Goal: Task Accomplishment & Management: Manage account settings

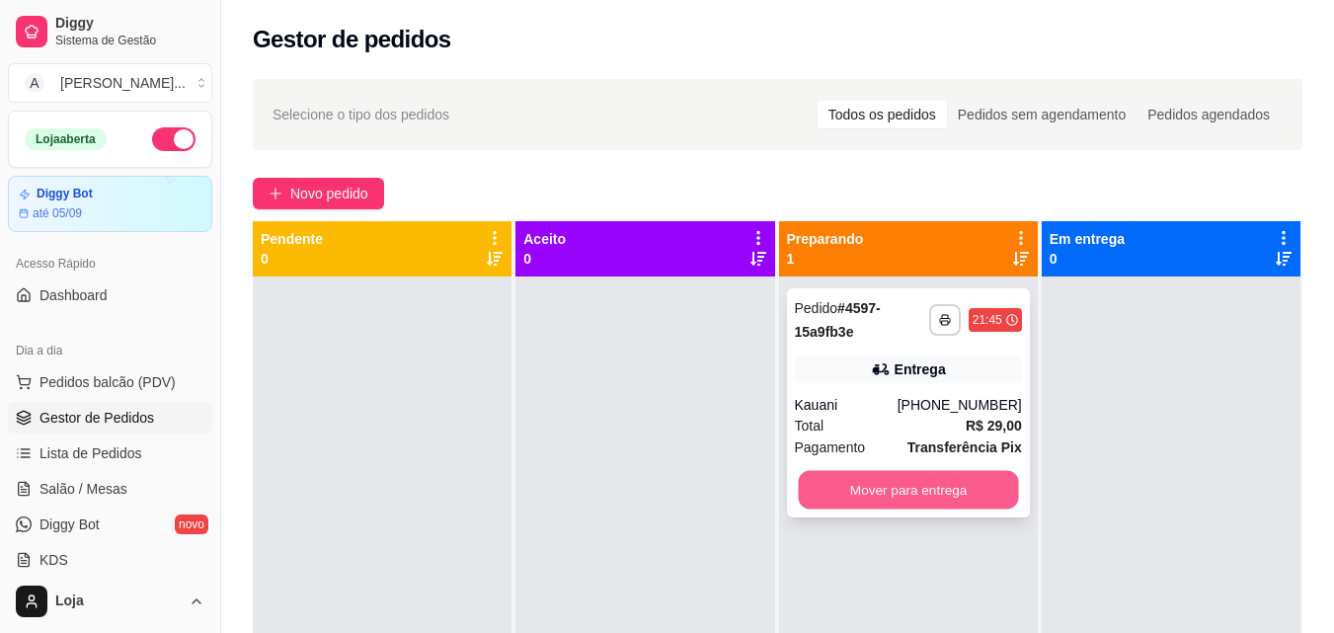
click at [886, 489] on button "Mover para entrega" at bounding box center [908, 490] width 220 height 39
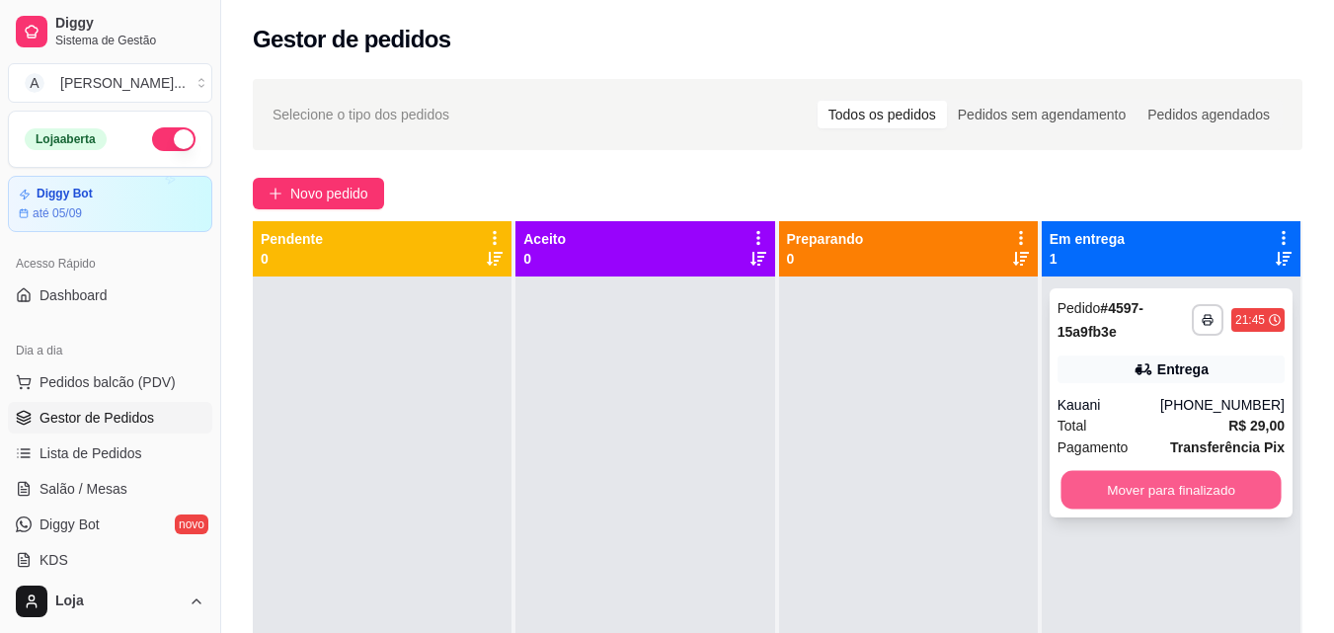
click at [1065, 492] on button "Mover para finalizado" at bounding box center [1171, 490] width 220 height 39
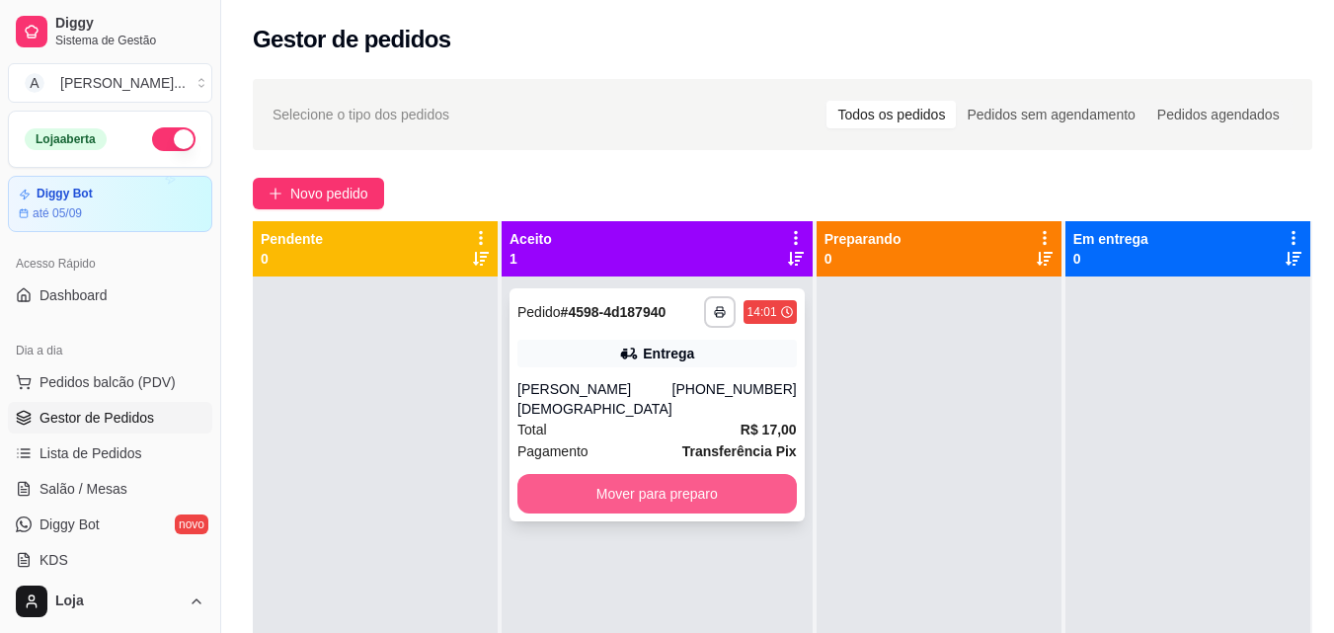
click at [696, 479] on button "Mover para preparo" at bounding box center [658, 494] width 280 height 40
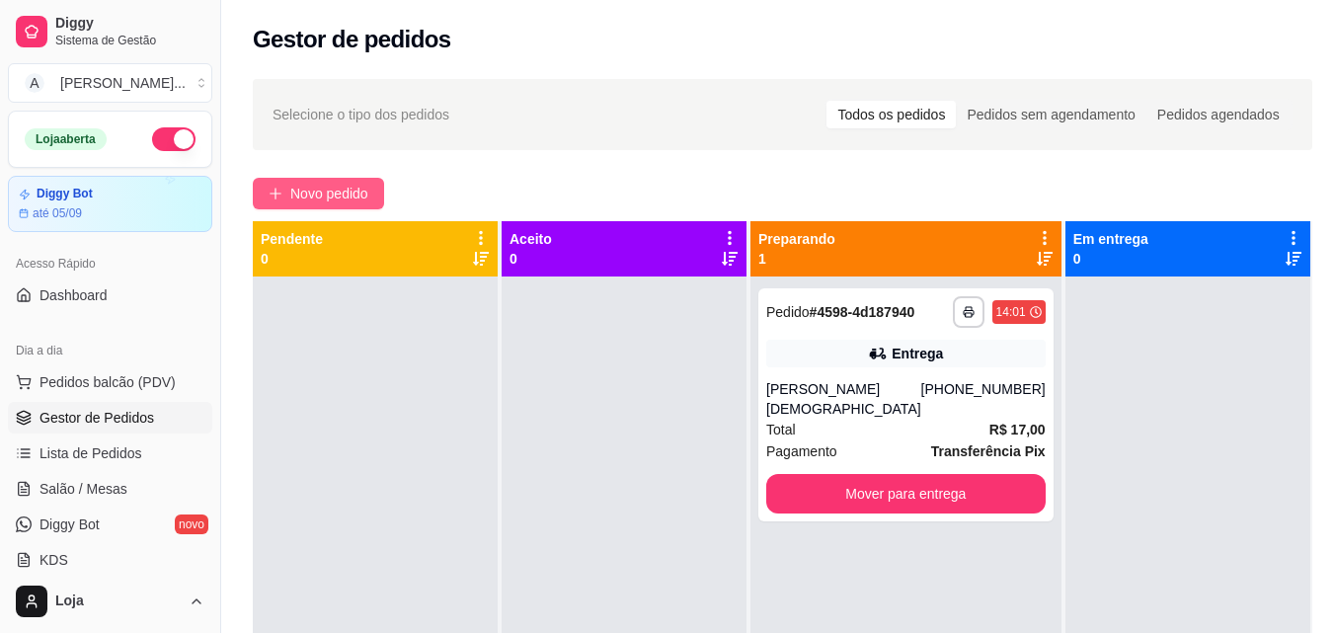
click at [363, 200] on span "Novo pedido" at bounding box center [329, 194] width 78 height 22
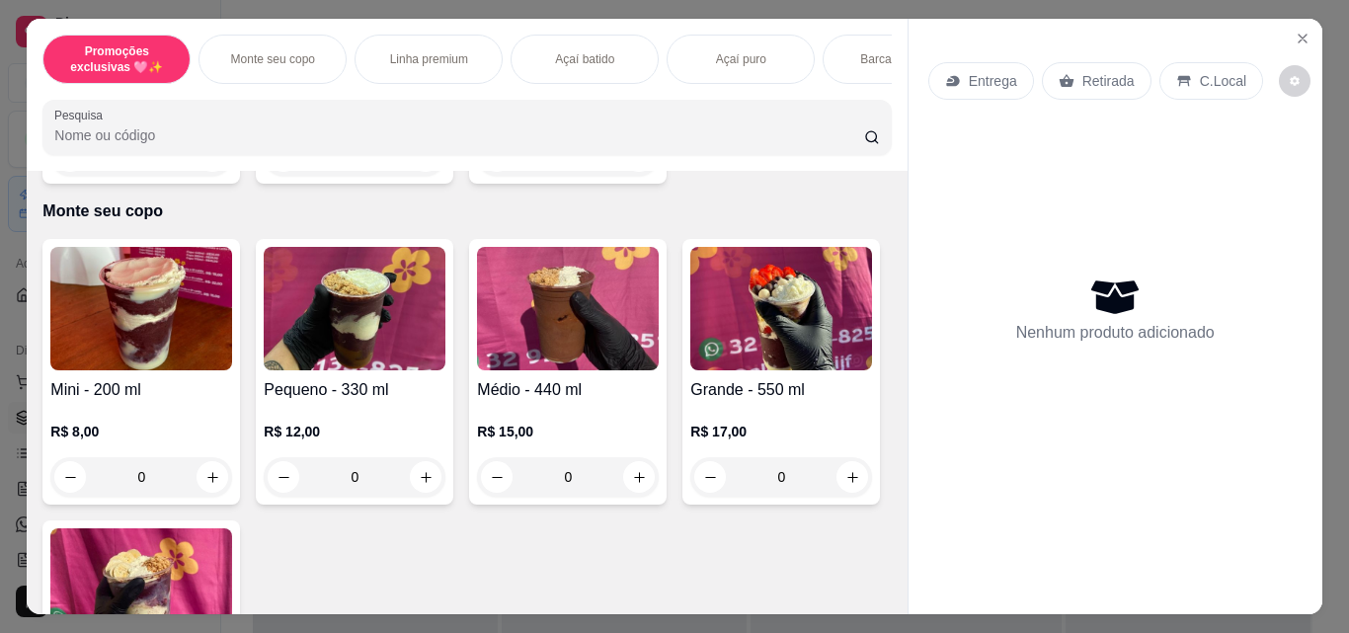
scroll to position [494, 0]
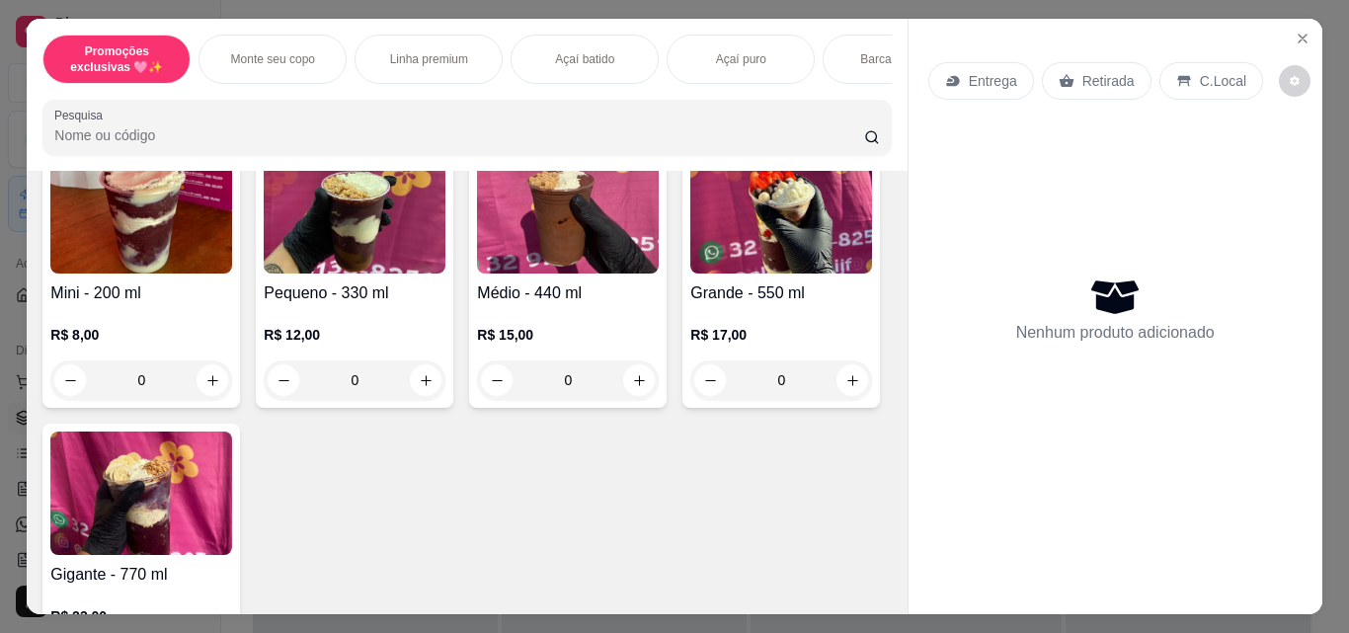
click at [424, 381] on div "0" at bounding box center [355, 380] width 182 height 40
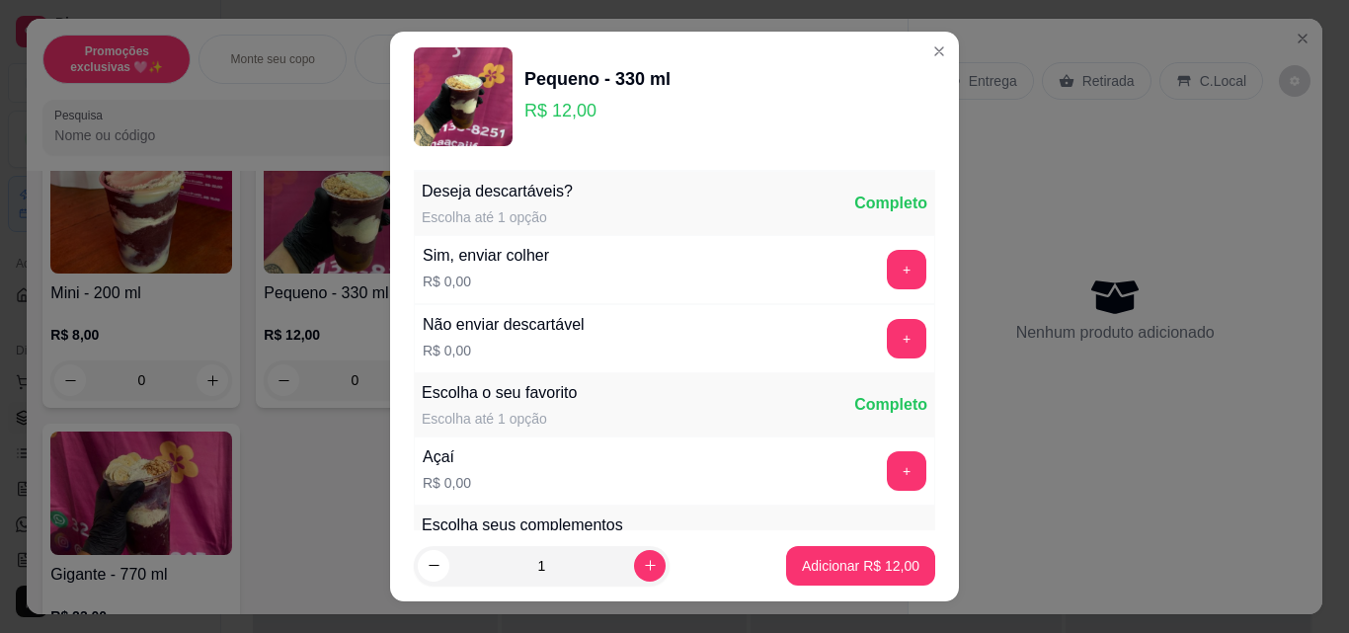
scroll to position [198, 0]
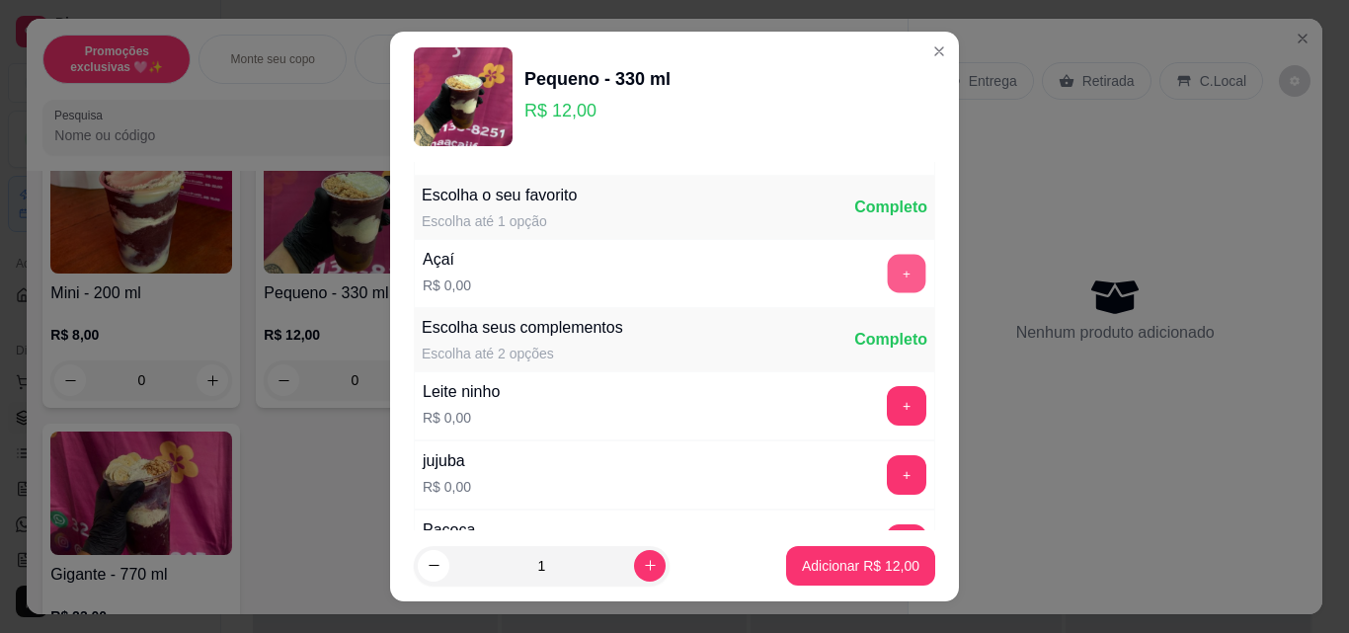
click at [888, 284] on button "+" at bounding box center [907, 274] width 39 height 39
click at [887, 395] on button "+" at bounding box center [907, 406] width 40 height 40
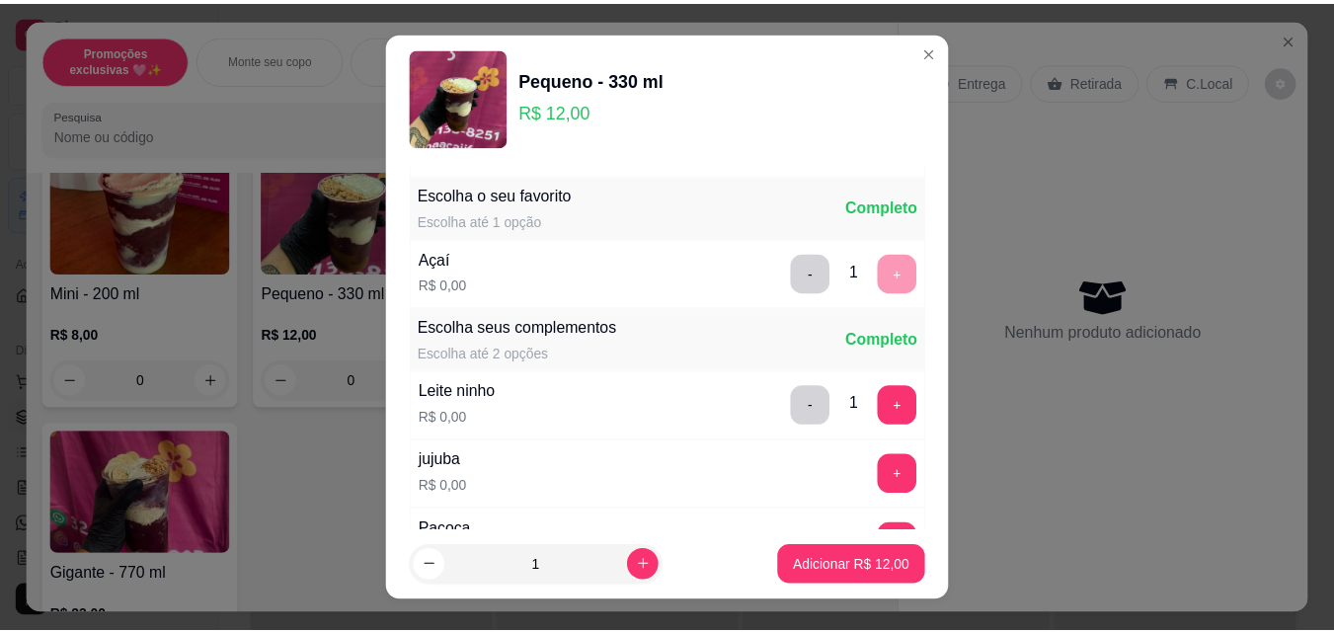
scroll to position [494, 0]
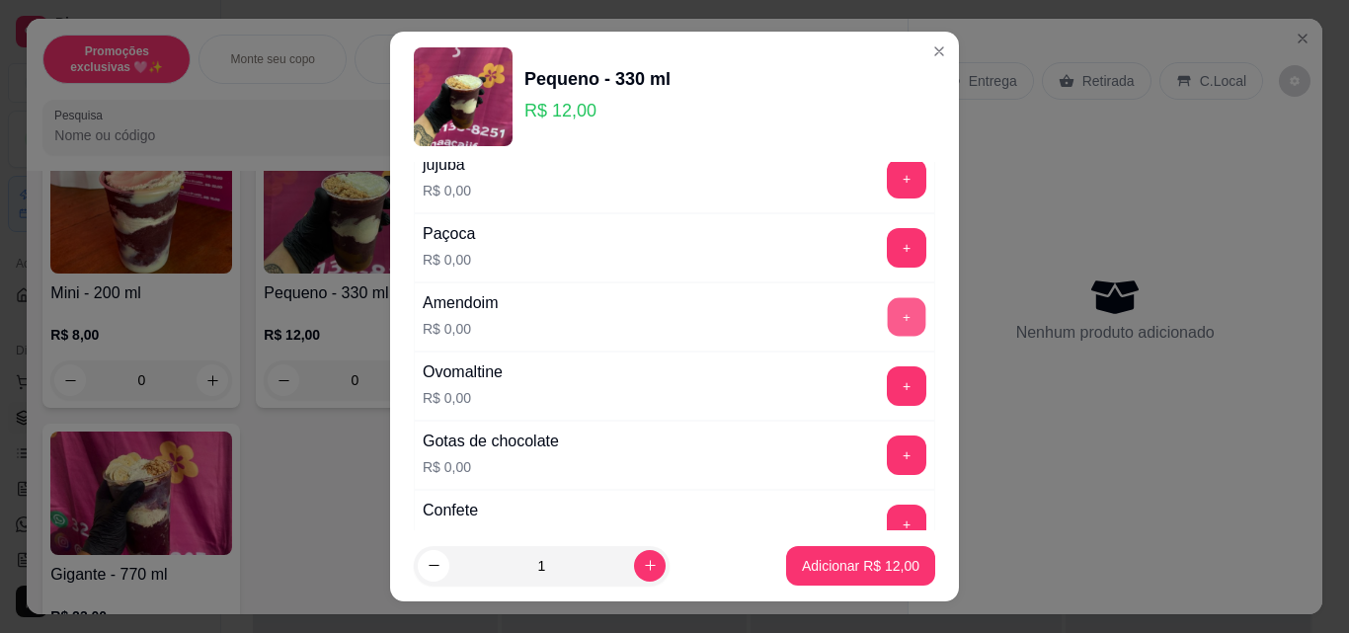
click at [888, 321] on button "+" at bounding box center [907, 317] width 39 height 39
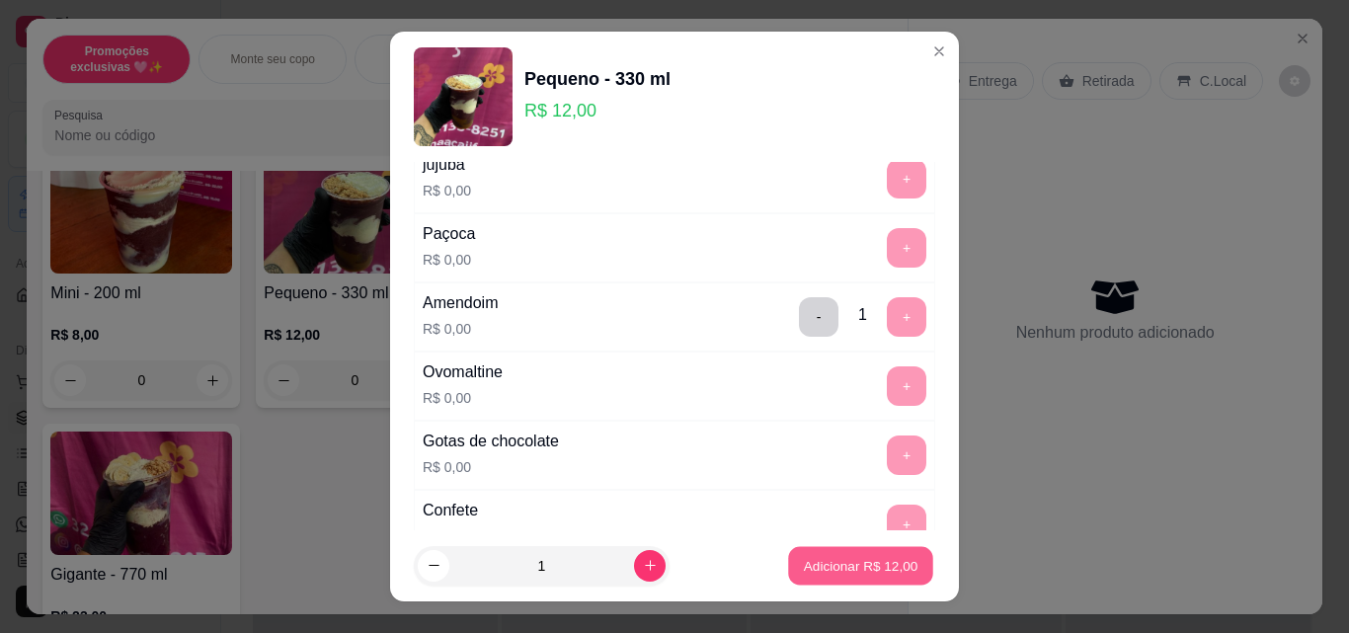
click at [877, 560] on p "Adicionar R$ 12,00" at bounding box center [861, 565] width 115 height 19
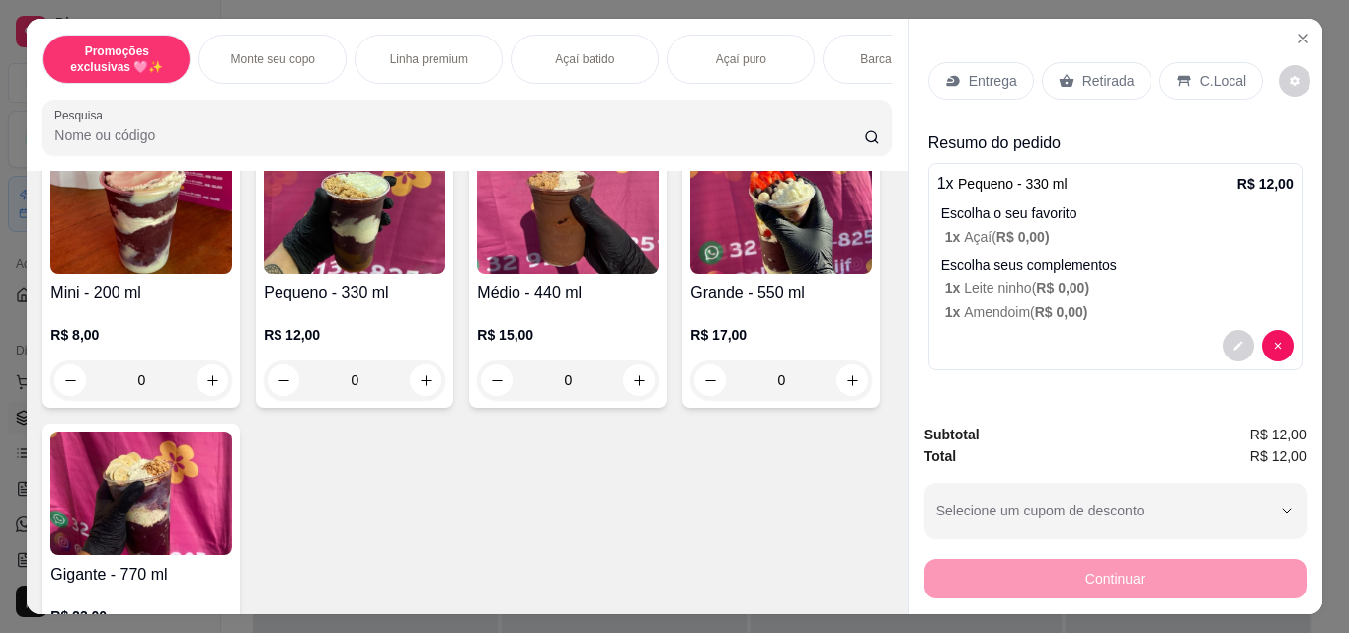
click at [1093, 86] on div "Retirada" at bounding box center [1097, 81] width 110 height 38
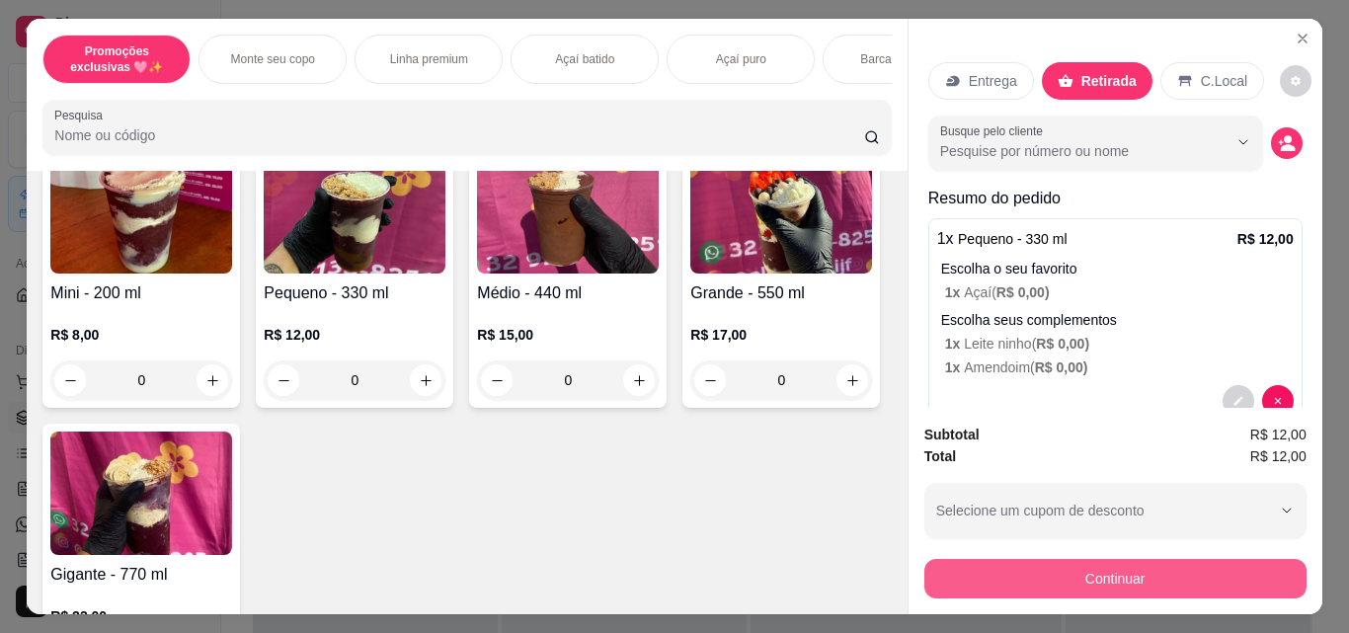
click at [1068, 563] on button "Continuar" at bounding box center [1115, 579] width 382 height 40
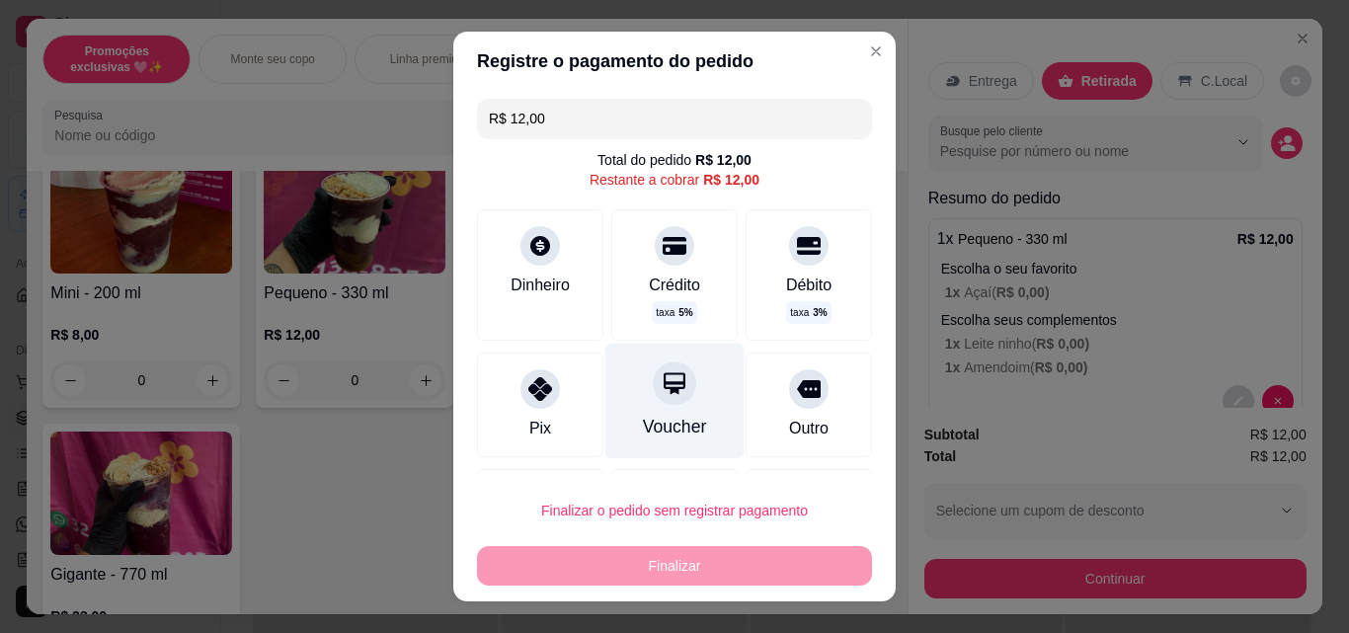
click at [664, 385] on icon at bounding box center [675, 383] width 22 height 22
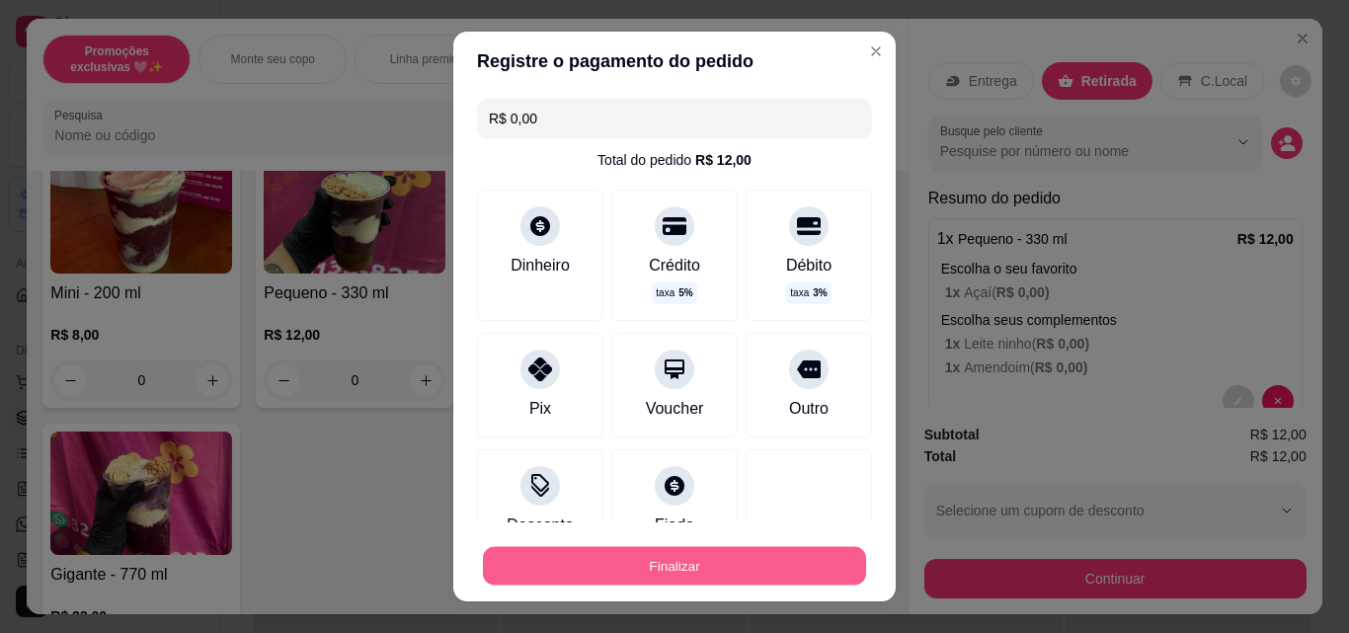
click at [765, 557] on button "Finalizar" at bounding box center [674, 566] width 383 height 39
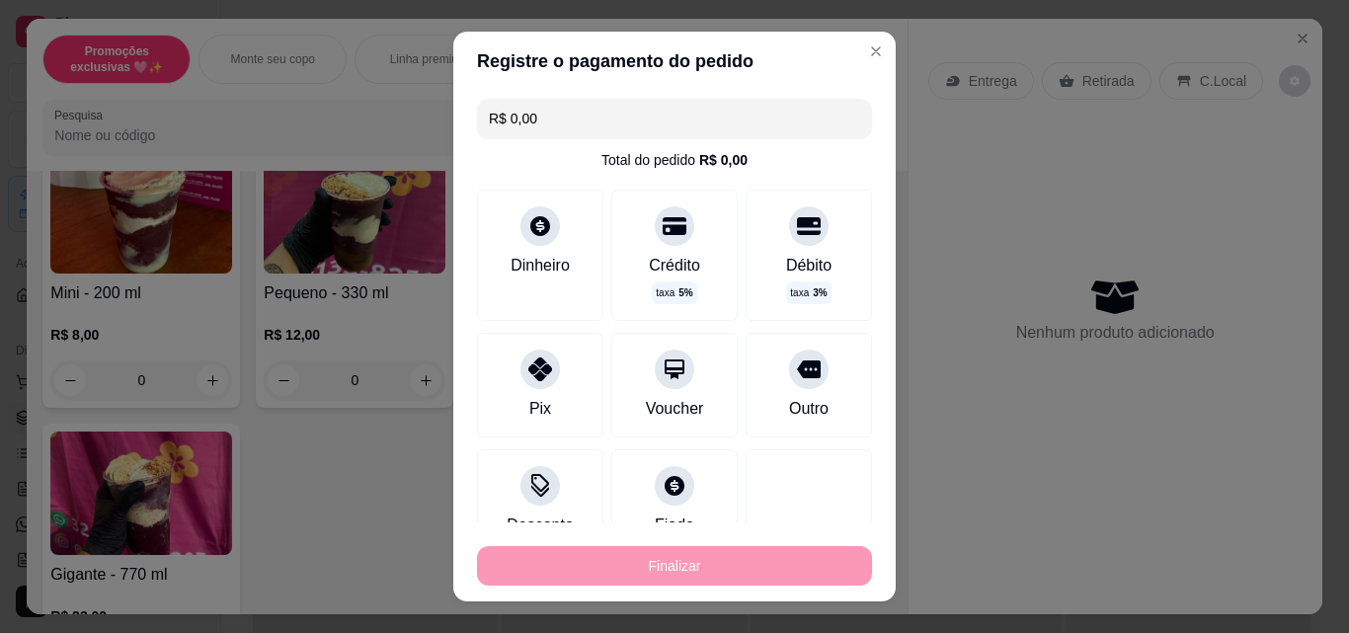
type input "-R$ 12,00"
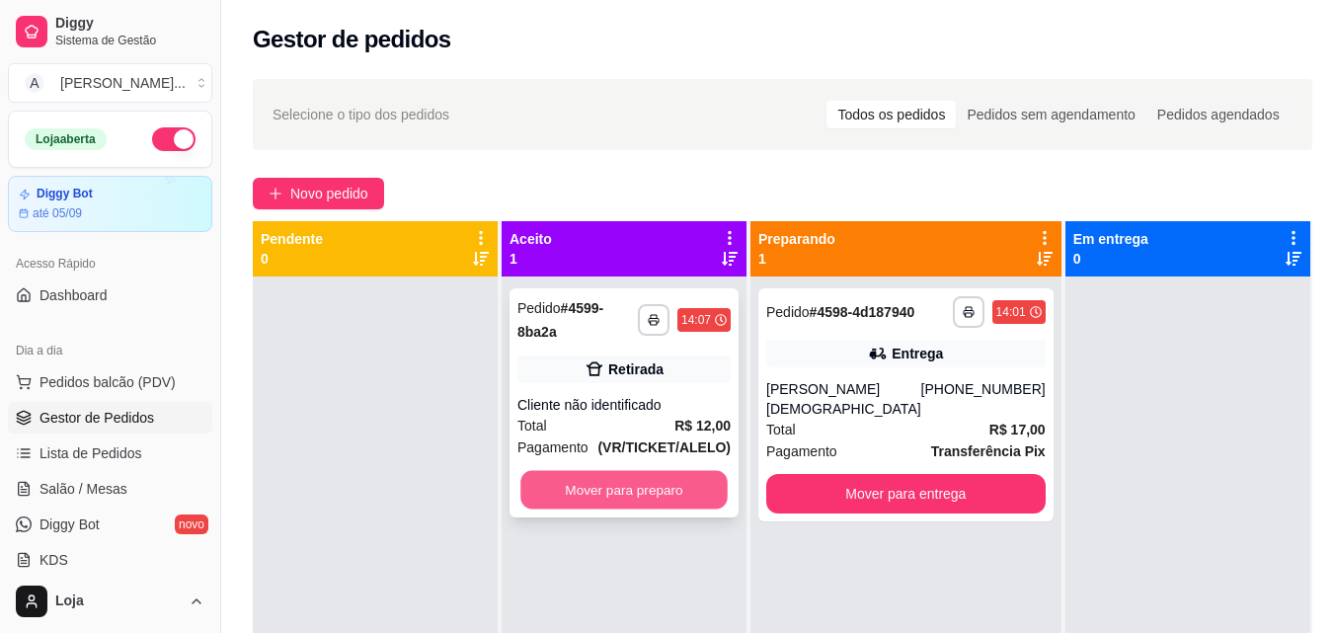
click at [694, 484] on button "Mover para preparo" at bounding box center [623, 490] width 207 height 39
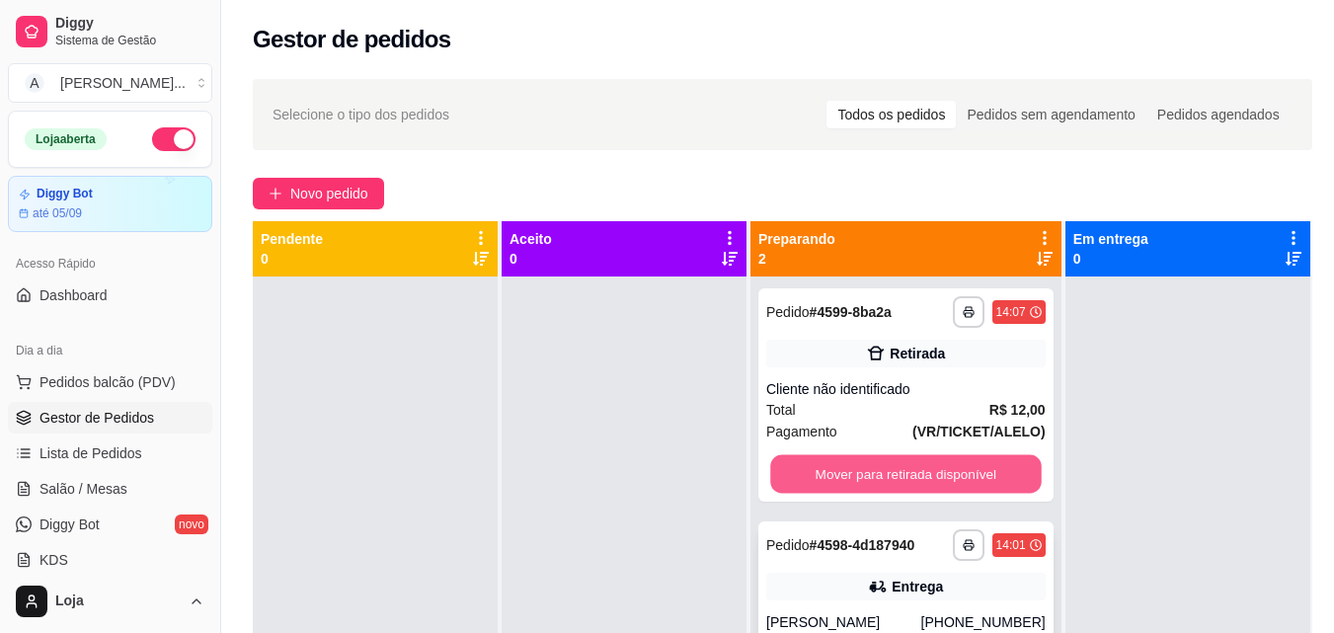
click at [858, 459] on button "Mover para retirada disponível" at bounding box center [905, 474] width 271 height 39
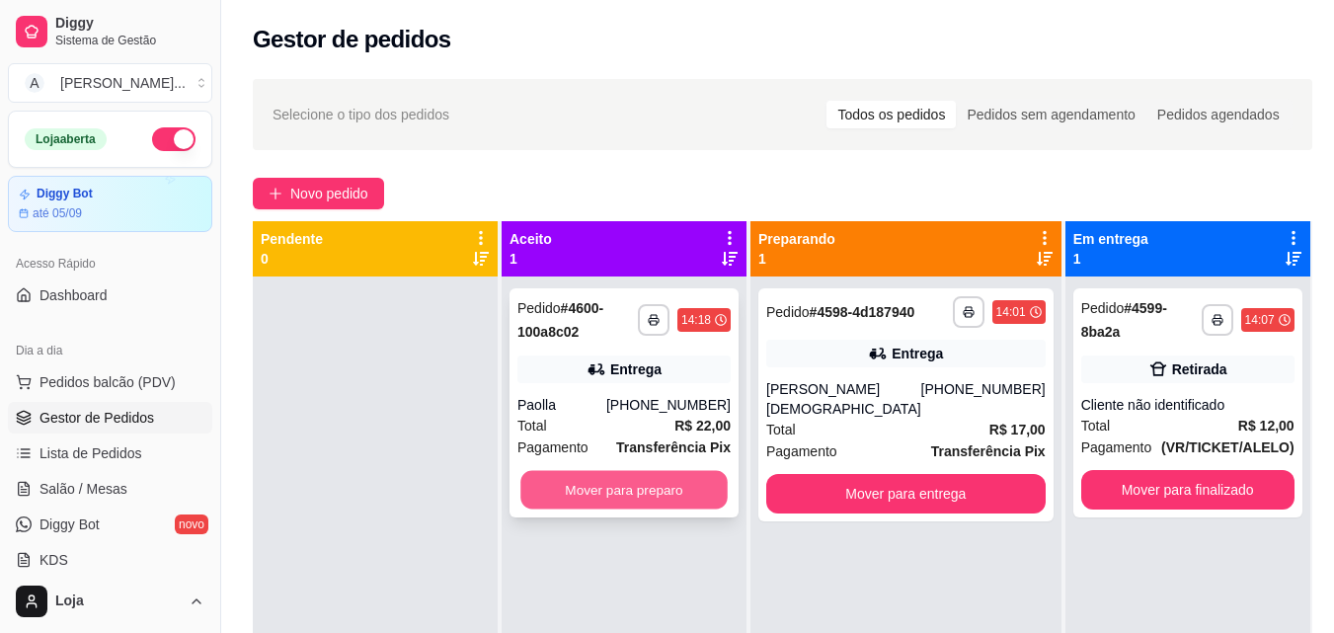
click at [666, 490] on button "Mover para preparo" at bounding box center [623, 490] width 207 height 39
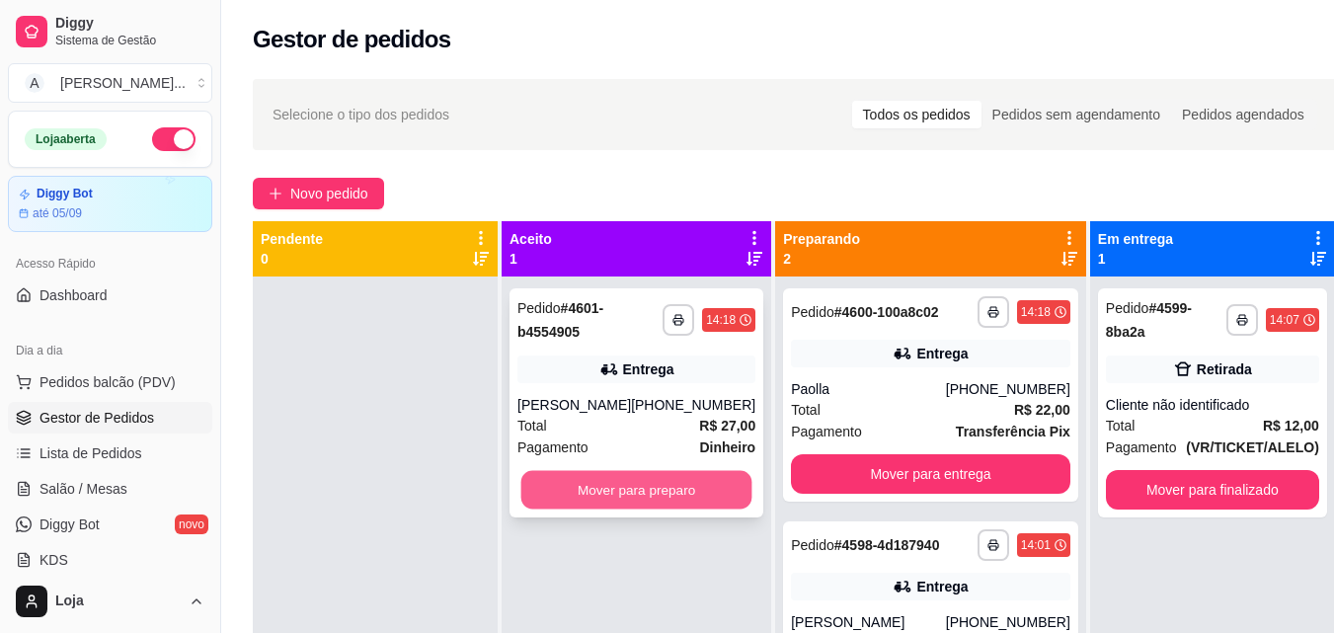
click at [655, 482] on button "Mover para preparo" at bounding box center [636, 490] width 231 height 39
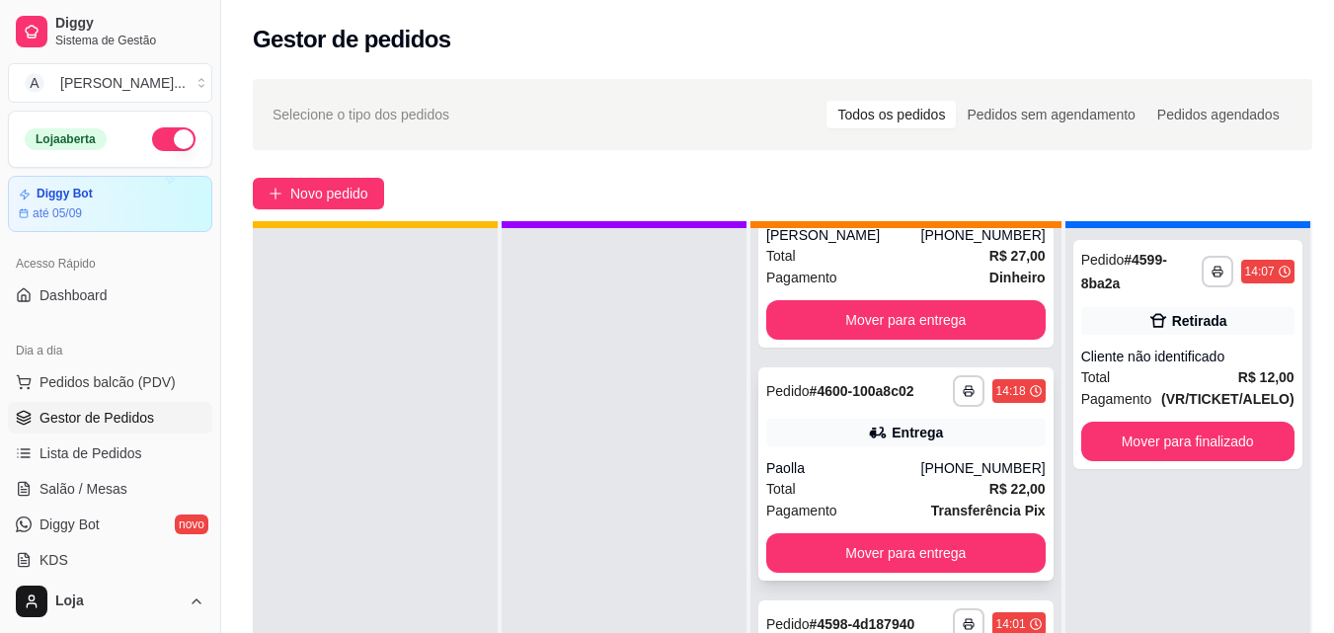
scroll to position [55, 0]
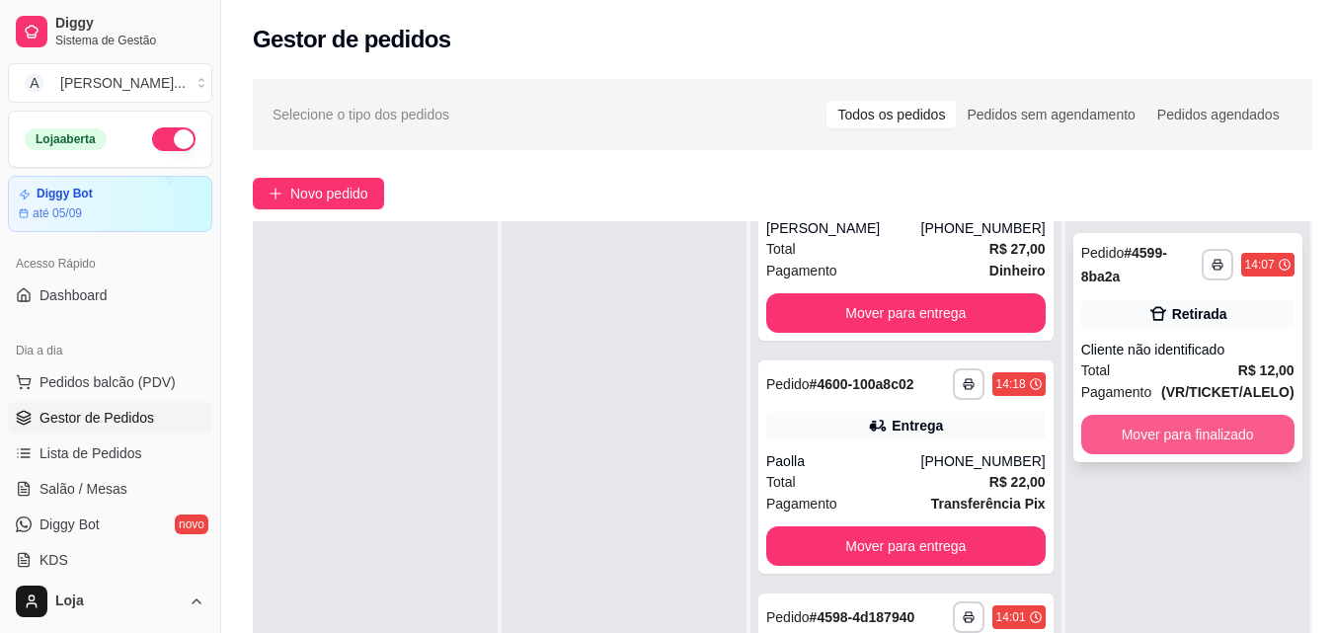
click at [1198, 418] on button "Mover para finalizado" at bounding box center [1187, 435] width 213 height 40
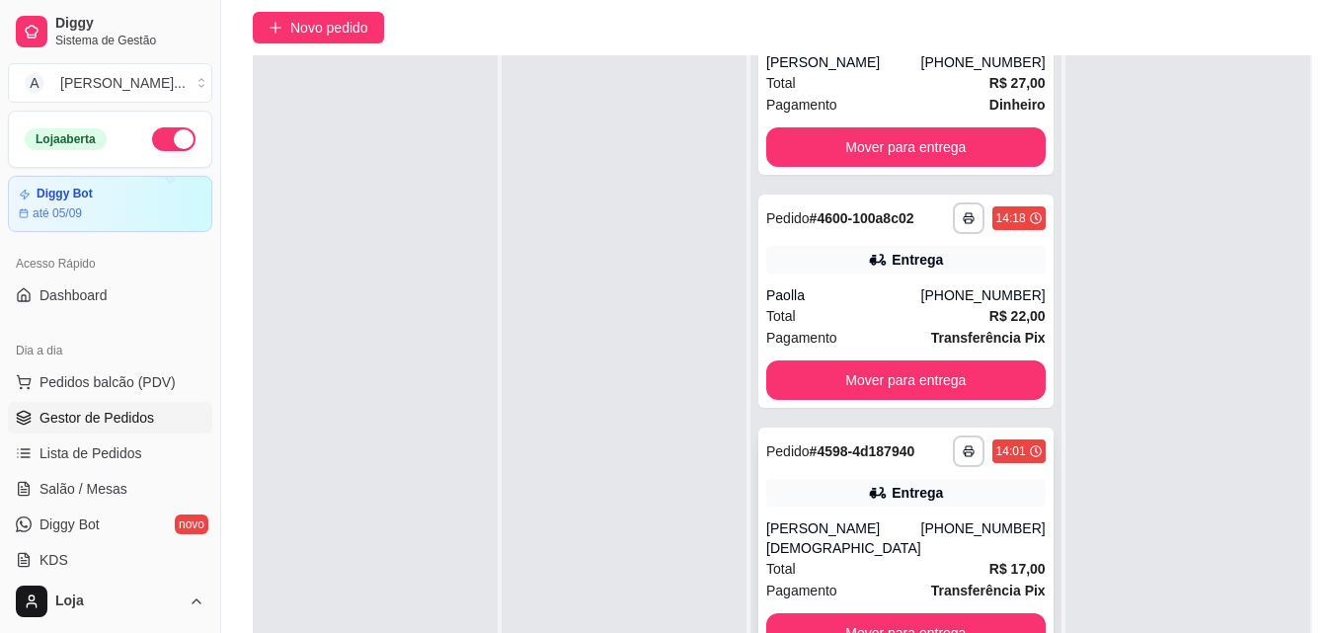
scroll to position [198, 0]
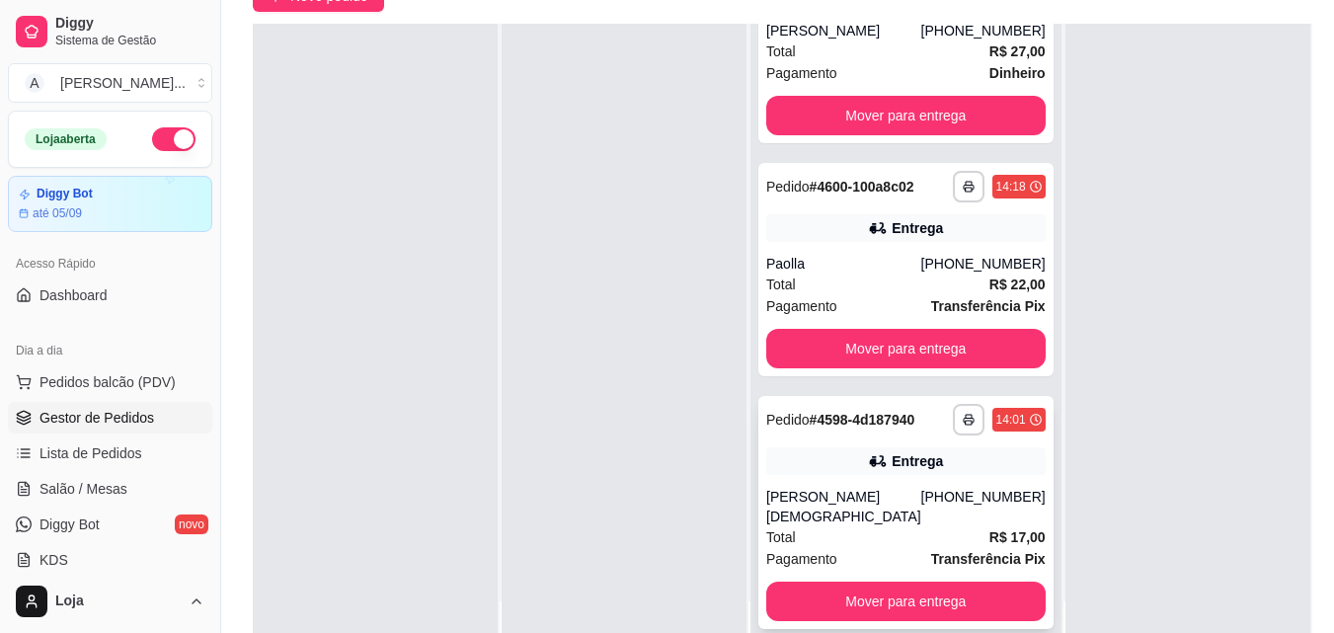
click at [881, 498] on div "**********" at bounding box center [906, 512] width 295 height 233
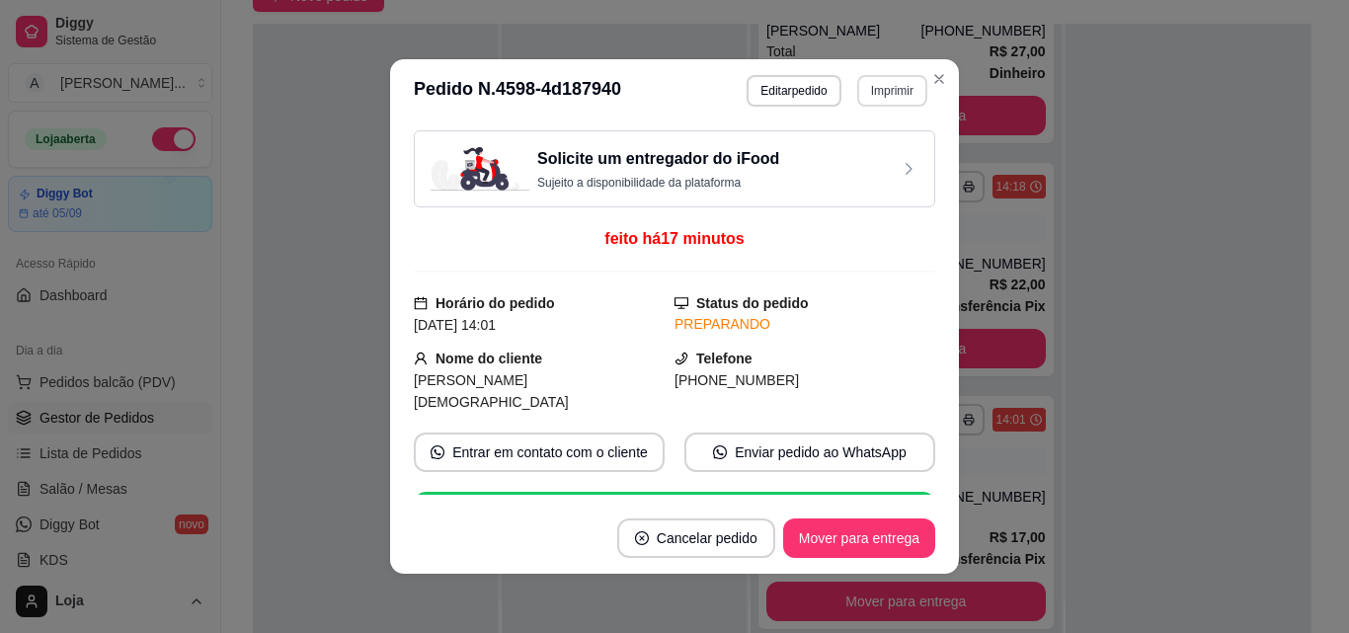
click at [892, 90] on button "Imprimir" at bounding box center [892, 91] width 70 height 32
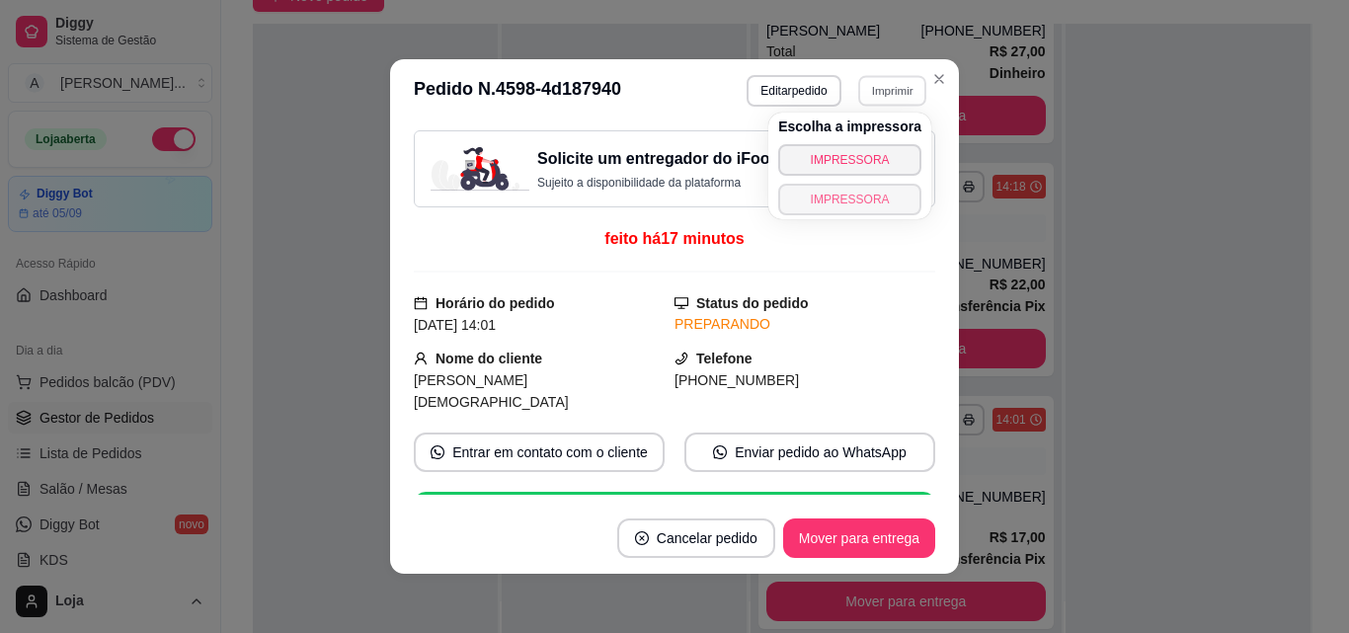
click at [838, 196] on button "IMPRESSORA" at bounding box center [849, 200] width 143 height 32
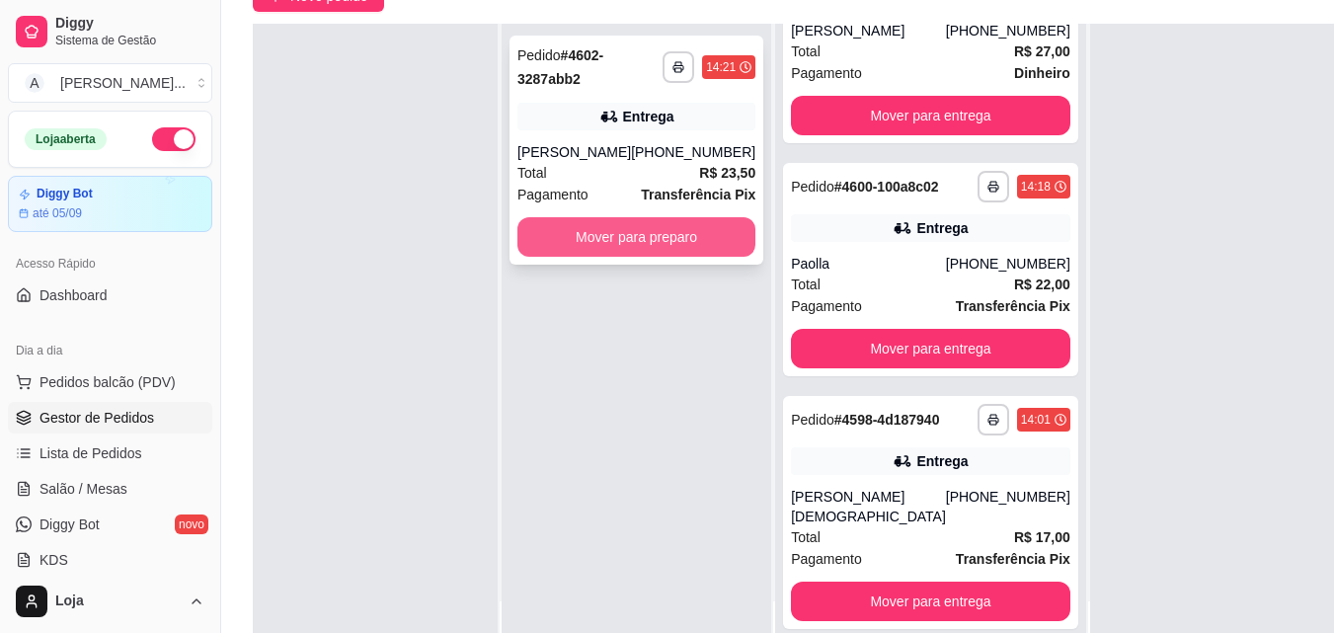
click at [555, 233] on button "Mover para preparo" at bounding box center [637, 237] width 238 height 40
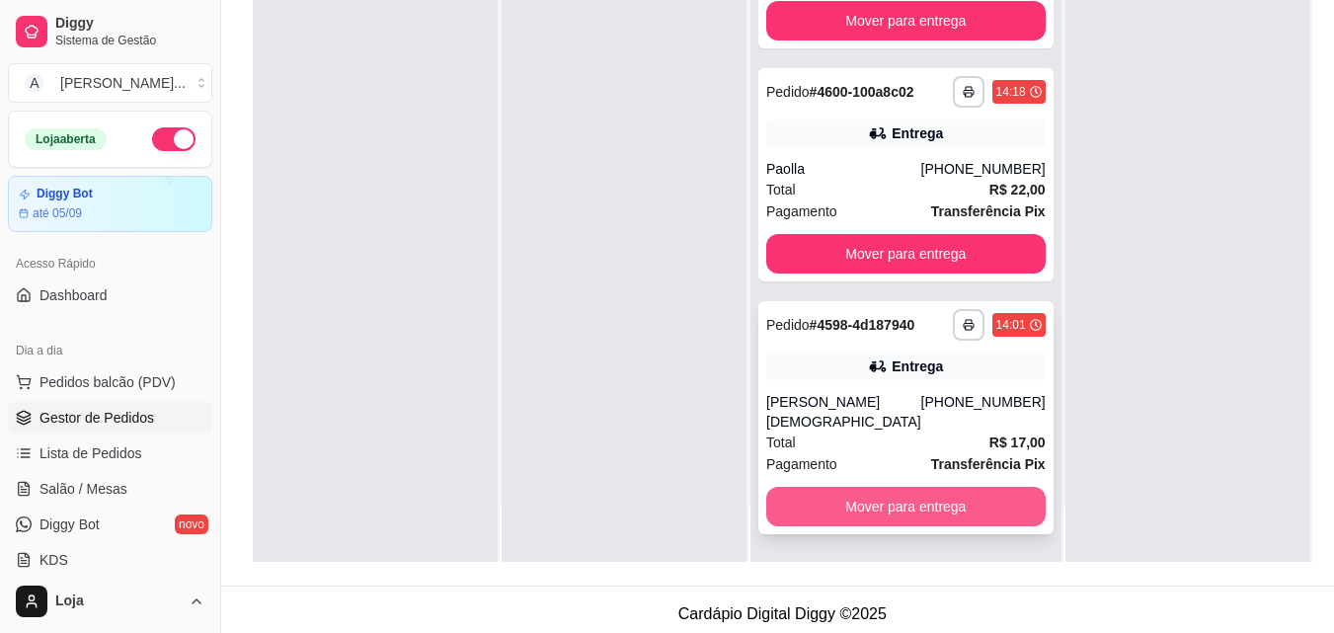
scroll to position [301, 0]
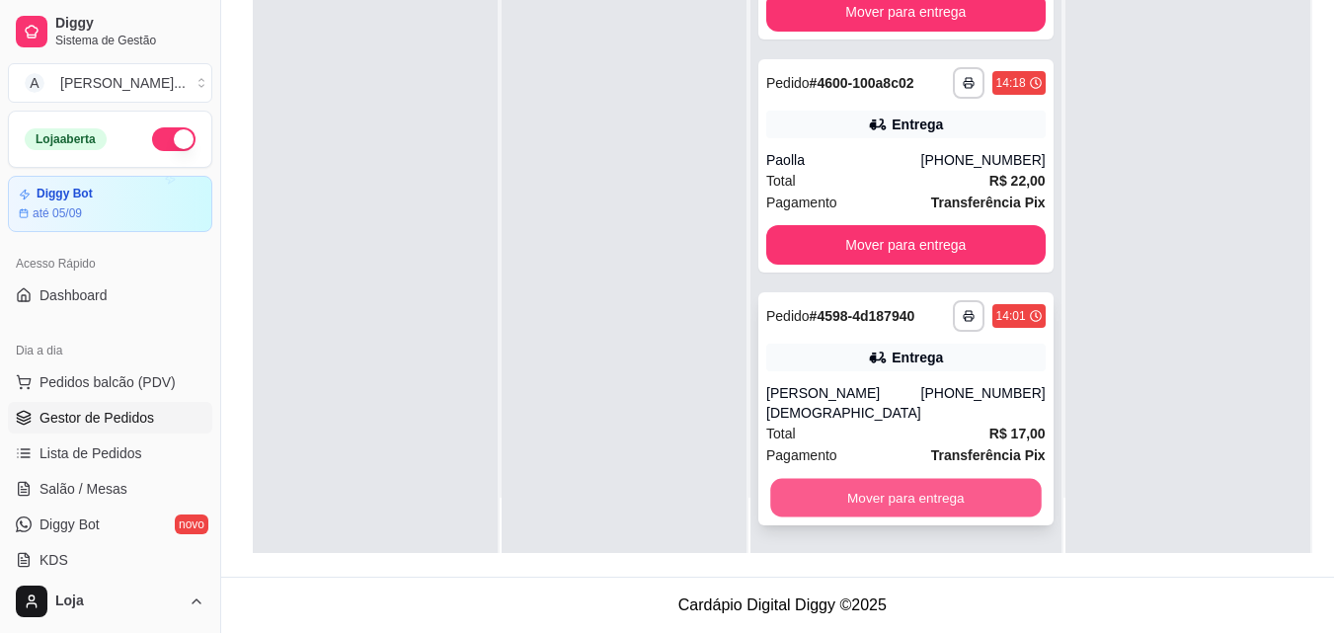
click at [932, 491] on button "Mover para entrega" at bounding box center [905, 498] width 271 height 39
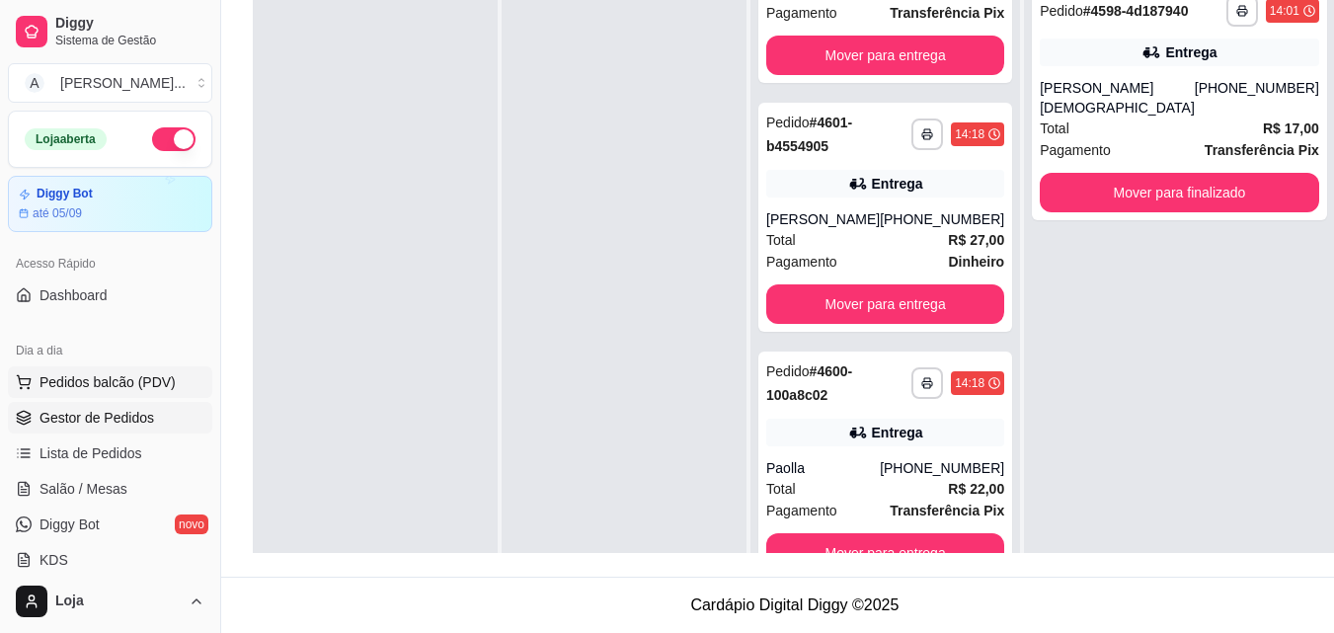
scroll to position [0, 0]
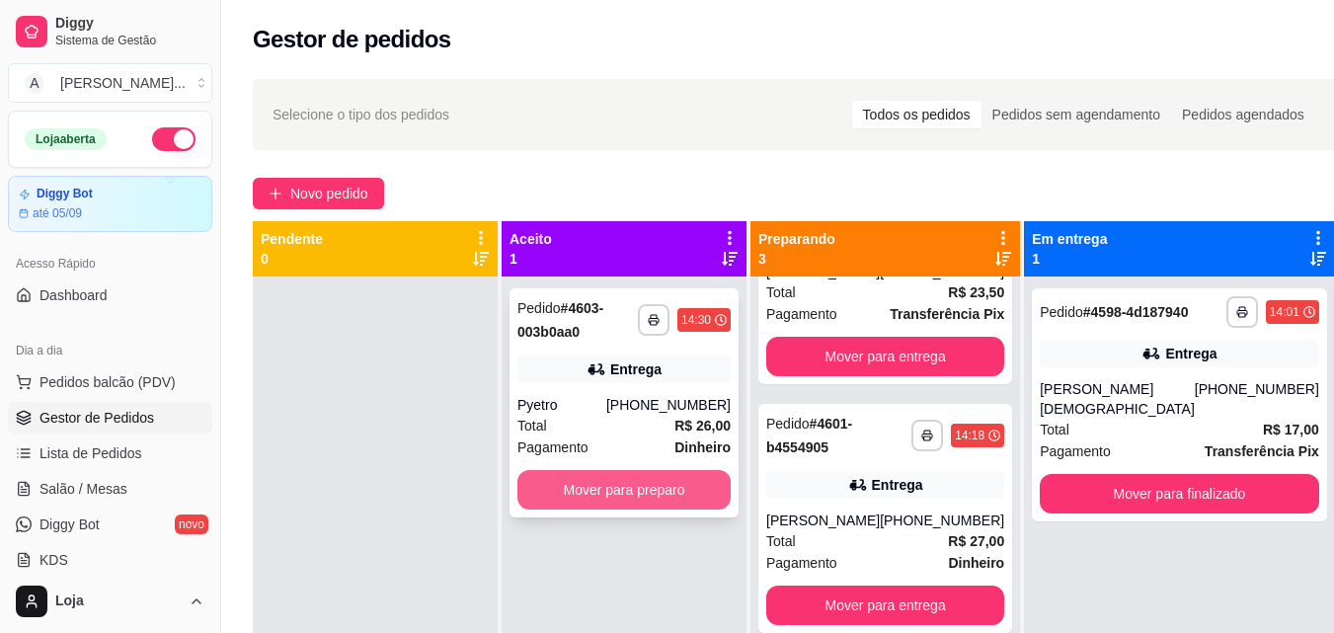
click at [721, 472] on button "Mover para preparo" at bounding box center [624, 490] width 213 height 40
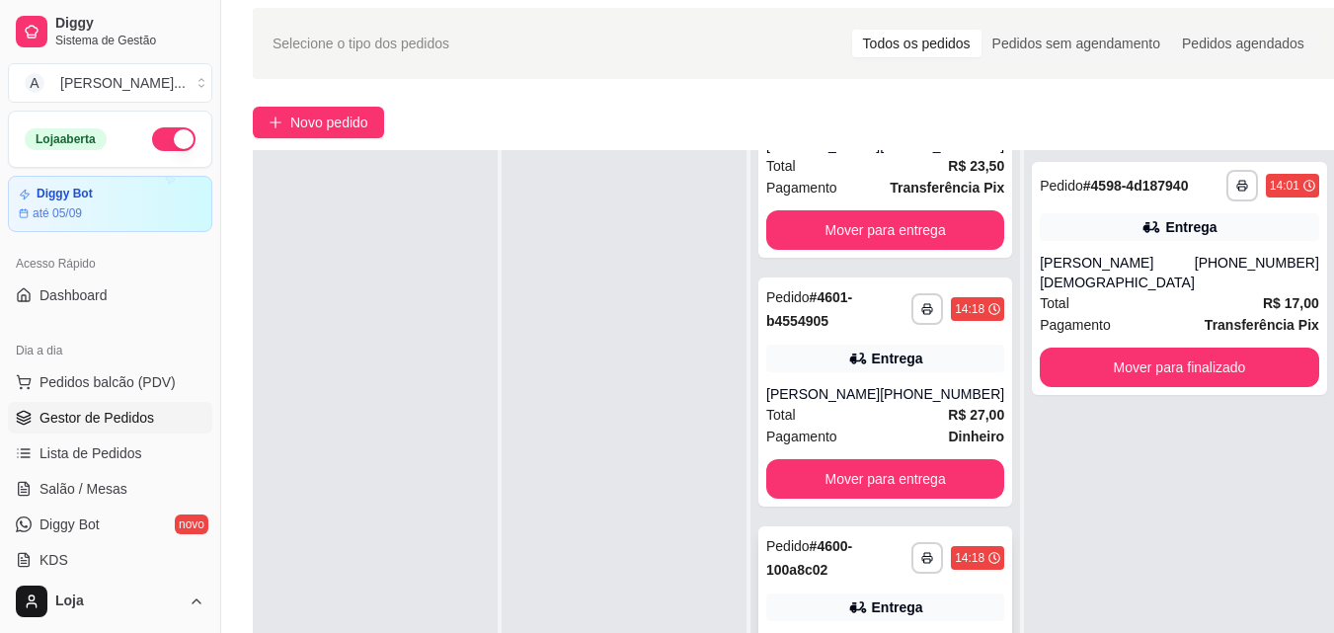
scroll to position [296, 0]
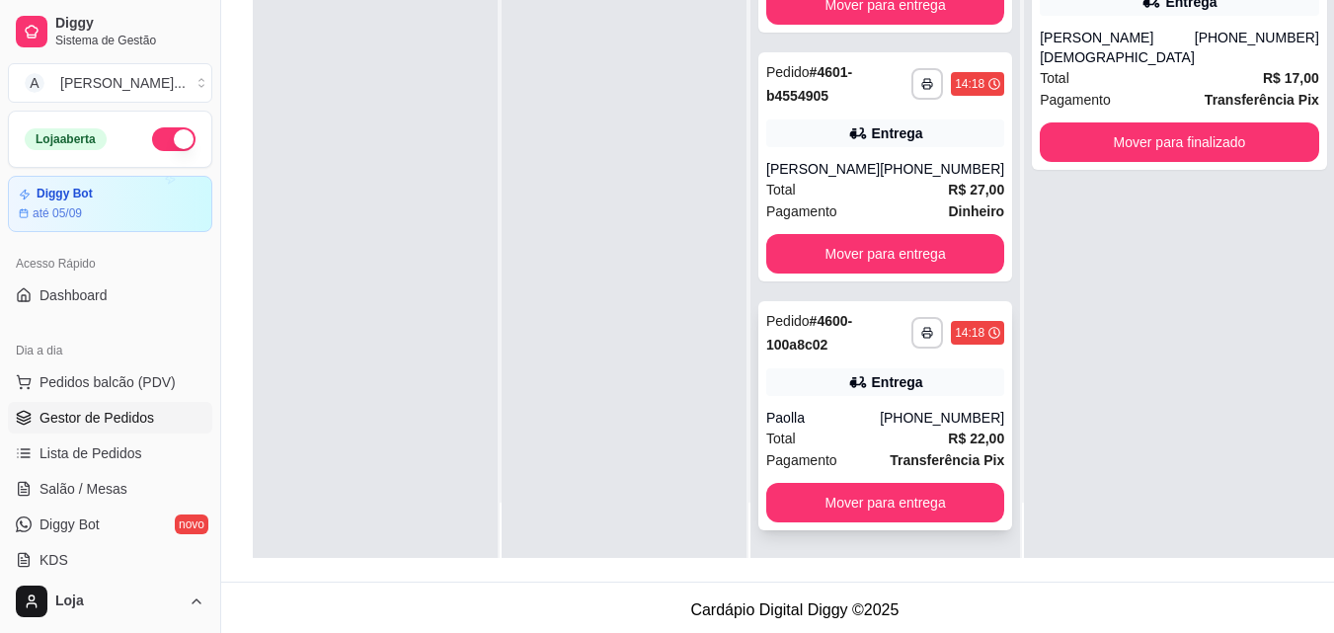
click at [826, 450] on span "Pagamento" at bounding box center [801, 460] width 71 height 22
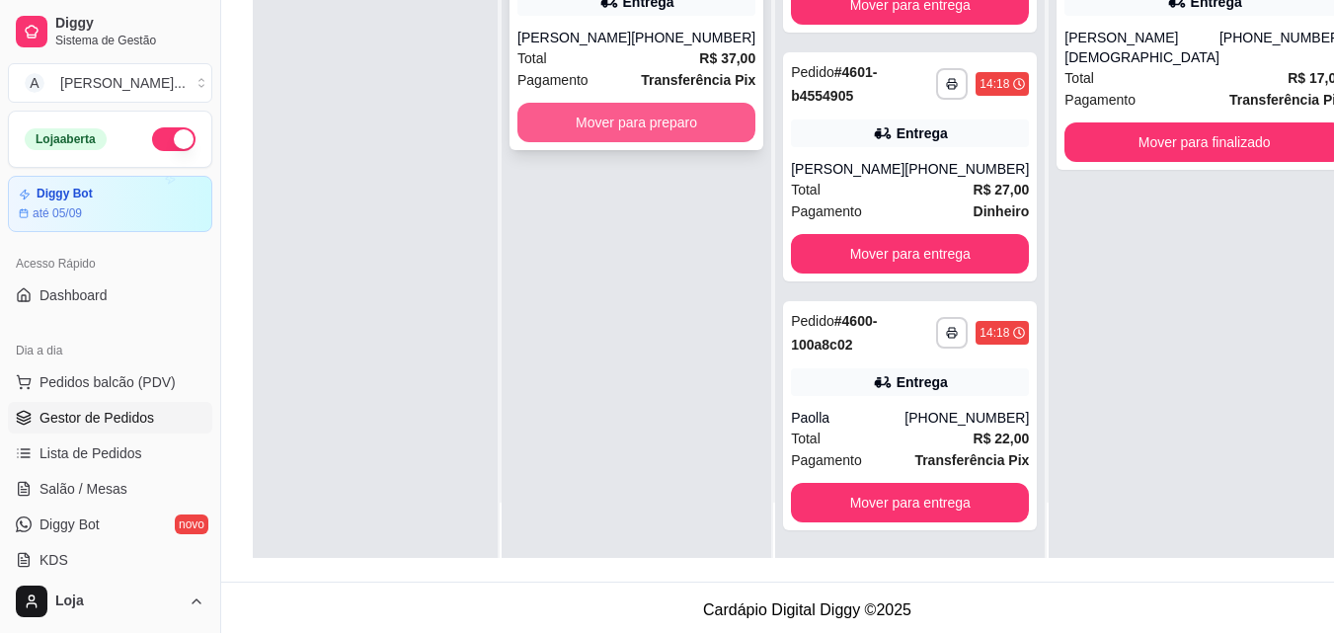
click at [643, 130] on button "Mover para preparo" at bounding box center [637, 123] width 238 height 40
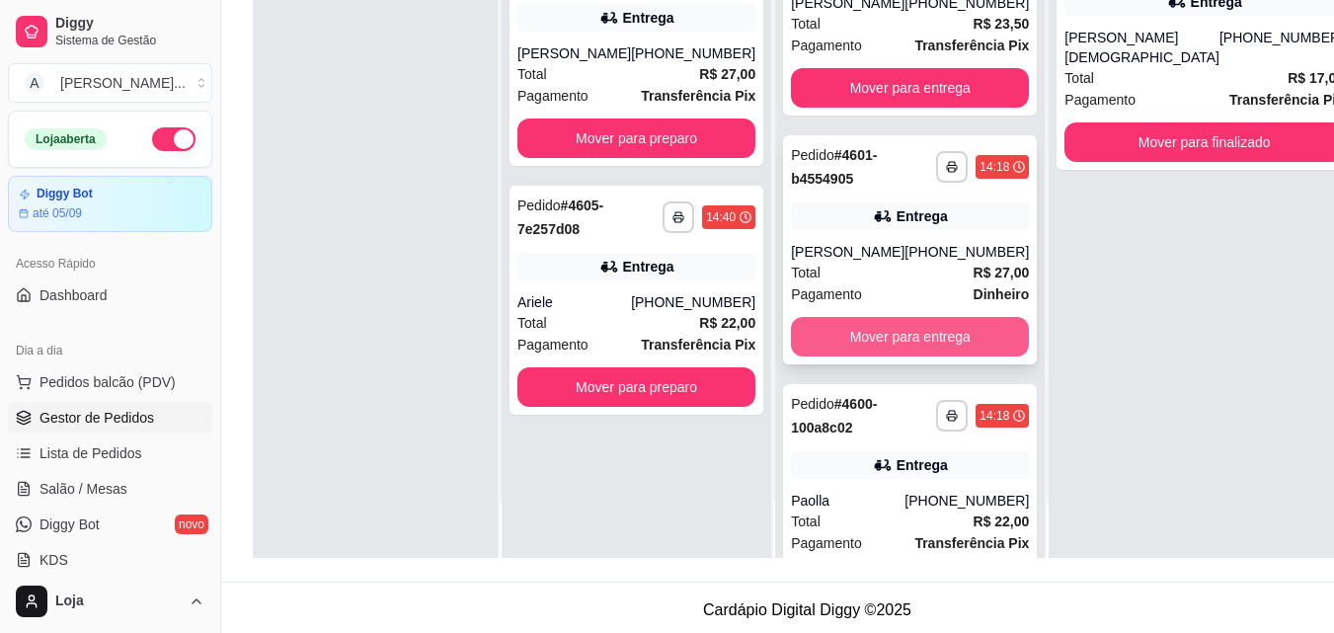
scroll to position [631, 0]
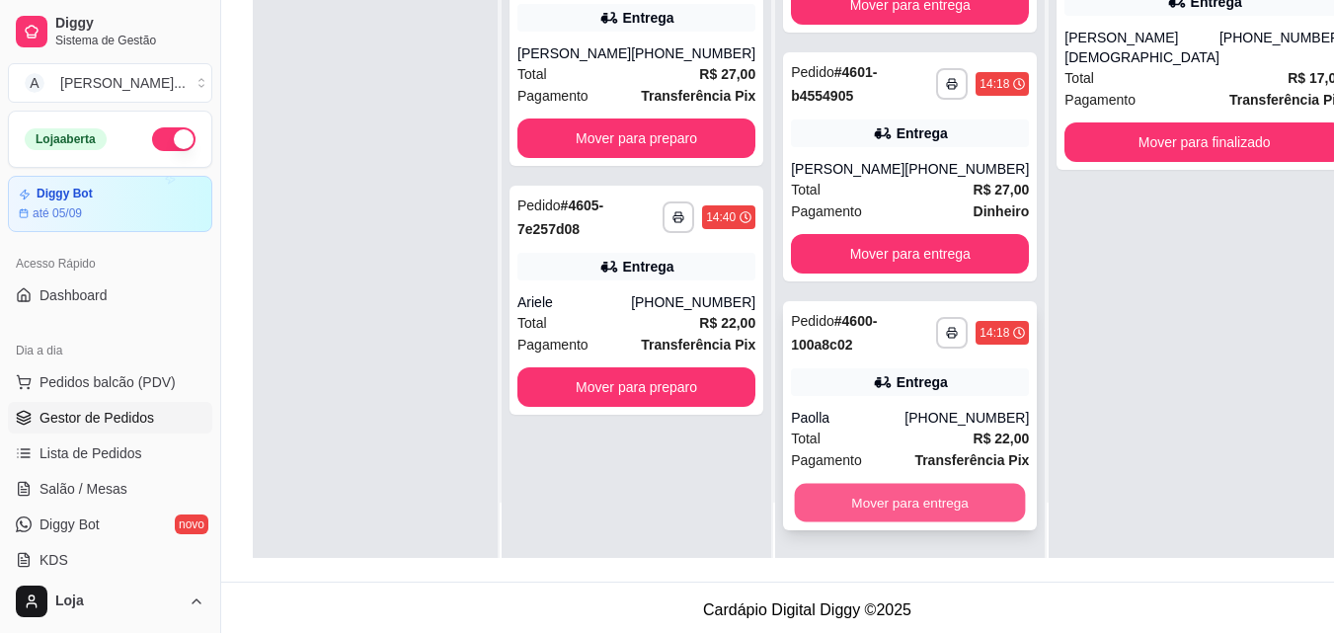
click at [946, 517] on button "Mover para entrega" at bounding box center [910, 503] width 231 height 39
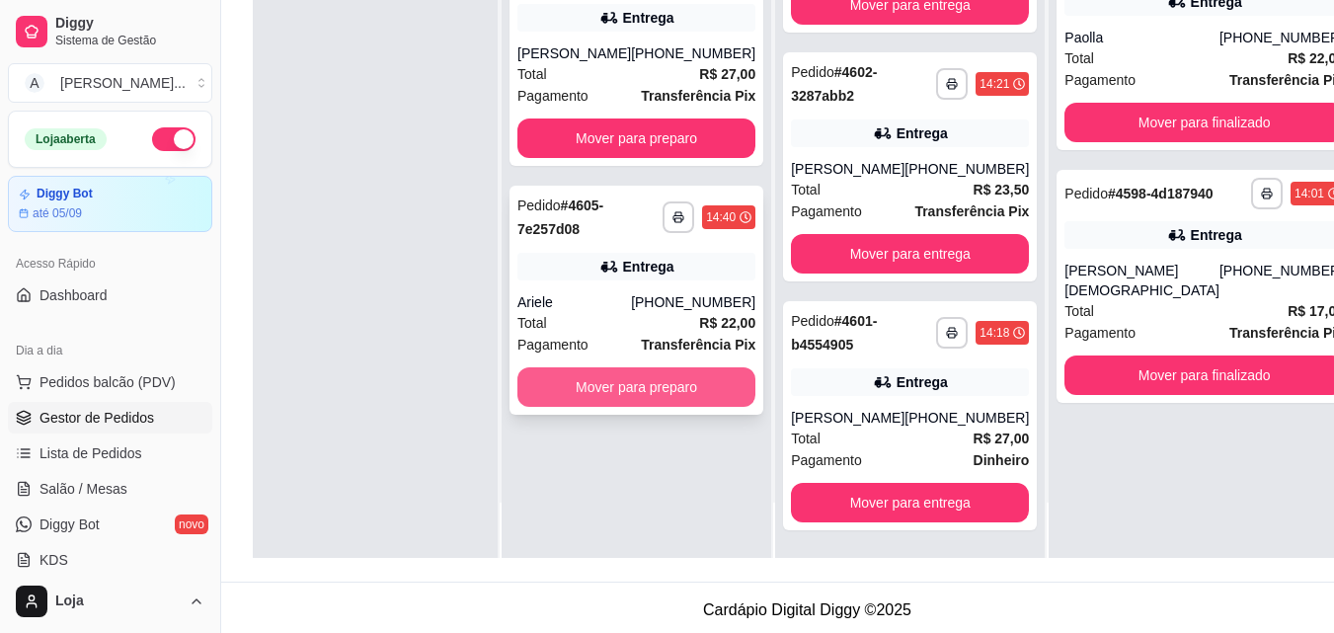
click at [692, 397] on button "Mover para preparo" at bounding box center [637, 387] width 238 height 40
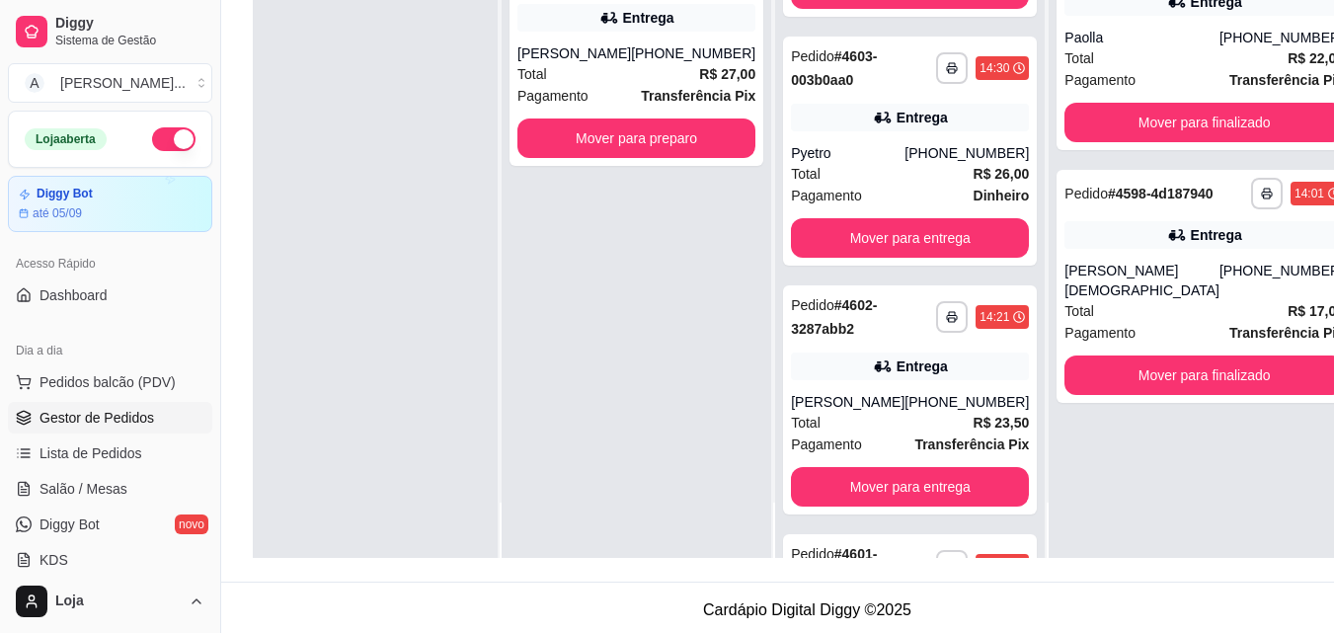
scroll to position [631, 0]
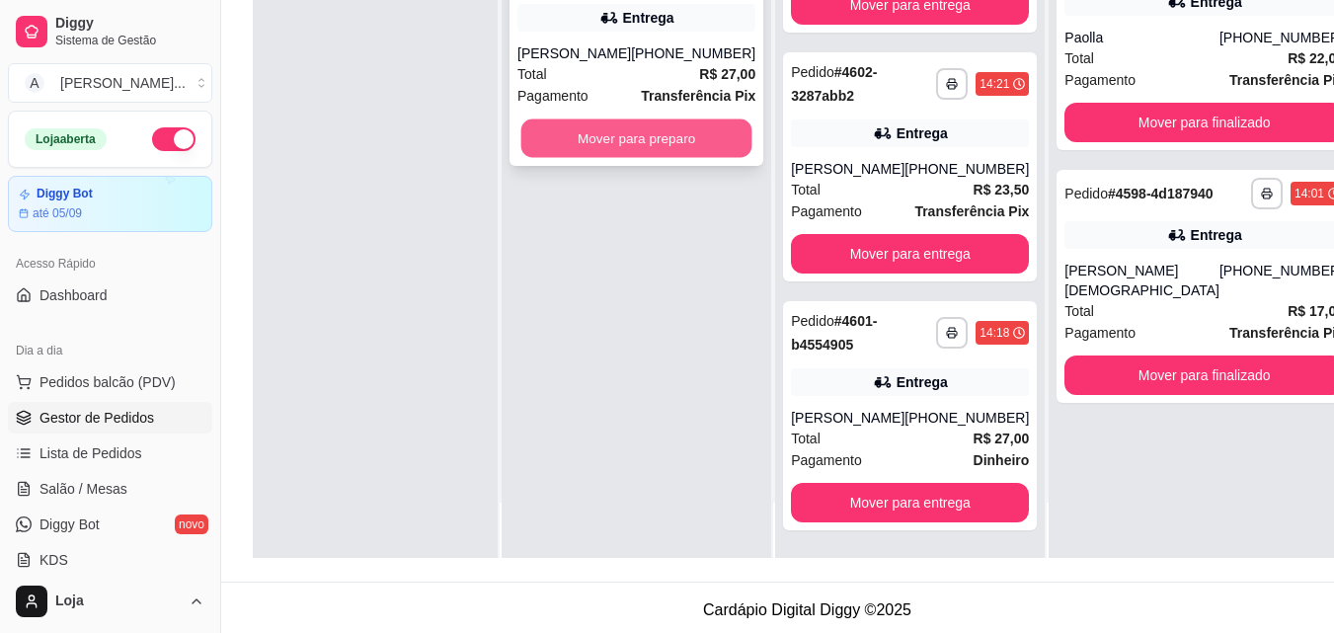
click at [713, 158] on button "Mover para preparo" at bounding box center [636, 139] width 231 height 39
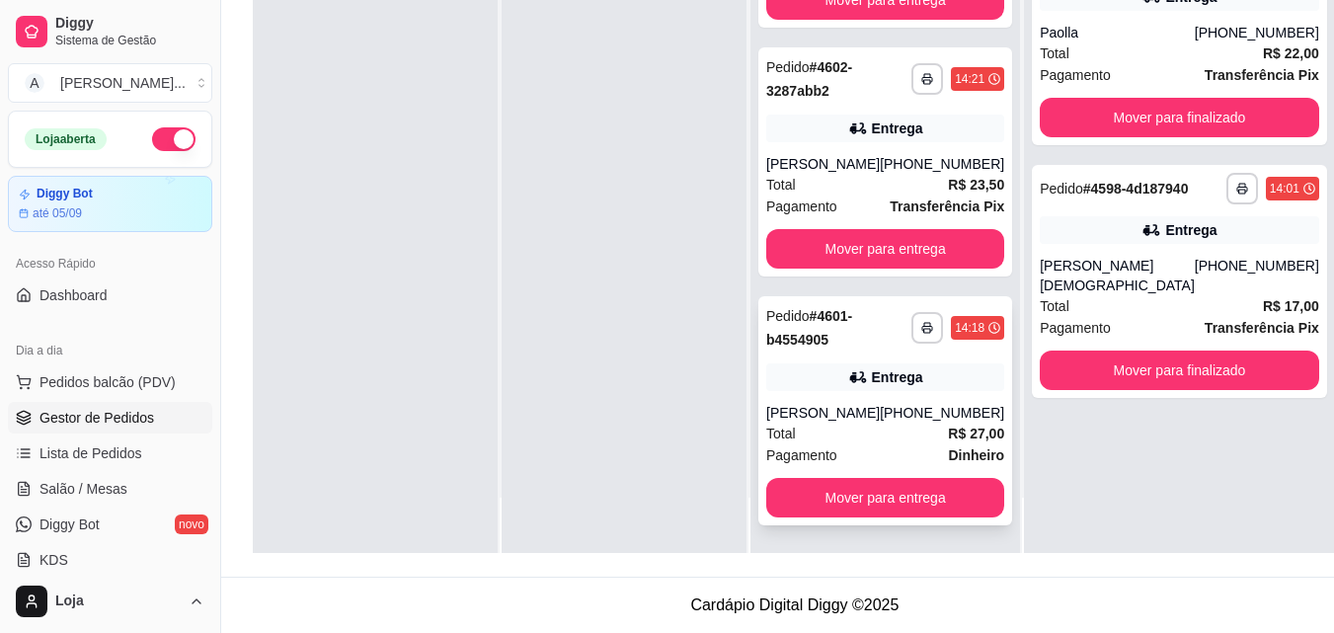
scroll to position [900, 0]
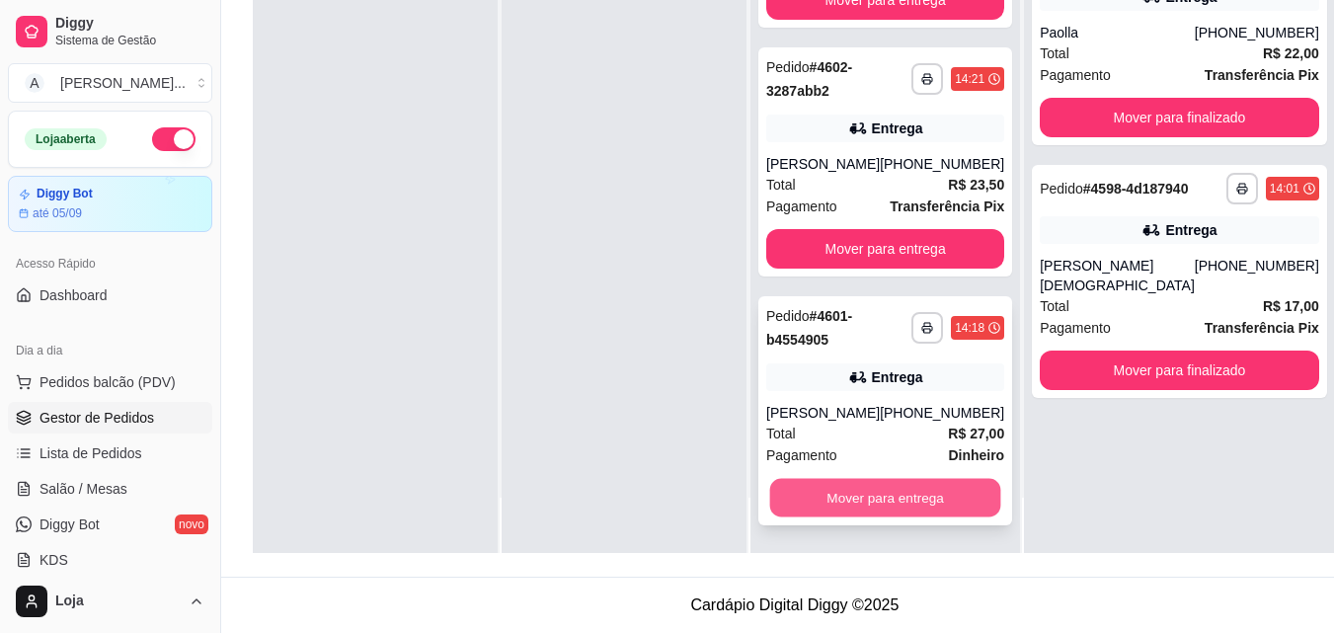
click at [906, 505] on button "Mover para entrega" at bounding box center [885, 498] width 231 height 39
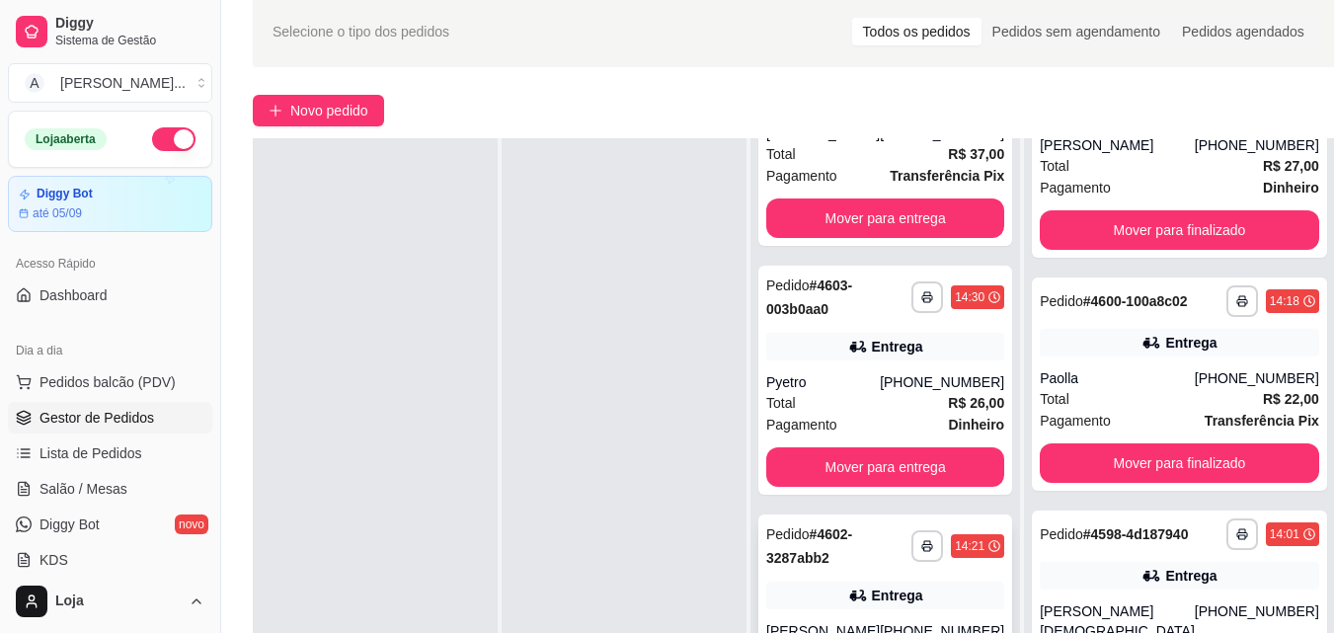
scroll to position [296, 0]
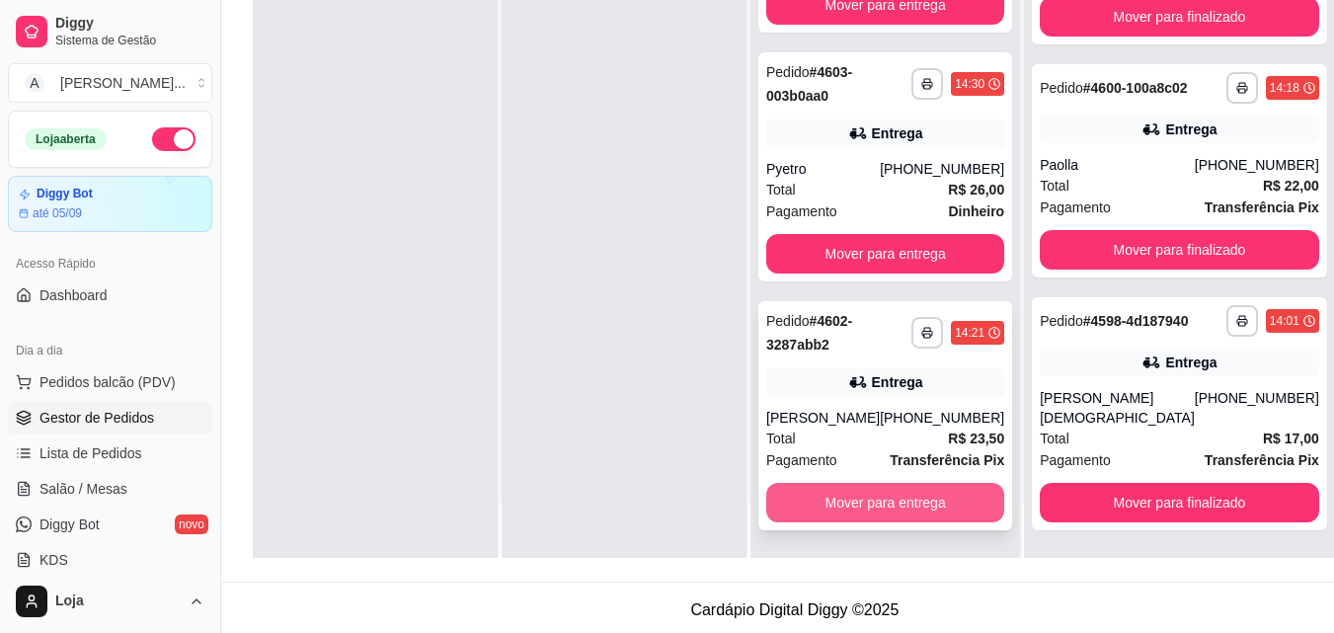
click at [955, 514] on button "Mover para entrega" at bounding box center [885, 503] width 238 height 40
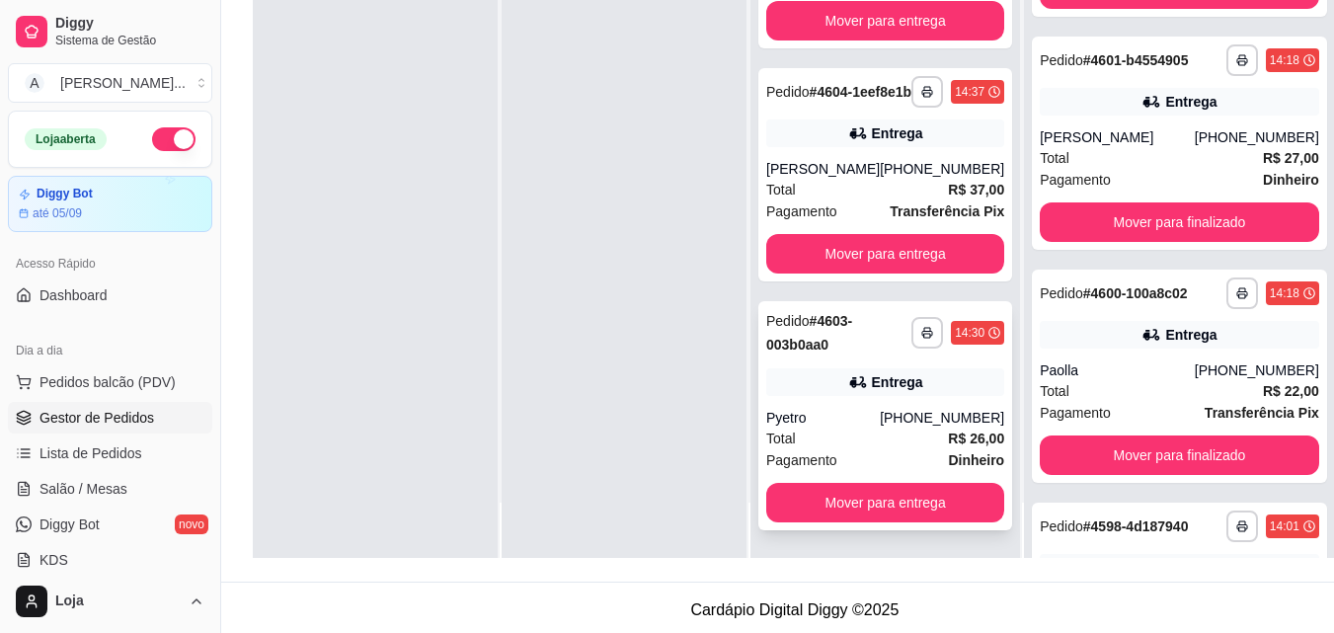
scroll to position [382, 0]
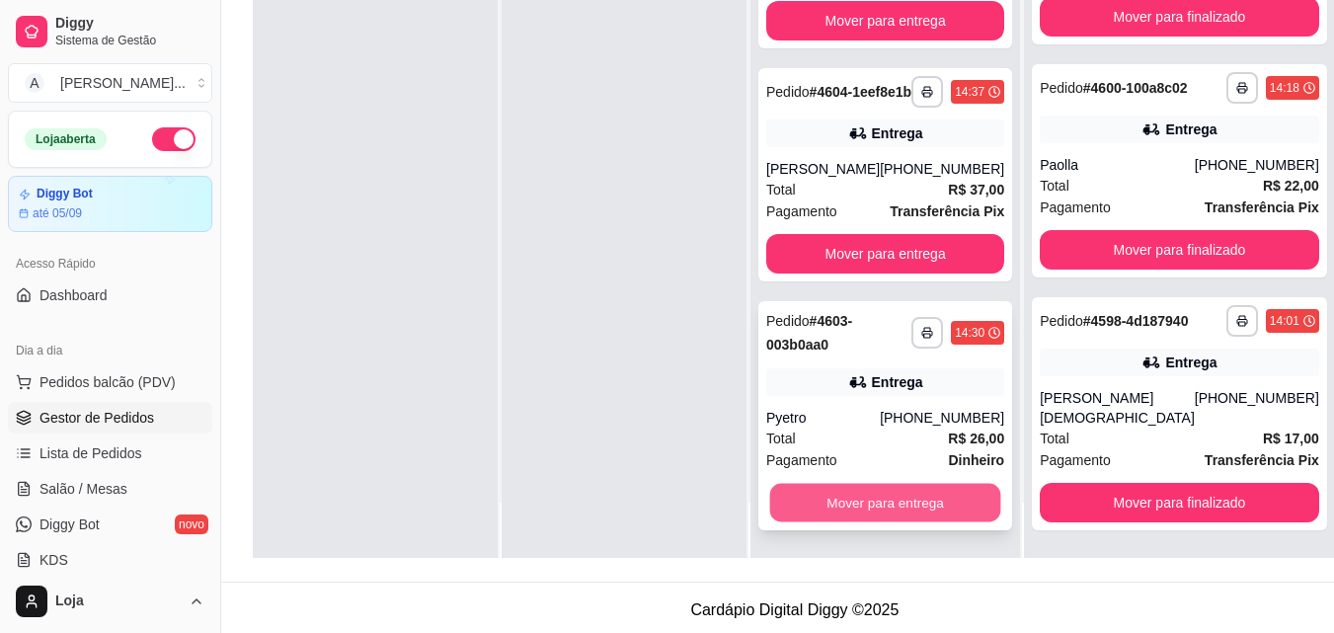
click at [933, 493] on button "Mover para entrega" at bounding box center [885, 503] width 231 height 39
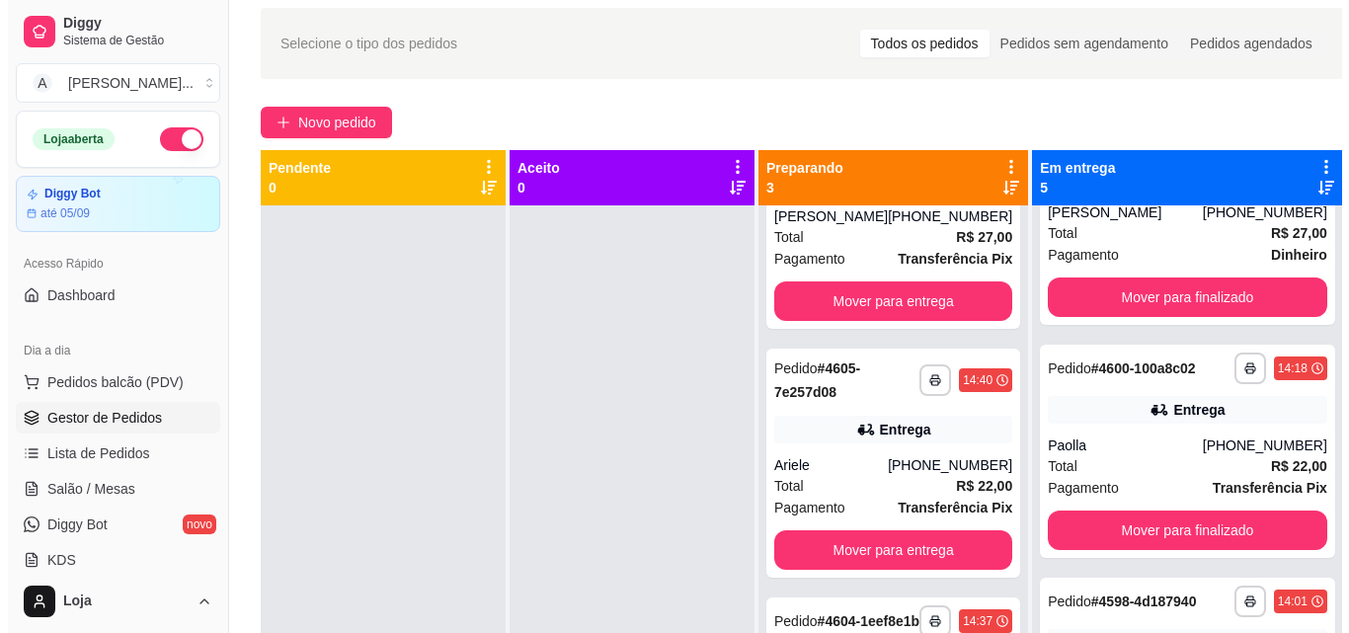
scroll to position [0, 0]
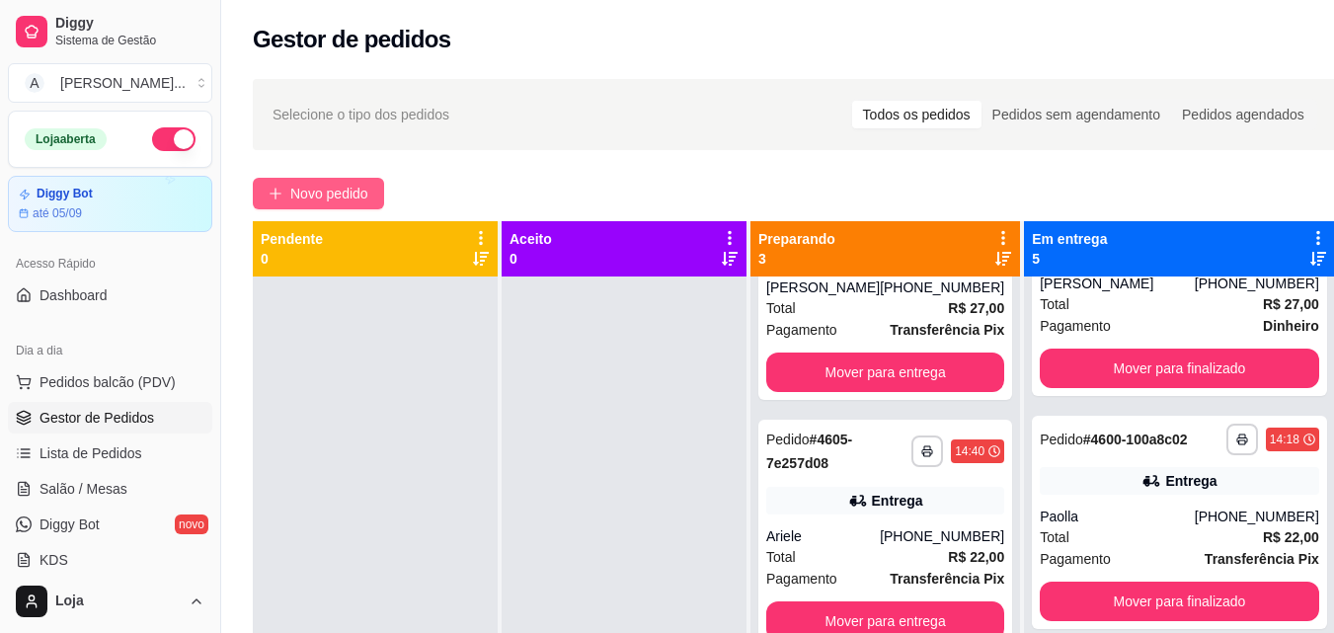
click at [345, 180] on button "Novo pedido" at bounding box center [318, 194] width 131 height 32
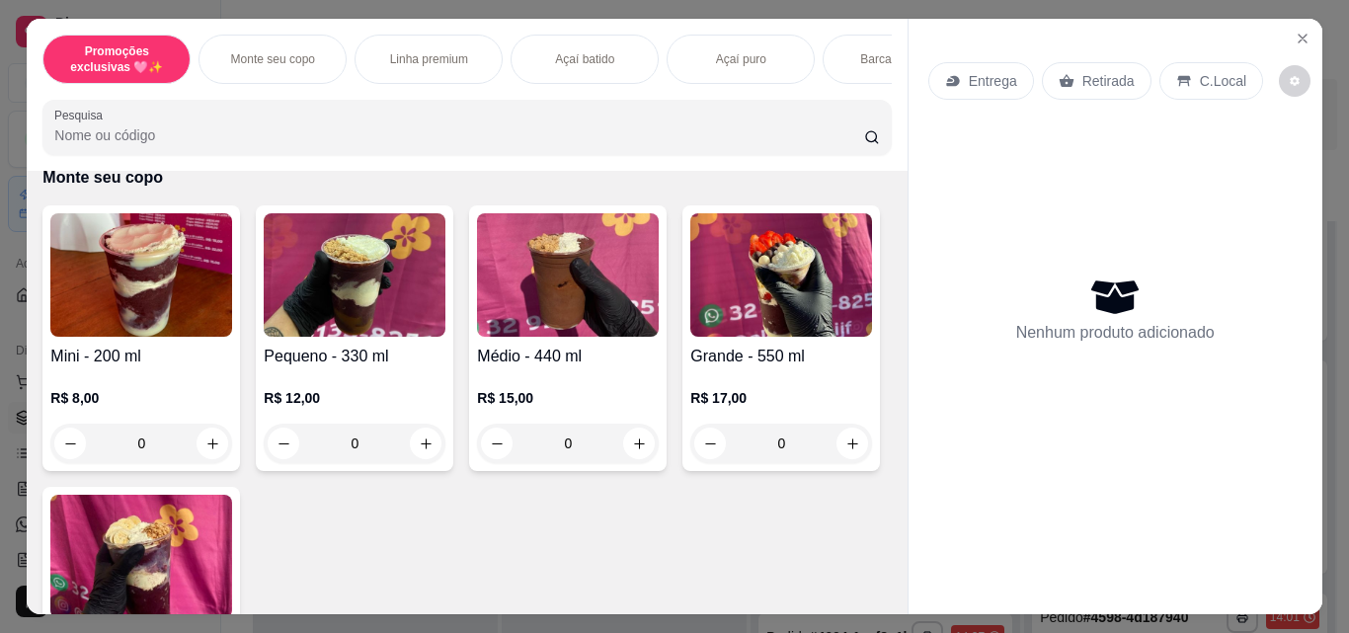
scroll to position [790, 0]
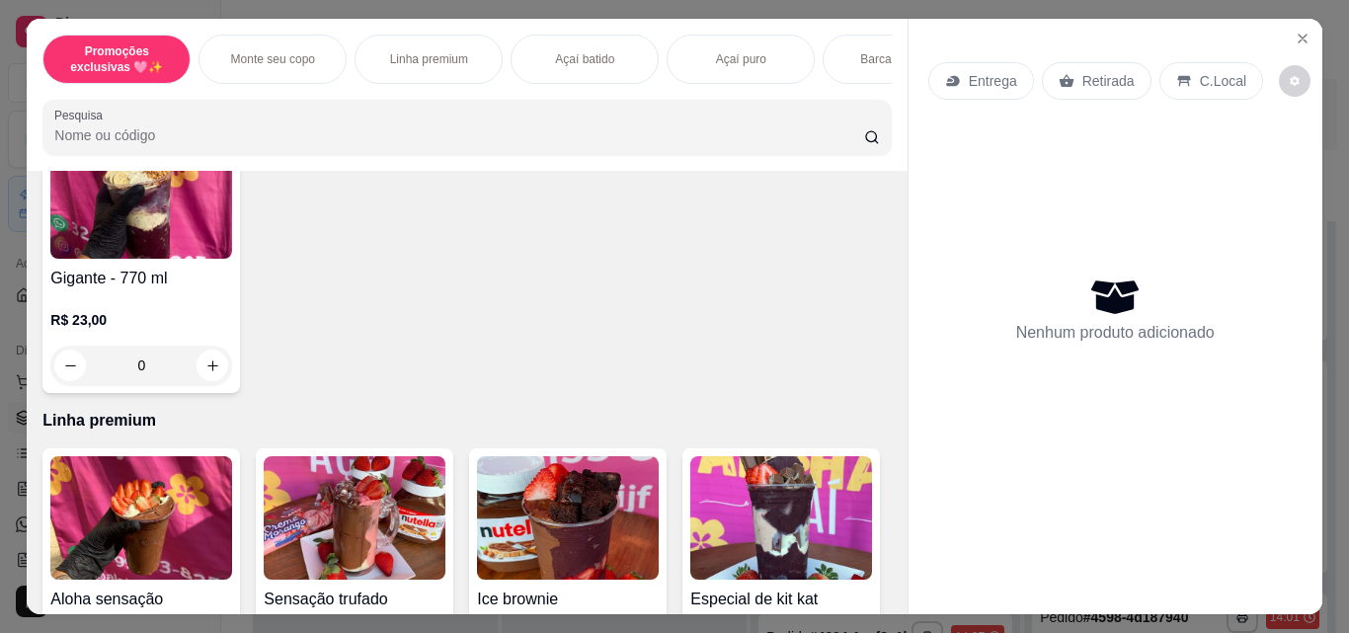
click at [690, 104] on div "0" at bounding box center [781, 84] width 182 height 40
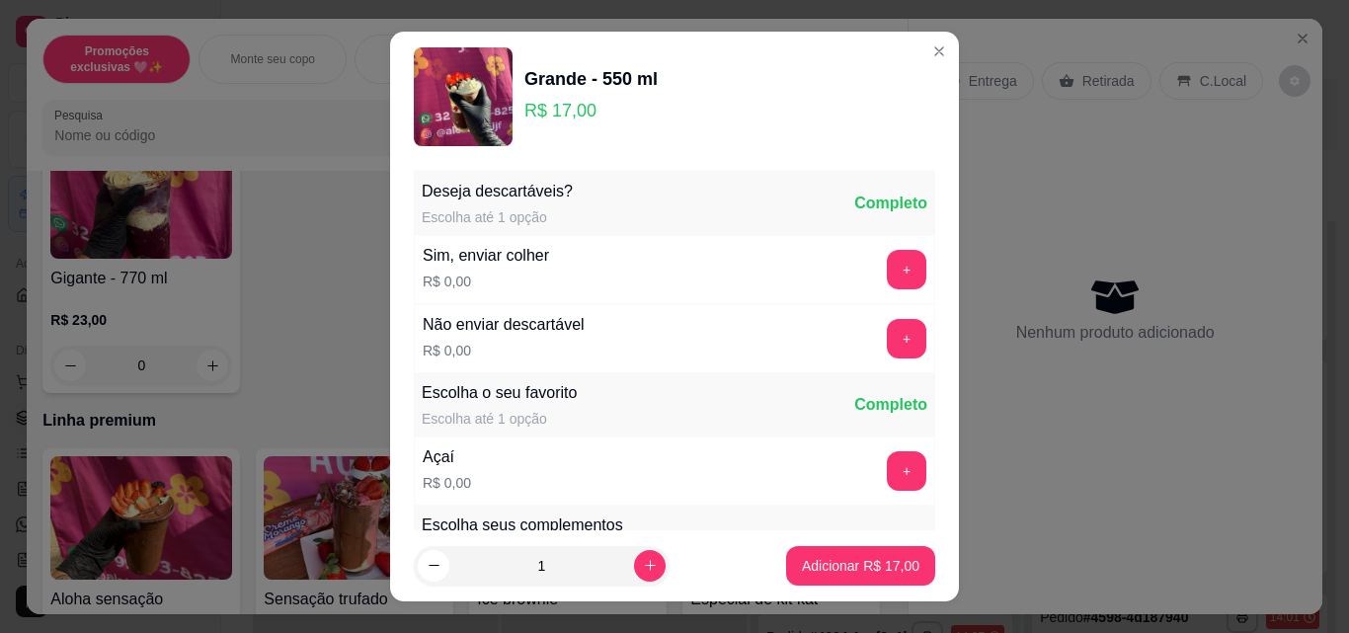
scroll to position [99, 0]
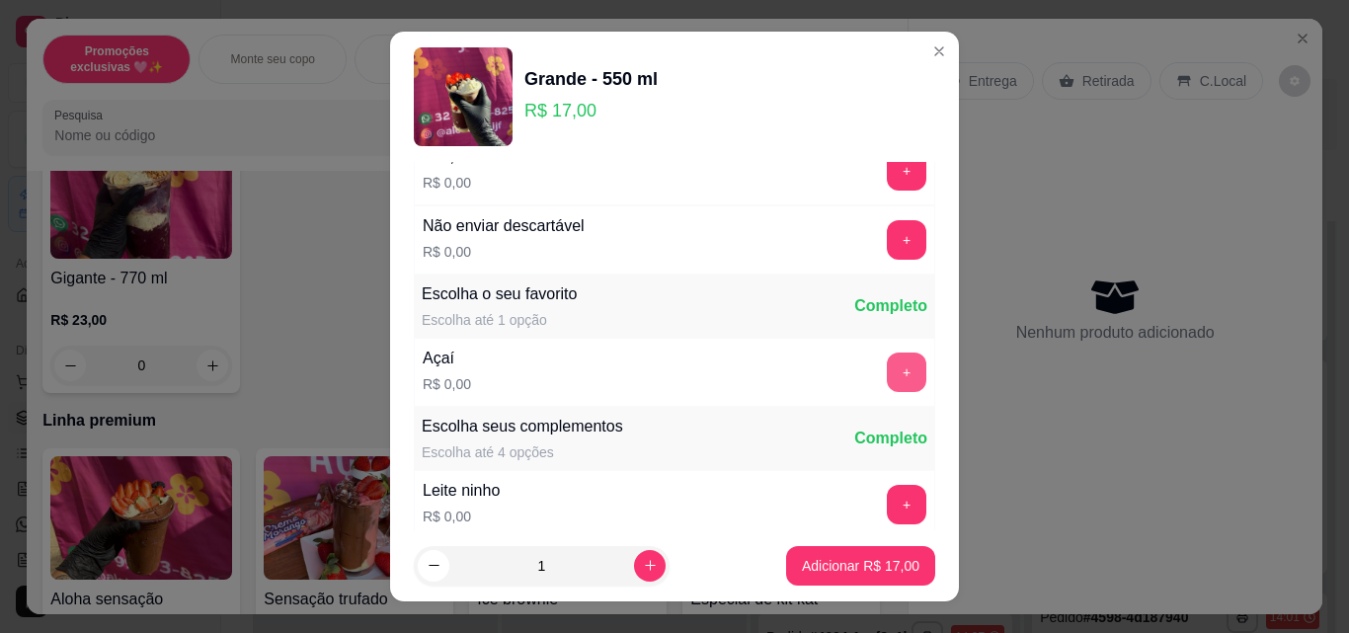
click at [887, 374] on button "+" at bounding box center [907, 373] width 40 height 40
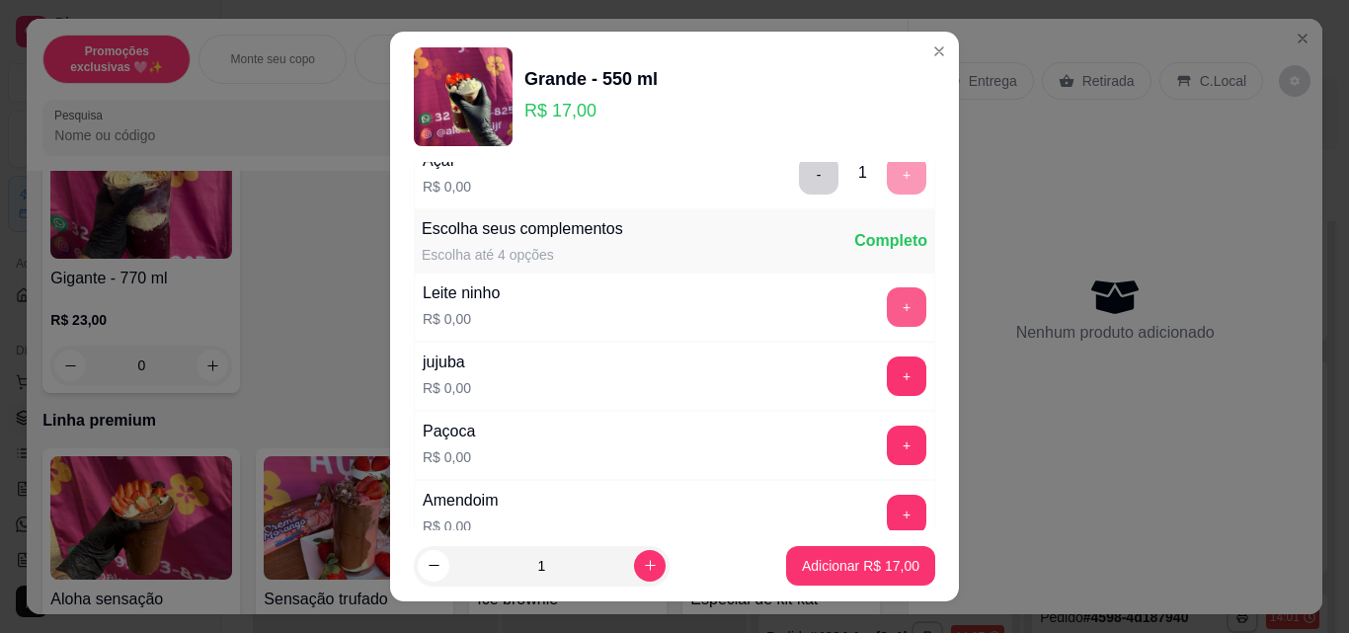
click at [887, 310] on button "+" at bounding box center [907, 307] width 40 height 40
click at [887, 449] on button "+" at bounding box center [907, 446] width 40 height 40
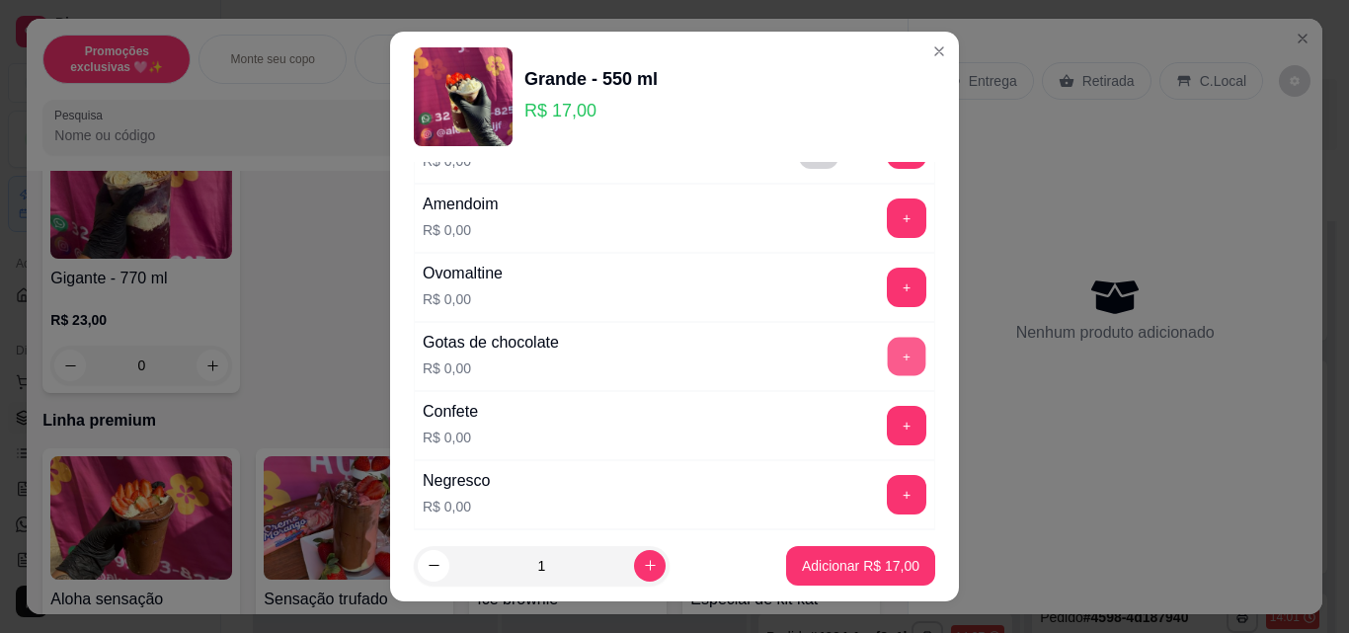
click at [888, 356] on button "+" at bounding box center [907, 357] width 39 height 39
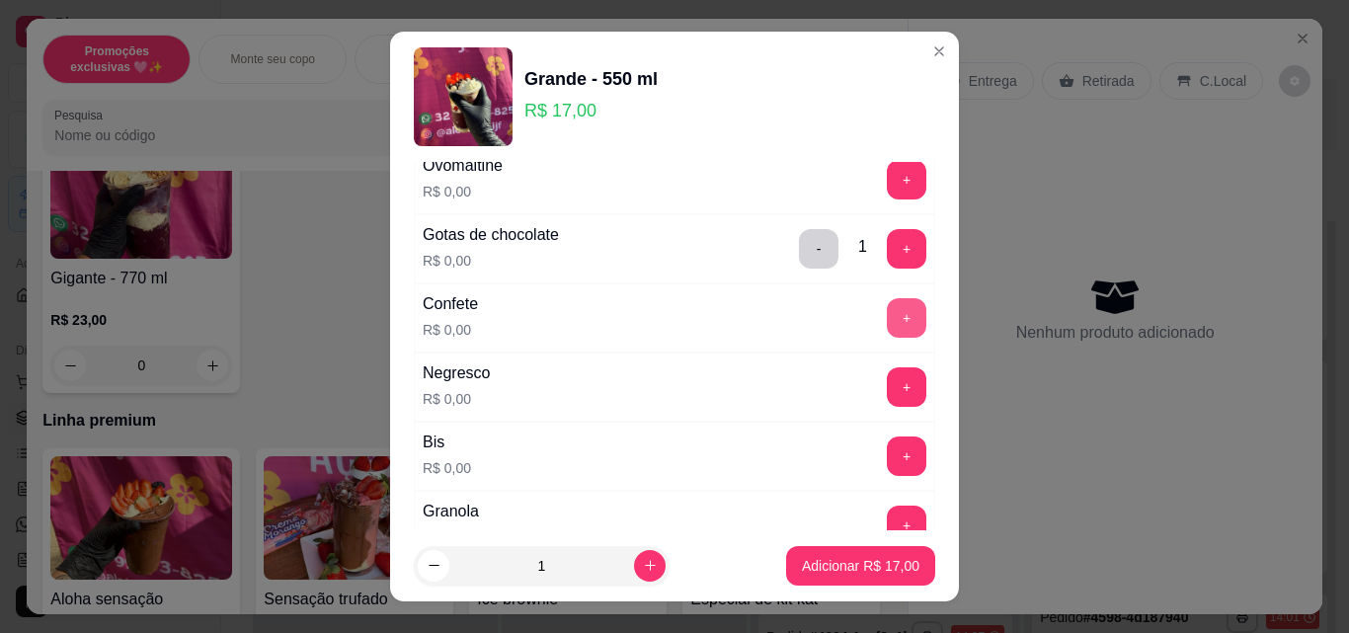
scroll to position [691, 0]
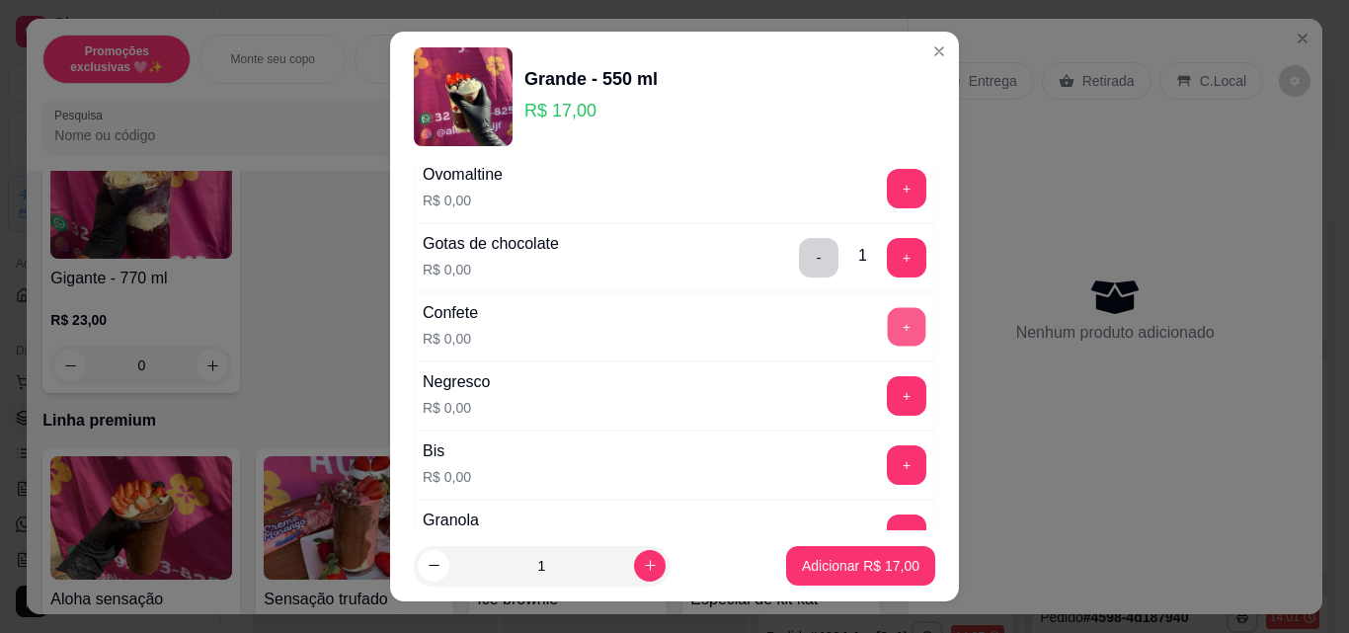
click at [888, 327] on button "+" at bounding box center [907, 327] width 39 height 39
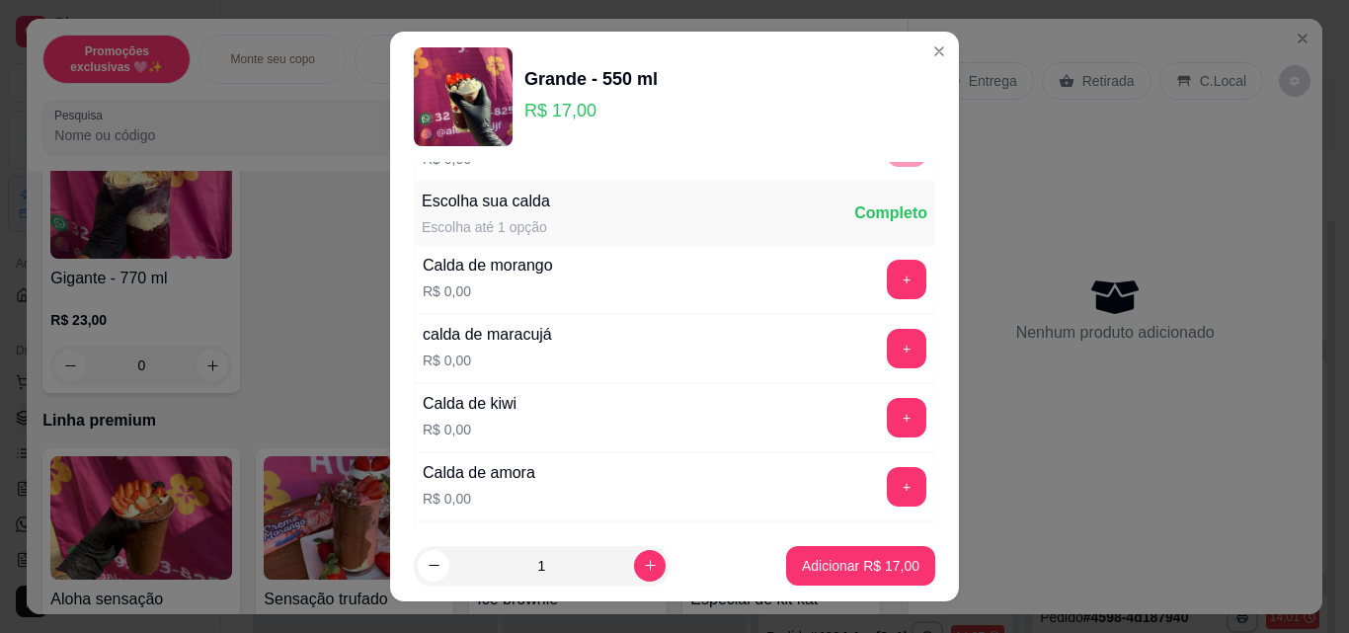
scroll to position [1580, 0]
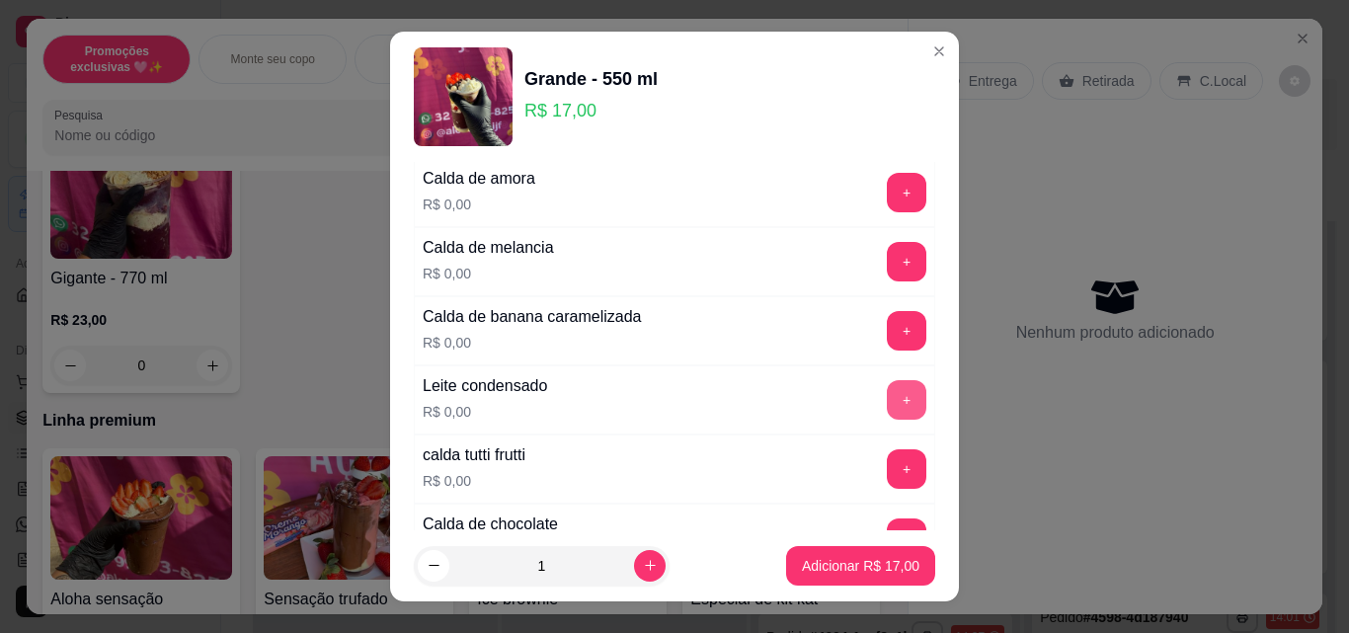
click at [887, 401] on button "+" at bounding box center [907, 400] width 40 height 40
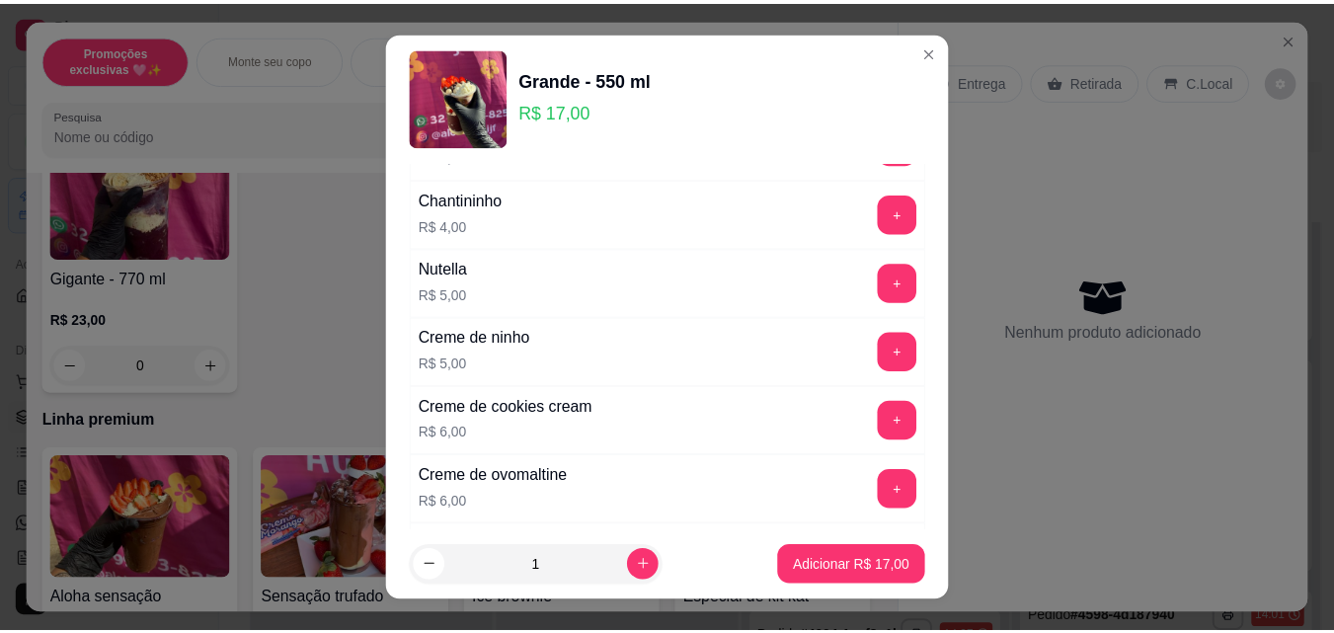
scroll to position [3259, 0]
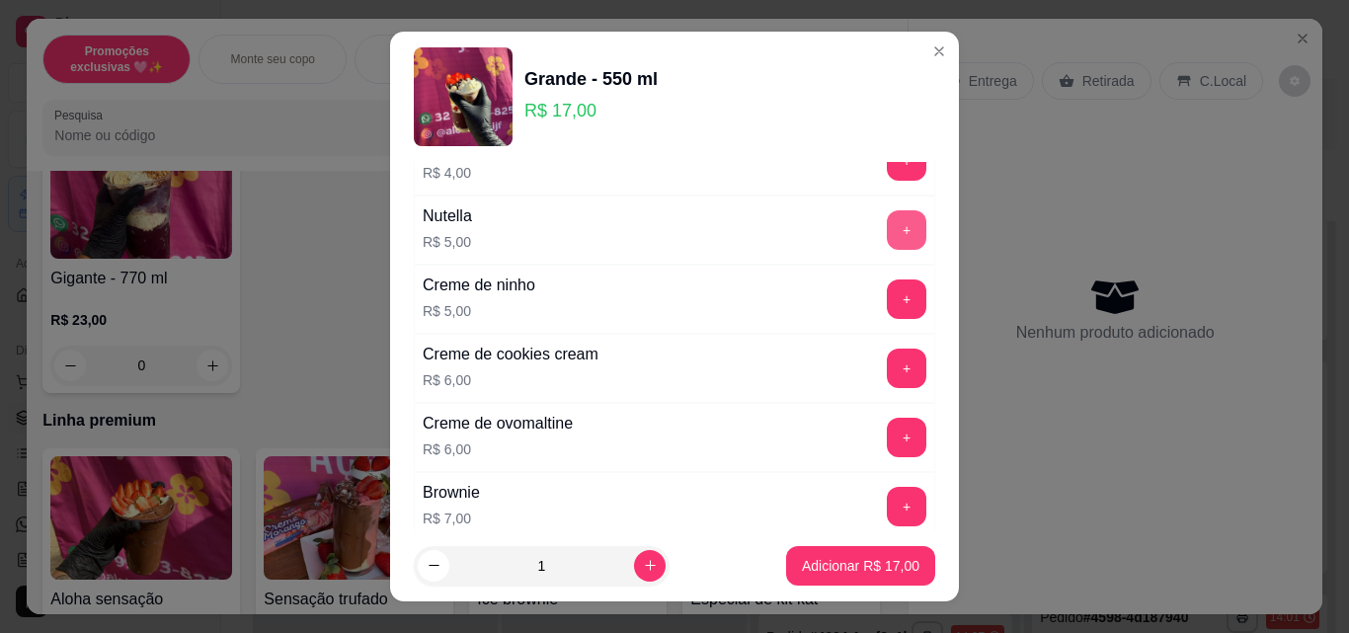
click at [887, 233] on button "+" at bounding box center [907, 230] width 40 height 40
click at [878, 557] on p "Adicionar R$ 22,00" at bounding box center [861, 566] width 118 height 20
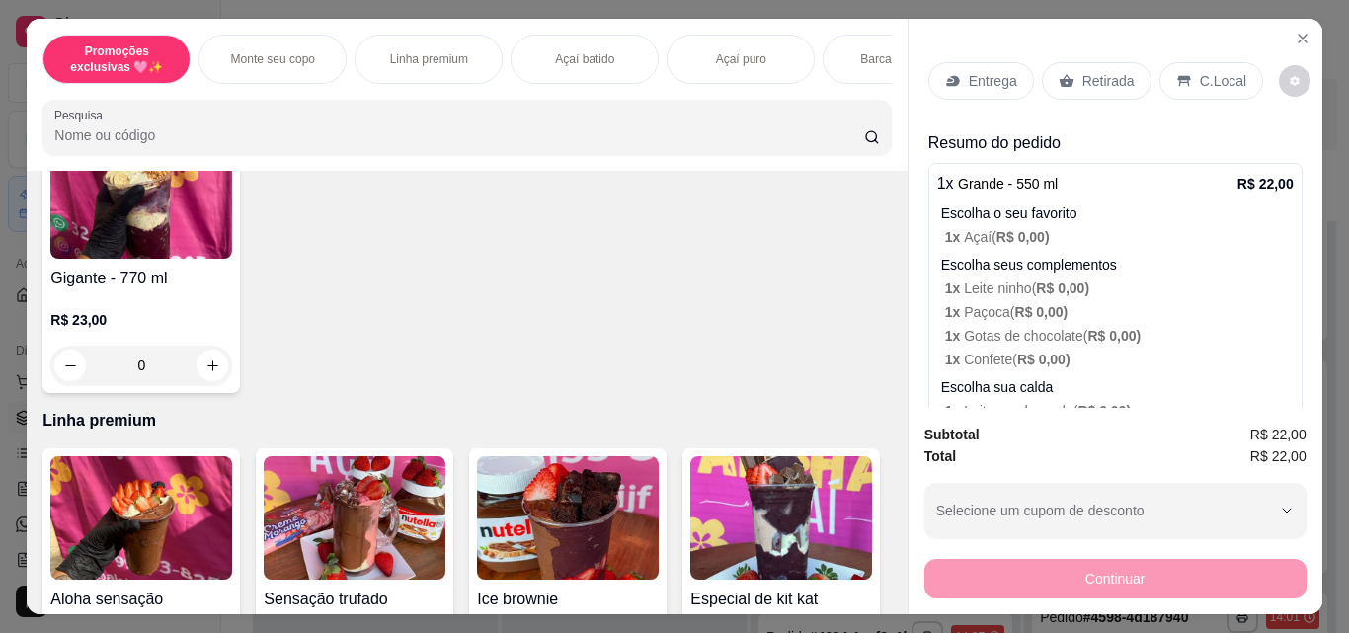
click at [1063, 87] on div "Retirada" at bounding box center [1097, 81] width 110 height 38
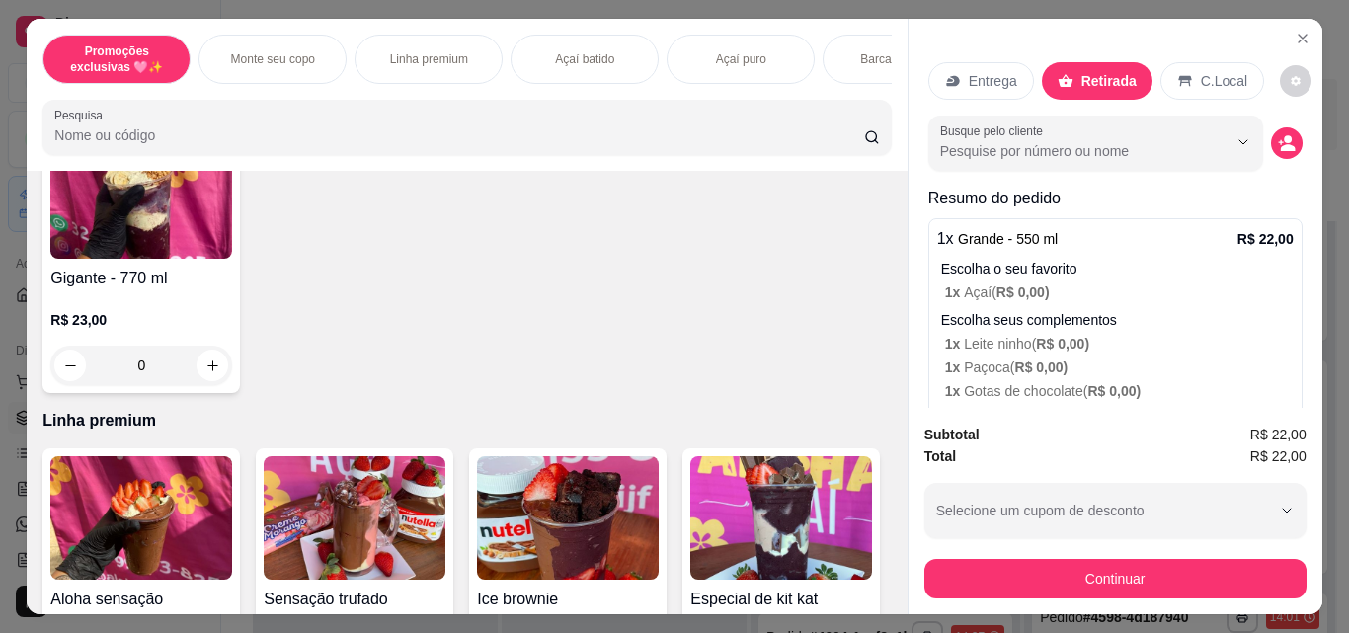
click at [969, 82] on p "Entrega" at bounding box center [993, 81] width 48 height 20
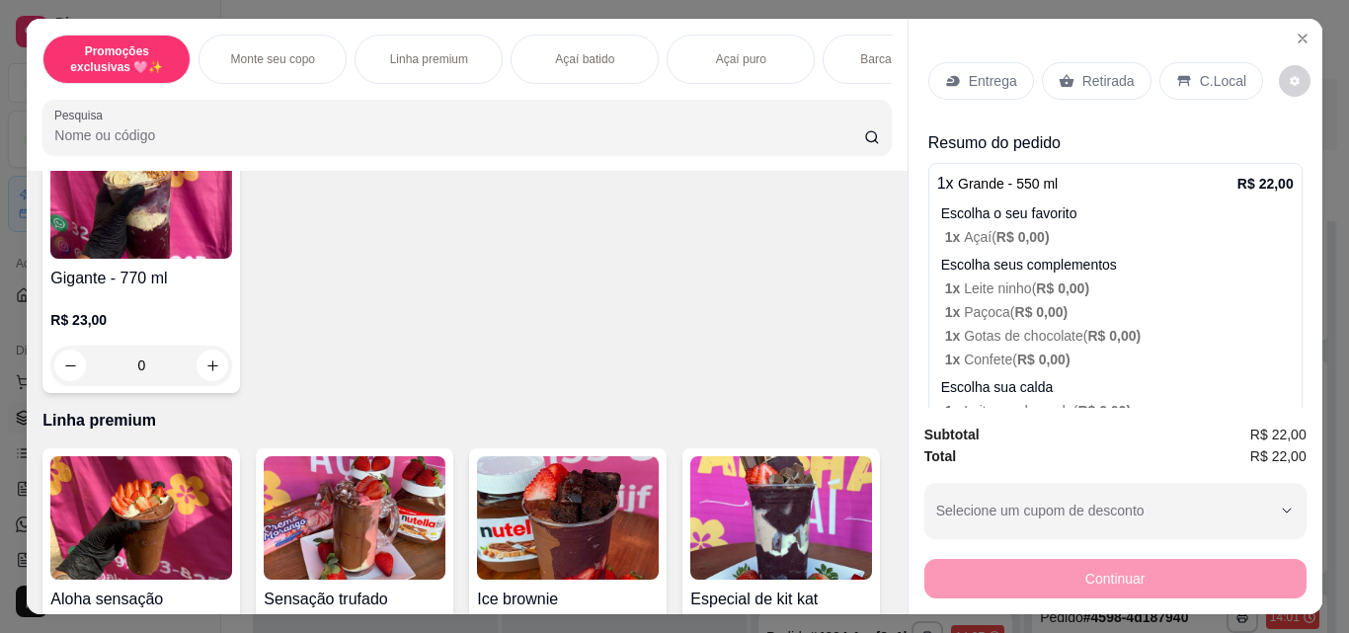
click at [1064, 76] on icon at bounding box center [1067, 81] width 16 height 16
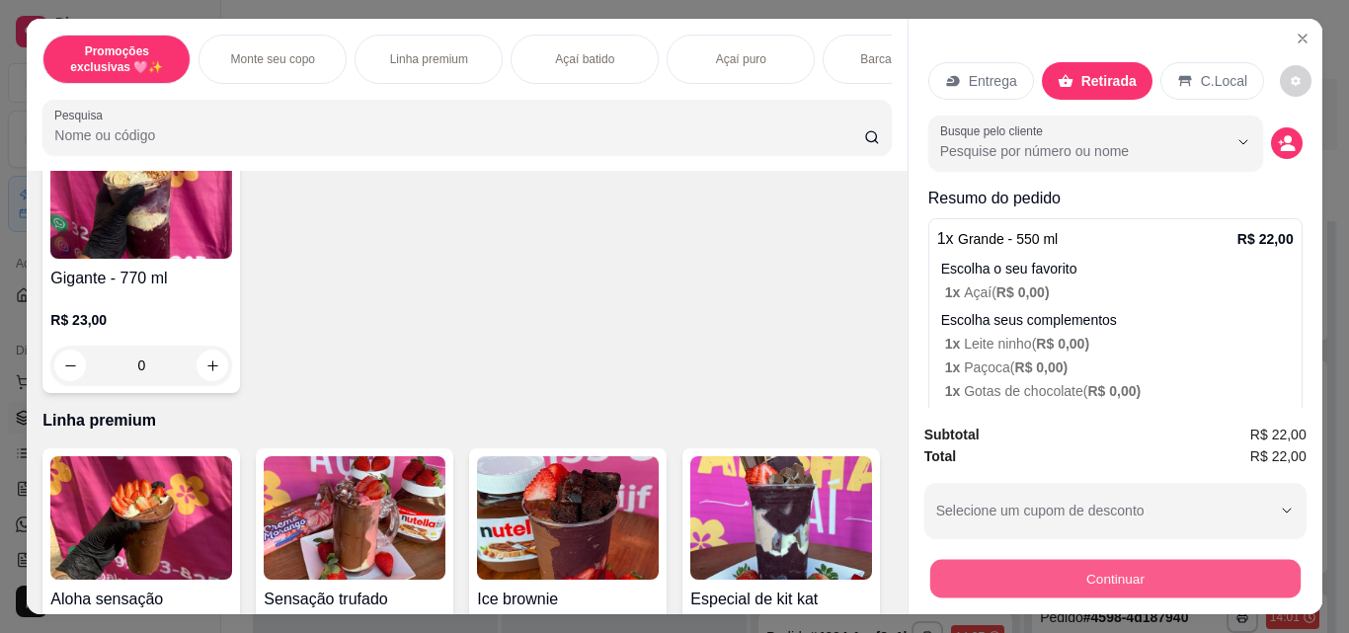
click at [1096, 571] on button "Continuar" at bounding box center [1114, 578] width 370 height 39
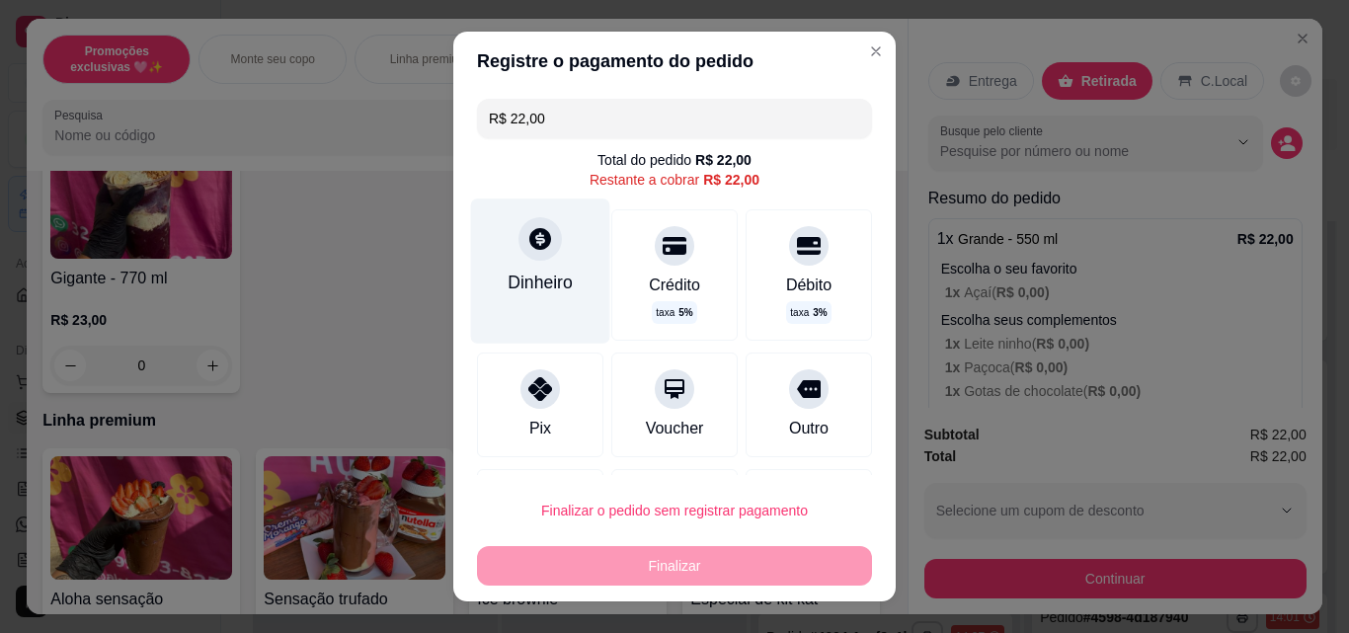
click at [535, 247] on icon at bounding box center [540, 239] width 22 height 22
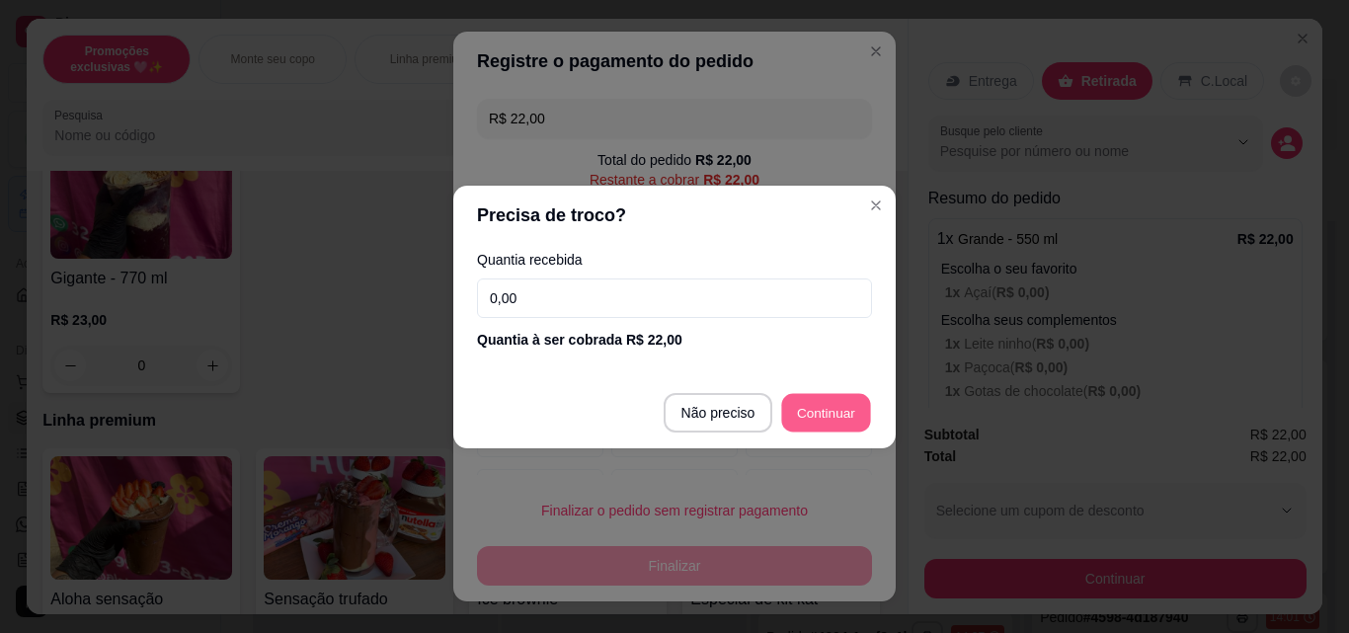
type input "R$ 0,00"
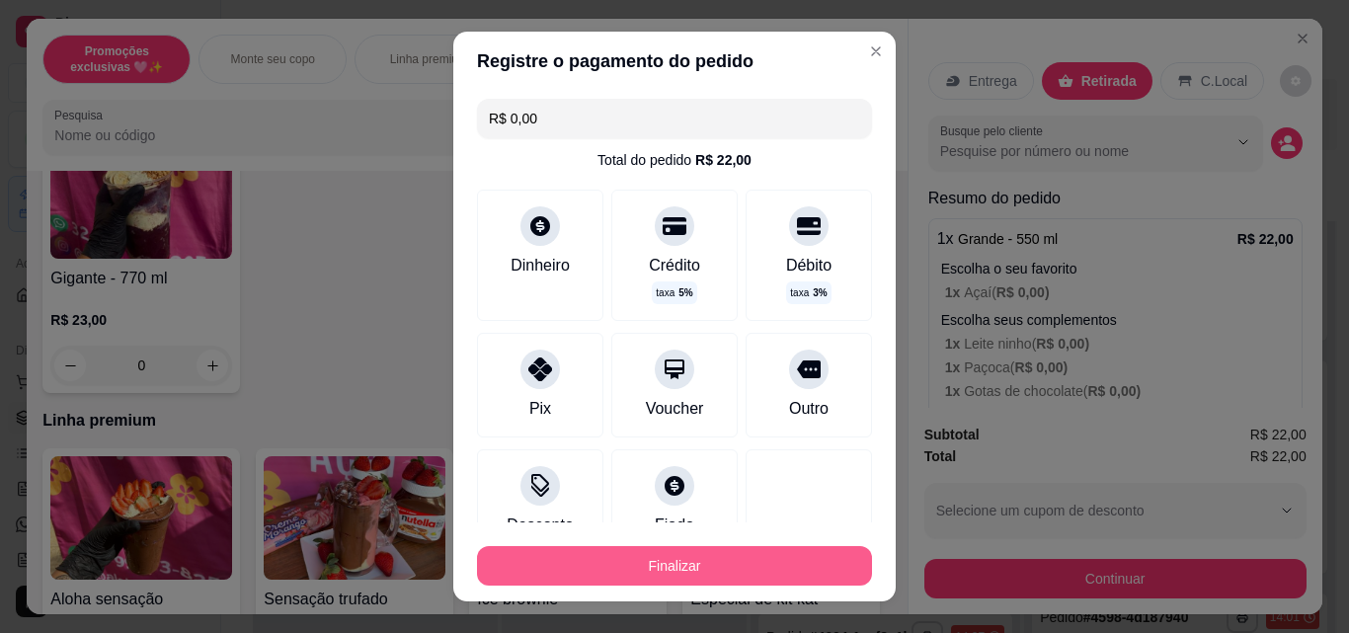
click at [713, 576] on button "Finalizar" at bounding box center [674, 566] width 395 height 40
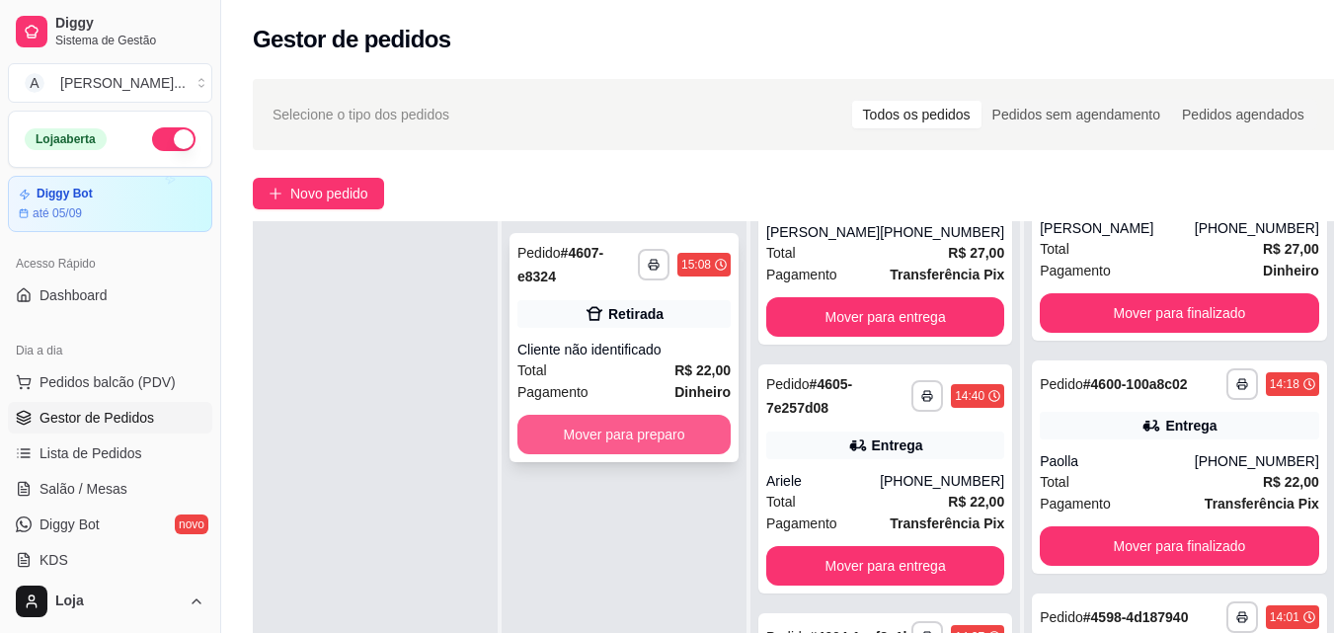
click at [719, 415] on button "Mover para preparo" at bounding box center [624, 435] width 213 height 40
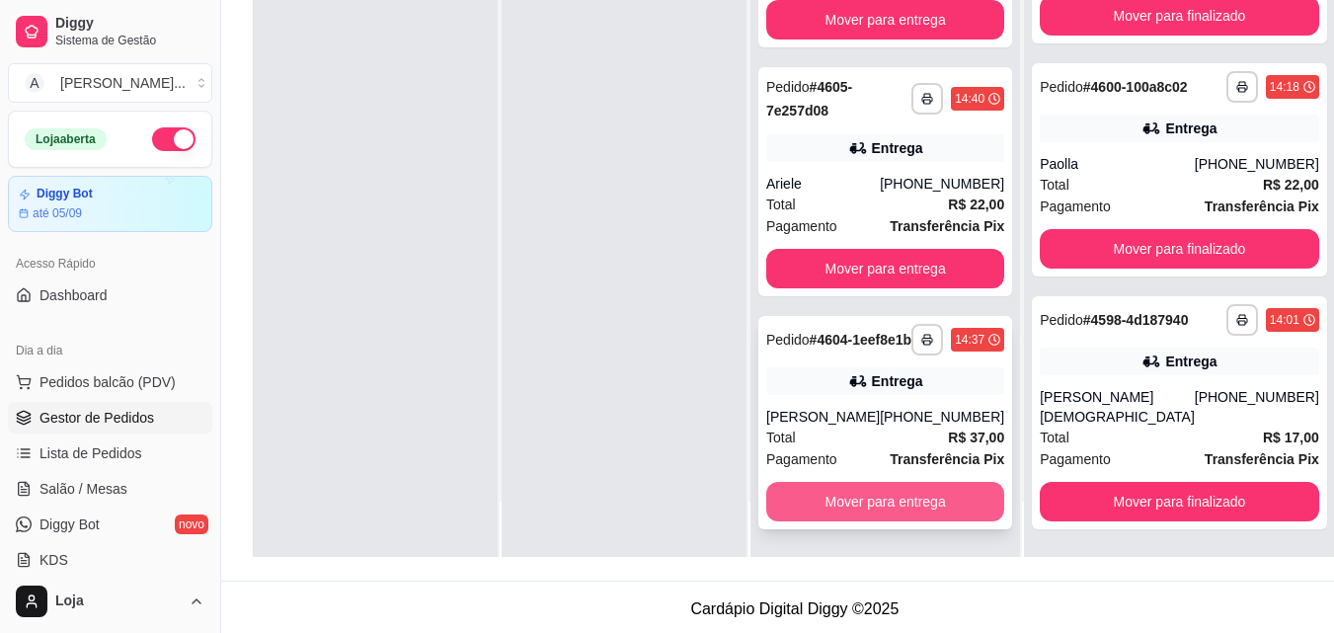
scroll to position [301, 0]
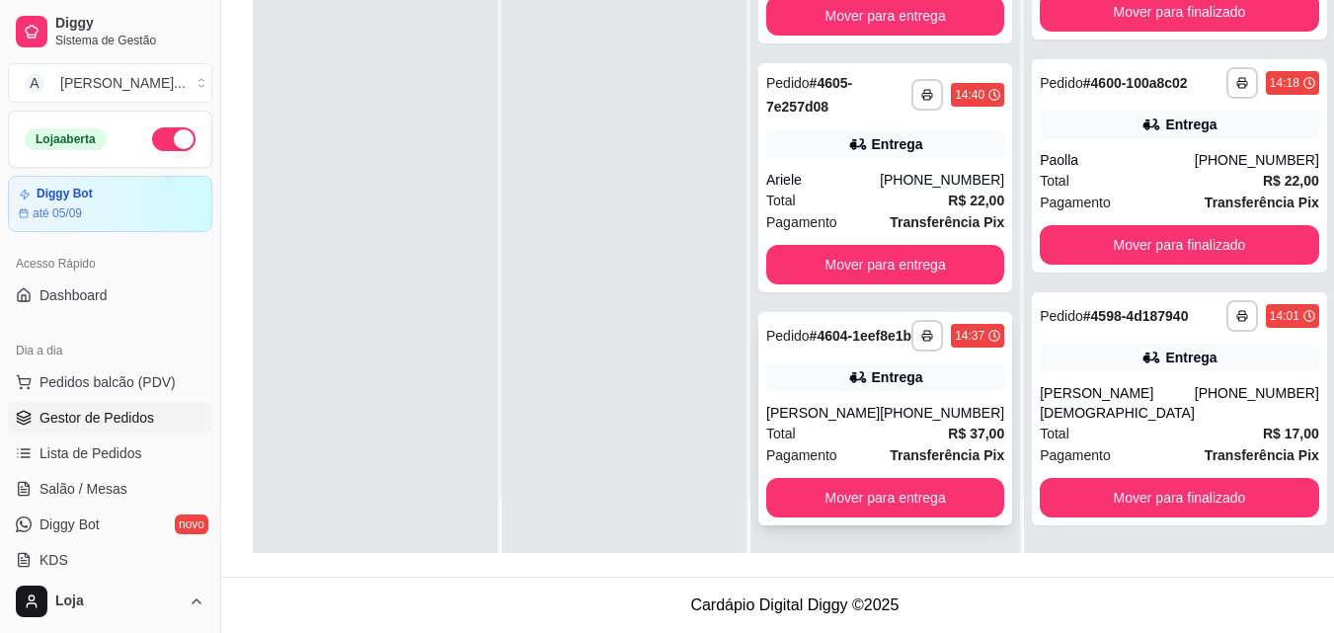
click at [866, 414] on div "[PERSON_NAME]" at bounding box center [823, 413] width 114 height 20
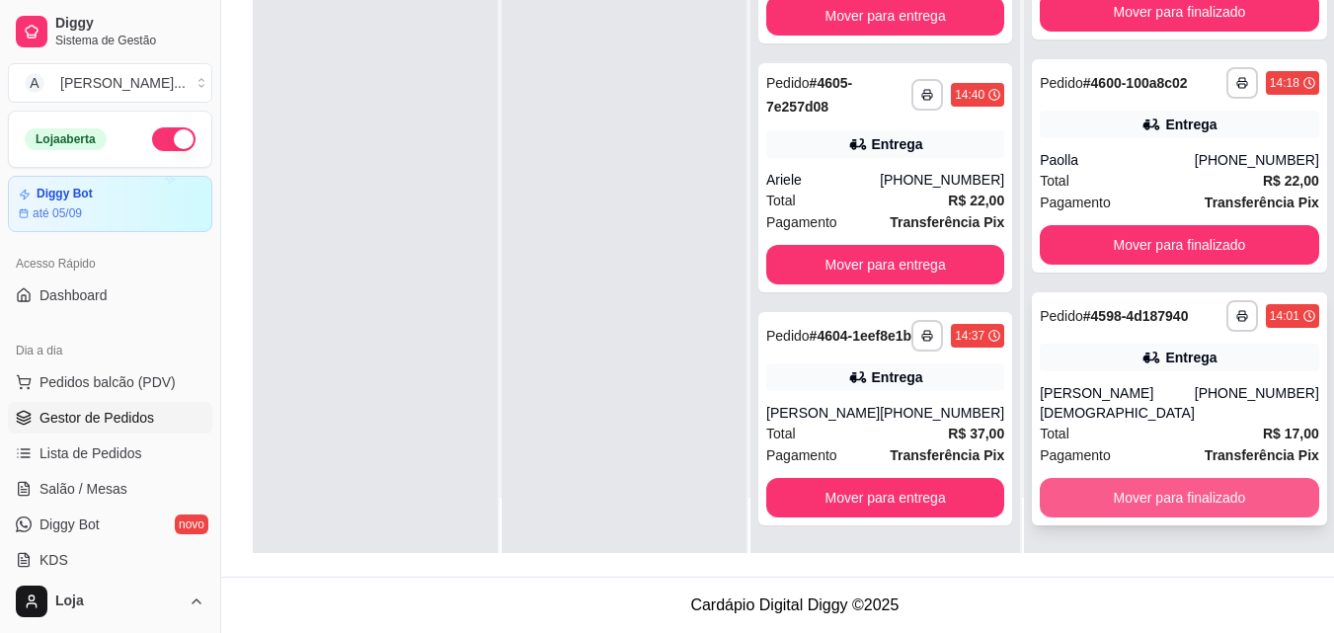
click at [1189, 487] on button "Mover para finalizado" at bounding box center [1180, 498] width 280 height 40
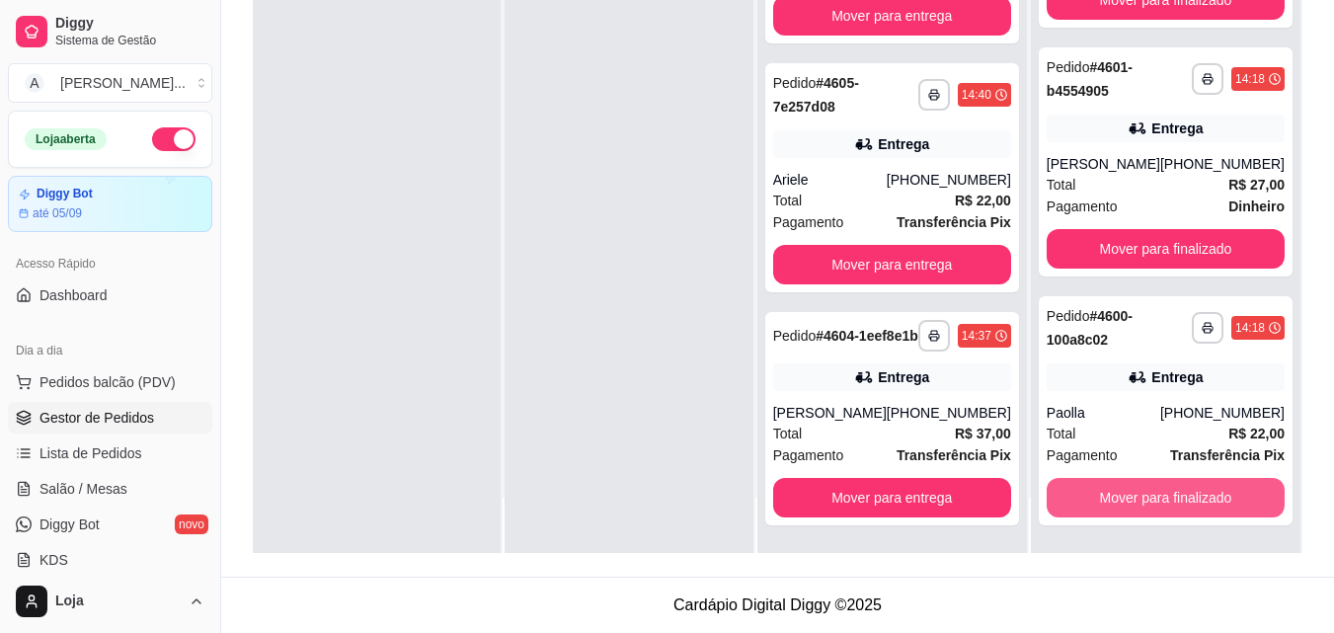
scroll to position [382, 0]
click at [1203, 486] on button "Mover para finalizado" at bounding box center [1165, 498] width 231 height 39
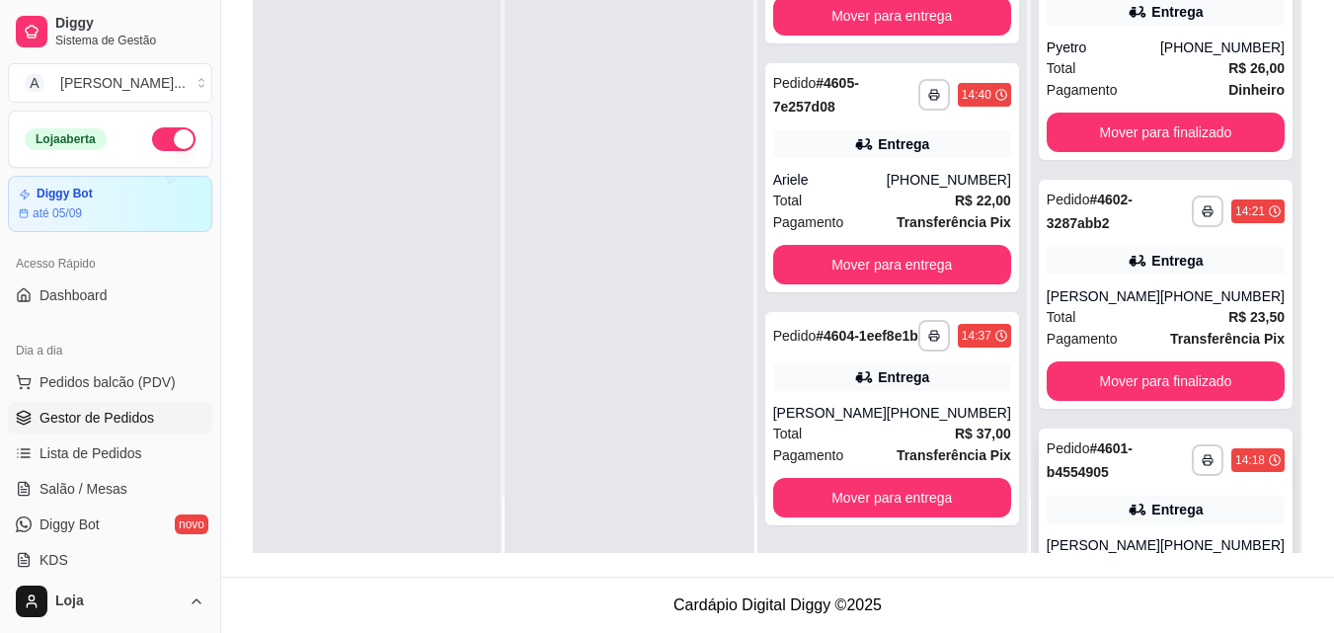
scroll to position [0, 0]
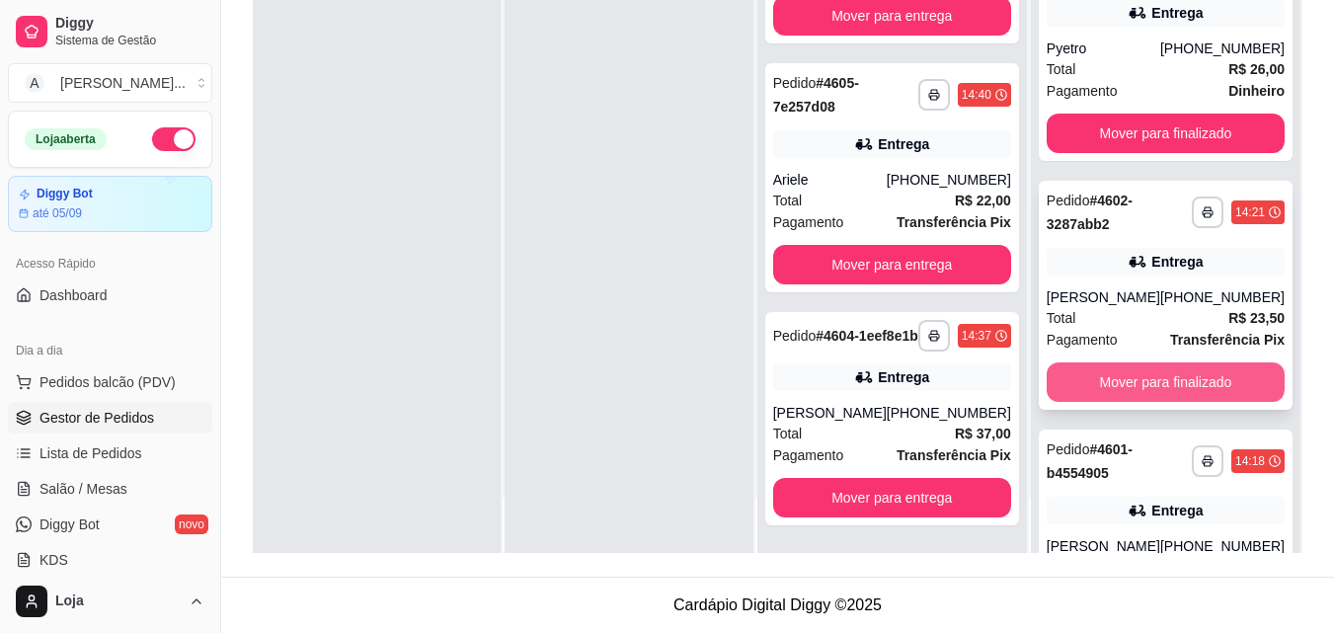
click at [1129, 381] on button "Mover para finalizado" at bounding box center [1166, 382] width 238 height 40
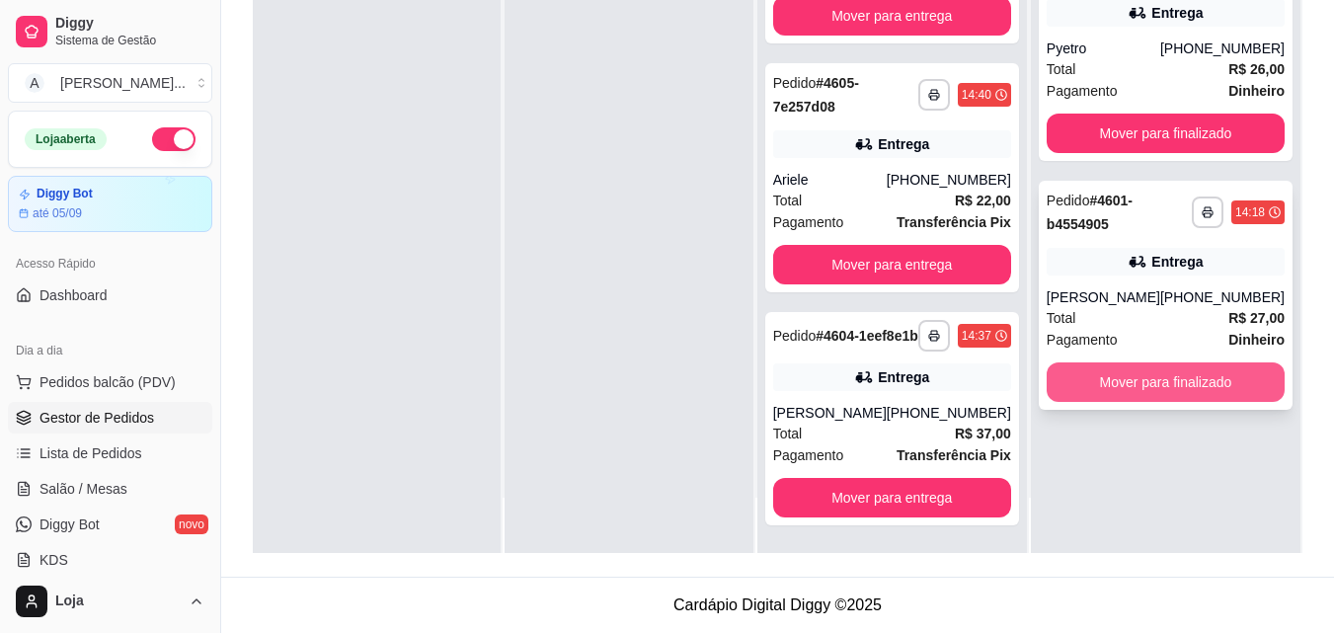
click at [1128, 392] on button "Mover para finalizado" at bounding box center [1166, 382] width 238 height 40
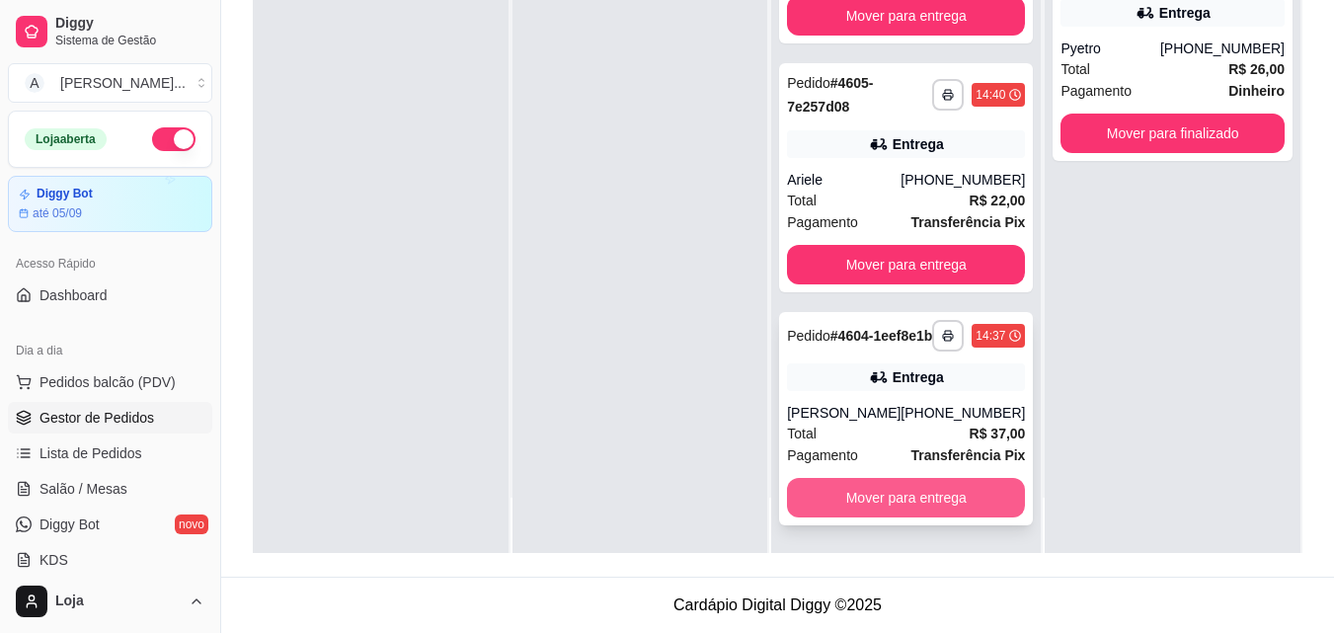
click at [962, 480] on button "Mover para entrega" at bounding box center [906, 498] width 238 height 40
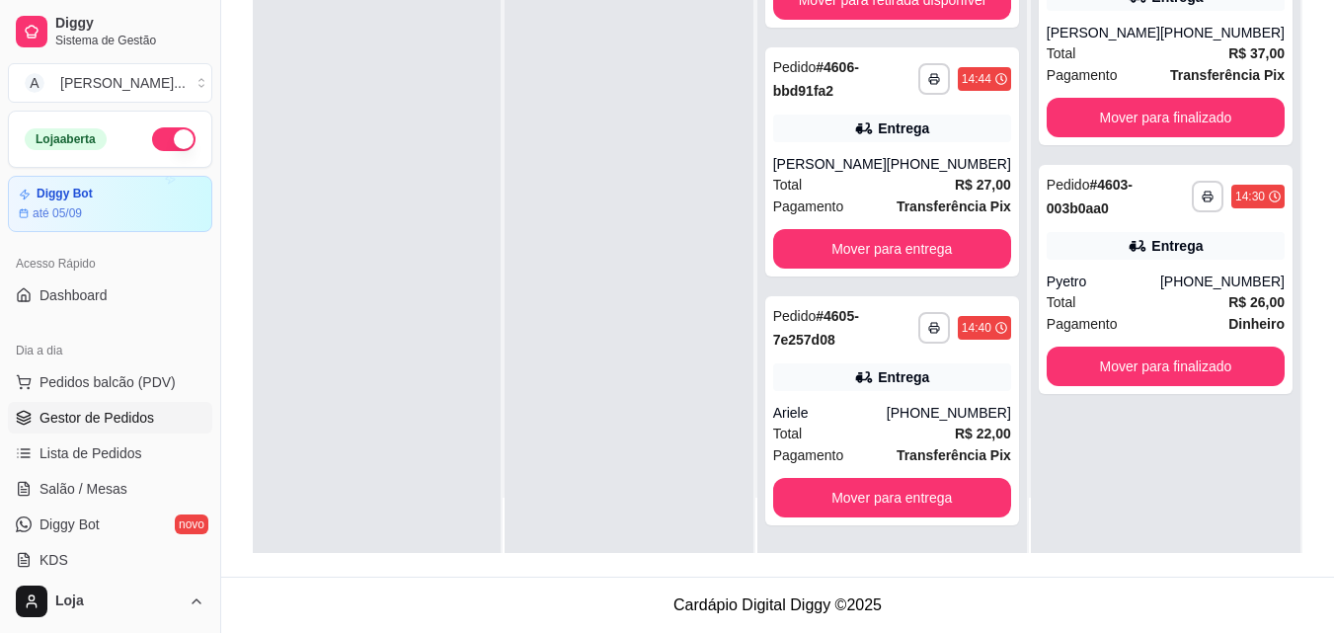
scroll to position [153, 0]
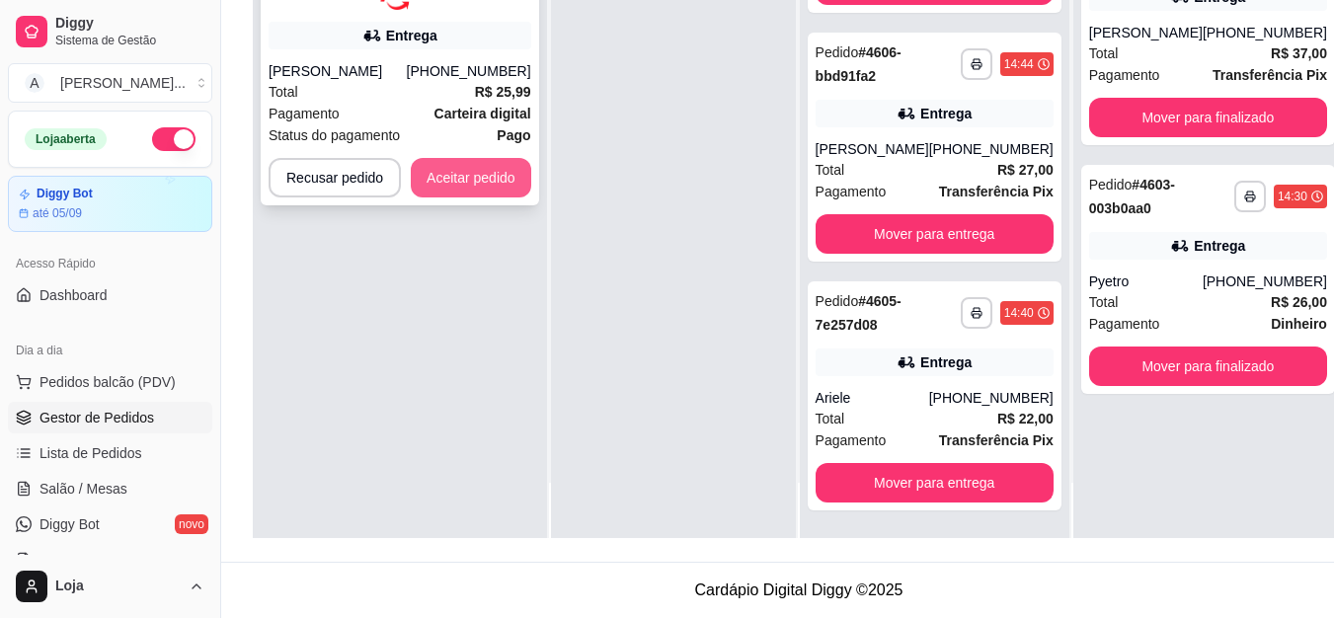
click at [460, 166] on button "Aceitar pedido" at bounding box center [471, 178] width 120 height 40
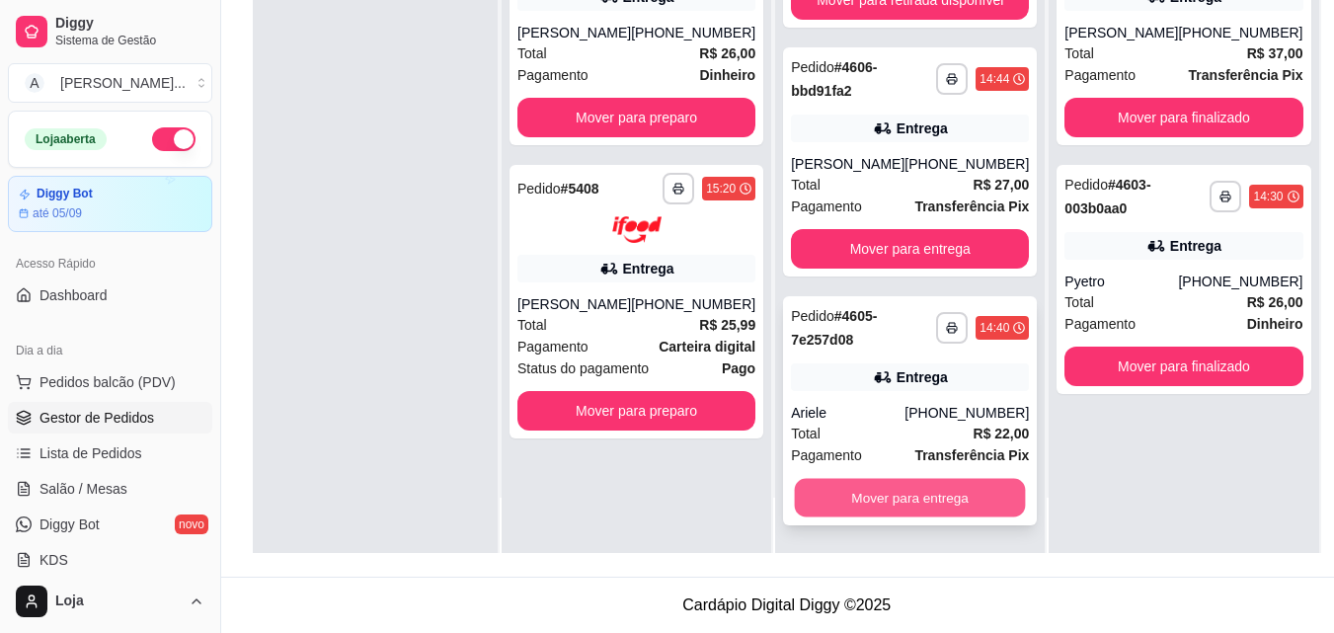
click at [965, 498] on button "Mover para entrega" at bounding box center [910, 498] width 231 height 39
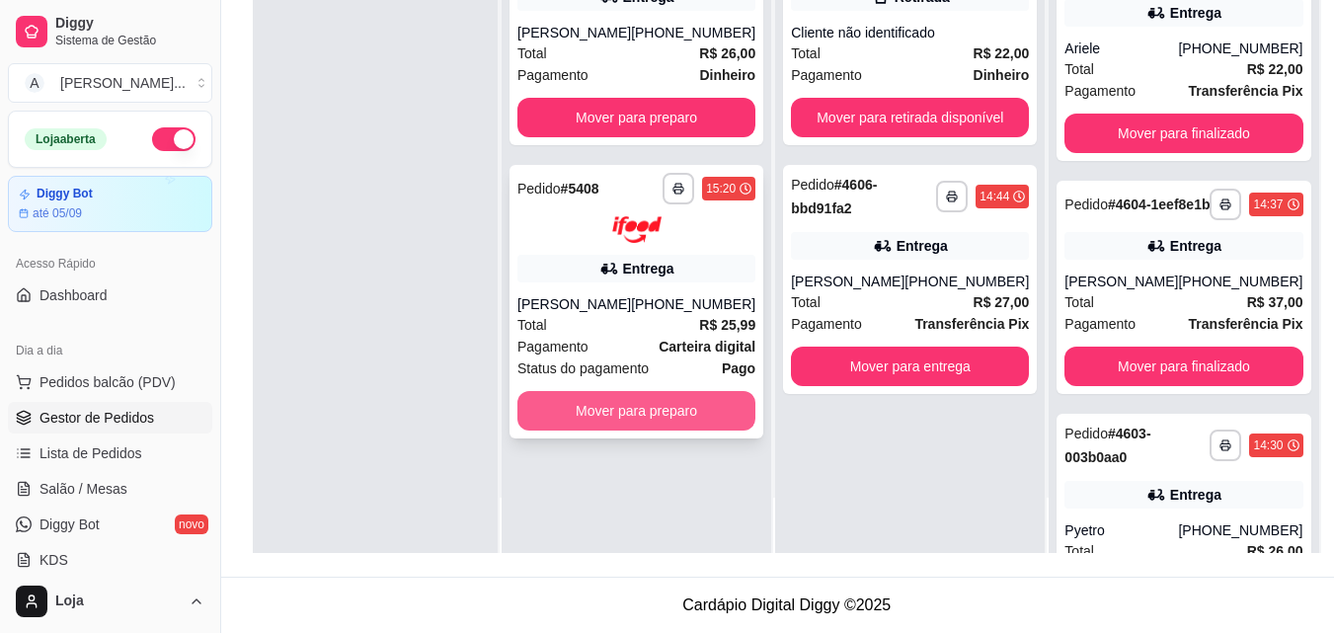
scroll to position [0, 0]
click at [667, 428] on button "Mover para preparo" at bounding box center [637, 411] width 238 height 40
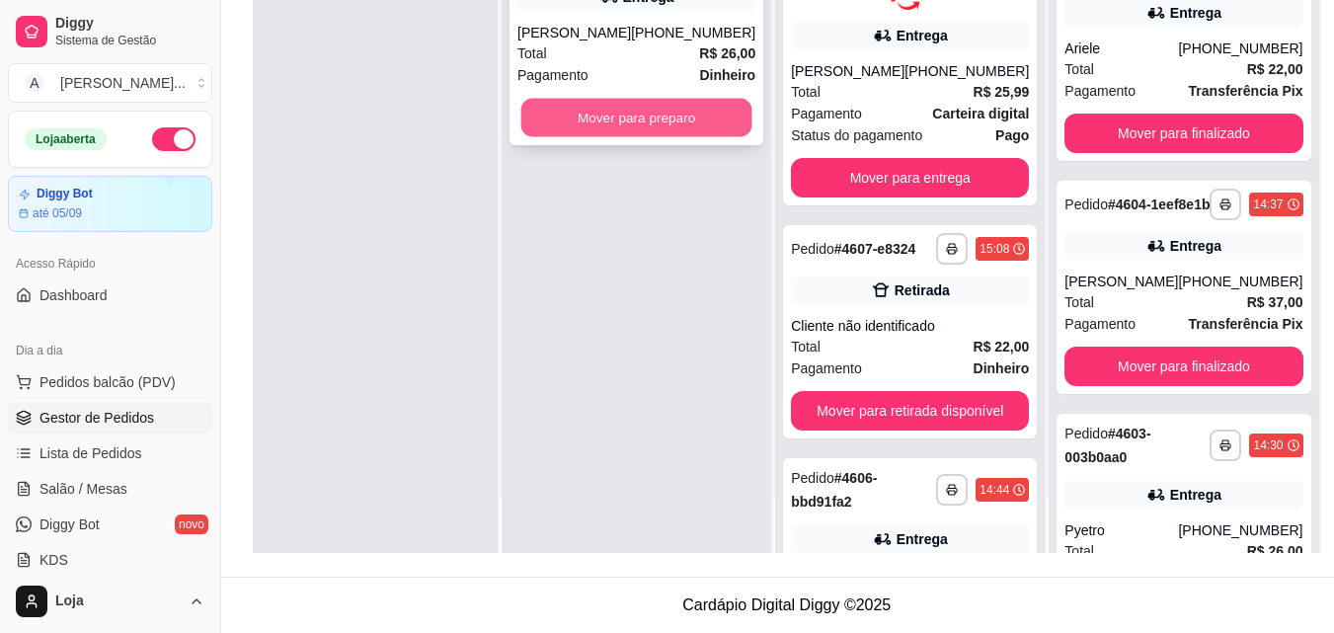
click at [681, 137] on button "Mover para preparo" at bounding box center [636, 118] width 231 height 39
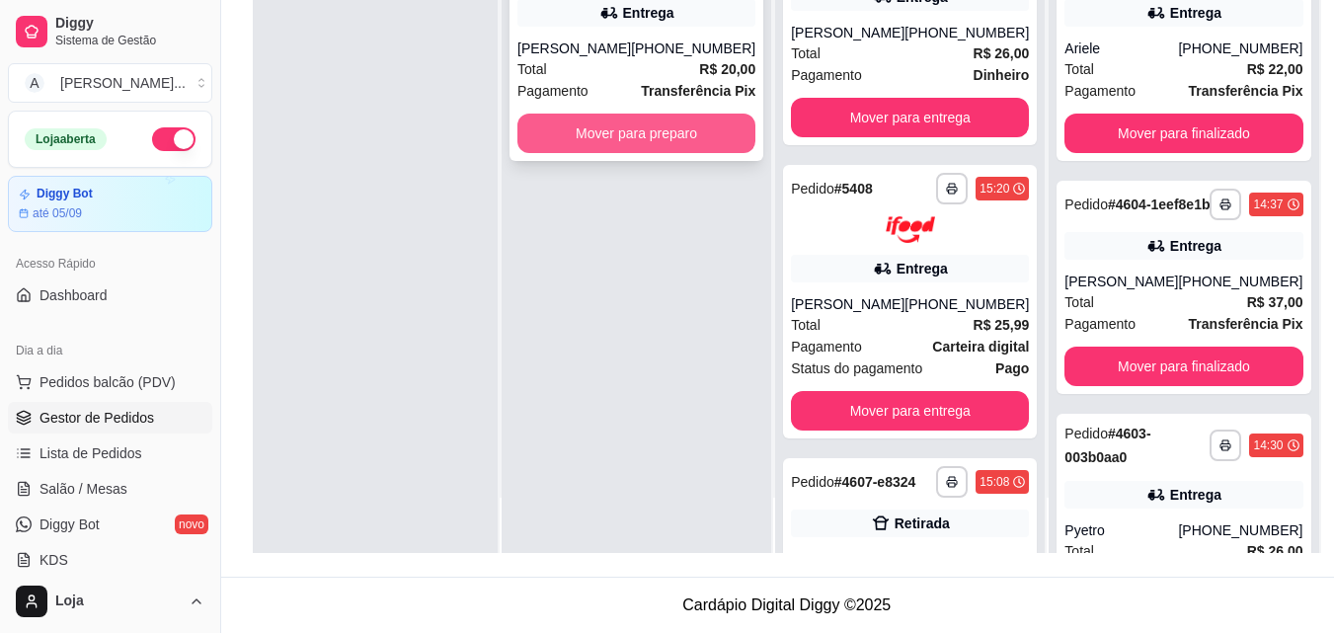
click at [724, 142] on button "Mover para preparo" at bounding box center [637, 134] width 238 height 40
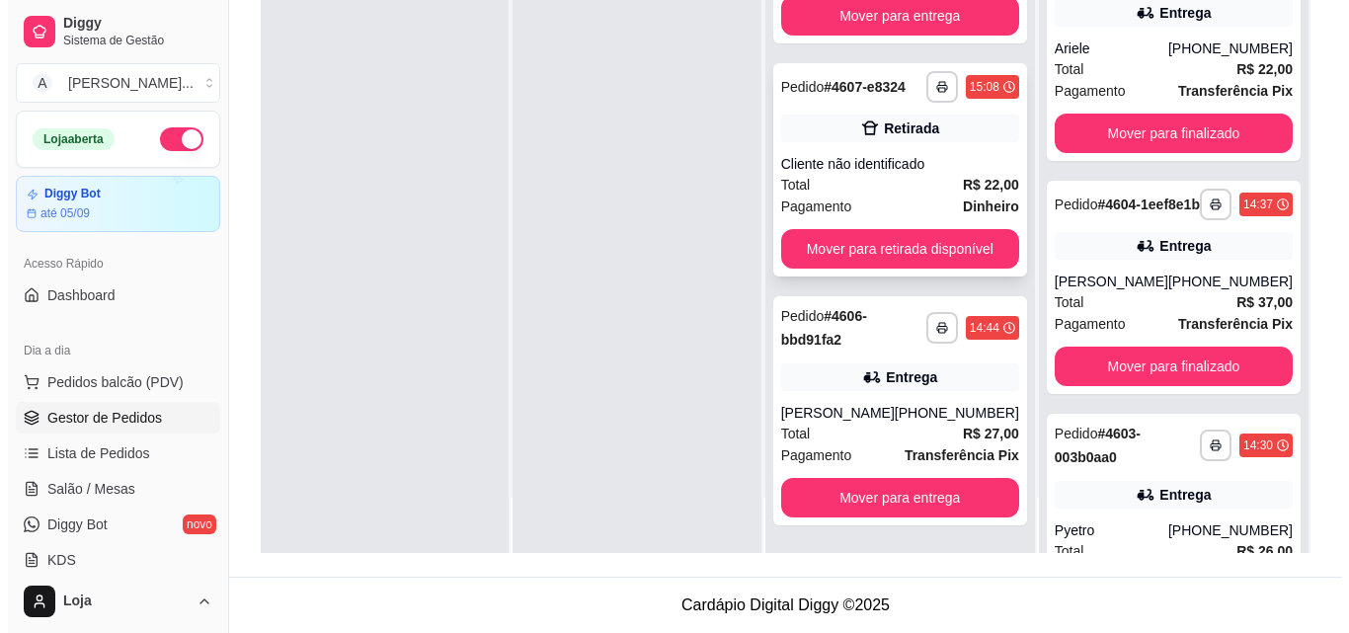
scroll to position [695, 0]
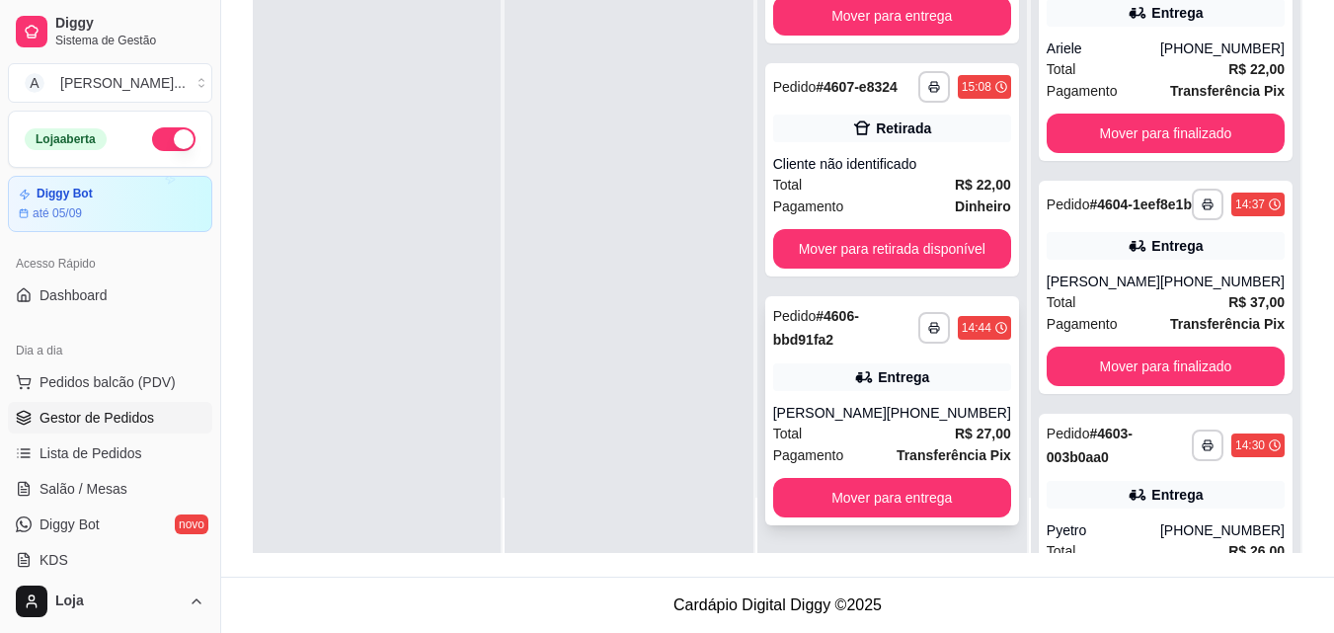
click at [925, 423] on div "Total R$ 27,00" at bounding box center [892, 434] width 238 height 22
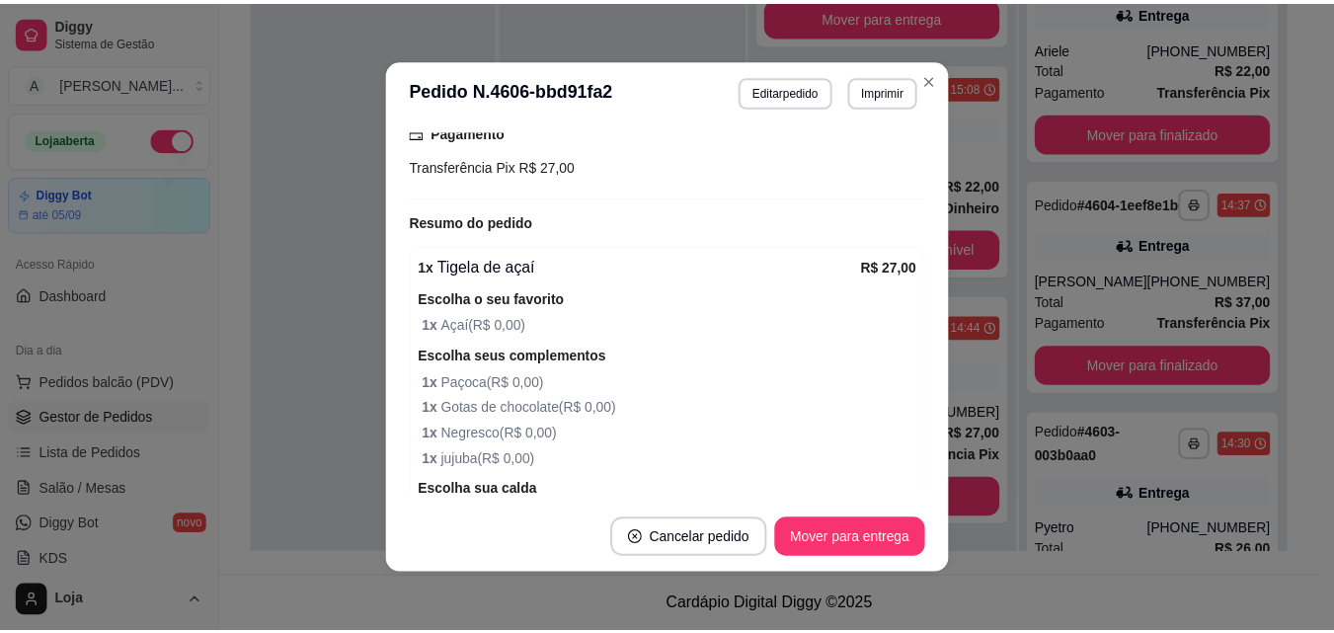
scroll to position [689, 0]
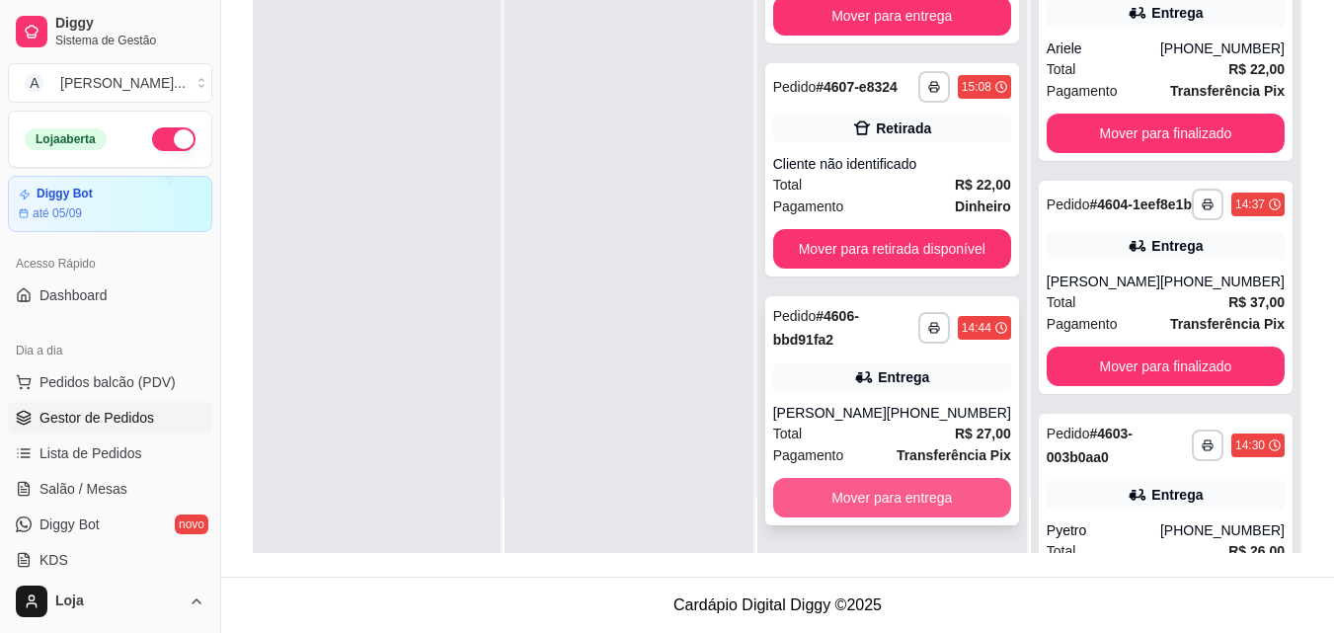
click at [829, 502] on button "Mover para entrega" at bounding box center [892, 498] width 238 height 40
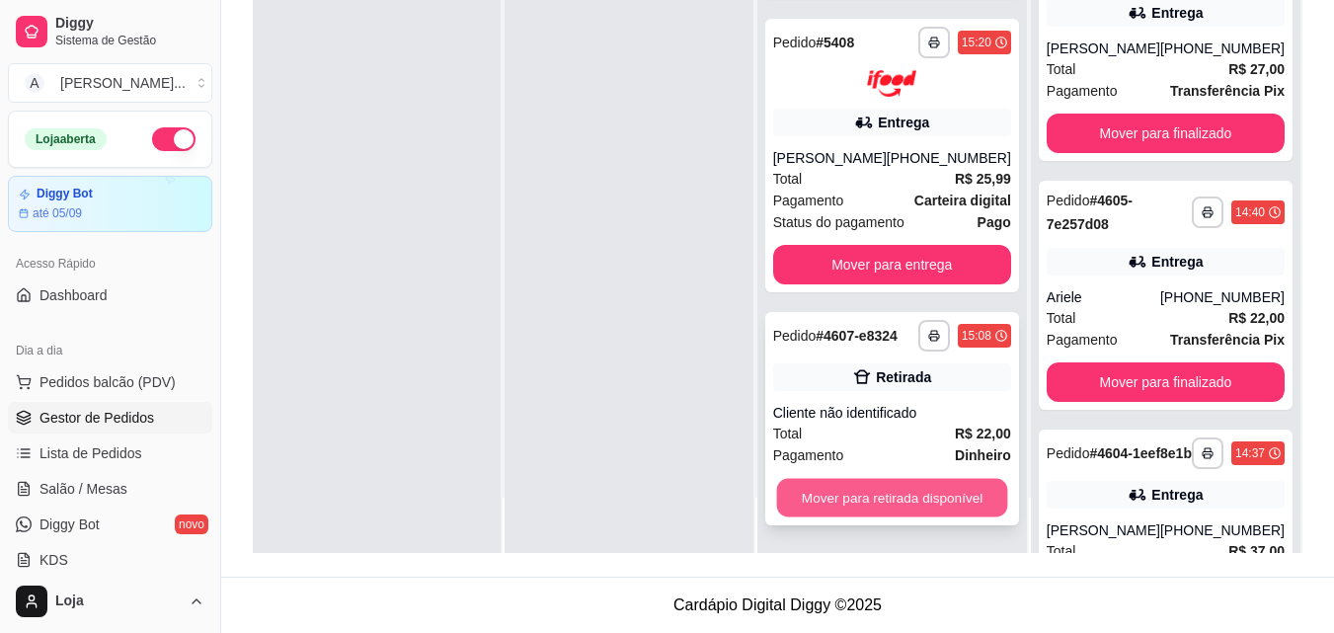
click at [868, 498] on button "Mover para retirada disponível" at bounding box center [891, 497] width 231 height 39
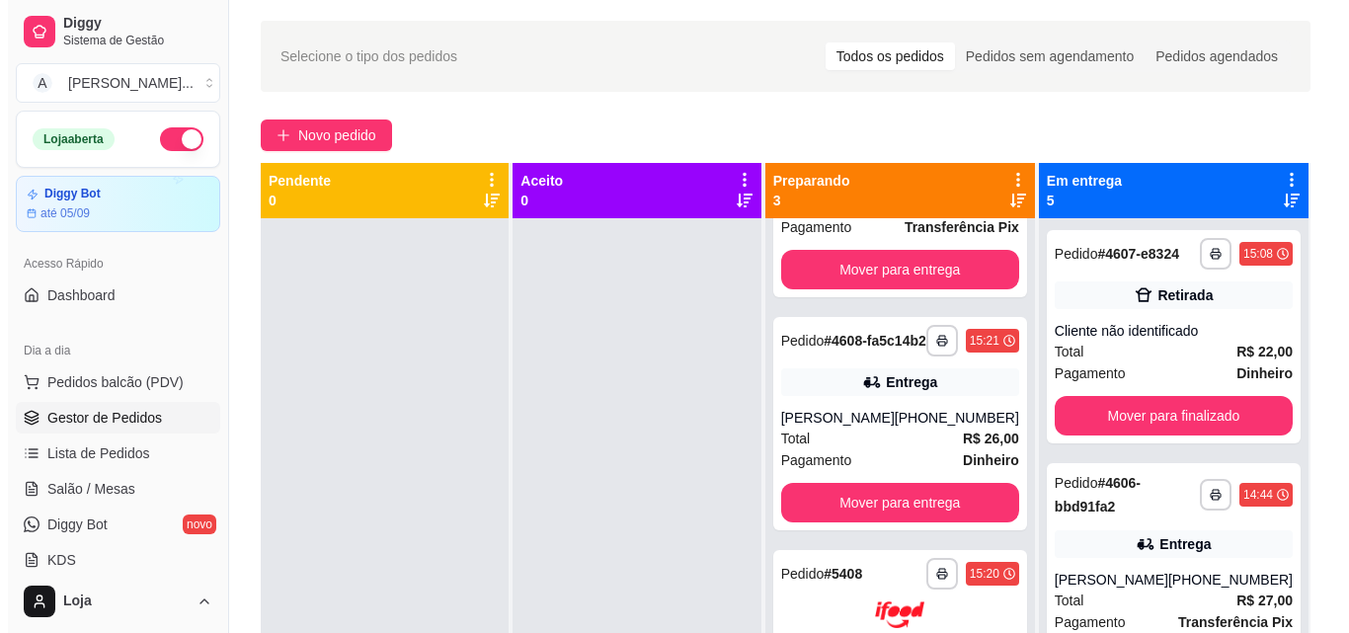
scroll to position [0, 0]
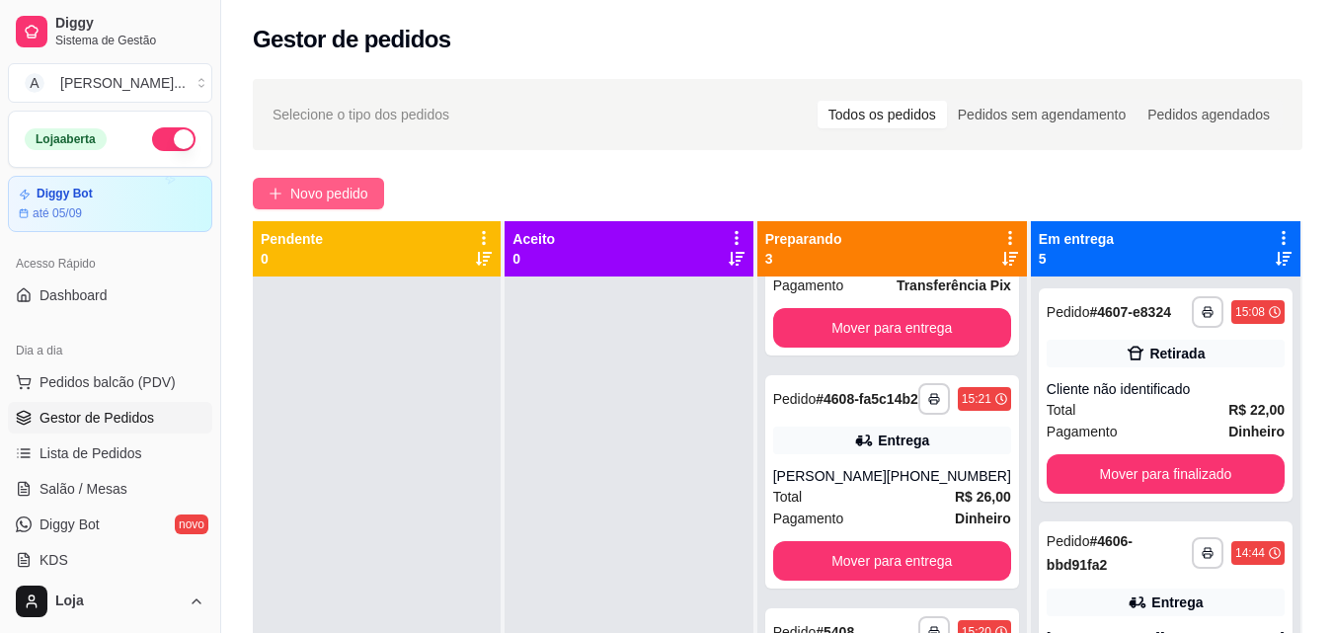
click at [355, 178] on button "Novo pedido" at bounding box center [318, 194] width 131 height 32
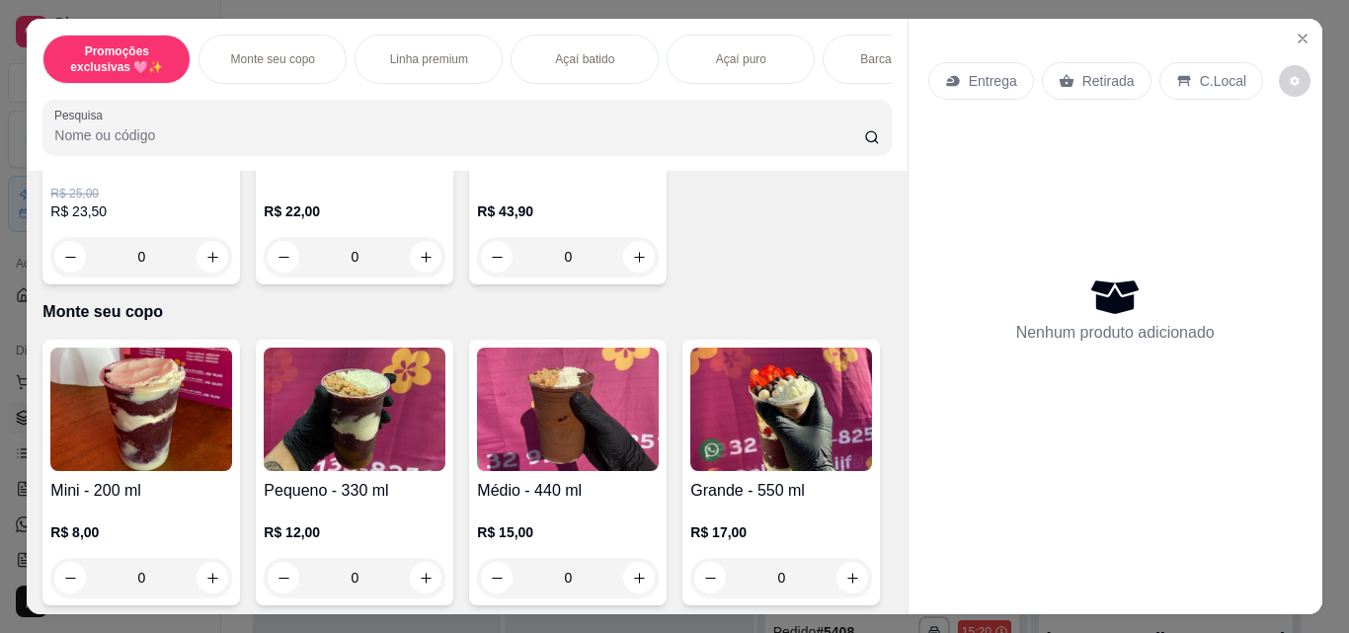
scroll to position [593, 0]
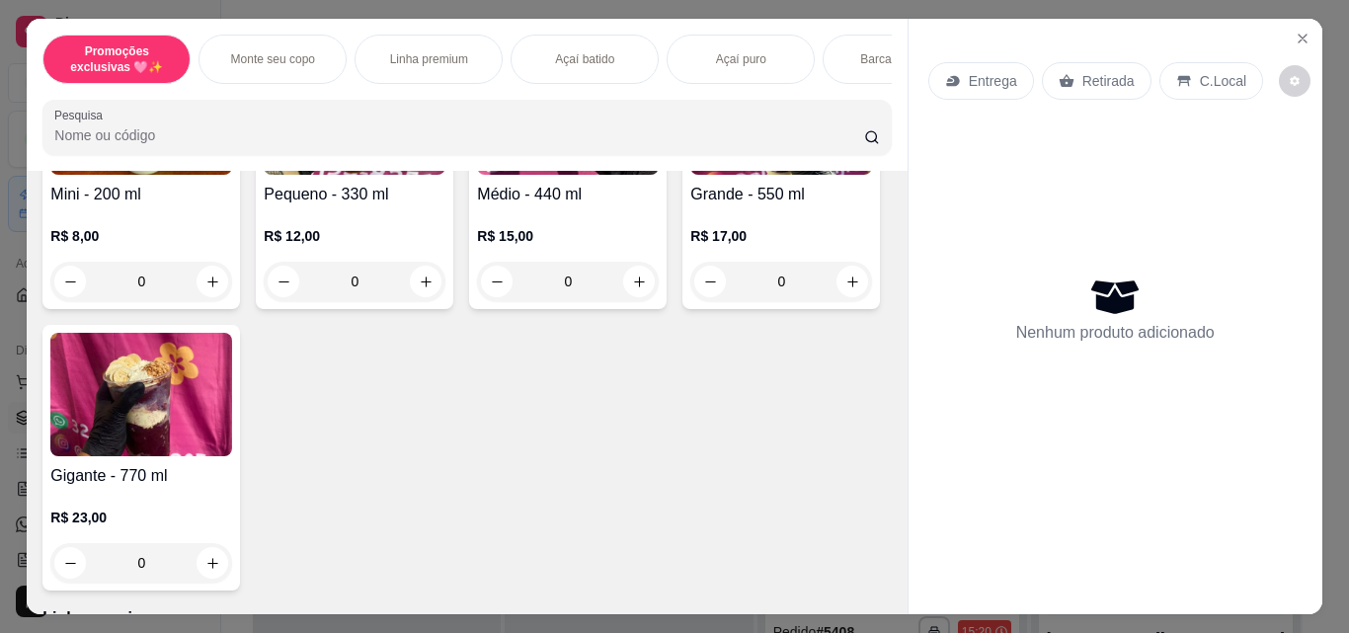
click at [428, 284] on div "0" at bounding box center [355, 282] width 182 height 40
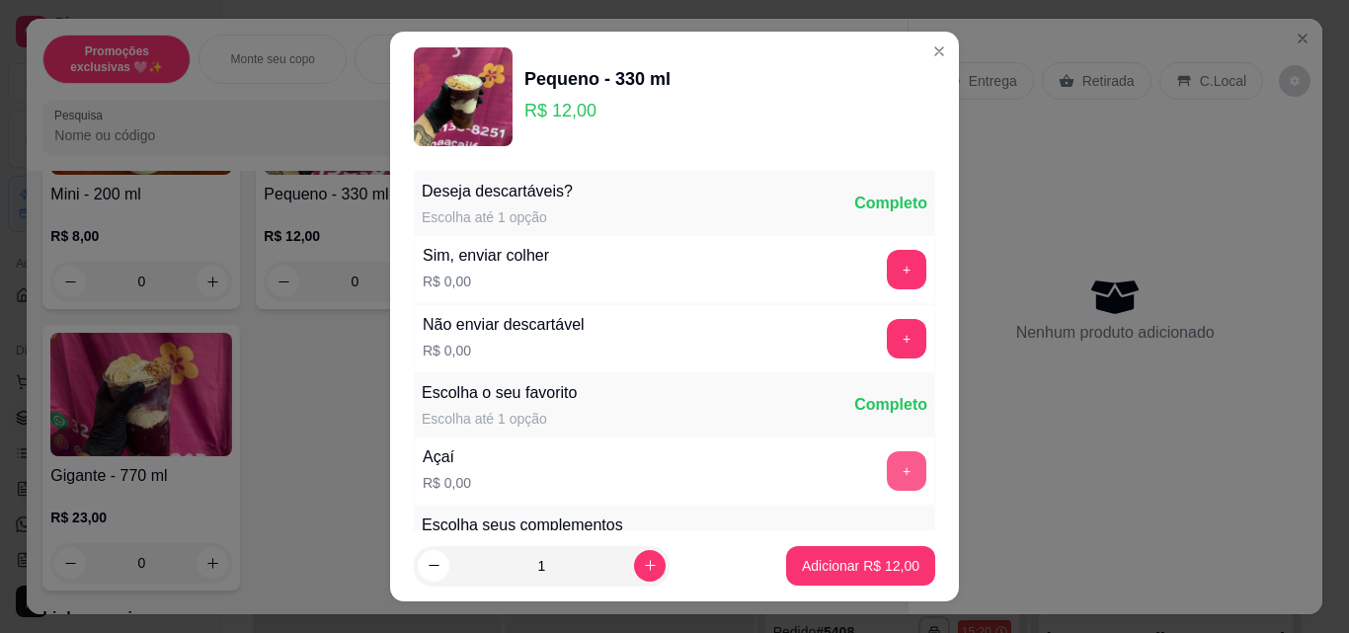
click at [887, 455] on button "+" at bounding box center [907, 471] width 40 height 40
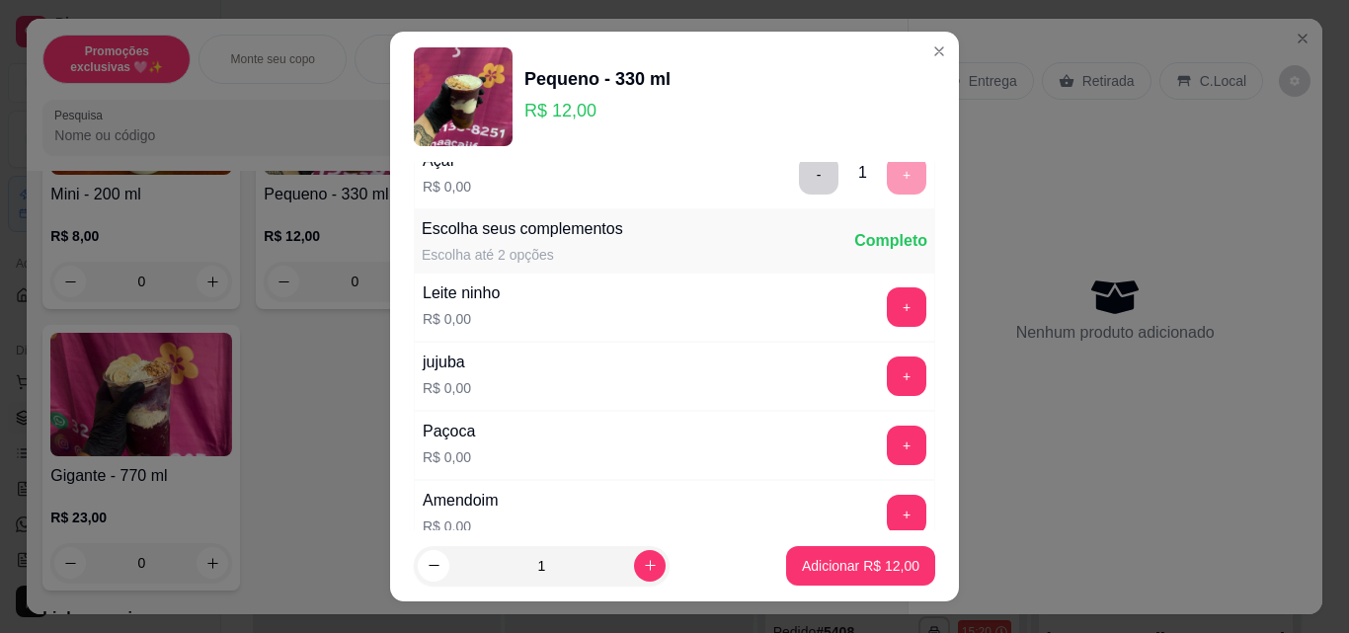
click at [861, 329] on div "Leite ninho R$ 0,00 +" at bounding box center [674, 307] width 521 height 69
click at [888, 312] on button "+" at bounding box center [907, 307] width 39 height 39
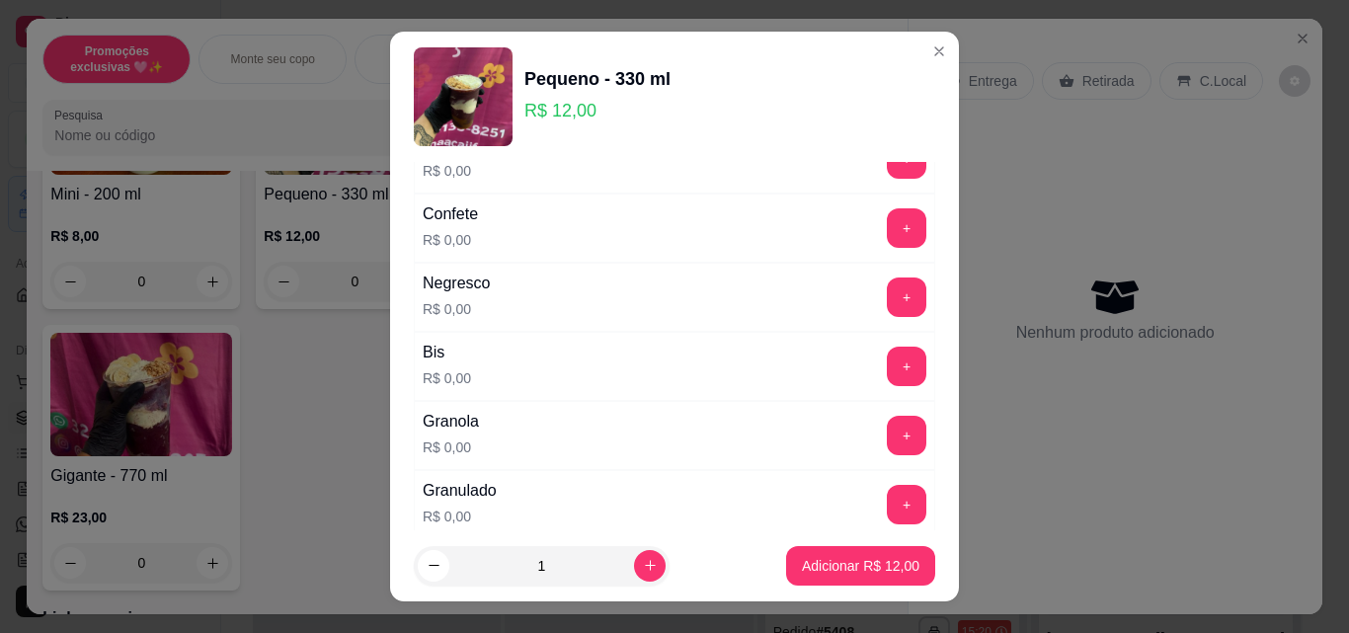
scroll to position [889, 0]
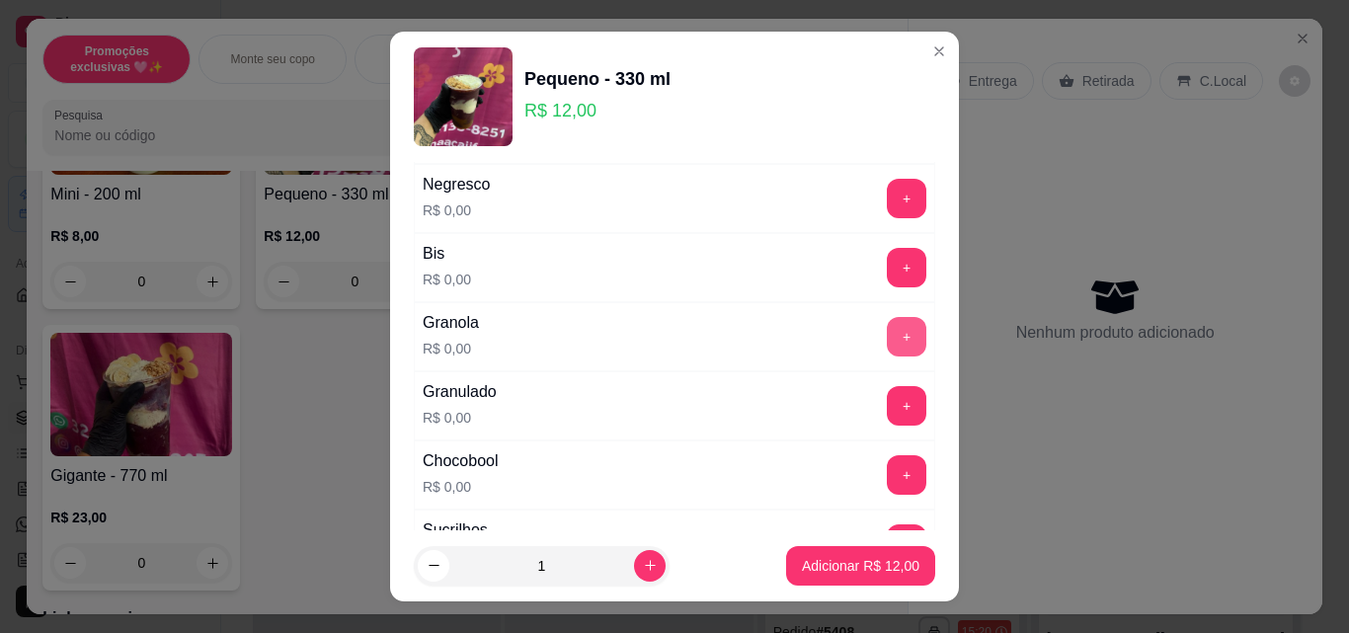
click at [887, 339] on button "+" at bounding box center [907, 337] width 40 height 40
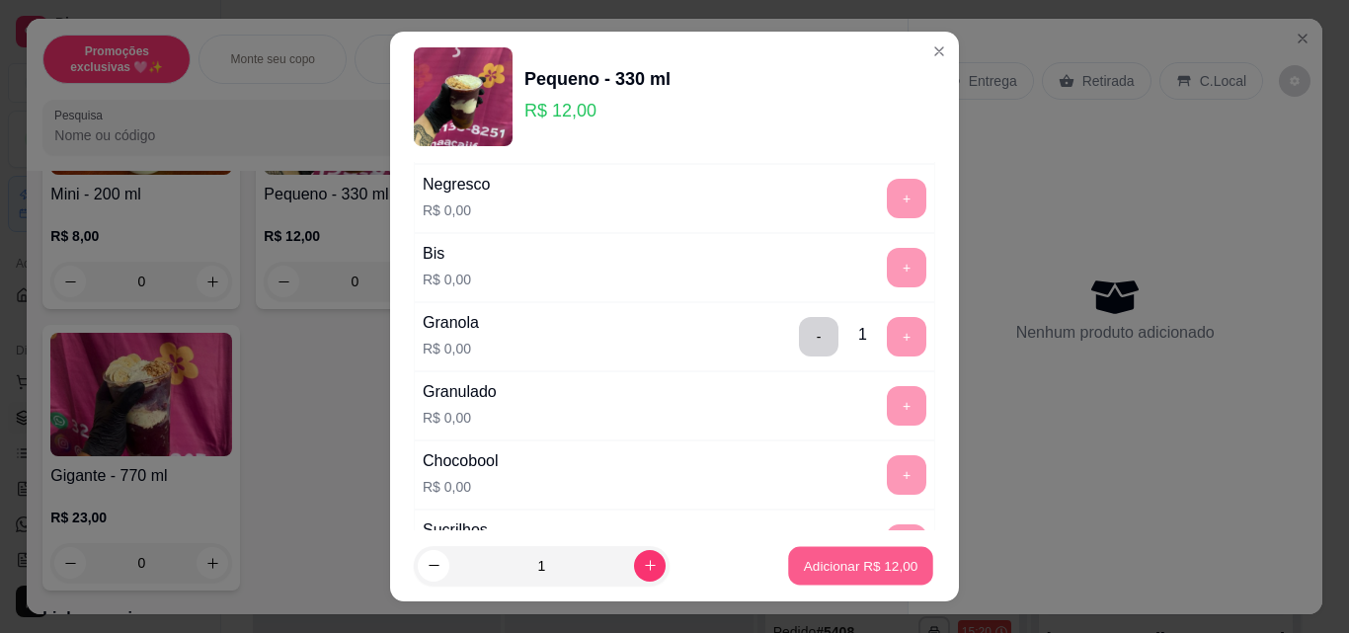
click at [822, 562] on p "Adicionar R$ 12,00" at bounding box center [861, 565] width 115 height 19
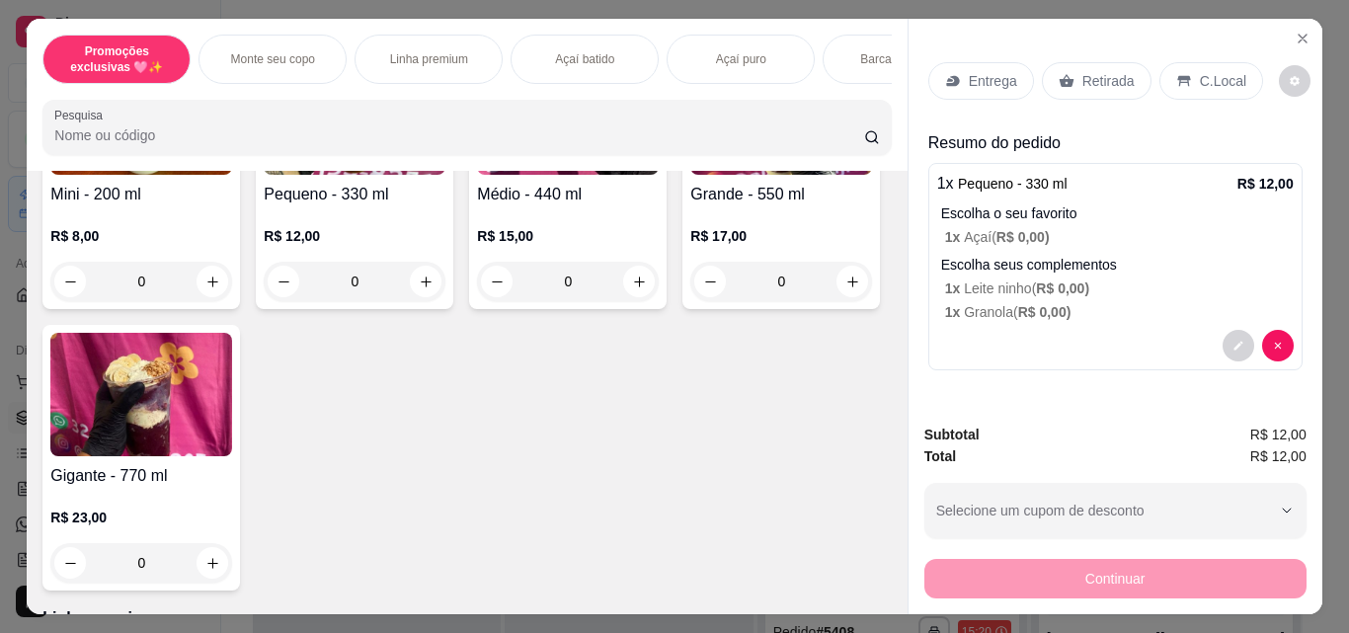
click at [1111, 76] on p "Retirada" at bounding box center [1108, 81] width 52 height 20
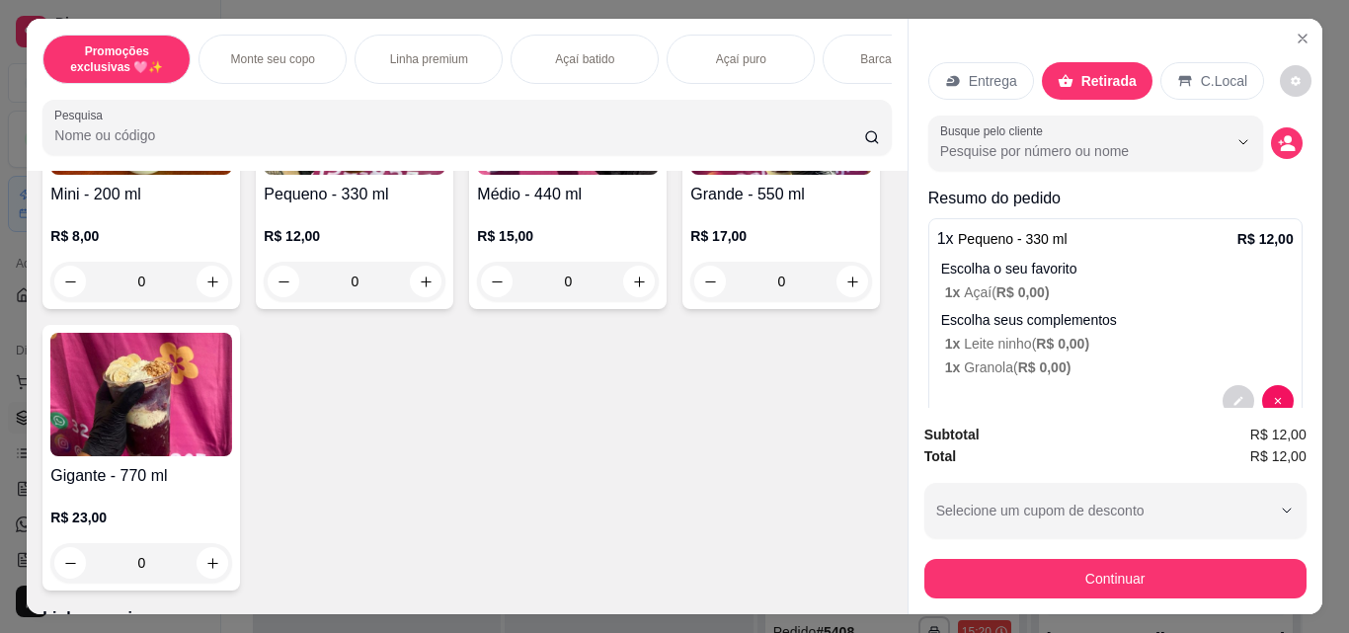
scroll to position [45, 0]
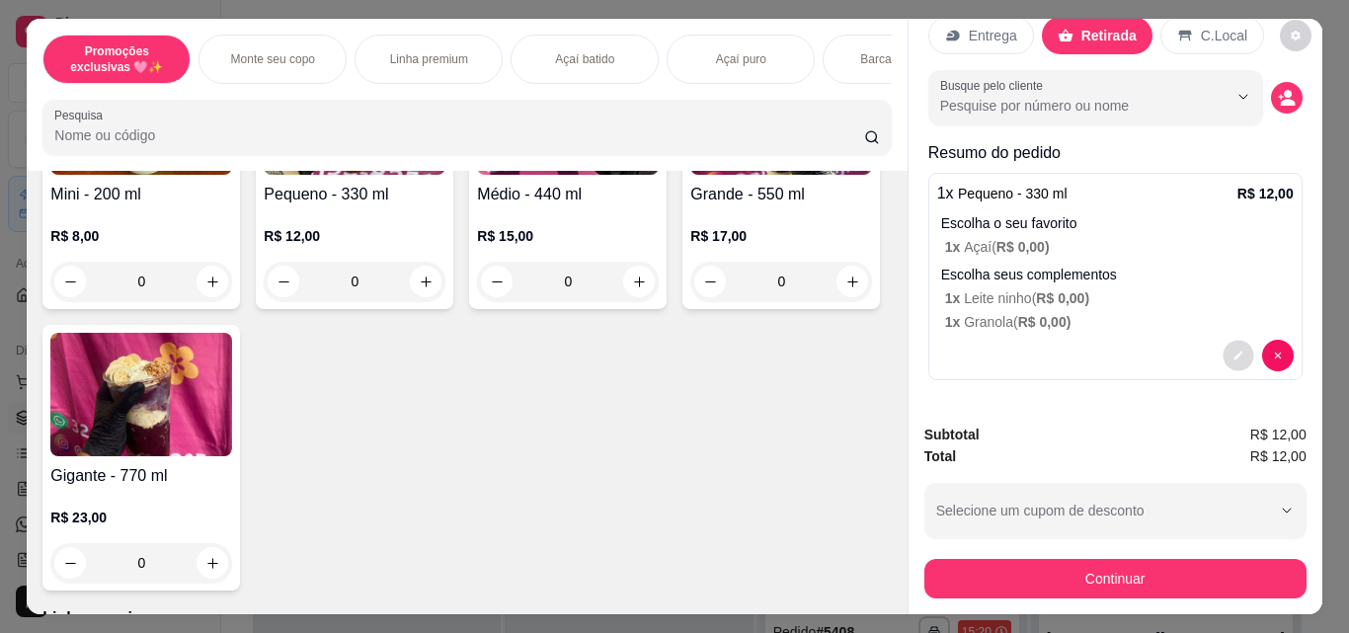
click at [1225, 356] on button "decrease-product-quantity" at bounding box center [1238, 356] width 31 height 31
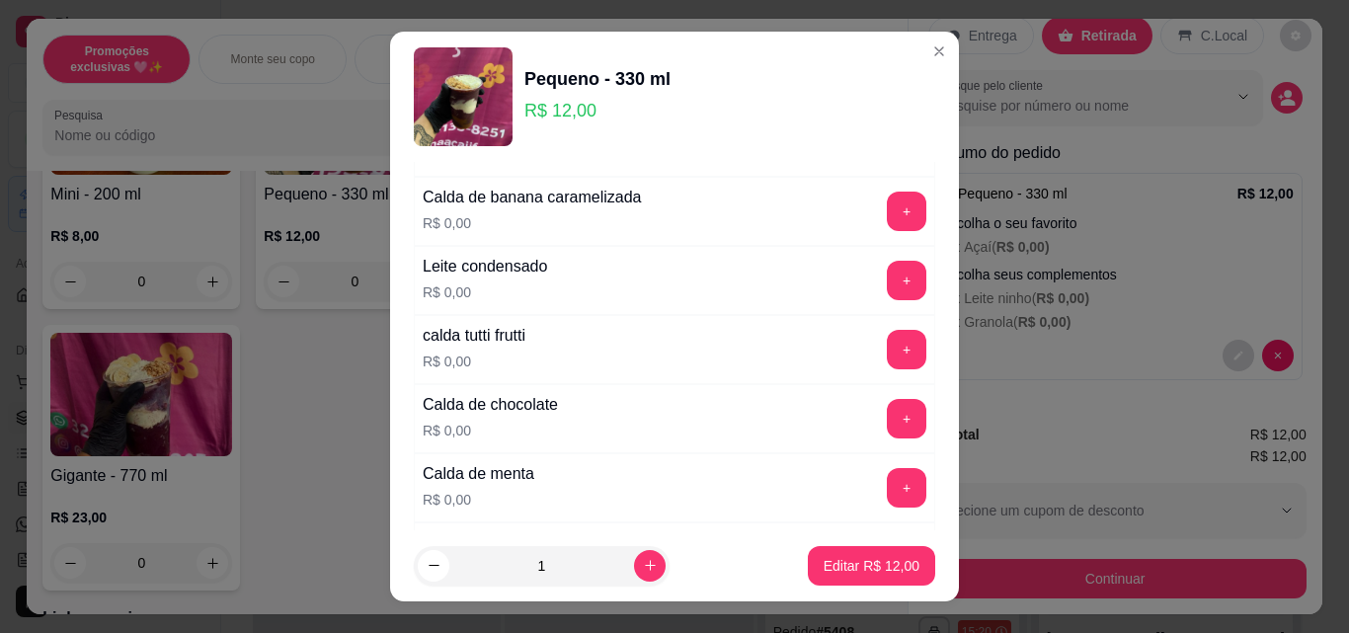
scroll to position [1679, 0]
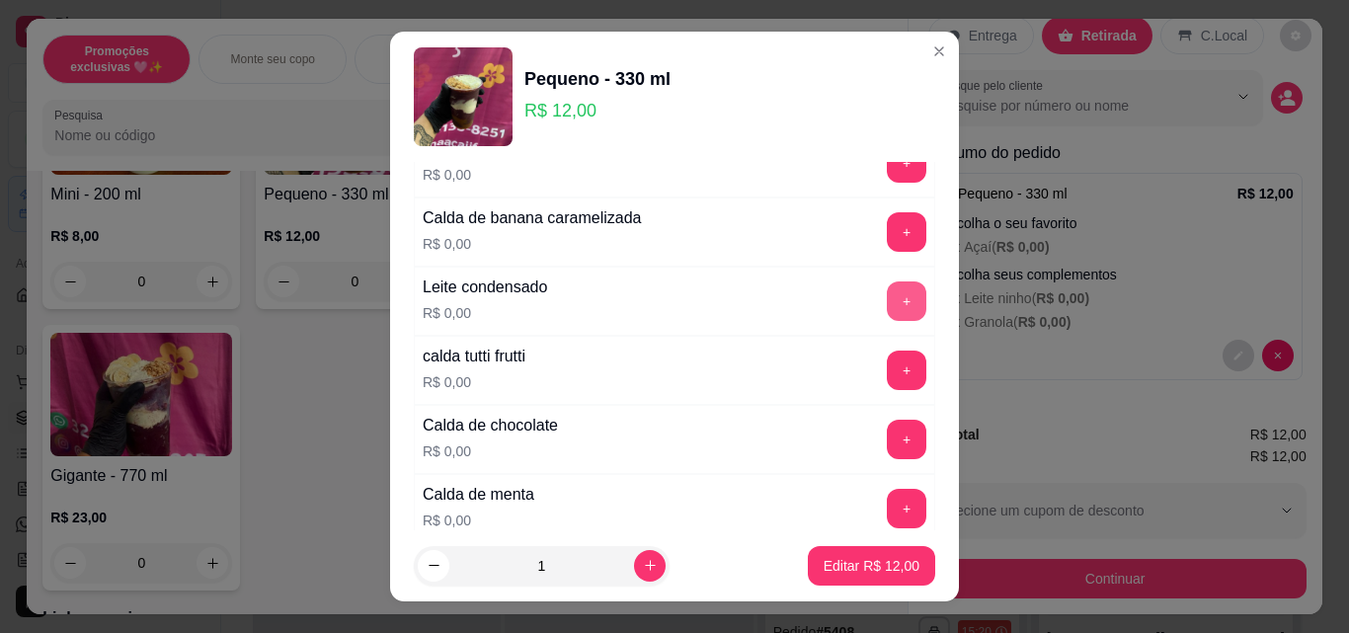
click at [887, 307] on button "+" at bounding box center [907, 301] width 40 height 40
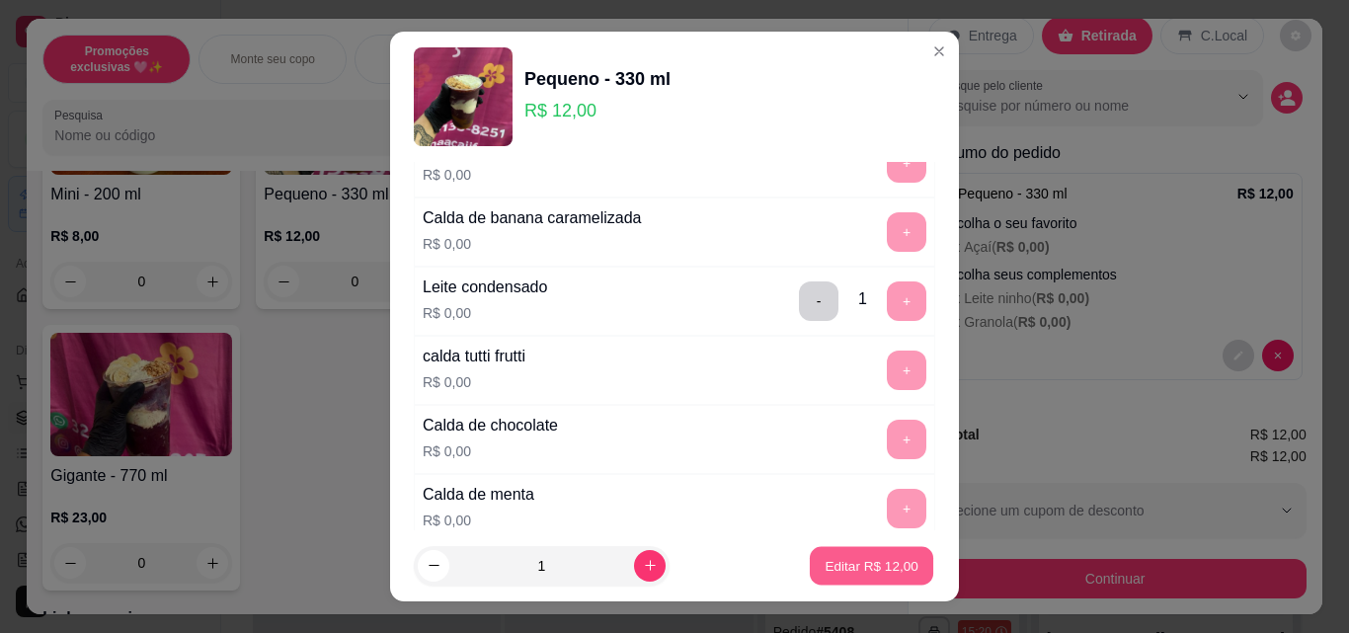
click at [850, 559] on p "Editar R$ 12,00" at bounding box center [871, 565] width 93 height 19
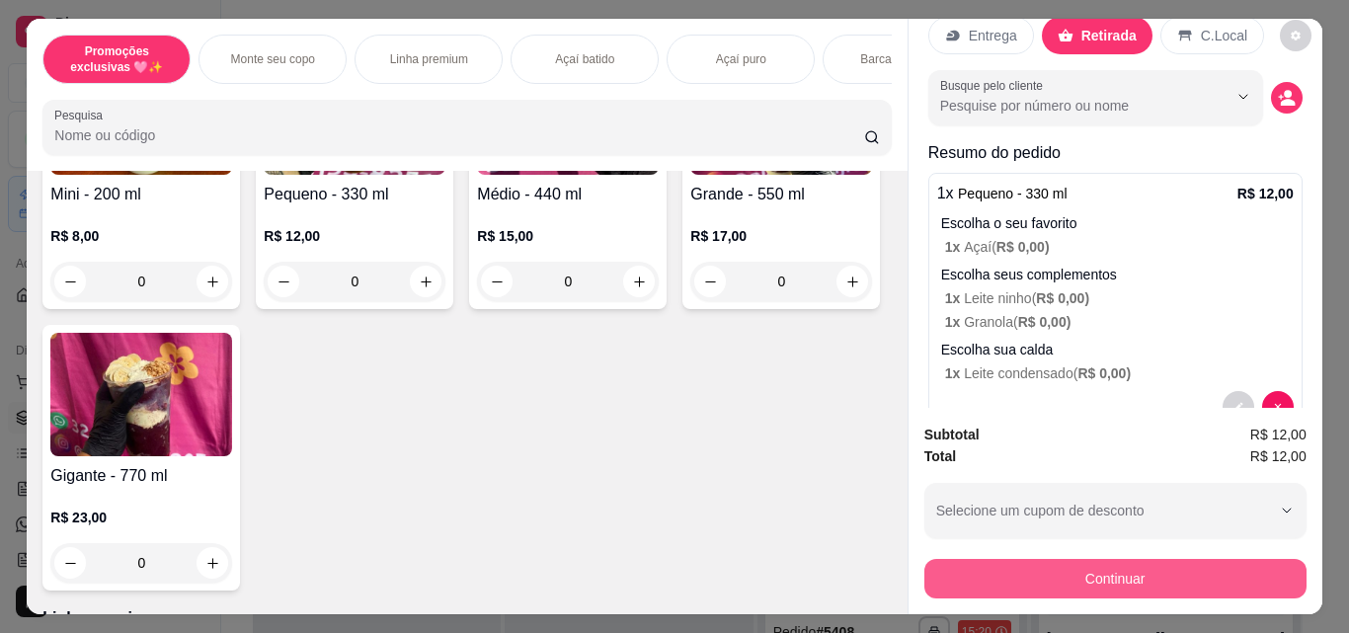
click at [1031, 569] on button "Continuar" at bounding box center [1115, 579] width 382 height 40
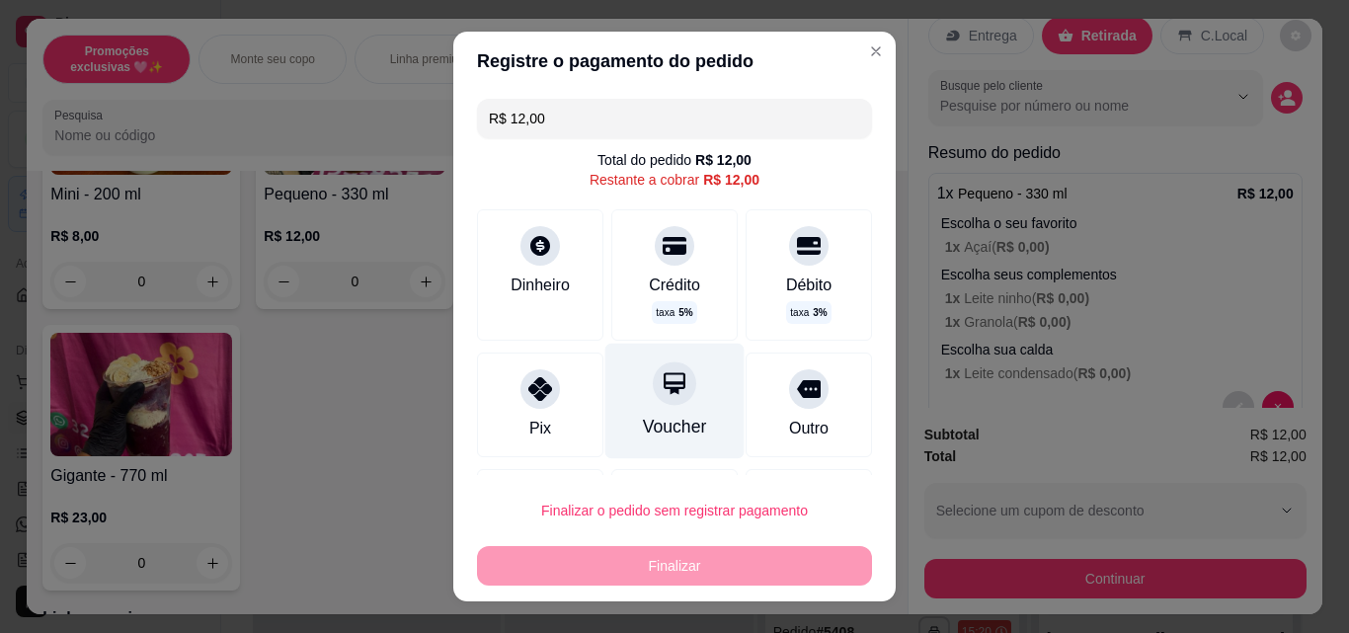
click at [679, 403] on div "Voucher" at bounding box center [674, 402] width 139 height 116
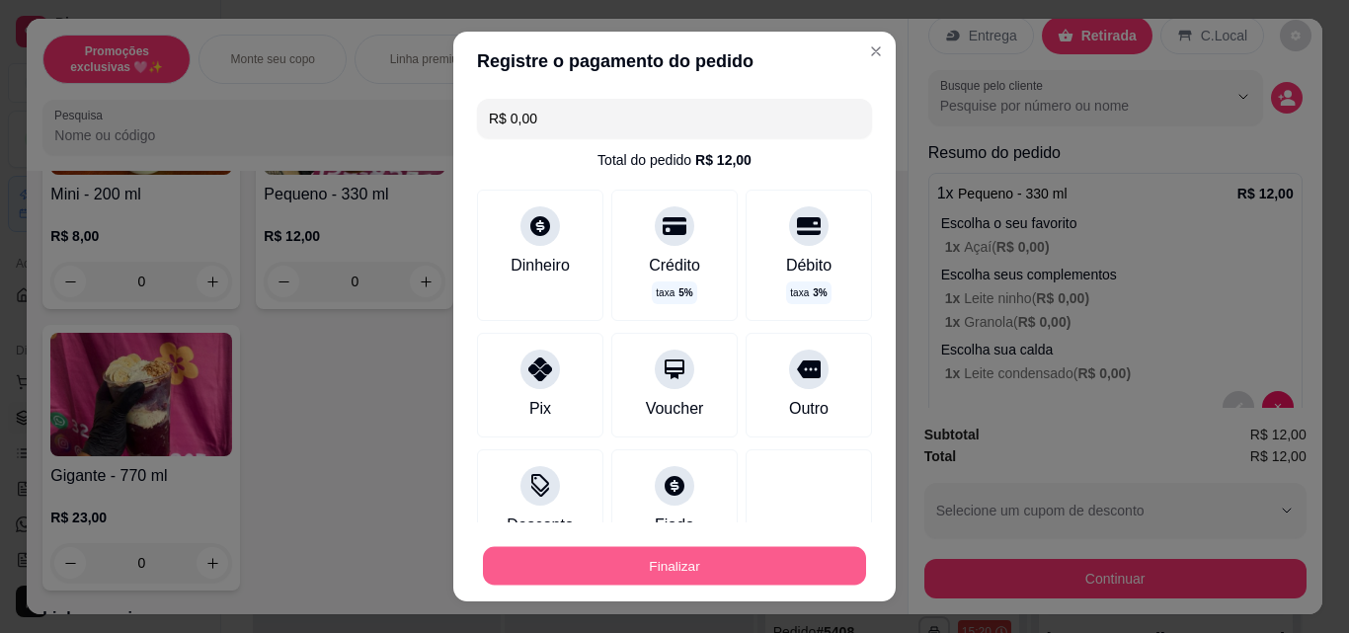
click at [767, 570] on button "Finalizar" at bounding box center [674, 566] width 383 height 39
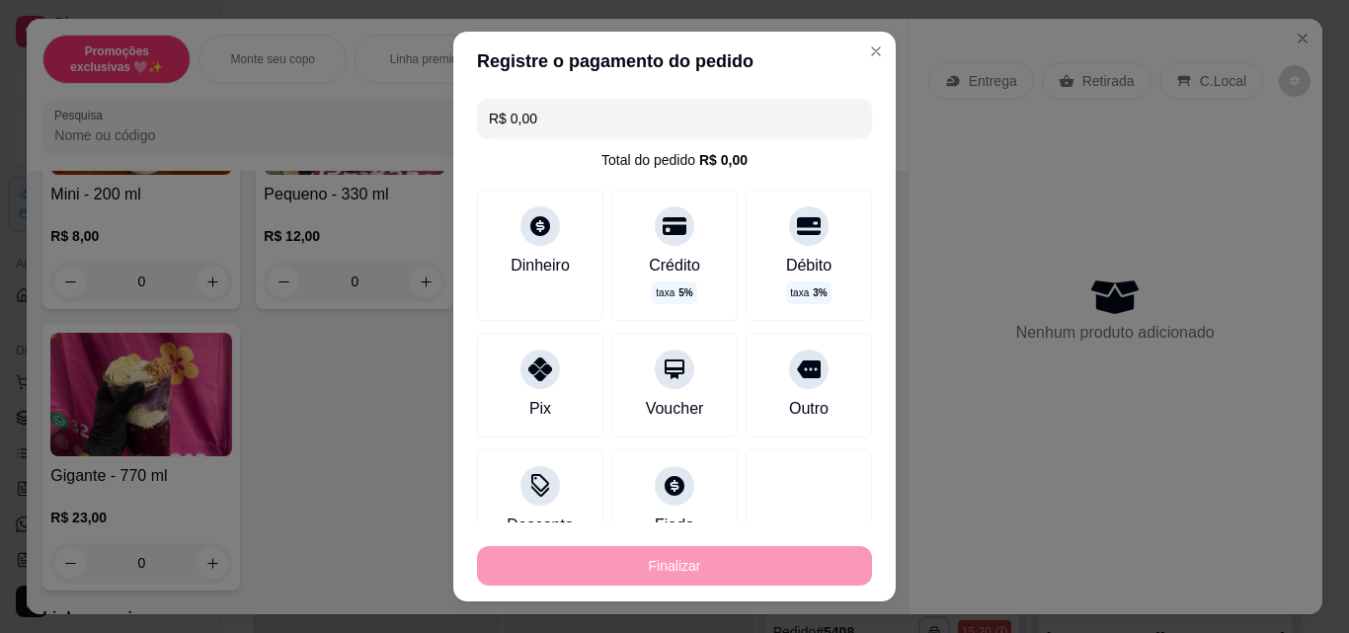
type input "-R$ 12,00"
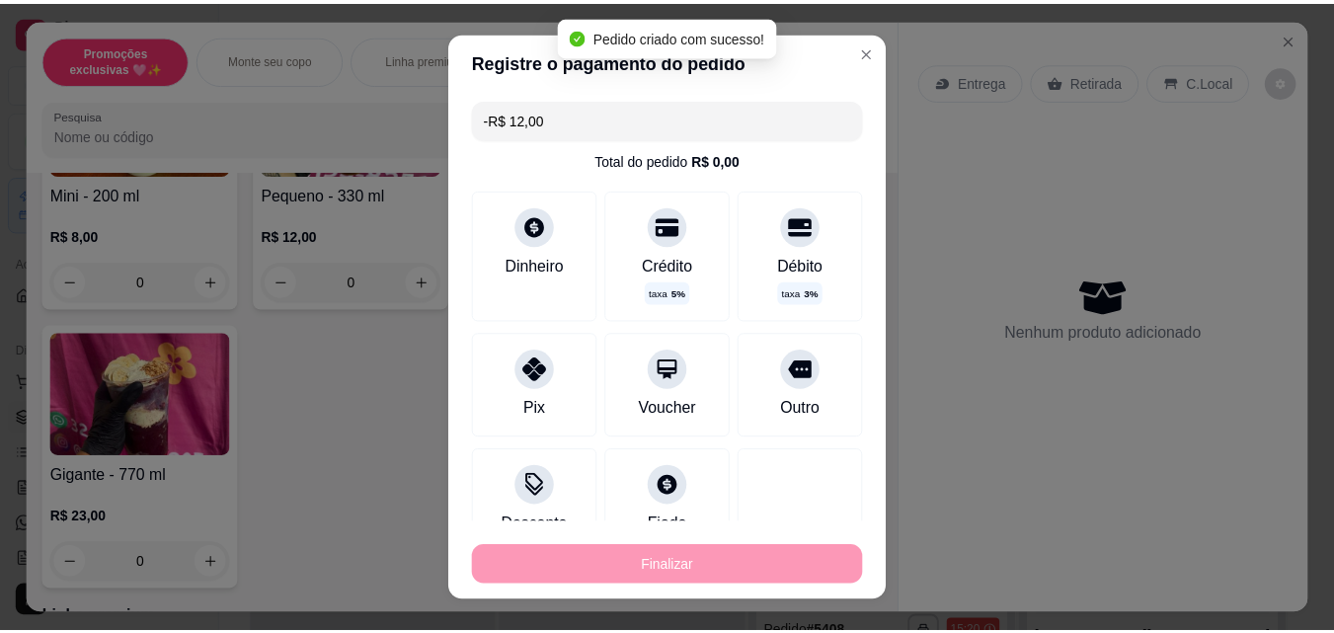
scroll to position [0, 0]
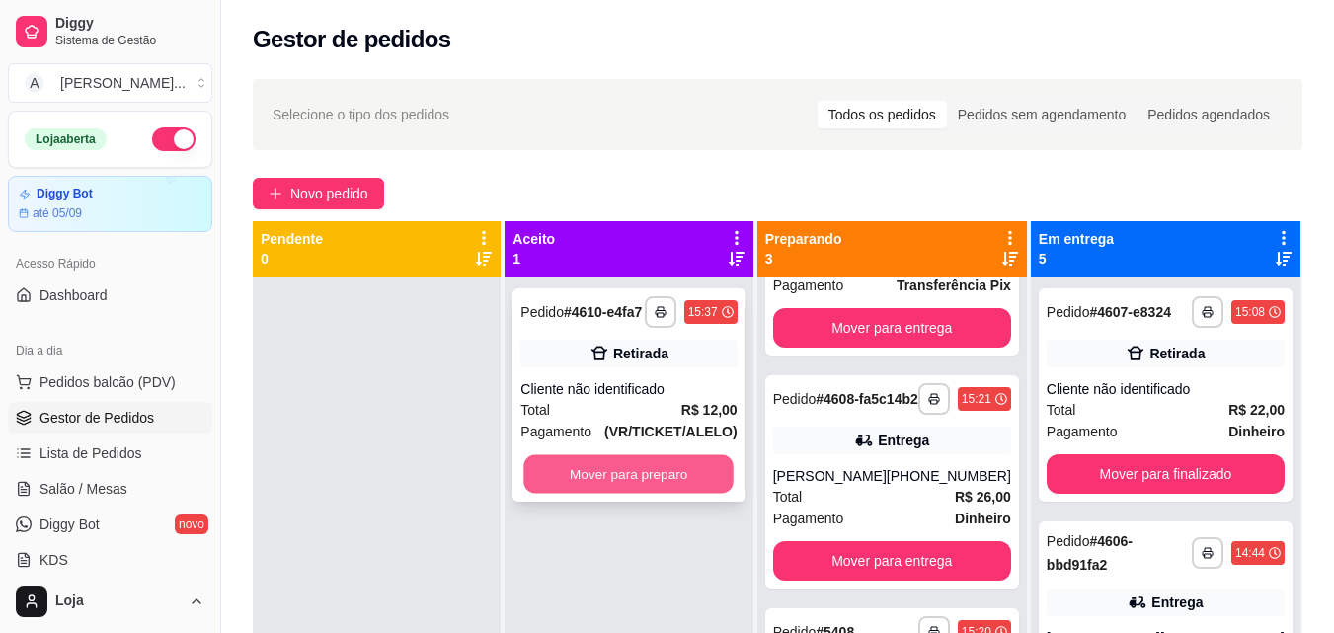
click at [735, 456] on button "Mover para preparo" at bounding box center [629, 474] width 210 height 39
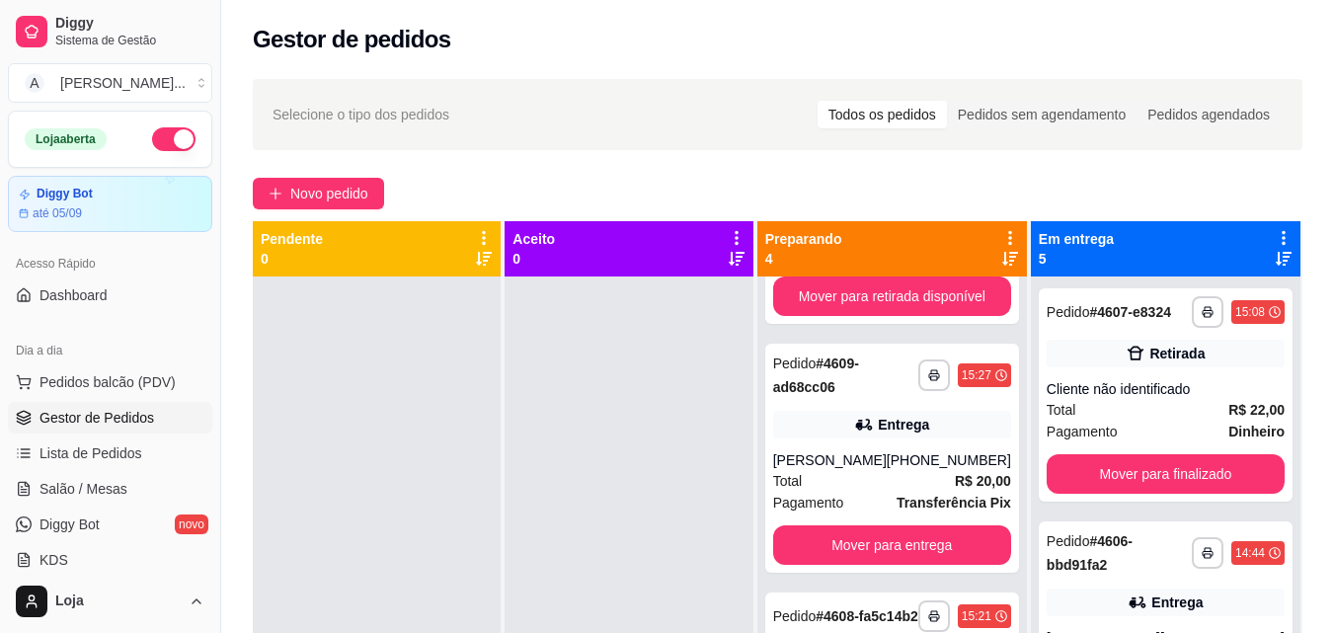
scroll to position [411, 0]
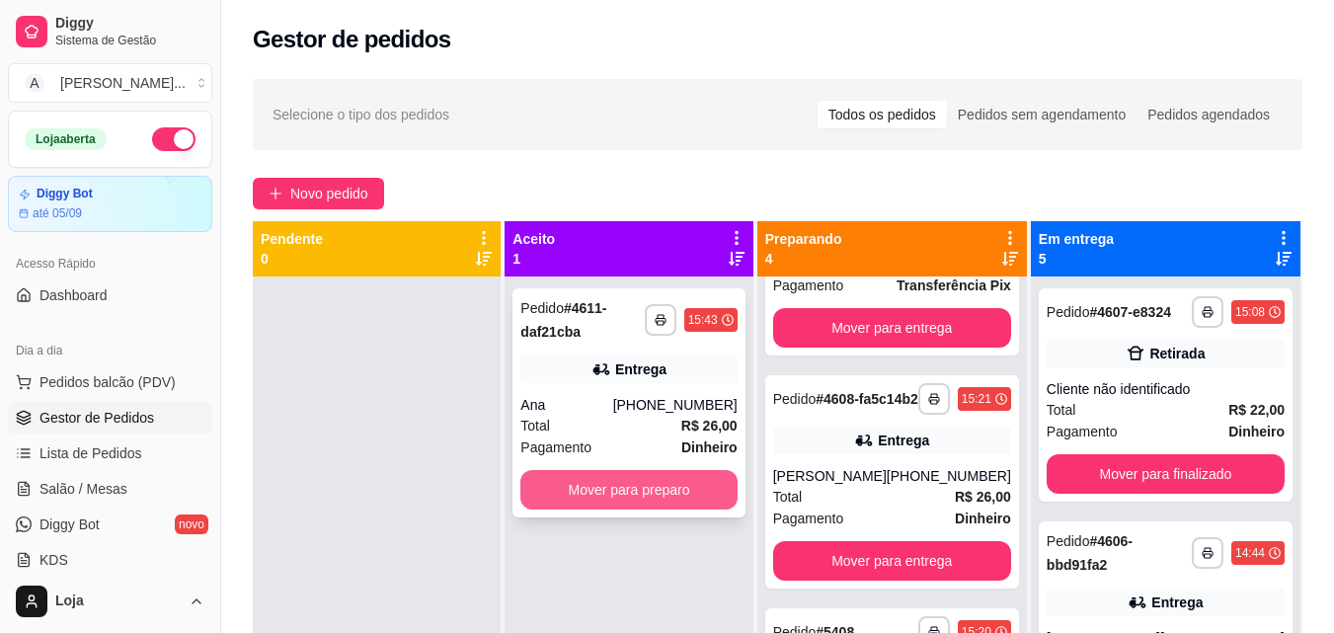
click at [661, 483] on button "Mover para preparo" at bounding box center [628, 490] width 216 height 40
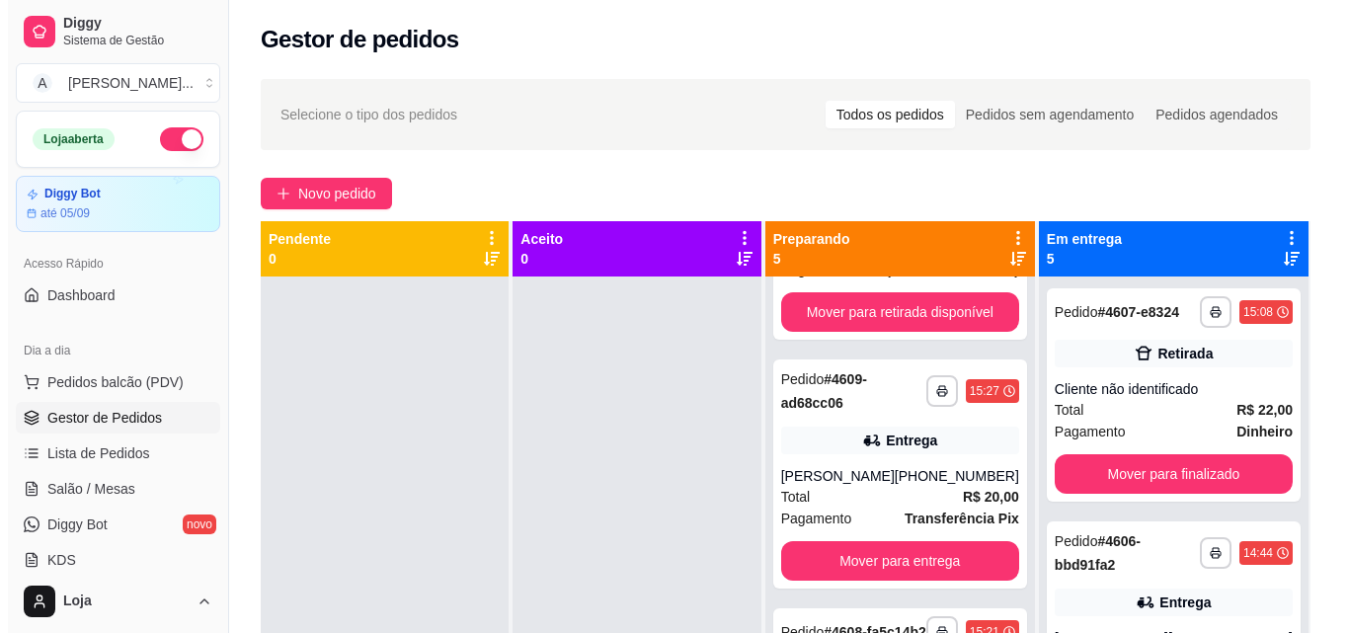
scroll to position [660, 0]
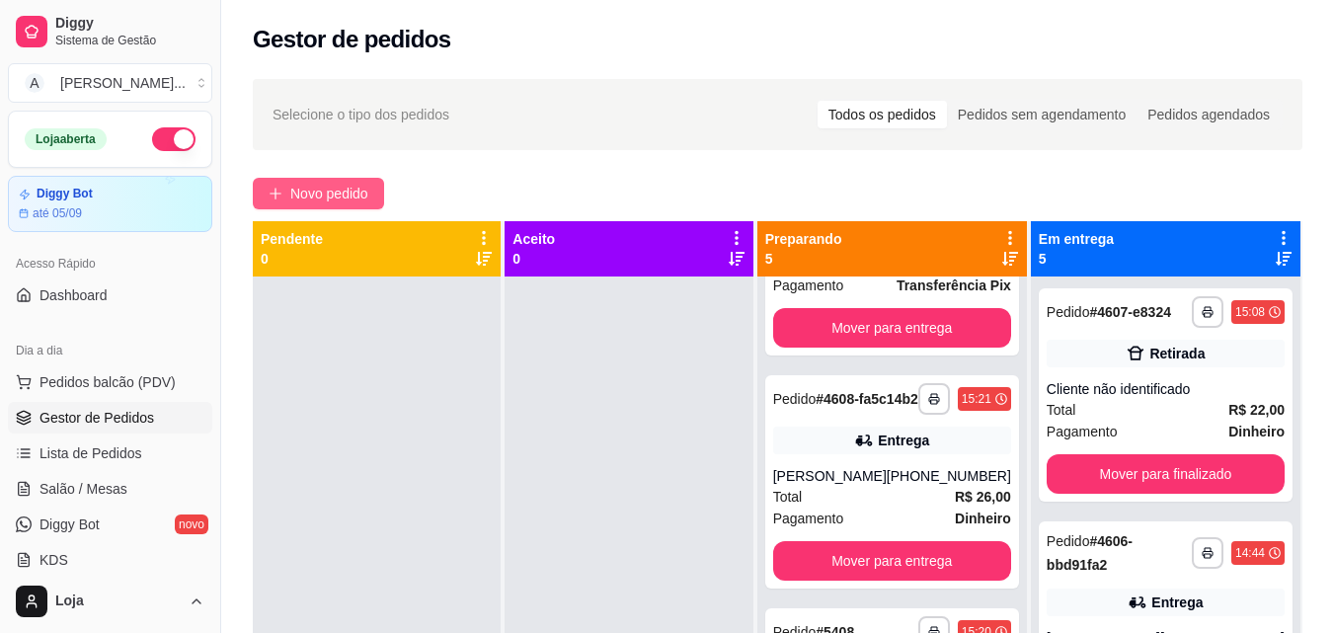
click at [338, 180] on button "Novo pedido" at bounding box center [318, 194] width 131 height 32
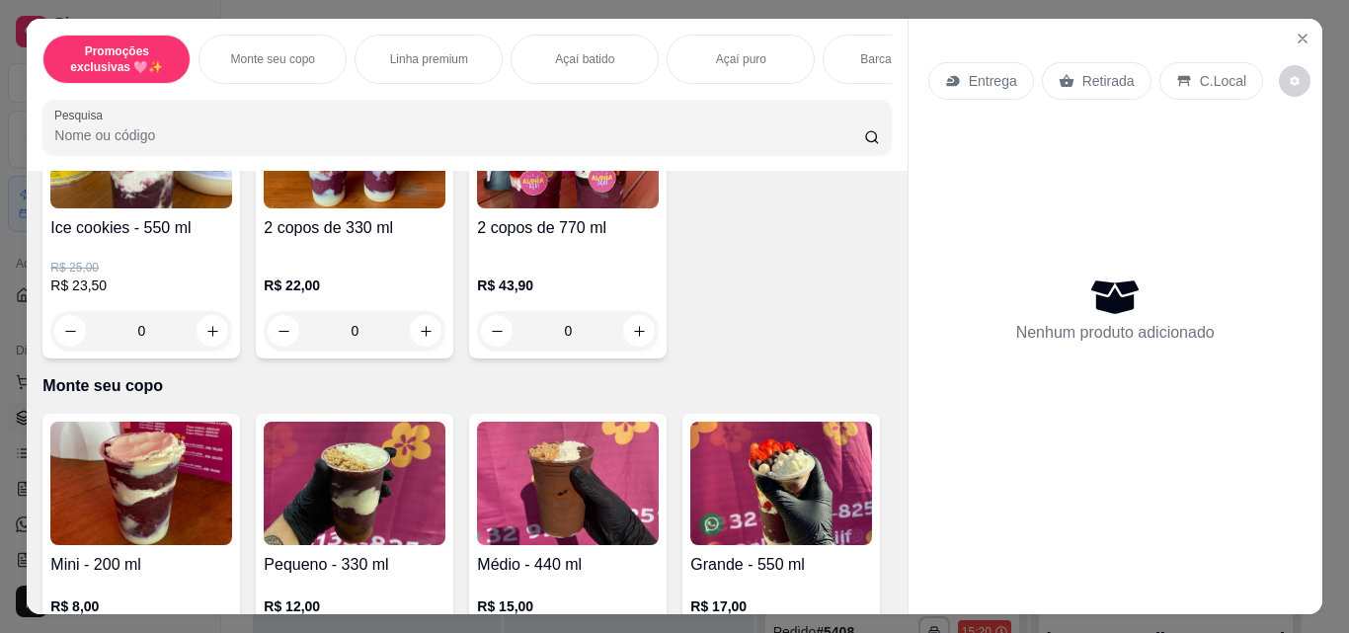
scroll to position [296, 0]
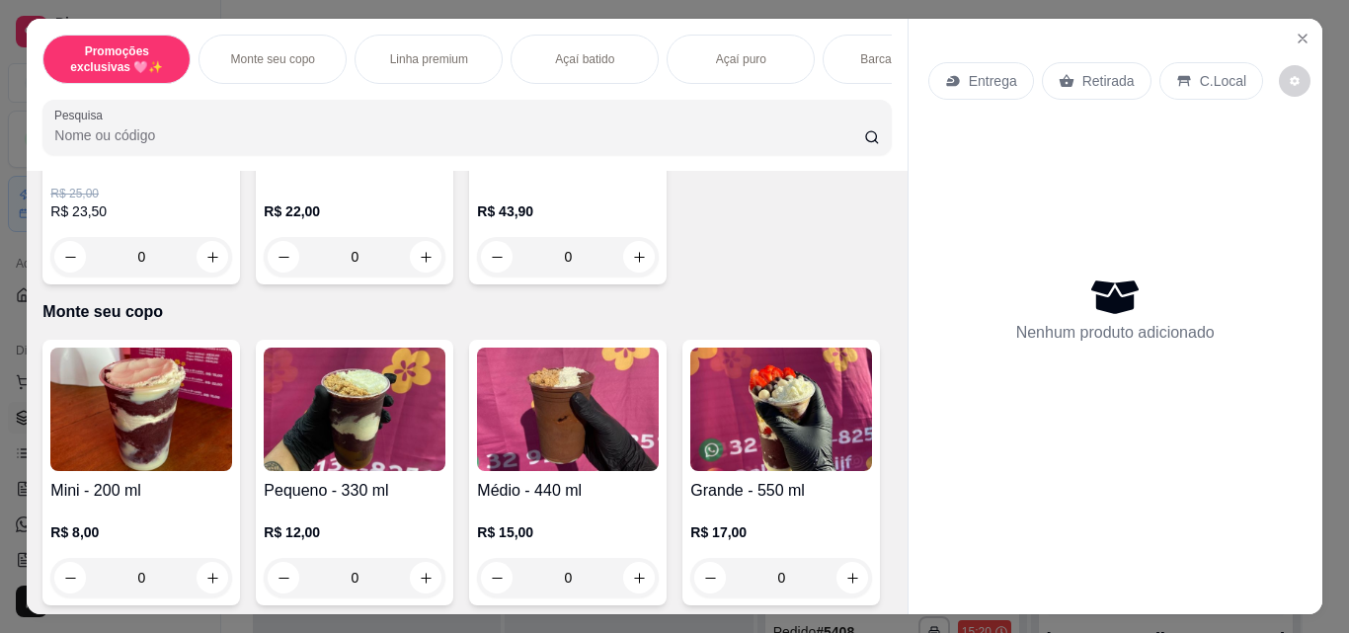
click at [416, 579] on div "0" at bounding box center [355, 578] width 182 height 40
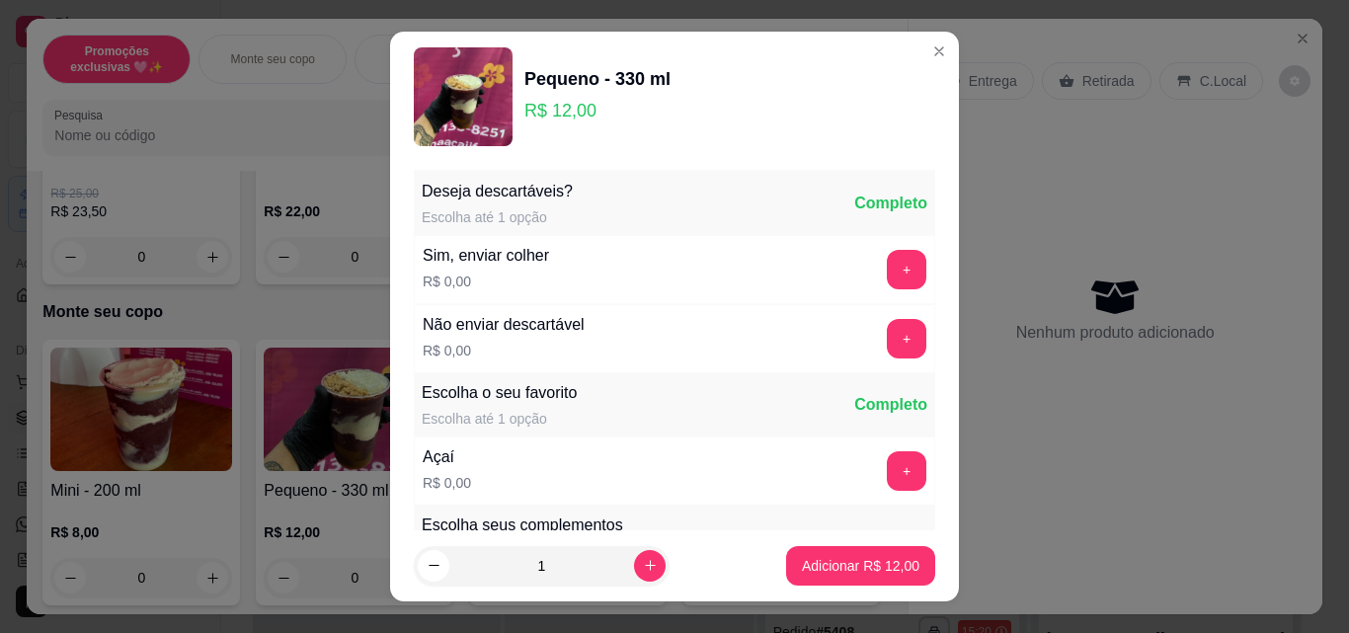
scroll to position [198, 0]
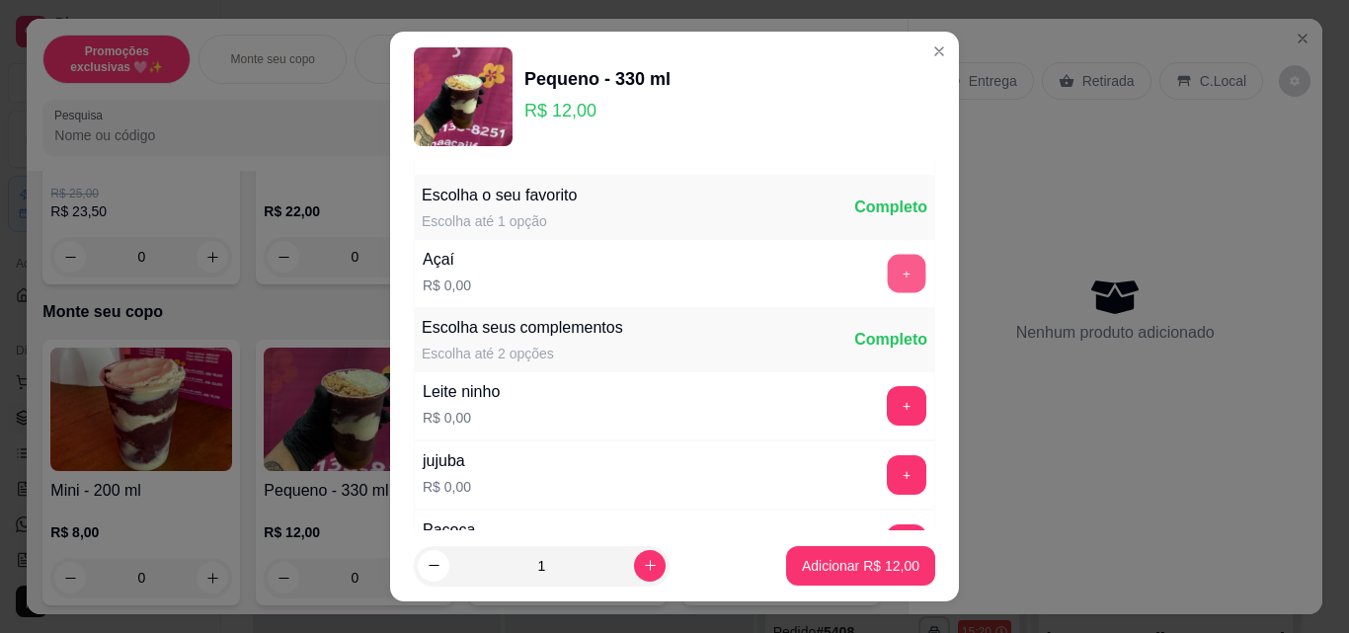
click at [888, 280] on button "+" at bounding box center [907, 274] width 39 height 39
click at [888, 397] on button "+" at bounding box center [907, 406] width 39 height 39
click at [887, 526] on button "+" at bounding box center [907, 544] width 40 height 40
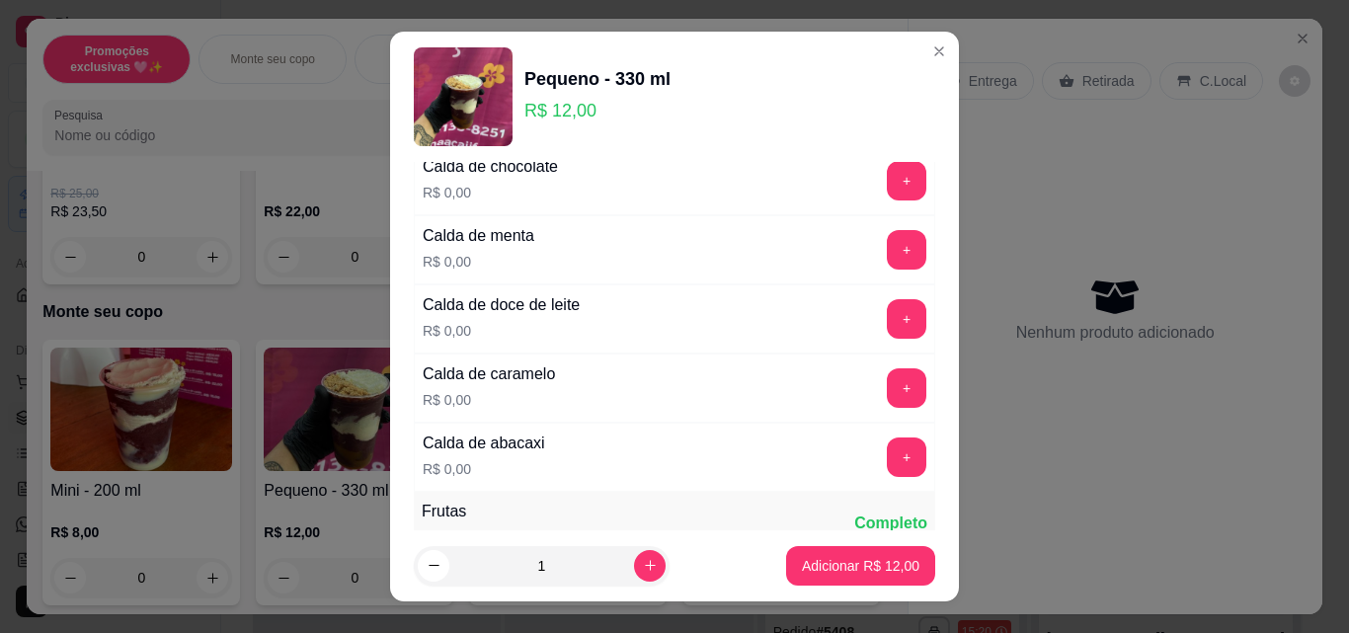
scroll to position [1679, 0]
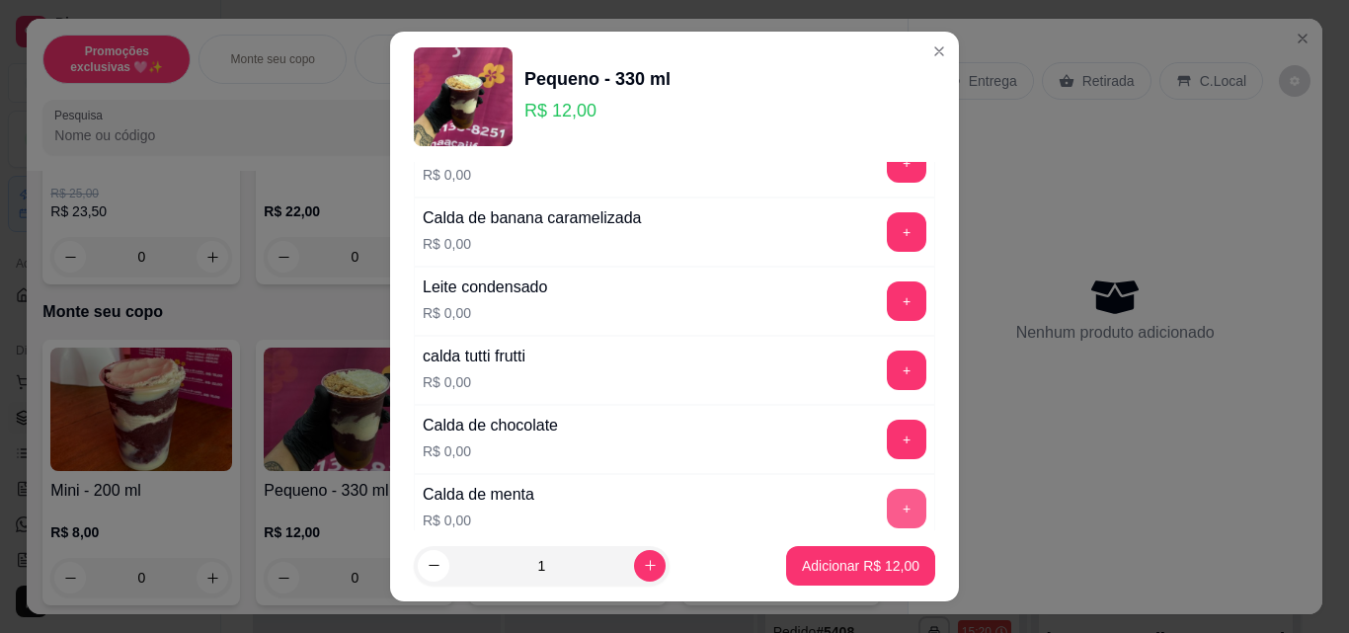
click at [887, 516] on button "+" at bounding box center [907, 509] width 40 height 40
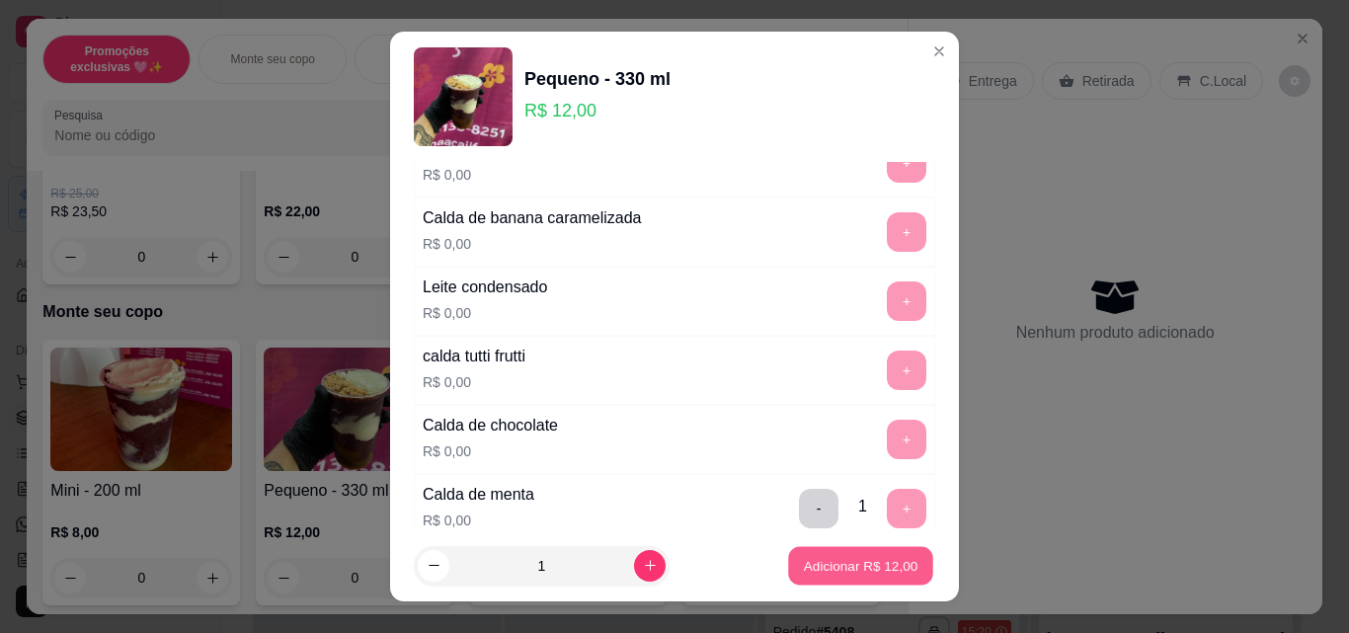
click at [862, 576] on button "Adicionar R$ 12,00" at bounding box center [860, 566] width 145 height 39
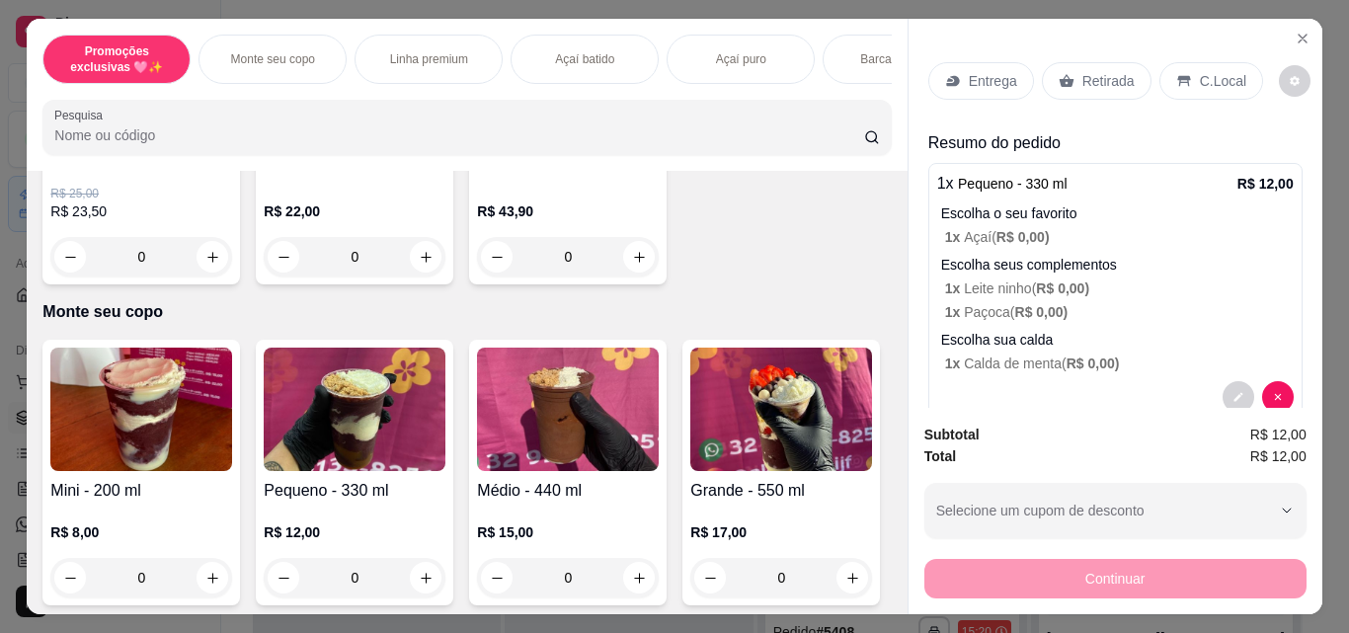
click at [424, 587] on div "0" at bounding box center [355, 578] width 182 height 40
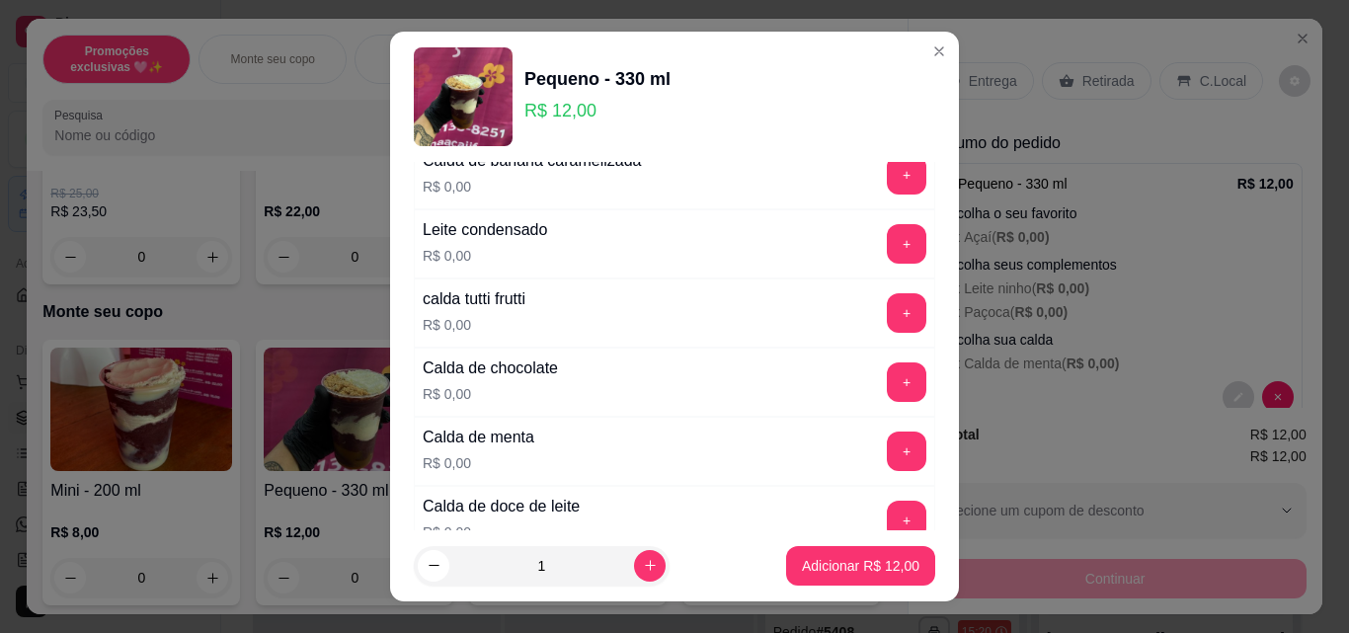
scroll to position [1778, 0]
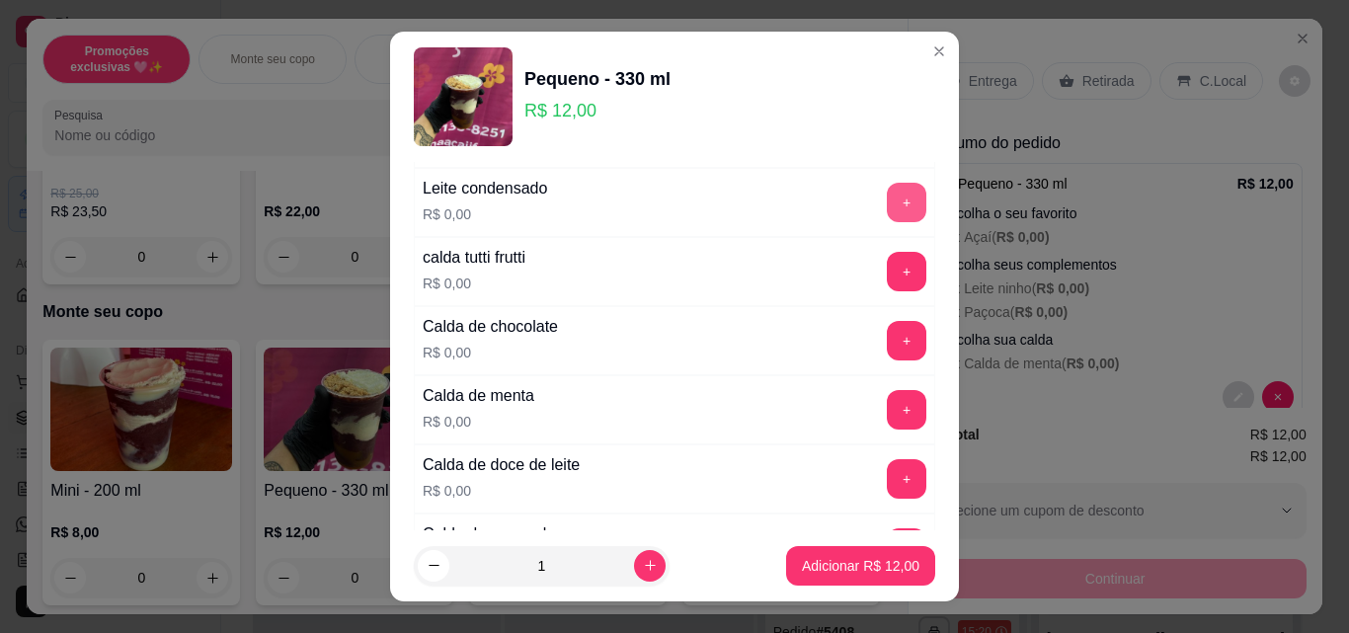
click at [887, 196] on button "+" at bounding box center [907, 203] width 40 height 40
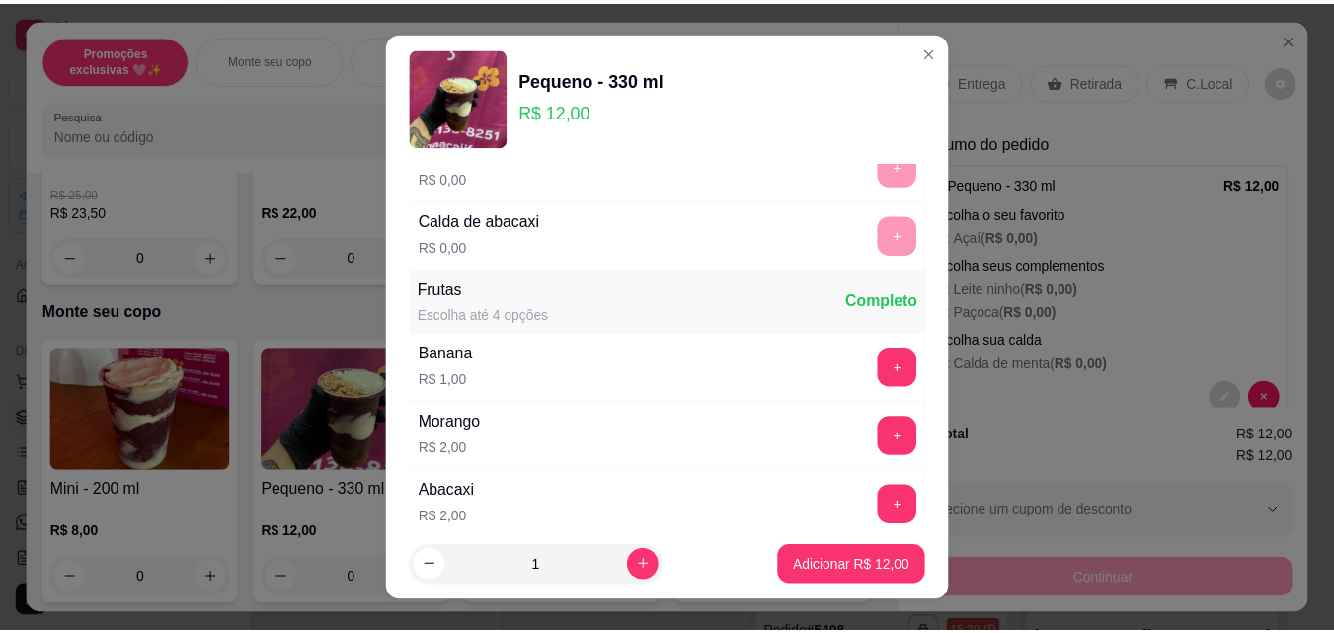
scroll to position [2173, 0]
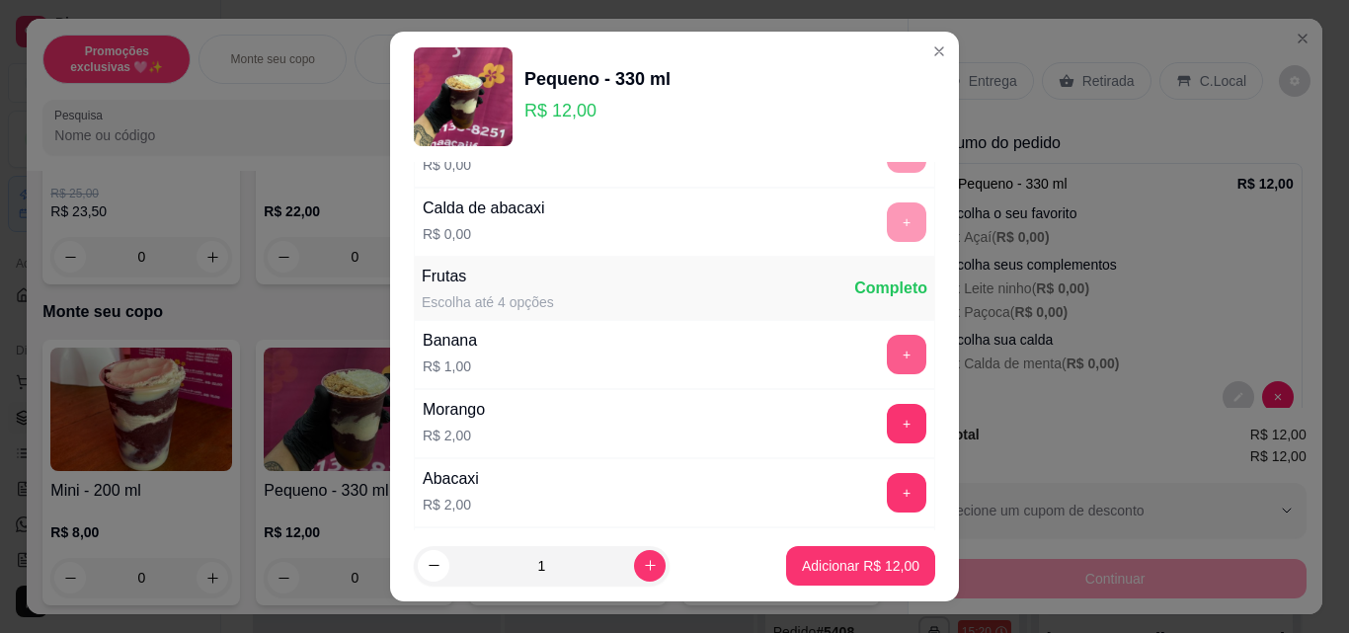
click at [887, 352] on button "+" at bounding box center [907, 355] width 40 height 40
click at [845, 566] on p "Adicionar R$ 13,00" at bounding box center [861, 566] width 118 height 20
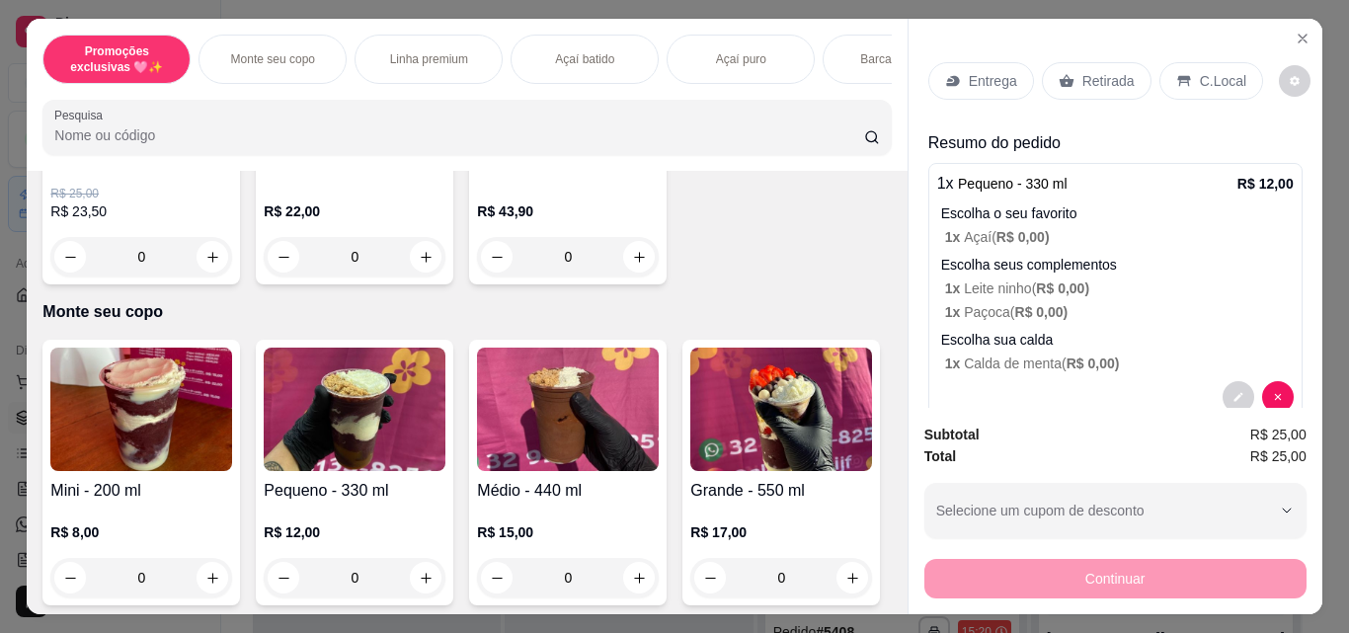
click at [1091, 76] on p "Retirada" at bounding box center [1108, 81] width 52 height 20
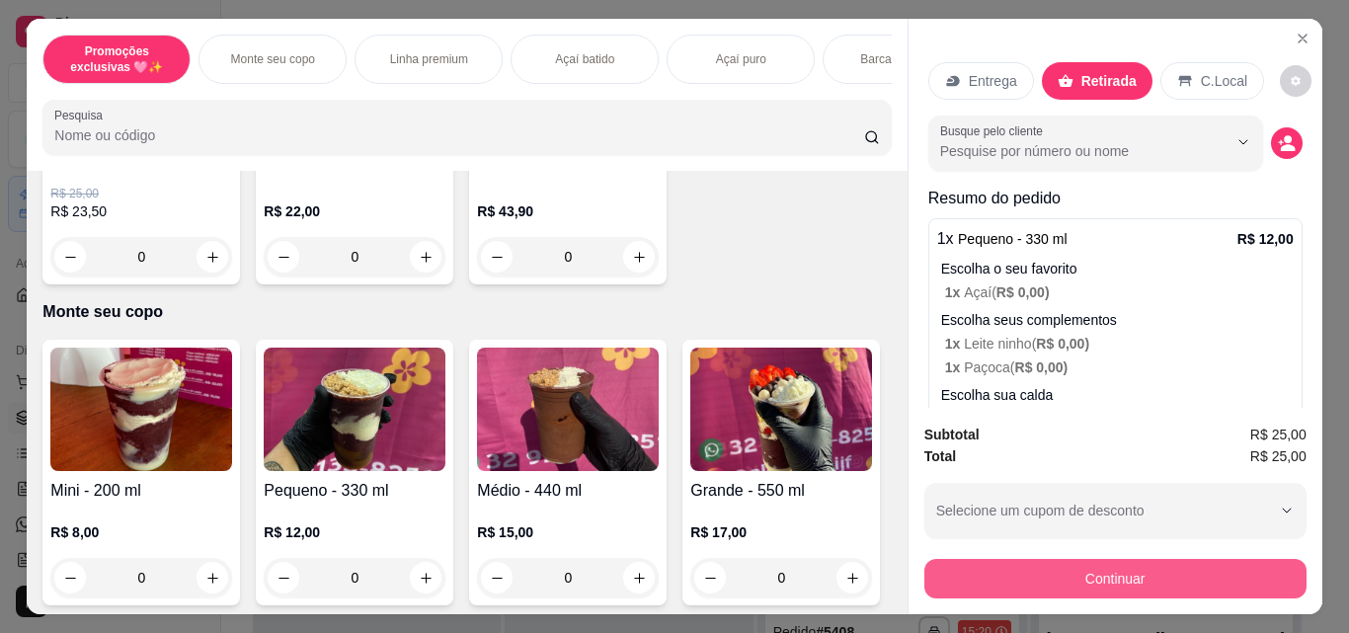
click at [1093, 569] on button "Continuar" at bounding box center [1115, 579] width 382 height 40
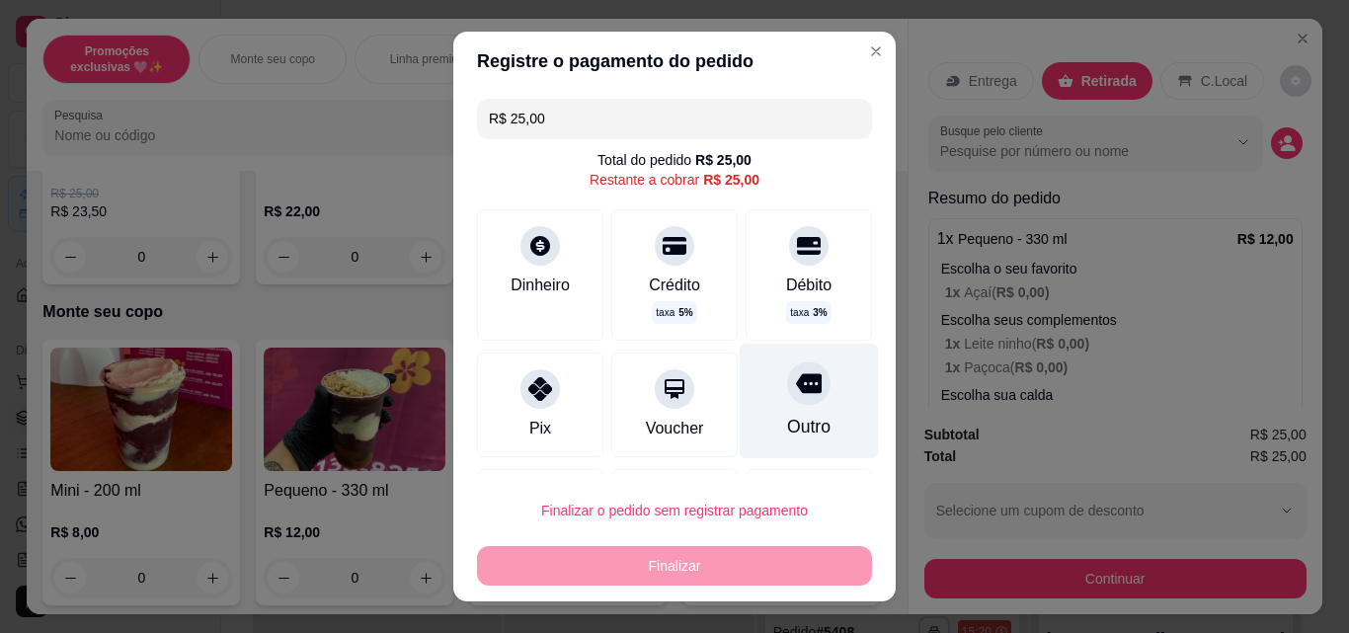
click at [796, 396] on icon at bounding box center [809, 383] width 26 height 26
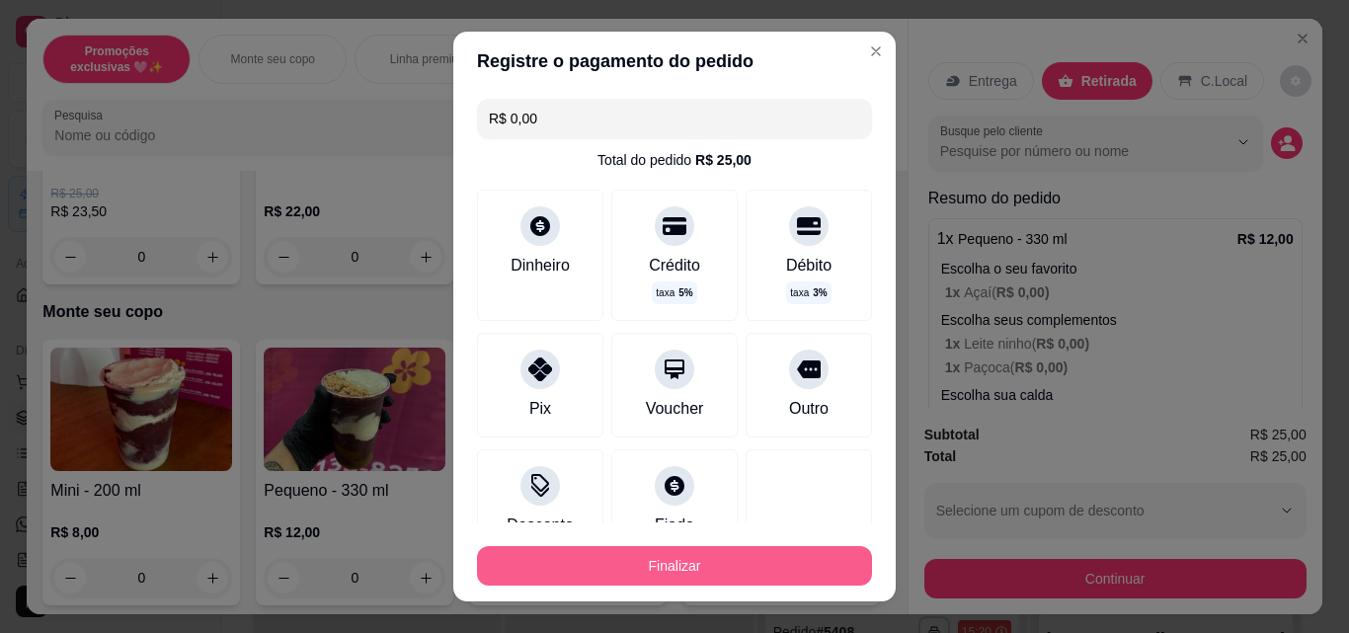
click at [784, 573] on button "Finalizar" at bounding box center [674, 566] width 395 height 40
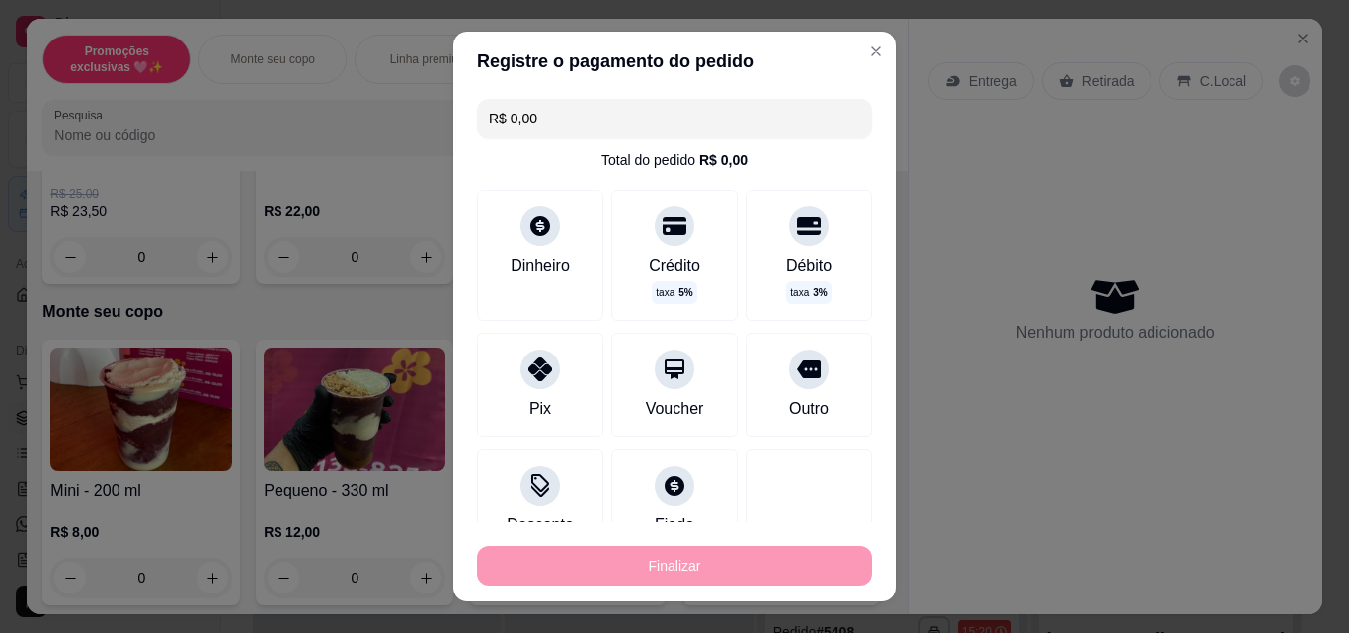
type input "-R$ 25,00"
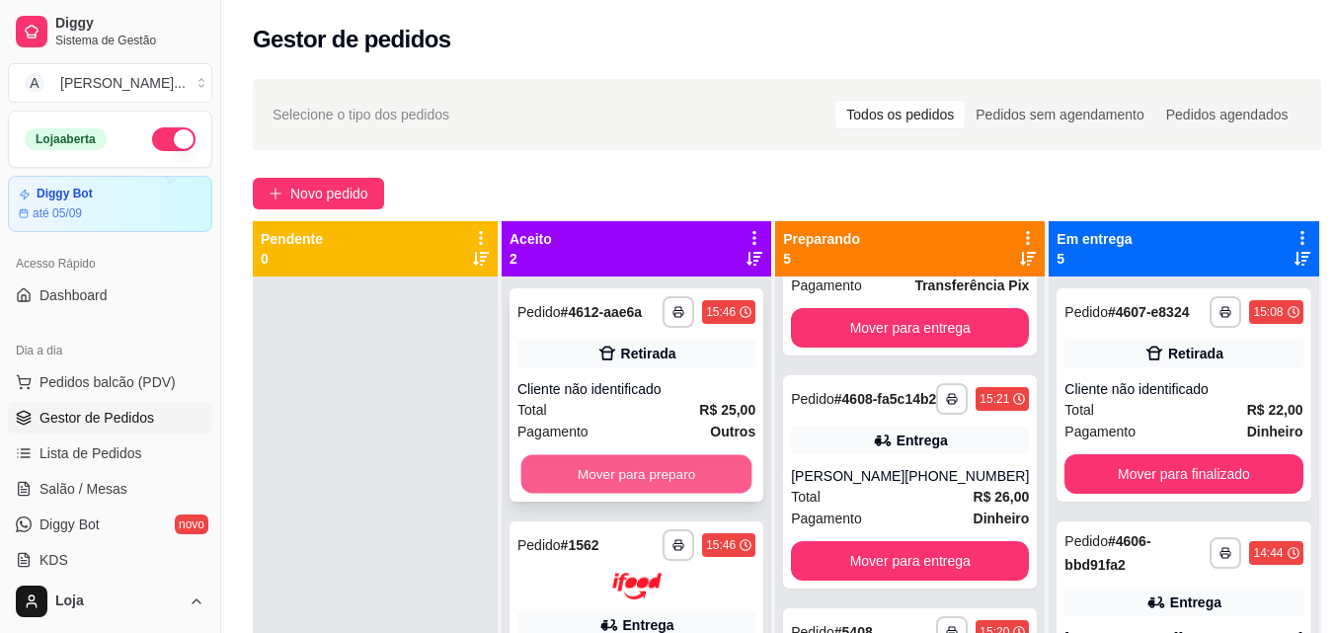
click at [668, 476] on button "Mover para preparo" at bounding box center [636, 474] width 231 height 39
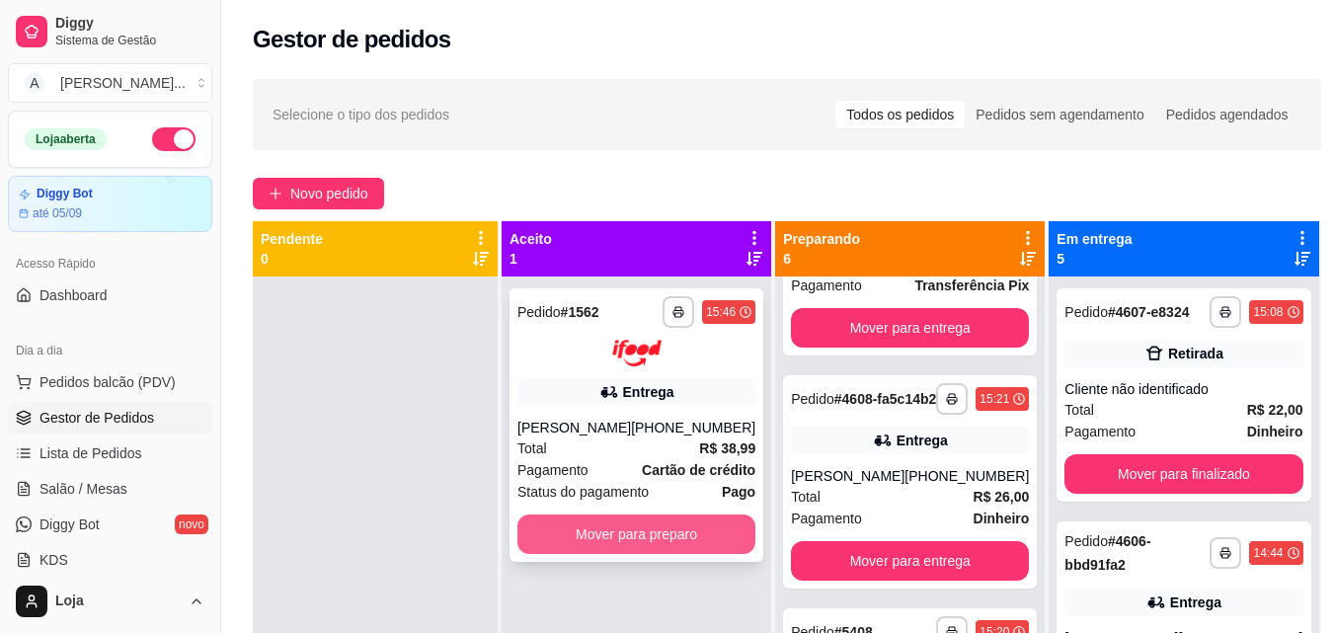
click at [664, 523] on button "Mover para preparo" at bounding box center [637, 535] width 238 height 40
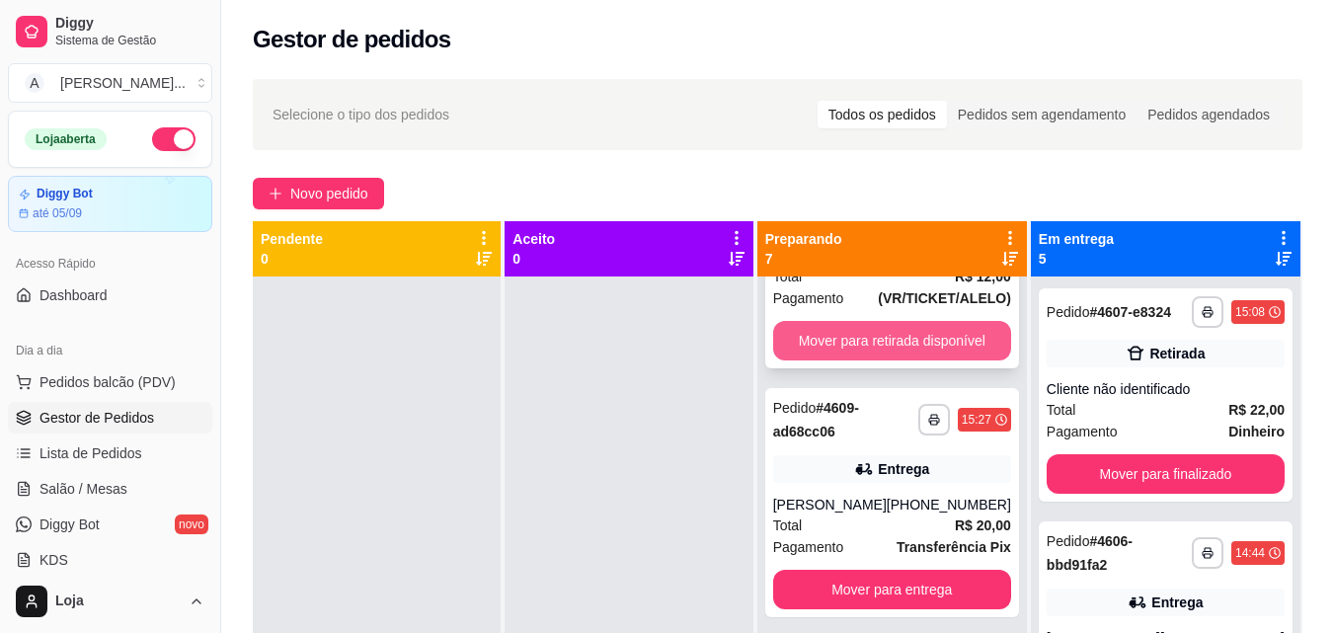
click at [914, 360] on button "Mover para retirada disponível" at bounding box center [892, 341] width 238 height 40
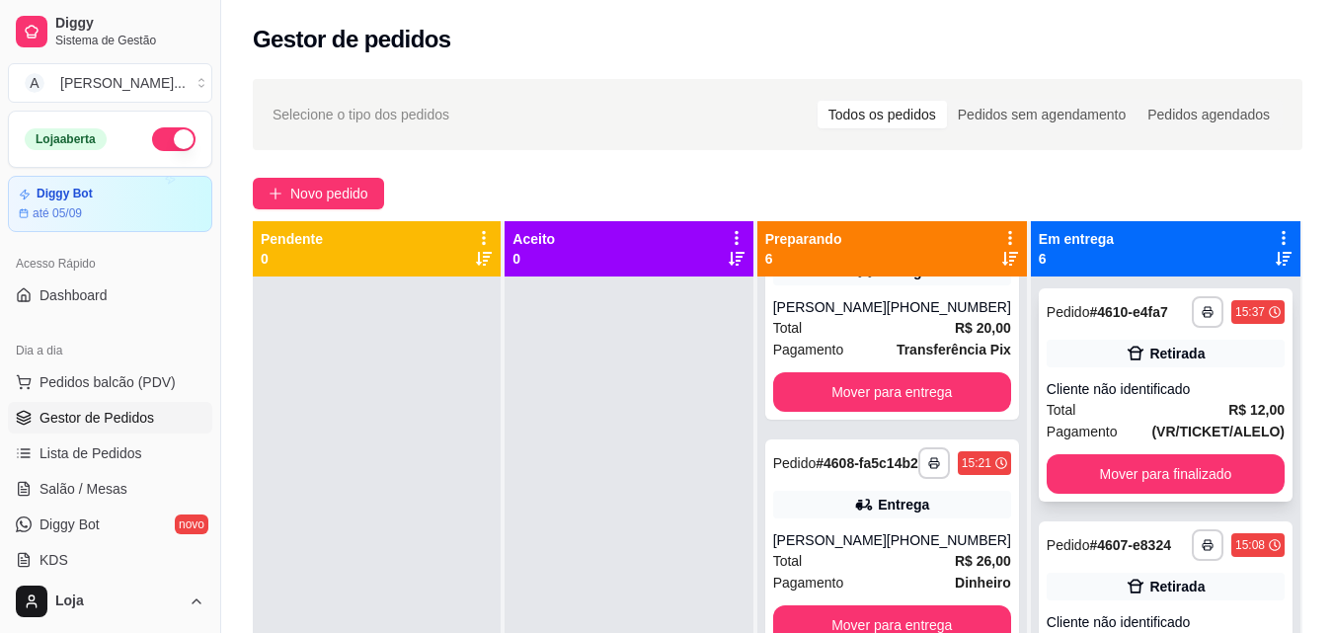
scroll to position [676, 0]
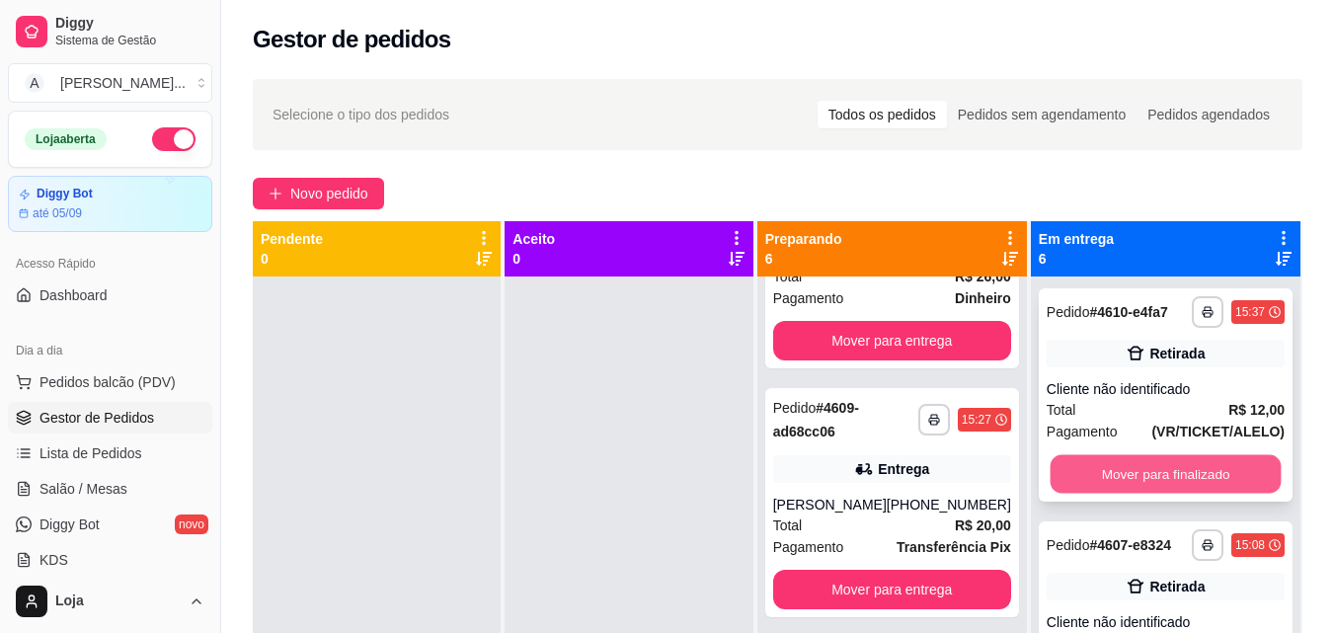
click at [1136, 489] on button "Mover para finalizado" at bounding box center [1165, 474] width 231 height 39
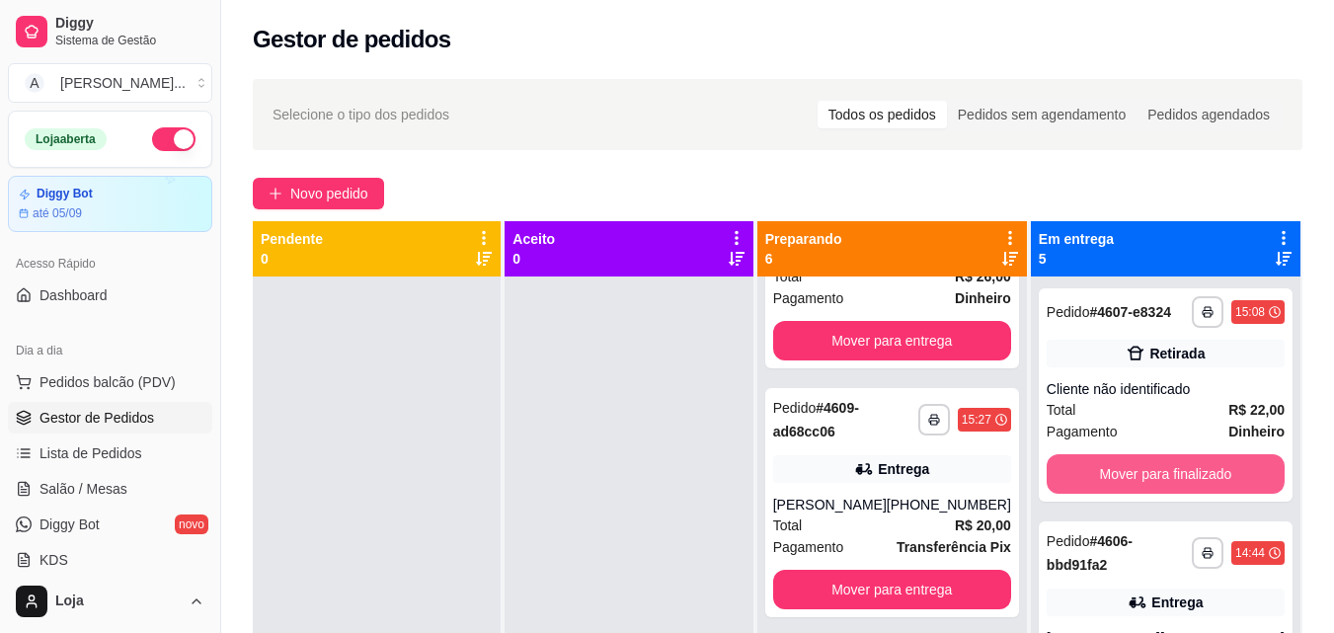
click at [1135, 490] on button "Mover para finalizado" at bounding box center [1166, 474] width 238 height 40
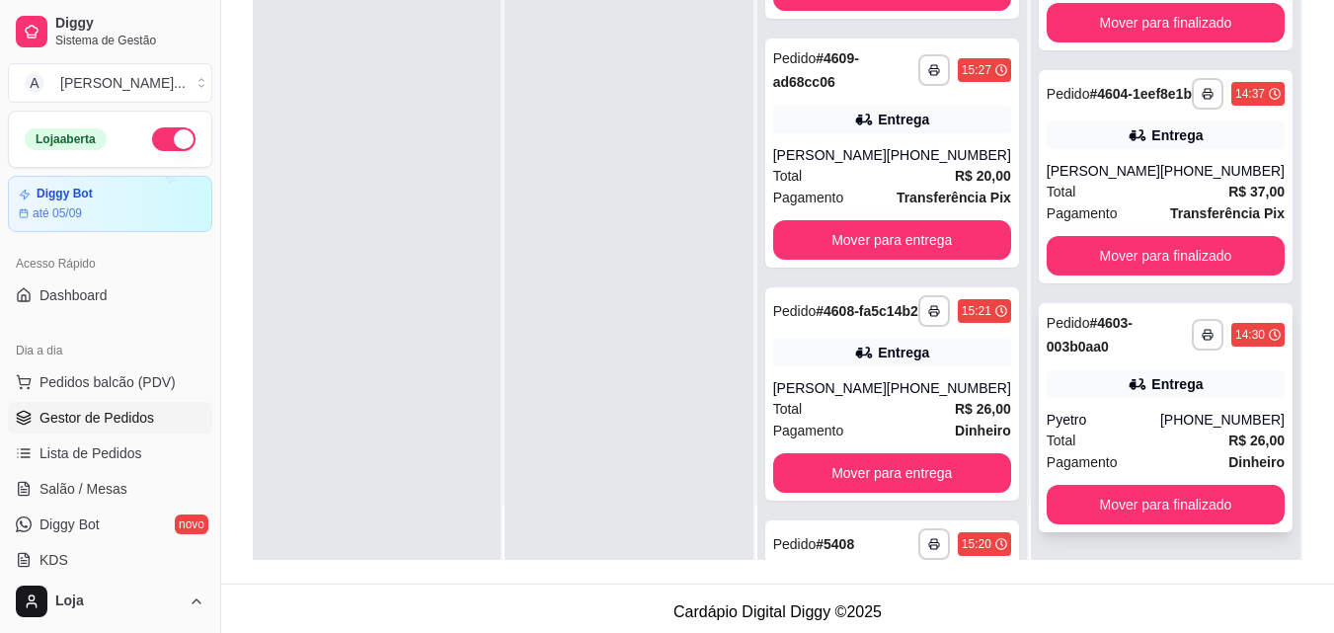
scroll to position [301, 0]
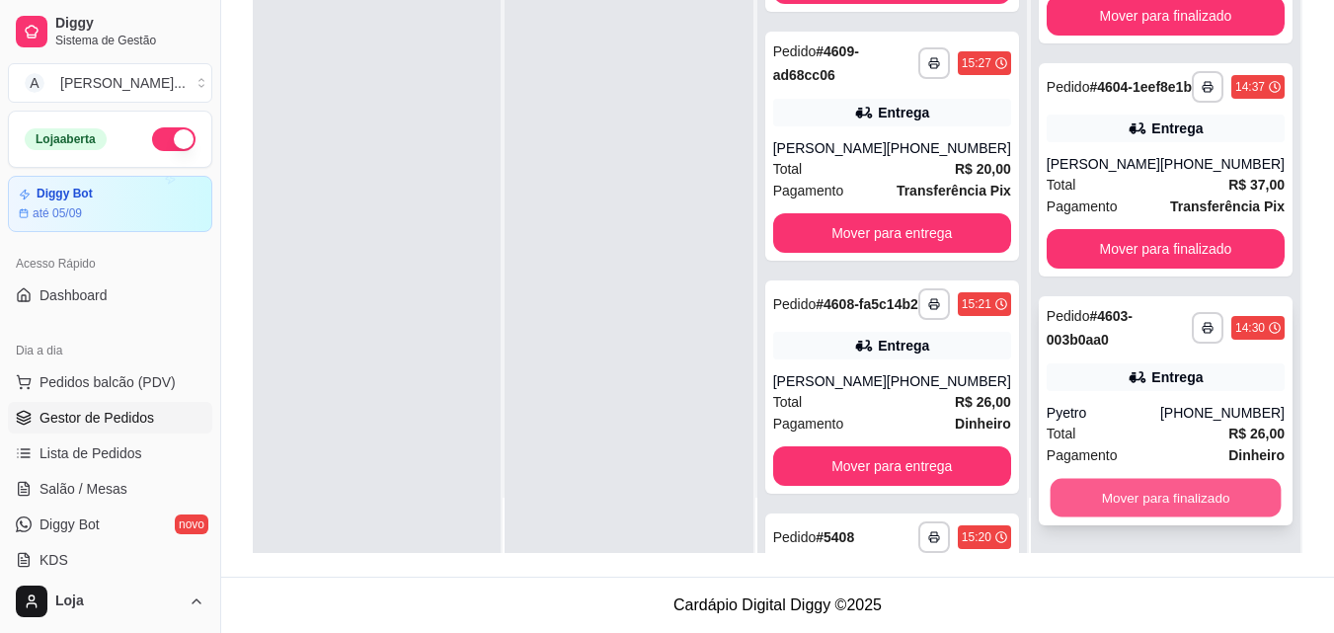
click at [1139, 485] on button "Mover para finalizado" at bounding box center [1165, 498] width 231 height 39
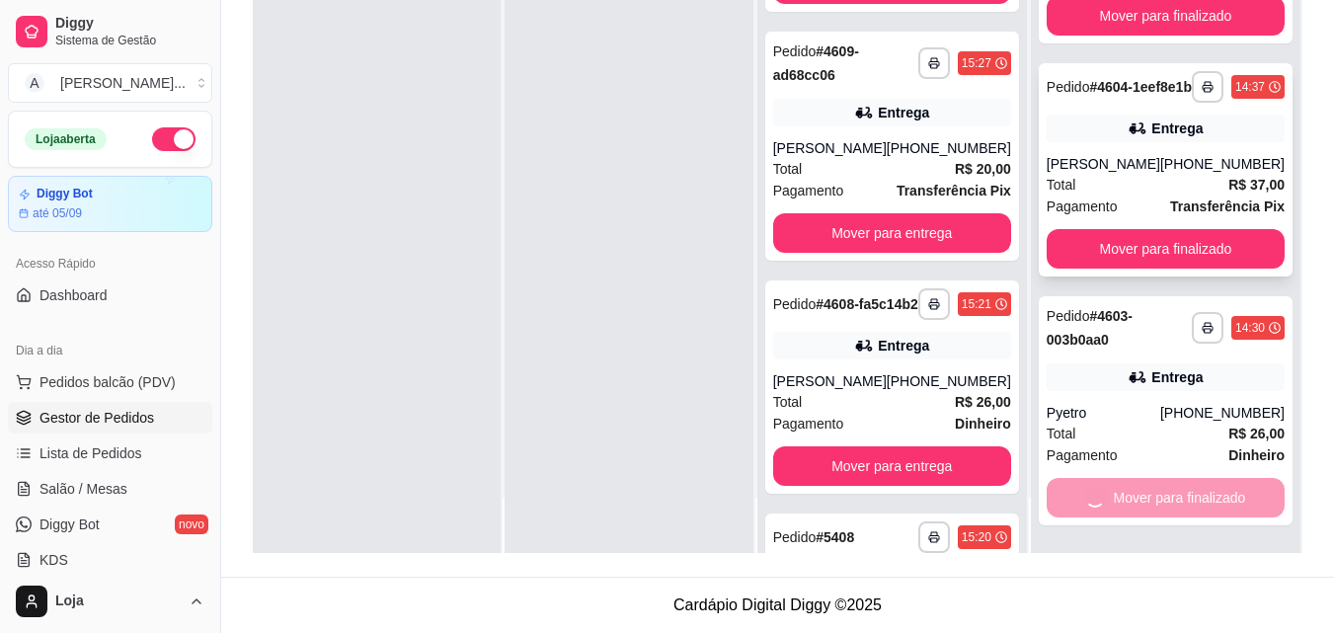
scroll to position [153, 0]
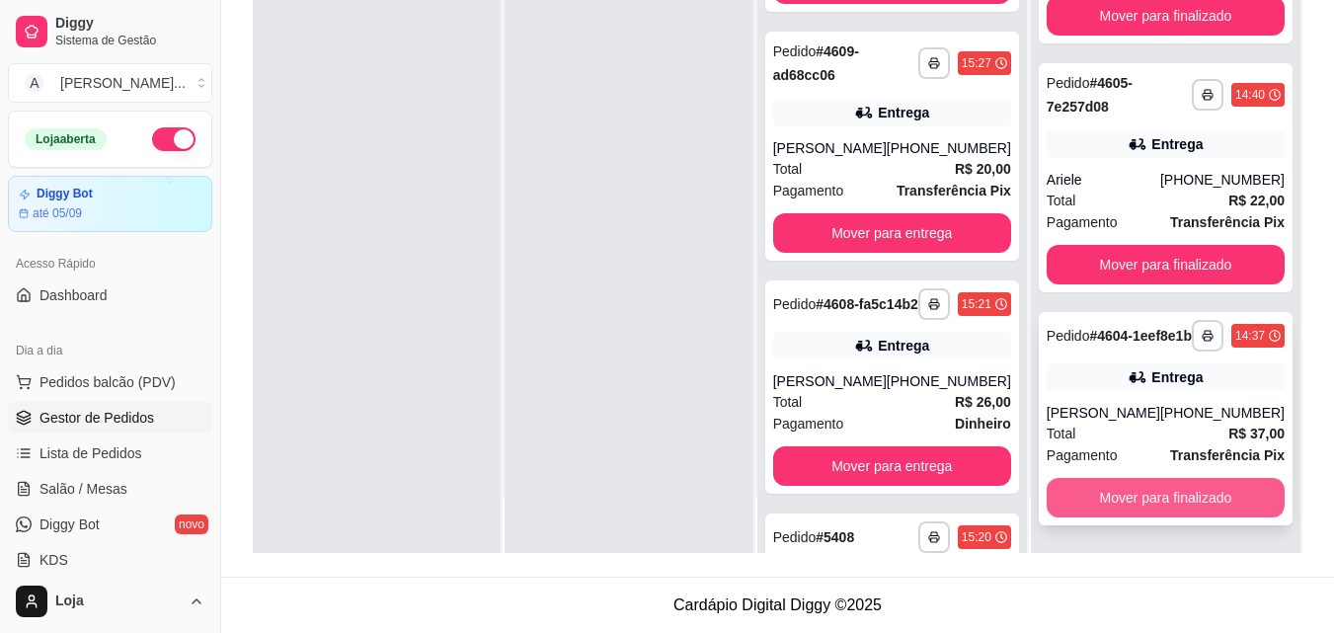
click at [1134, 484] on button "Mover para finalizado" at bounding box center [1166, 498] width 238 height 40
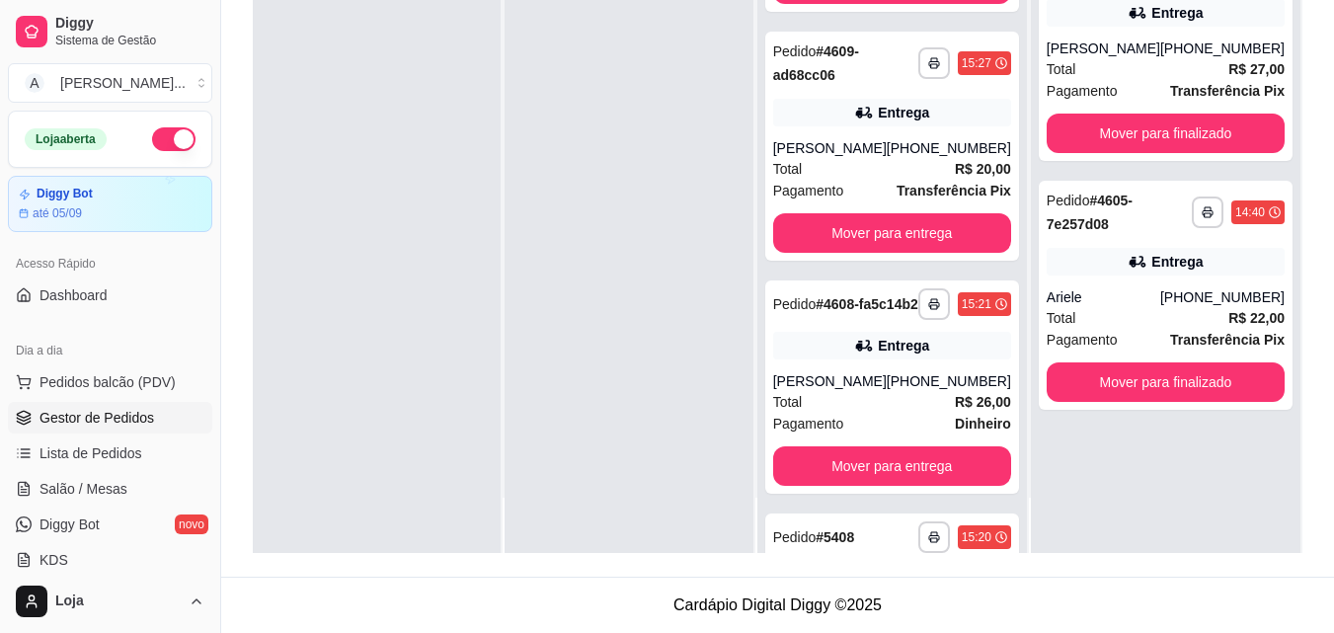
scroll to position [0, 0]
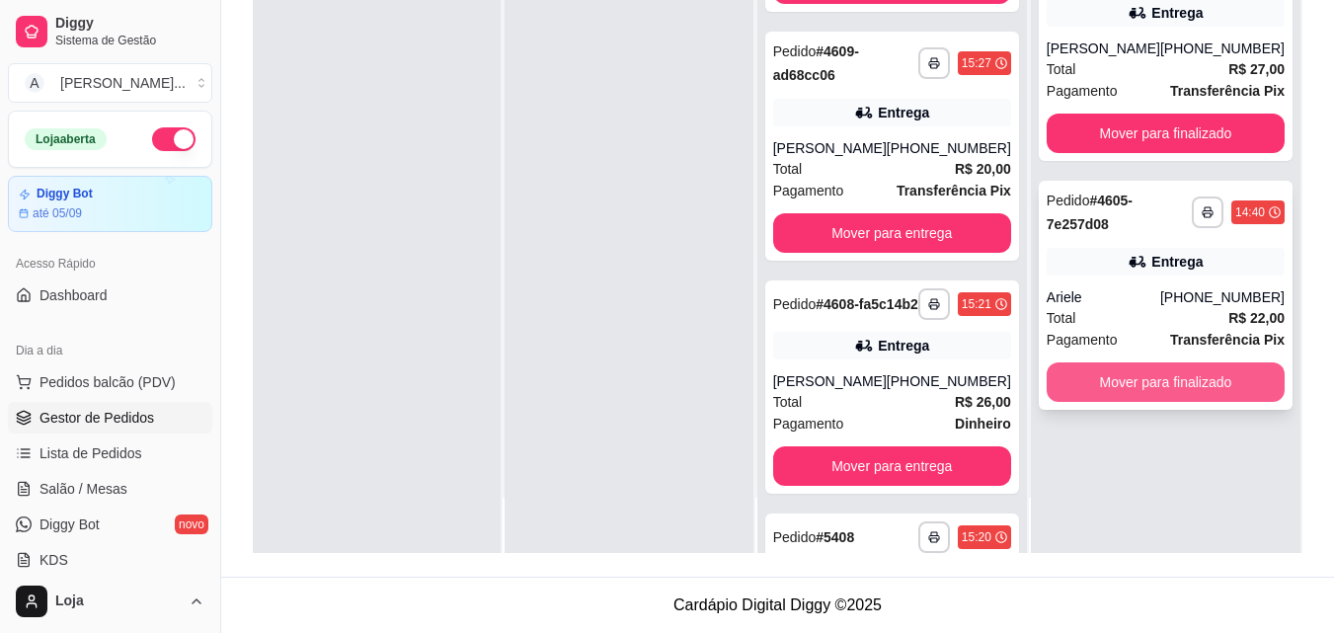
click at [1119, 394] on button "Mover para finalizado" at bounding box center [1166, 382] width 238 height 40
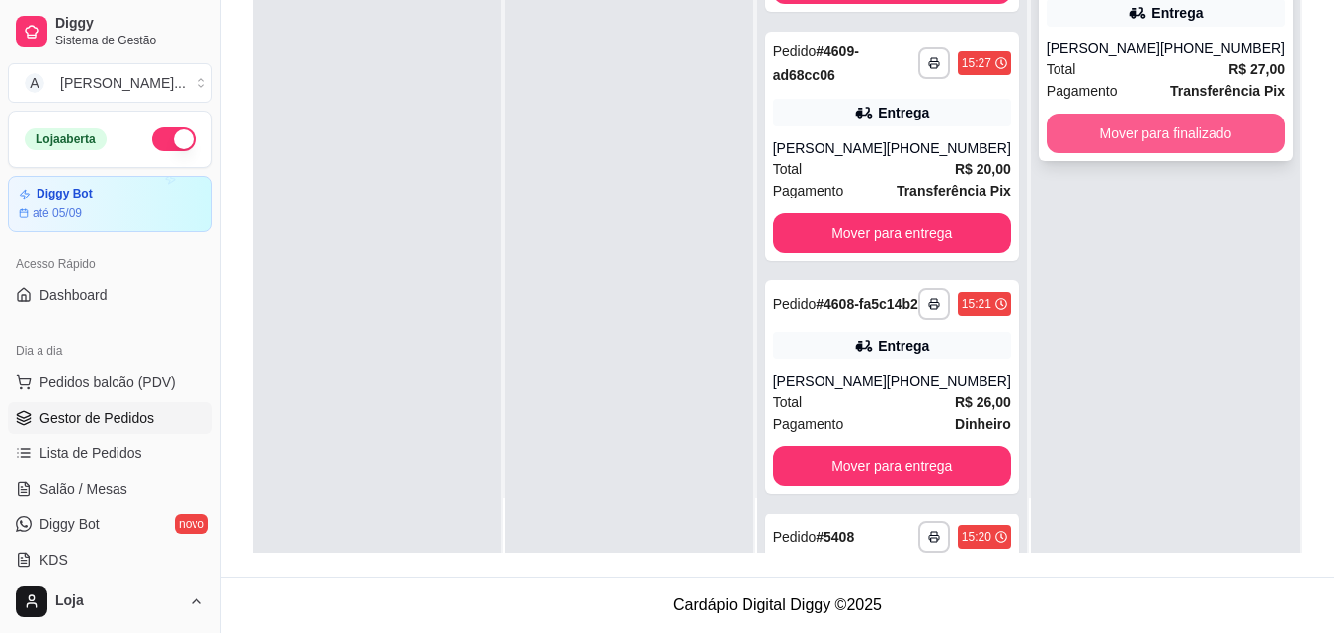
click at [1087, 153] on button "Mover para finalizado" at bounding box center [1166, 134] width 238 height 40
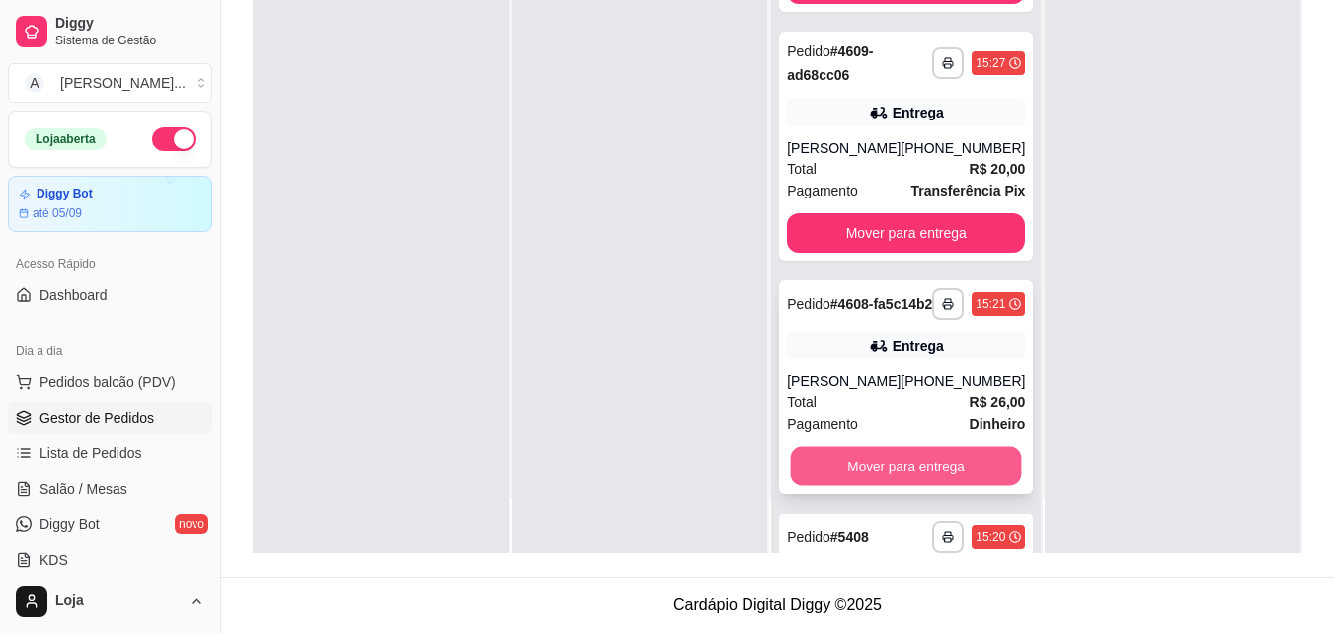
click at [873, 485] on button "Mover para entrega" at bounding box center [906, 465] width 231 height 39
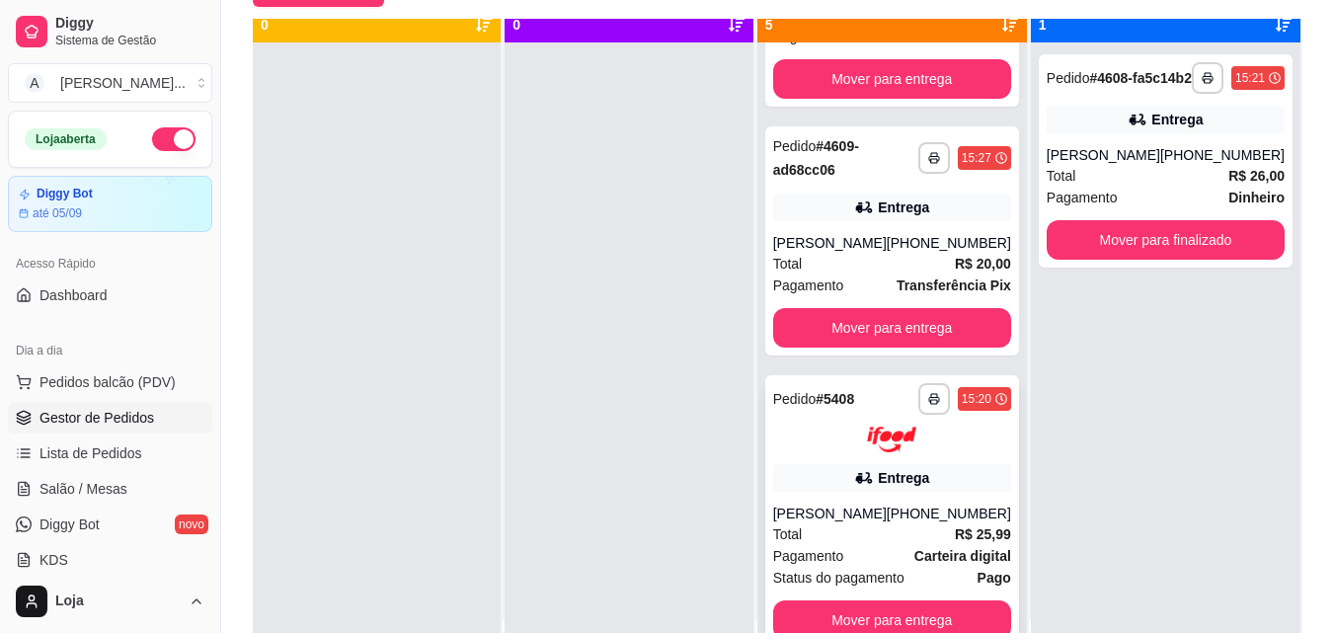
scroll to position [55, 0]
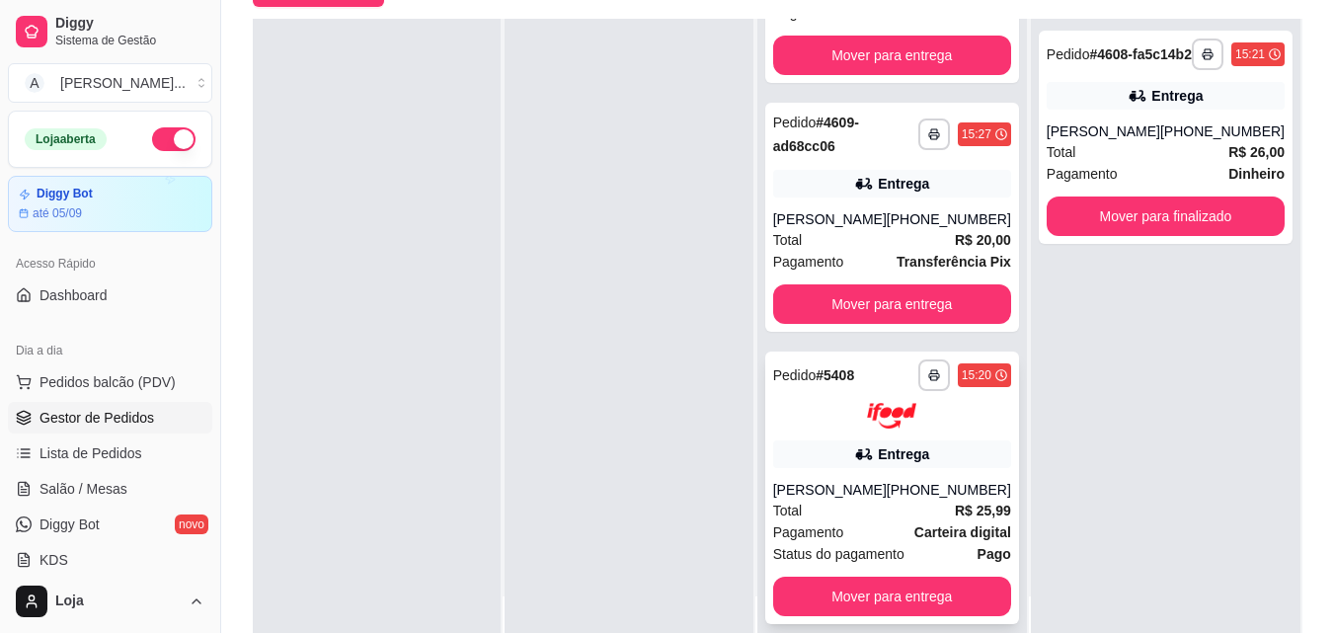
click at [930, 582] on button "Mover para entrega" at bounding box center [892, 597] width 238 height 40
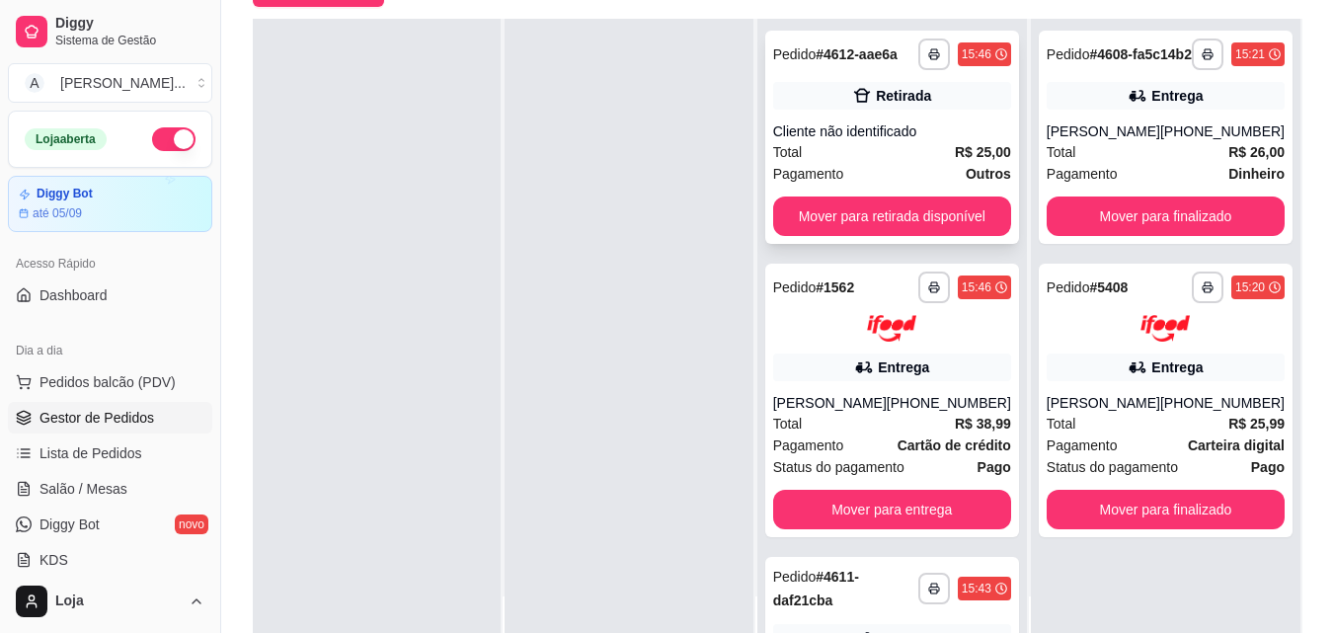
scroll to position [0, 0]
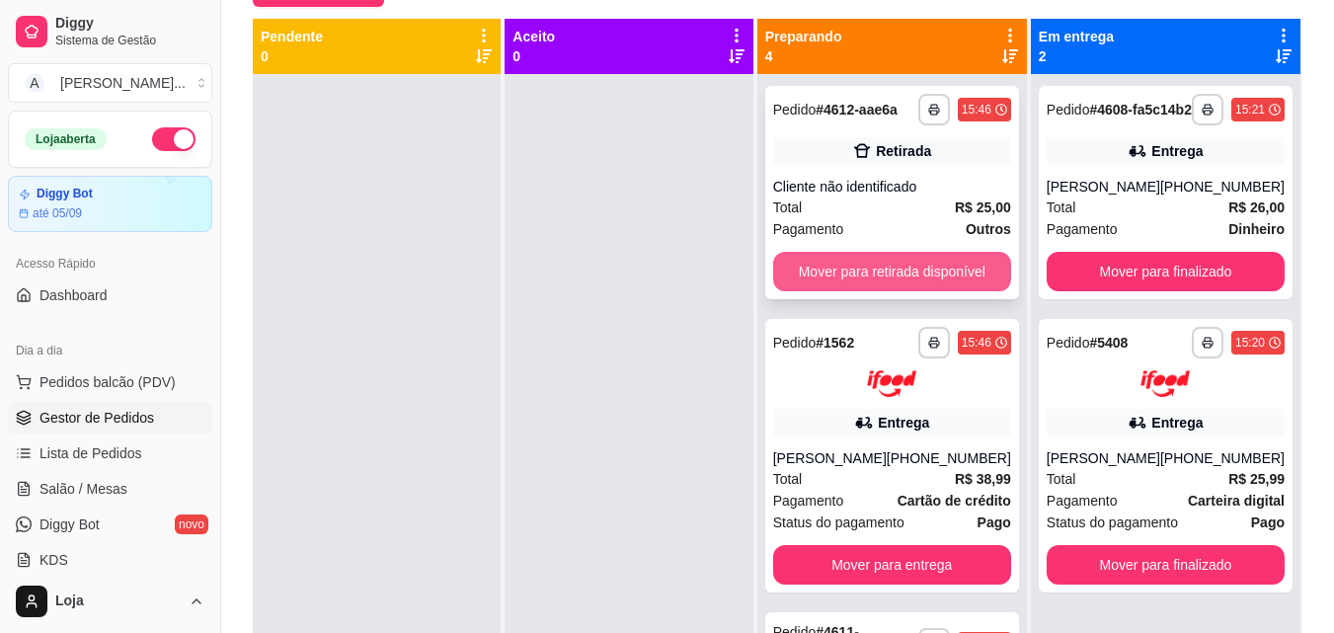
click at [968, 254] on button "Mover para retirada disponível" at bounding box center [892, 272] width 238 height 40
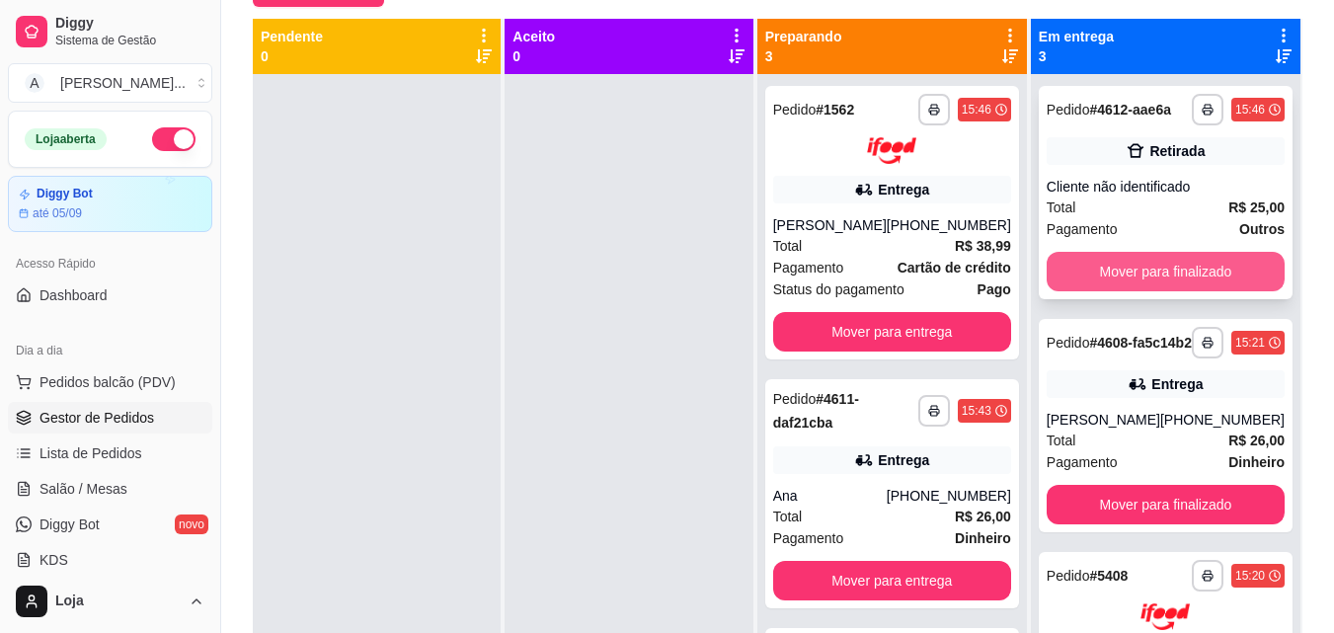
click at [1174, 275] on button "Mover para finalizado" at bounding box center [1166, 272] width 238 height 40
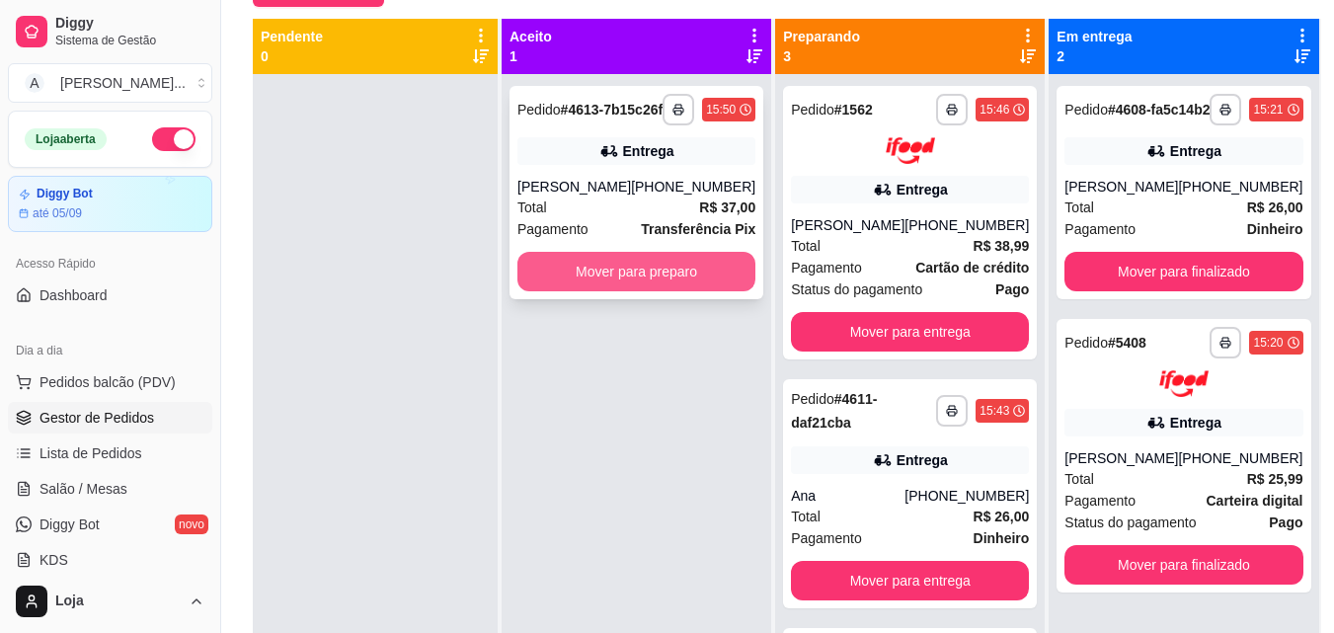
click at [574, 291] on button "Mover para preparo" at bounding box center [637, 272] width 238 height 40
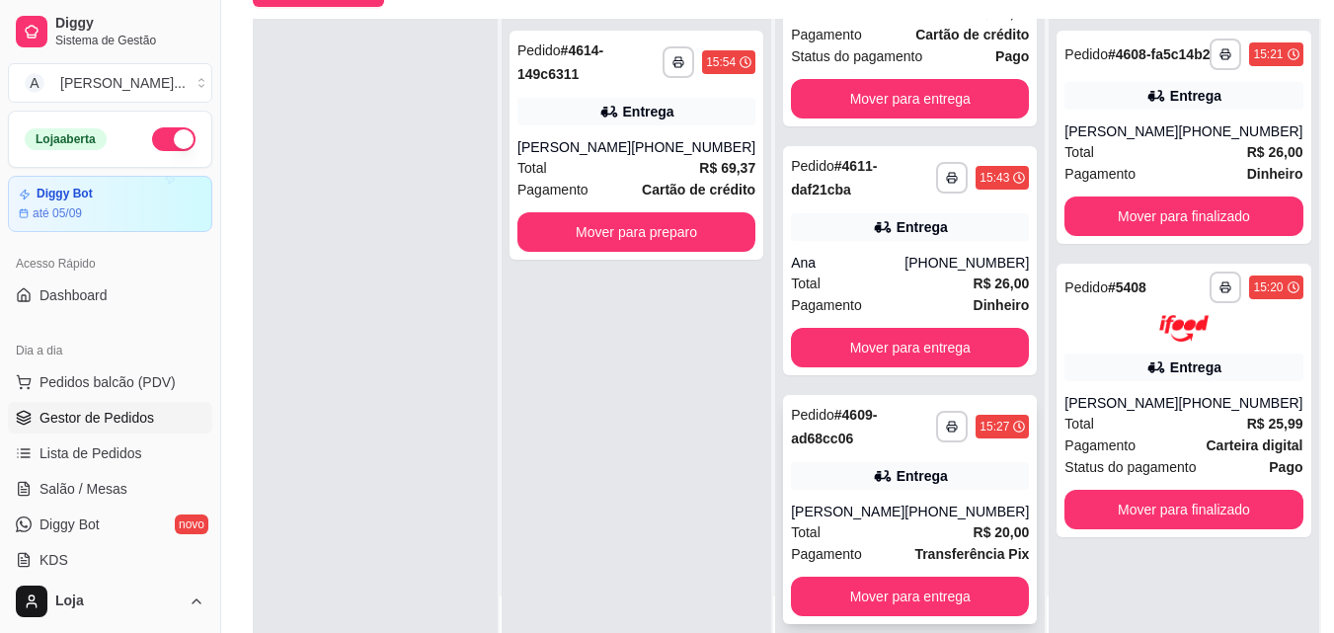
scroll to position [301, 0]
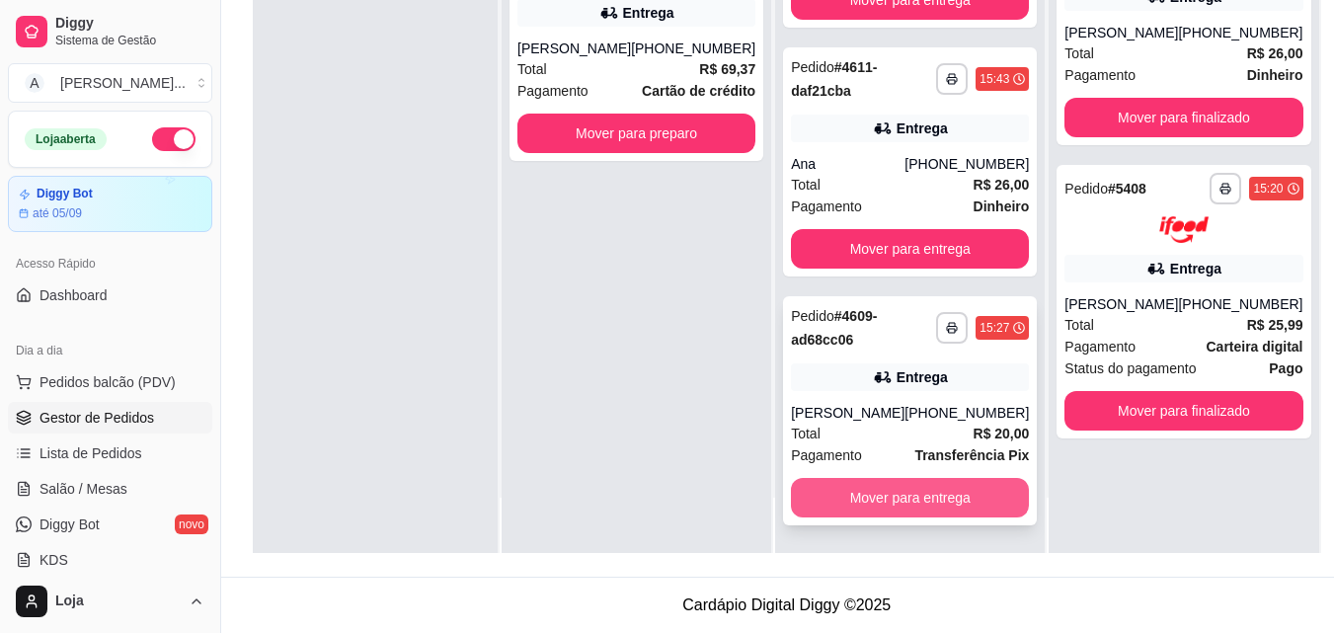
click at [954, 486] on button "Mover para entrega" at bounding box center [910, 498] width 238 height 40
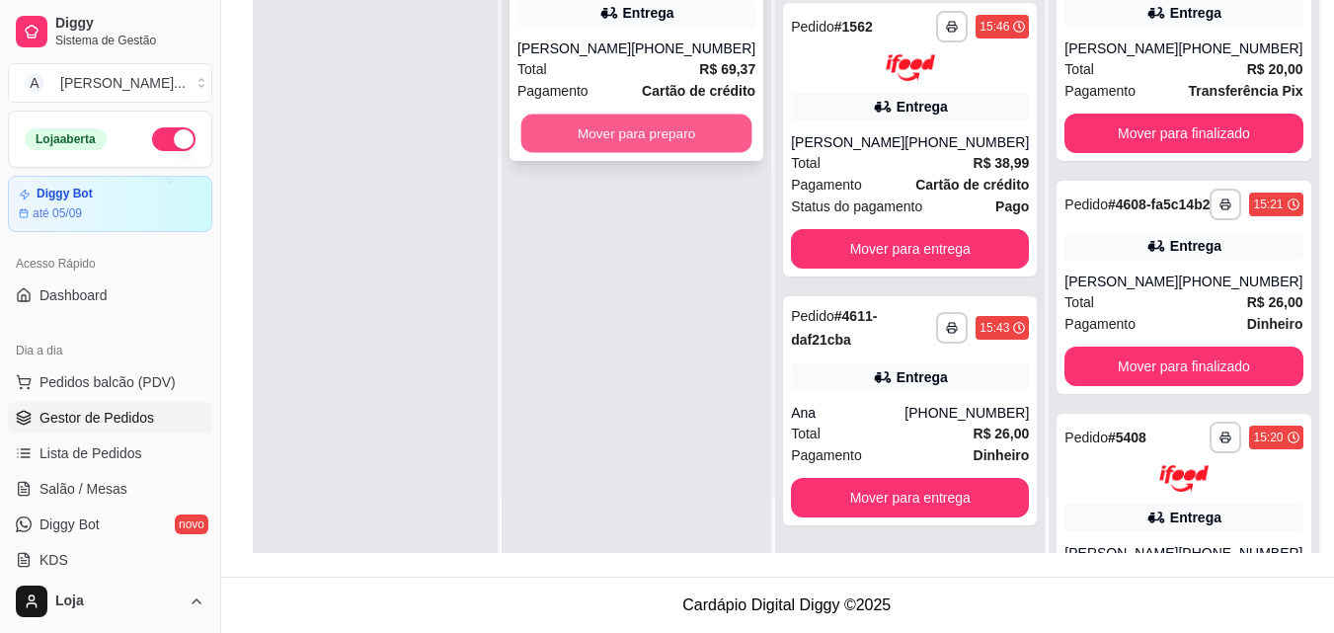
click at [687, 134] on button "Mover para preparo" at bounding box center [636, 134] width 231 height 39
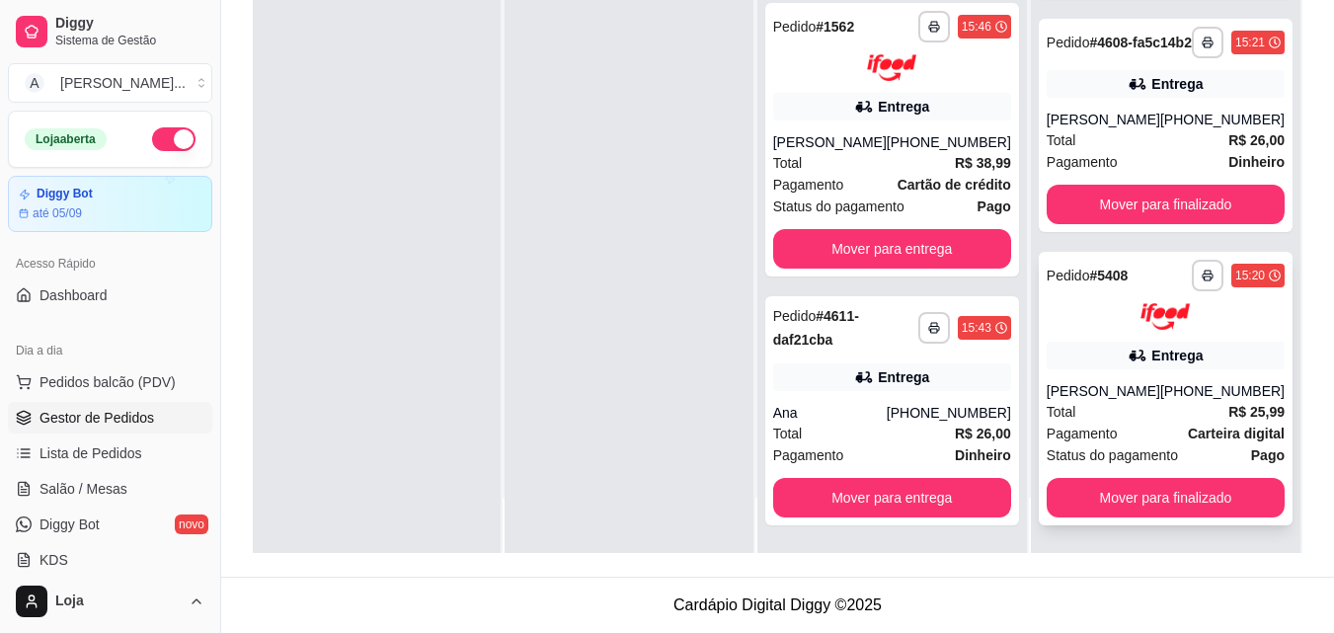
scroll to position [178, 0]
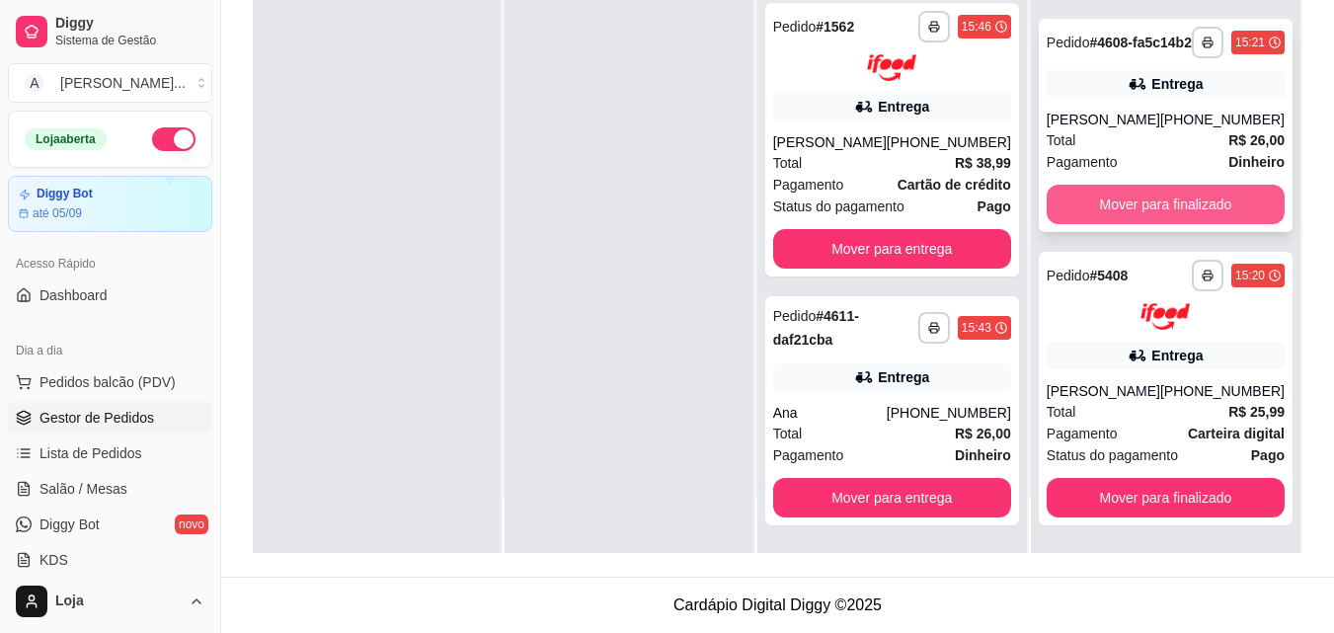
click at [1153, 207] on button "Mover para finalizado" at bounding box center [1166, 205] width 238 height 40
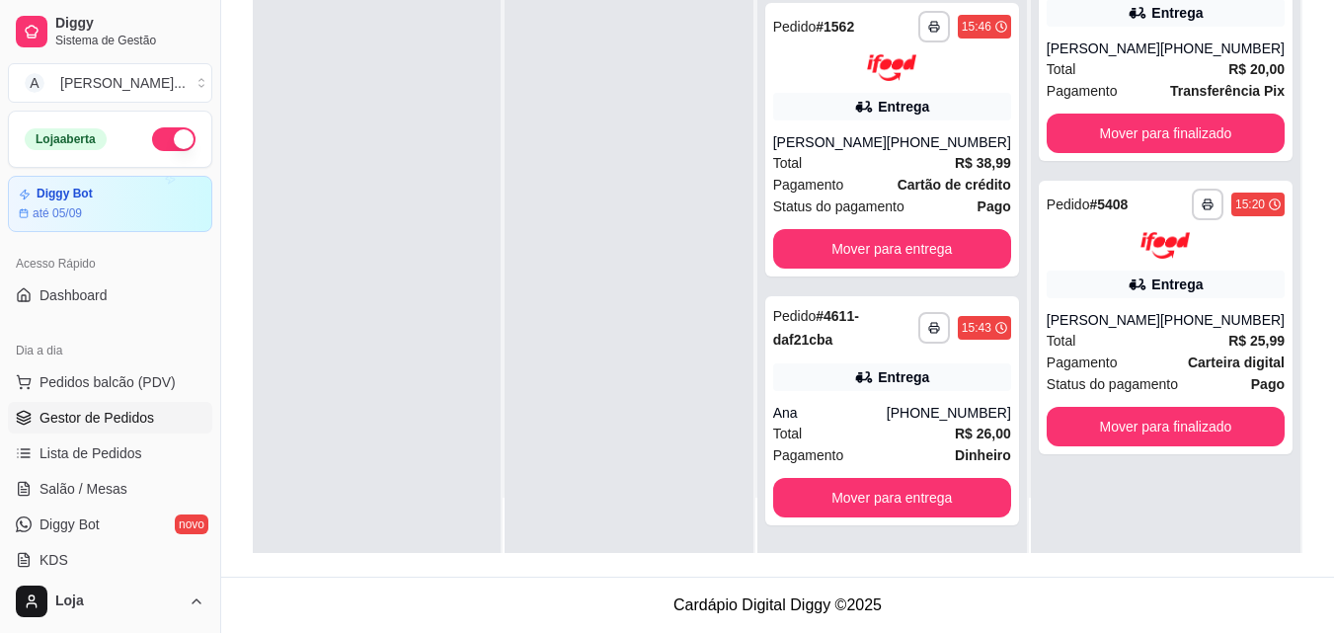
scroll to position [0, 0]
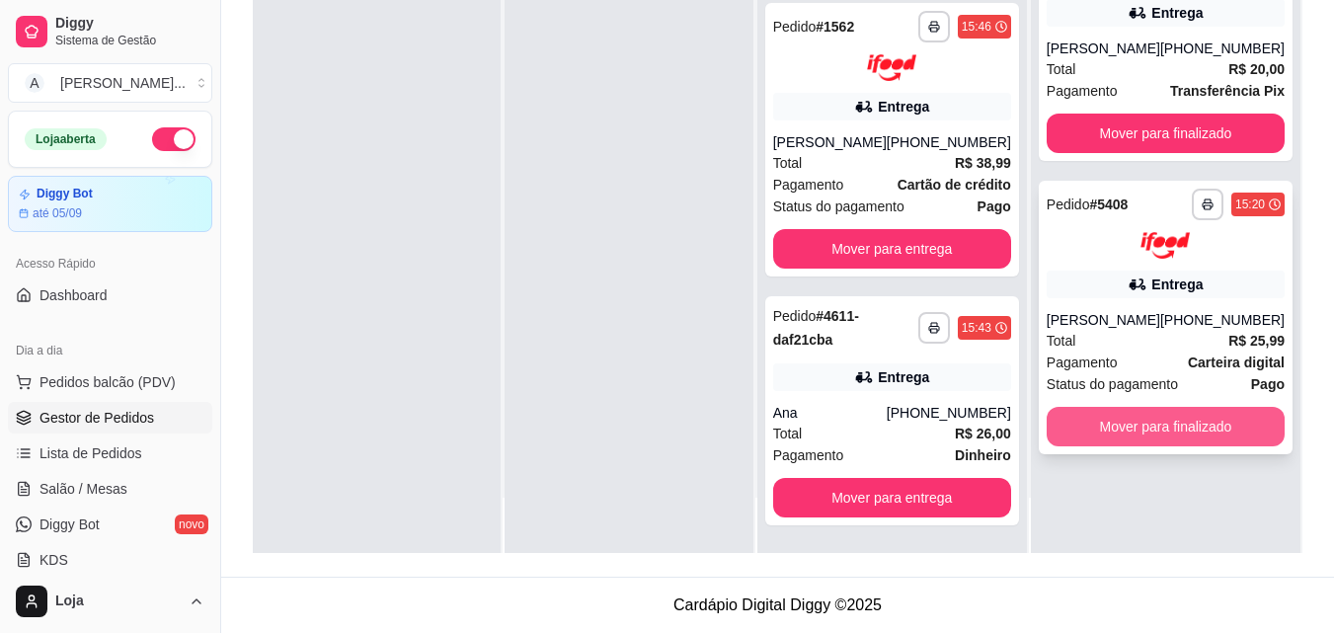
click at [1143, 423] on button "Mover para finalizado" at bounding box center [1166, 427] width 238 height 40
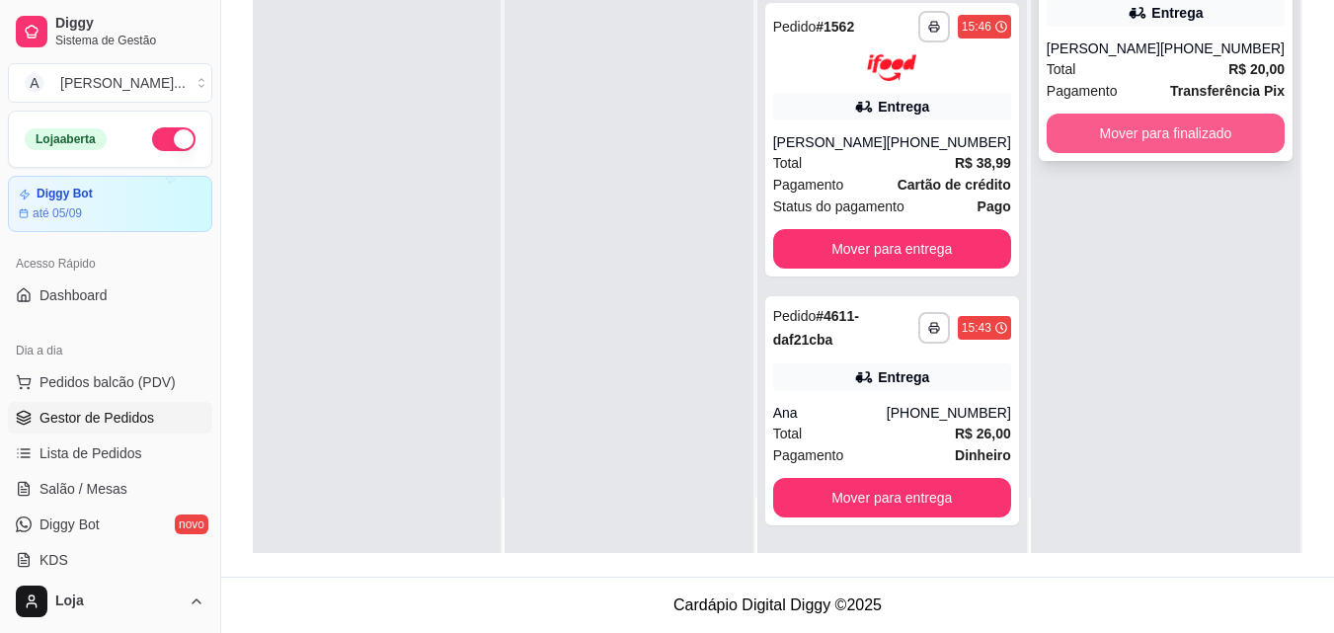
click at [1115, 143] on button "Mover para finalizado" at bounding box center [1166, 134] width 238 height 40
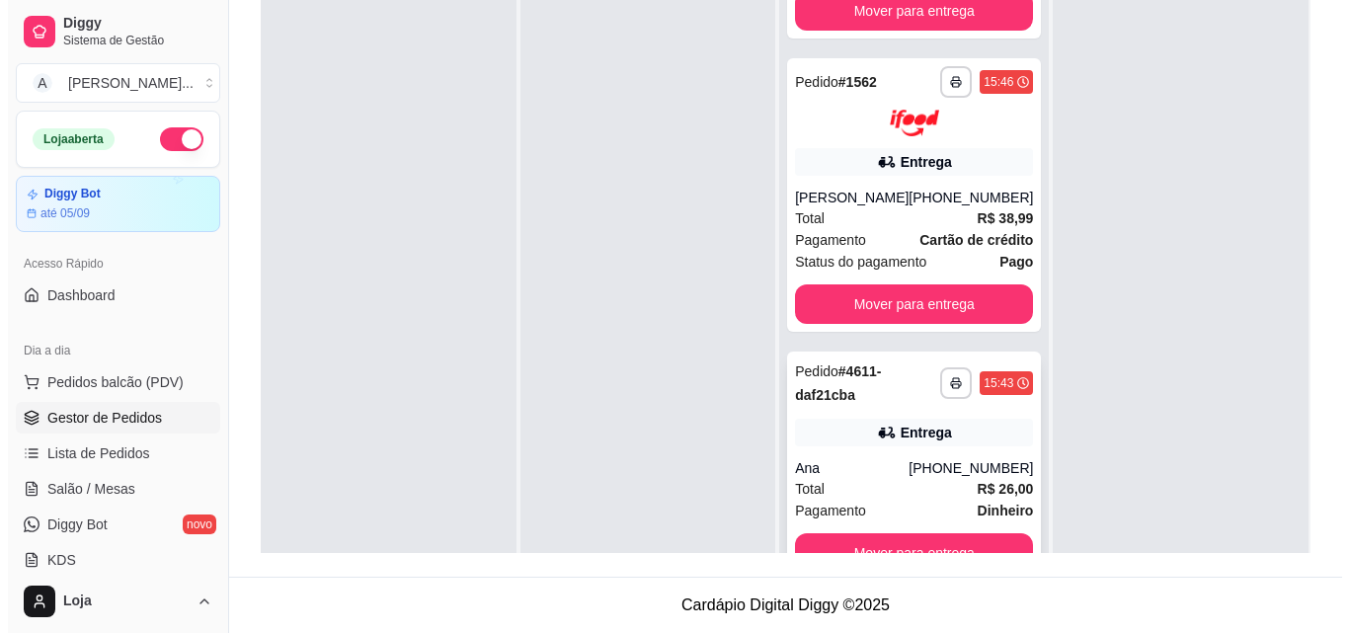
scroll to position [55, 0]
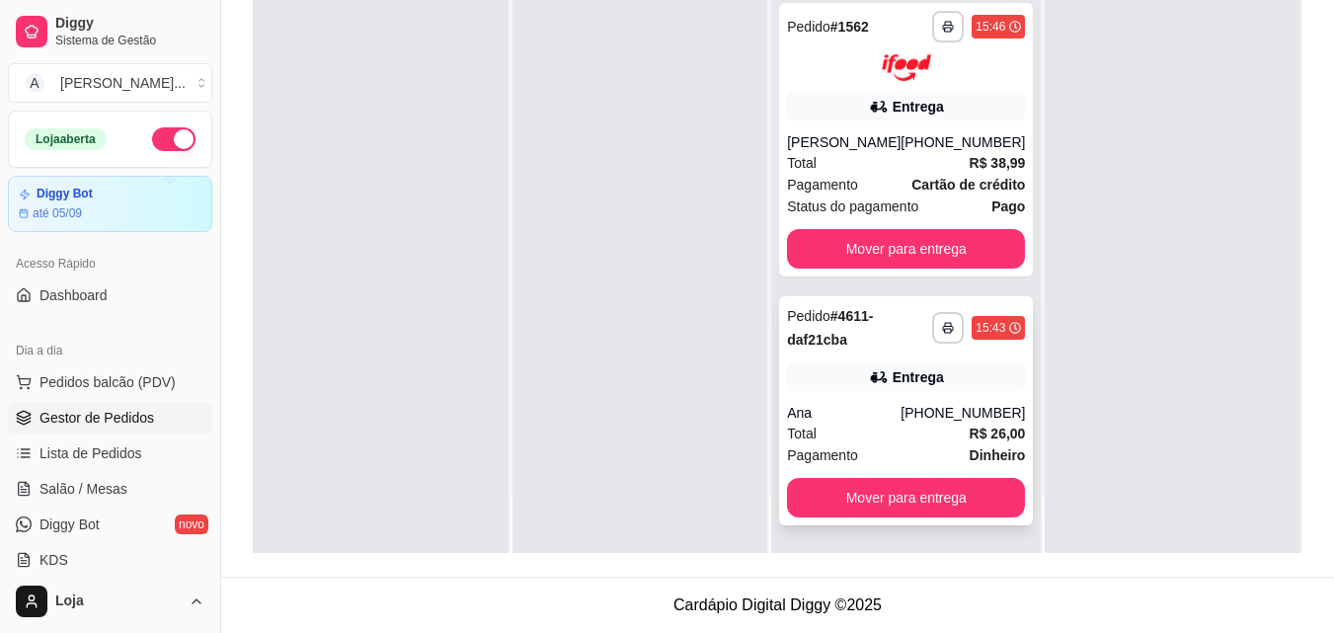
click at [881, 431] on div "Total R$ 26,00" at bounding box center [906, 434] width 238 height 22
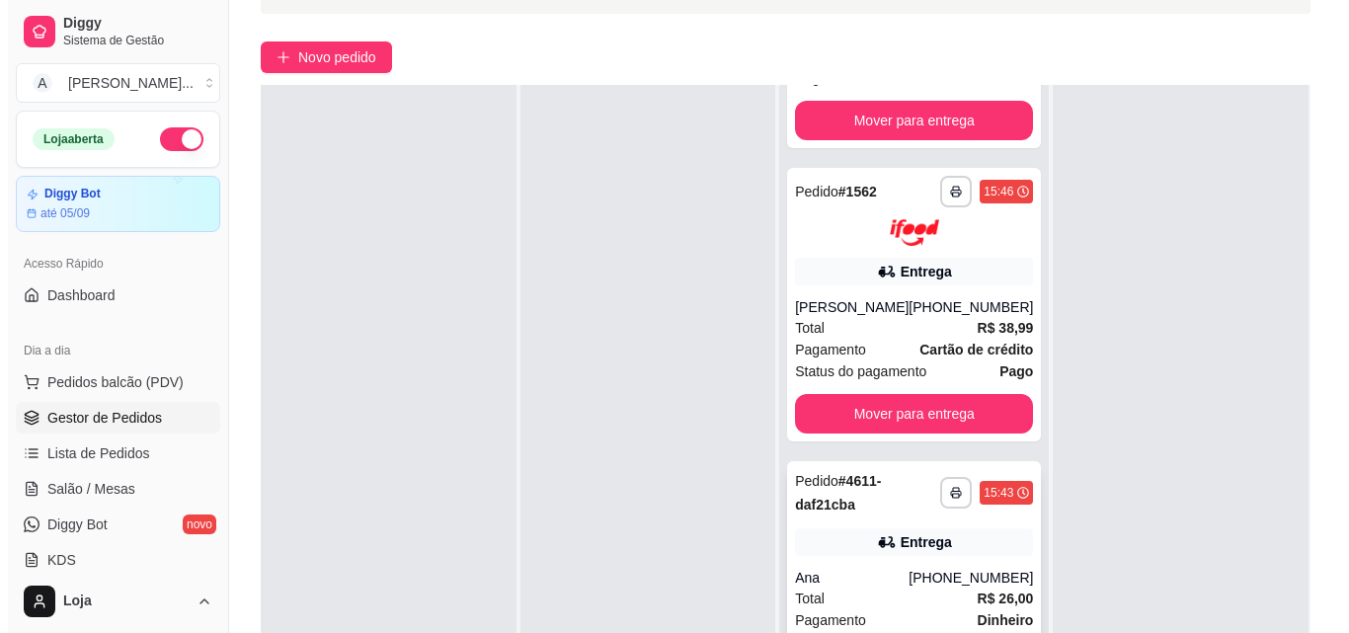
scroll to position [301, 0]
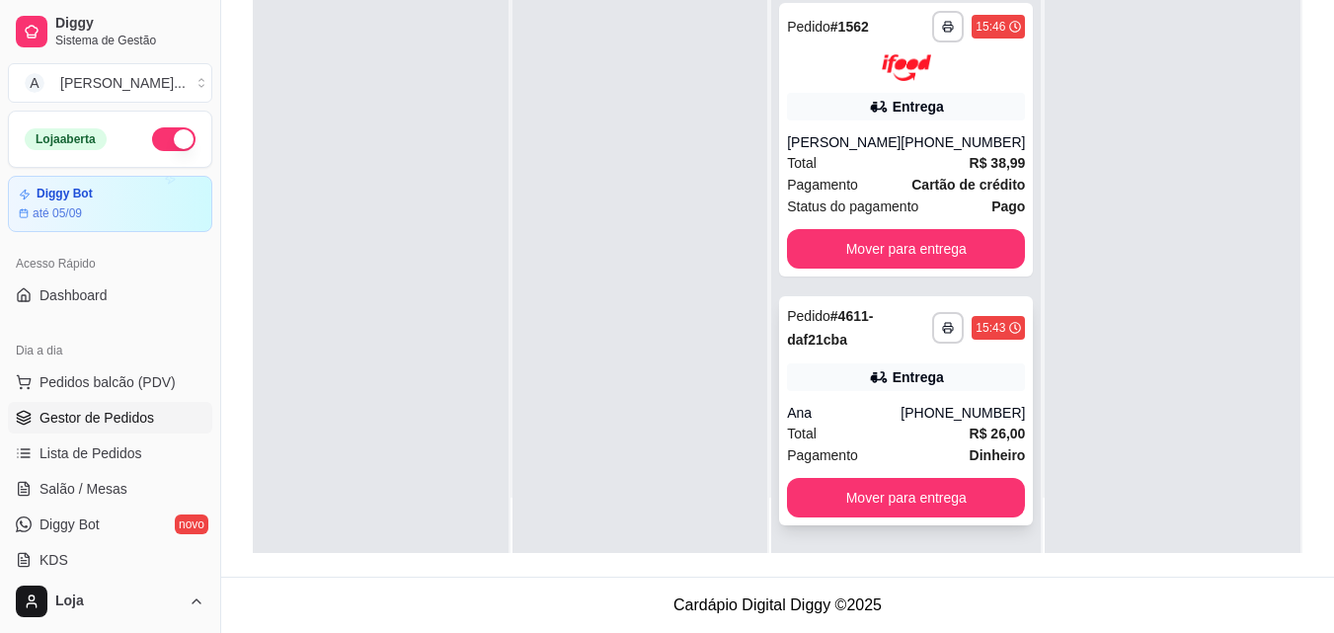
click at [831, 389] on div "Entrega" at bounding box center [906, 377] width 238 height 28
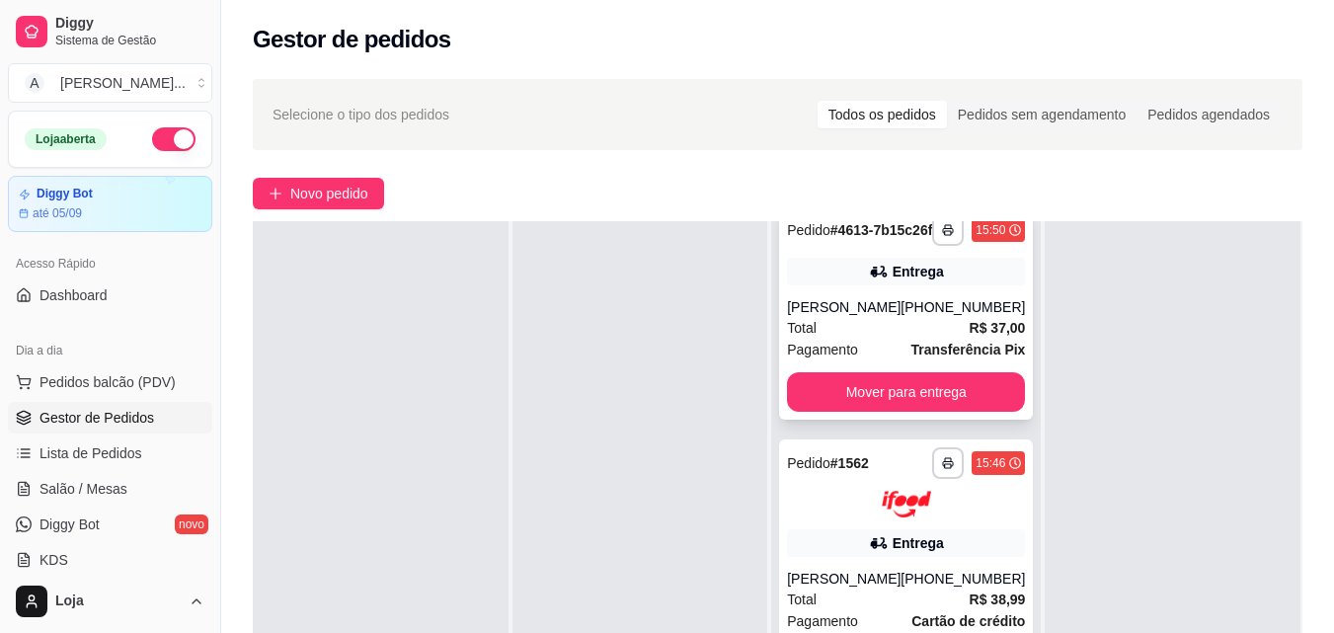
scroll to position [249, 0]
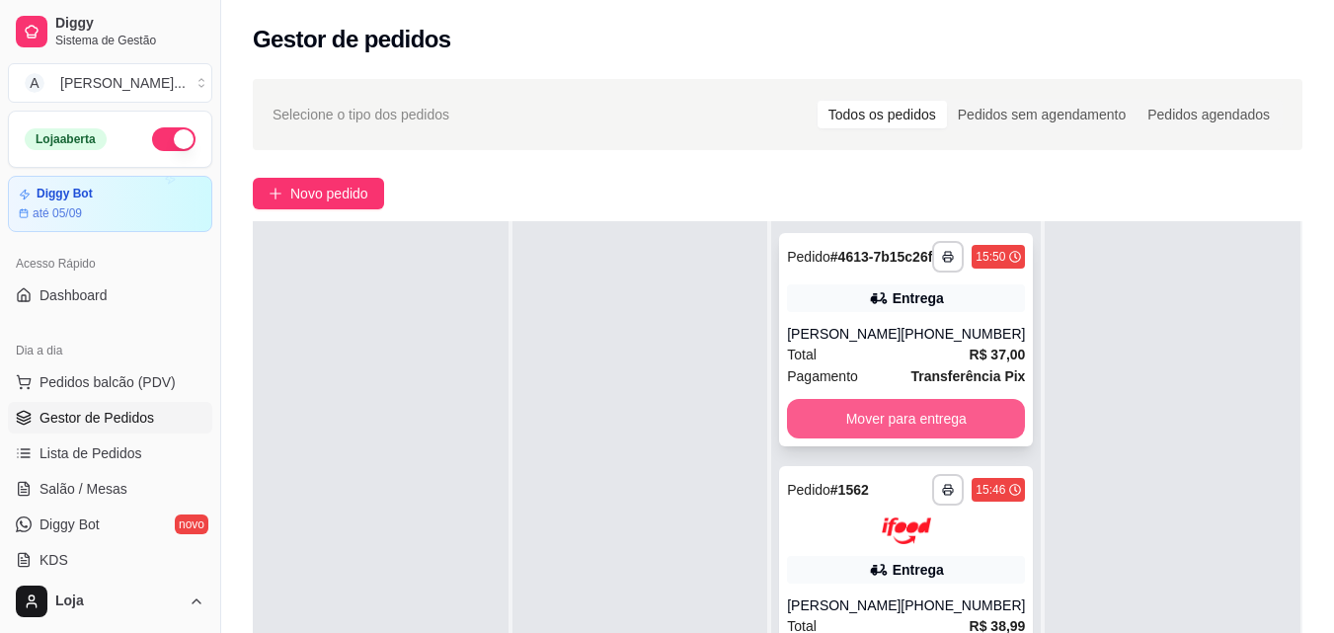
click at [906, 432] on button "Mover para entrega" at bounding box center [906, 419] width 238 height 40
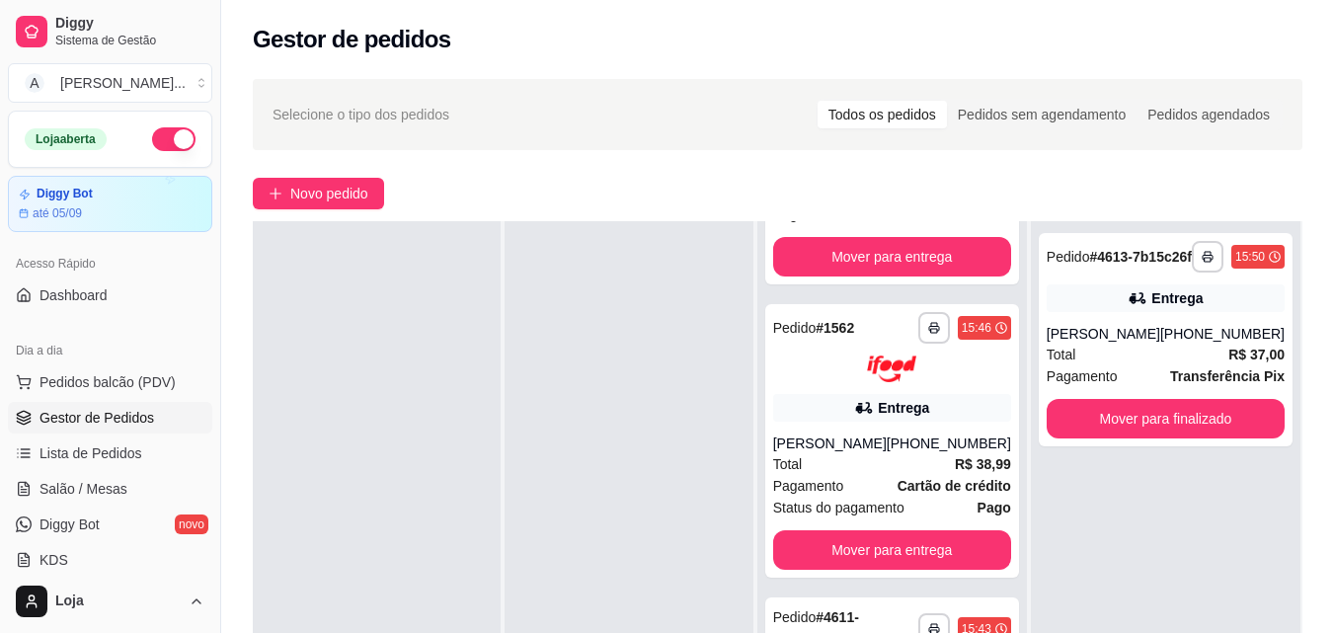
scroll to position [0, 0]
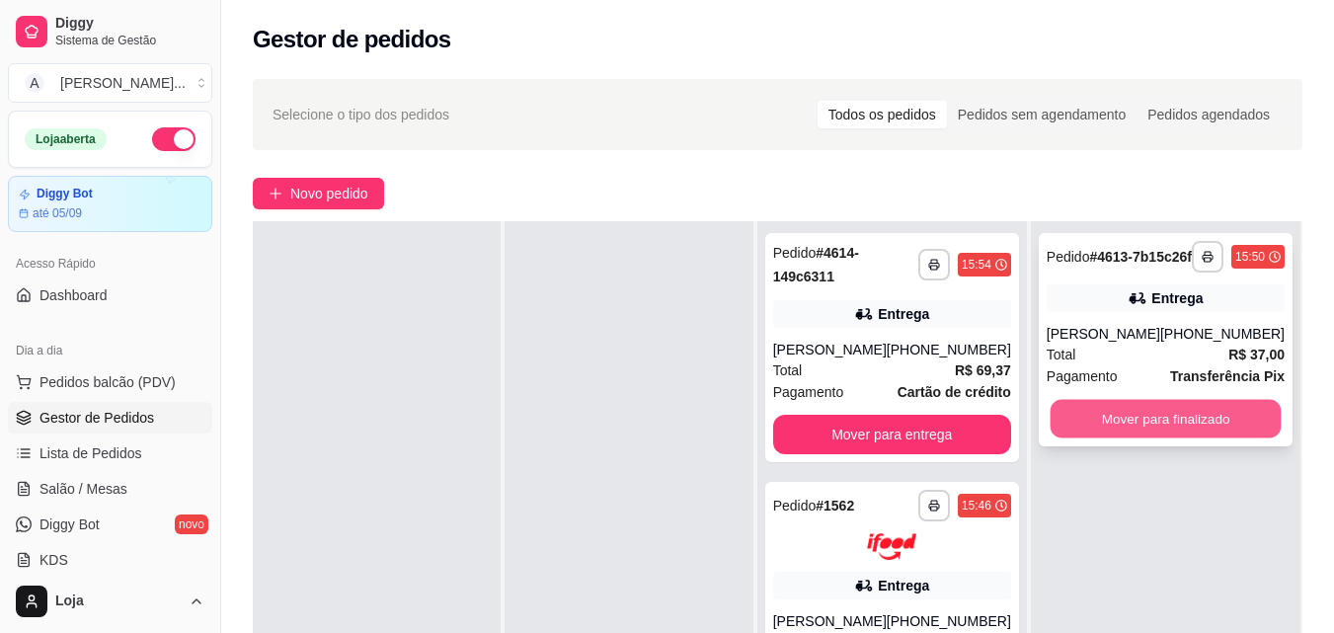
click at [1102, 432] on button "Mover para finalizado" at bounding box center [1165, 419] width 231 height 39
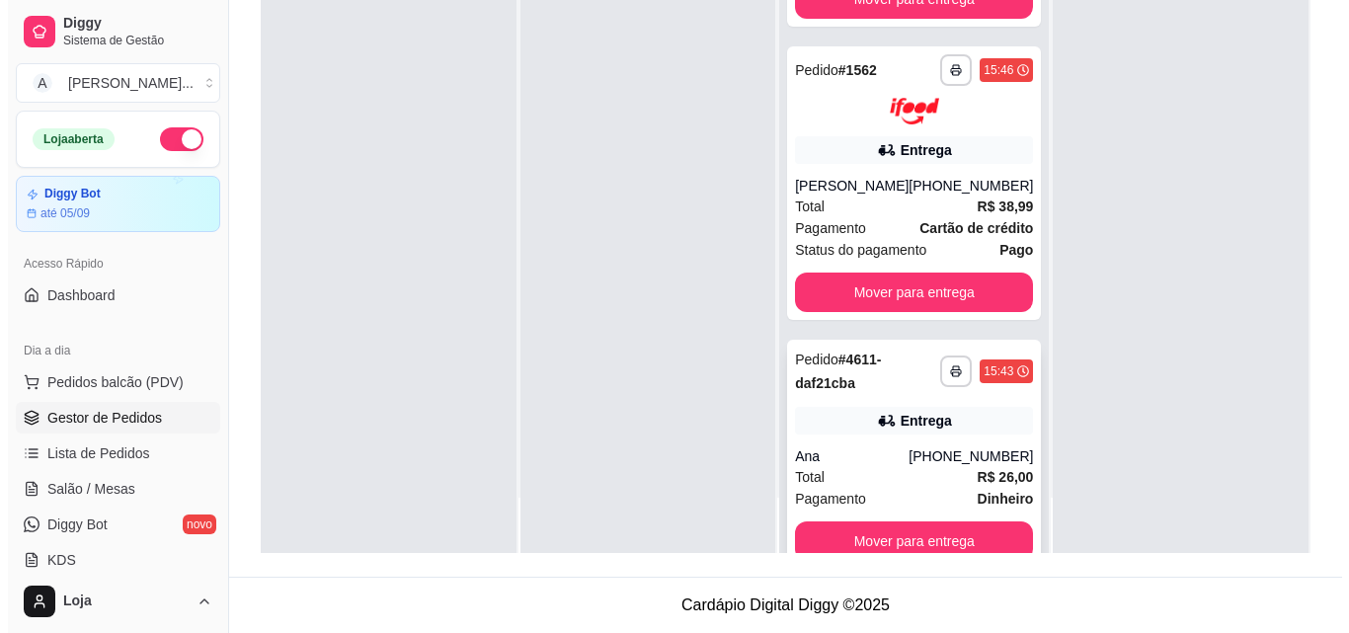
scroll to position [99, 0]
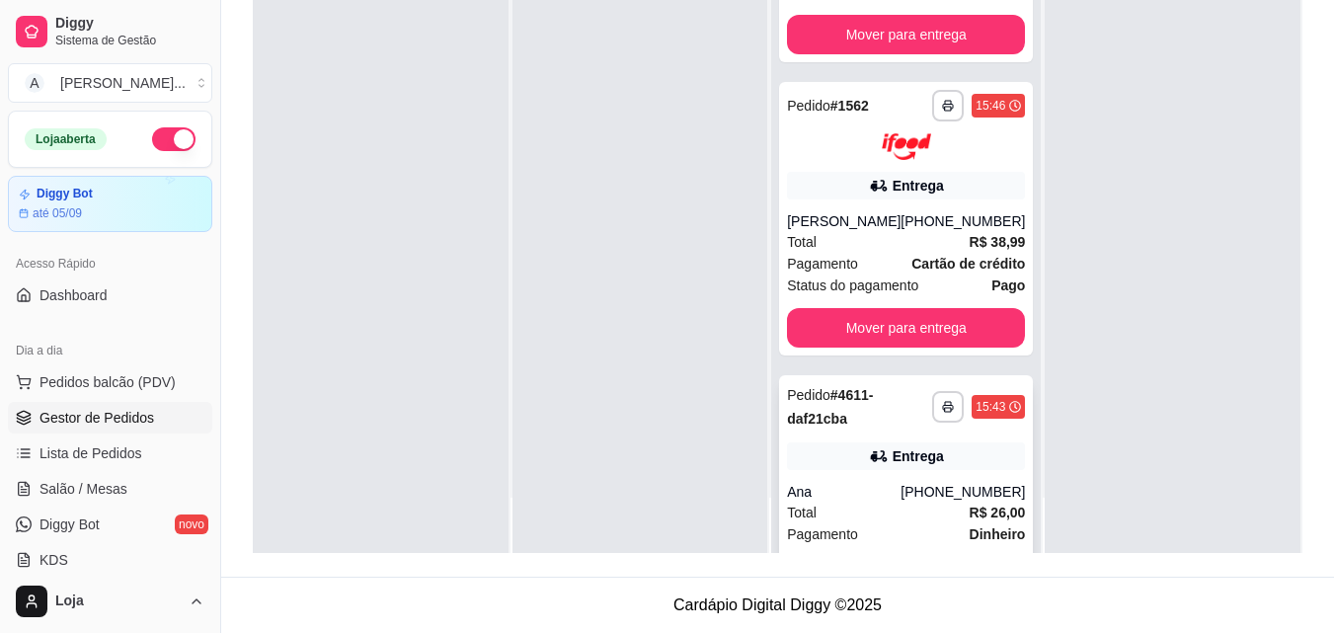
click at [900, 459] on div "**********" at bounding box center [906, 489] width 254 height 229
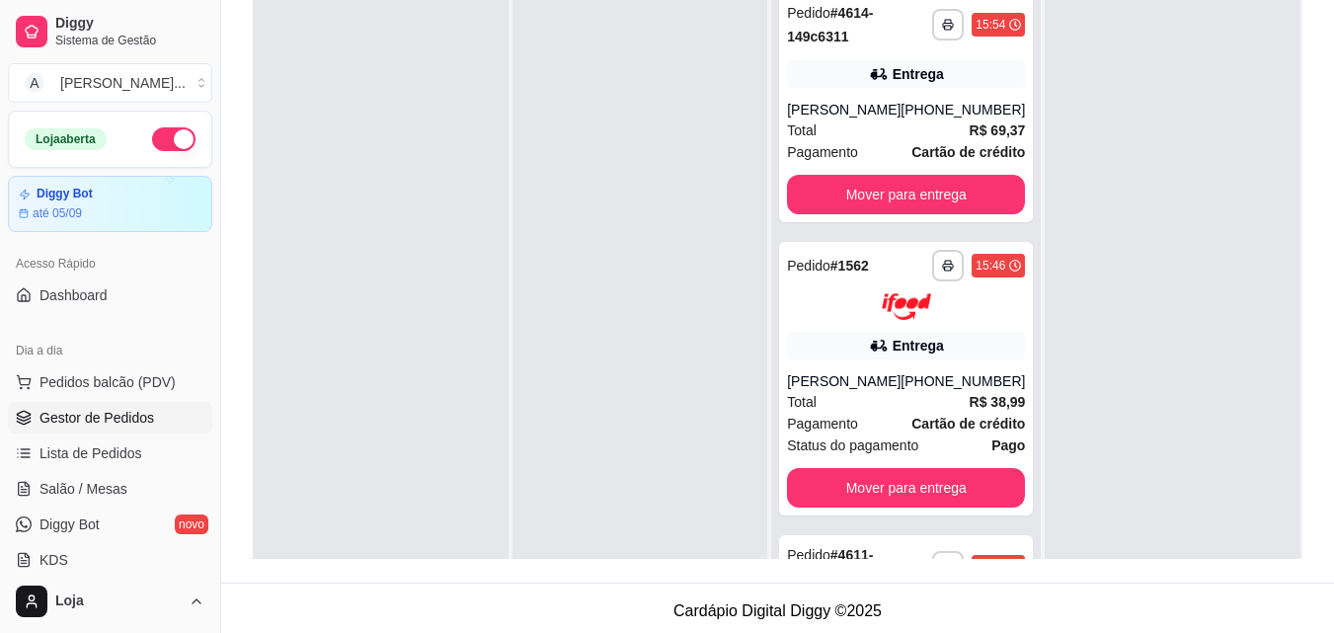
scroll to position [5, 0]
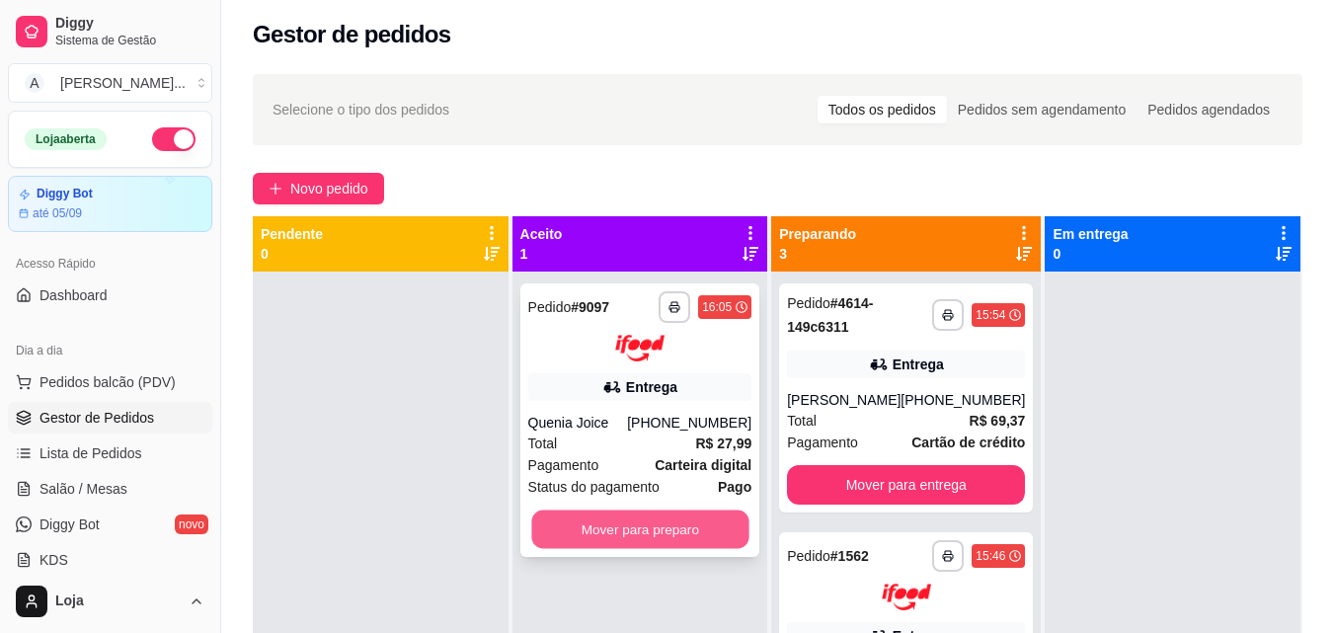
click at [609, 541] on button "Mover para preparo" at bounding box center [639, 529] width 217 height 39
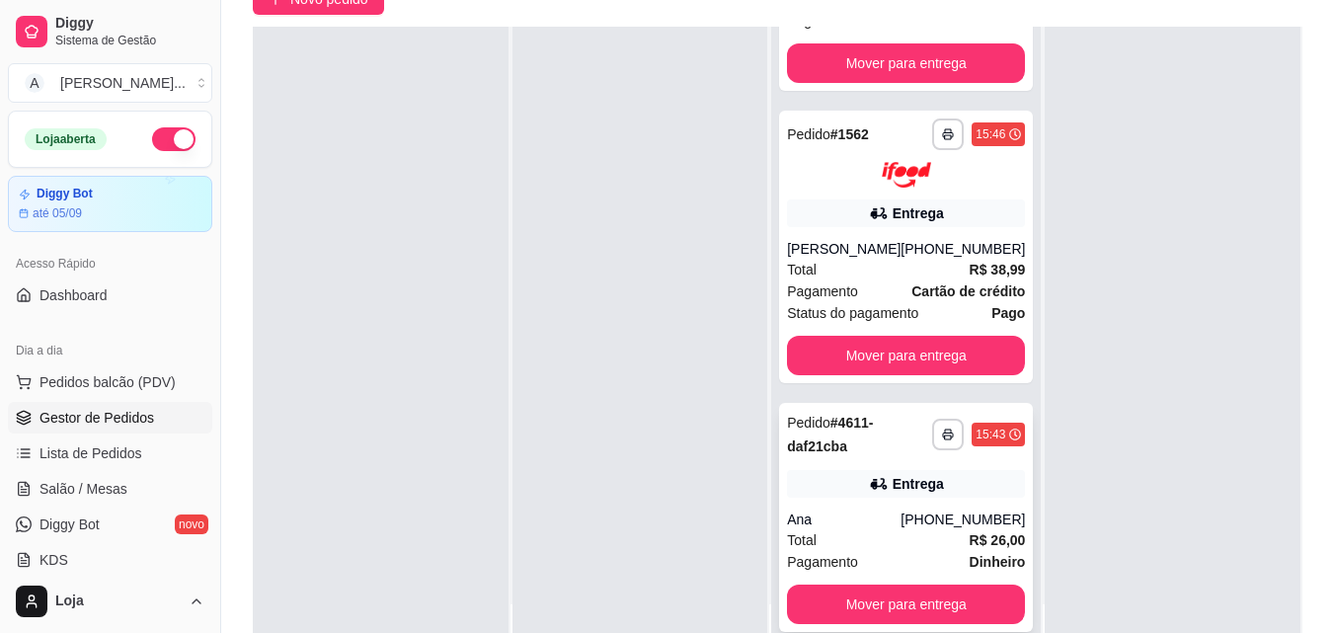
scroll to position [202, 0]
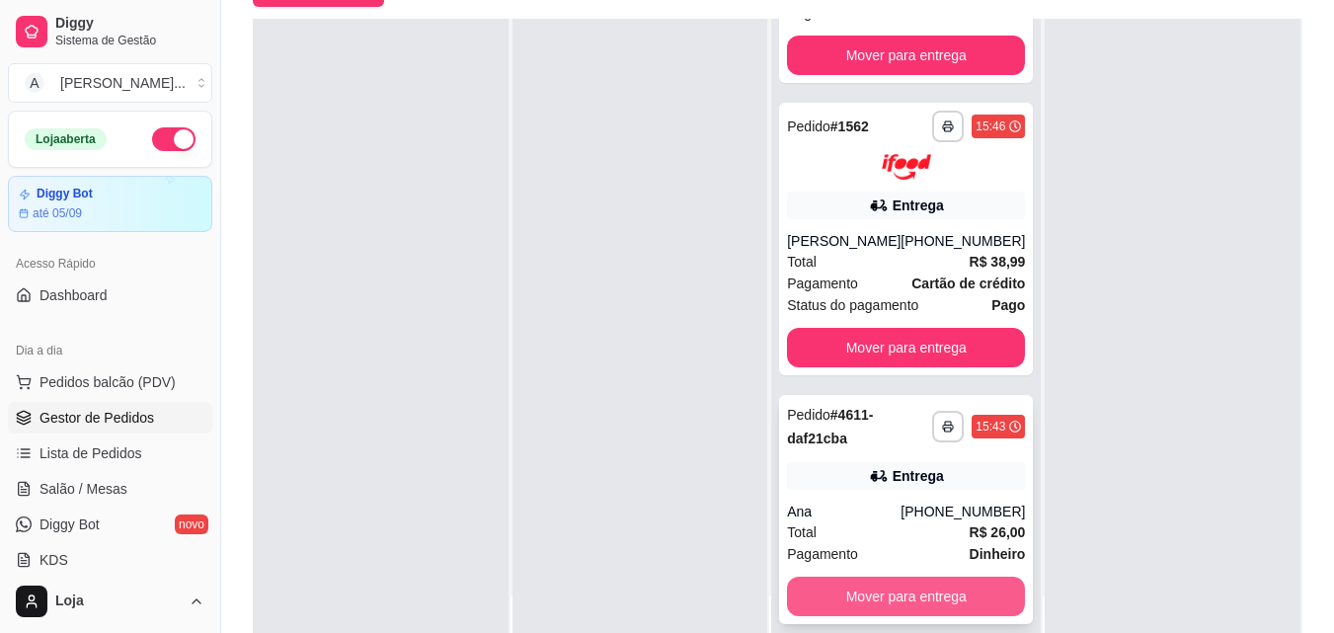
click at [891, 600] on button "Mover para entrega" at bounding box center [906, 597] width 238 height 40
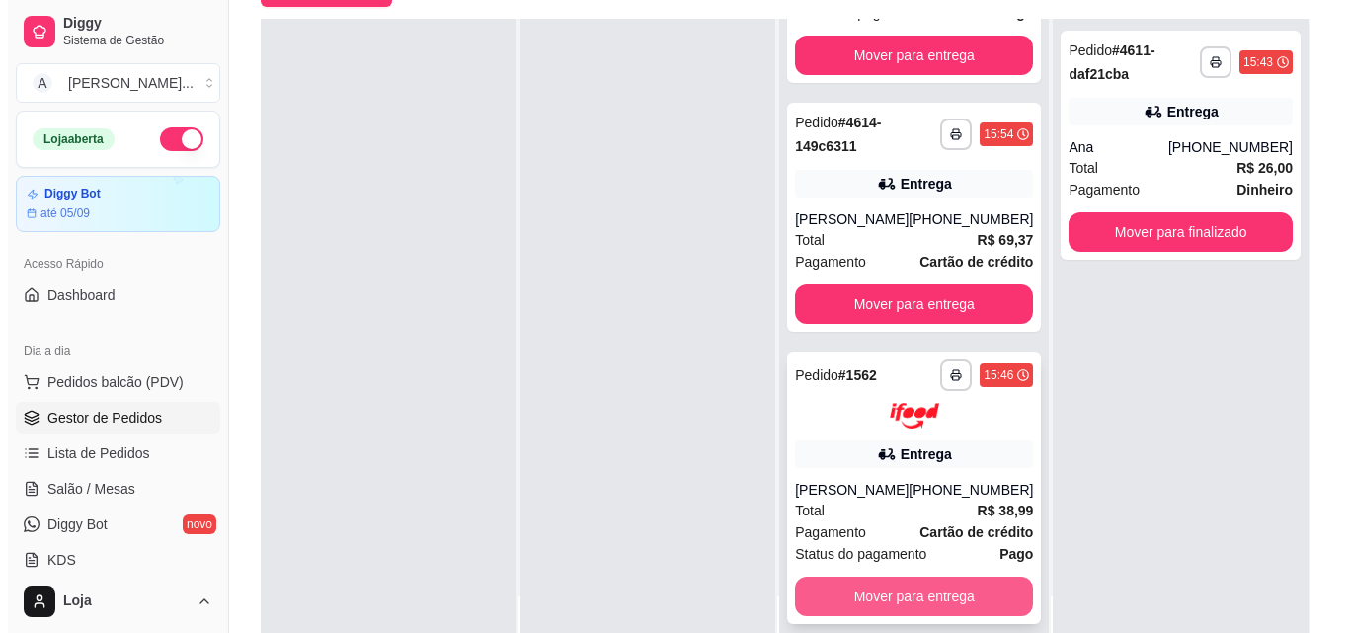
scroll to position [241, 0]
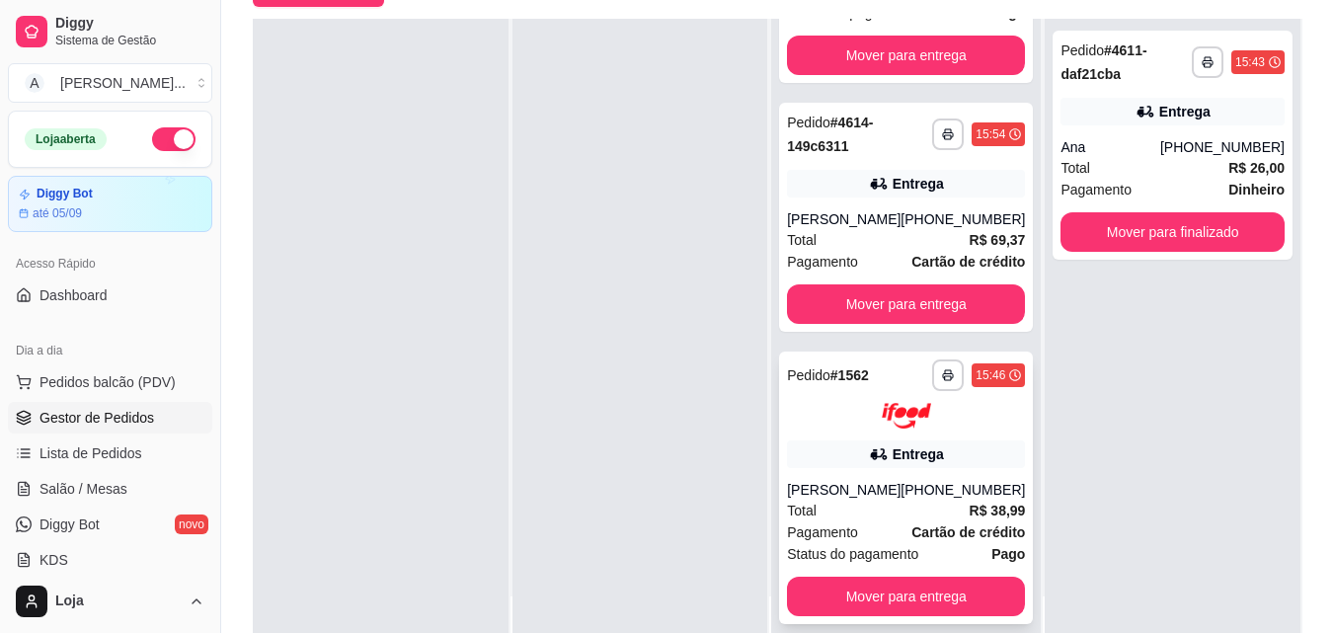
click at [886, 529] on div "Pagamento Cartão de crédito" at bounding box center [906, 532] width 238 height 22
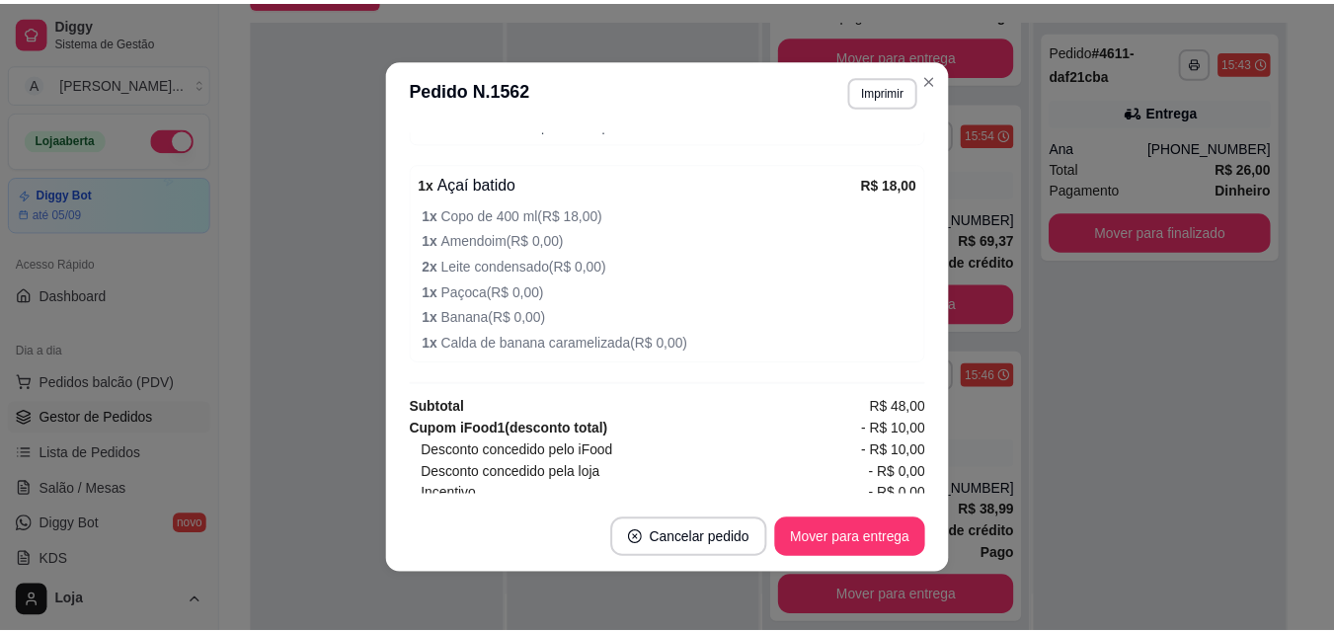
scroll to position [907, 0]
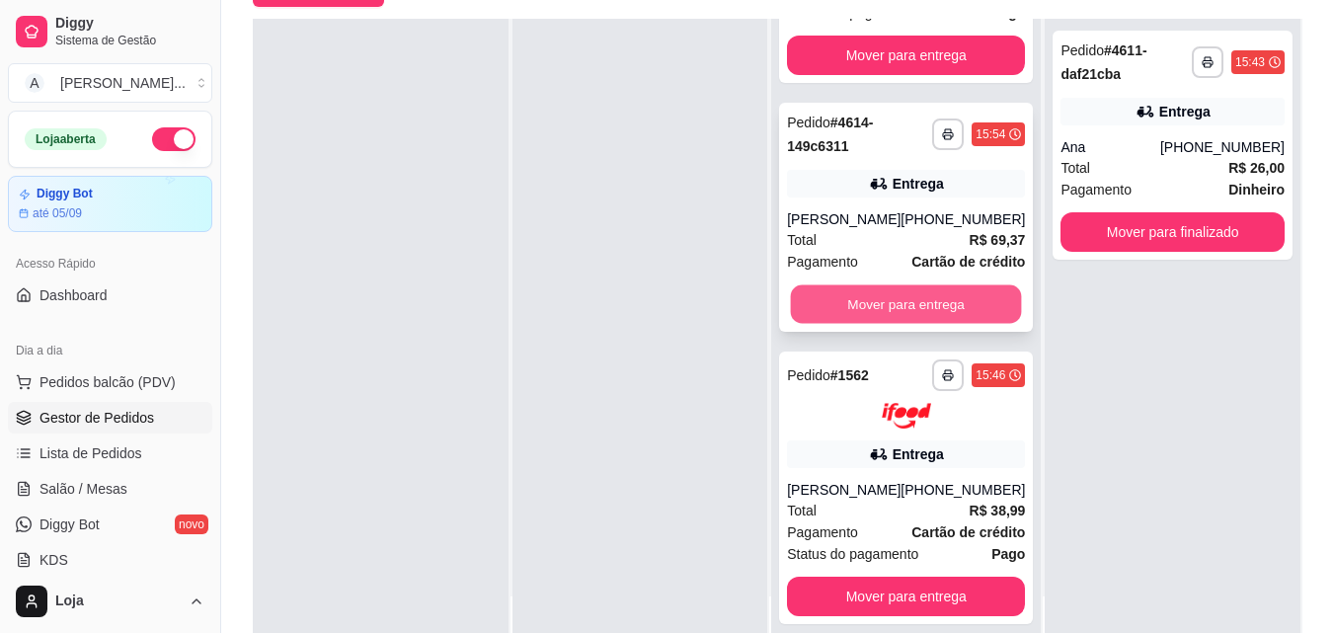
click at [914, 297] on button "Mover para entrega" at bounding box center [906, 303] width 231 height 39
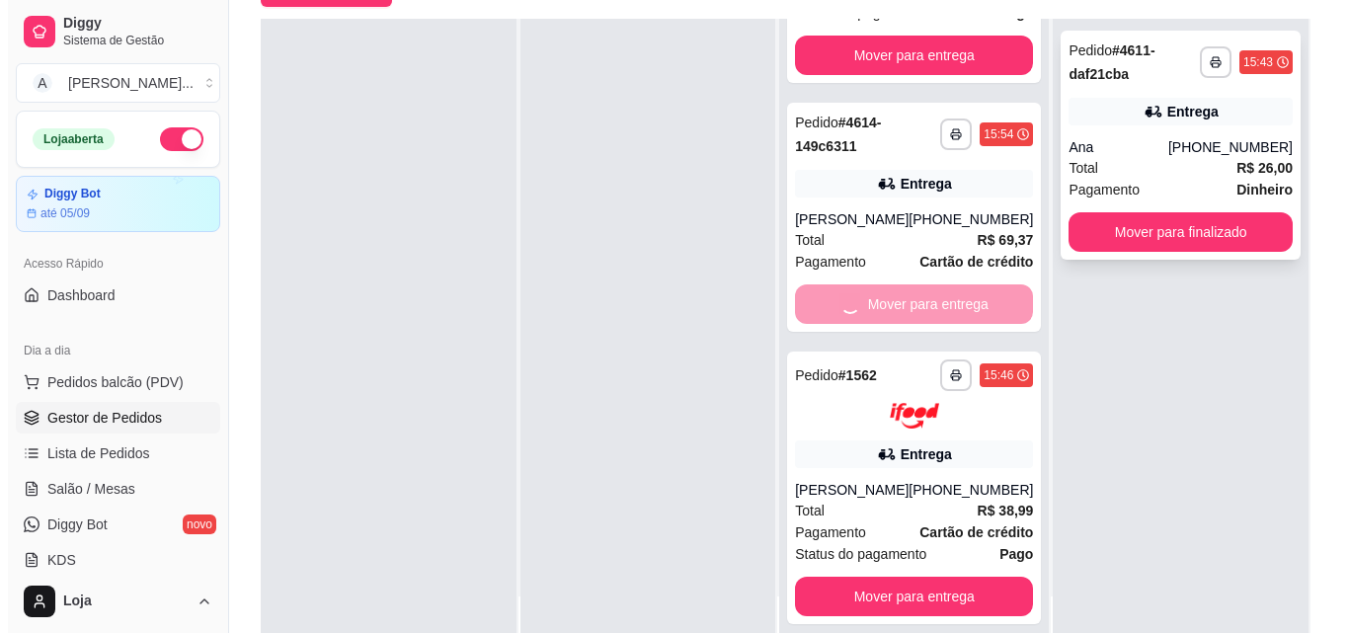
scroll to position [0, 0]
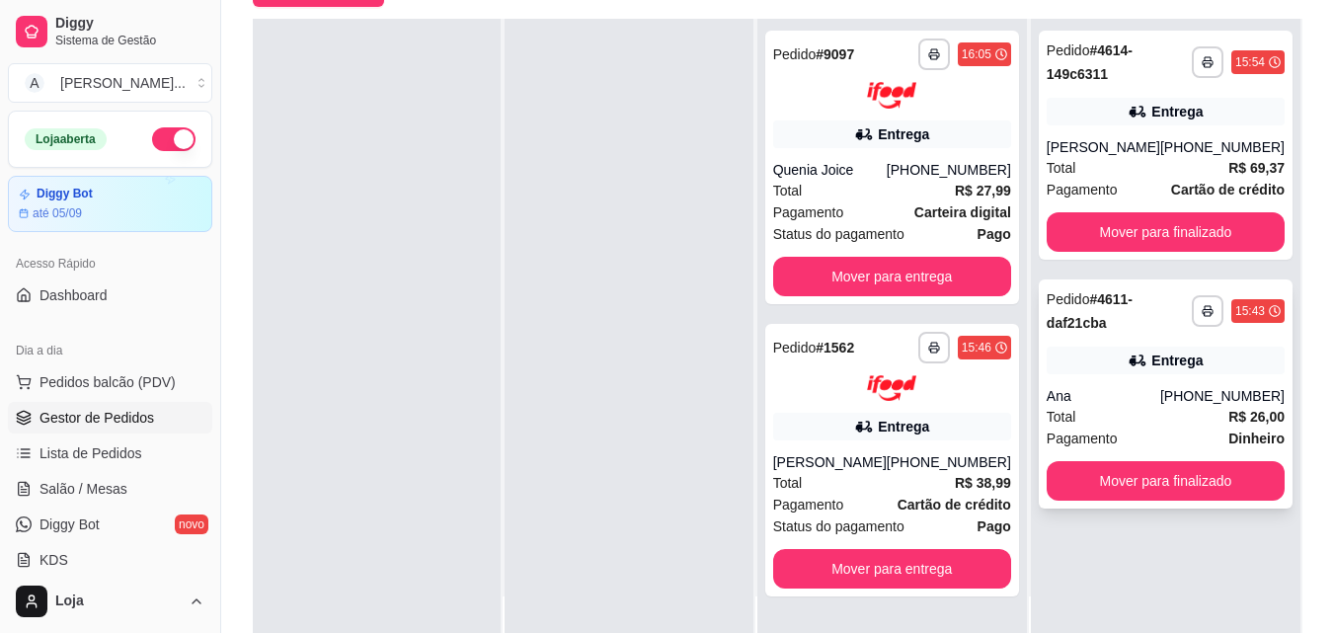
click at [1061, 365] on div "Entrega" at bounding box center [1166, 361] width 238 height 28
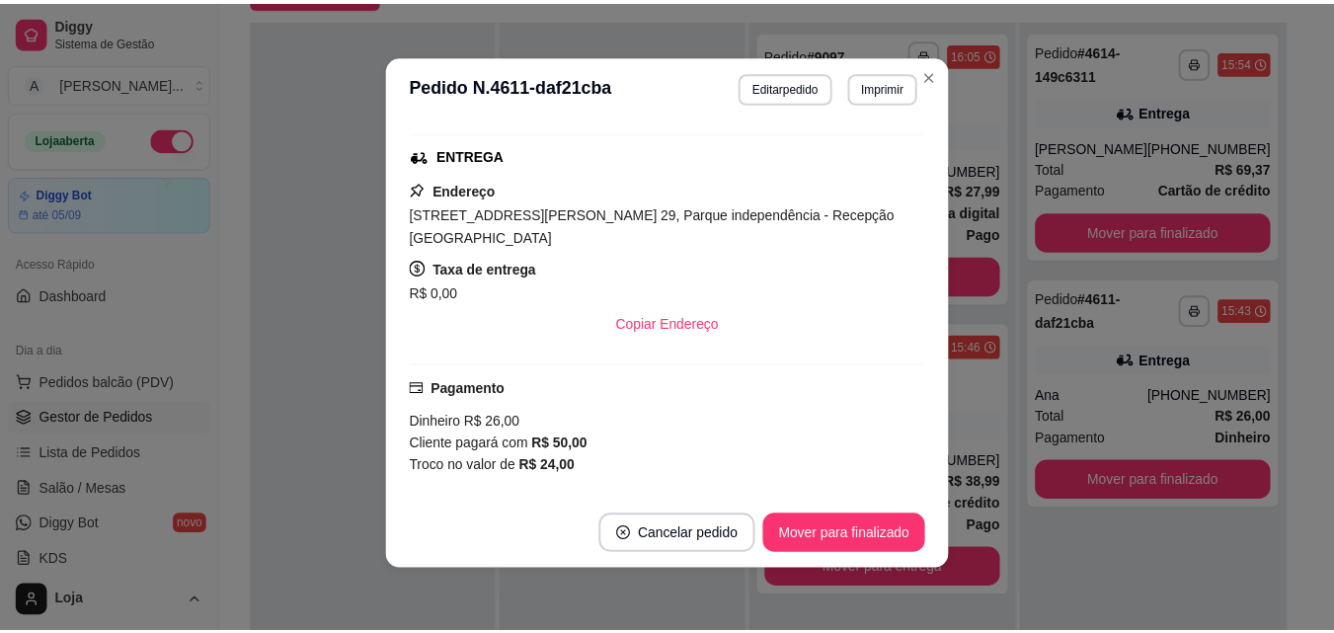
scroll to position [395, 0]
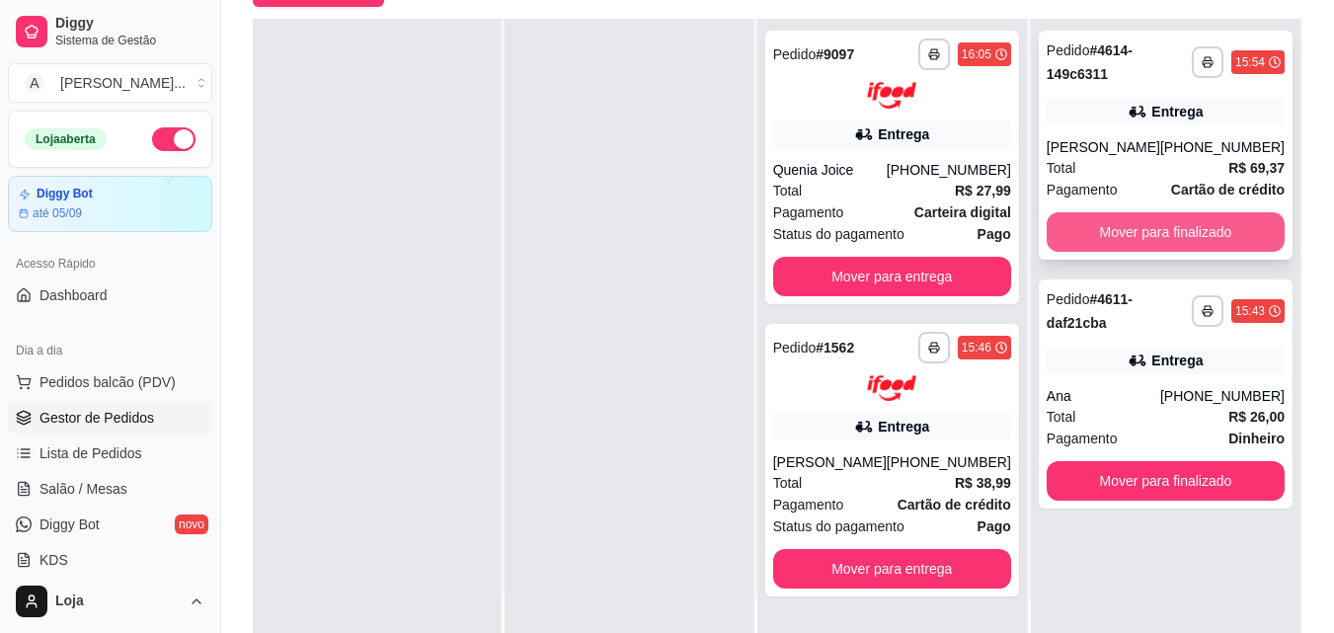
click at [1193, 236] on button "Mover para finalizado" at bounding box center [1166, 232] width 238 height 40
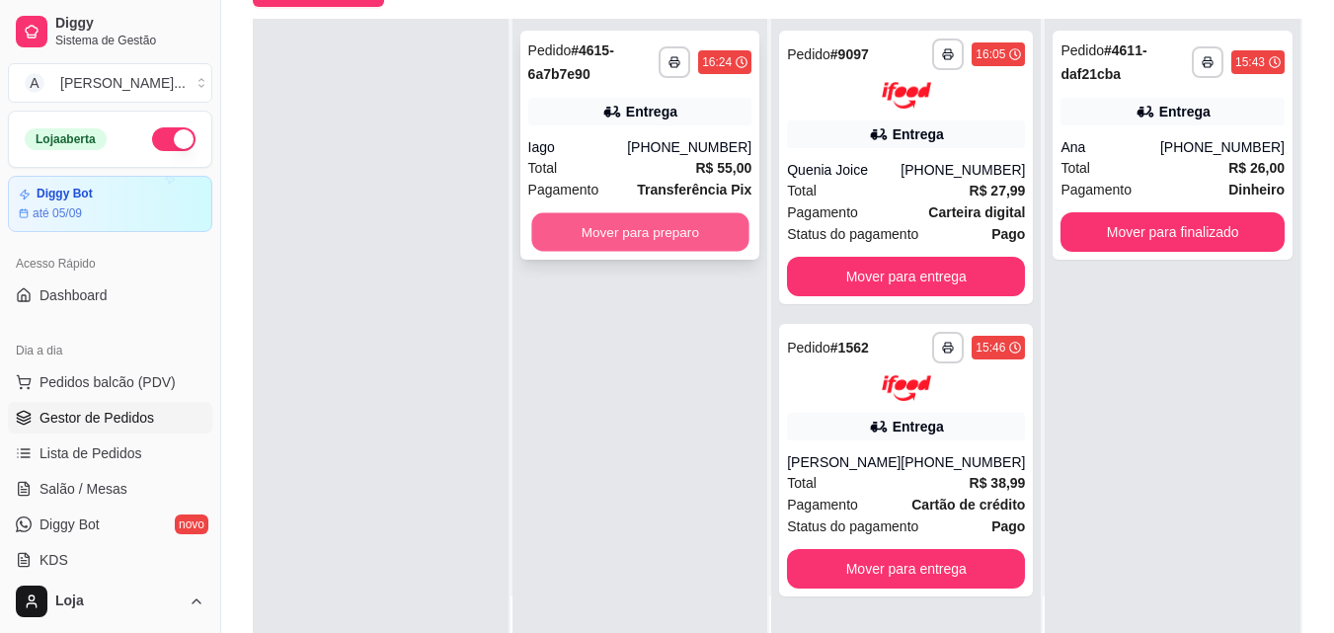
click at [608, 226] on button "Mover para preparo" at bounding box center [639, 232] width 217 height 39
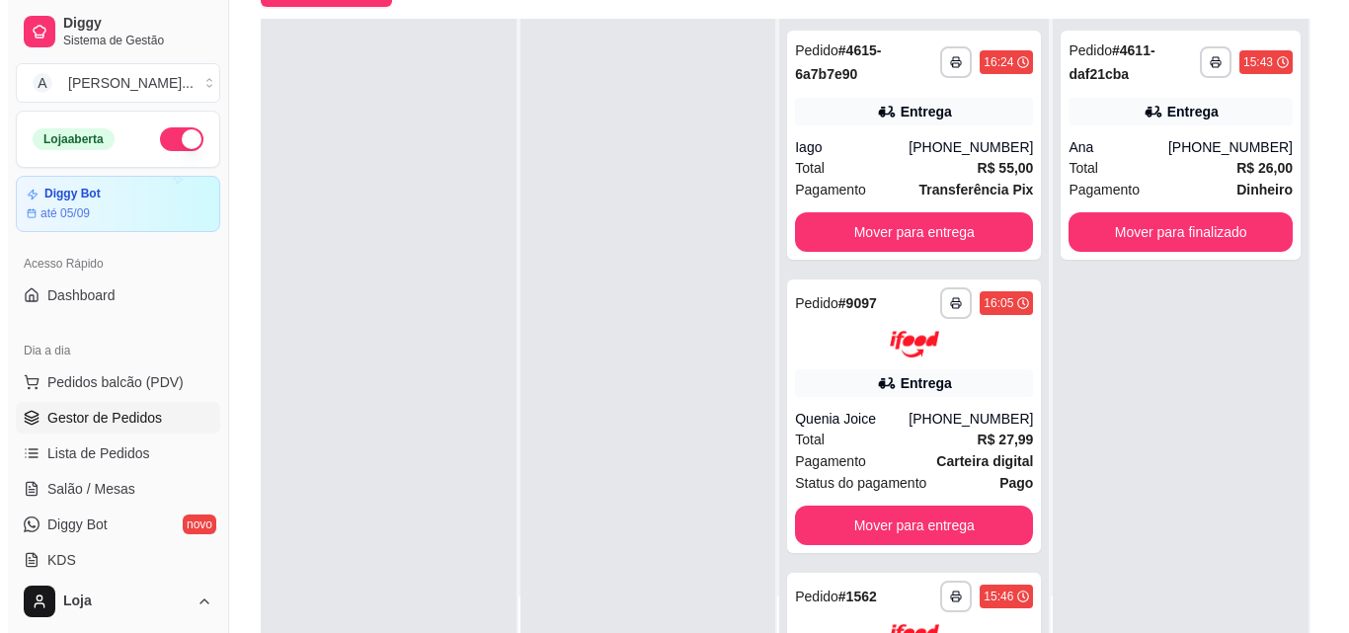
scroll to position [0, 0]
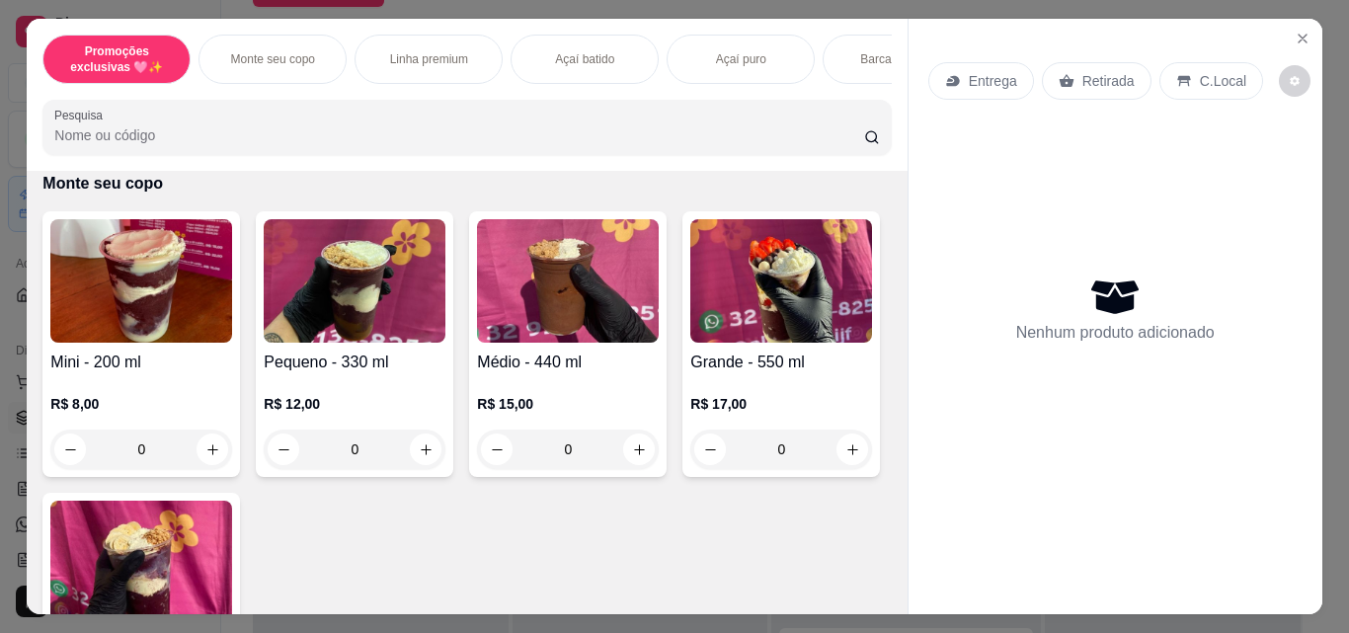
scroll to position [494, 0]
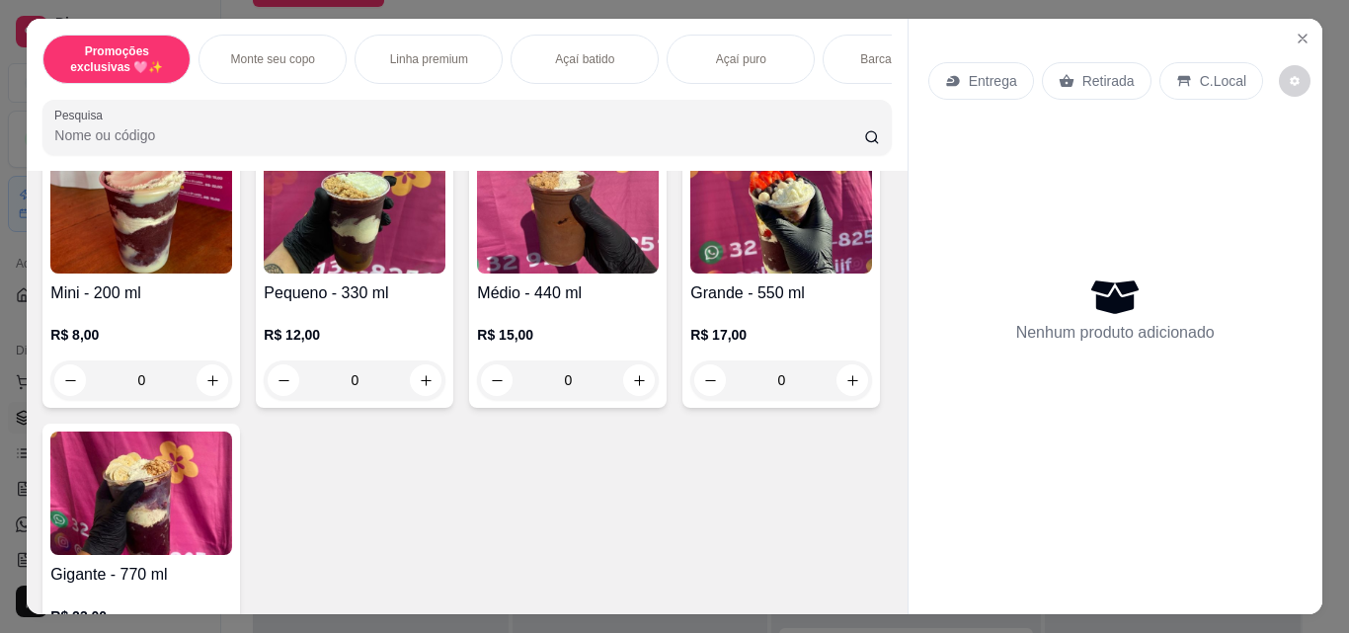
click at [690, 274] on img at bounding box center [781, 211] width 182 height 123
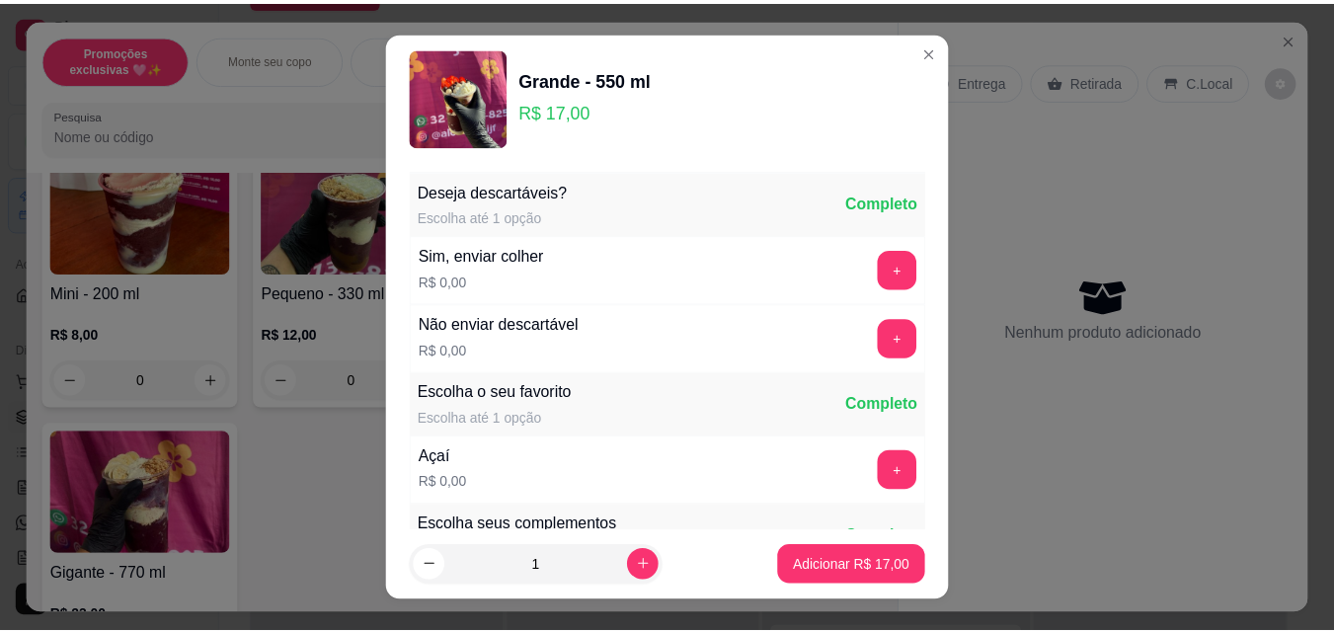
scroll to position [198, 0]
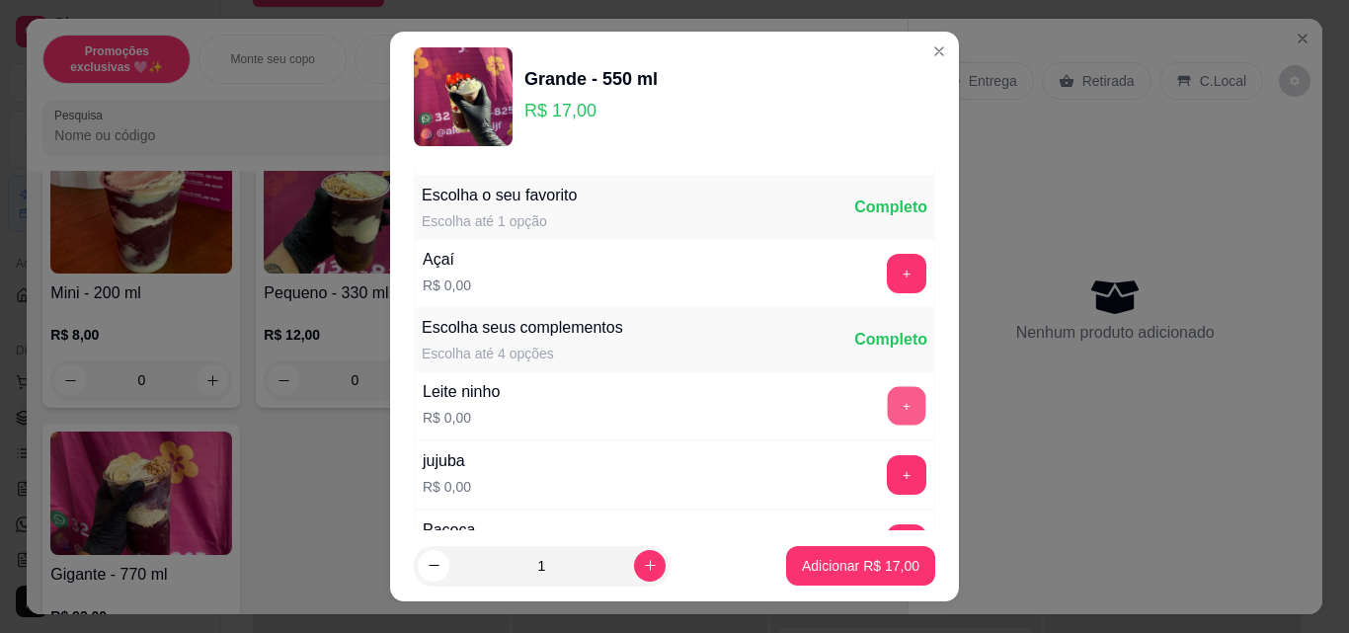
click at [888, 402] on button "+" at bounding box center [907, 406] width 39 height 39
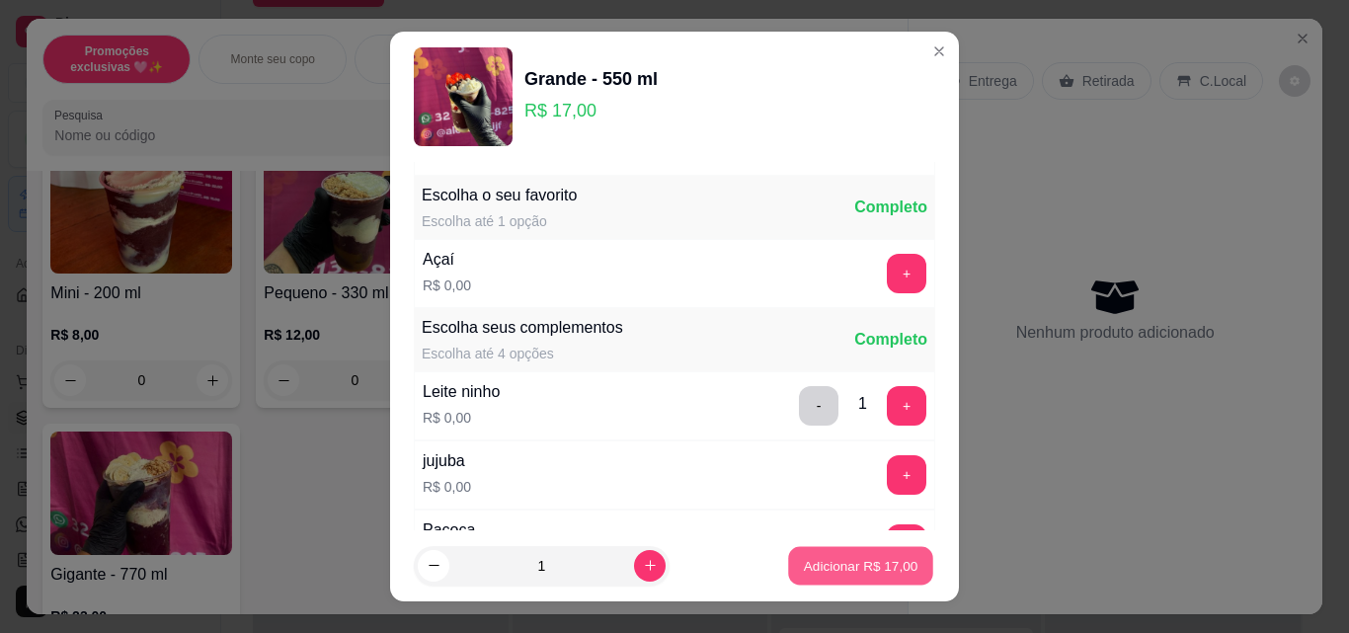
click at [840, 577] on button "Adicionar R$ 17,00" at bounding box center [860, 566] width 145 height 39
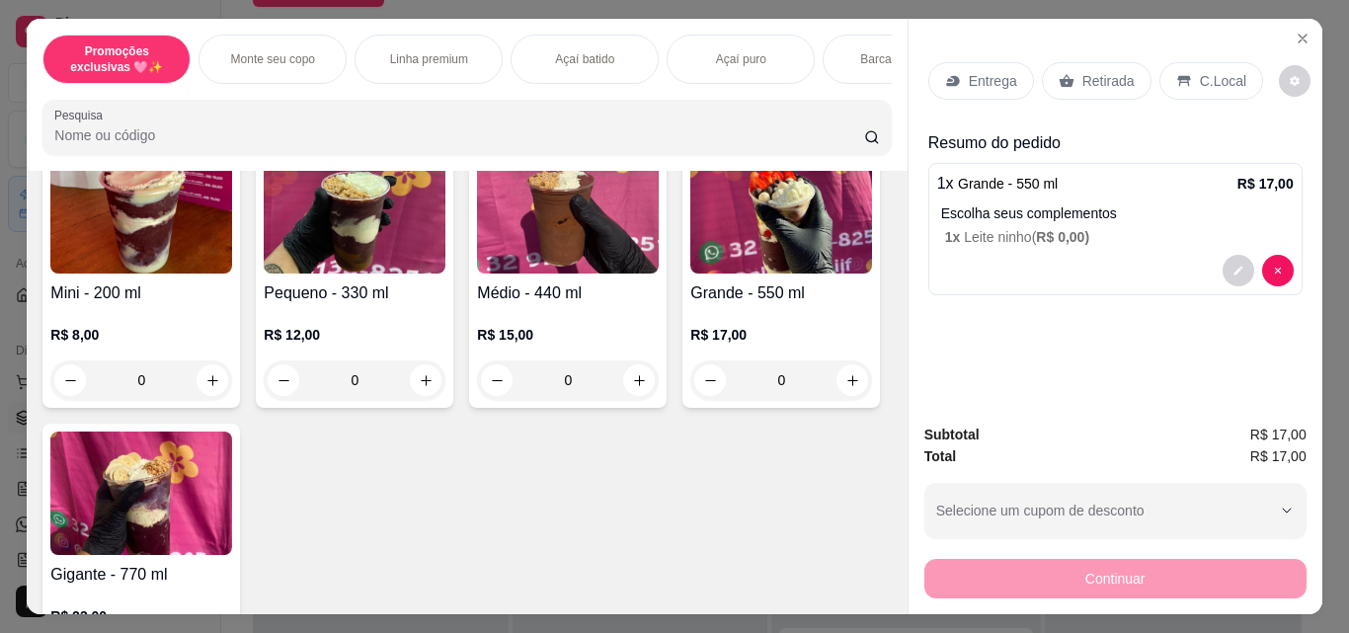
click at [1120, 71] on p "Retirada" at bounding box center [1108, 81] width 52 height 20
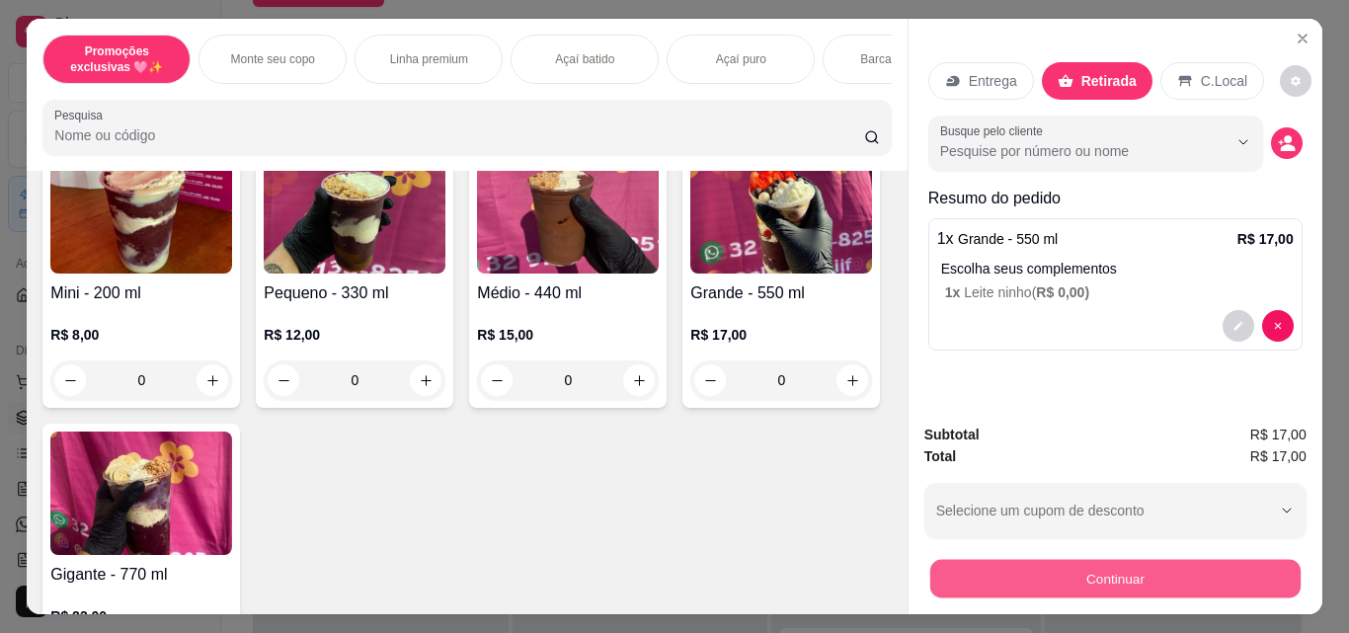
click at [1013, 559] on button "Continuar" at bounding box center [1114, 578] width 370 height 39
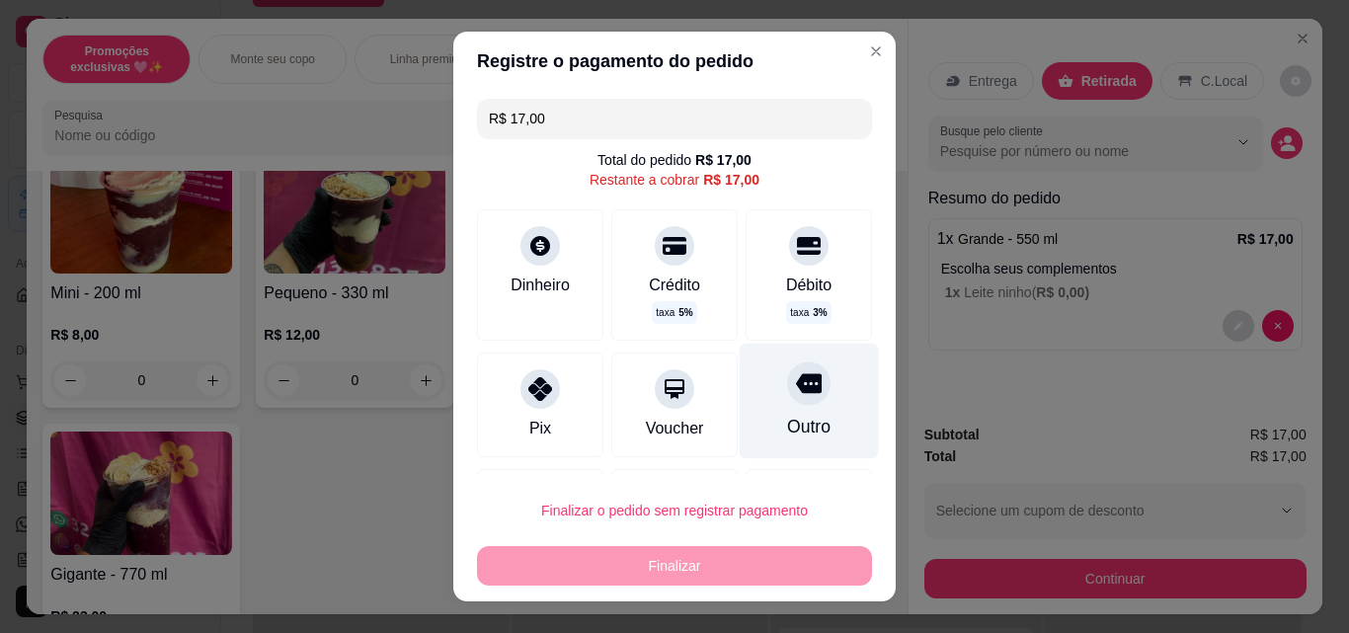
click at [765, 411] on div "Outro" at bounding box center [809, 402] width 139 height 116
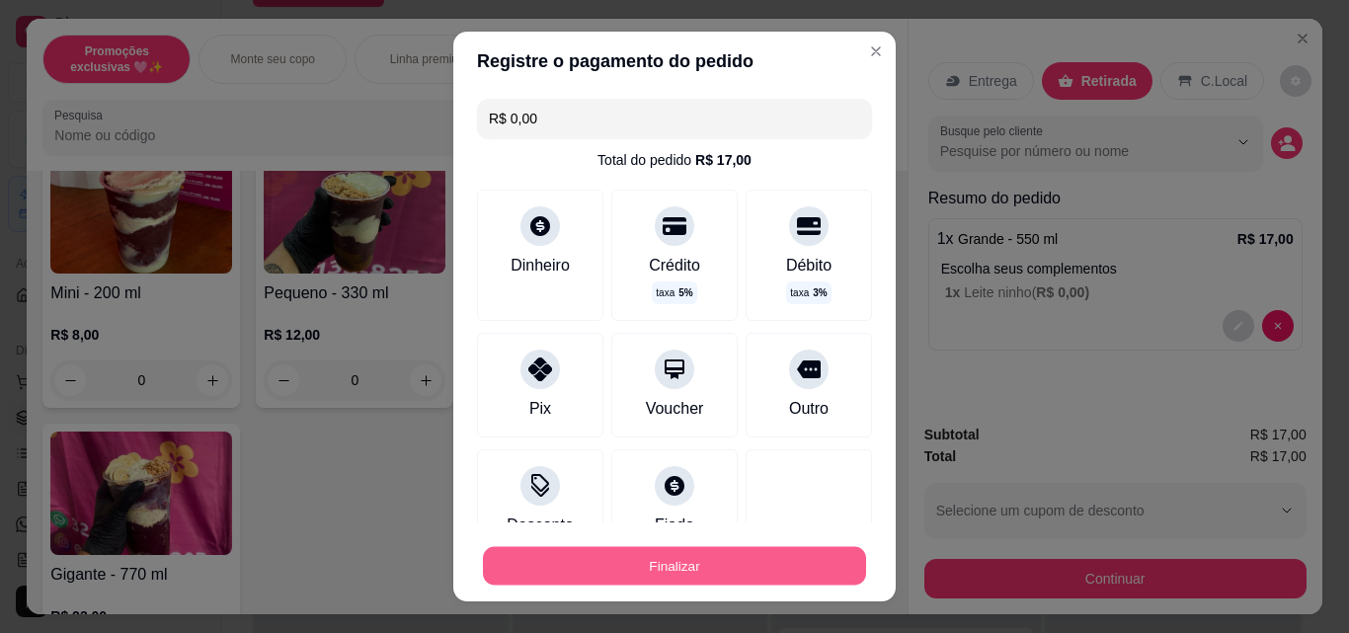
click at [729, 556] on button "Finalizar" at bounding box center [674, 566] width 383 height 39
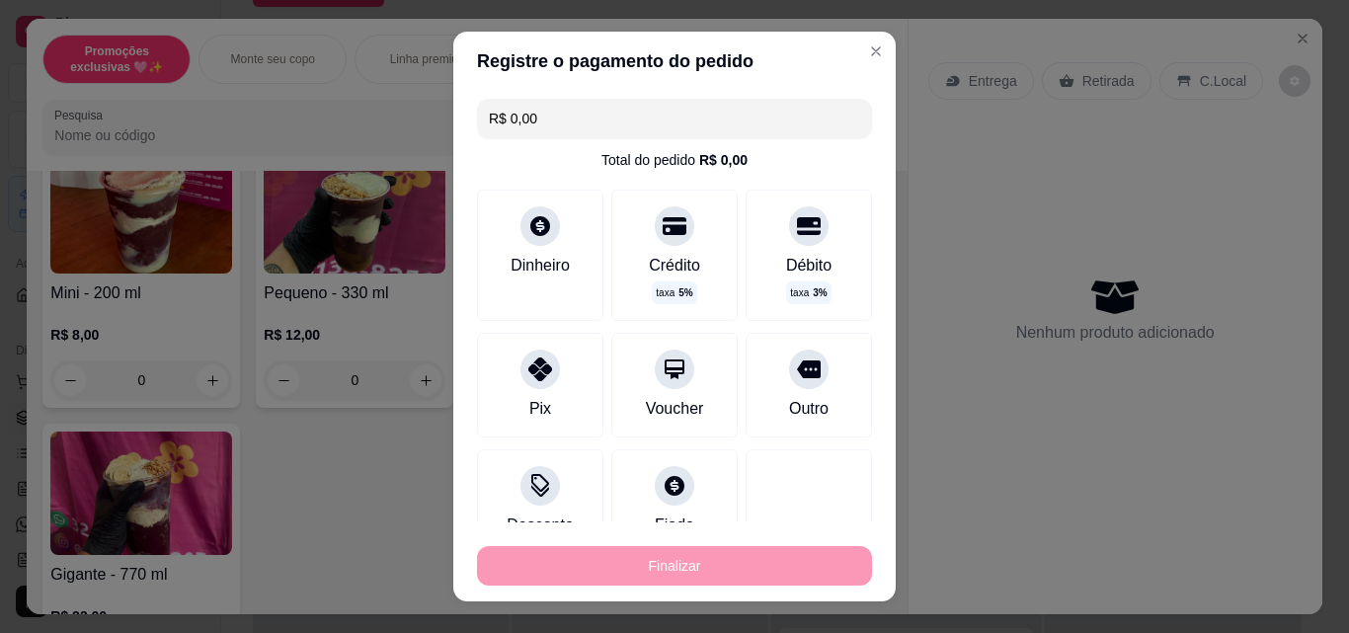
type input "-R$ 17,00"
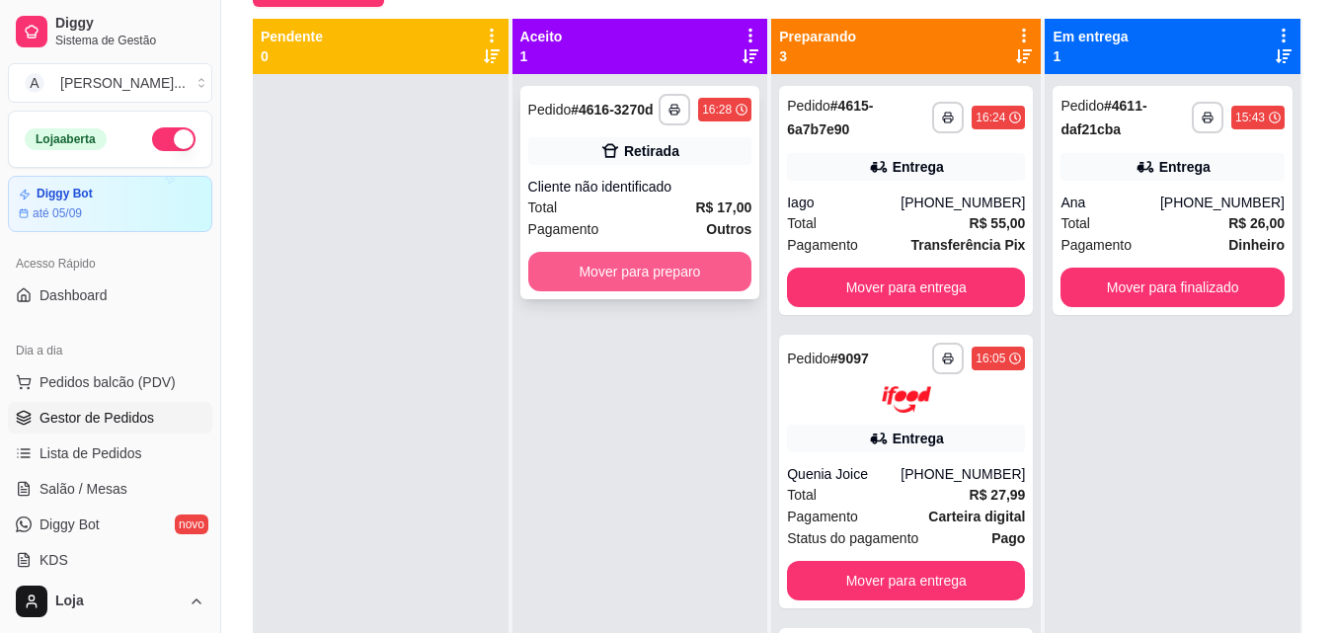
click at [684, 260] on button "Mover para preparo" at bounding box center [640, 272] width 224 height 40
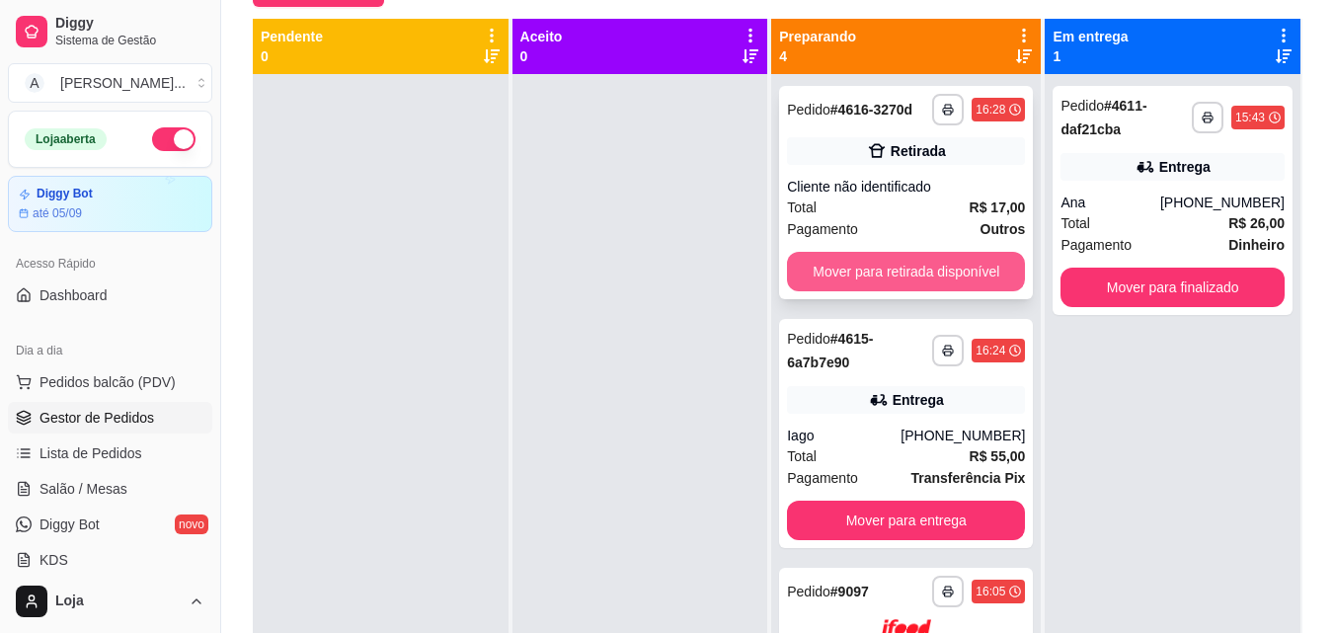
click at [946, 277] on button "Mover para retirada disponível" at bounding box center [906, 272] width 238 height 40
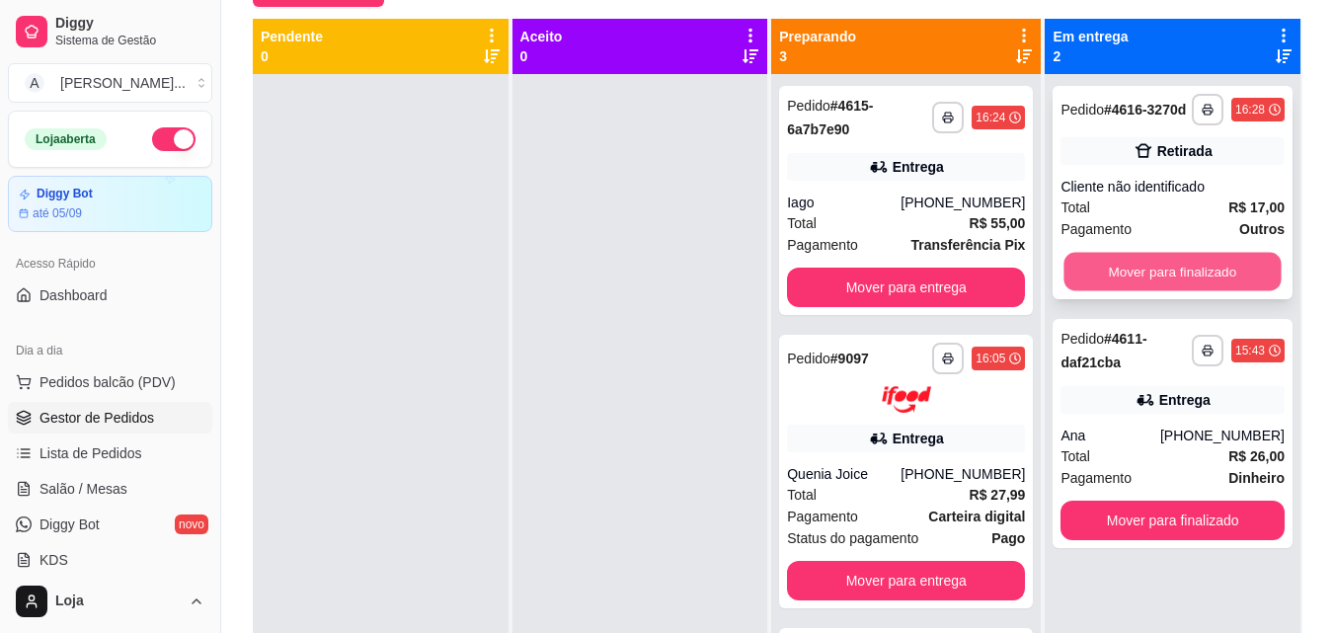
click at [1112, 278] on button "Mover para finalizado" at bounding box center [1173, 272] width 217 height 39
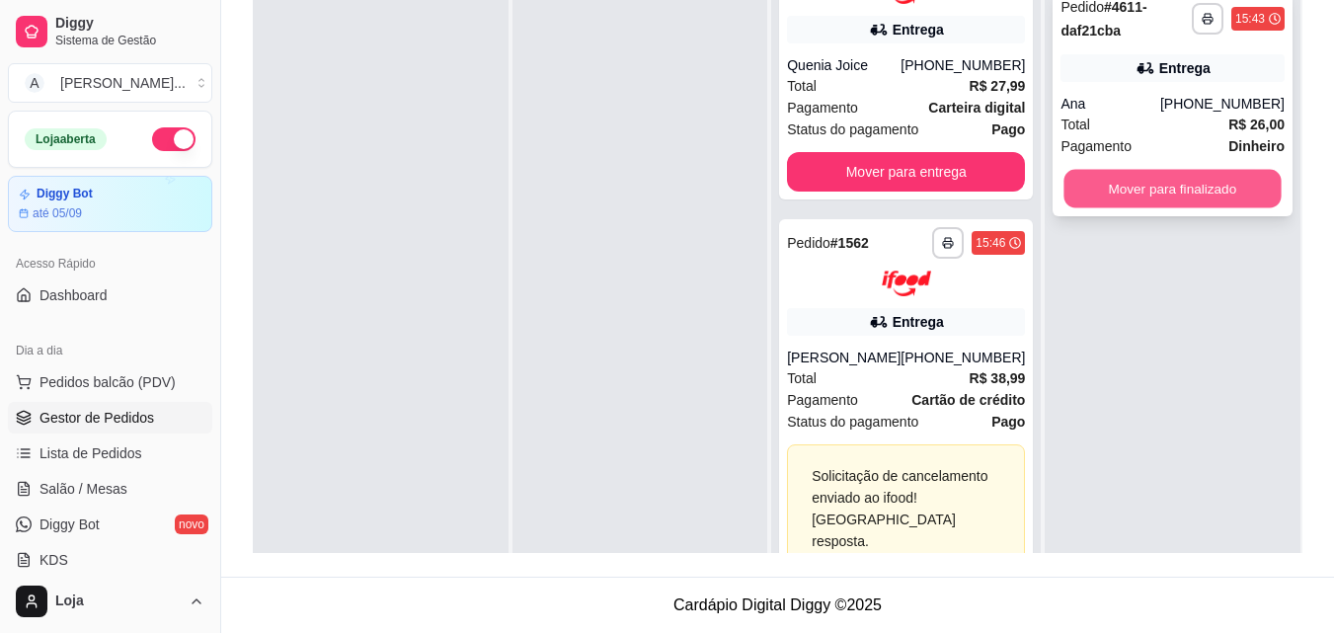
click at [1183, 176] on button "Mover para finalizado" at bounding box center [1173, 189] width 217 height 39
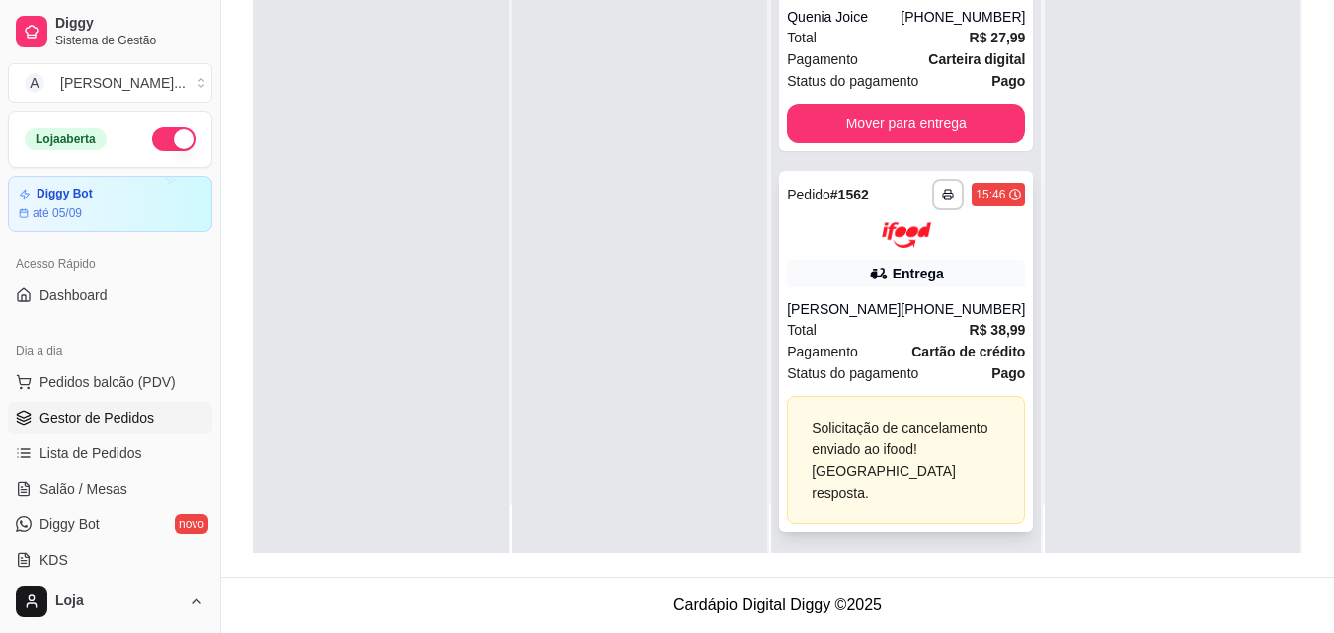
scroll to position [55, 0]
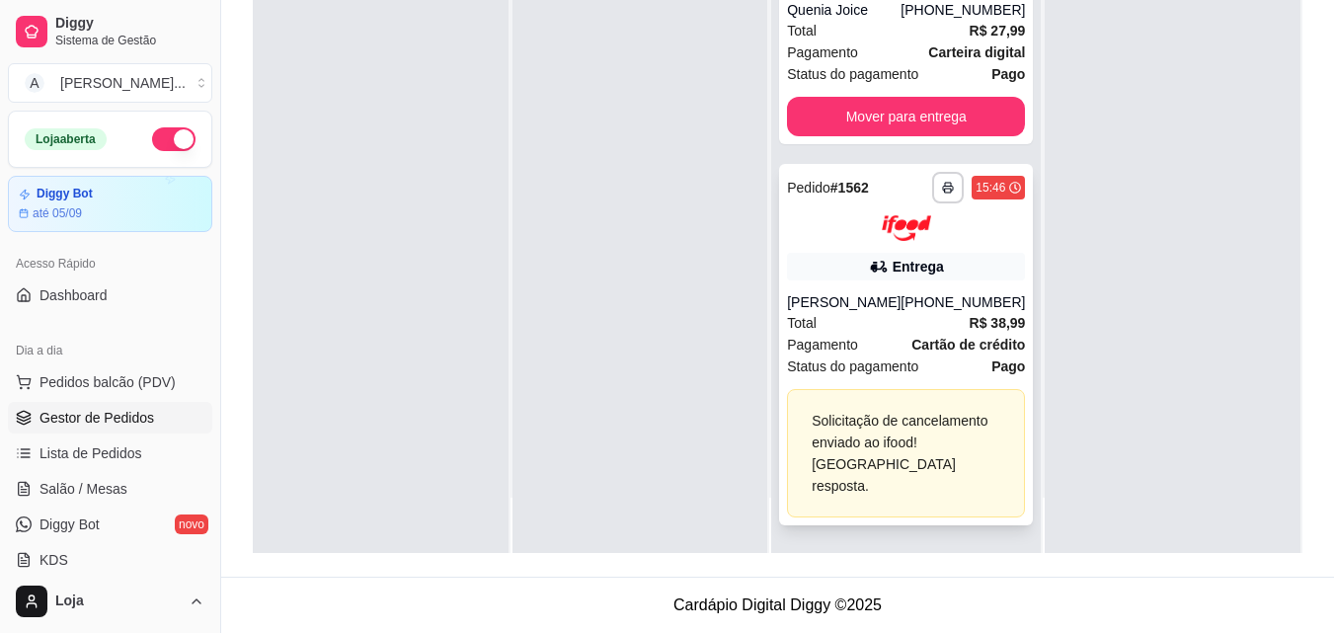
click at [931, 294] on div "[PHONE_NUMBER]" at bounding box center [963, 302] width 124 height 20
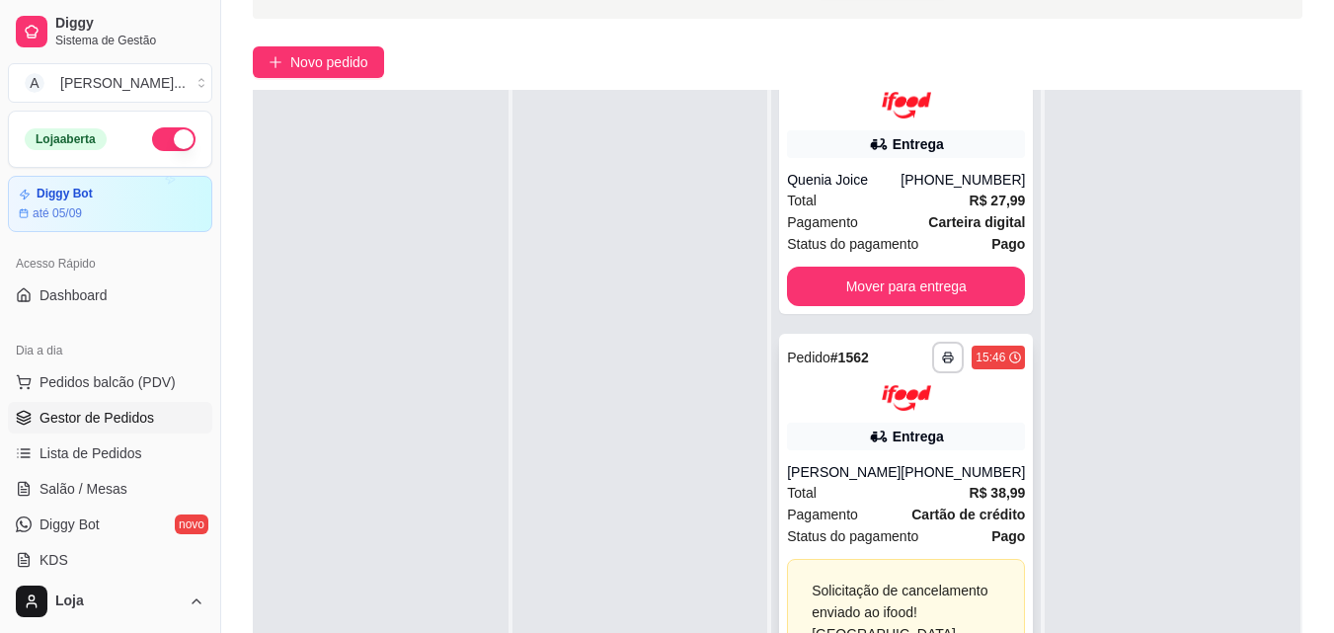
scroll to position [301, 0]
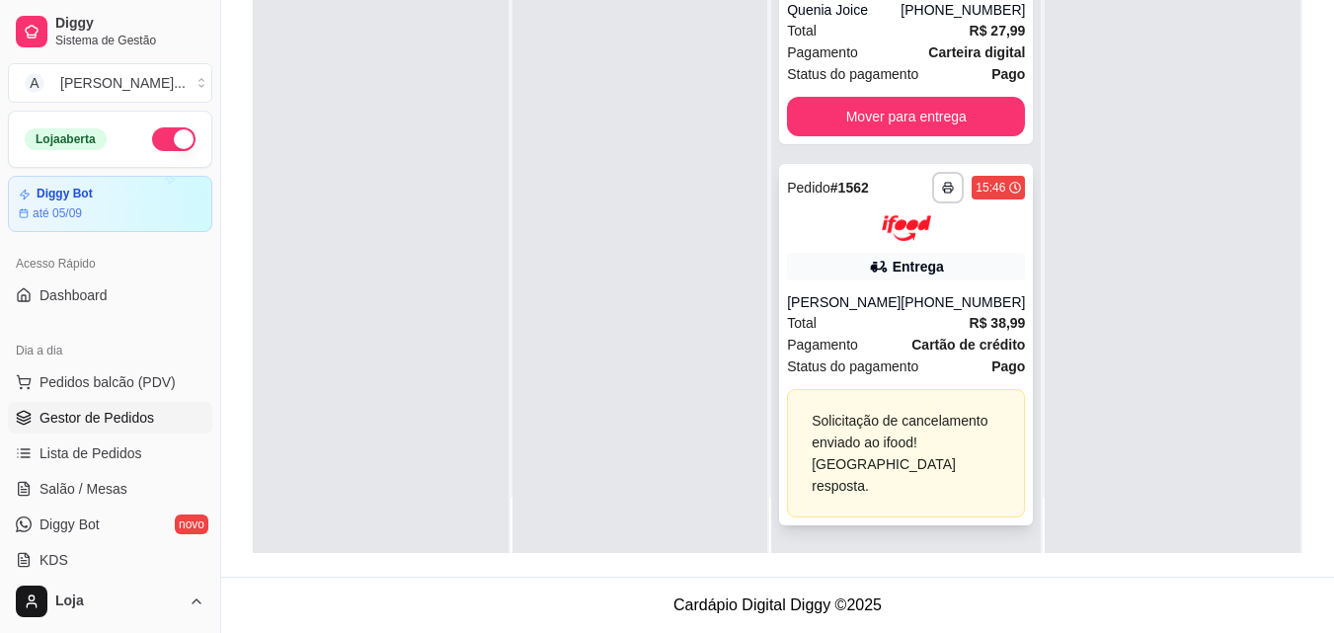
click at [852, 292] on div "[PERSON_NAME]" at bounding box center [844, 302] width 114 height 20
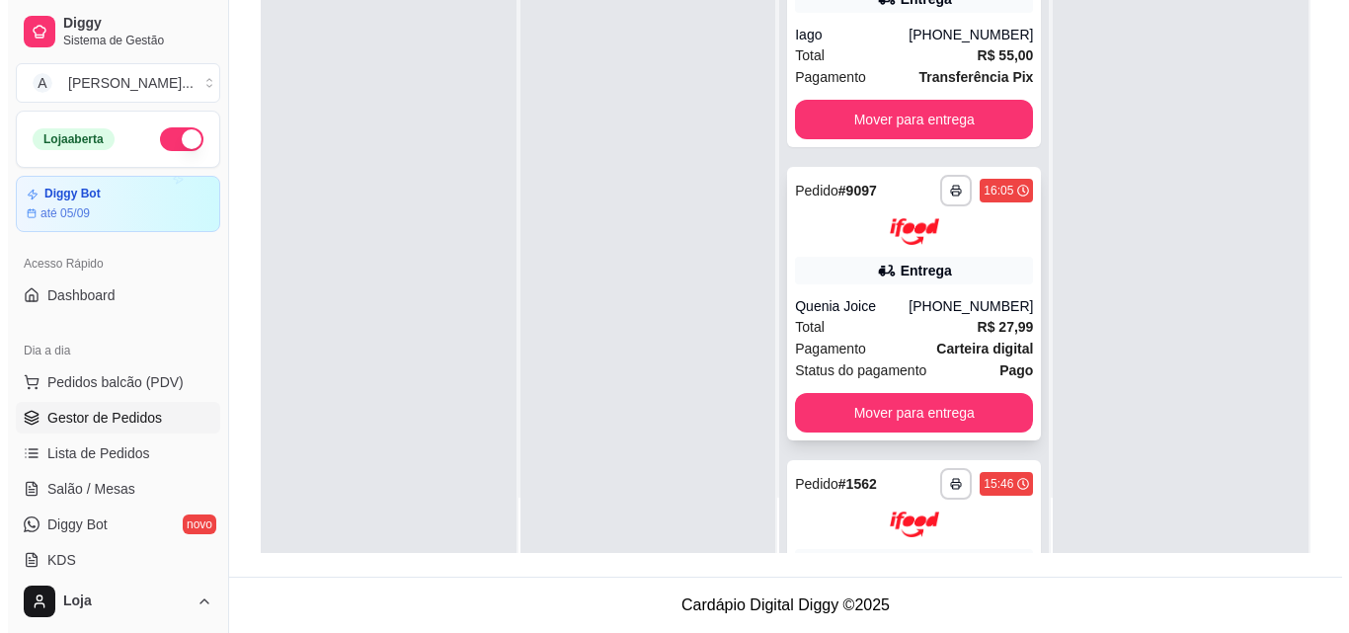
scroll to position [0, 0]
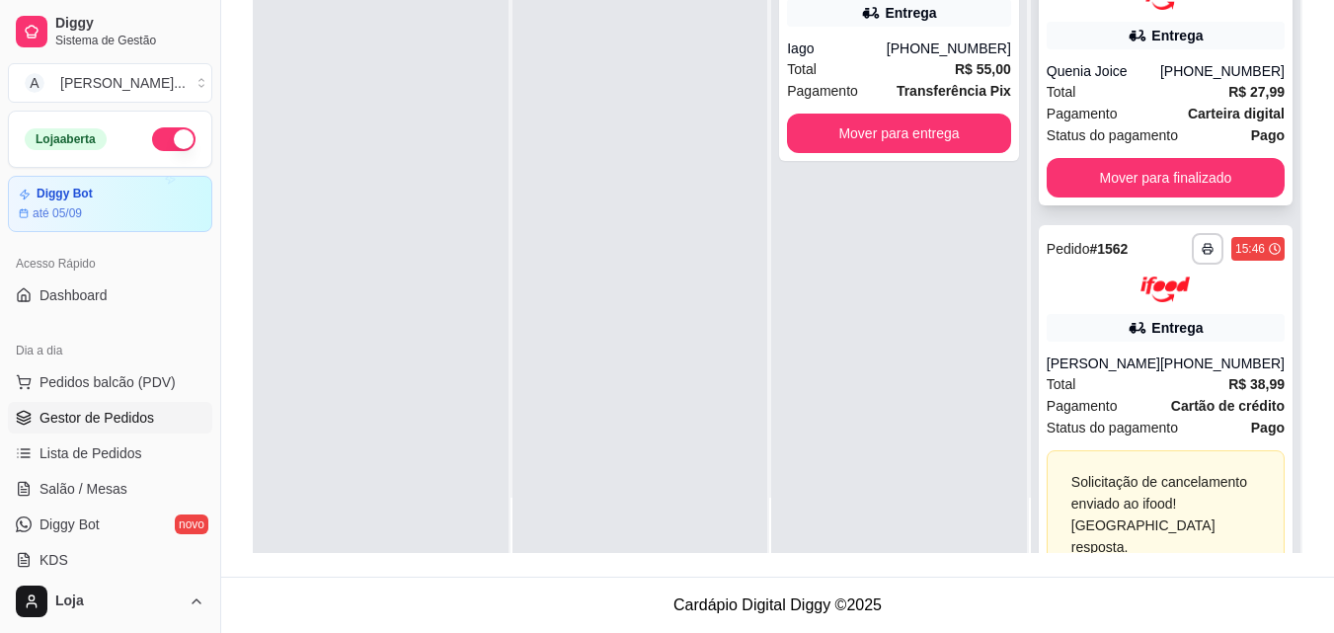
click at [1182, 66] on div "[PHONE_NUMBER]" at bounding box center [1222, 71] width 124 height 20
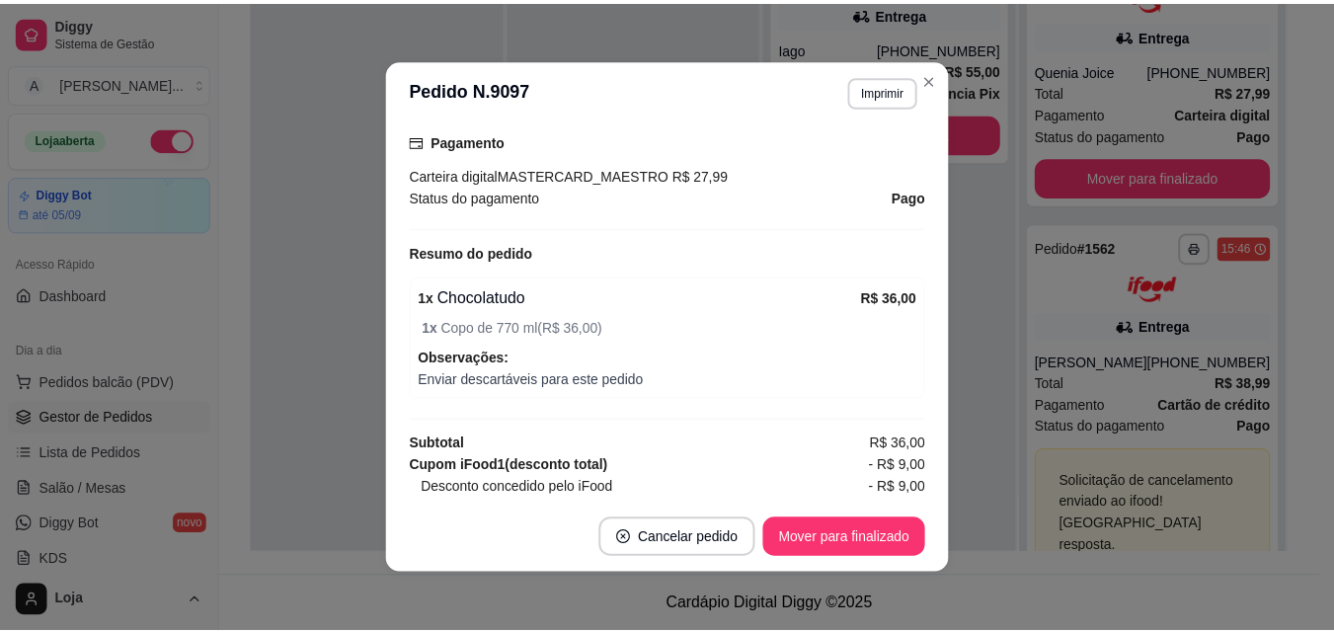
scroll to position [593, 0]
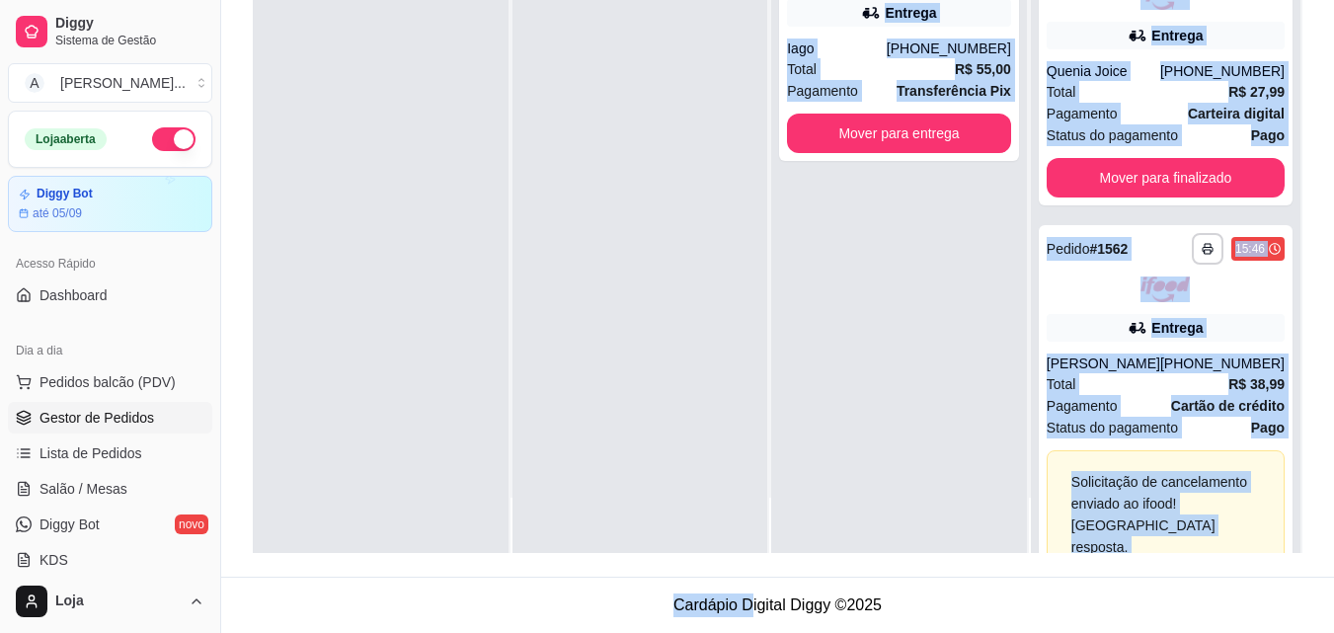
drag, startPoint x: 458, startPoint y: 381, endPoint x: 751, endPoint y: 672, distance: 412.0
click at [751, 332] on html "Diggy Sistema de Gestão A Aloha Açai ... Loja aberta Diggy Bot até 05/09 Acesso…" at bounding box center [667, 15] width 1334 height 633
click at [922, 309] on div "**********" at bounding box center [899, 236] width 256 height 633
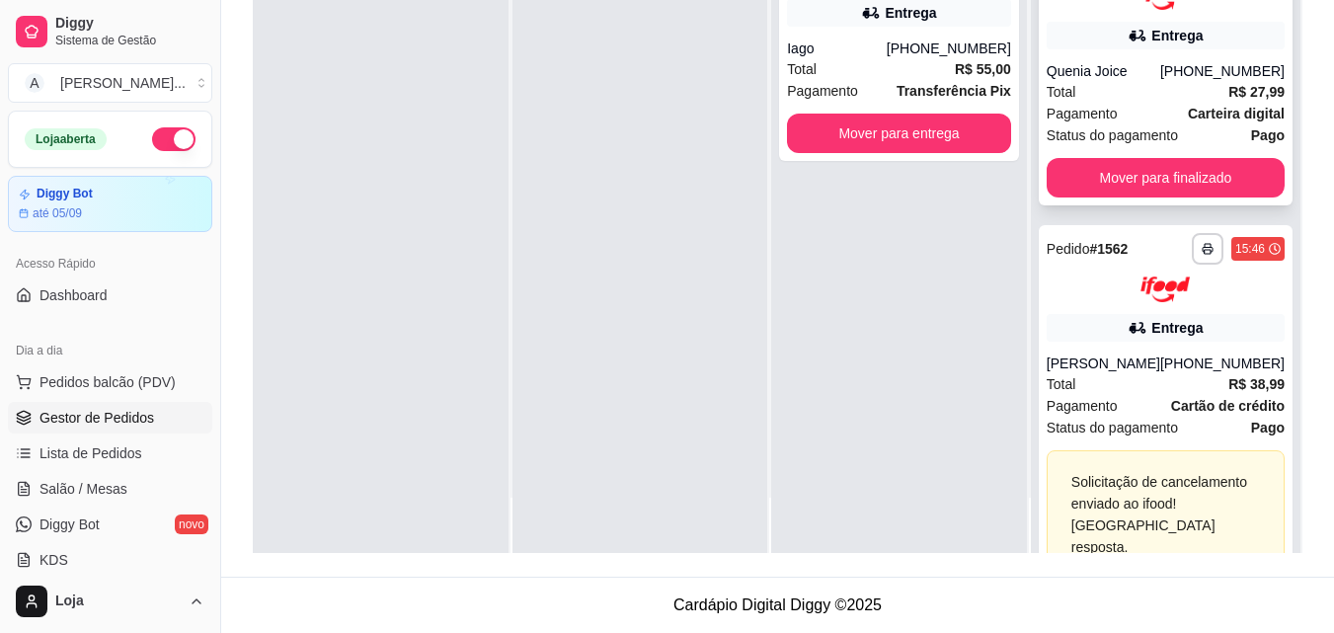
click at [1098, 152] on div "**********" at bounding box center [1166, 69] width 254 height 274
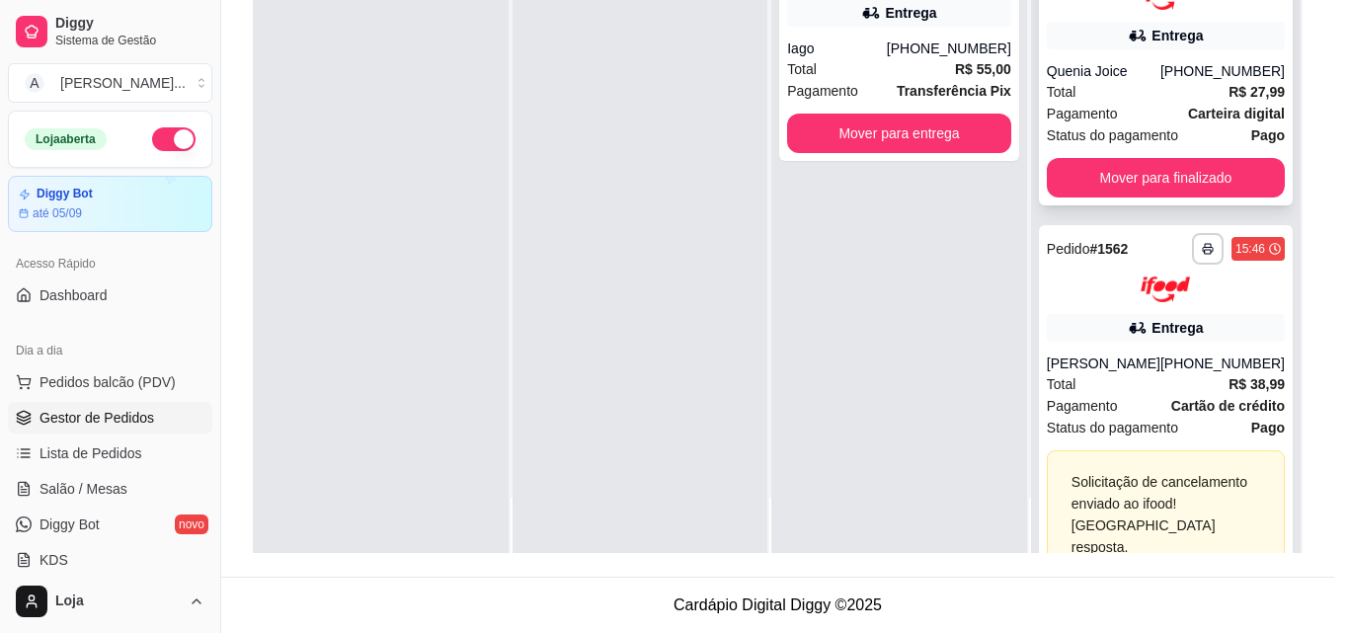
click at [1116, 186] on button "Mover para finalizado" at bounding box center [1166, 178] width 238 height 40
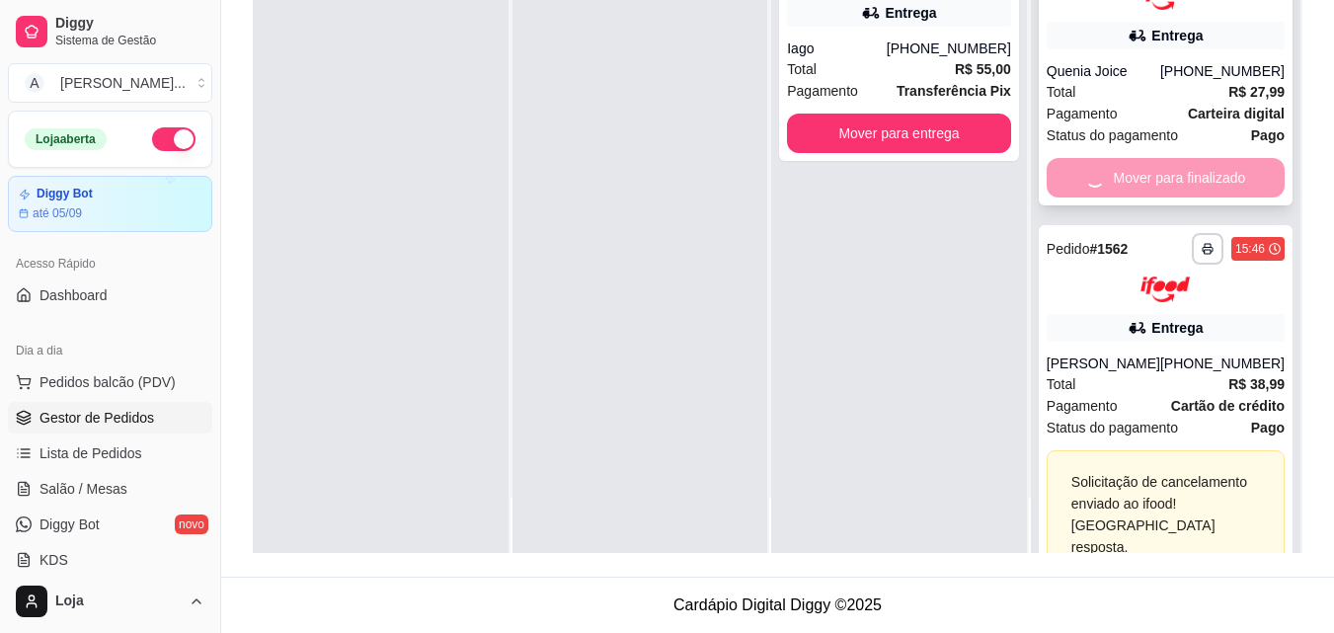
click at [1116, 187] on div "Mover para finalizado" at bounding box center [1166, 178] width 238 height 40
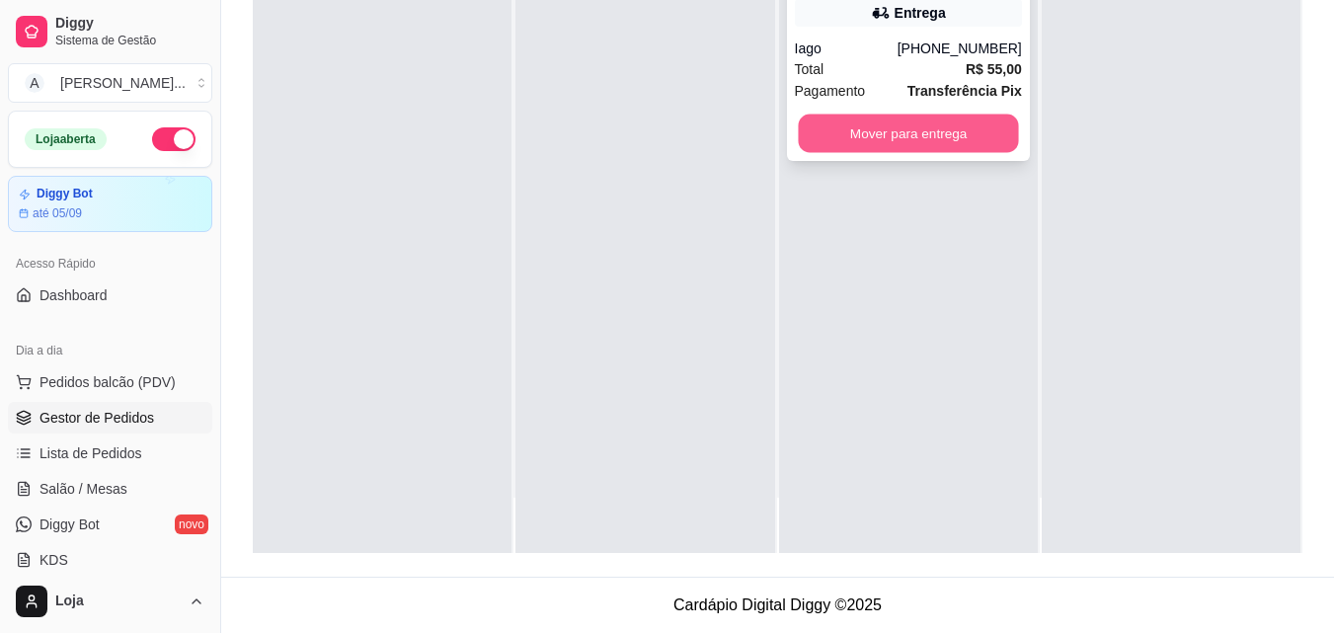
click at [860, 124] on button "Mover para entrega" at bounding box center [908, 134] width 220 height 39
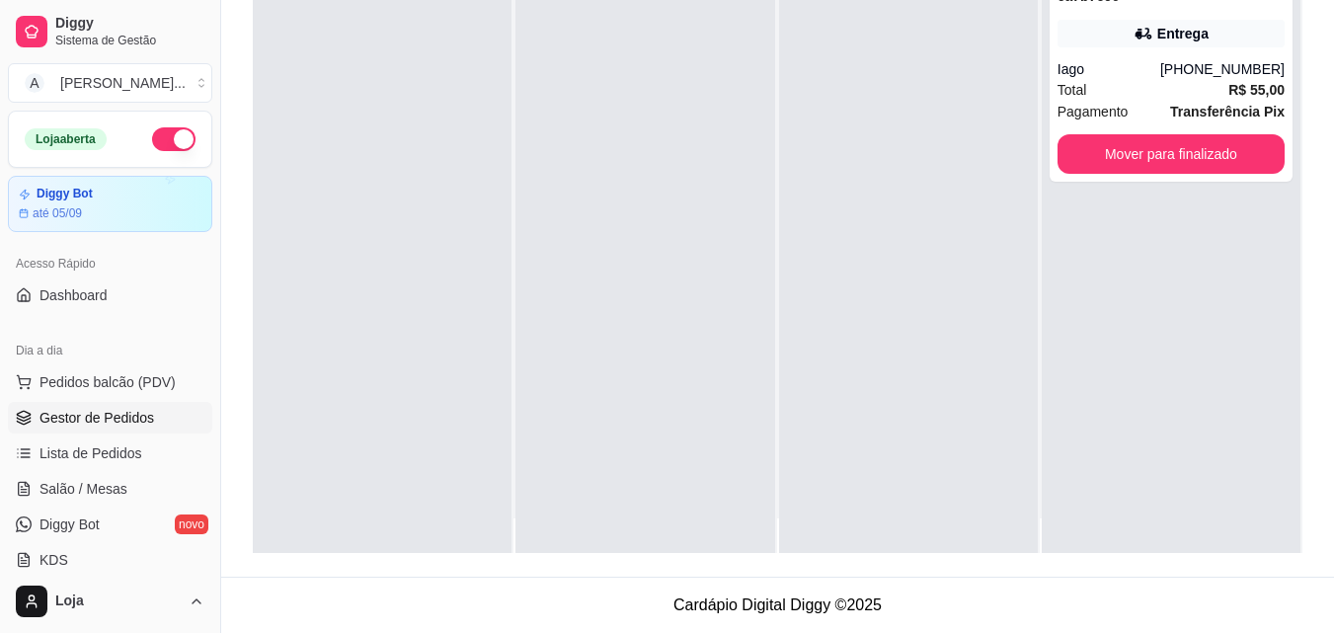
scroll to position [0, 0]
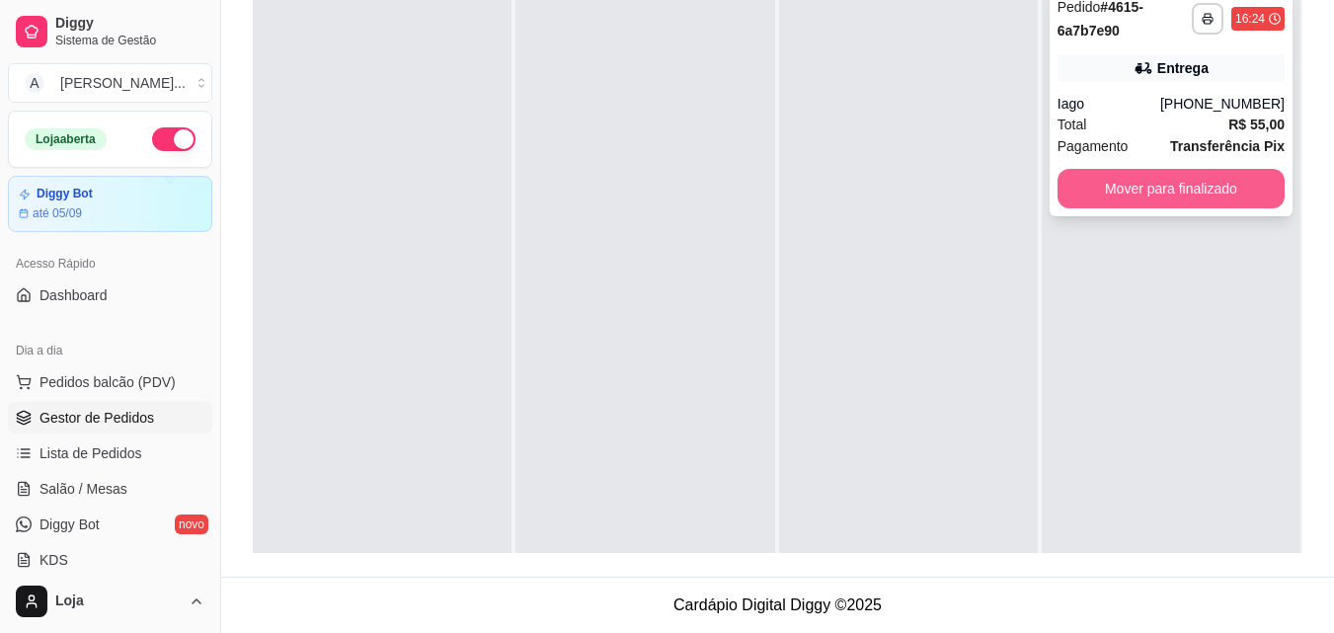
click at [1165, 193] on button "Mover para finalizado" at bounding box center [1171, 189] width 227 height 40
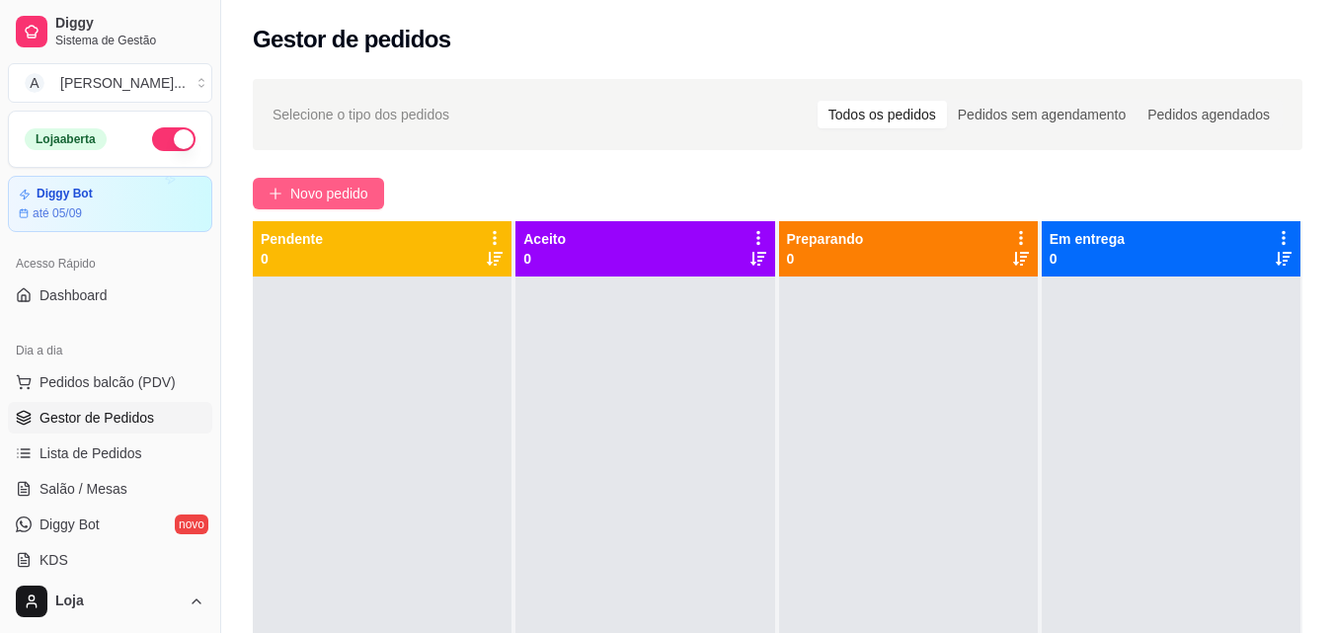
click at [359, 194] on span "Novo pedido" at bounding box center [329, 194] width 78 height 22
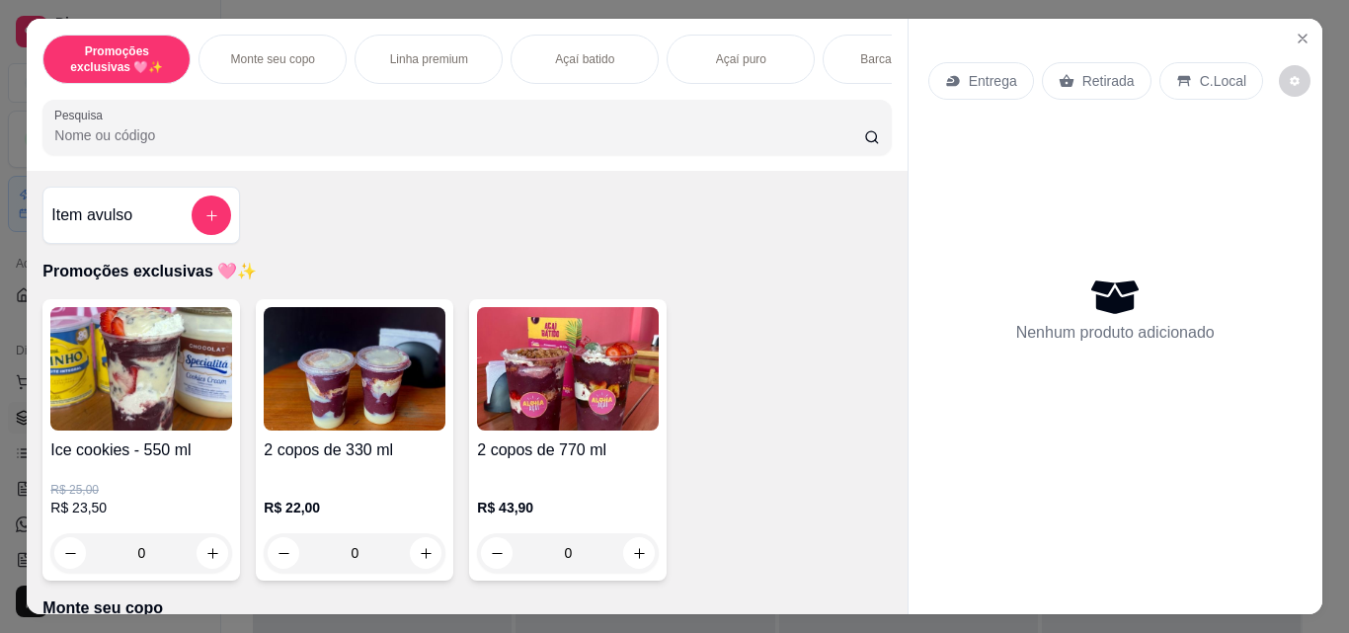
scroll to position [593, 0]
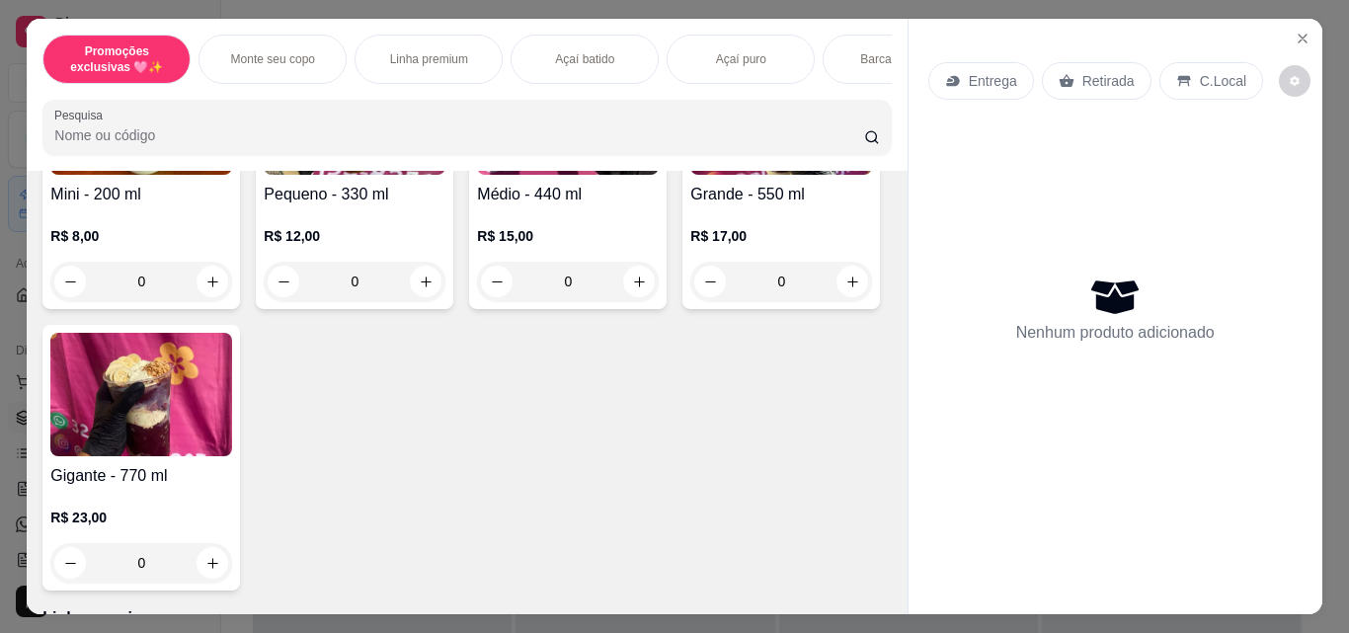
click at [631, 284] on div "0" at bounding box center [568, 282] width 182 height 40
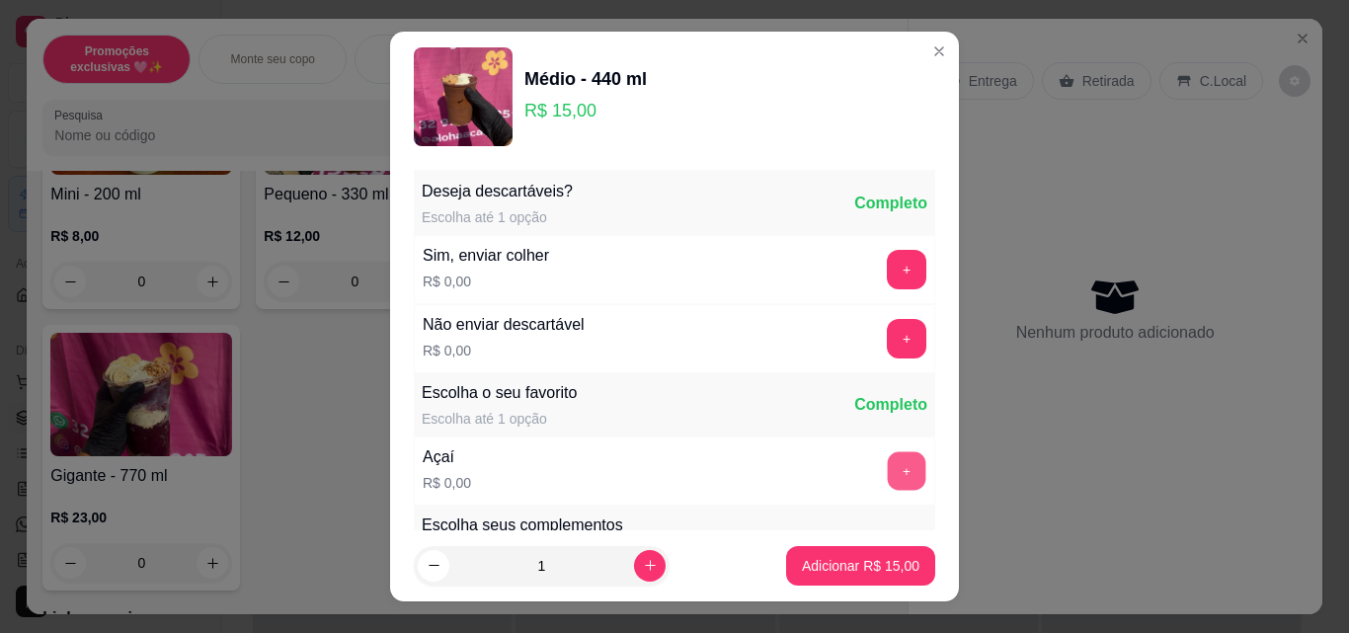
click at [888, 463] on button "+" at bounding box center [907, 471] width 39 height 39
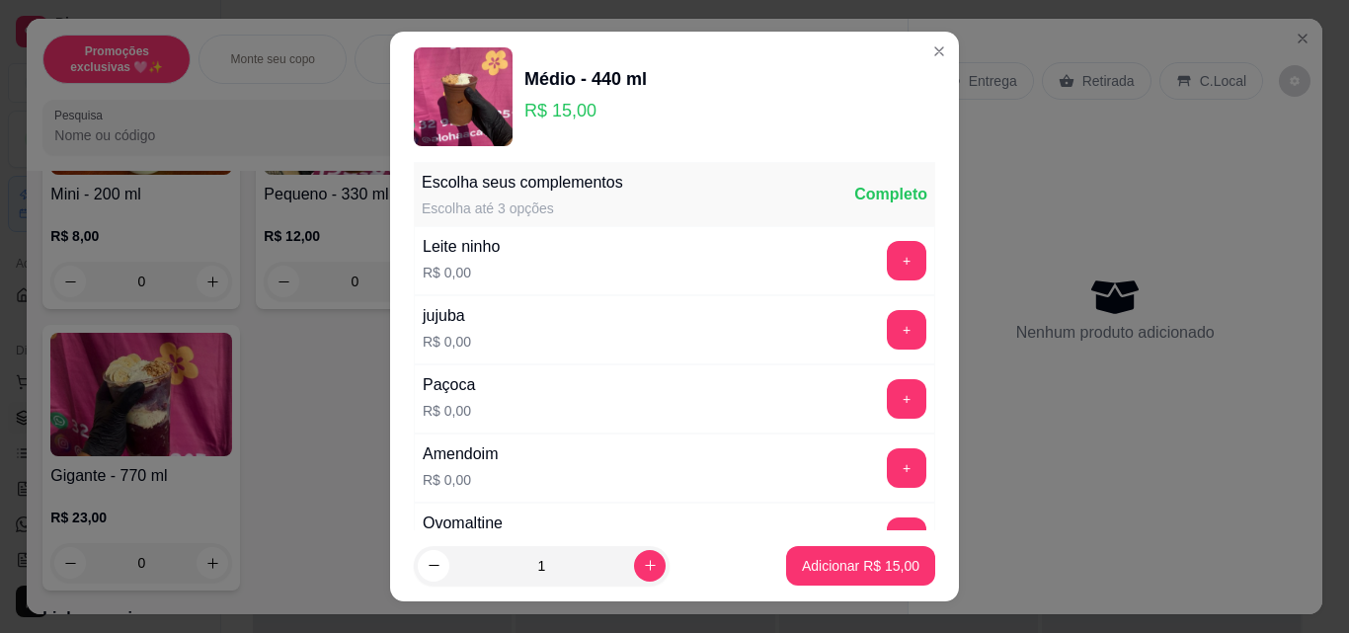
scroll to position [395, 0]
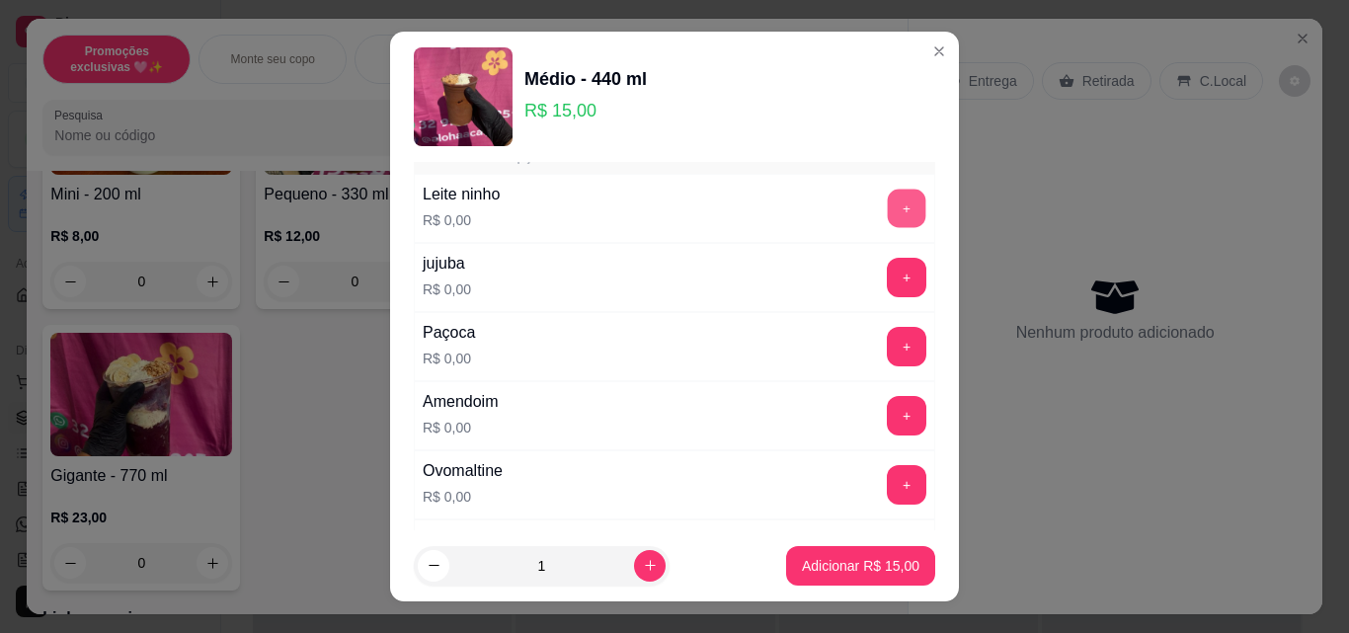
click at [888, 214] on button "+" at bounding box center [907, 209] width 39 height 39
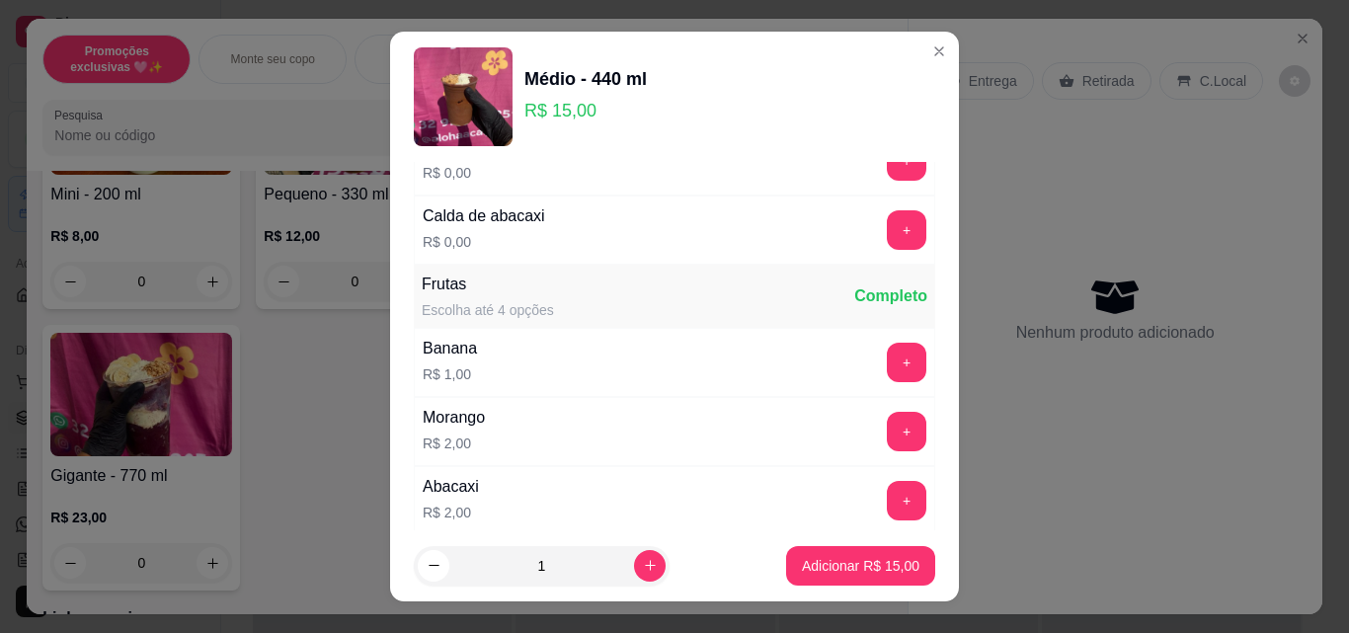
scroll to position [2173, 0]
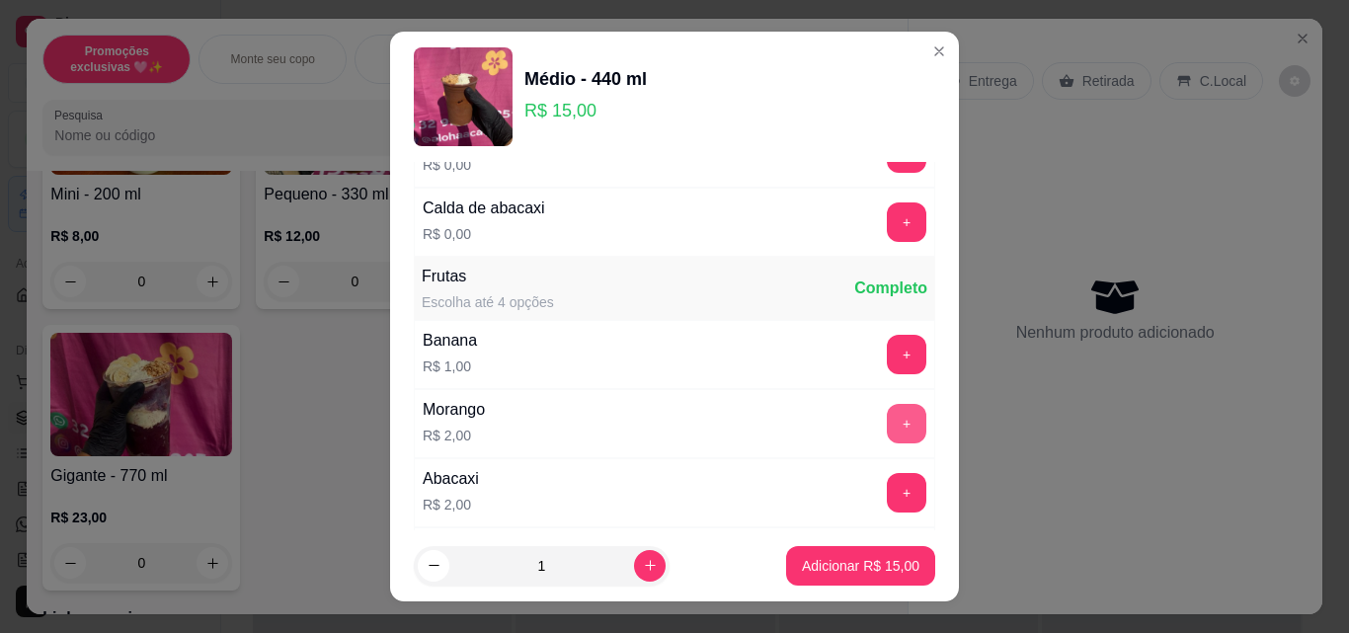
click at [887, 415] on button "+" at bounding box center [907, 424] width 40 height 40
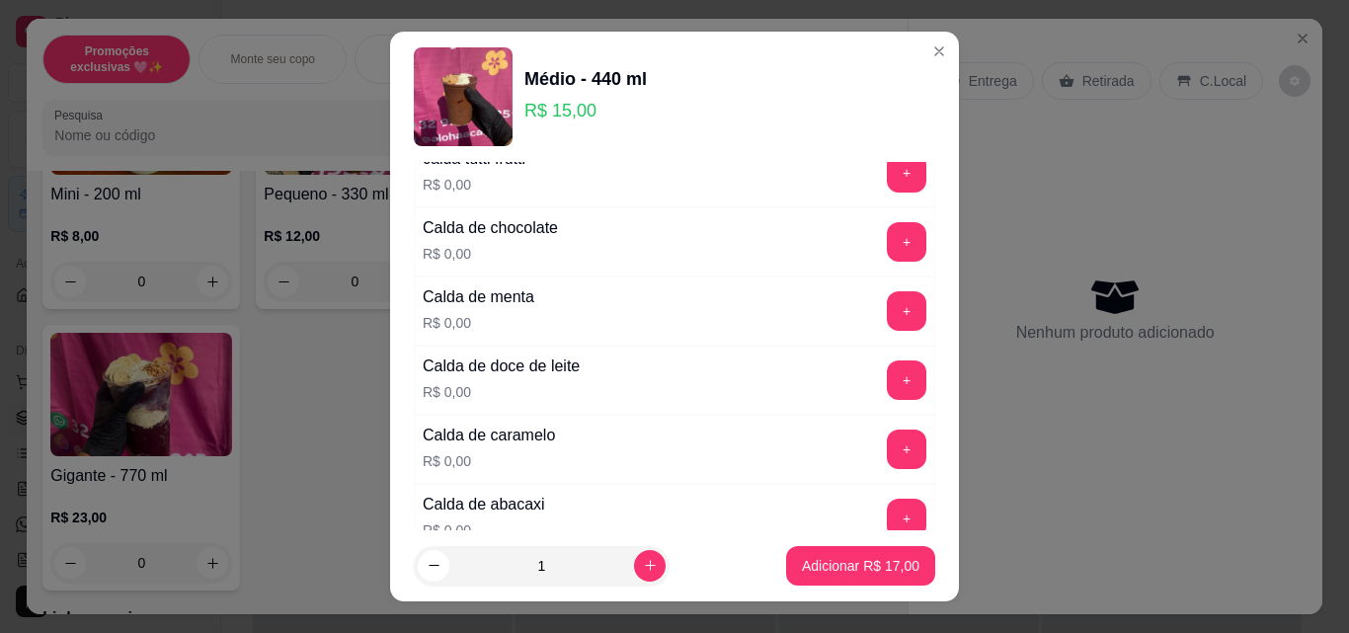
scroll to position [1778, 0]
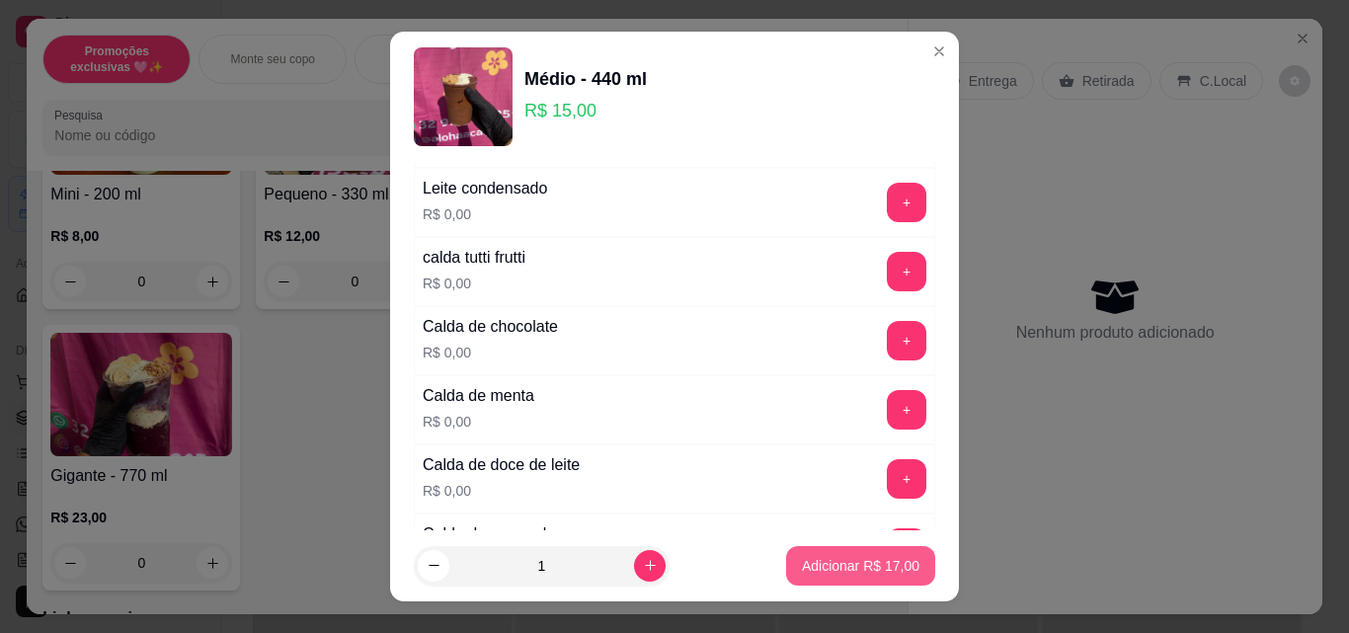
click at [888, 561] on p "Adicionar R$ 17,00" at bounding box center [861, 566] width 118 height 20
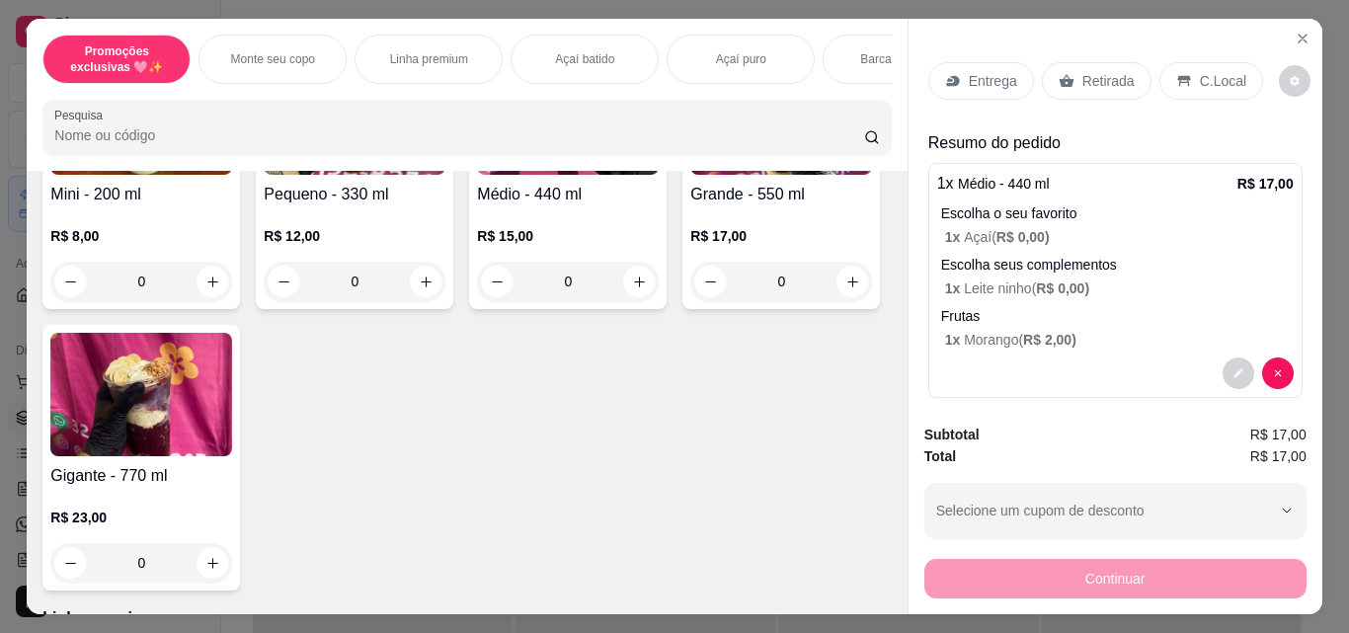
click at [629, 288] on div "0" at bounding box center [568, 282] width 182 height 40
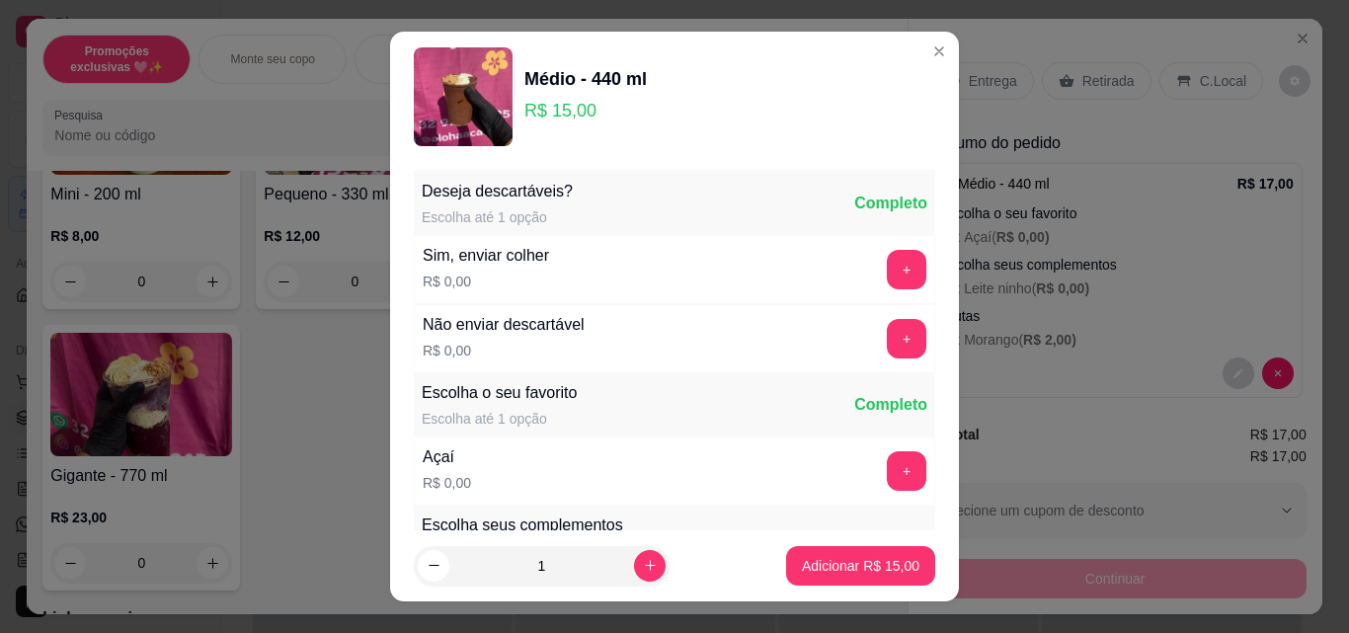
scroll to position [99, 0]
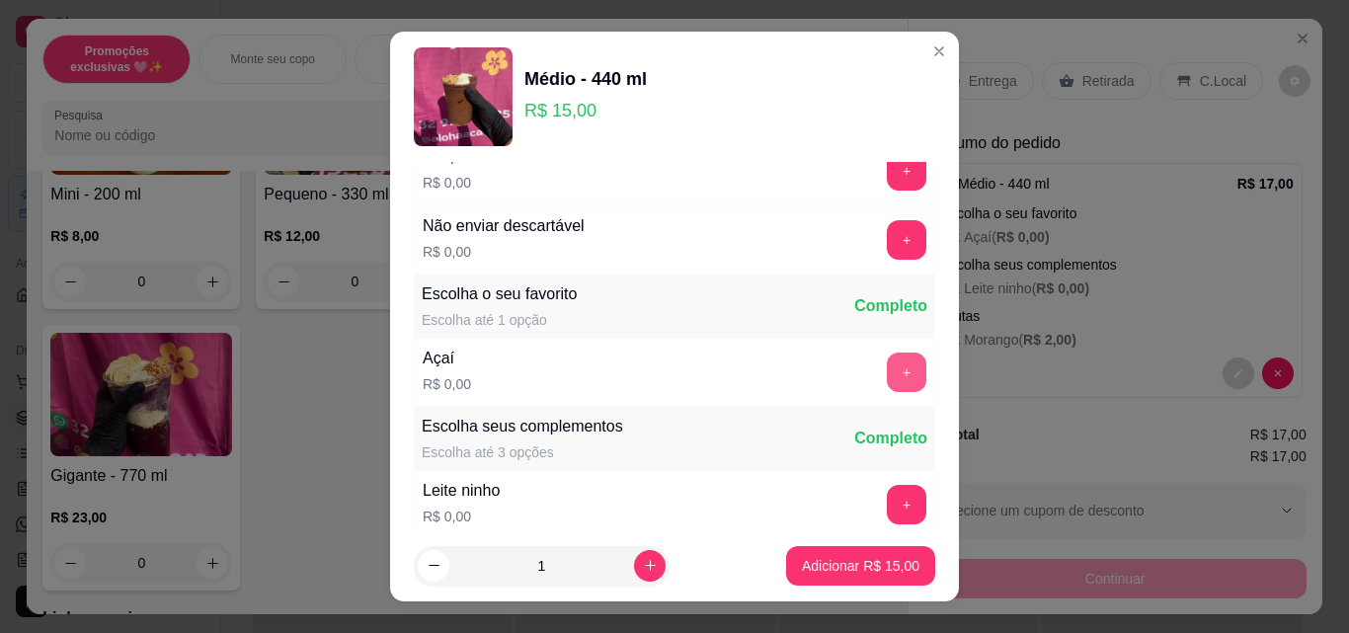
click at [887, 365] on button "+" at bounding box center [907, 373] width 40 height 40
click at [887, 503] on button "+" at bounding box center [907, 505] width 40 height 40
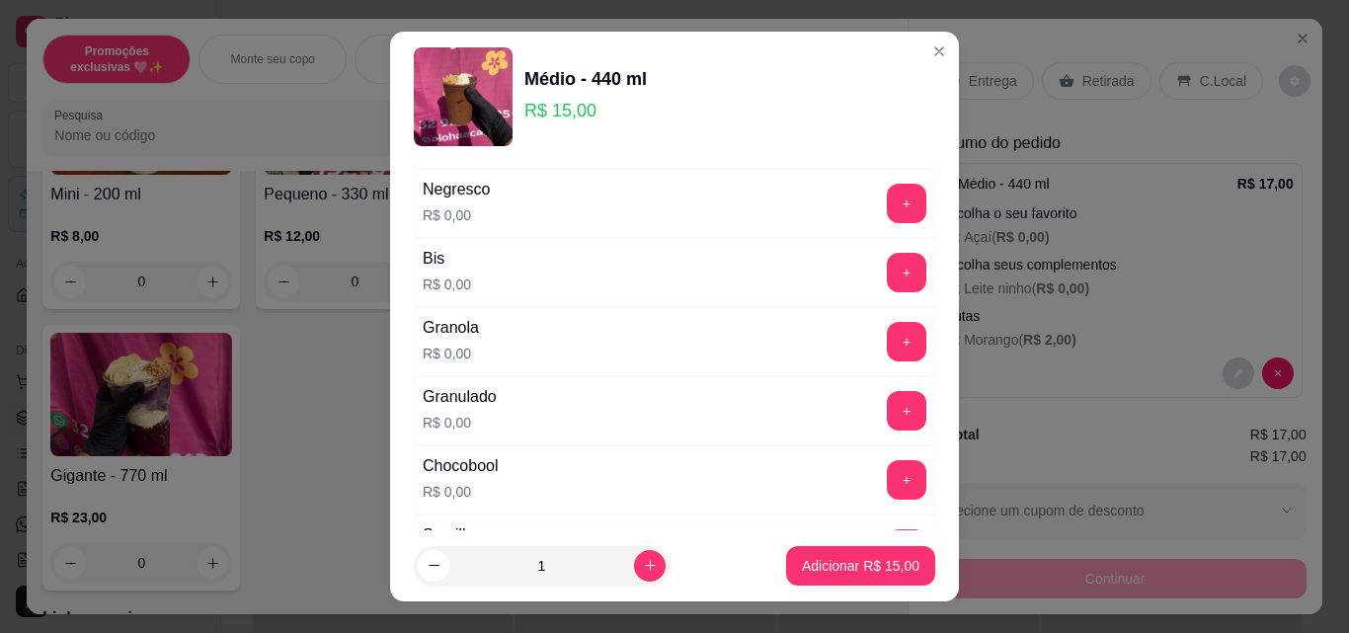
scroll to position [889, 0]
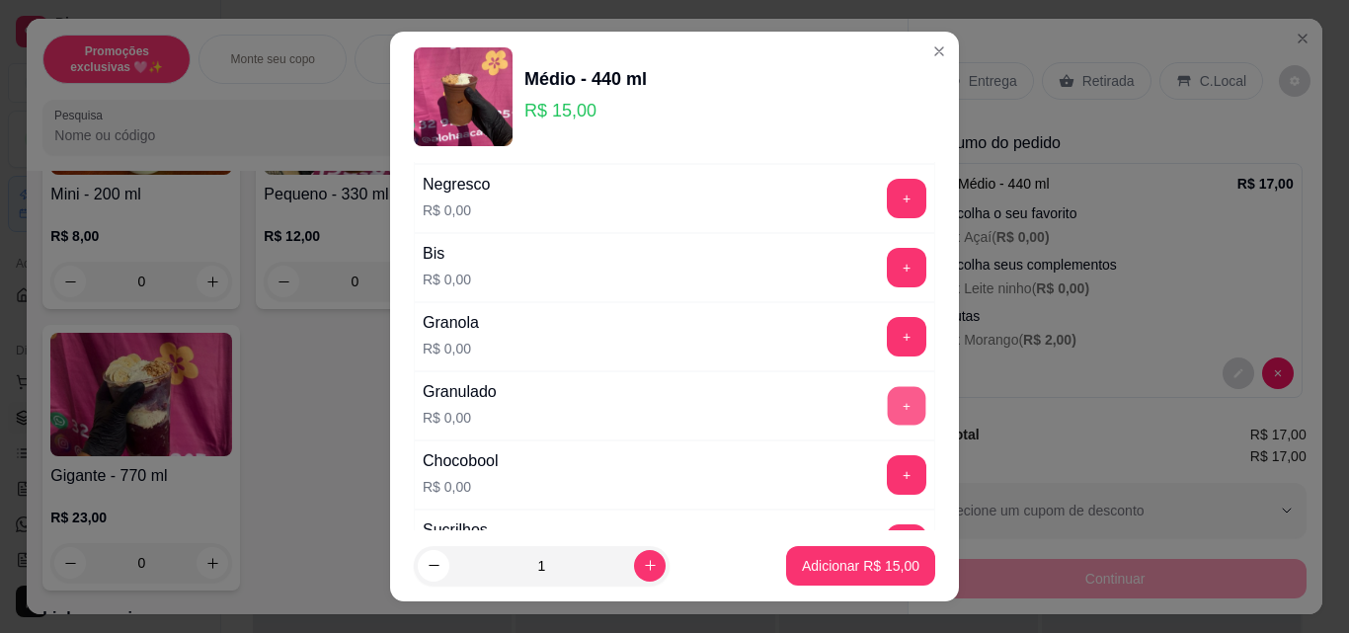
click at [888, 405] on button "+" at bounding box center [907, 406] width 39 height 39
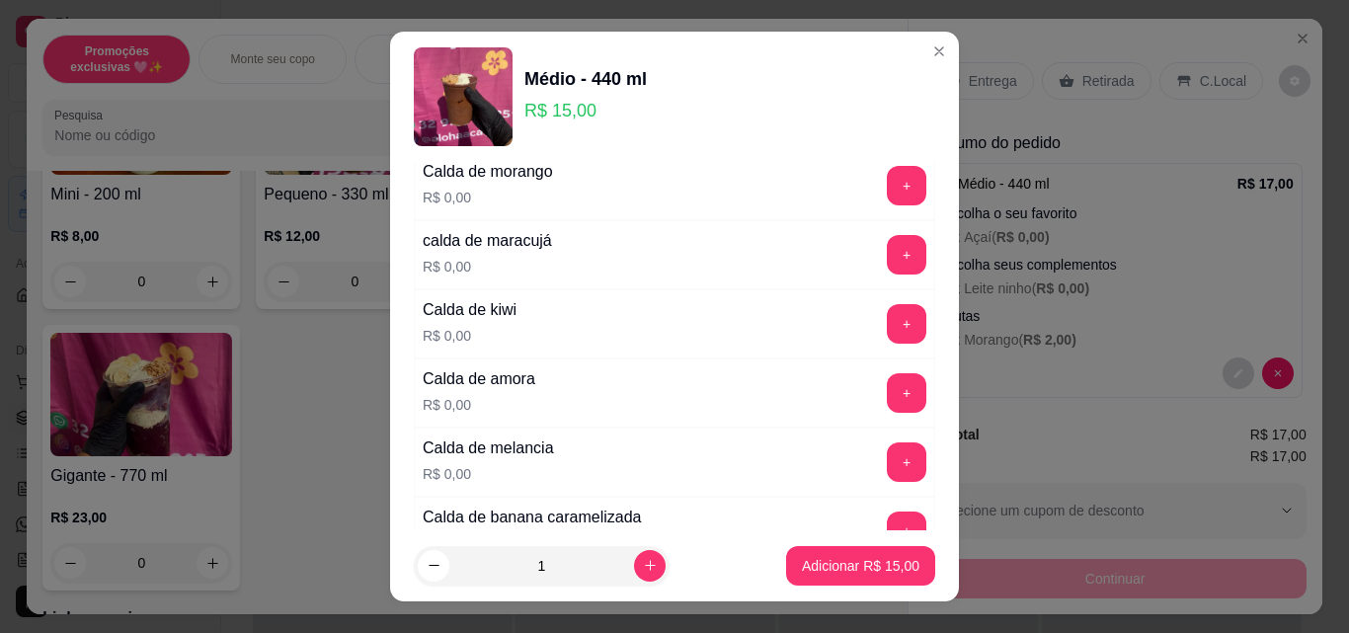
scroll to position [1383, 0]
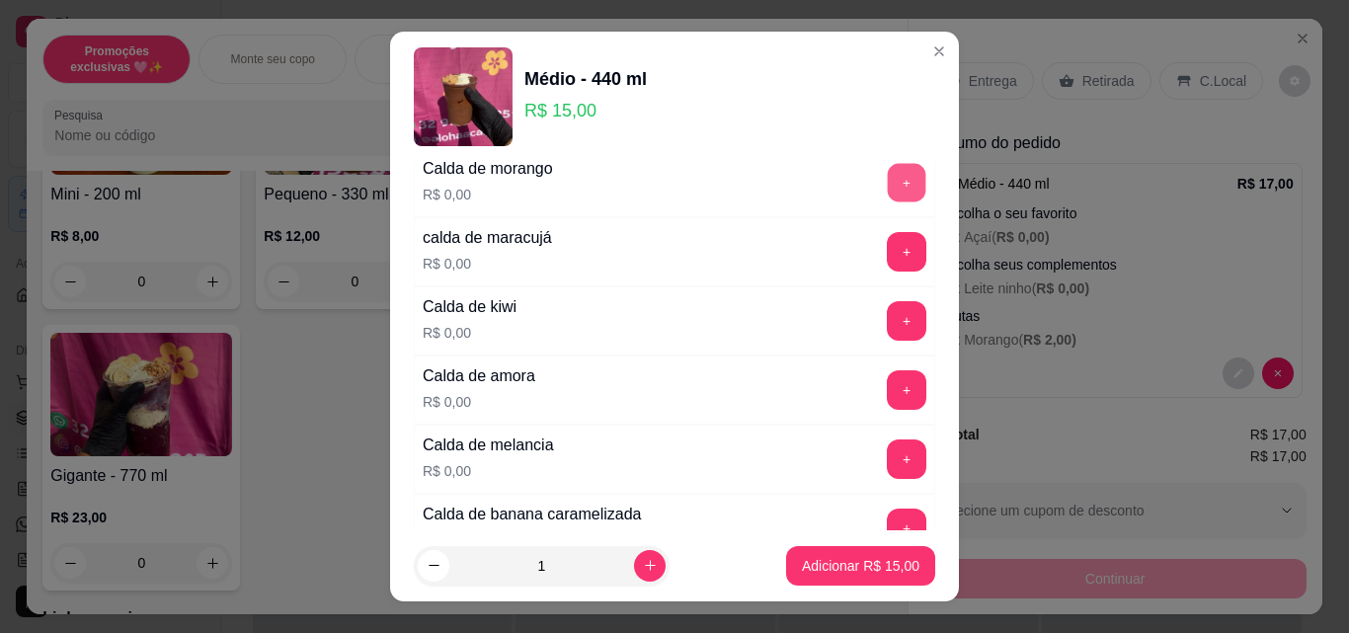
click at [888, 197] on button "+" at bounding box center [907, 183] width 39 height 39
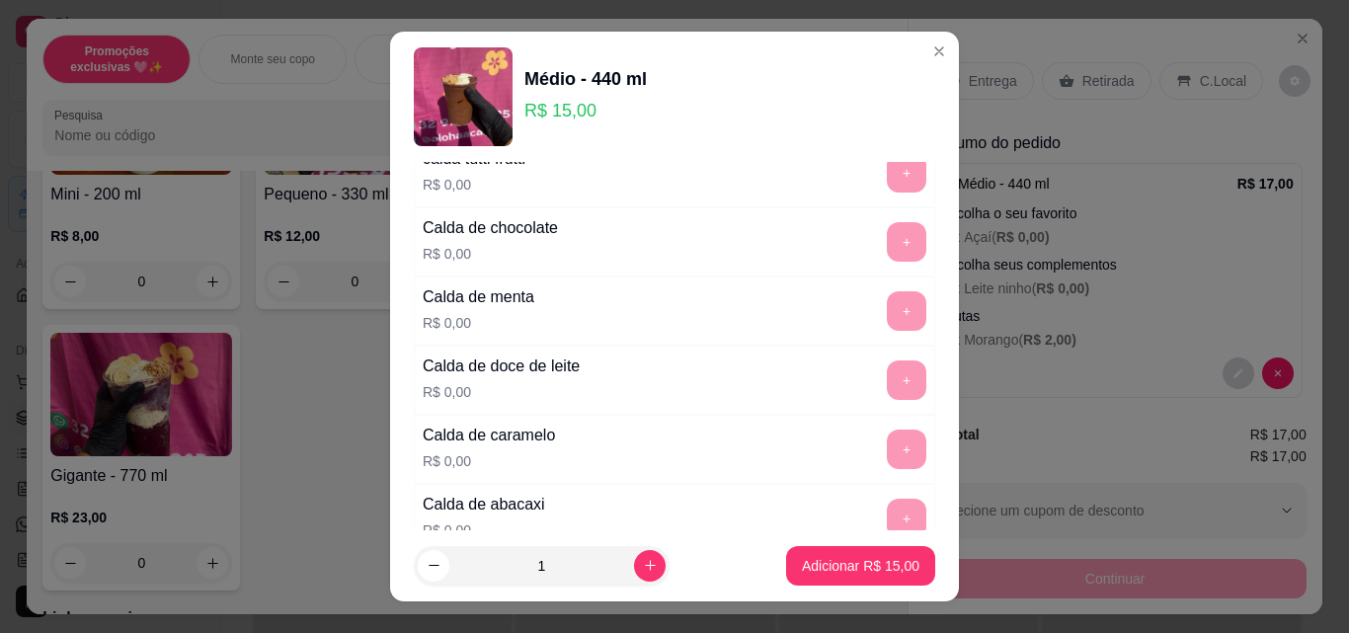
scroll to position [2272, 0]
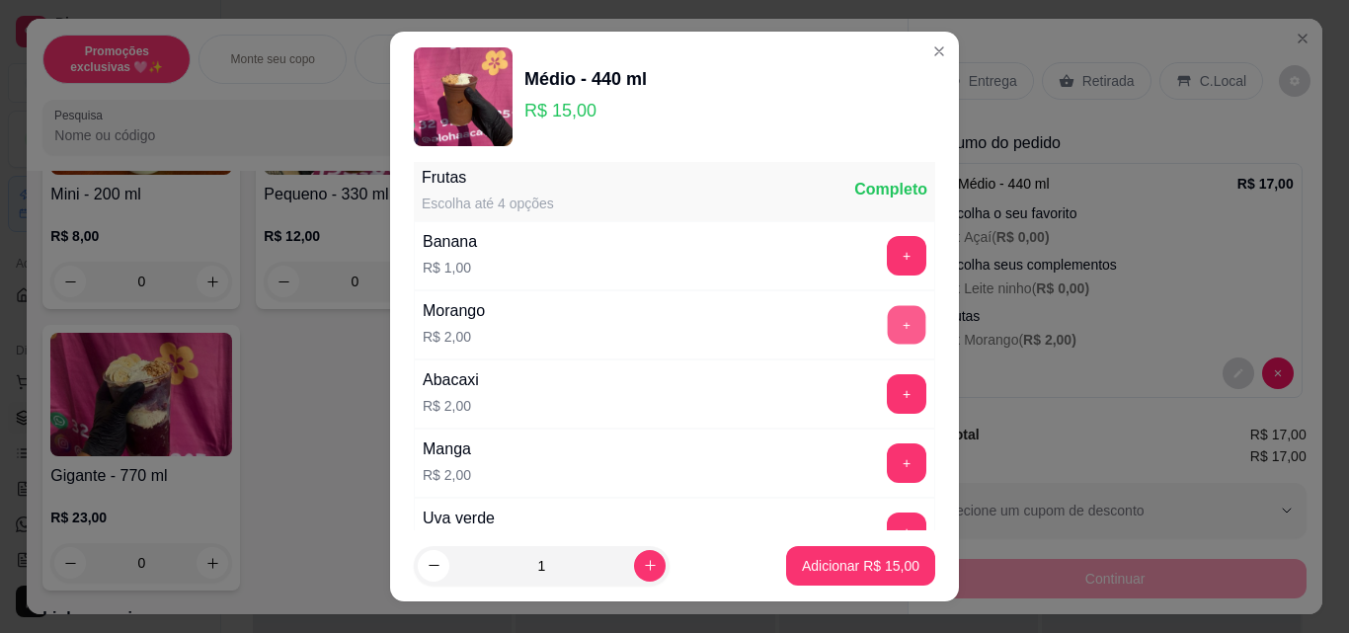
click at [888, 326] on button "+" at bounding box center [907, 325] width 39 height 39
click at [881, 552] on button "Adicionar R$ 17,00" at bounding box center [860, 566] width 149 height 40
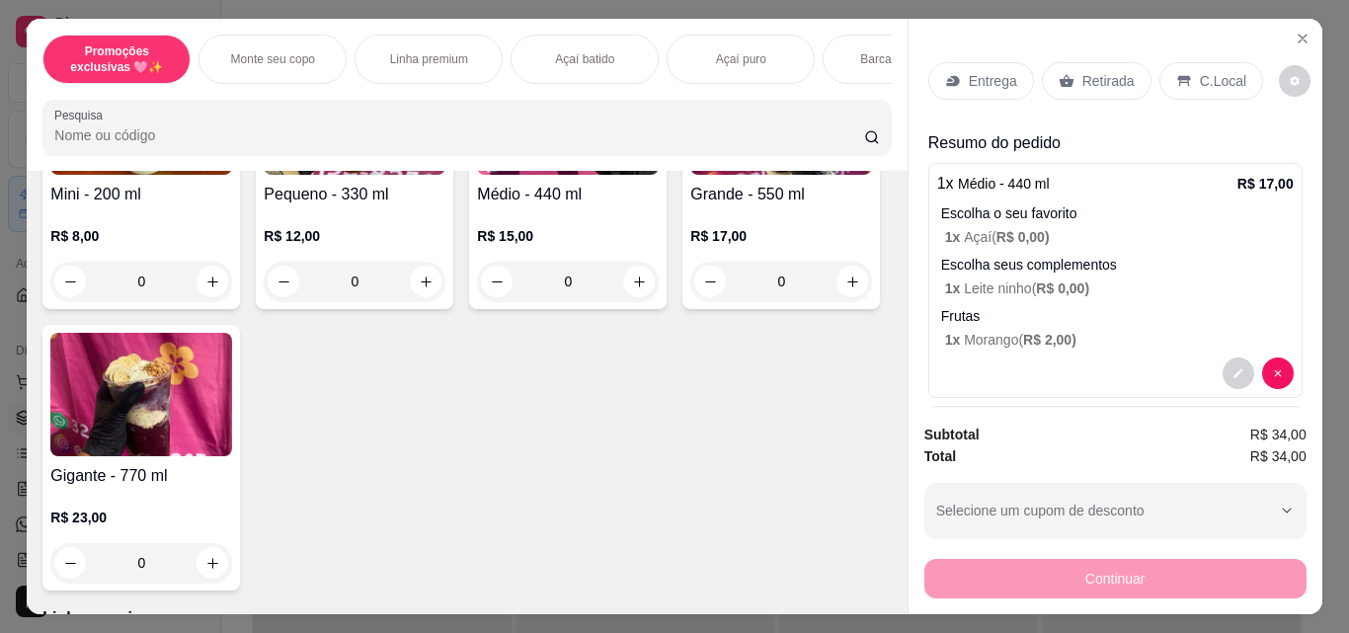
click at [1082, 75] on p "Retirada" at bounding box center [1108, 81] width 52 height 20
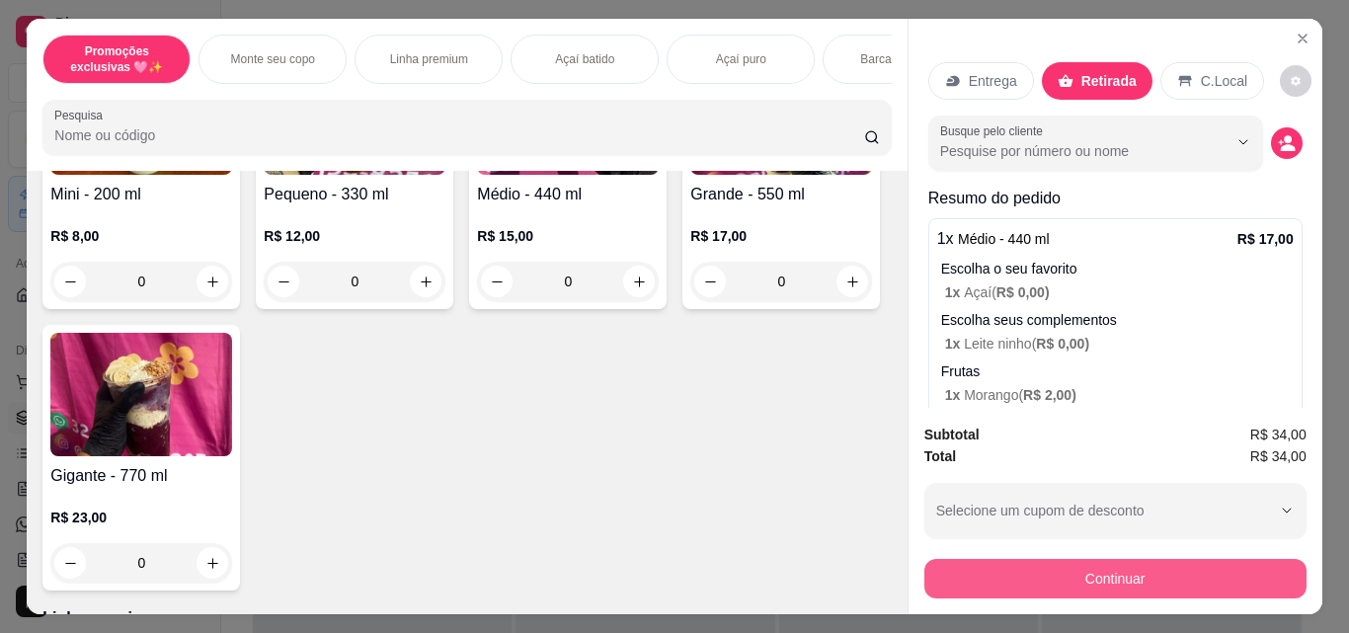
click at [948, 573] on button "Continuar" at bounding box center [1115, 579] width 382 height 40
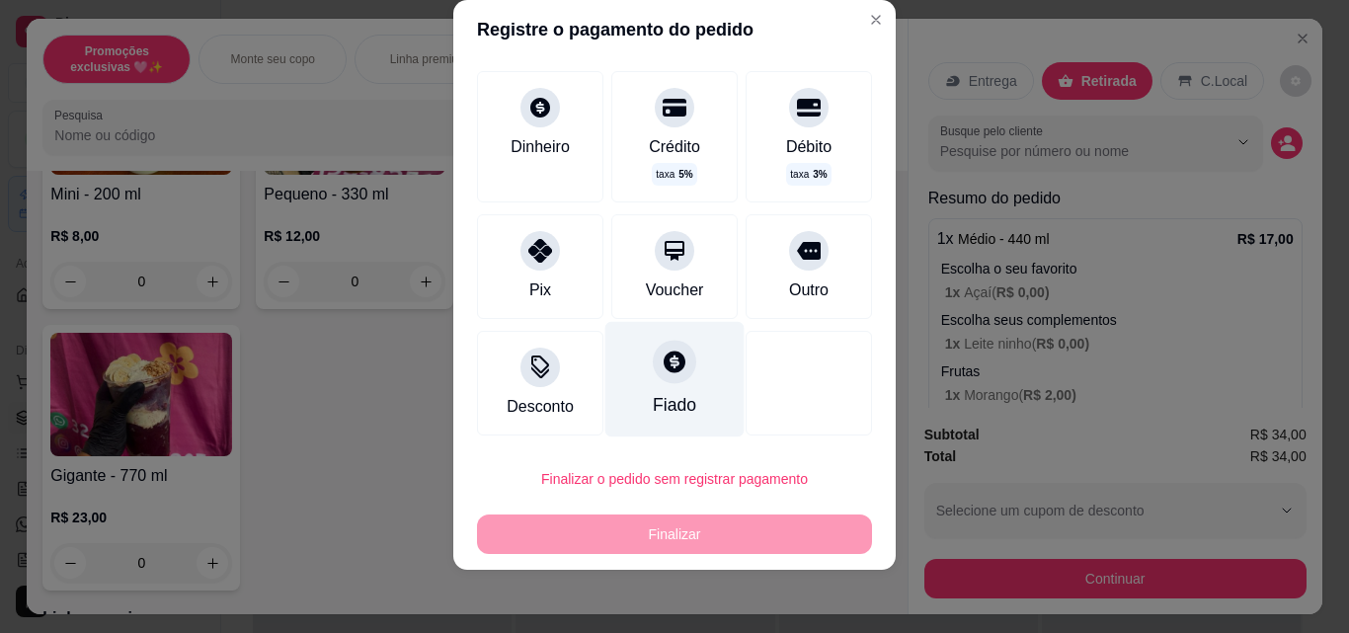
scroll to position [8, 0]
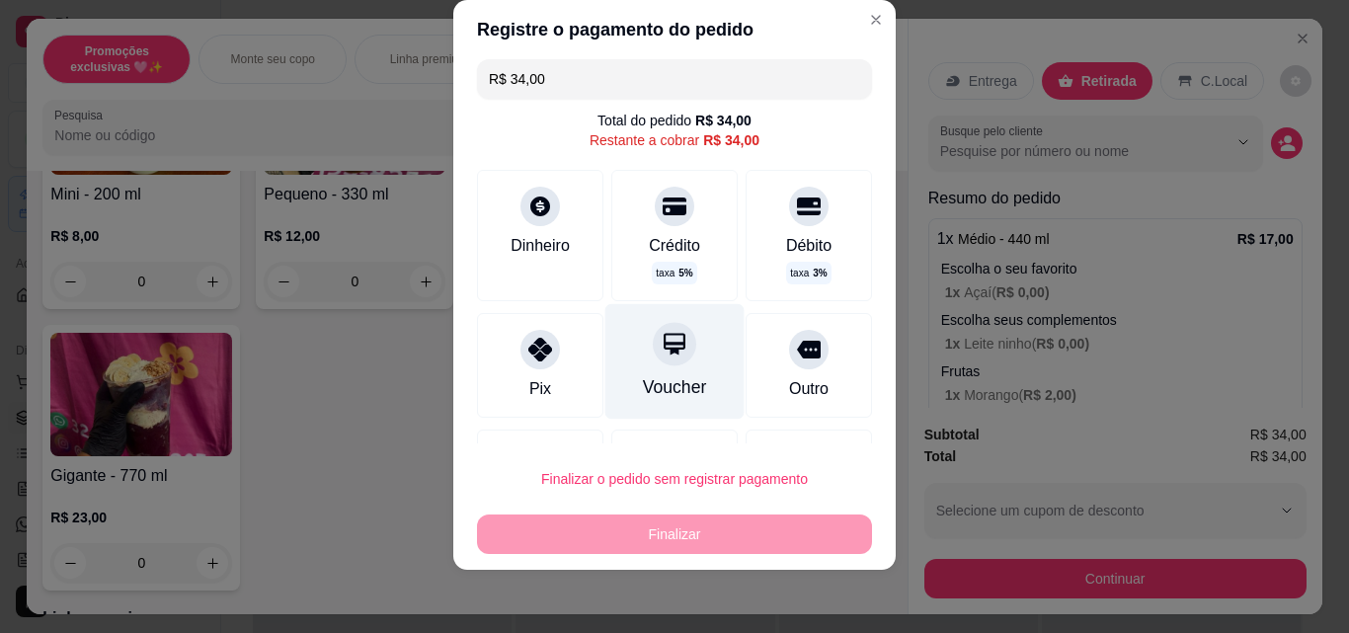
click at [646, 402] on div "Voucher" at bounding box center [674, 362] width 139 height 116
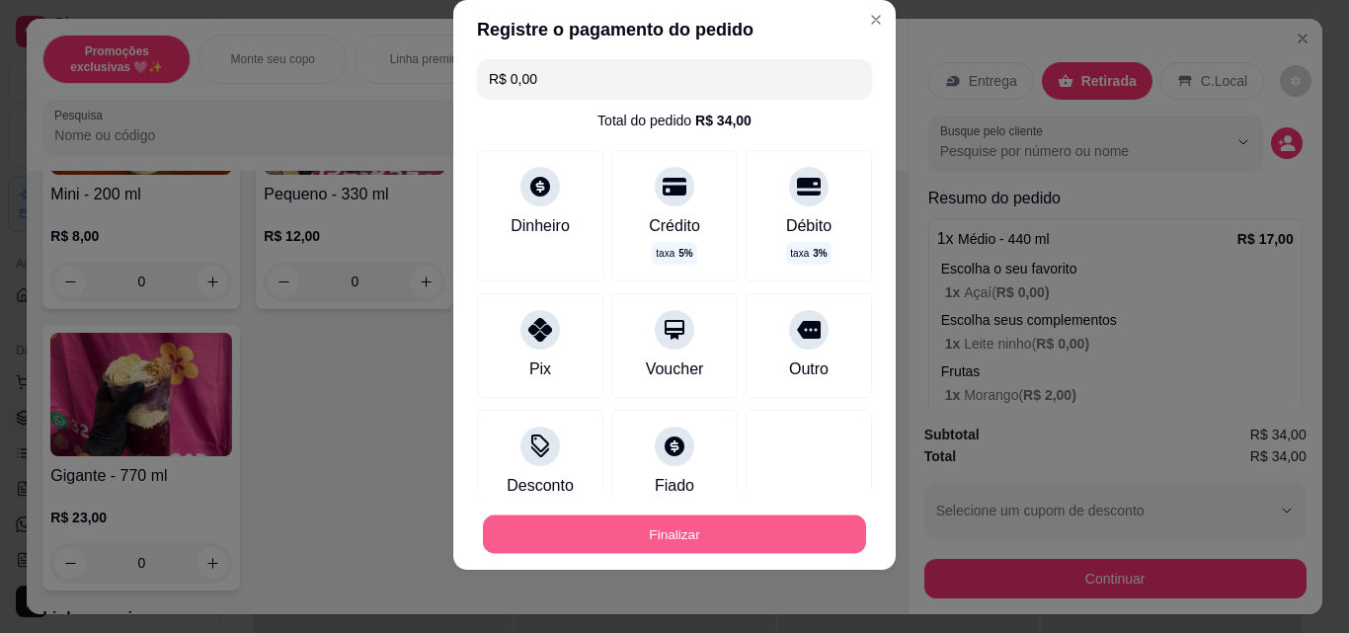
click at [708, 536] on button "Finalizar" at bounding box center [674, 535] width 383 height 39
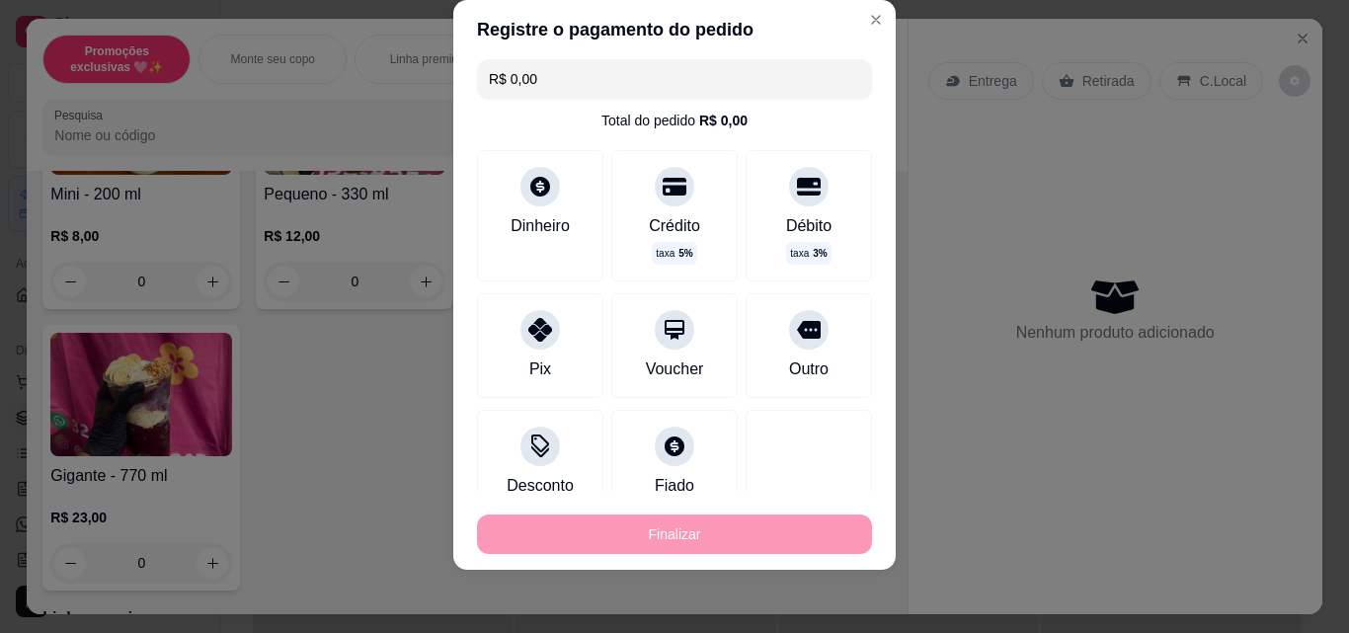
type input "-R$ 34,00"
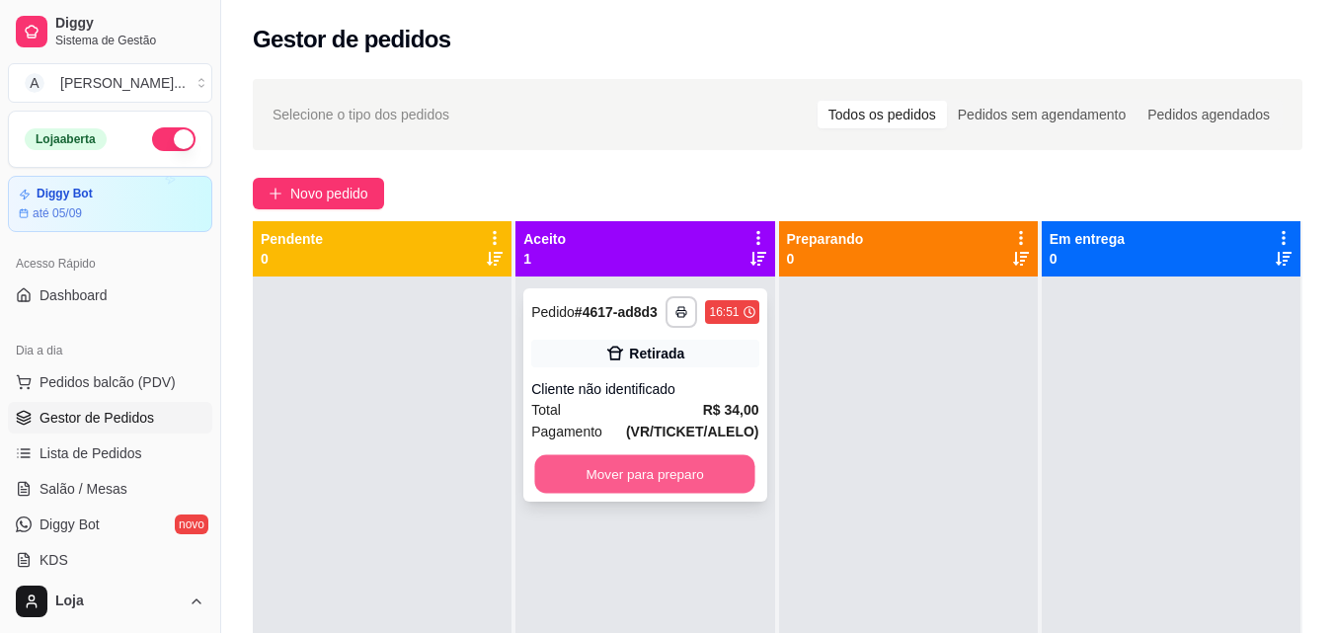
click at [686, 460] on button "Mover para preparo" at bounding box center [645, 474] width 220 height 39
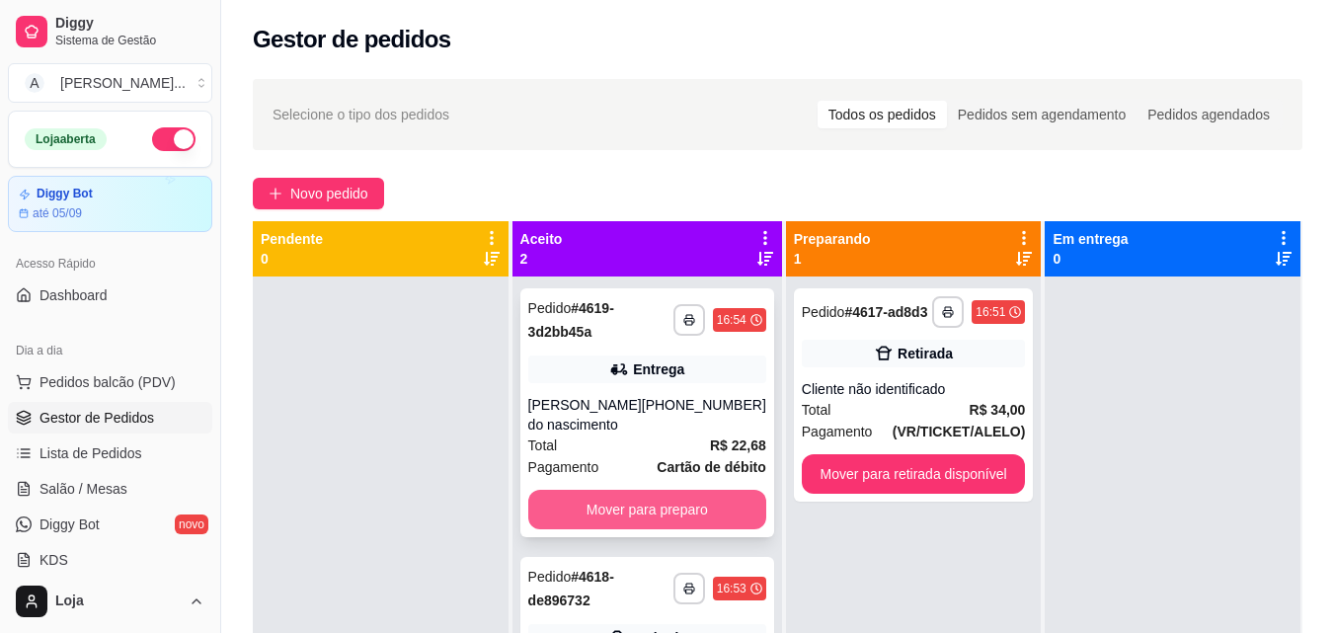
click at [711, 506] on button "Mover para preparo" at bounding box center [647, 510] width 238 height 40
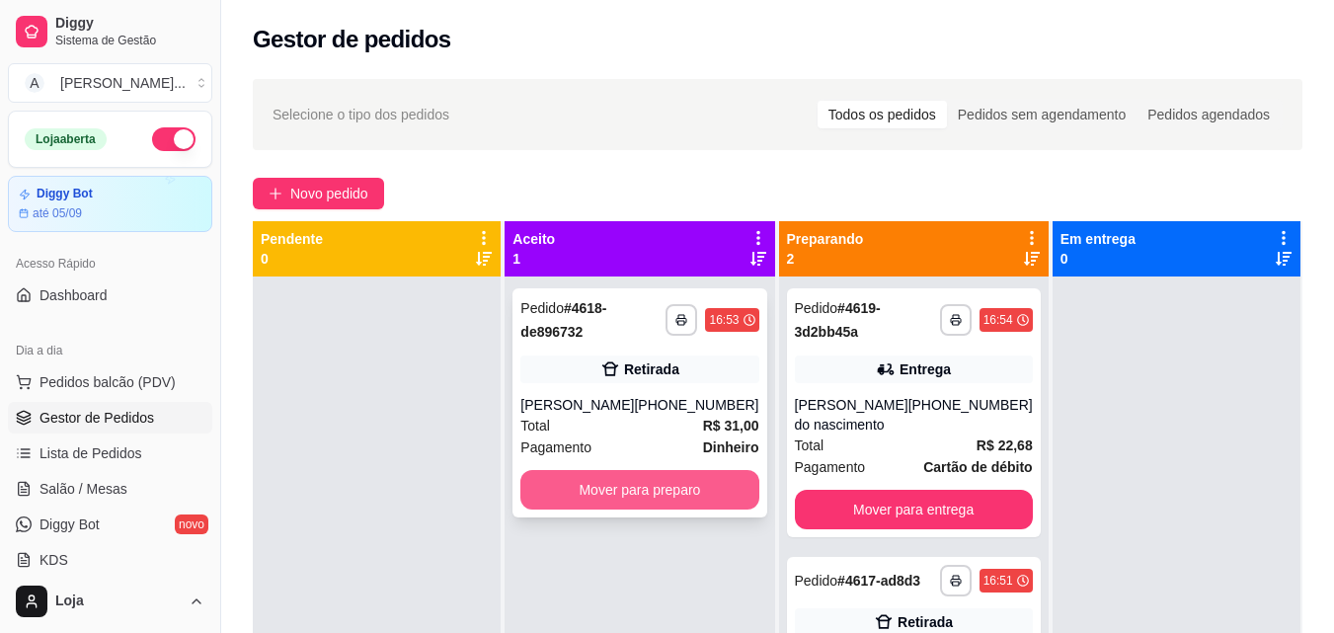
click at [699, 487] on button "Mover para preparo" at bounding box center [639, 490] width 238 height 40
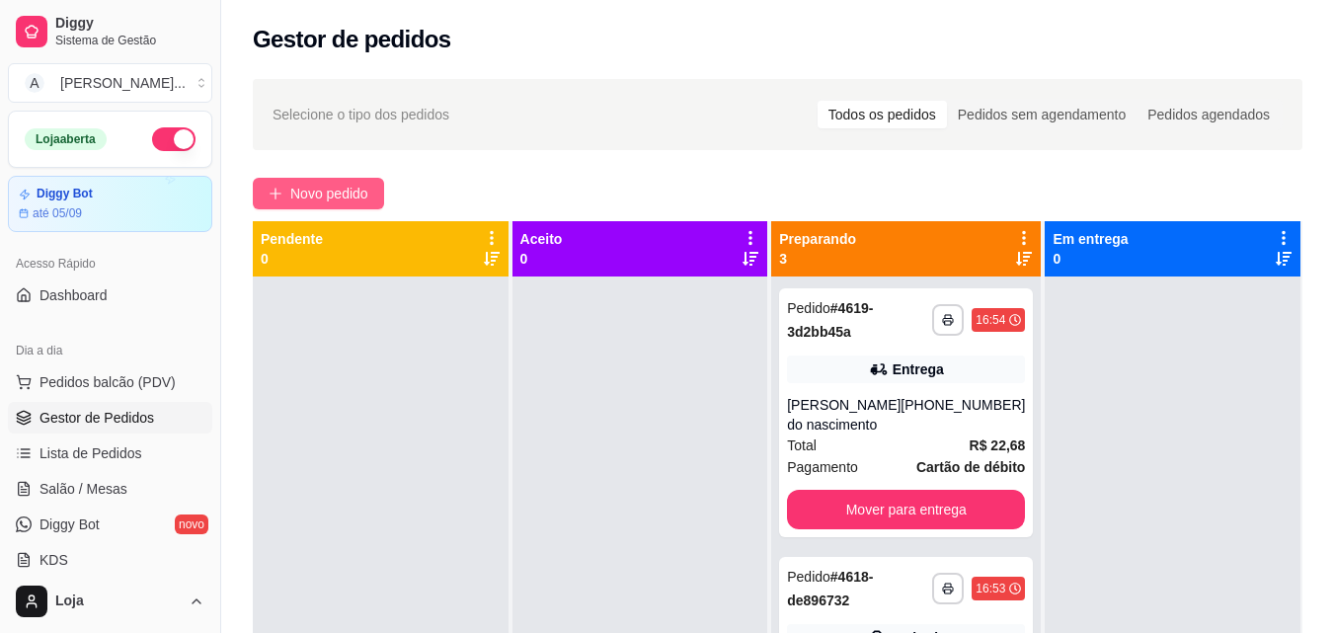
click at [314, 188] on span "Novo pedido" at bounding box center [329, 194] width 78 height 22
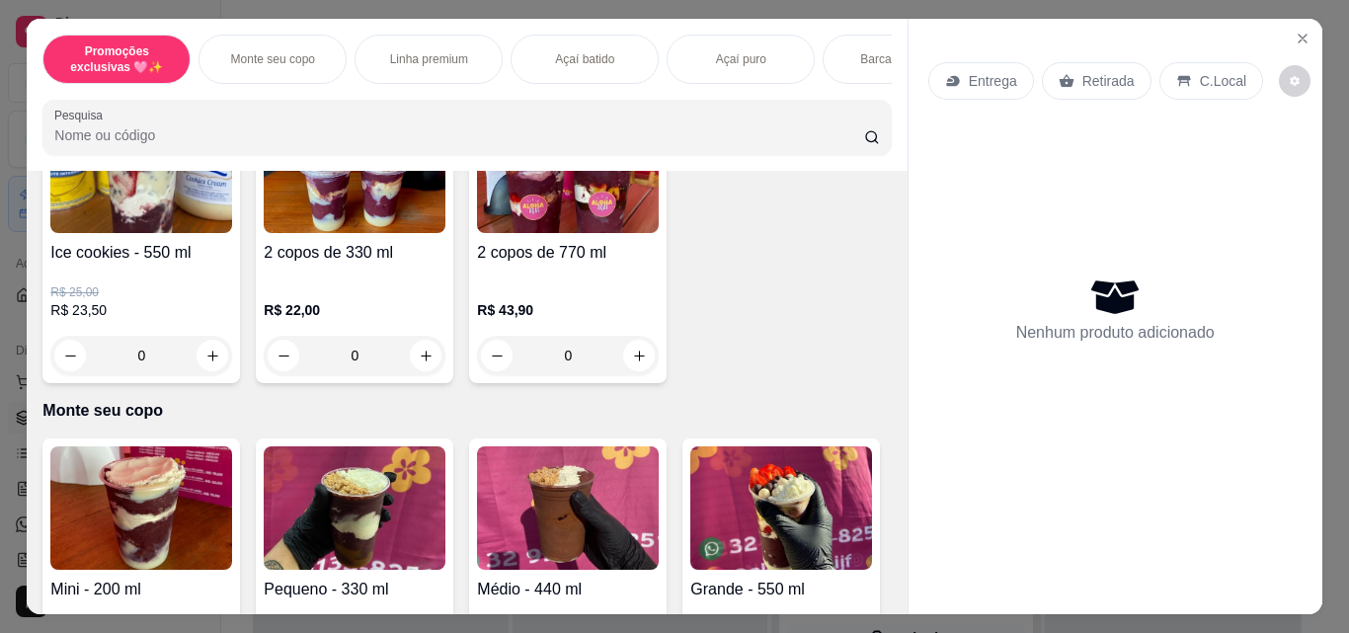
scroll to position [395, 0]
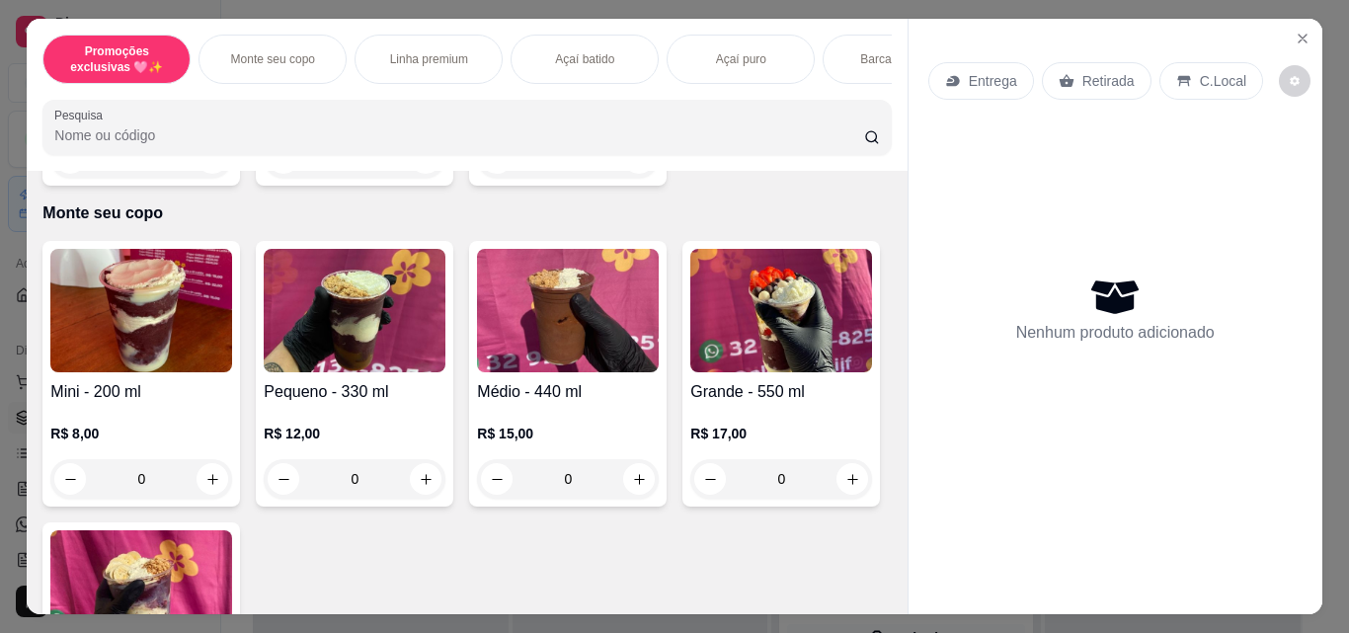
click at [625, 488] on div "0" at bounding box center [568, 479] width 182 height 40
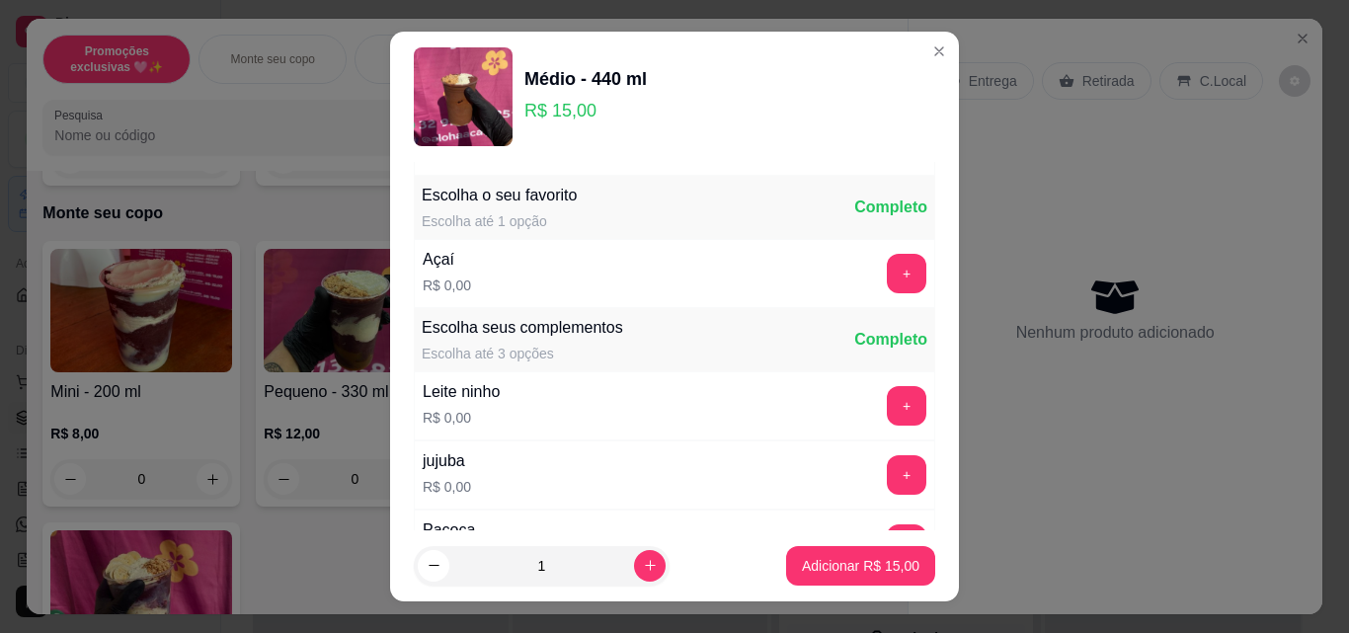
scroll to position [296, 0]
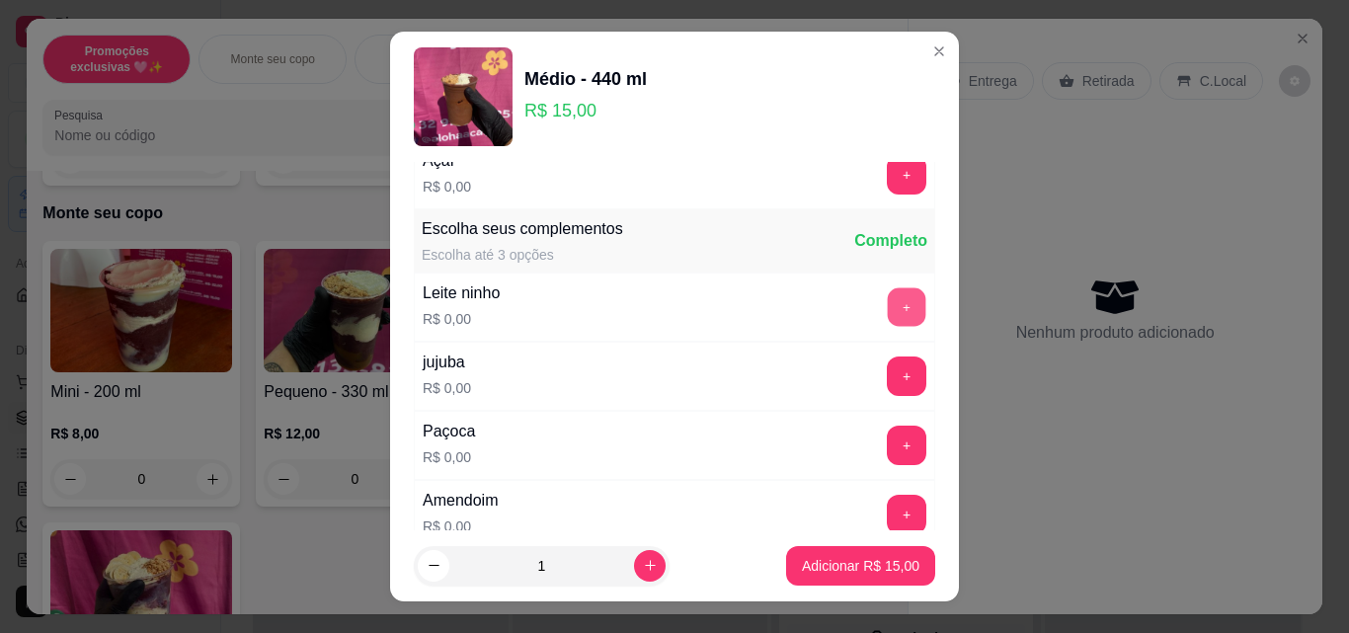
click at [888, 308] on button "+" at bounding box center [907, 307] width 39 height 39
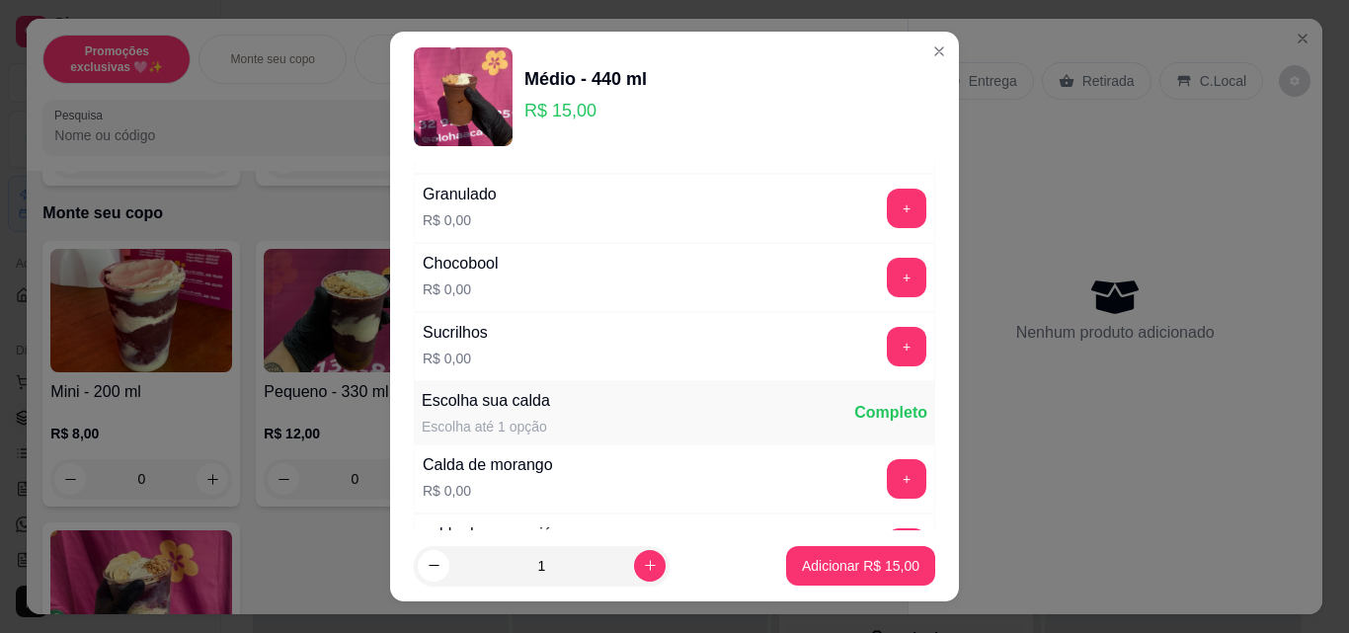
scroll to position [1580, 0]
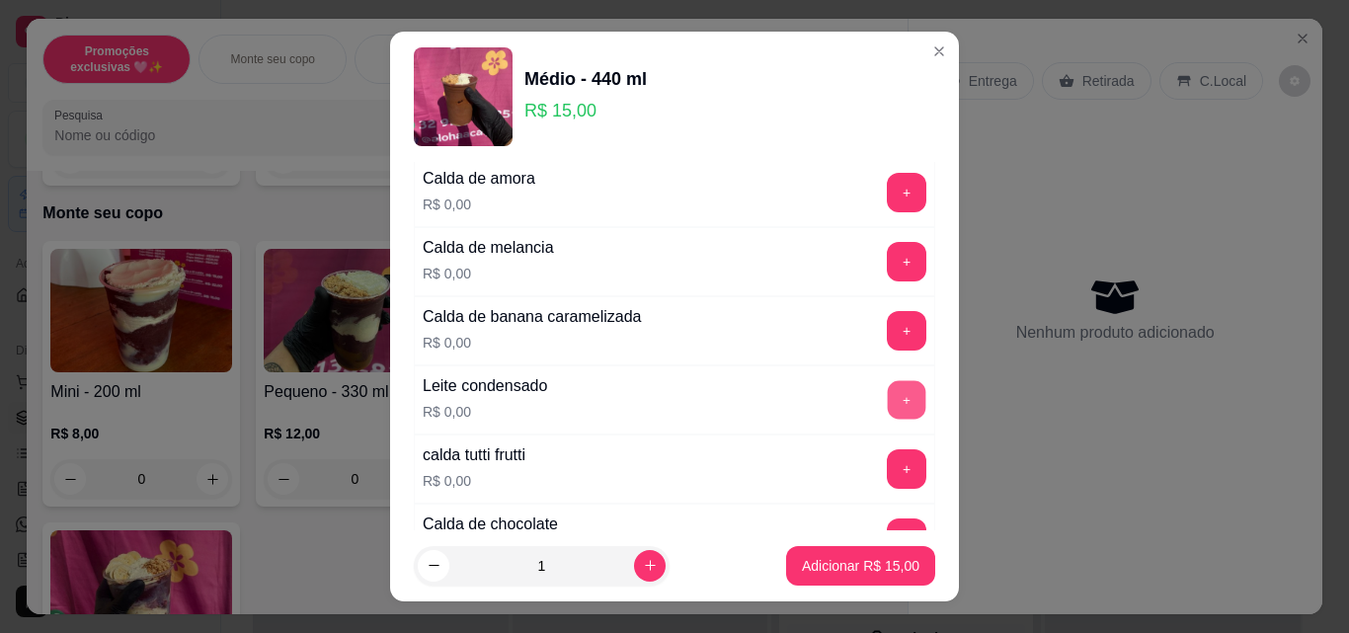
click at [888, 400] on button "+" at bounding box center [907, 400] width 39 height 39
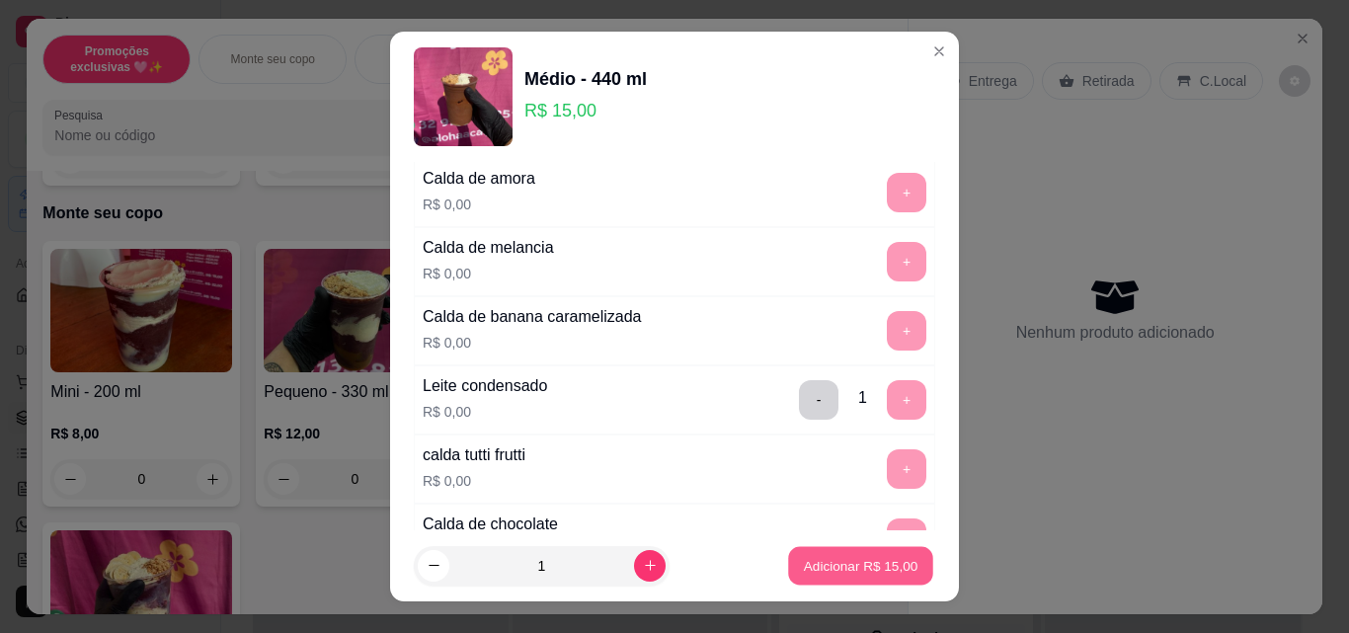
click at [871, 555] on button "Adicionar R$ 15,00" at bounding box center [860, 566] width 145 height 39
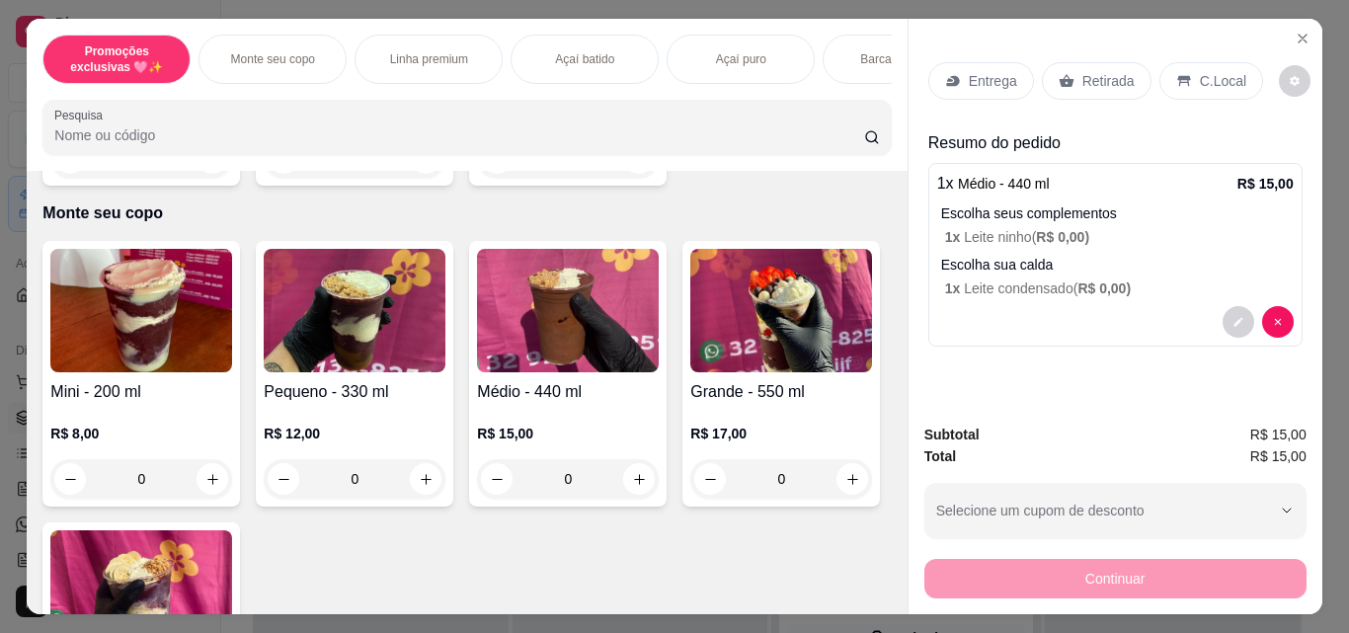
click at [210, 485] on div "0" at bounding box center [141, 479] width 182 height 40
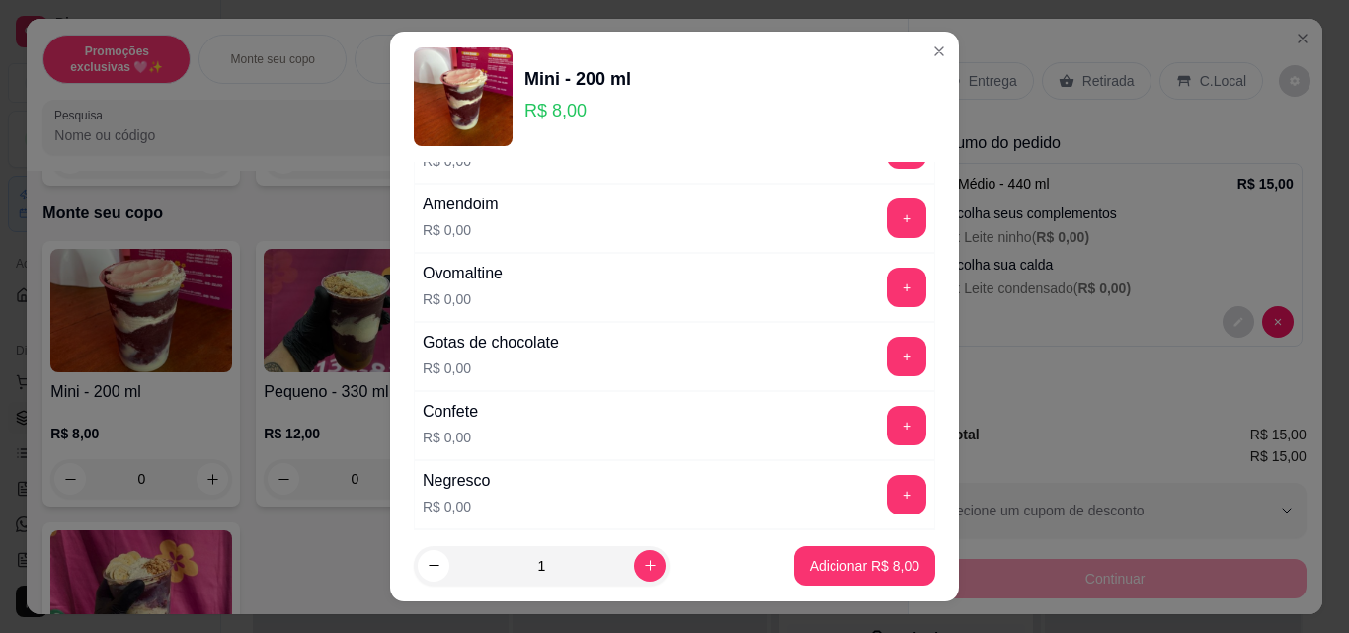
scroll to position [691, 0]
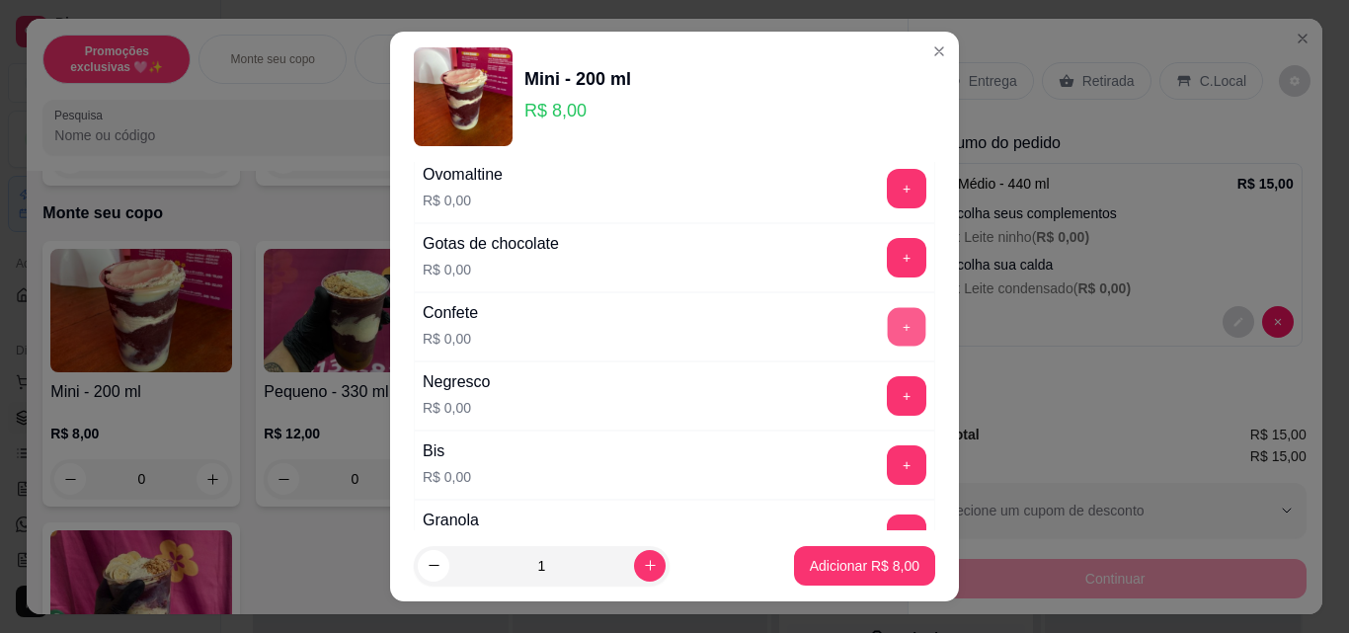
click at [888, 331] on button "+" at bounding box center [907, 327] width 39 height 39
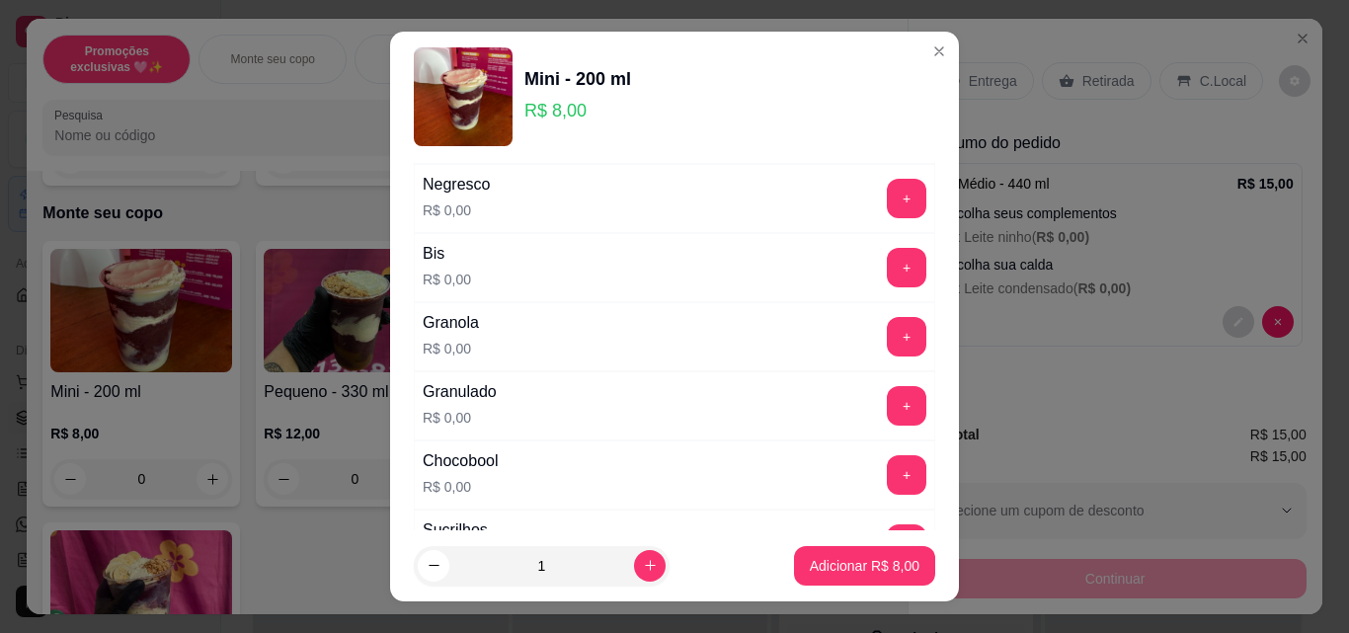
scroll to position [988, 0]
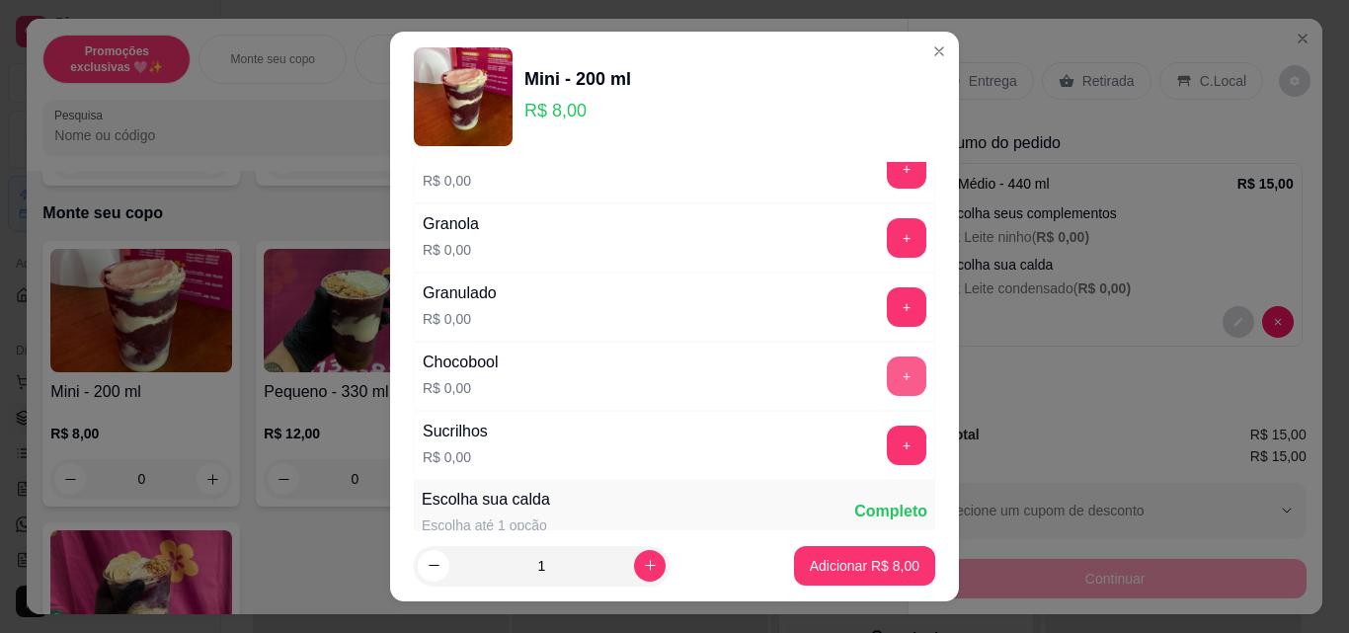
click at [887, 386] on button "+" at bounding box center [907, 377] width 40 height 40
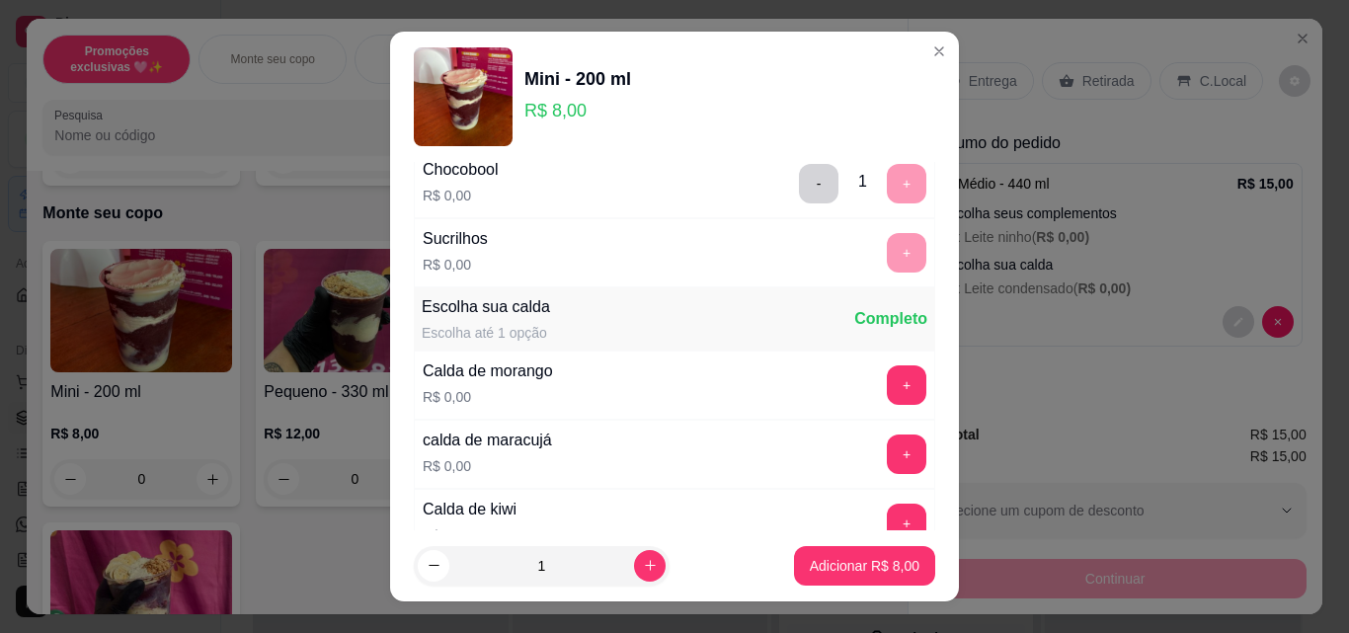
scroll to position [1185, 0]
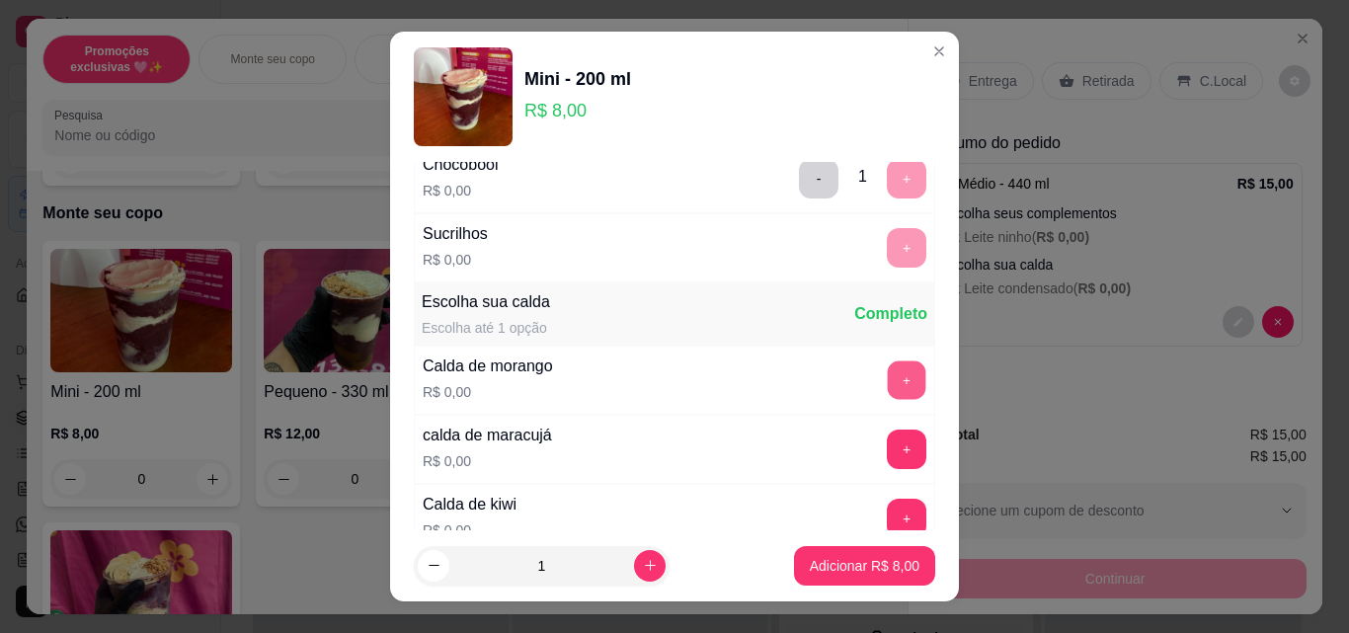
click at [888, 373] on button "+" at bounding box center [907, 380] width 39 height 39
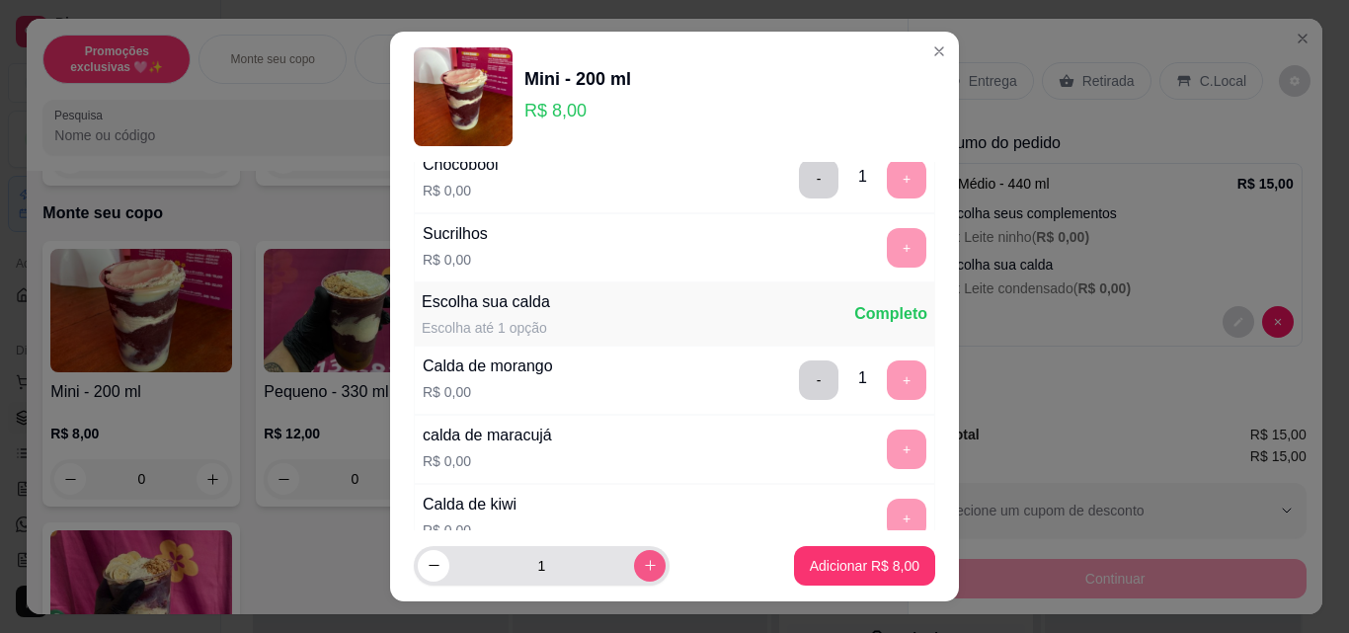
click at [634, 568] on button "increase-product-quantity" at bounding box center [650, 566] width 32 height 32
type input "2"
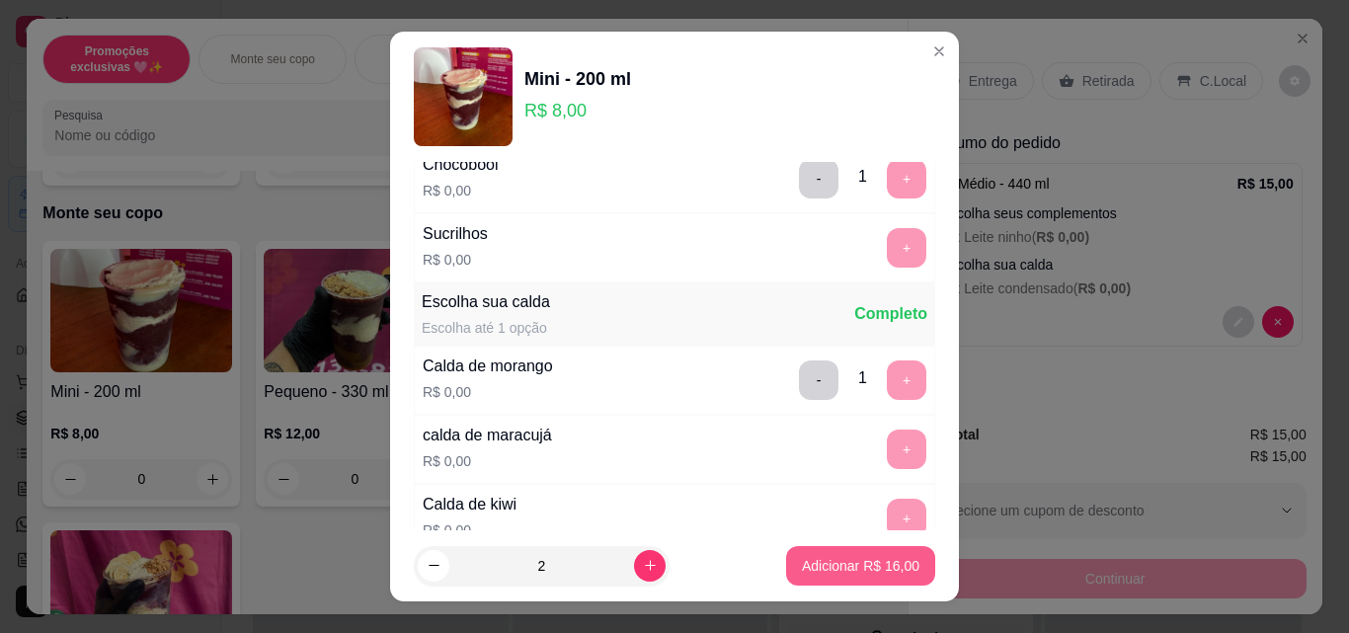
click at [826, 558] on p "Adicionar R$ 16,00" at bounding box center [861, 566] width 118 height 20
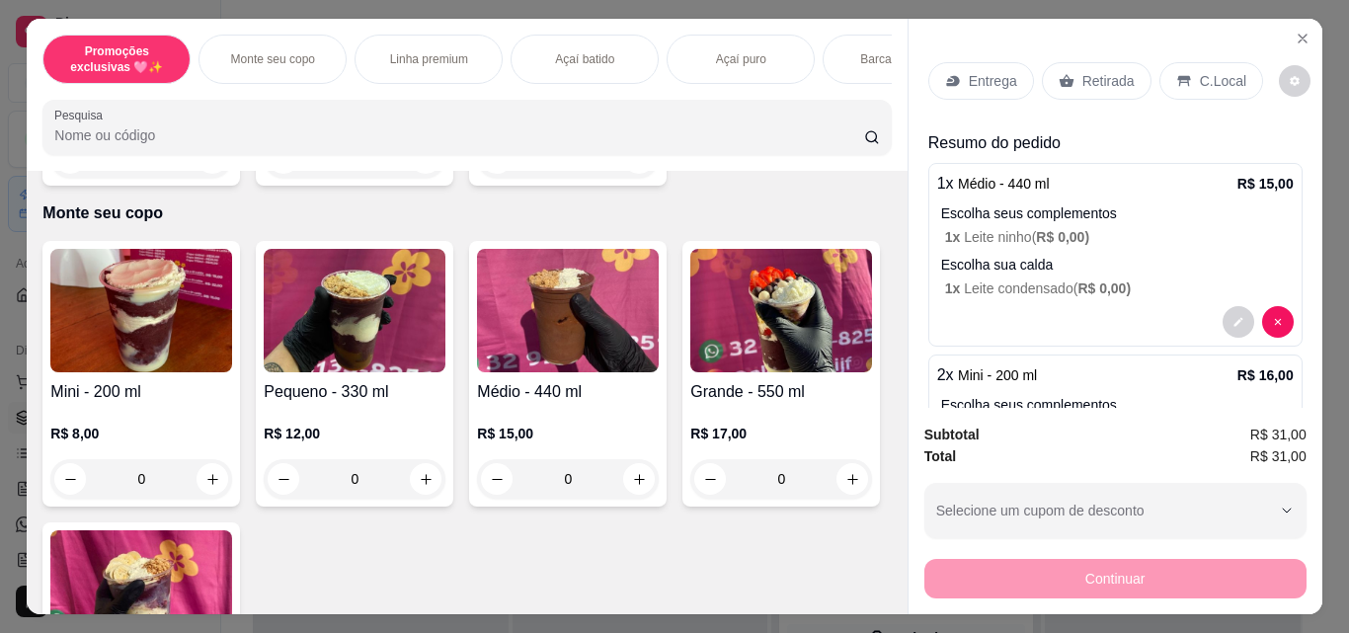
click at [422, 483] on div "0" at bounding box center [355, 479] width 182 height 40
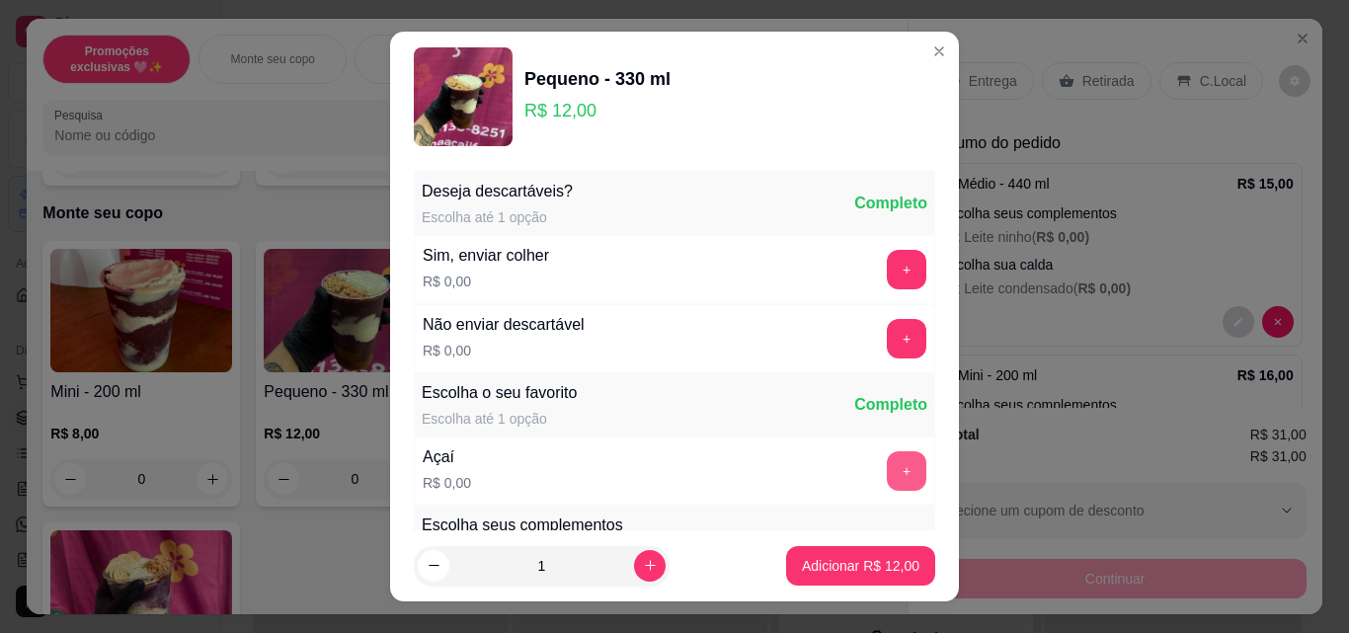
click at [887, 464] on button "+" at bounding box center [907, 471] width 40 height 40
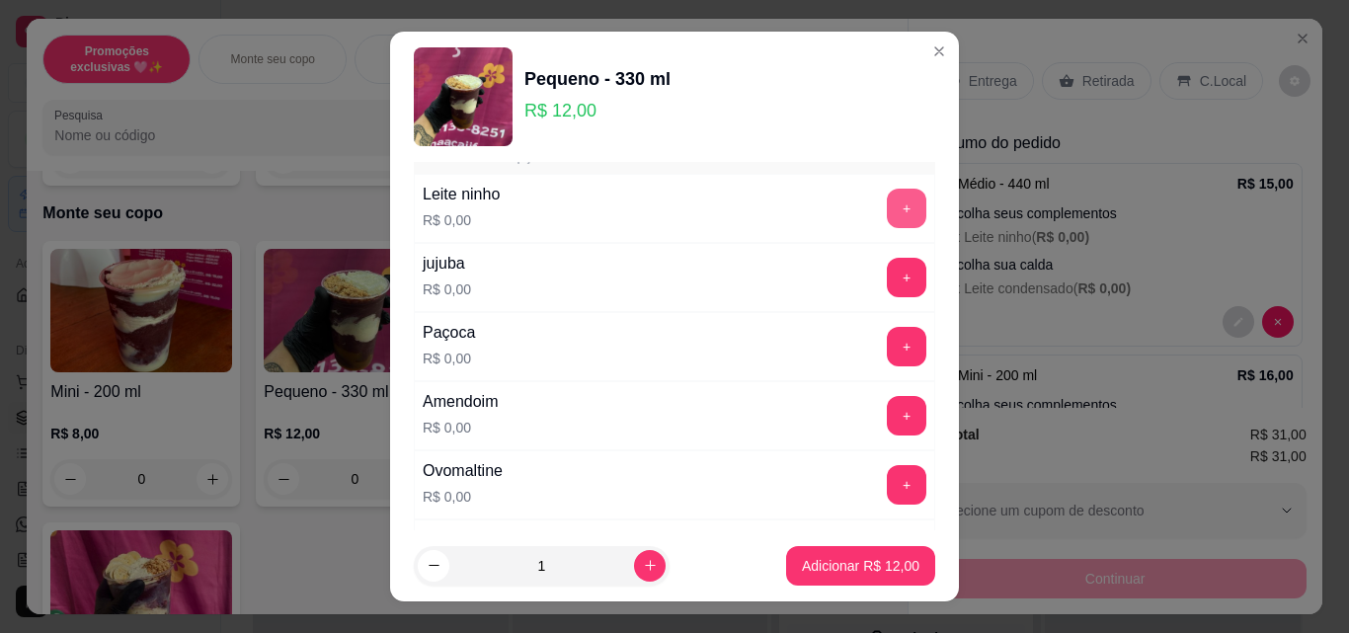
click at [887, 207] on button "+" at bounding box center [907, 209] width 40 height 40
click at [887, 479] on button "+" at bounding box center [907, 485] width 40 height 40
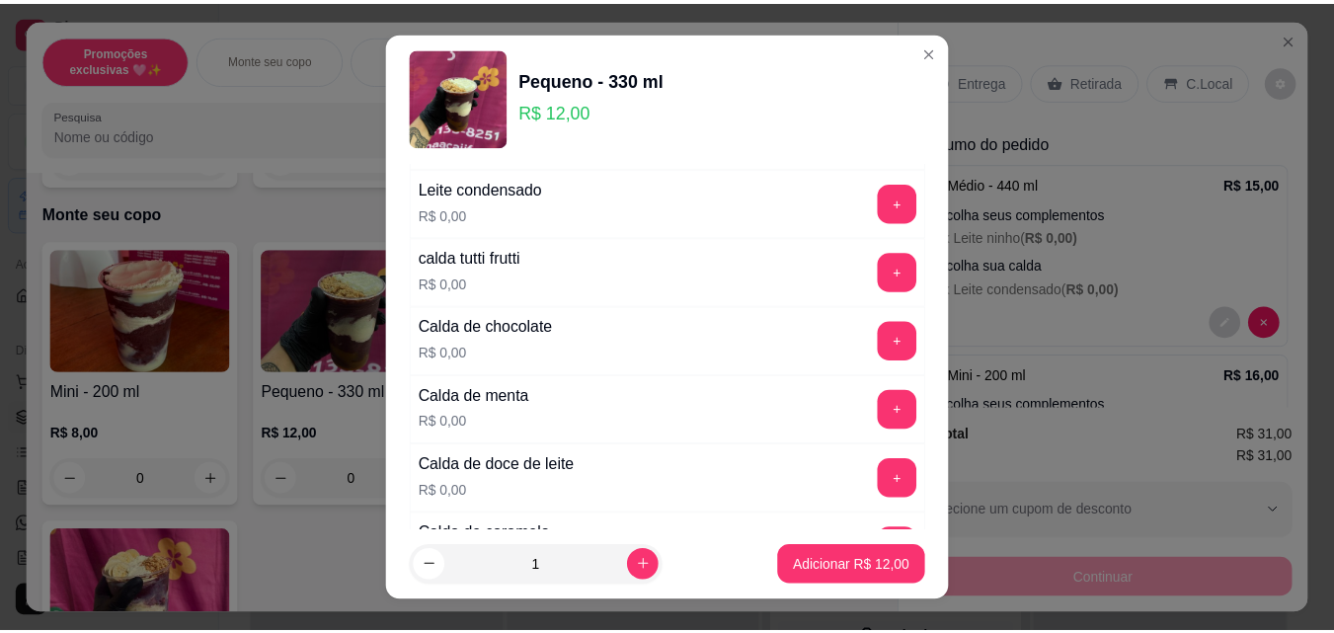
scroll to position [1877, 0]
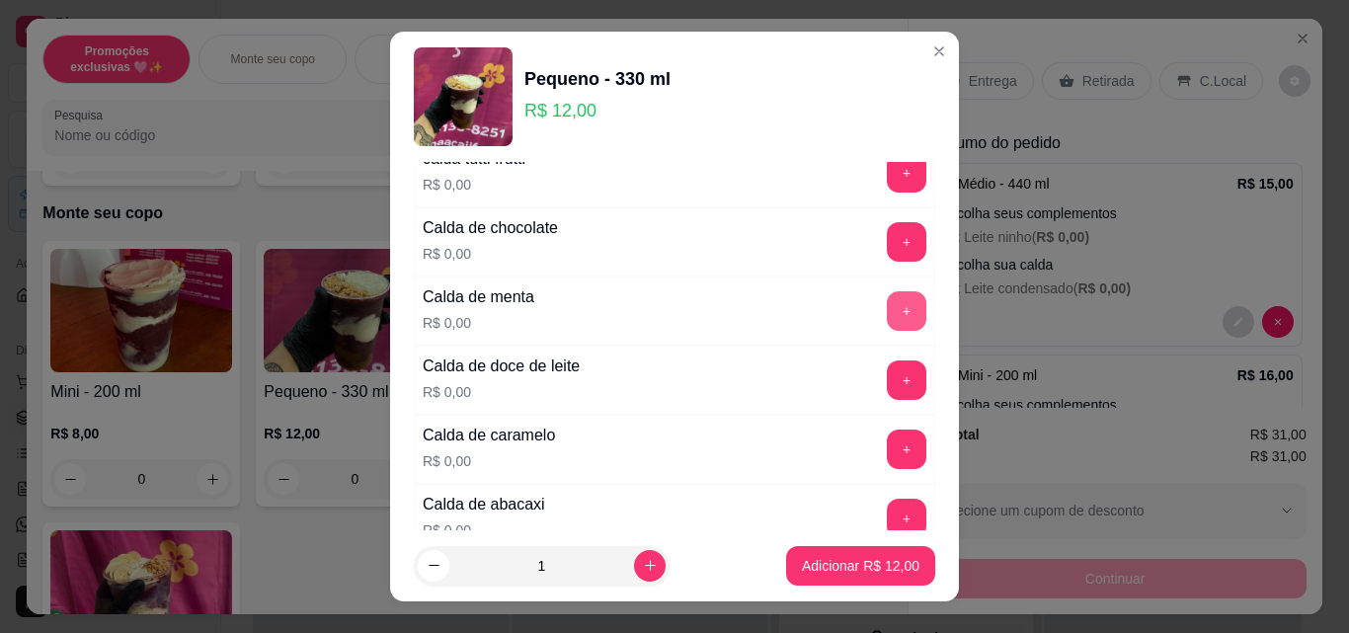
click at [887, 310] on button "+" at bounding box center [907, 311] width 40 height 40
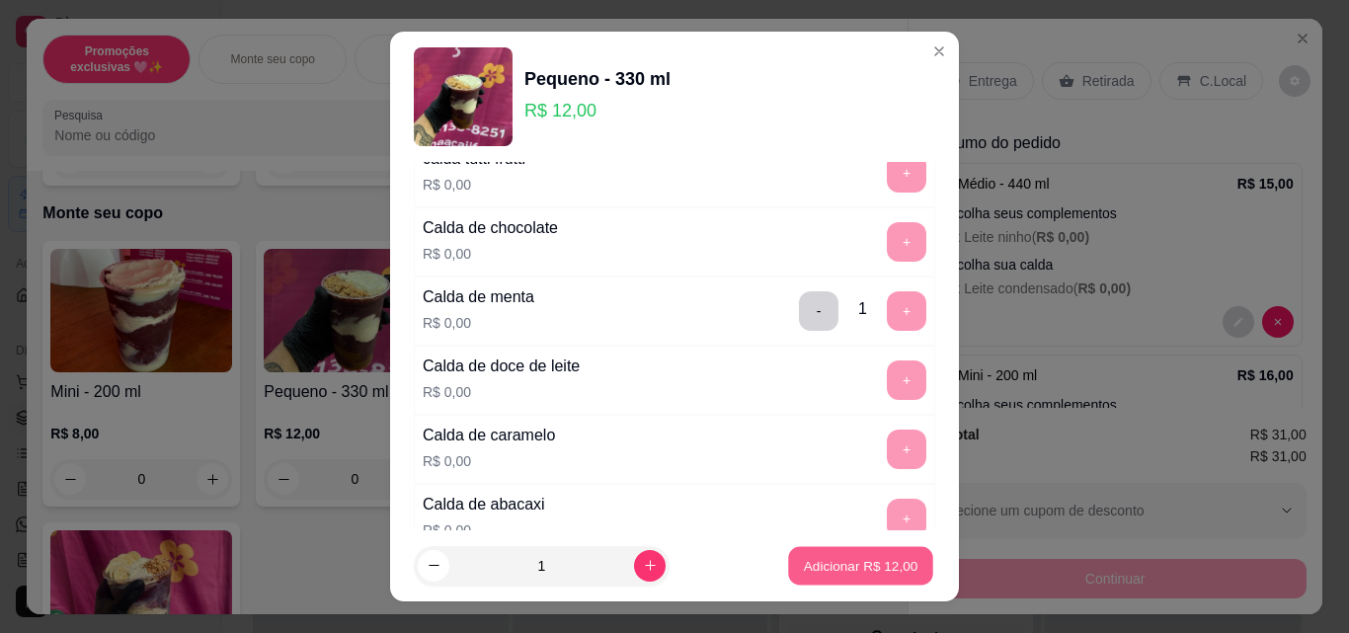
click at [885, 572] on p "Adicionar R$ 12,00" at bounding box center [861, 565] width 115 height 19
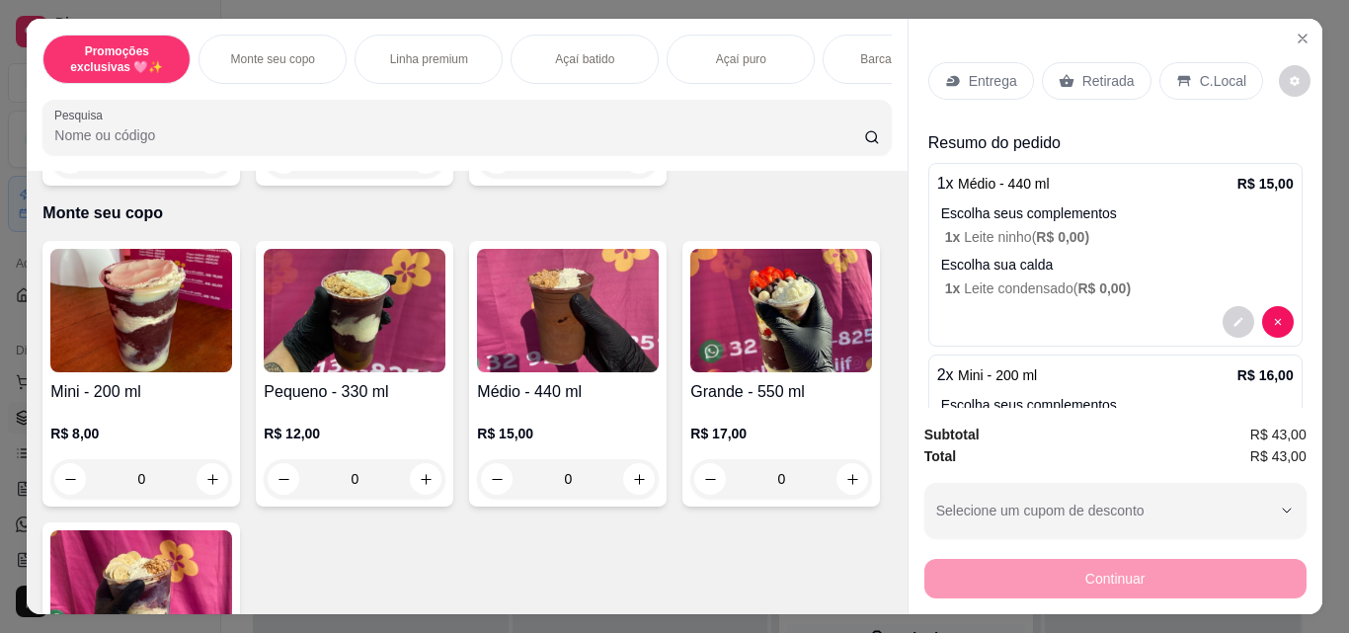
click at [1082, 72] on p "Retirada" at bounding box center [1108, 81] width 52 height 20
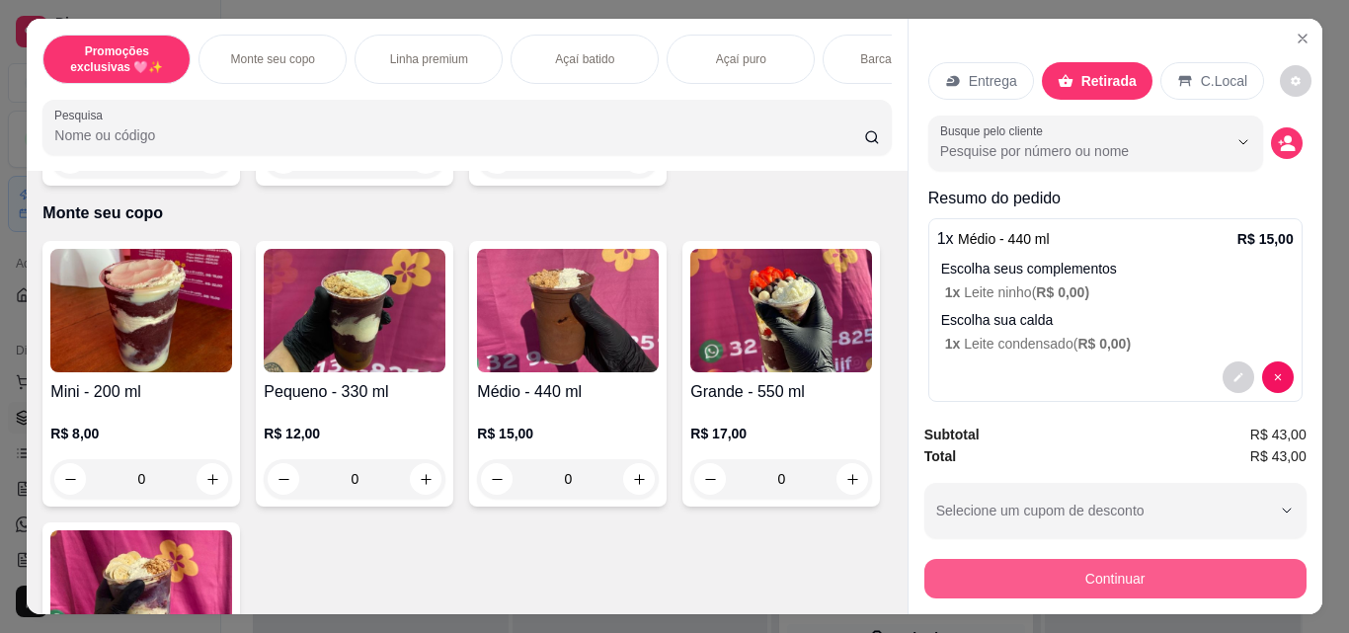
click at [1137, 568] on button "Continuar" at bounding box center [1115, 579] width 382 height 40
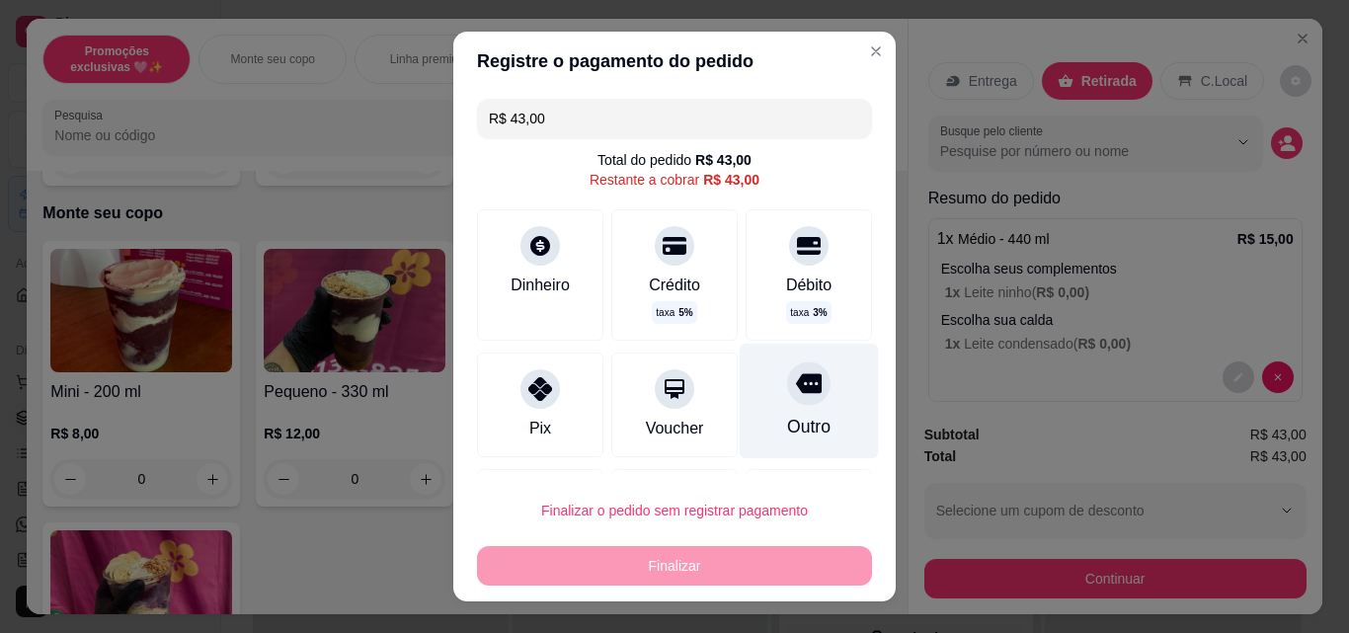
click at [810, 409] on div "Outro" at bounding box center [809, 402] width 139 height 116
type input "R$ 0,00"
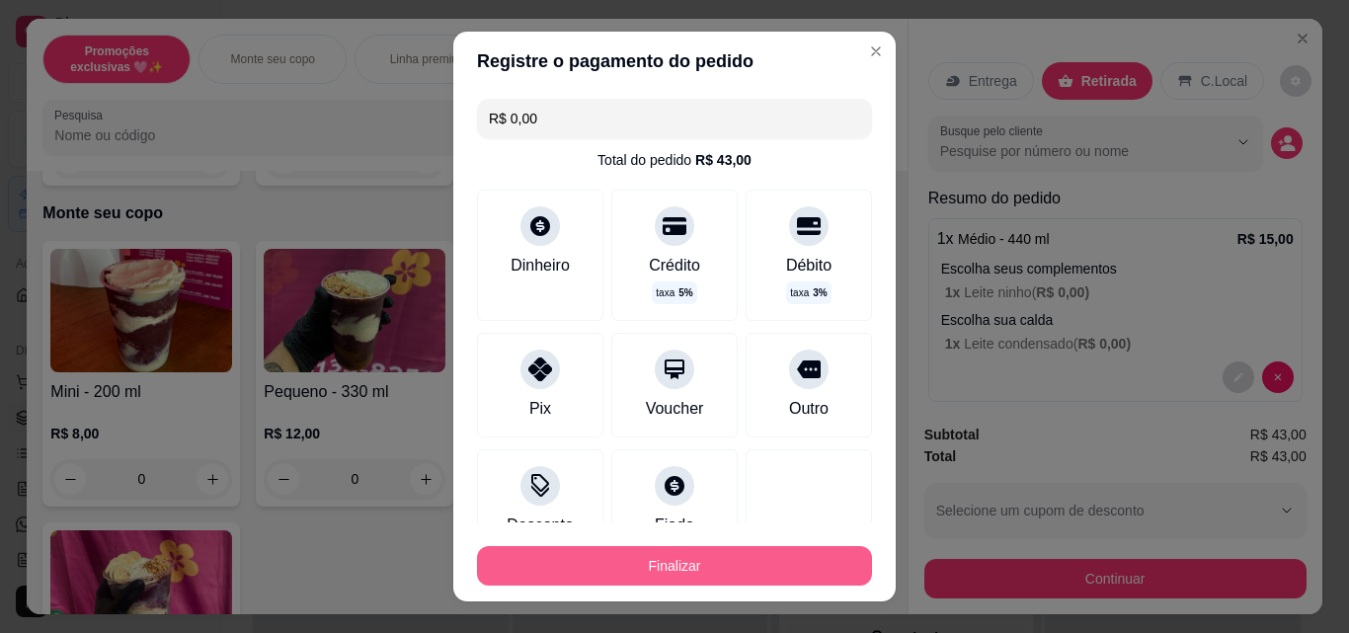
click at [779, 573] on button "Finalizar" at bounding box center [674, 566] width 395 height 40
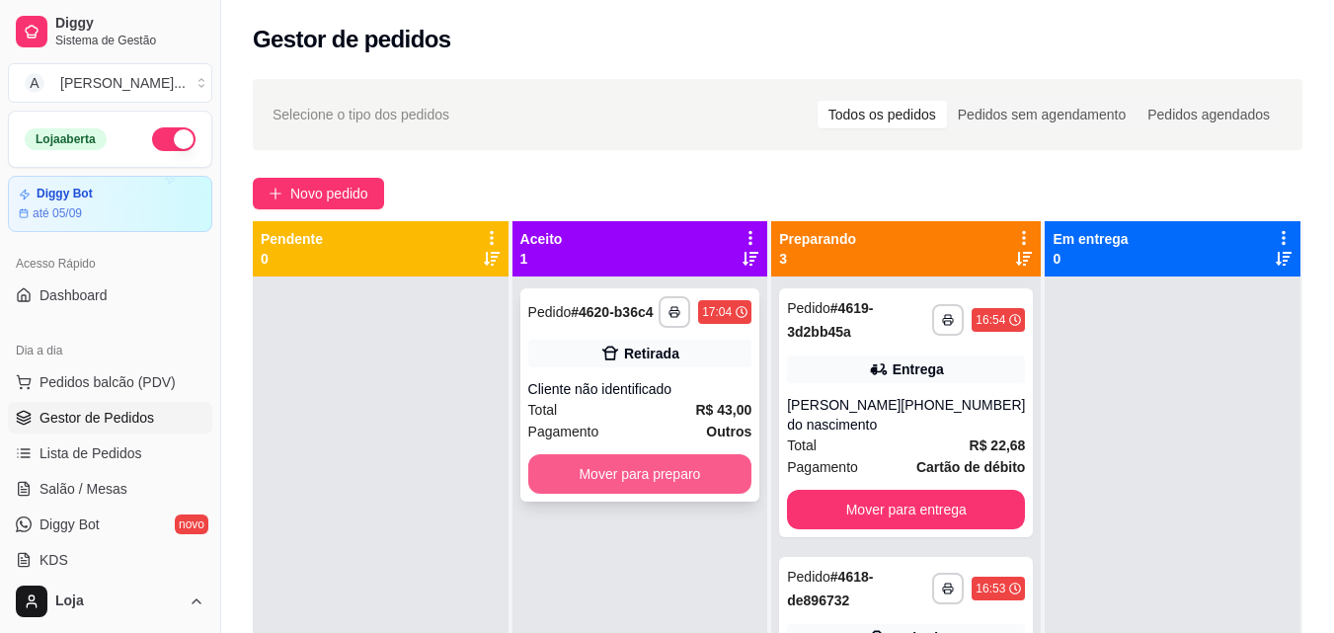
click at [727, 463] on button "Mover para preparo" at bounding box center [640, 474] width 224 height 40
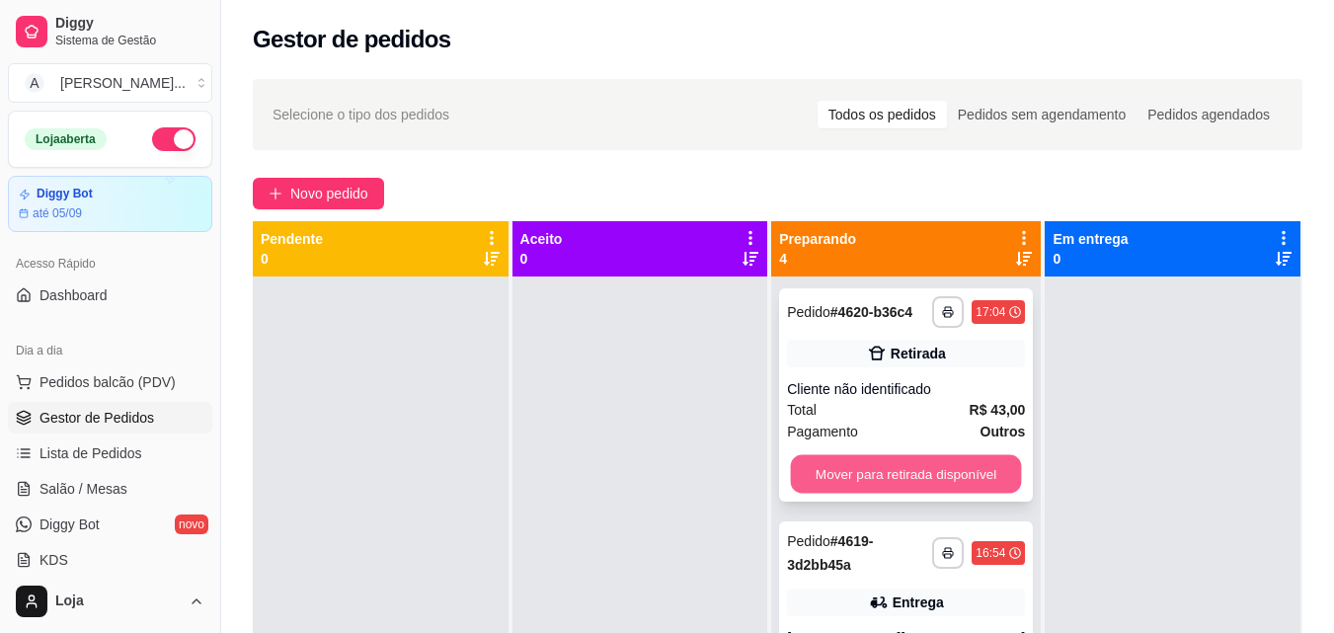
click at [895, 482] on button "Mover para retirada disponível" at bounding box center [906, 474] width 231 height 39
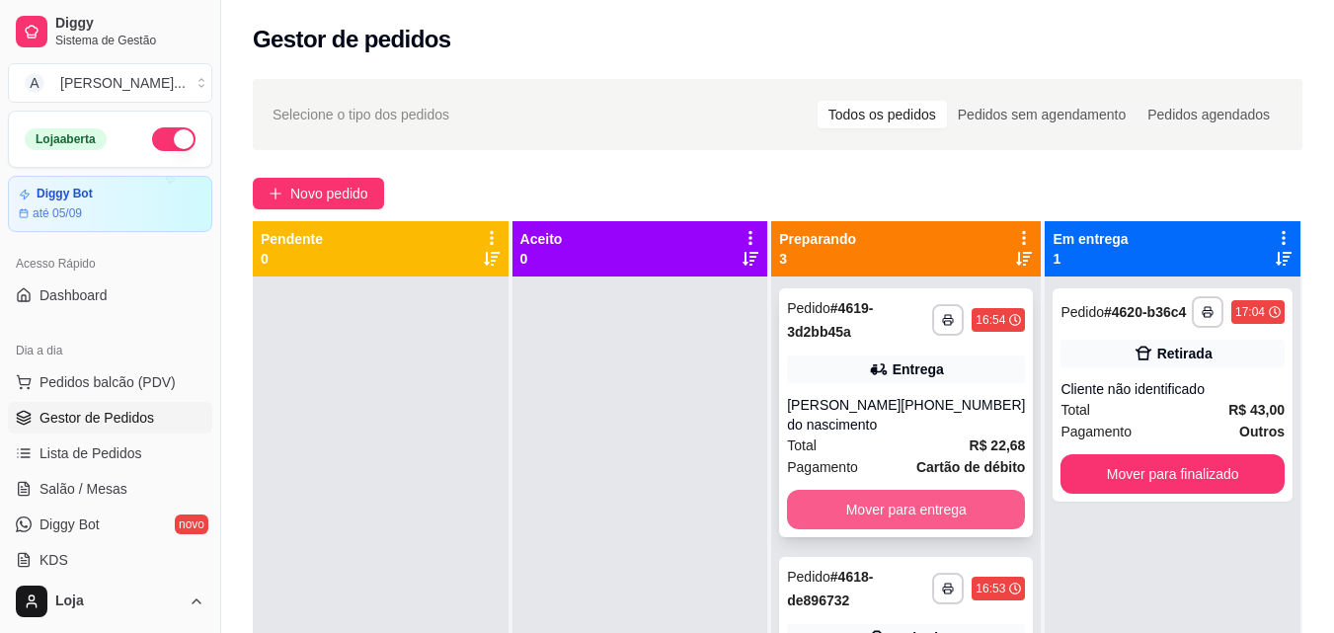
click at [966, 510] on button "Mover para entrega" at bounding box center [906, 510] width 238 height 40
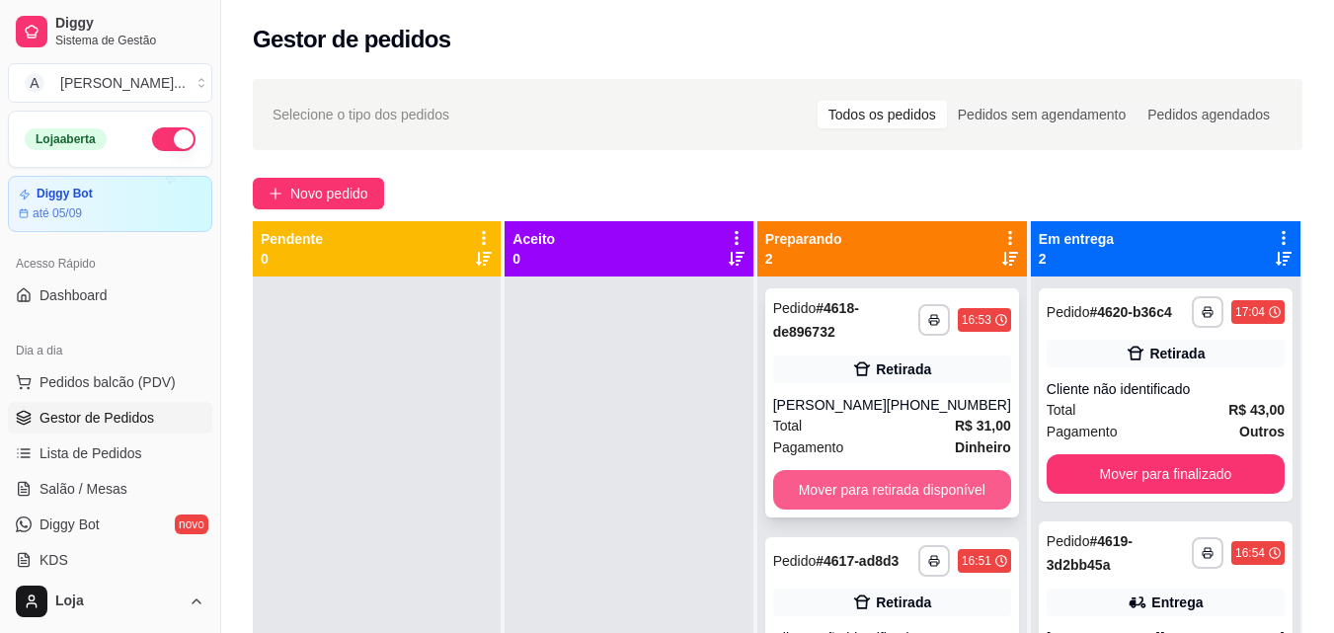
click at [957, 491] on button "Mover para retirada disponível" at bounding box center [892, 490] width 238 height 40
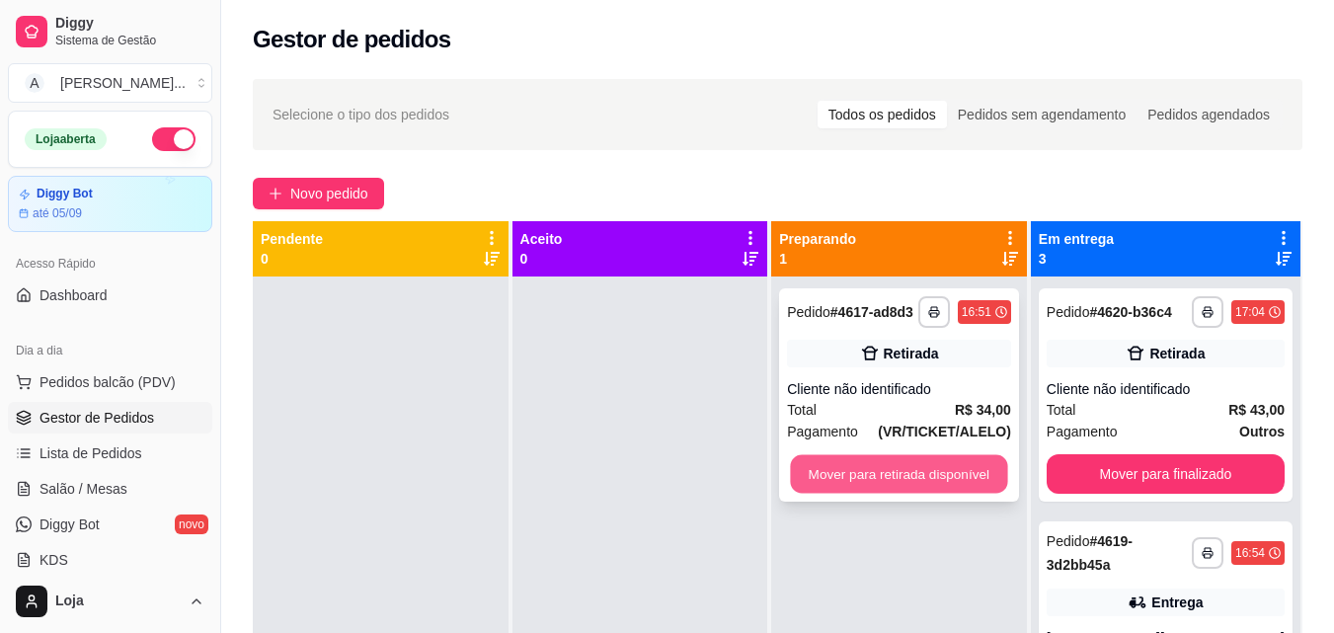
click at [990, 476] on button "Mover para retirada disponível" at bounding box center [899, 474] width 217 height 39
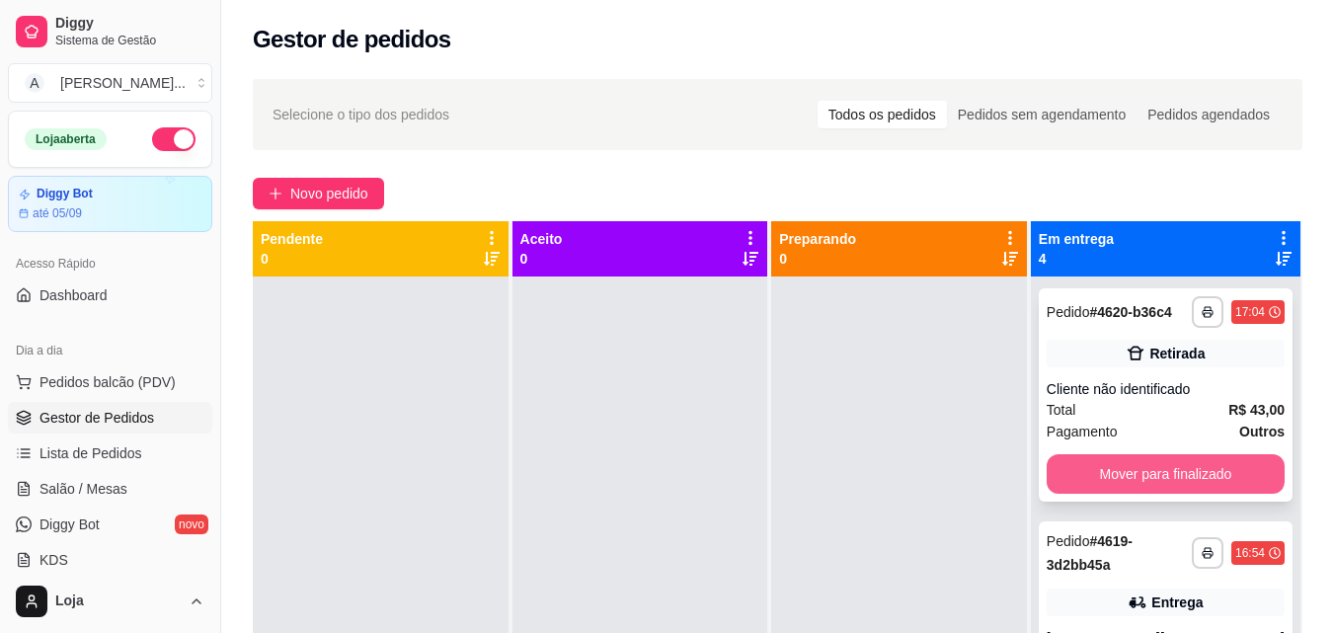
click at [1085, 494] on button "Mover para finalizado" at bounding box center [1166, 474] width 238 height 40
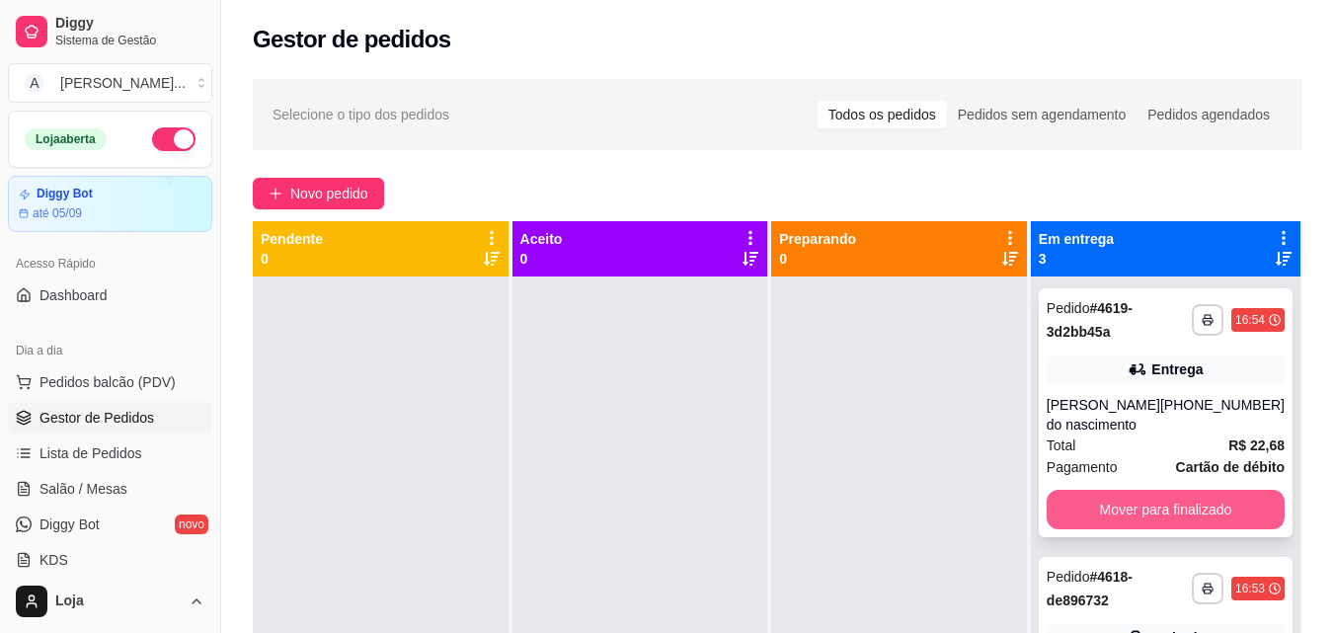
click at [1089, 529] on button "Mover para finalizado" at bounding box center [1166, 510] width 238 height 40
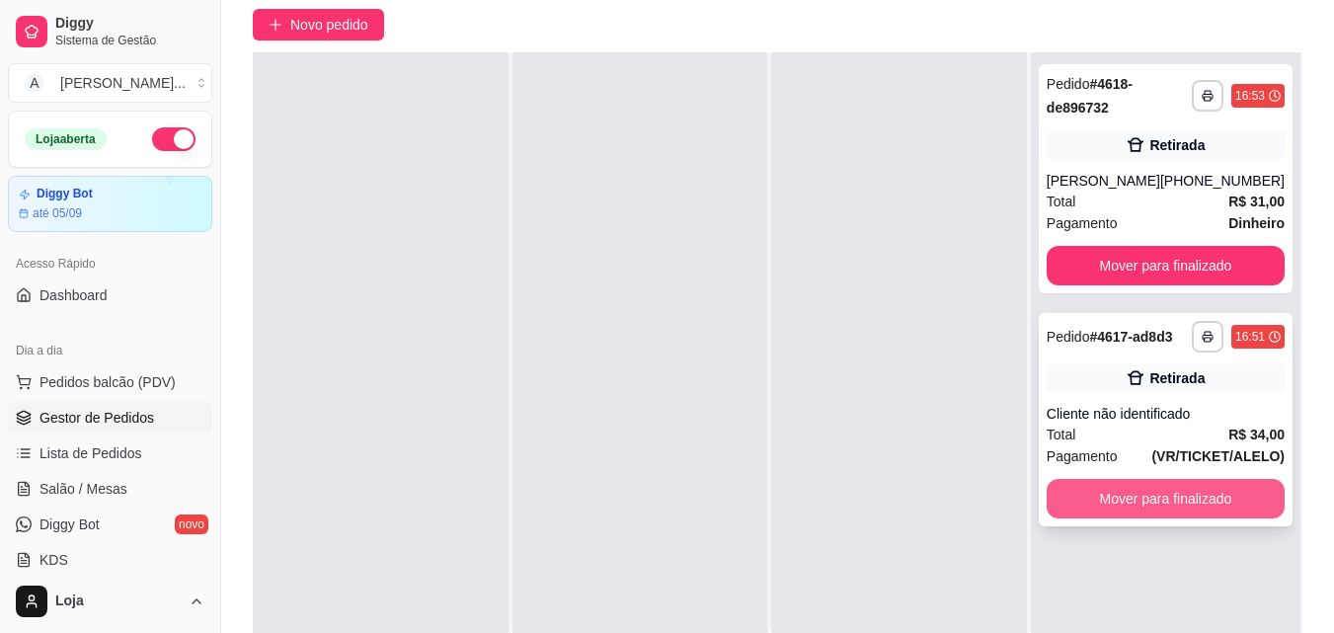
scroll to position [198, 0]
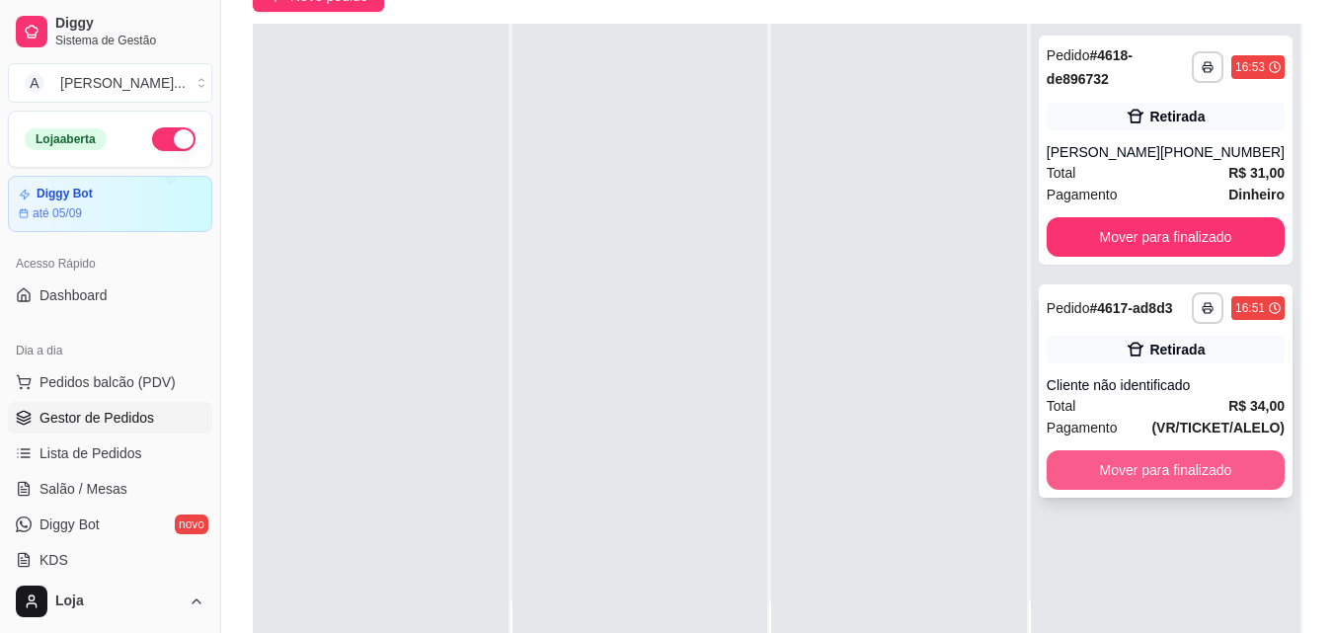
click at [1109, 478] on button "Mover para finalizado" at bounding box center [1166, 470] width 238 height 40
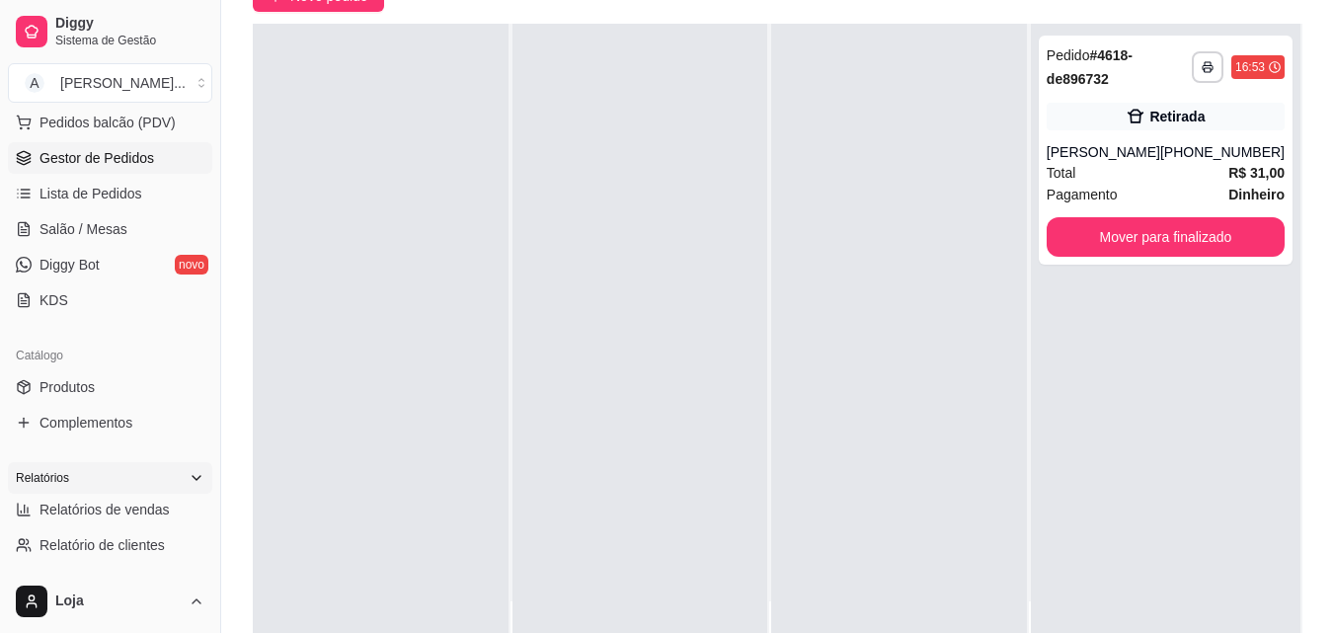
scroll to position [296, 0]
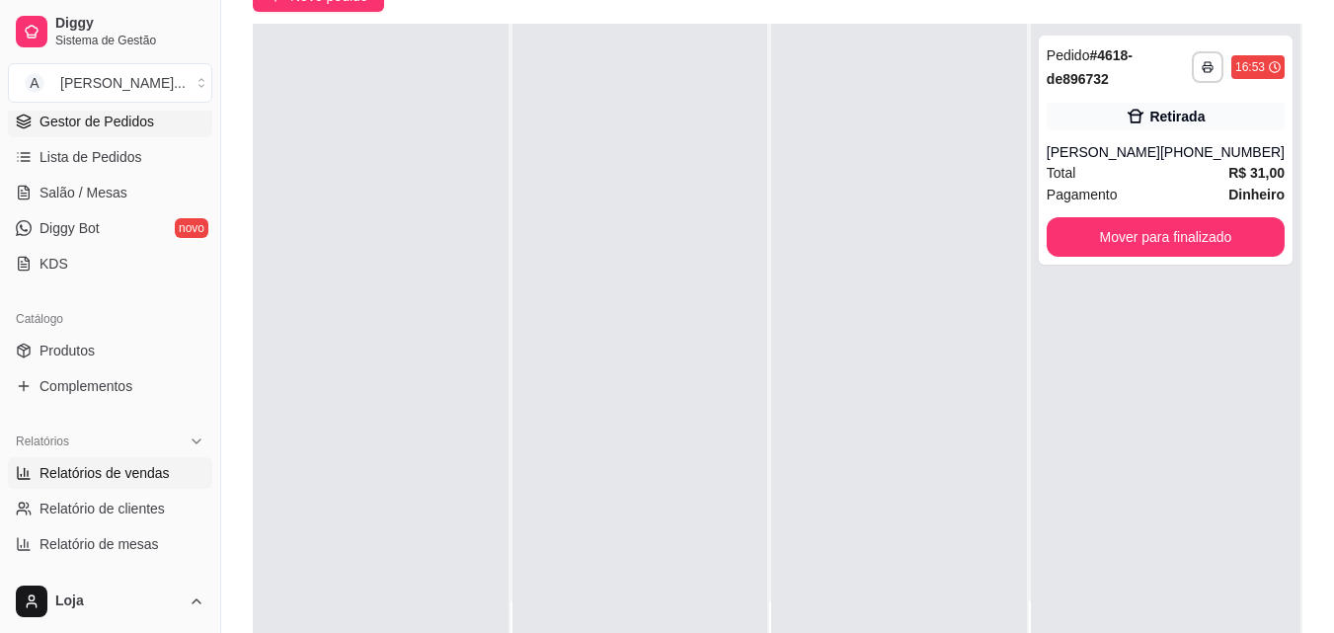
click at [137, 486] on link "Relatórios de vendas" at bounding box center [110, 473] width 204 height 32
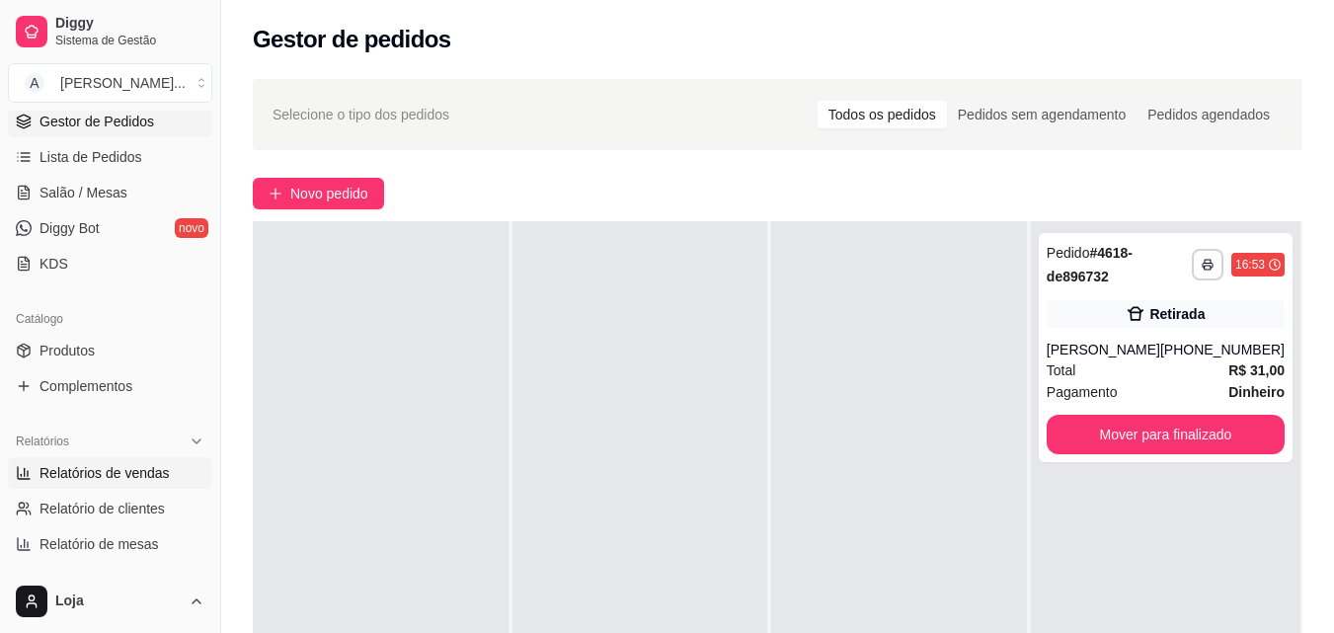
select select "ALL"
select select "0"
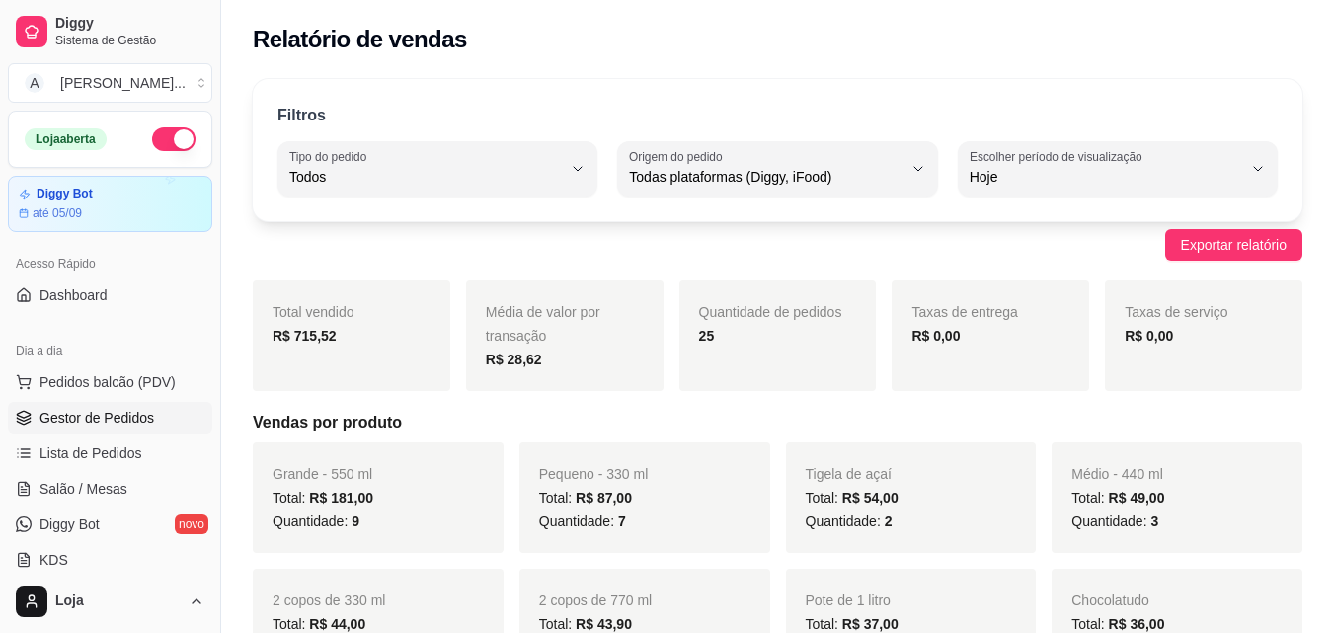
click at [125, 419] on span "Gestor de Pedidos" at bounding box center [97, 418] width 115 height 20
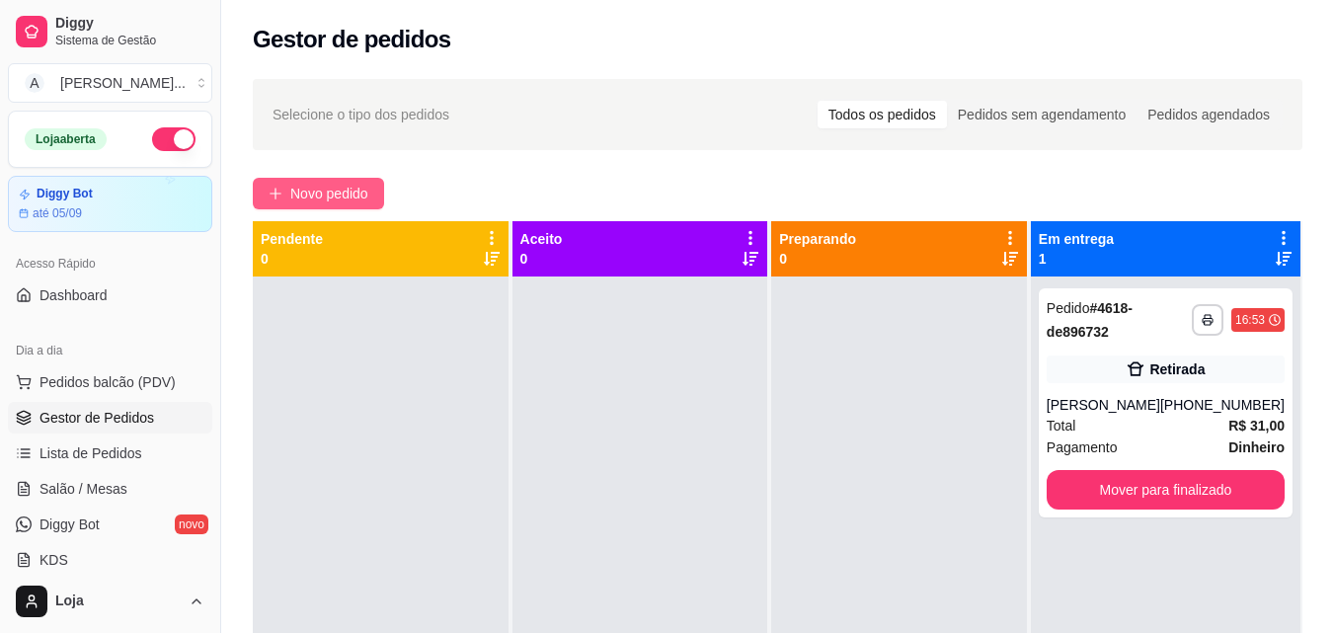
click at [331, 201] on span "Novo pedido" at bounding box center [329, 194] width 78 height 22
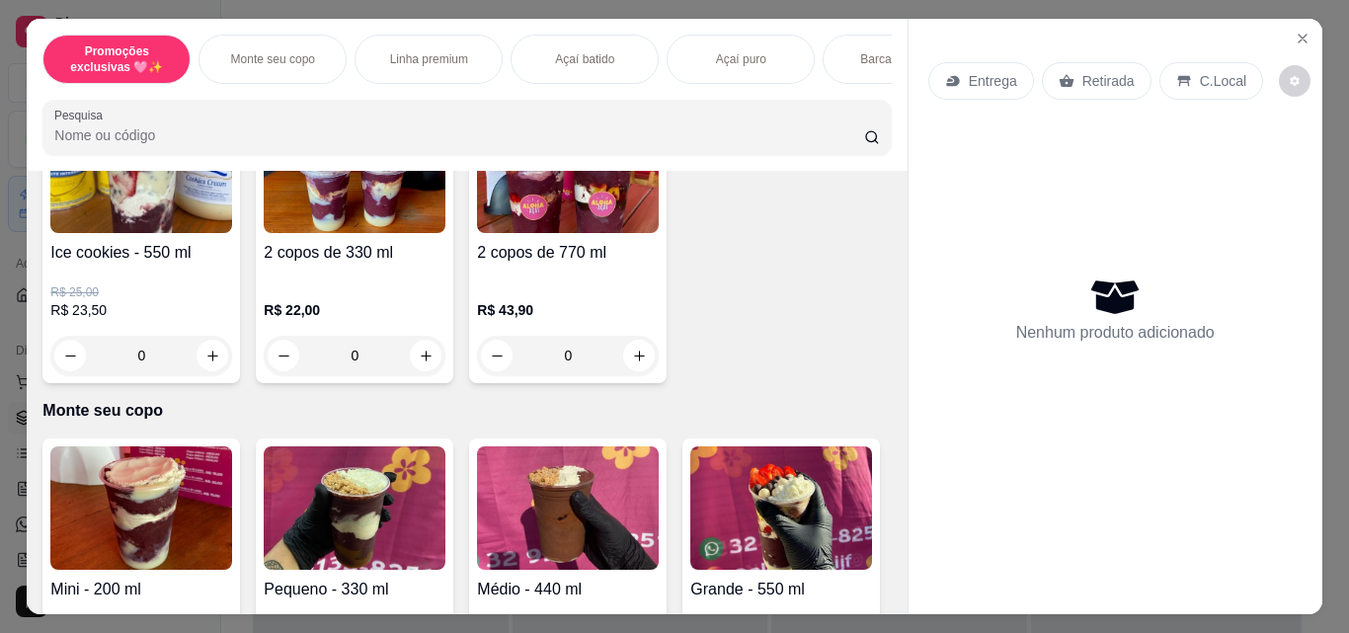
scroll to position [296, 0]
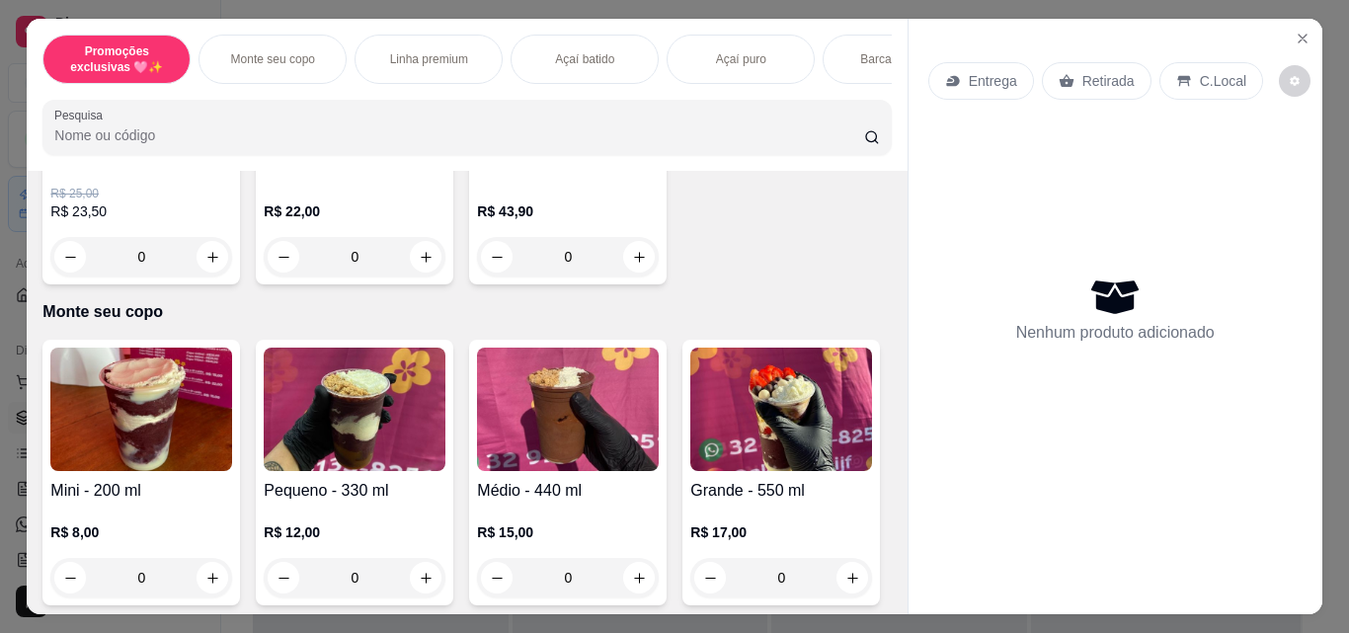
click at [413, 584] on div "0" at bounding box center [355, 578] width 182 height 40
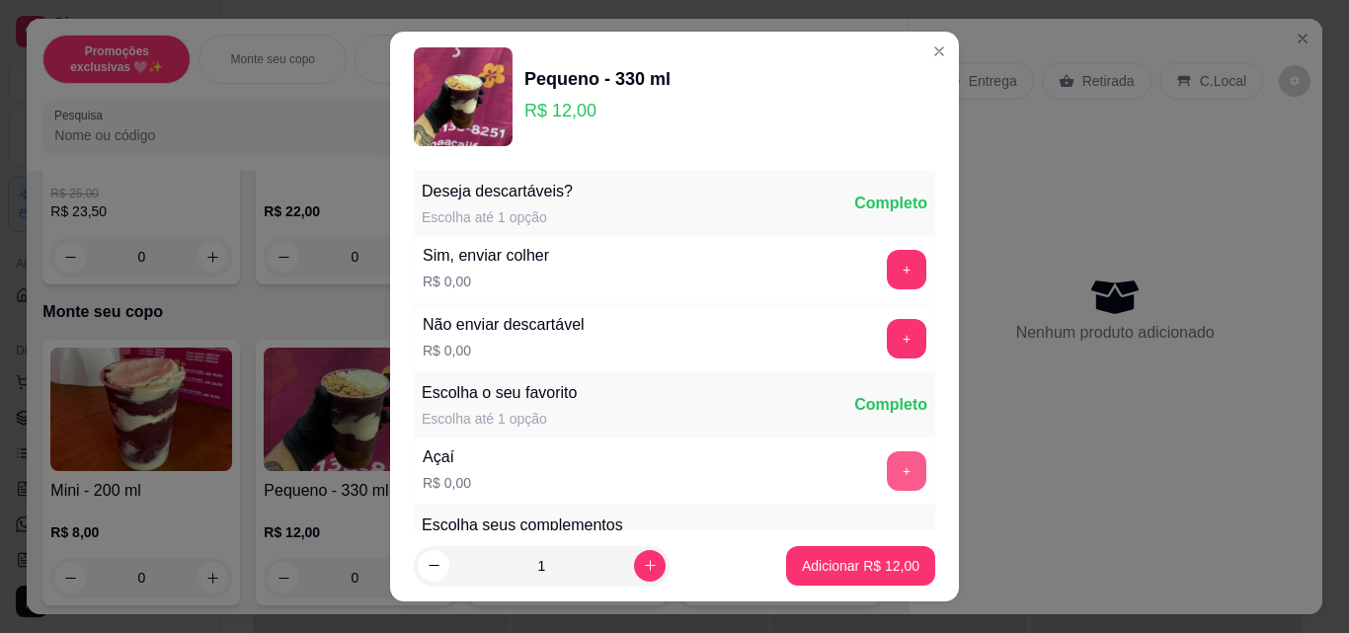
click at [887, 460] on button "+" at bounding box center [907, 471] width 40 height 40
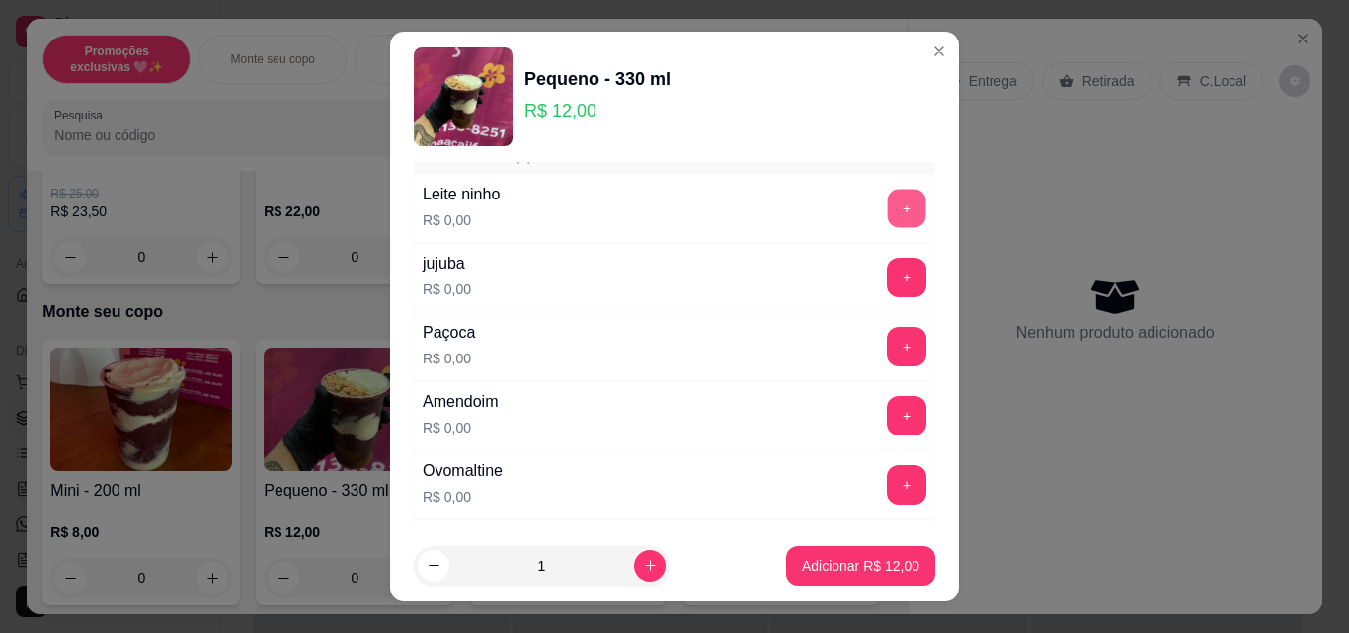
click at [888, 201] on button "+" at bounding box center [907, 209] width 39 height 39
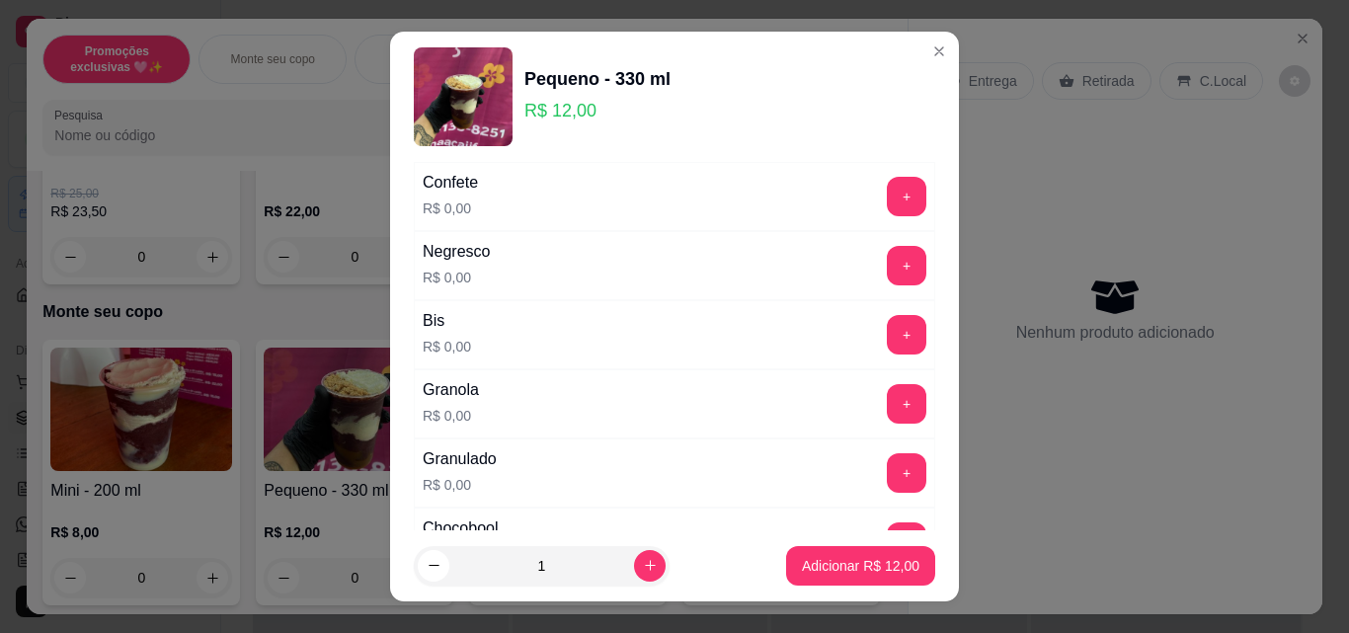
scroll to position [889, 0]
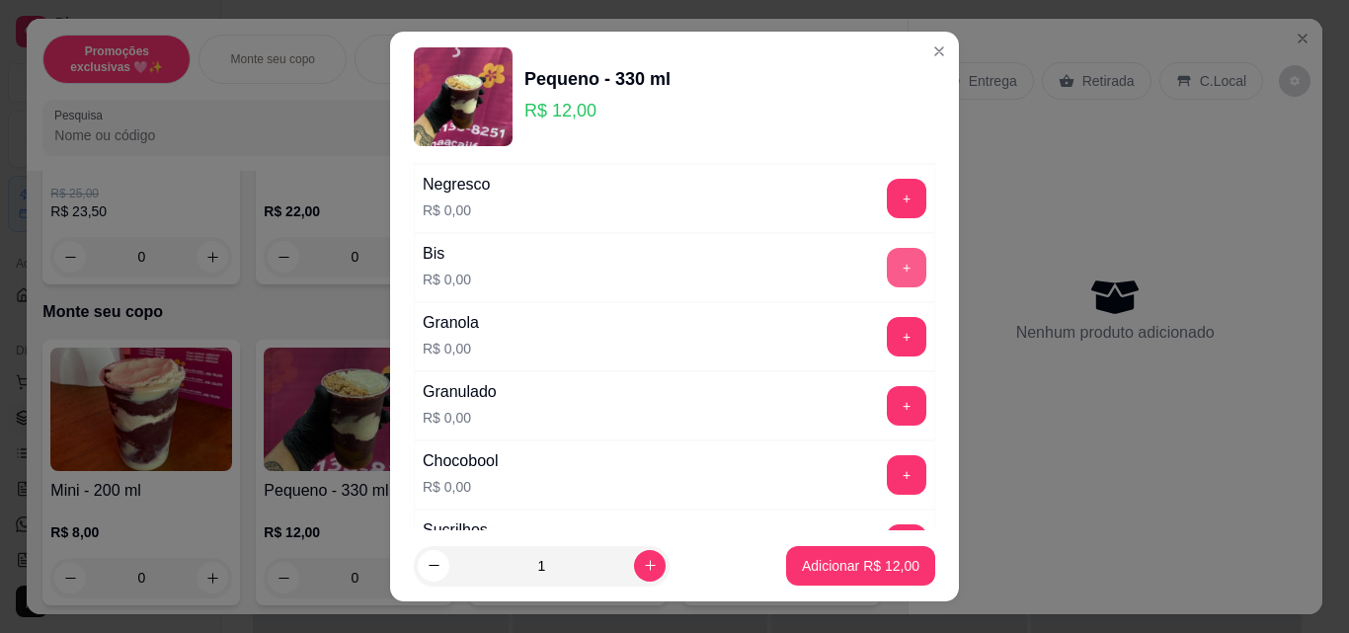
click at [887, 262] on button "+" at bounding box center [907, 268] width 40 height 40
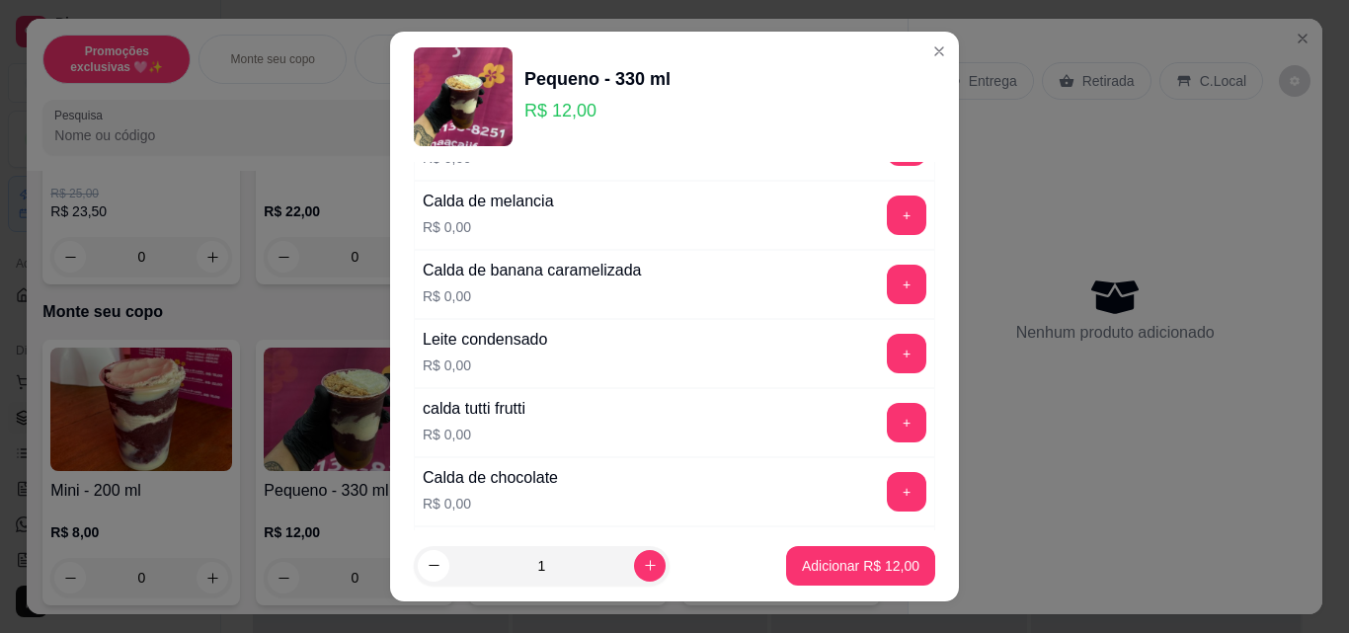
scroll to position [1679, 0]
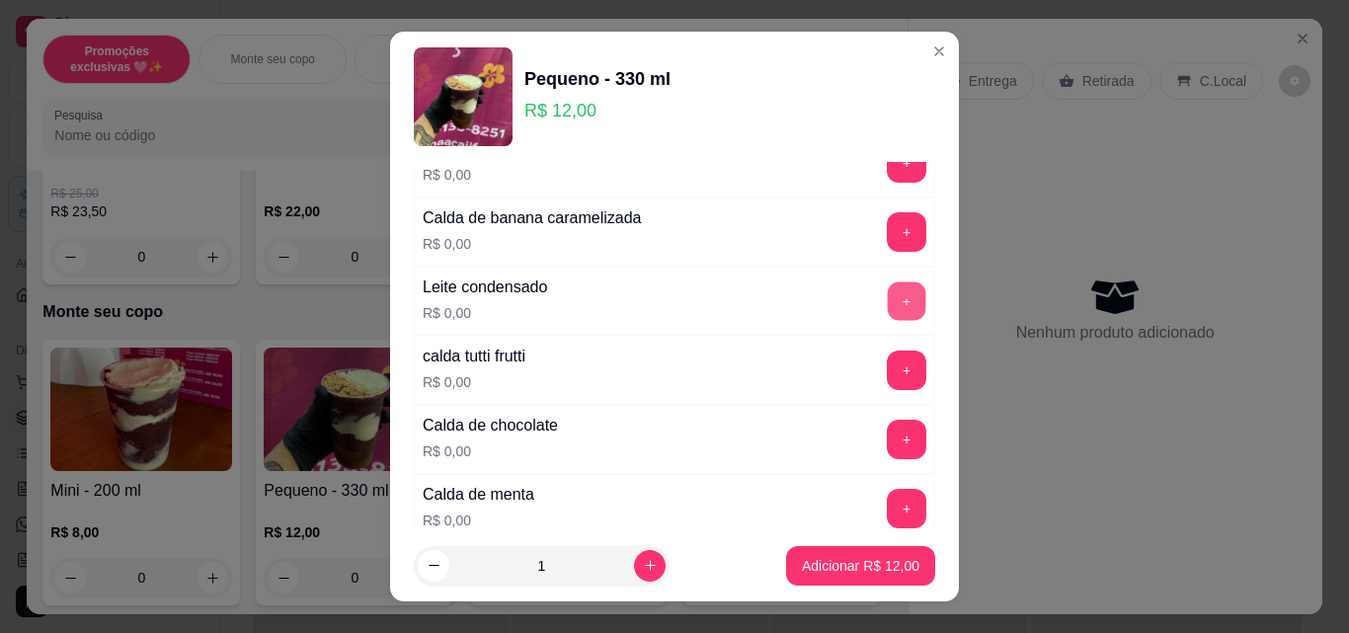
click at [888, 307] on button "+" at bounding box center [907, 301] width 39 height 39
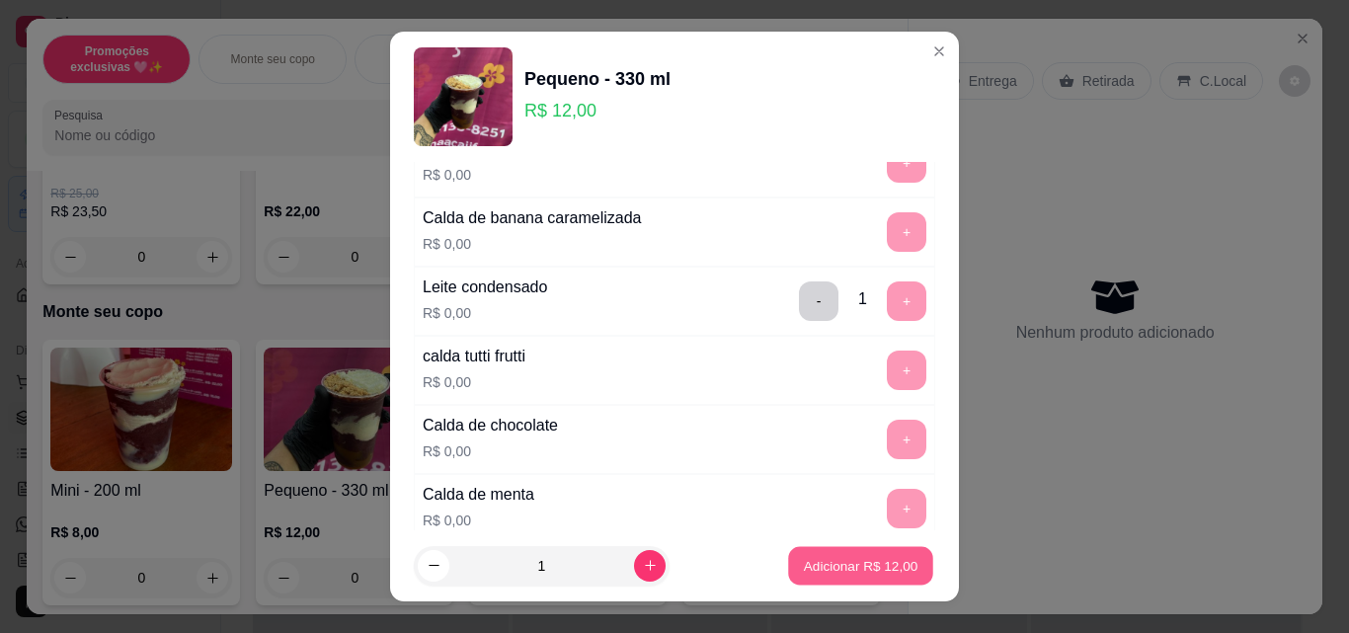
click at [895, 559] on p "Adicionar R$ 12,00" at bounding box center [861, 565] width 115 height 19
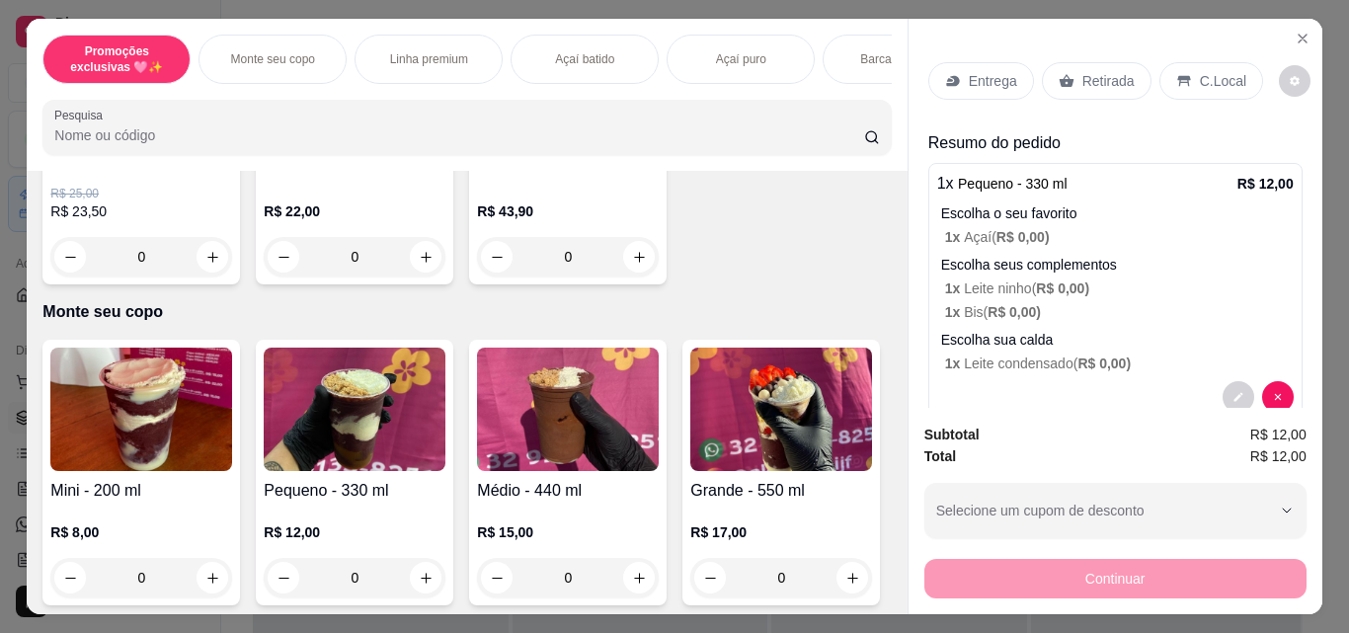
click at [424, 575] on div "0" at bounding box center [355, 578] width 182 height 40
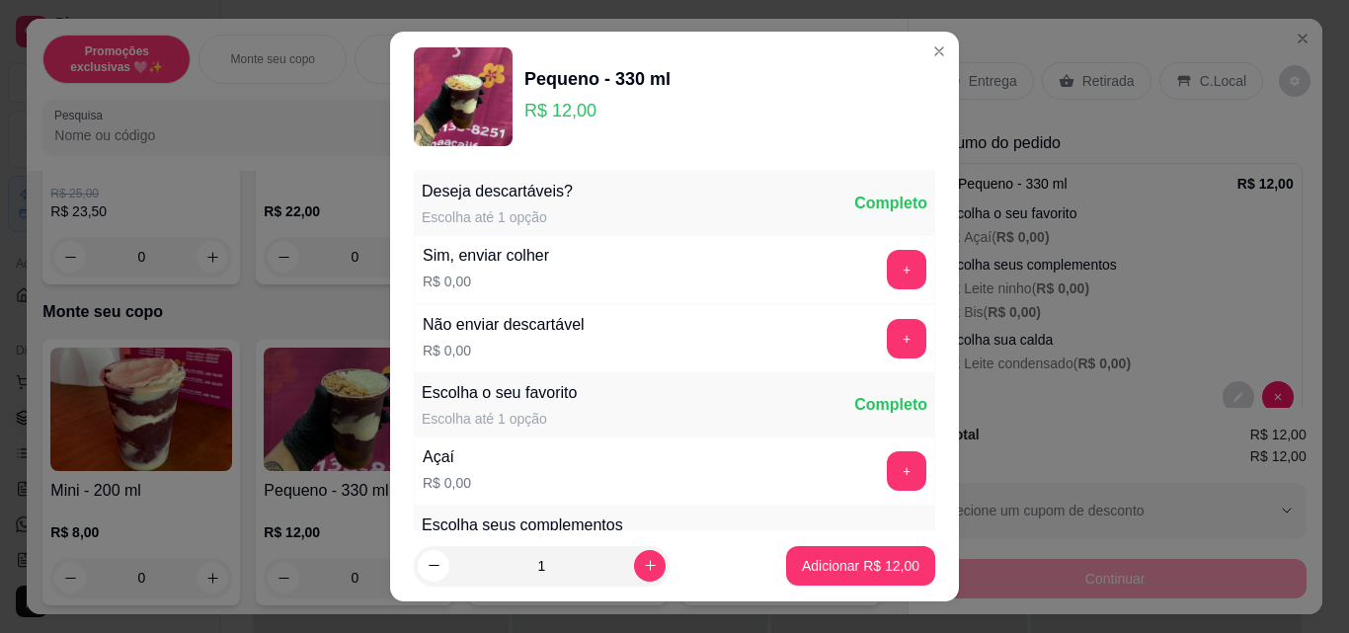
scroll to position [99, 0]
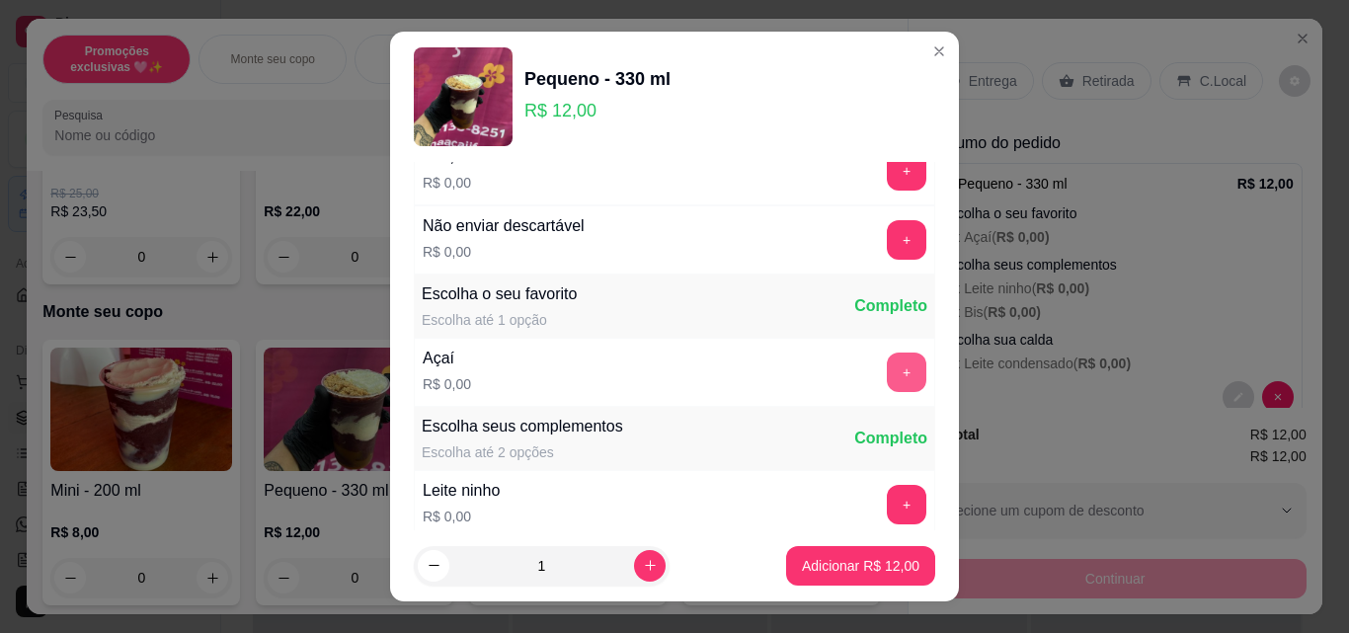
click at [887, 364] on button "+" at bounding box center [907, 373] width 40 height 40
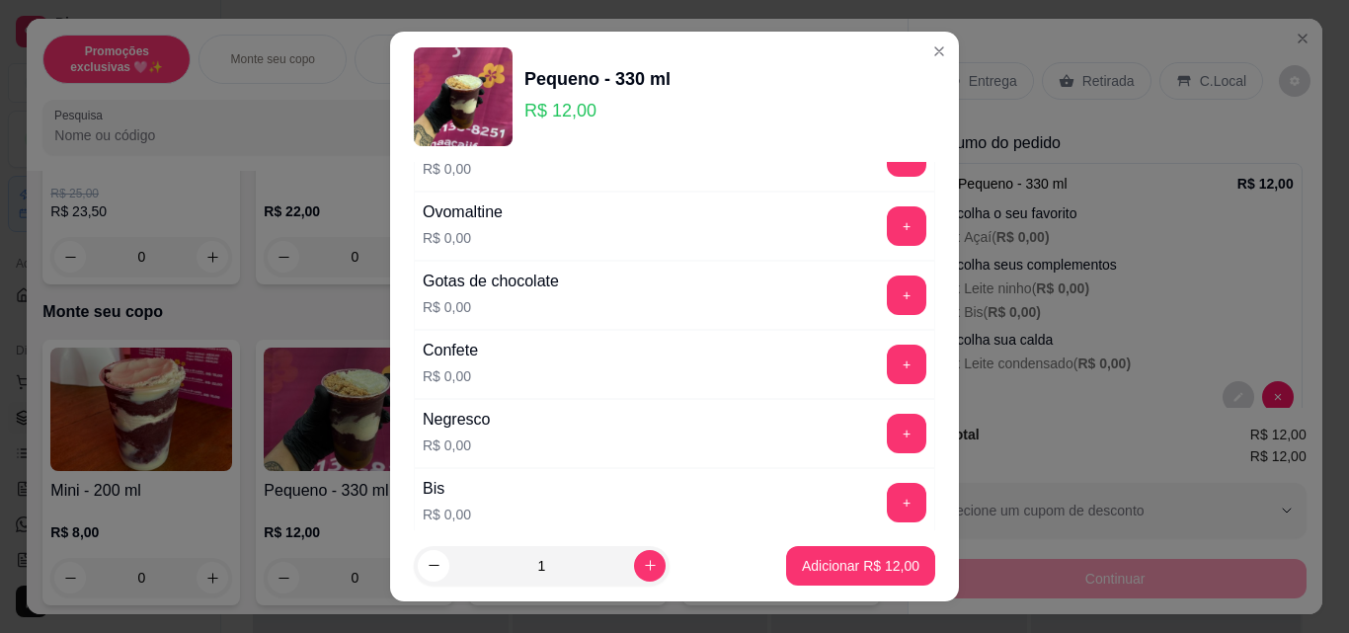
scroll to position [494, 0]
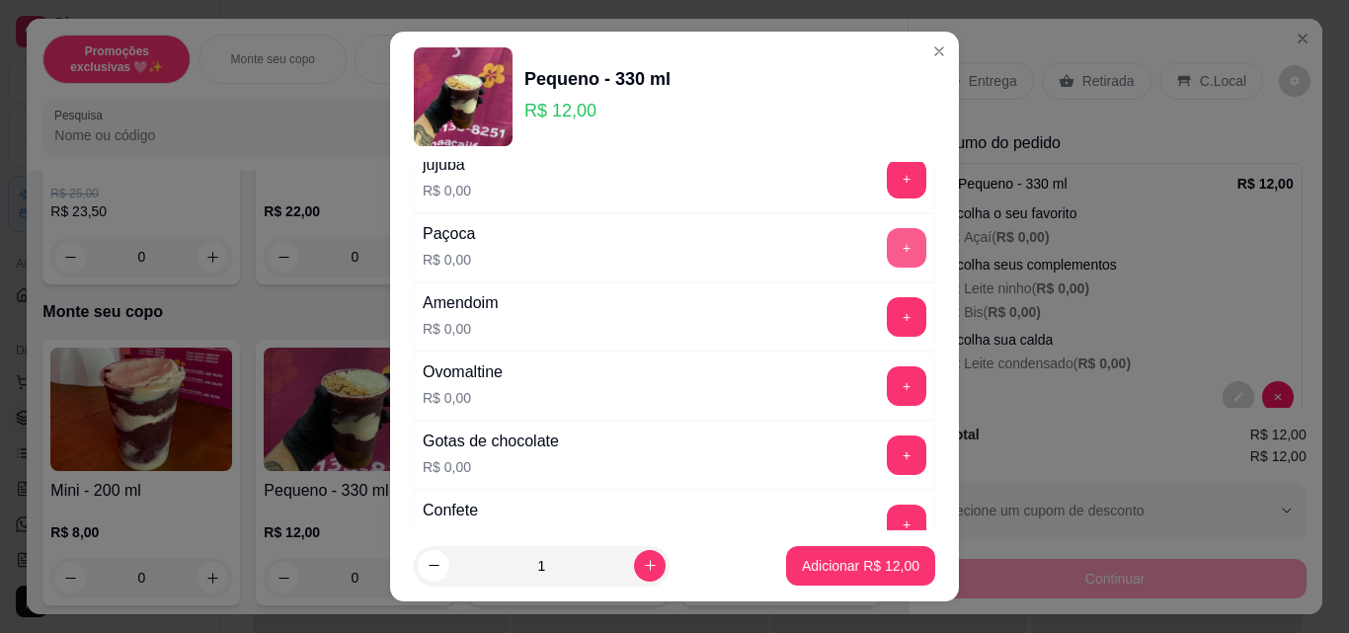
click at [887, 247] on button "+" at bounding box center [907, 248] width 40 height 40
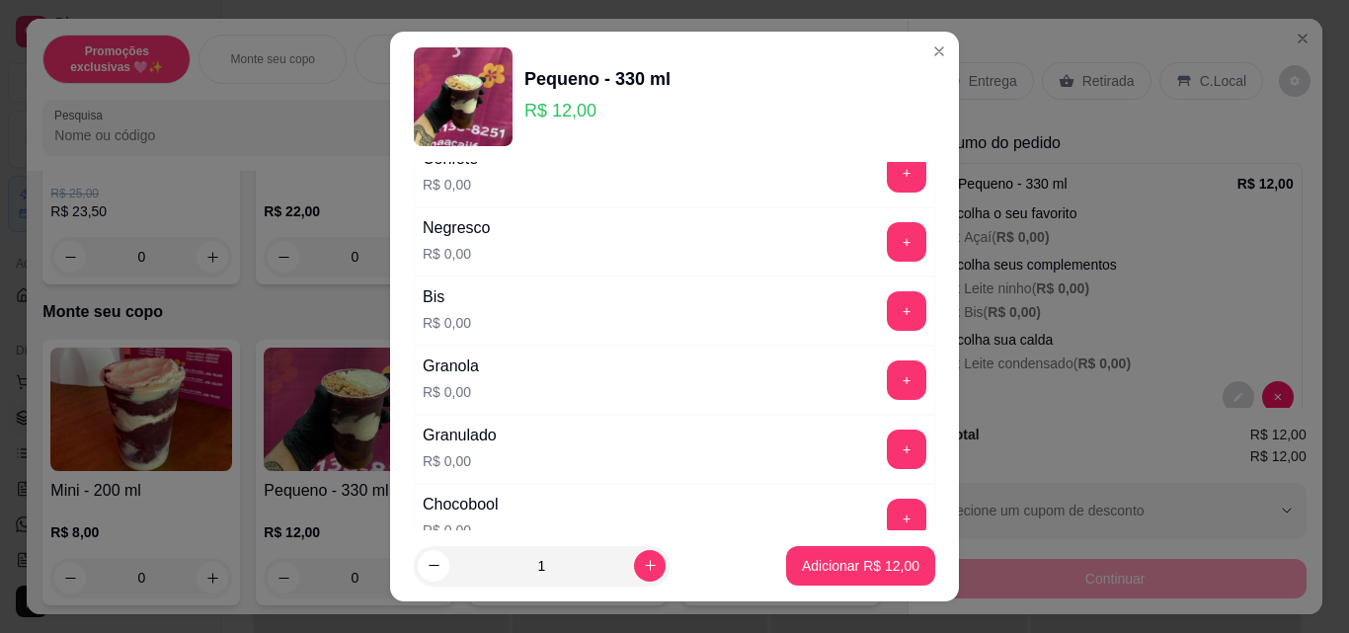
scroll to position [889, 0]
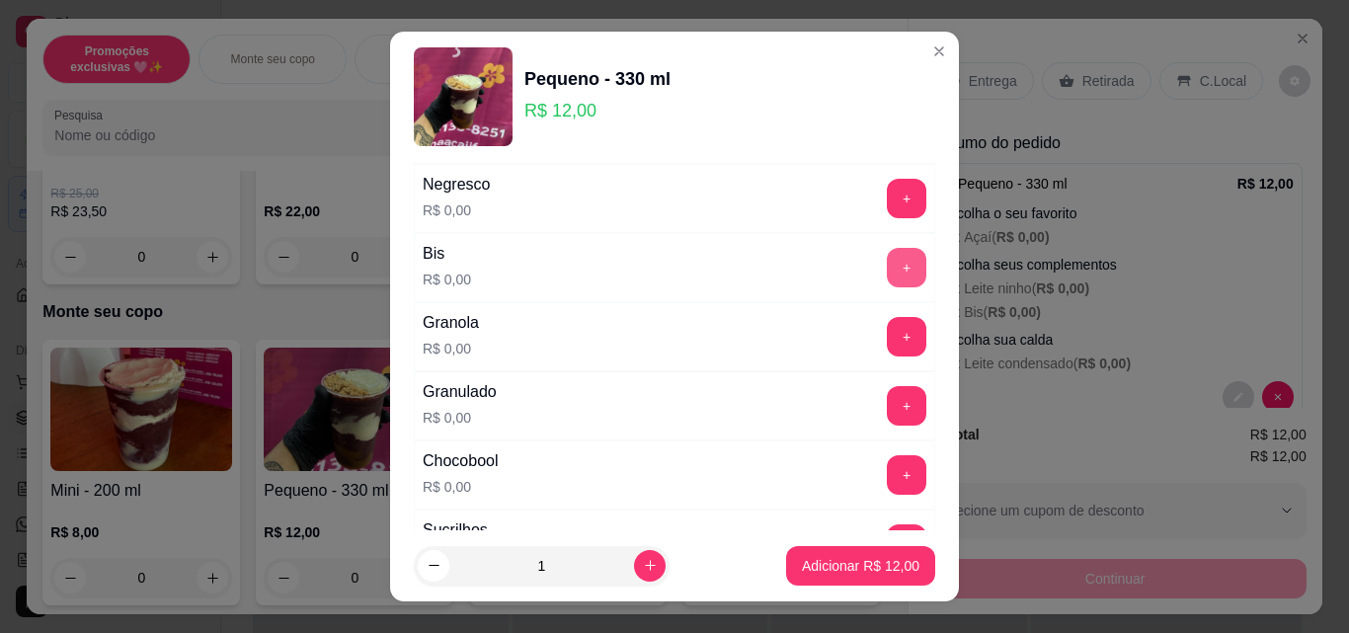
click at [887, 276] on button "+" at bounding box center [907, 268] width 40 height 40
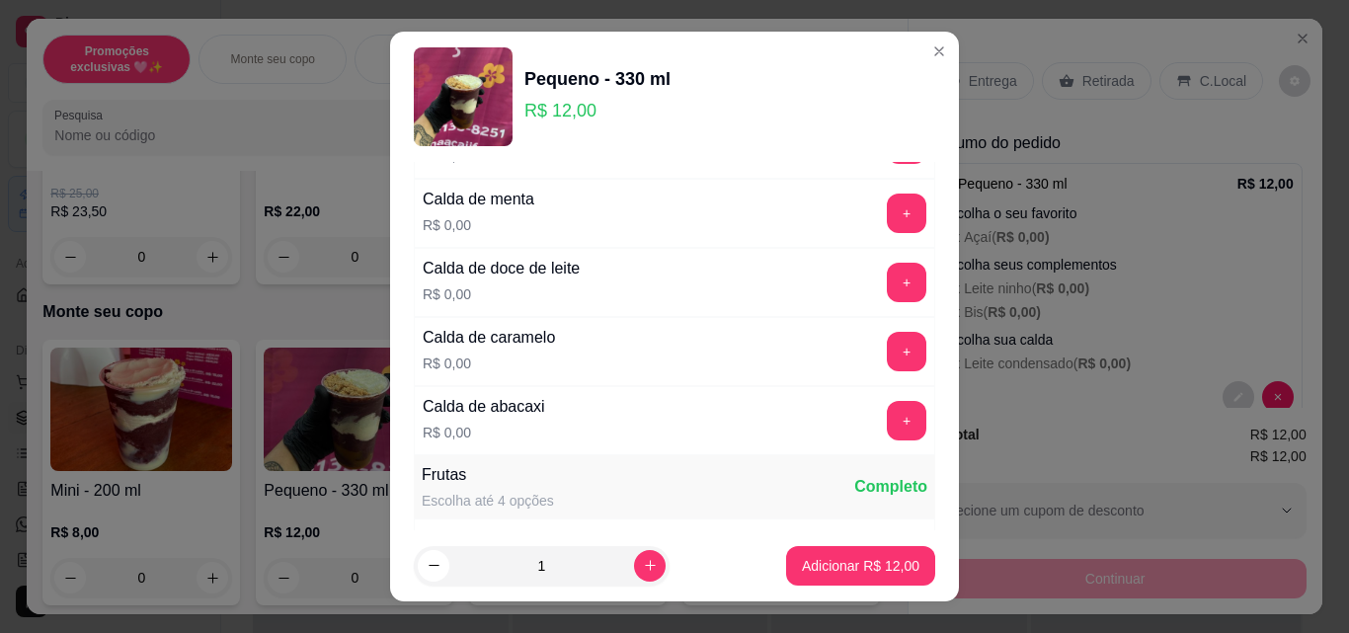
scroll to position [1975, 0]
click at [888, 422] on button "+" at bounding box center [907, 420] width 39 height 39
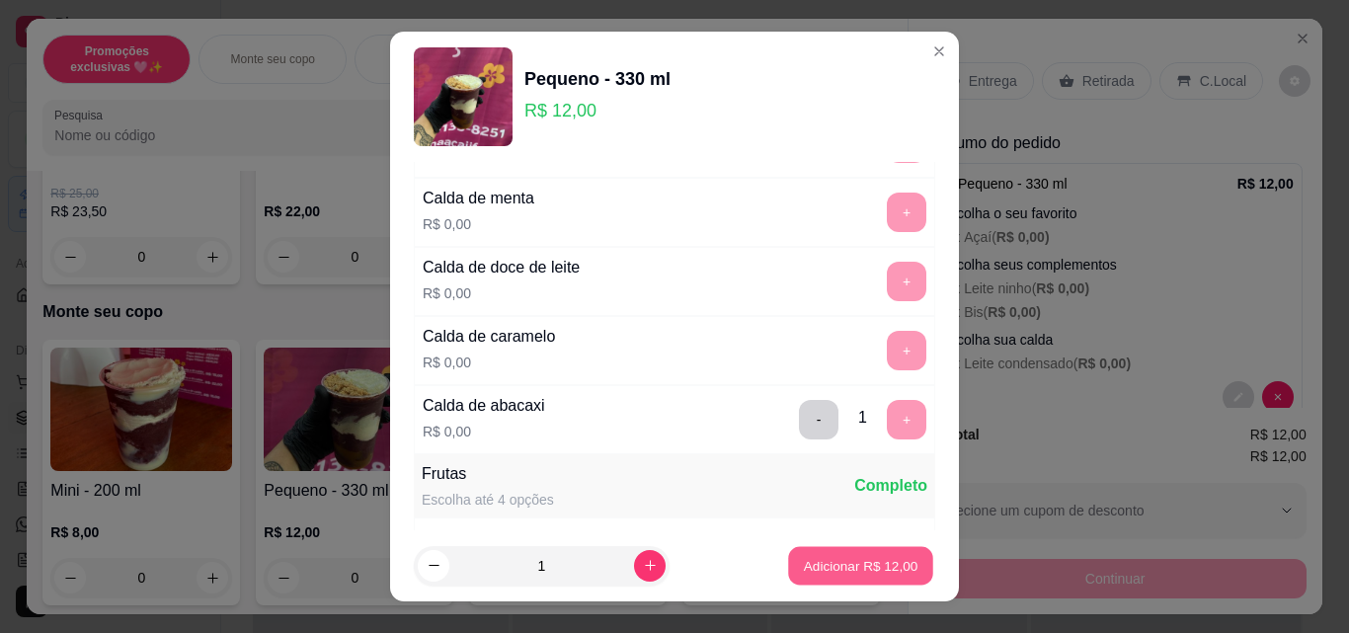
click at [860, 569] on p "Adicionar R$ 12,00" at bounding box center [861, 565] width 115 height 19
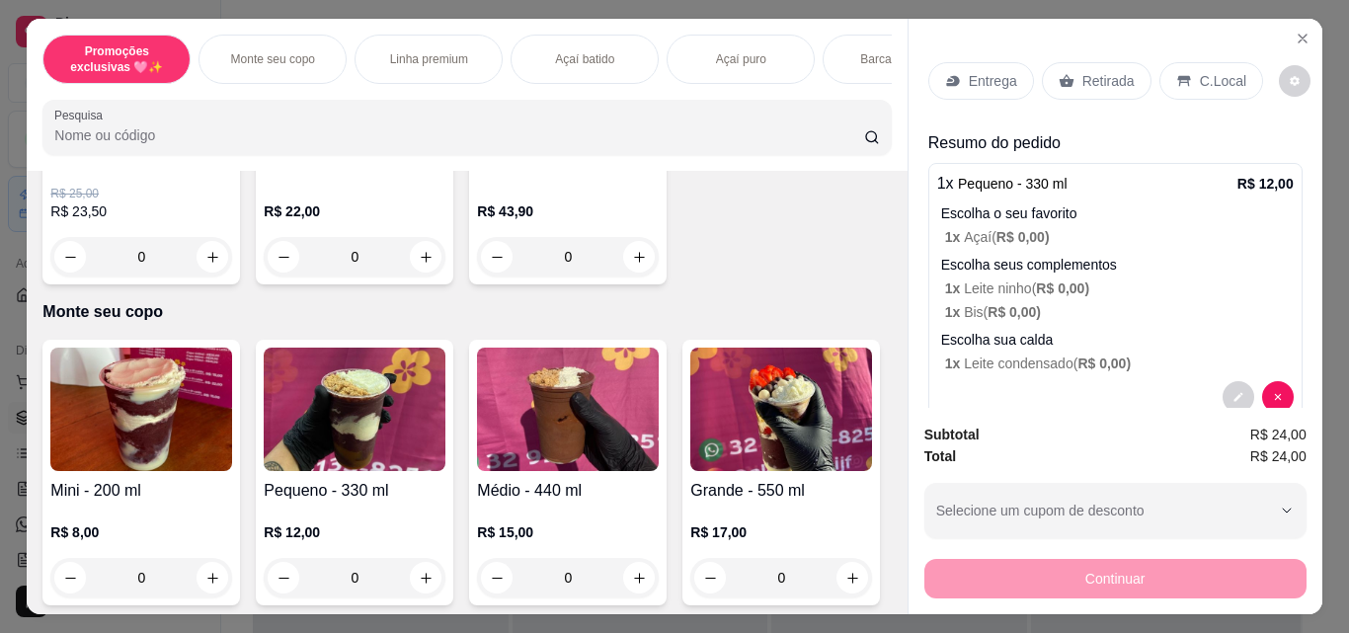
click at [1100, 77] on p "Retirada" at bounding box center [1108, 81] width 52 height 20
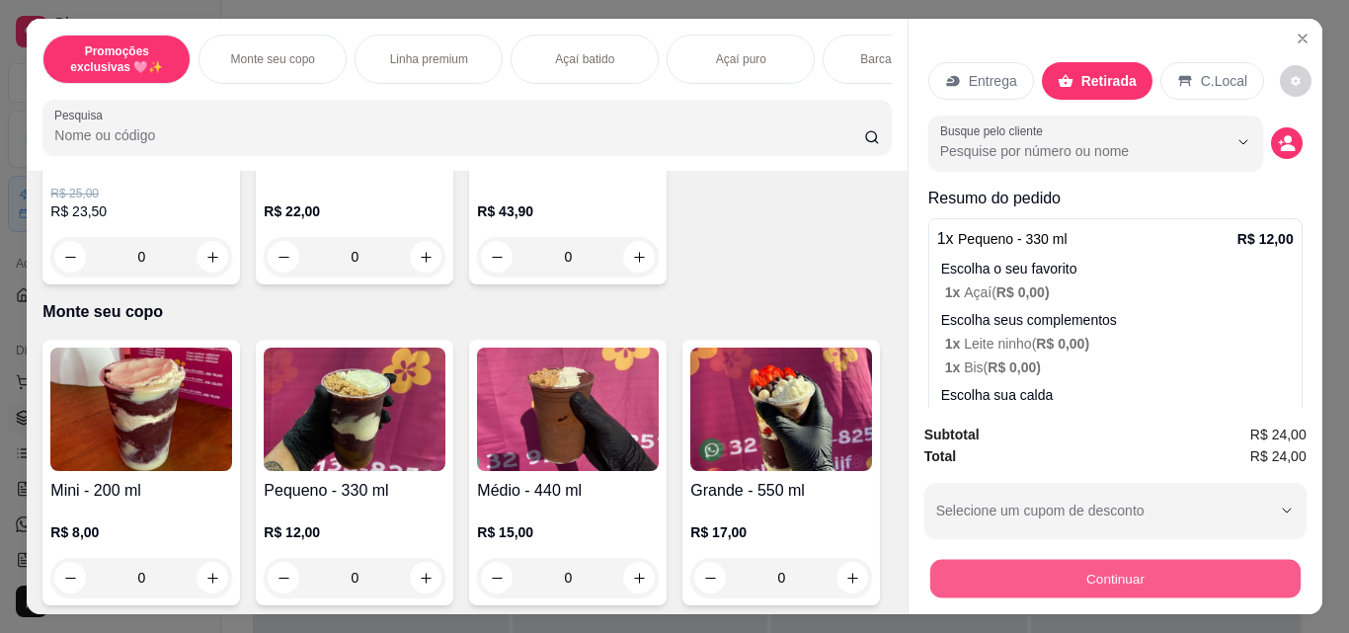
click at [1144, 562] on button "Continuar" at bounding box center [1114, 578] width 370 height 39
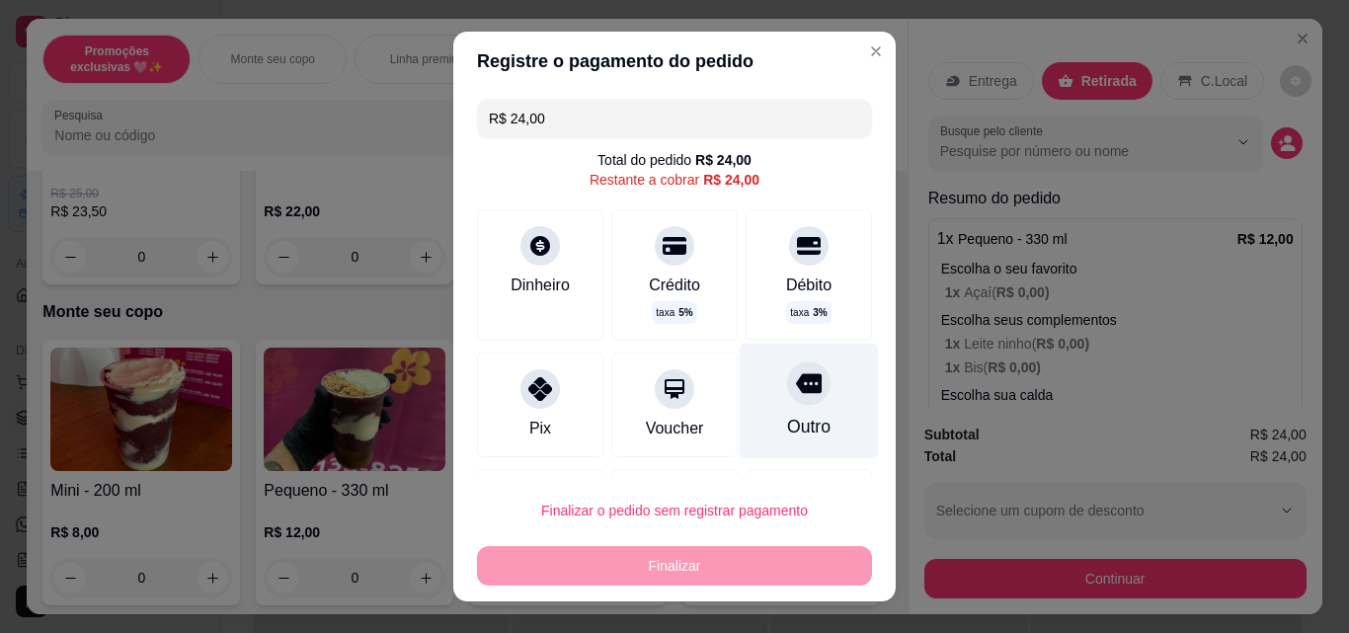
click at [787, 401] on div at bounding box center [808, 382] width 43 height 43
type input "R$ 0,00"
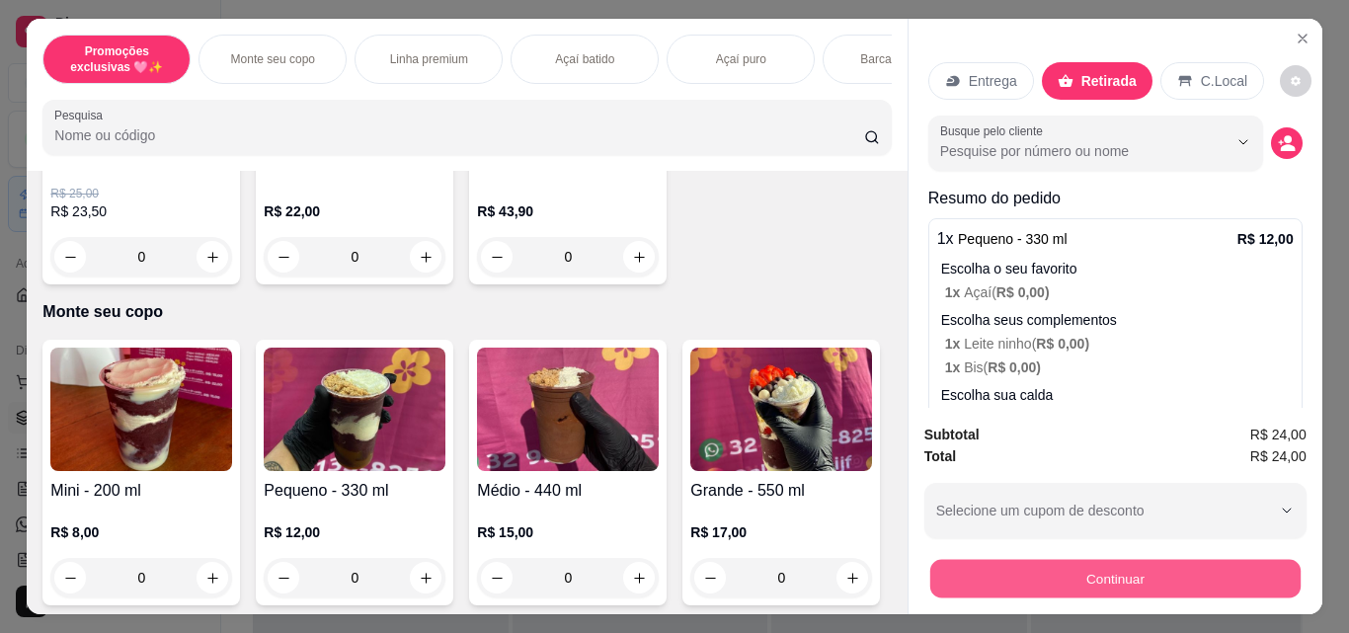
click at [1113, 573] on button "Continuar" at bounding box center [1114, 578] width 370 height 39
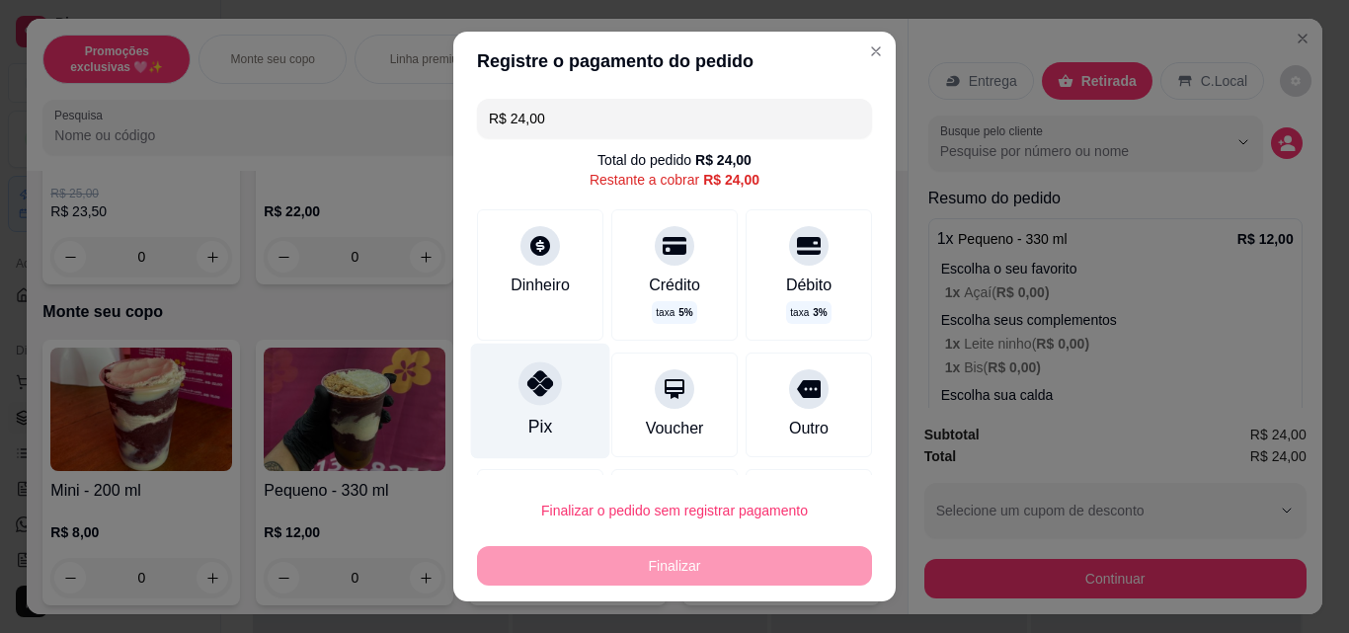
click at [532, 404] on div at bounding box center [540, 382] width 43 height 43
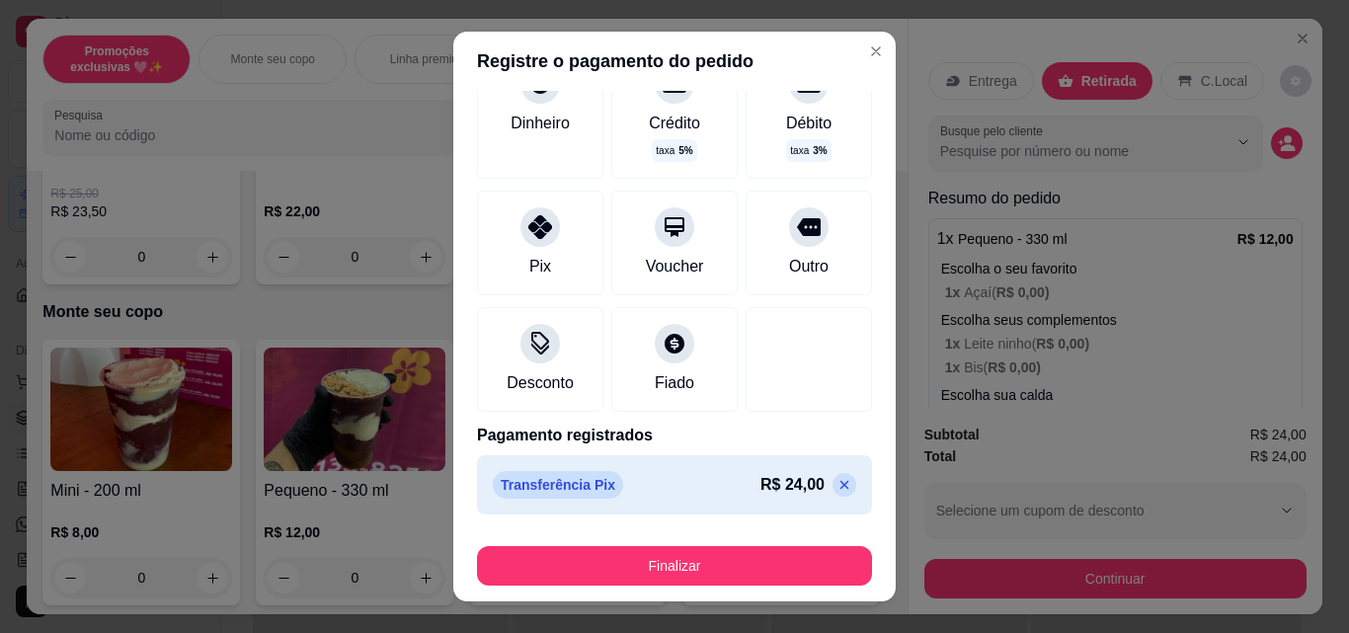
scroll to position [32, 0]
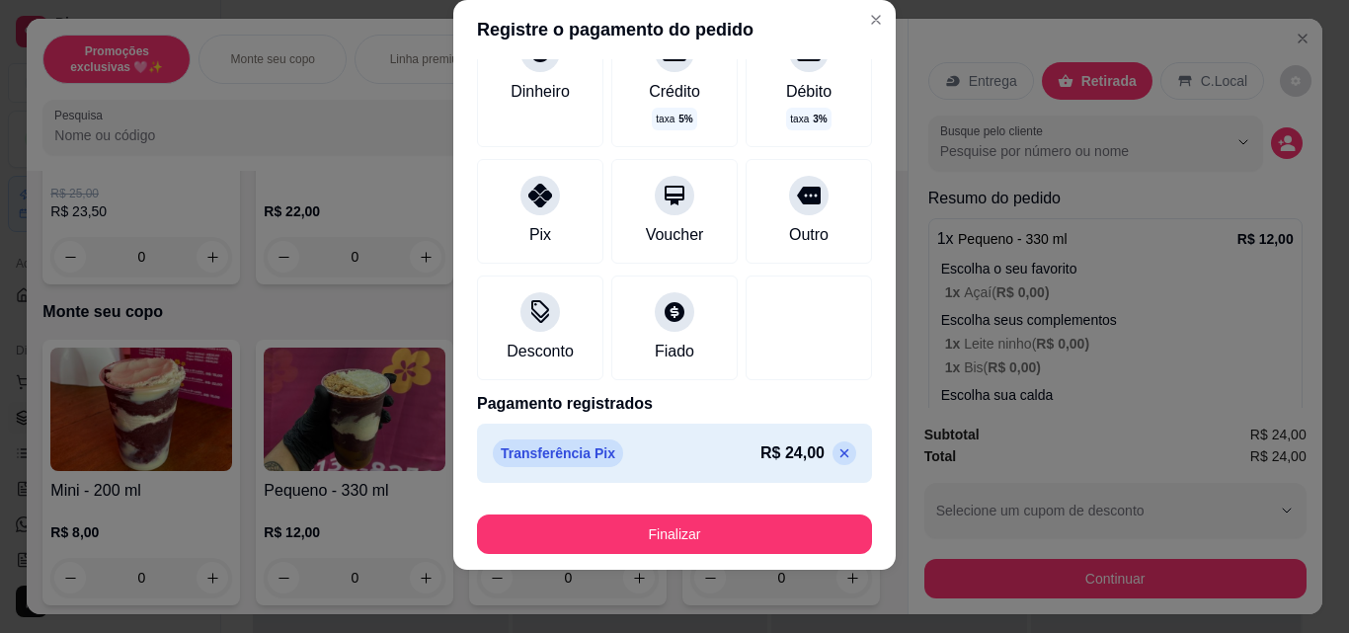
click at [840, 456] on icon at bounding box center [844, 453] width 9 height 9
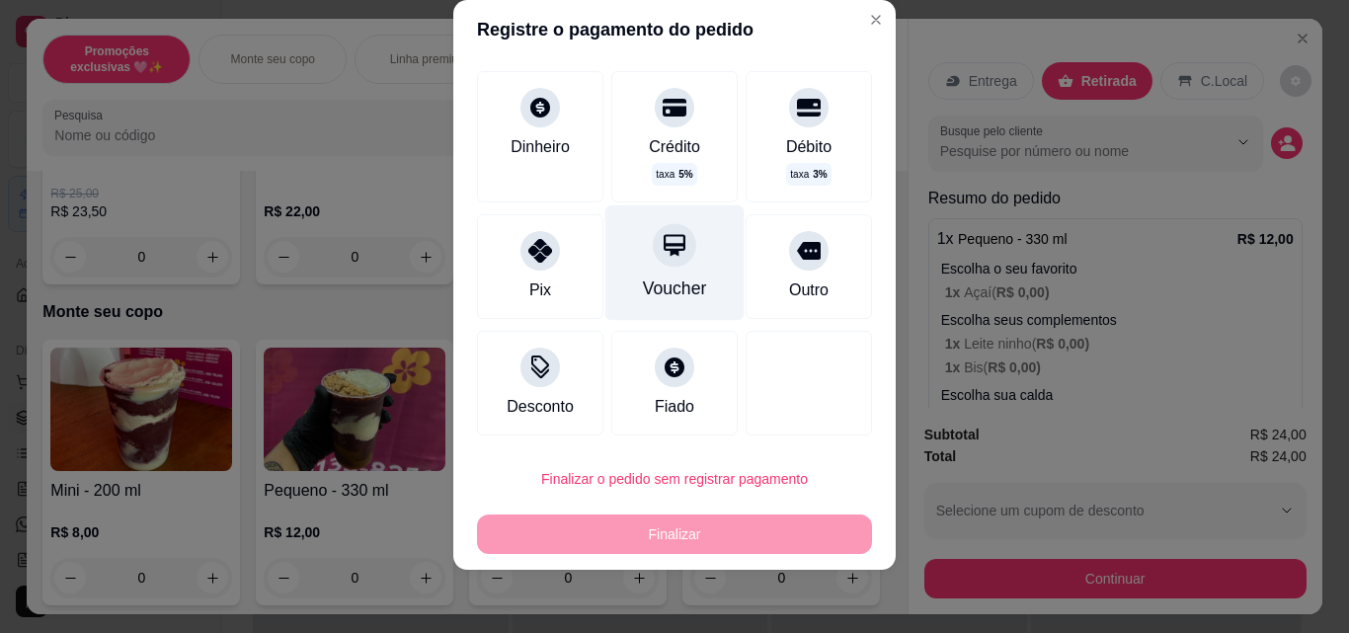
click at [668, 279] on div "Voucher" at bounding box center [675, 289] width 64 height 26
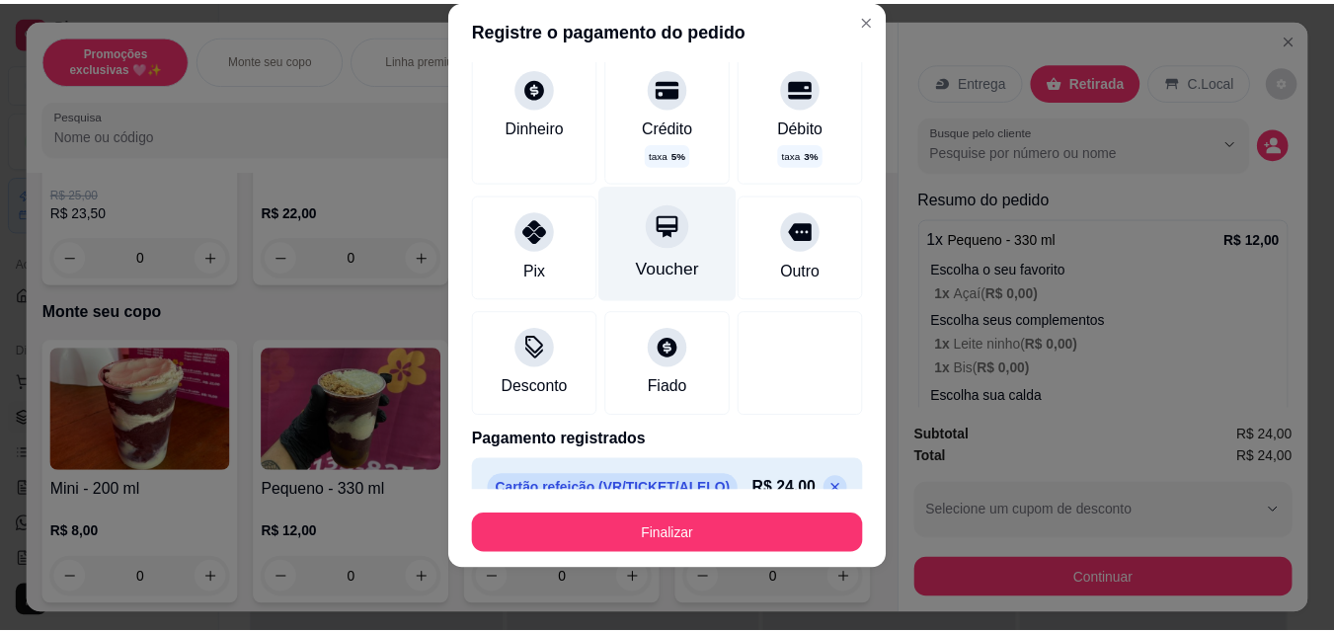
scroll to position [142, 0]
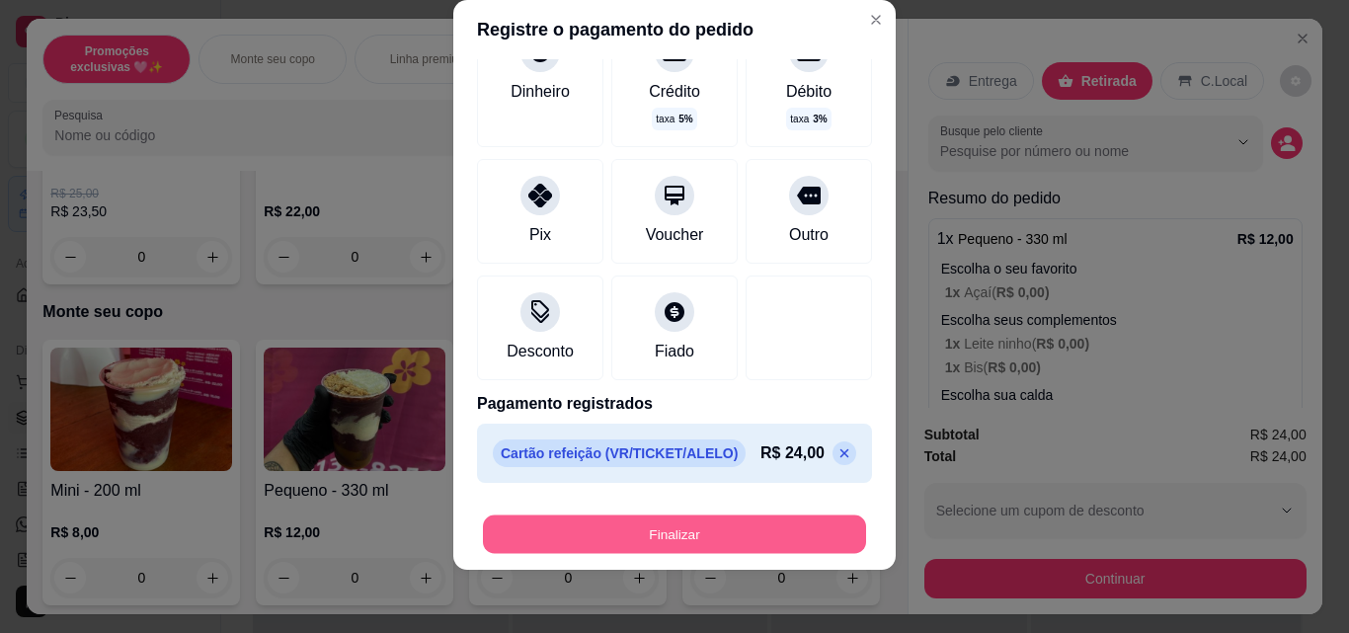
click at [743, 532] on button "Finalizar" at bounding box center [674, 535] width 383 height 39
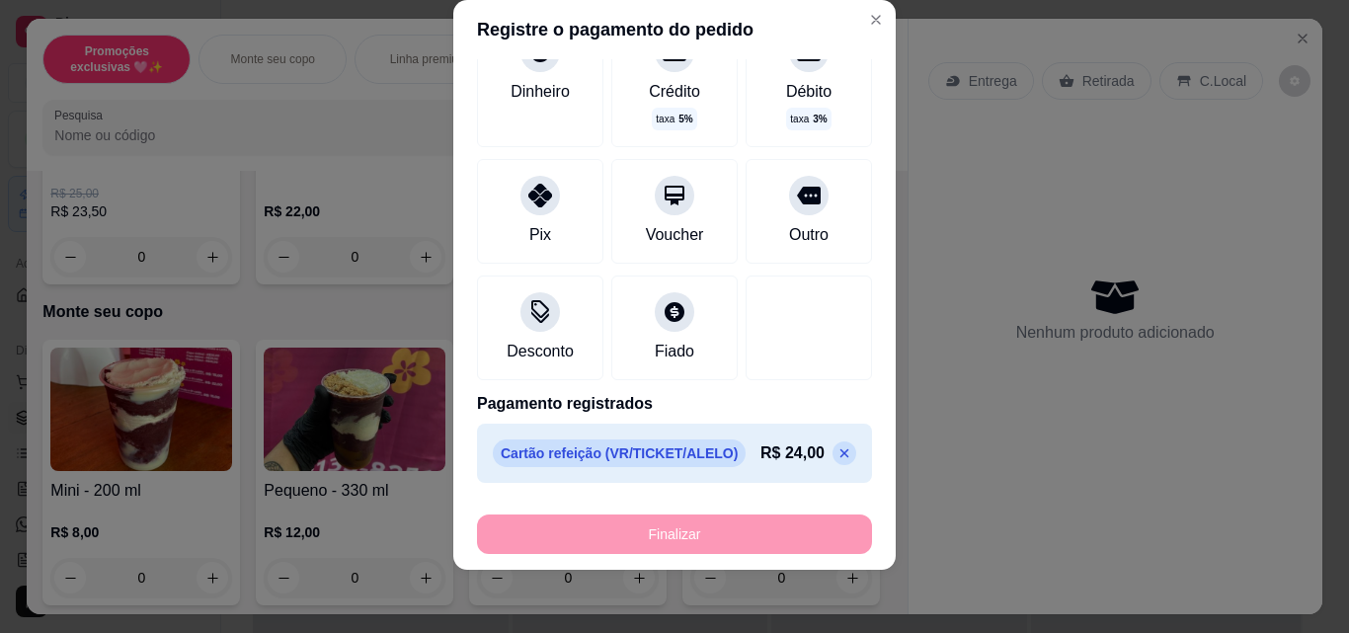
type input "-R$ 24,00"
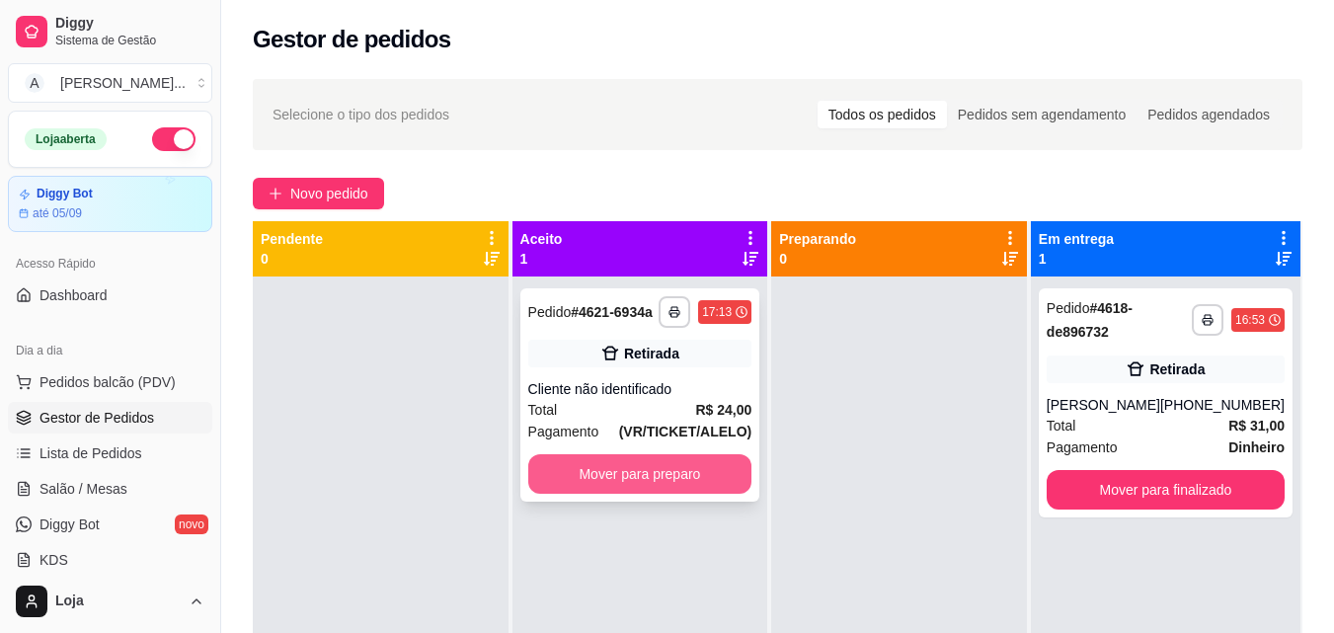
click at [581, 459] on button "Mover para preparo" at bounding box center [640, 474] width 224 height 40
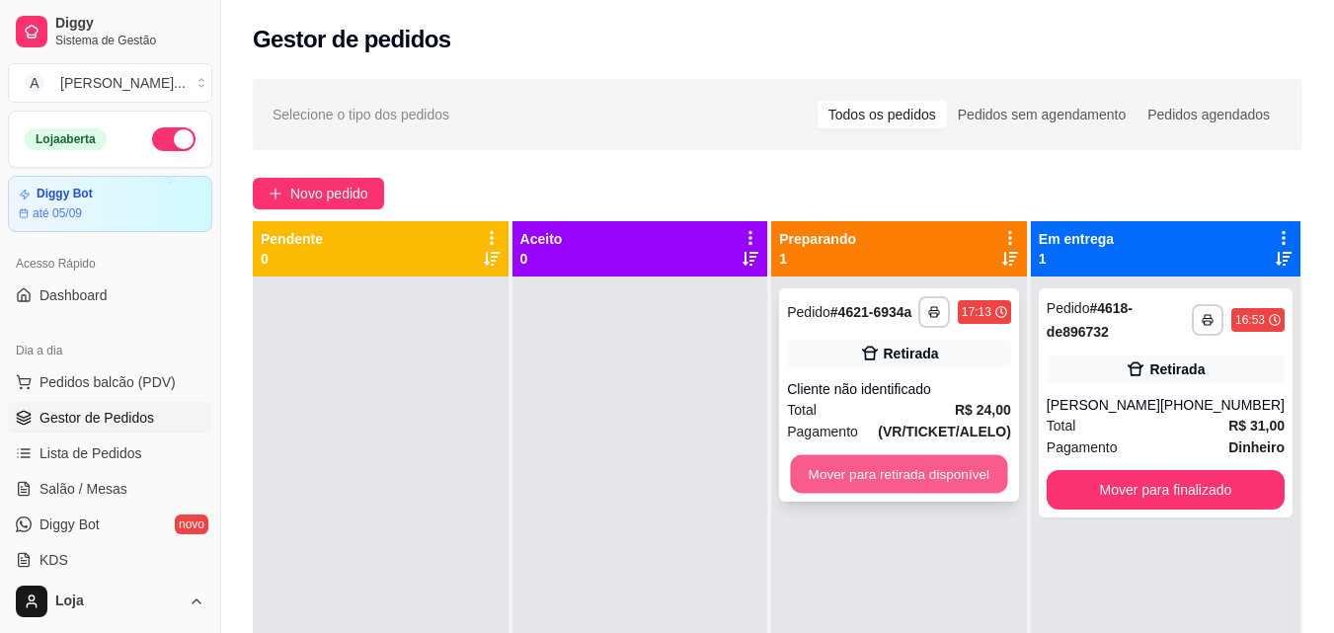
click at [862, 465] on button "Mover para retirada disponível" at bounding box center [899, 474] width 217 height 39
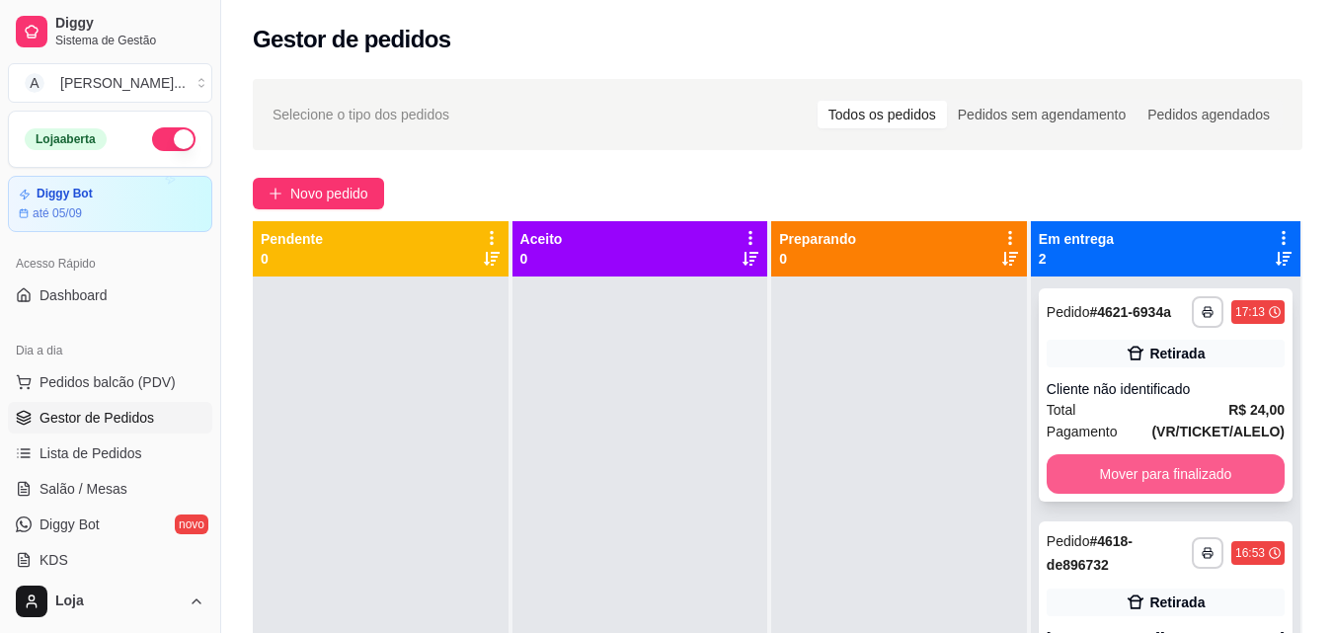
click at [1150, 466] on button "Mover para finalizado" at bounding box center [1166, 474] width 238 height 40
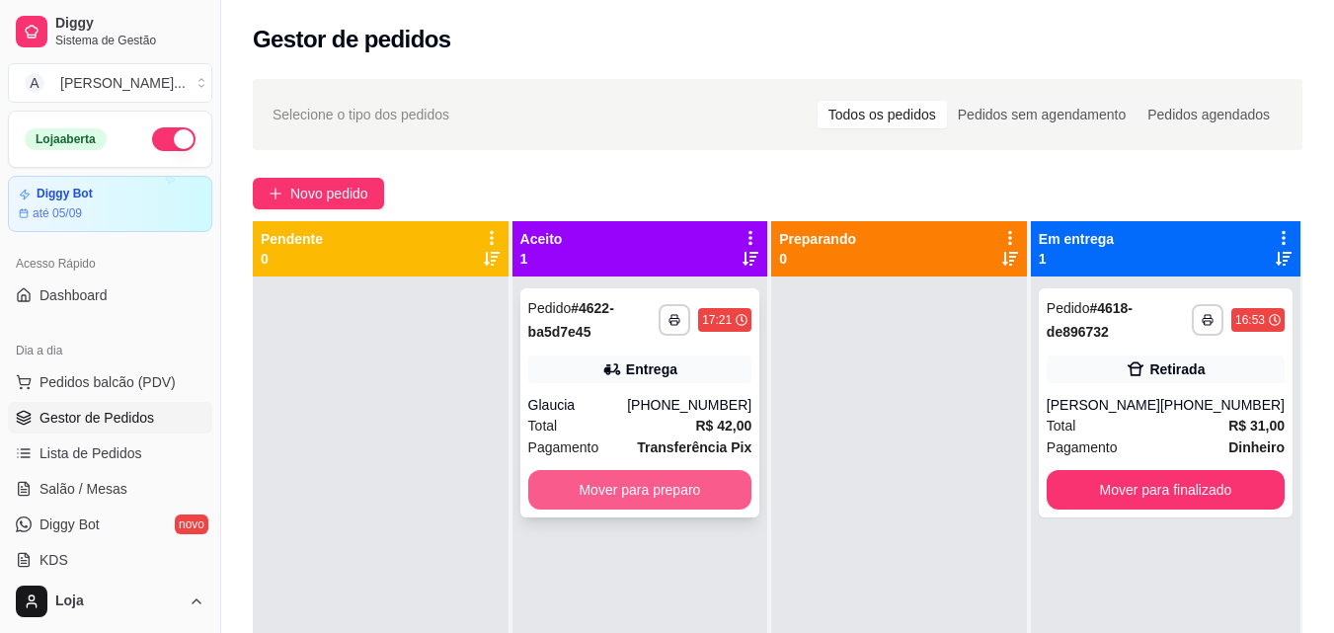
click at [654, 492] on button "Mover para preparo" at bounding box center [640, 490] width 224 height 40
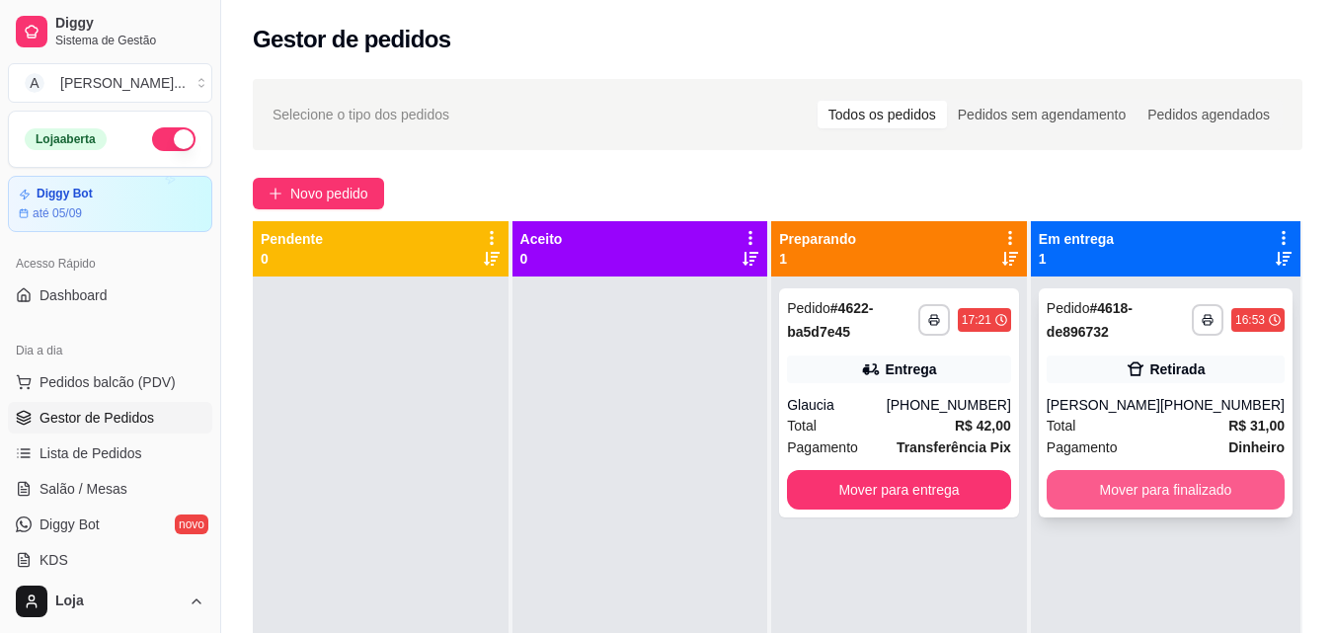
click at [1240, 475] on button "Mover para finalizado" at bounding box center [1166, 490] width 238 height 40
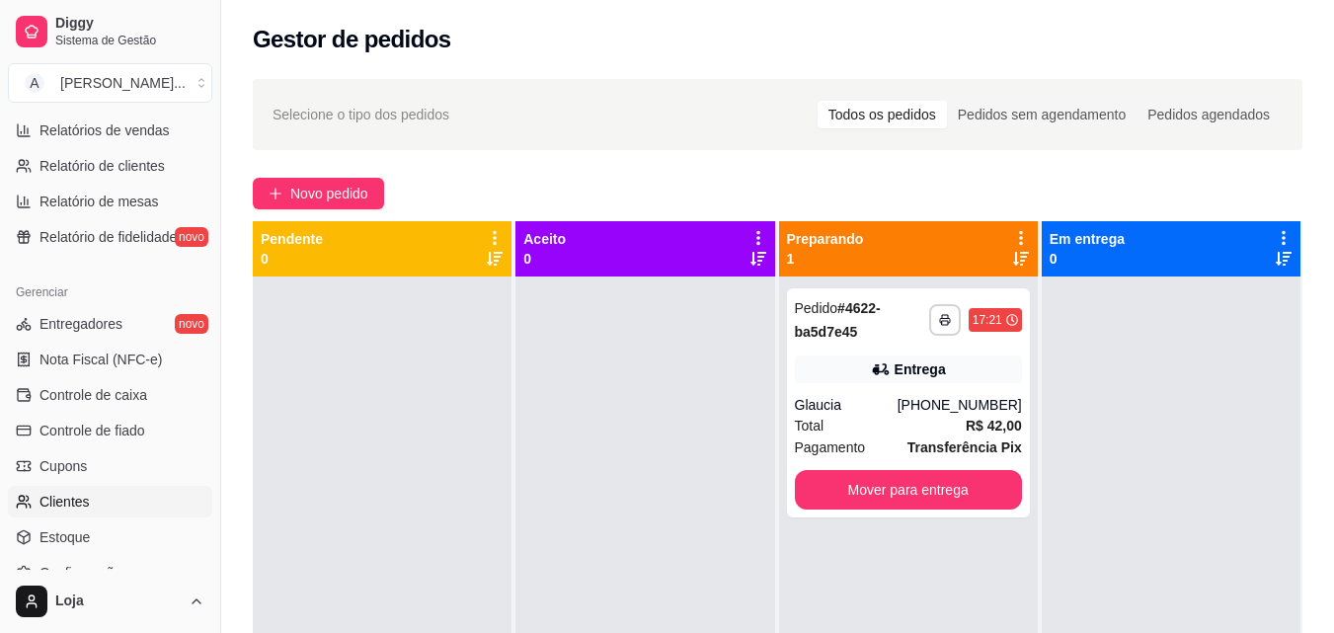
scroll to position [691, 0]
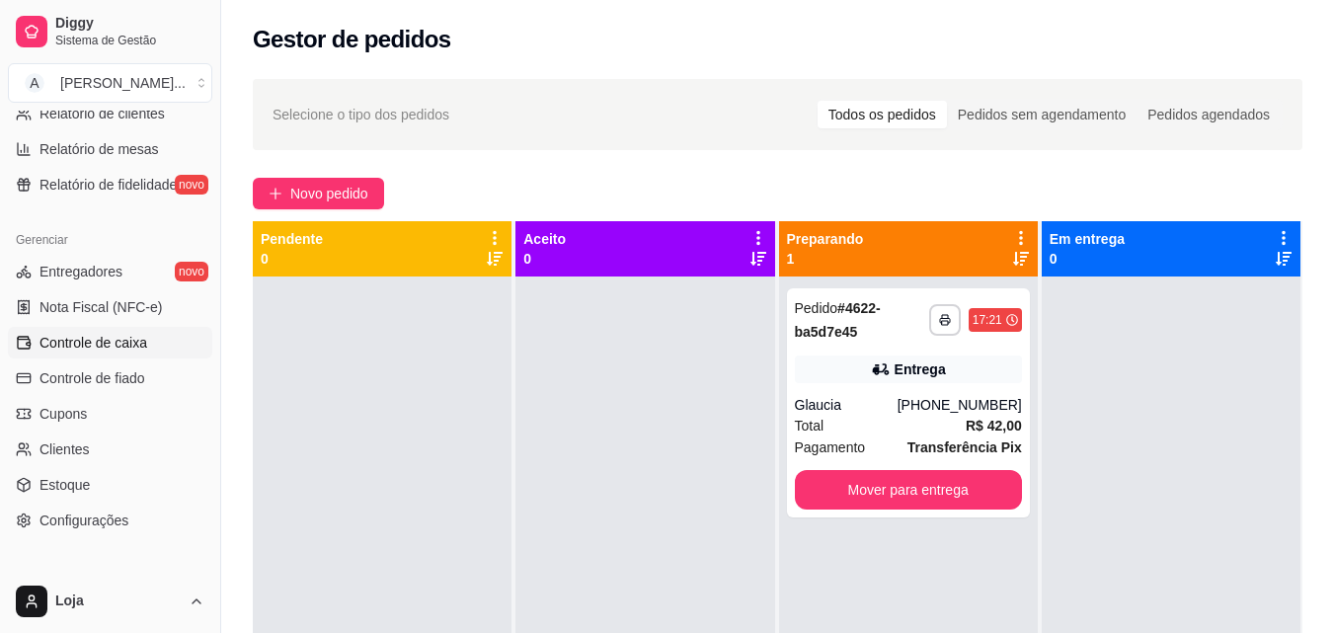
click at [121, 340] on span "Controle de caixa" at bounding box center [94, 343] width 108 height 20
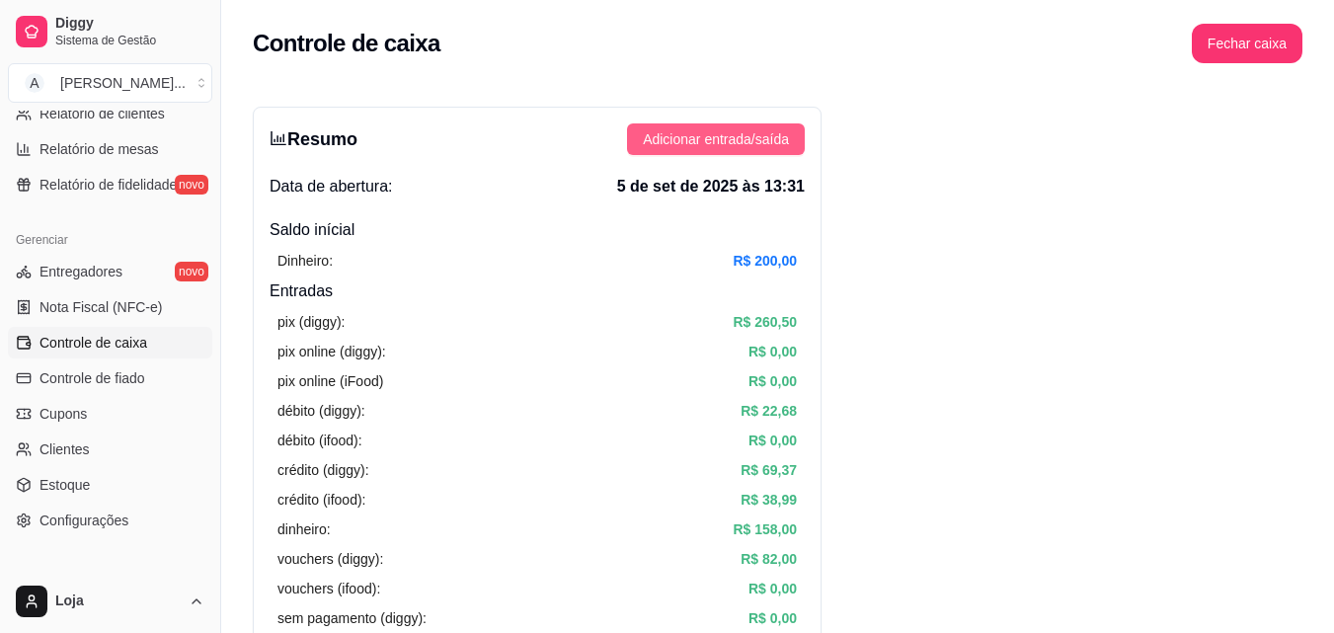
click at [739, 139] on span "Adicionar entrada/saída" at bounding box center [716, 139] width 146 height 22
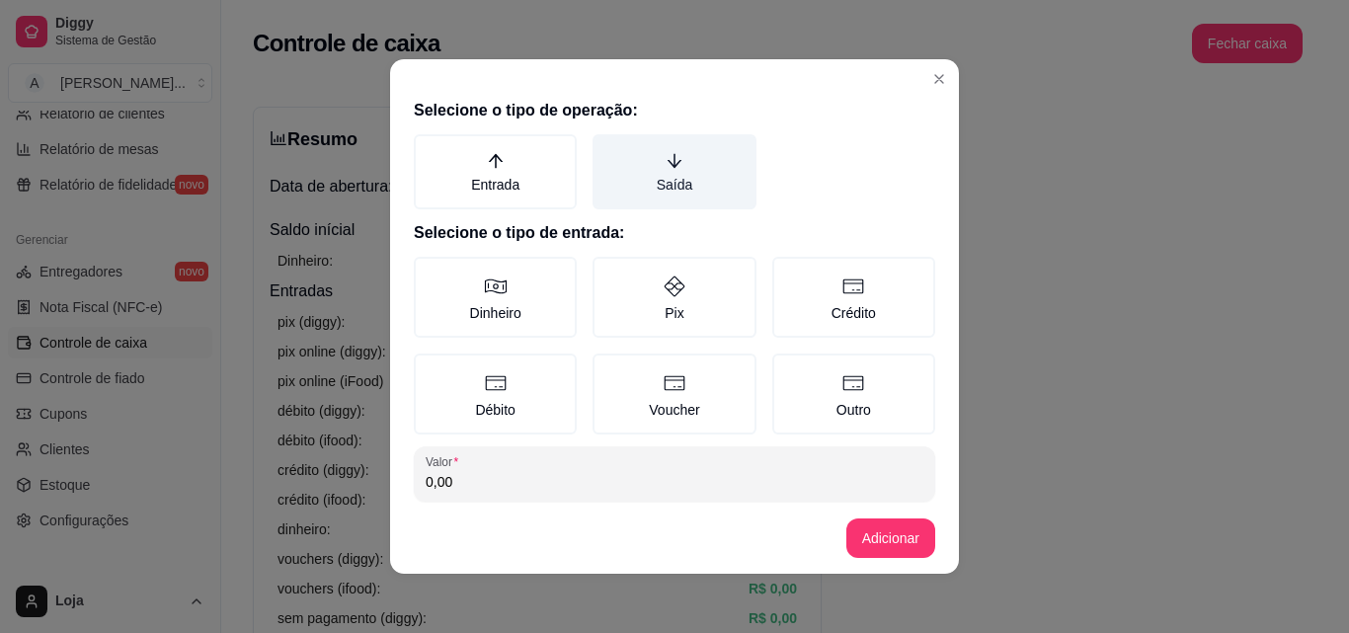
click at [662, 185] on label "Saída" at bounding box center [674, 171] width 163 height 75
click at [607, 149] on button "Saída" at bounding box center [600, 141] width 16 height 16
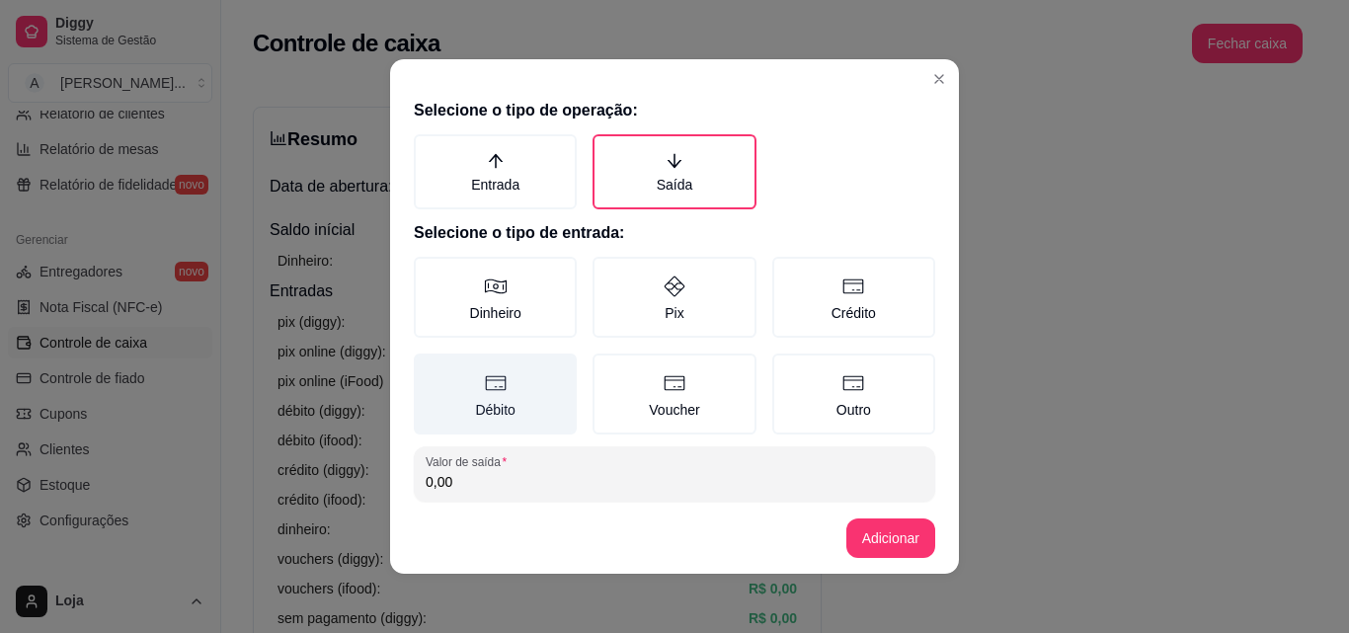
drag, startPoint x: 532, startPoint y: 291, endPoint x: 529, endPoint y: 401, distance: 109.7
click at [531, 292] on label "Dinheiro" at bounding box center [495, 297] width 163 height 81
click at [429, 272] on button "Dinheiro" at bounding box center [421, 264] width 16 height 16
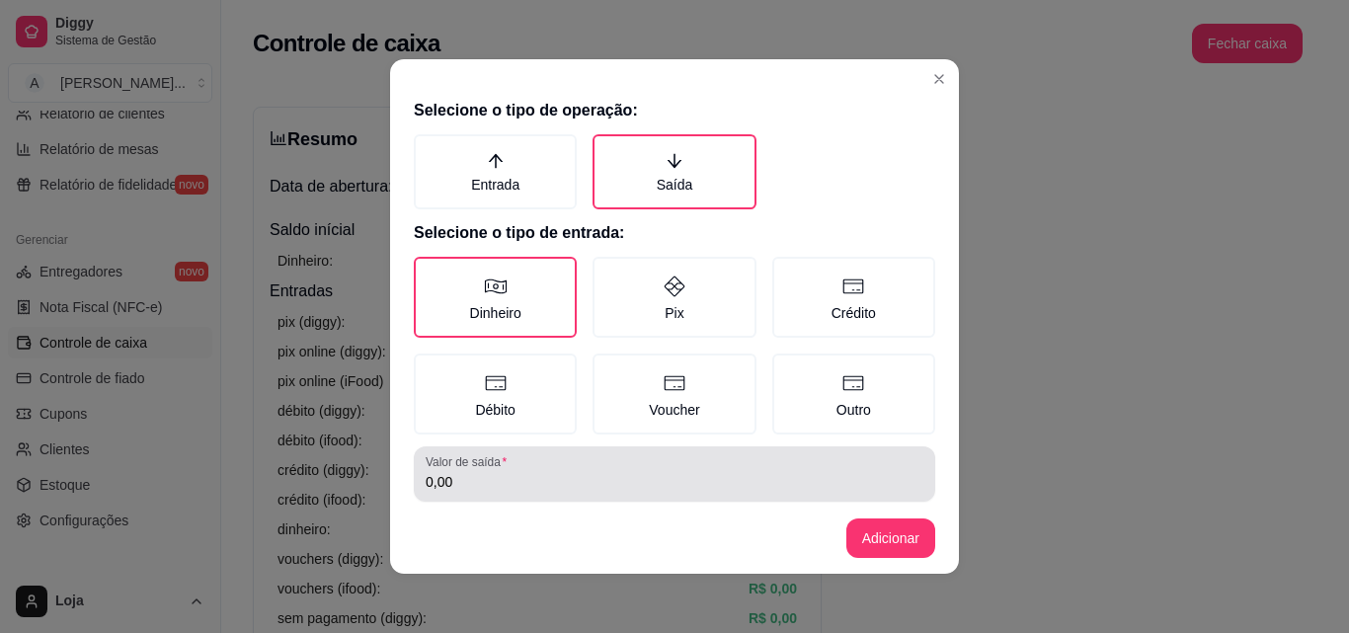
click at [549, 463] on div "0,00" at bounding box center [675, 474] width 498 height 40
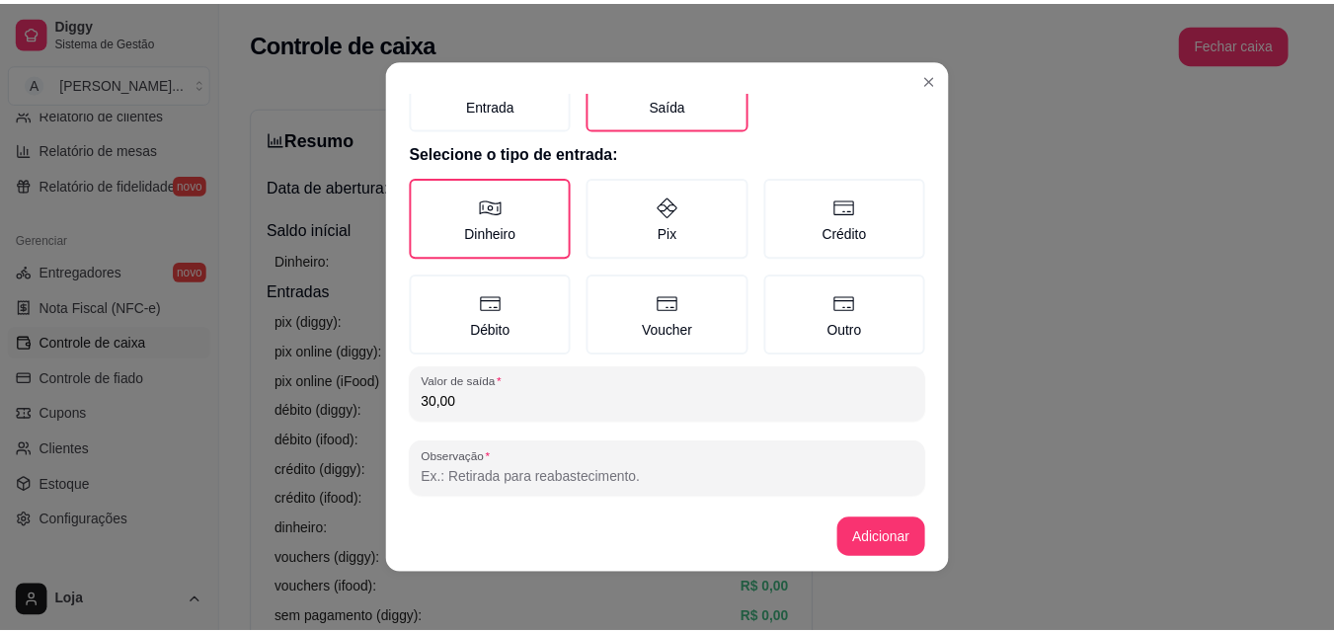
scroll to position [106, 0]
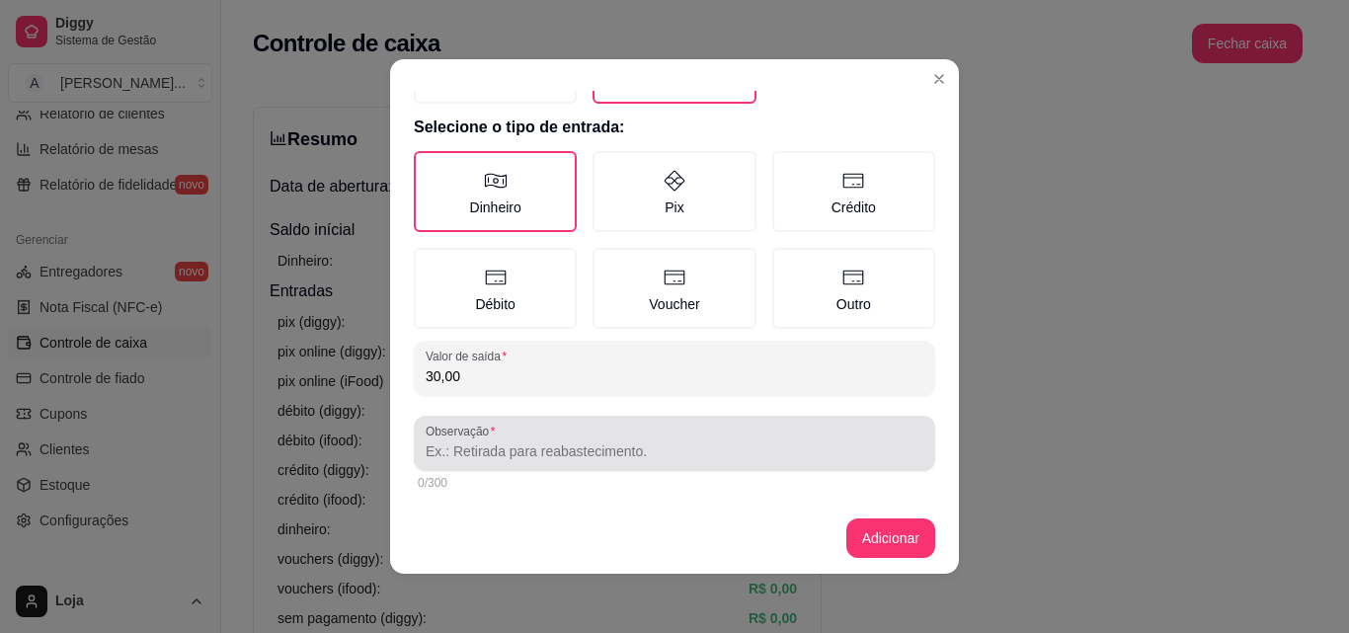
type input "30,00"
click at [584, 452] on input "Observação" at bounding box center [675, 451] width 498 height 20
click at [568, 465] on div "Observação 10,00 whalisson e 20,00 ricio" at bounding box center [674, 443] width 521 height 55
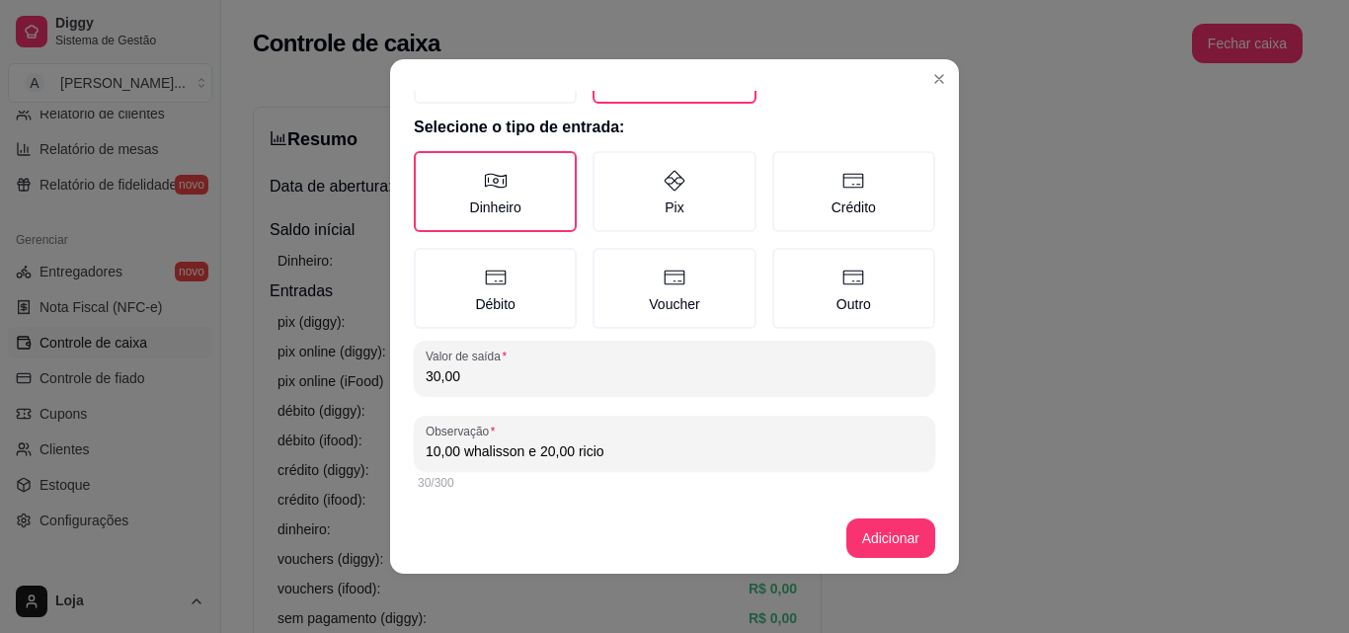
click at [612, 445] on input "10,00 whalisson e 20,00 ricio" at bounding box center [675, 451] width 498 height 20
type input "10,00 whalisson e 20,00 fabricio"
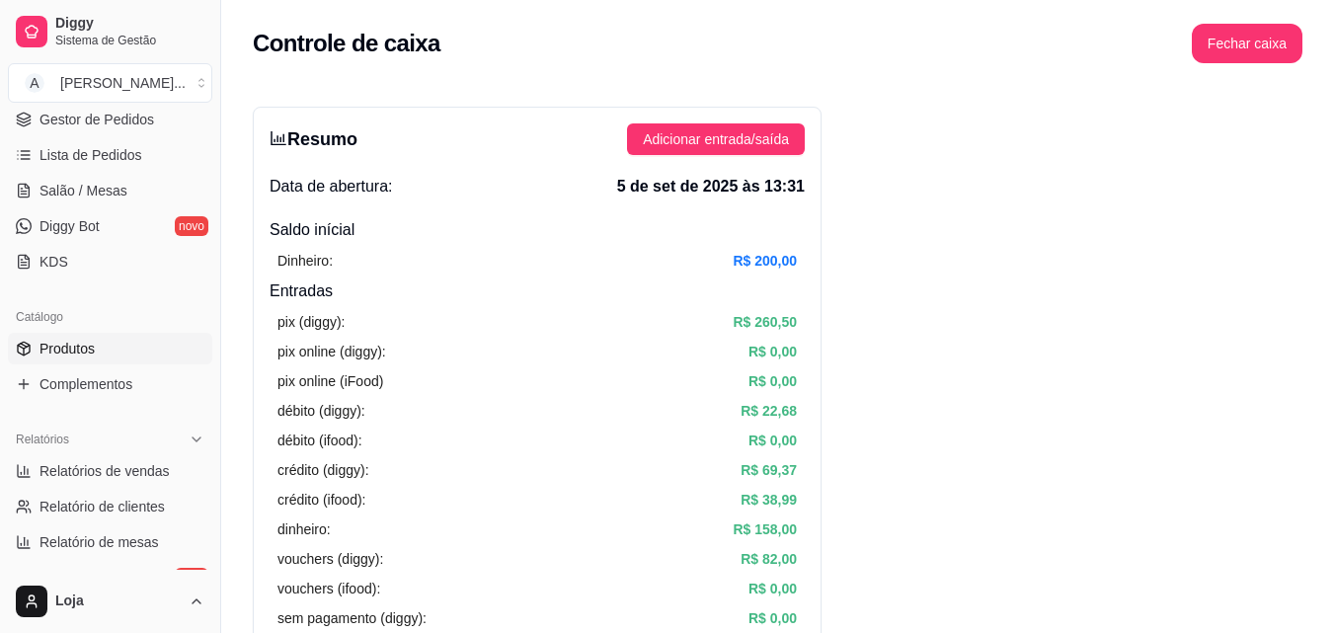
scroll to position [296, 0]
click at [147, 163] on link "Lista de Pedidos" at bounding box center [110, 157] width 204 height 32
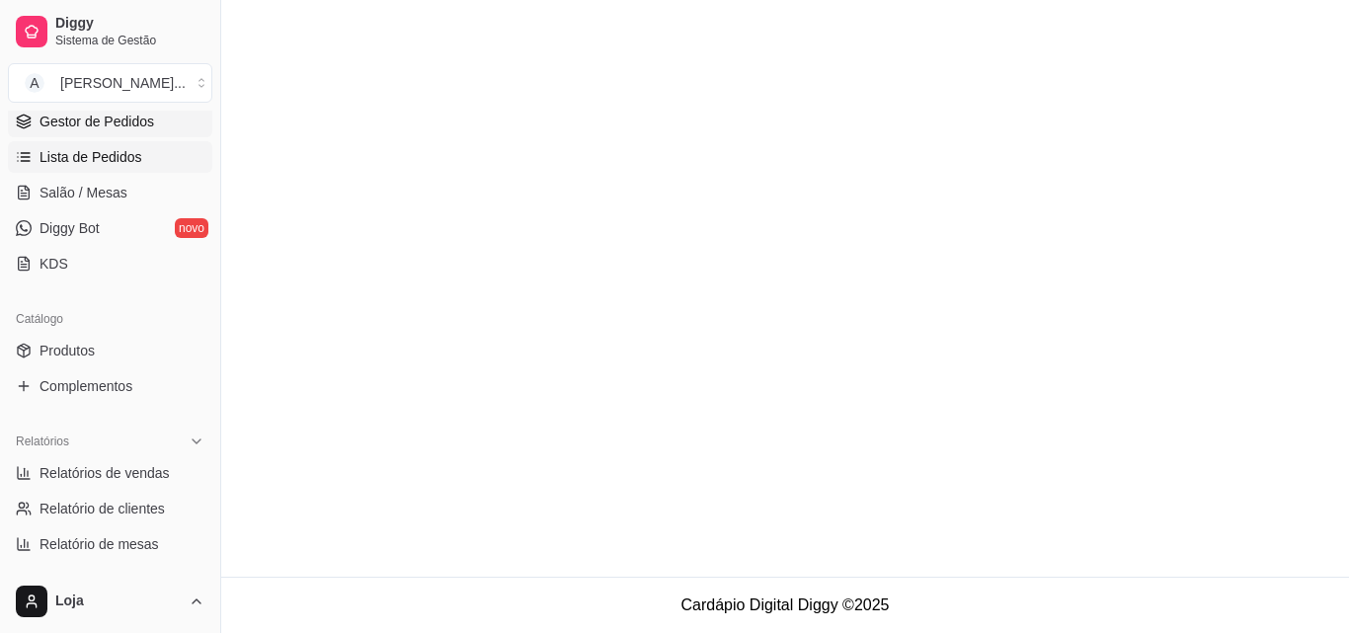
click at [130, 122] on span "Gestor de Pedidos" at bounding box center [97, 122] width 115 height 20
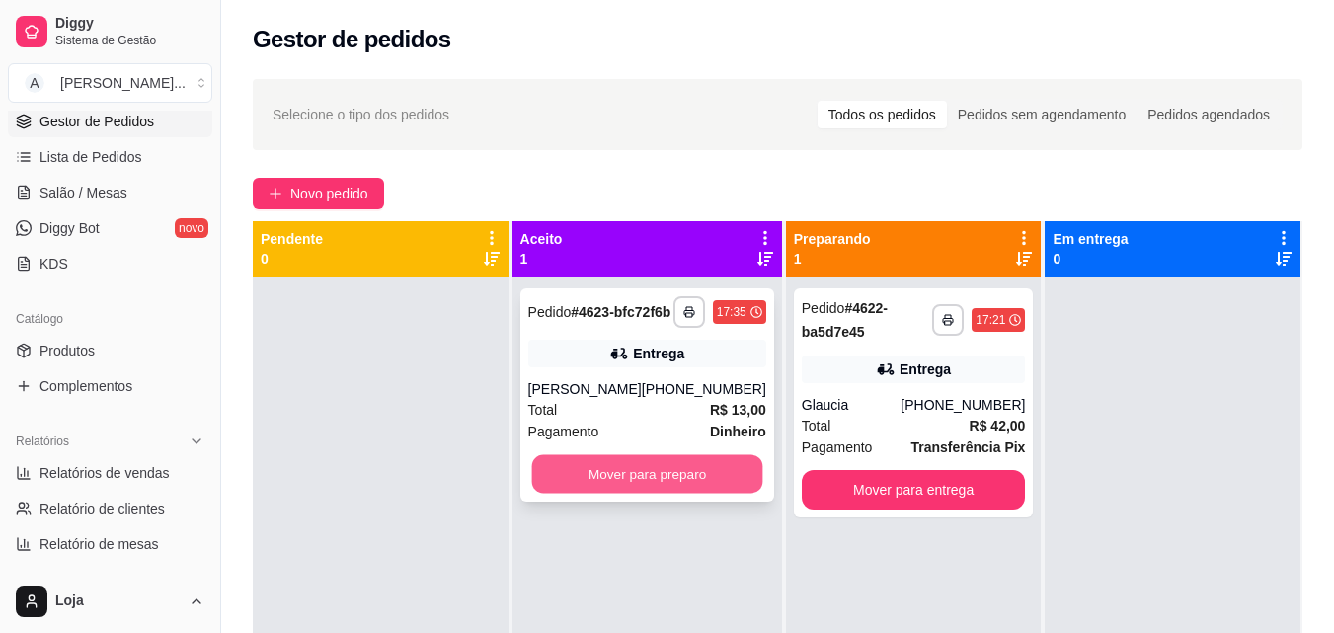
click at [608, 494] on button "Mover para preparo" at bounding box center [646, 474] width 231 height 39
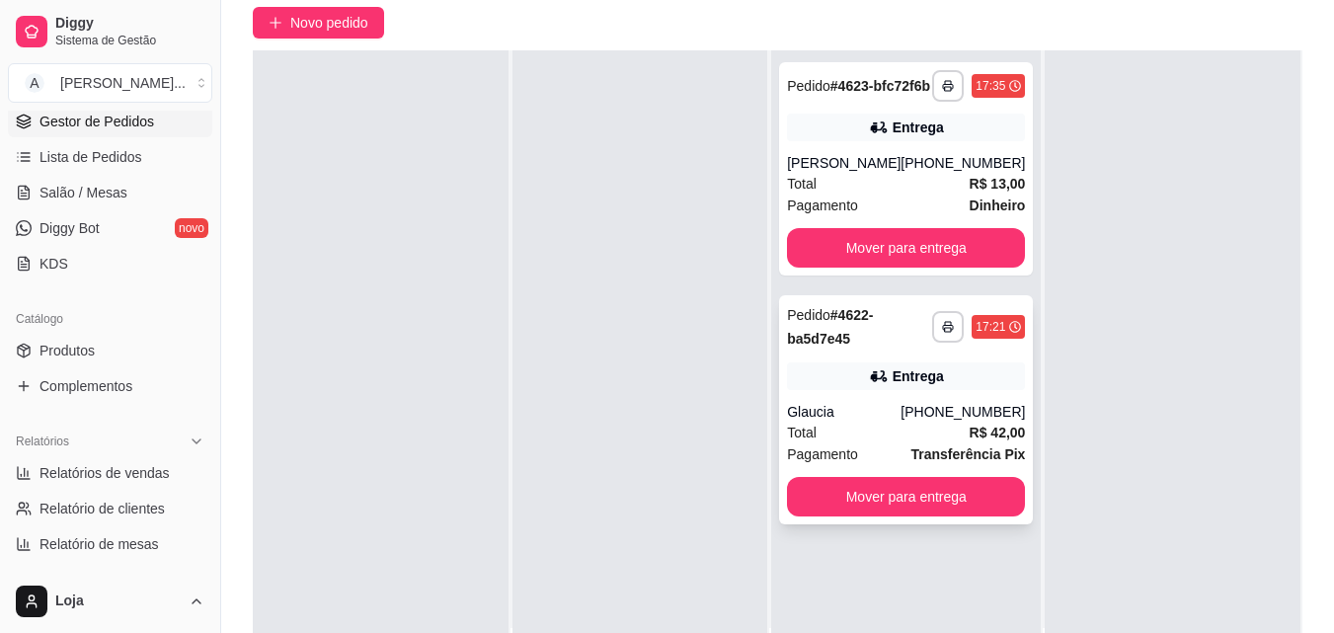
scroll to position [198, 0]
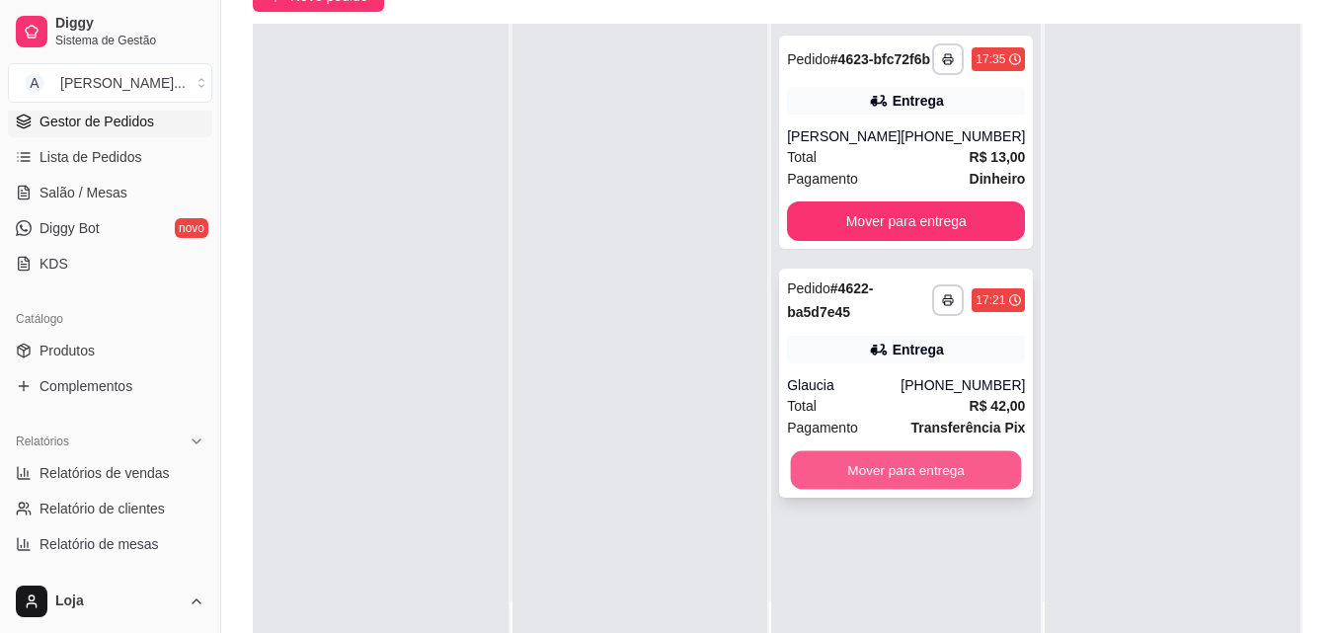
click at [979, 466] on button "Mover para entrega" at bounding box center [906, 470] width 231 height 39
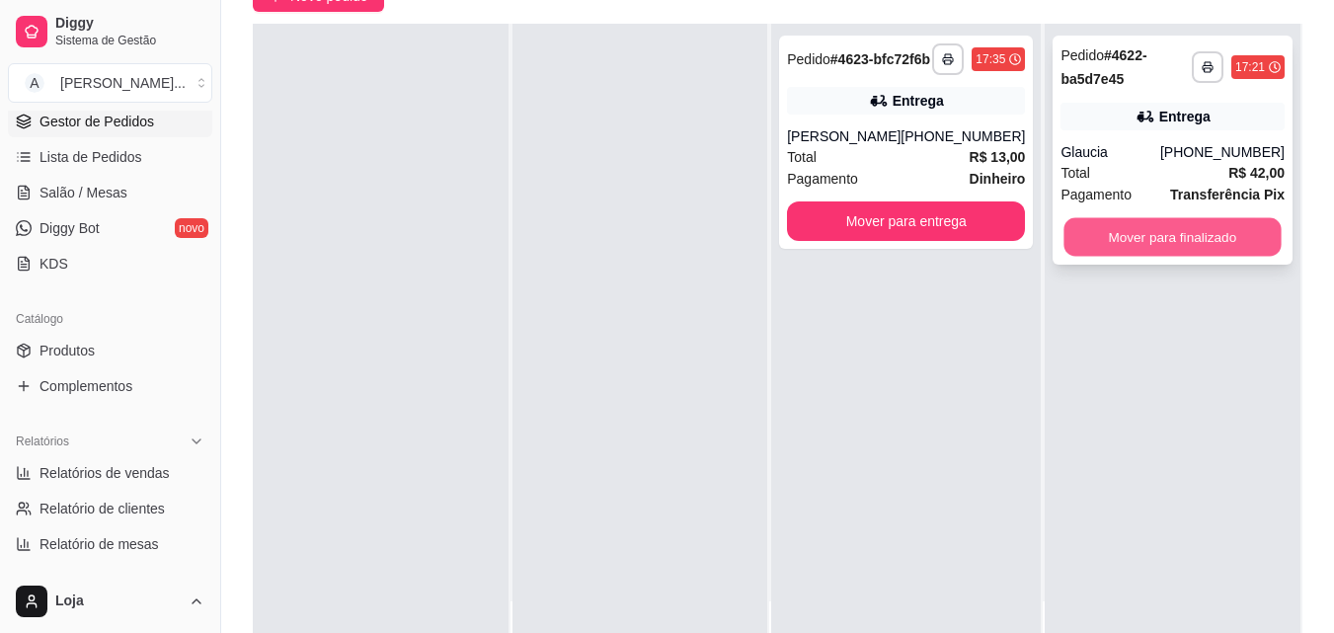
click at [1136, 233] on button "Mover para finalizado" at bounding box center [1173, 237] width 217 height 39
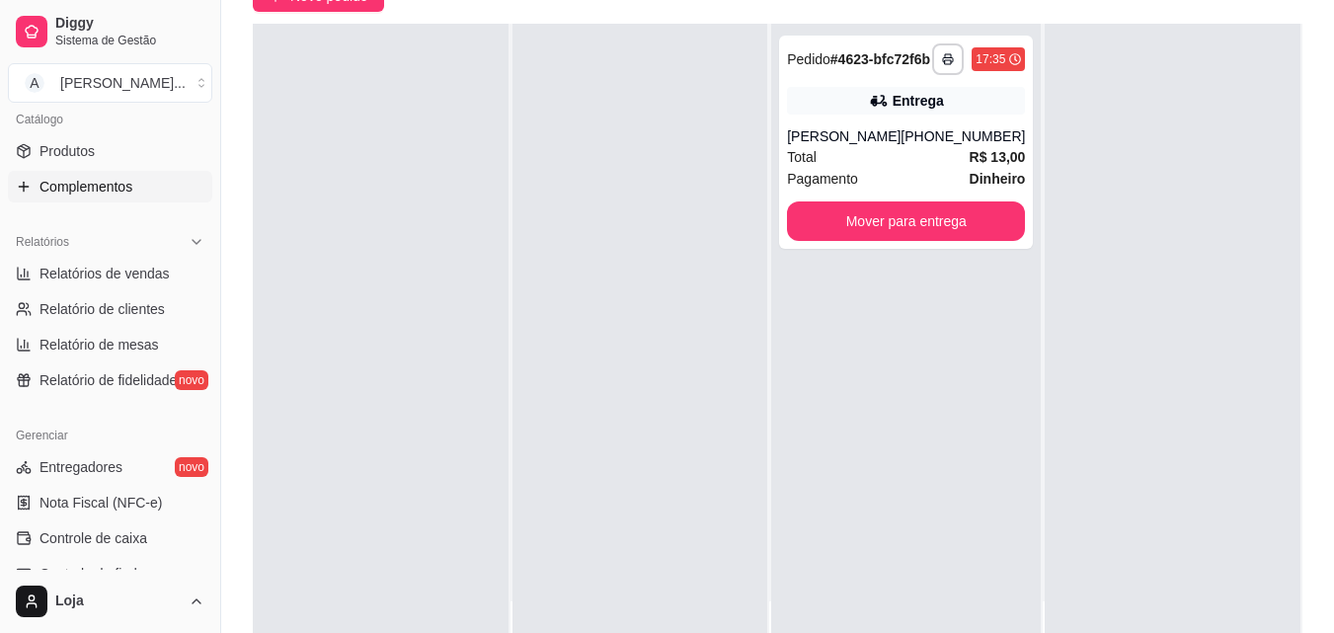
scroll to position [494, 0]
click at [152, 270] on span "Relatórios de vendas" at bounding box center [105, 276] width 130 height 20
select select "ALL"
select select "0"
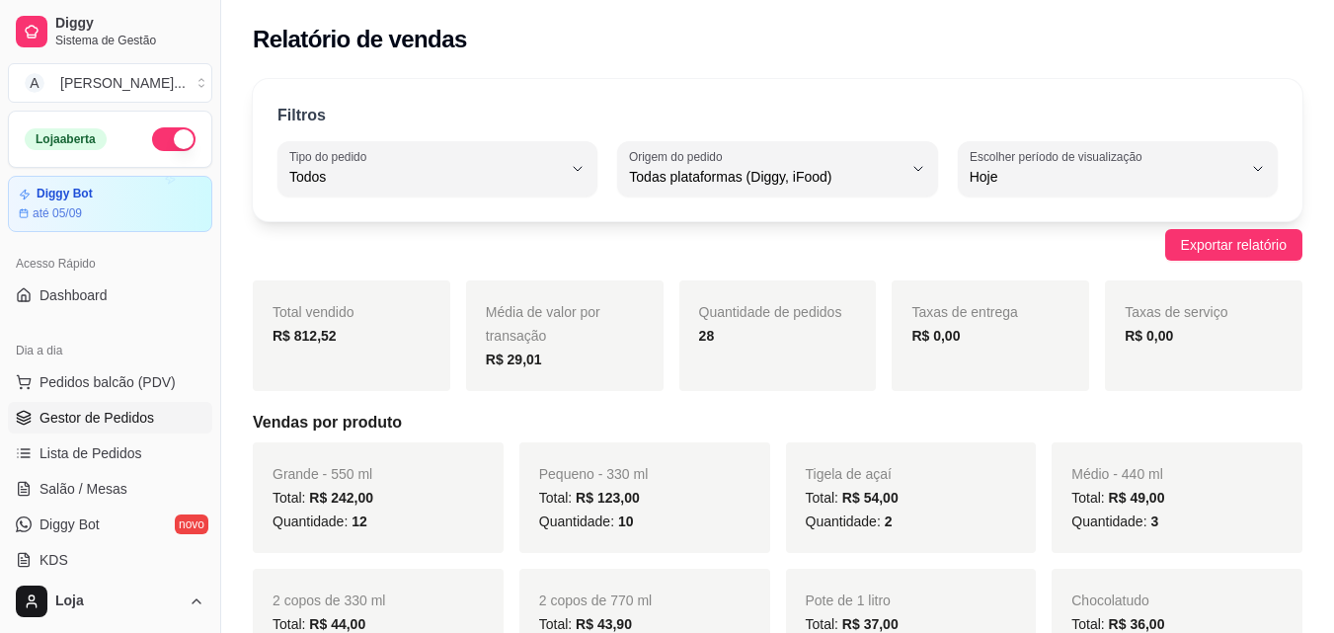
click at [126, 414] on span "Gestor de Pedidos" at bounding box center [97, 418] width 115 height 20
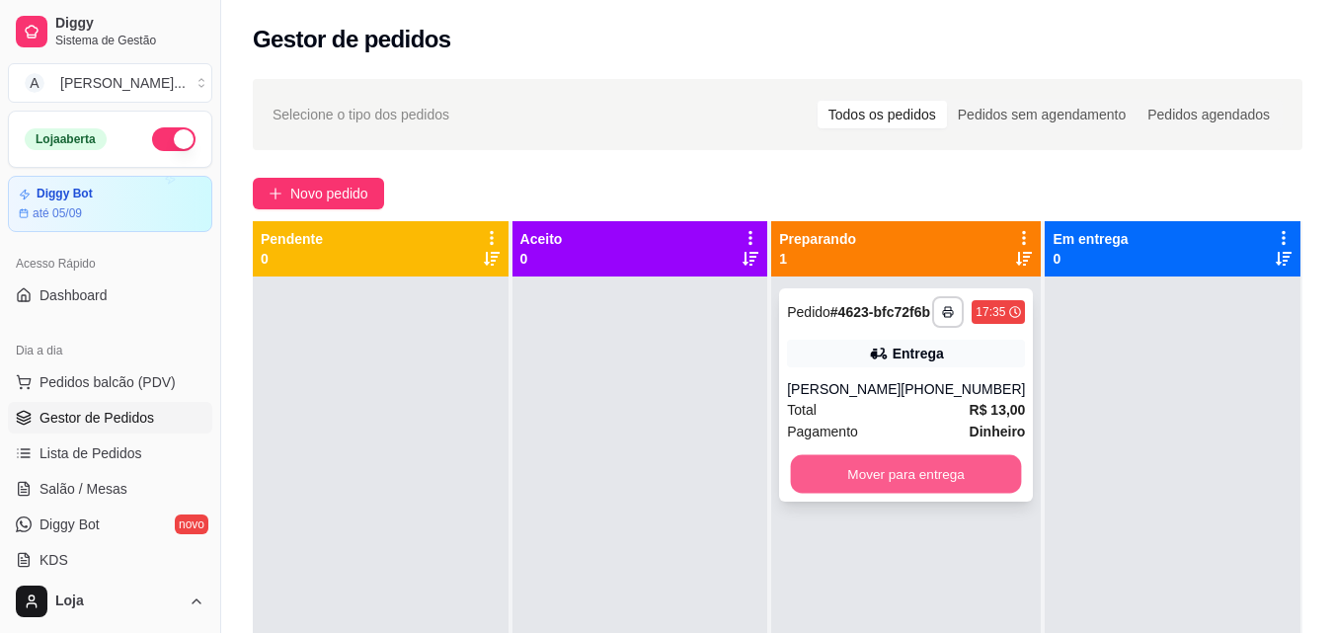
click at [991, 494] on button "Mover para entrega" at bounding box center [906, 474] width 231 height 39
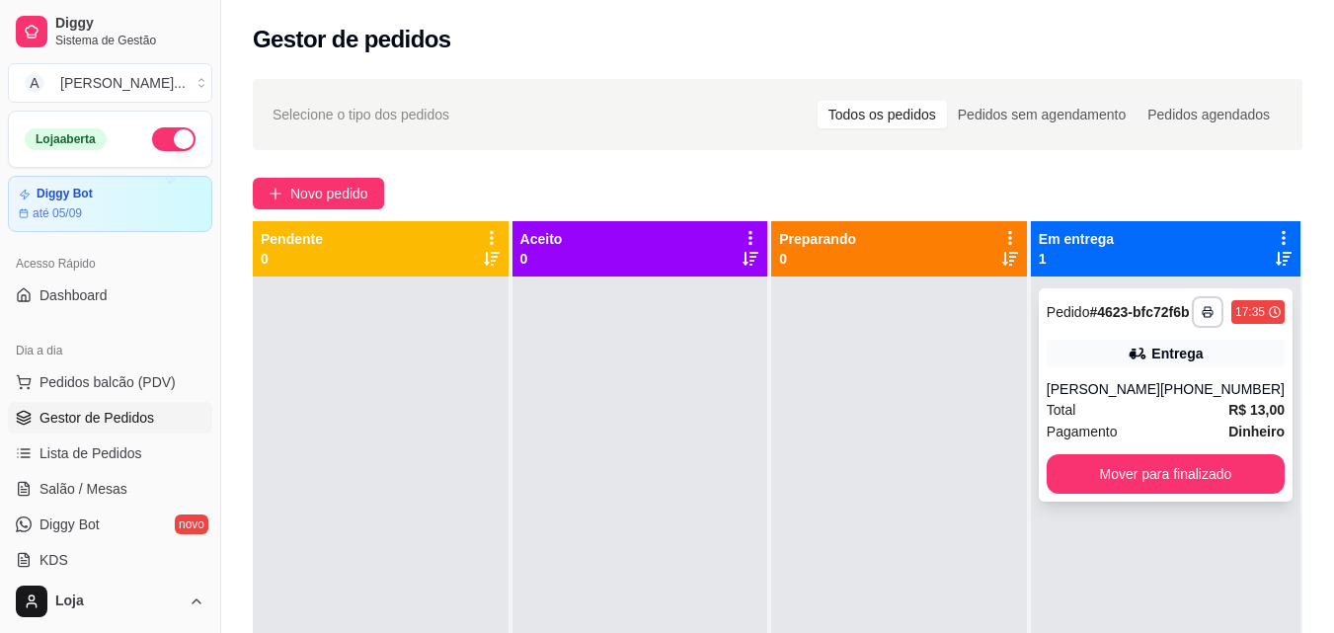
click at [1161, 469] on div "**********" at bounding box center [1166, 394] width 254 height 213
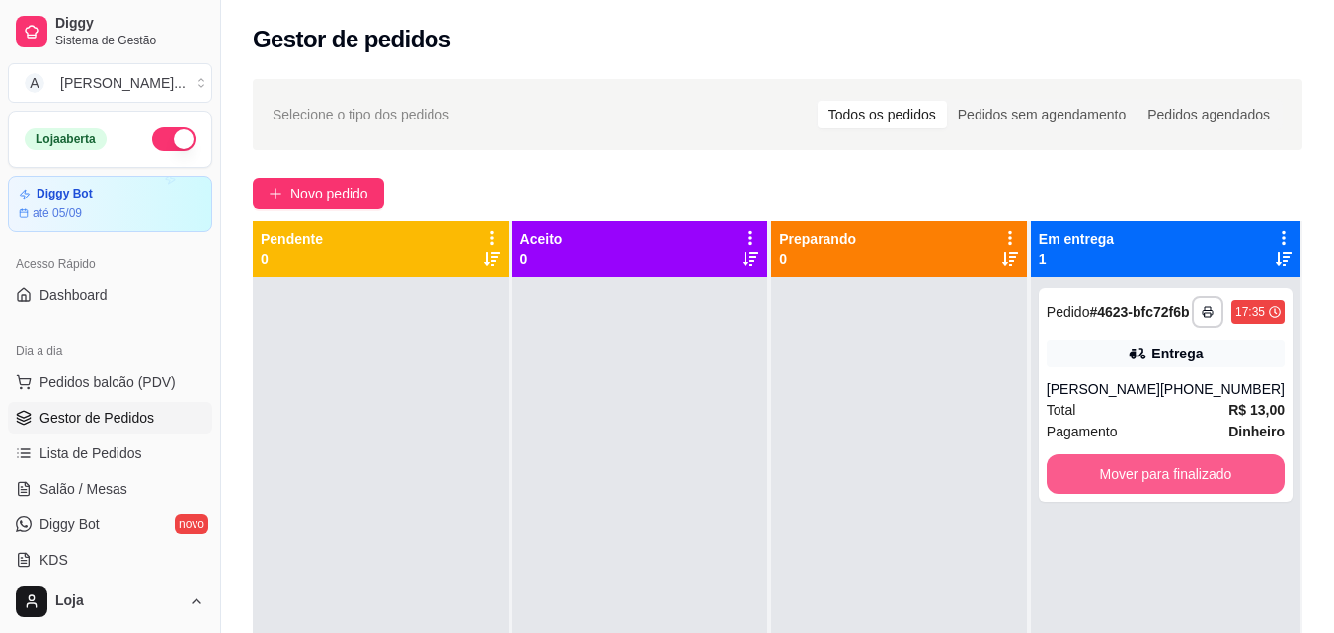
click at [1196, 494] on button "Mover para finalizado" at bounding box center [1166, 474] width 238 height 40
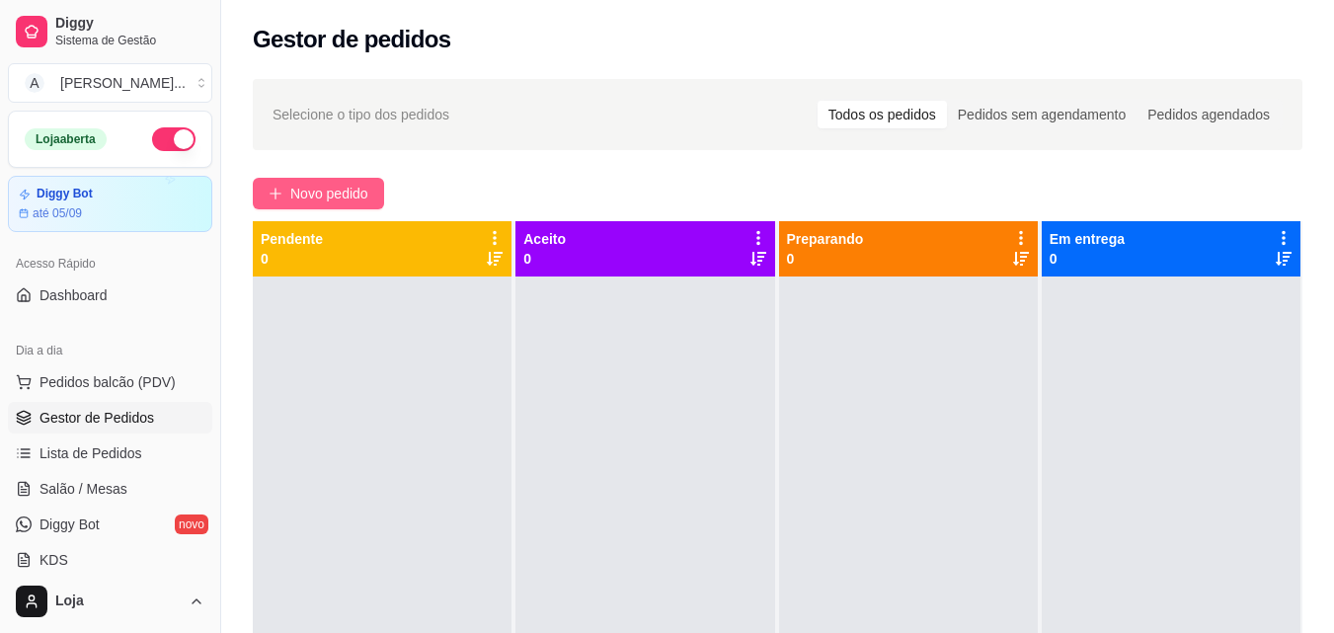
click at [313, 191] on span "Novo pedido" at bounding box center [329, 194] width 78 height 22
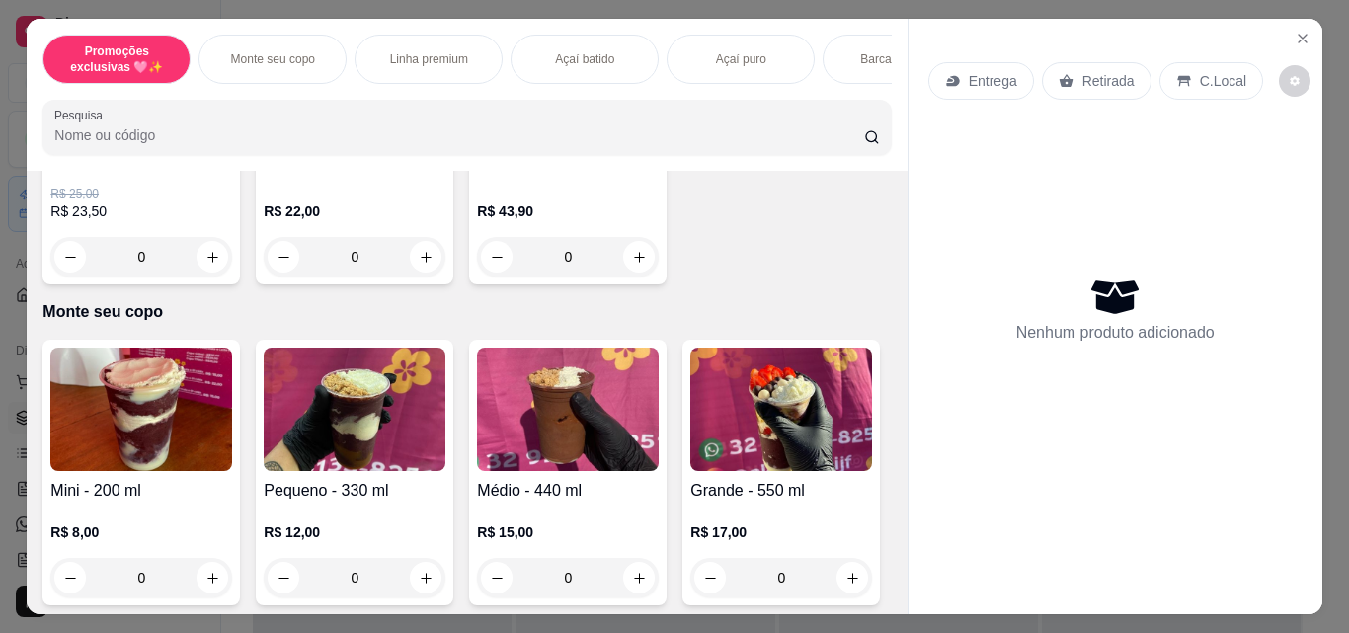
scroll to position [593, 0]
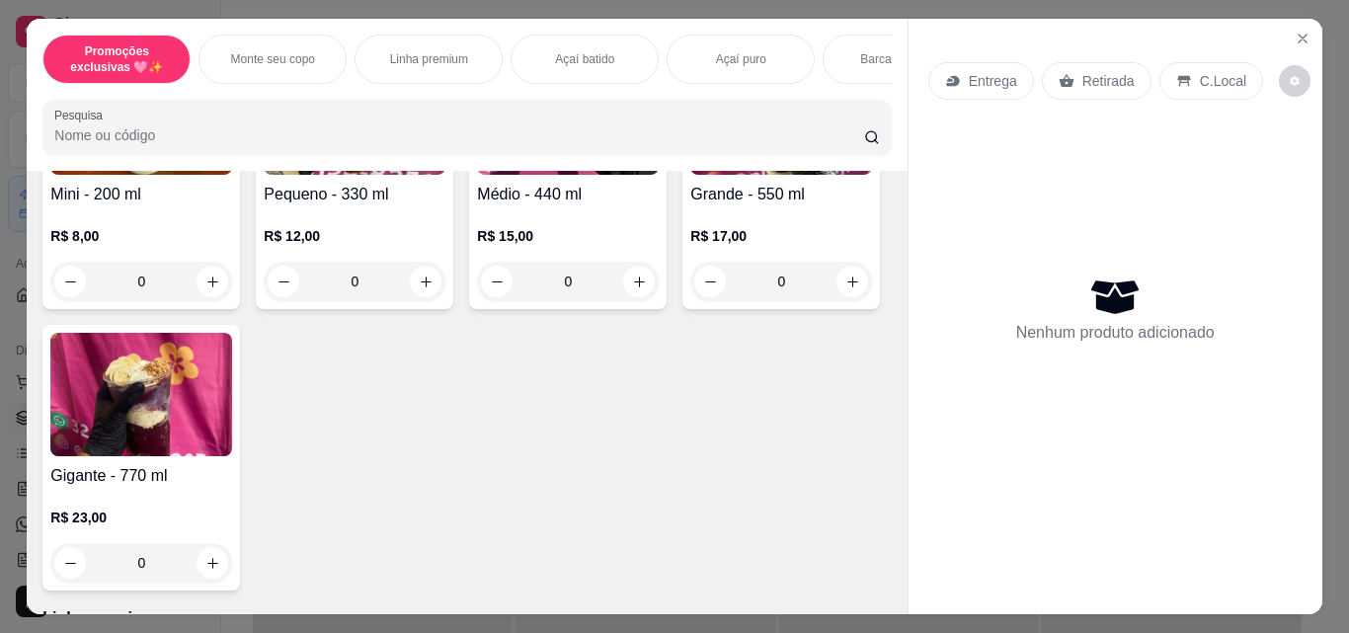
click at [690, 206] on h4 "Grande - 550 ml" at bounding box center [781, 195] width 182 height 24
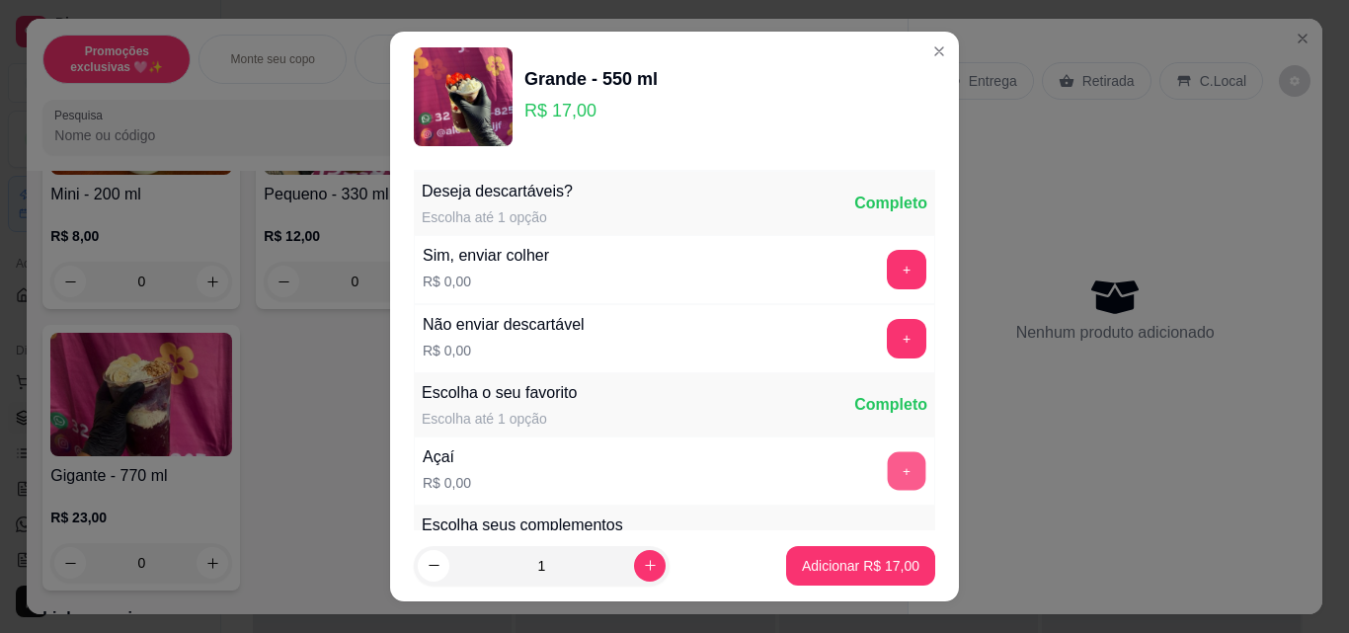
click at [888, 480] on button "+" at bounding box center [907, 471] width 39 height 39
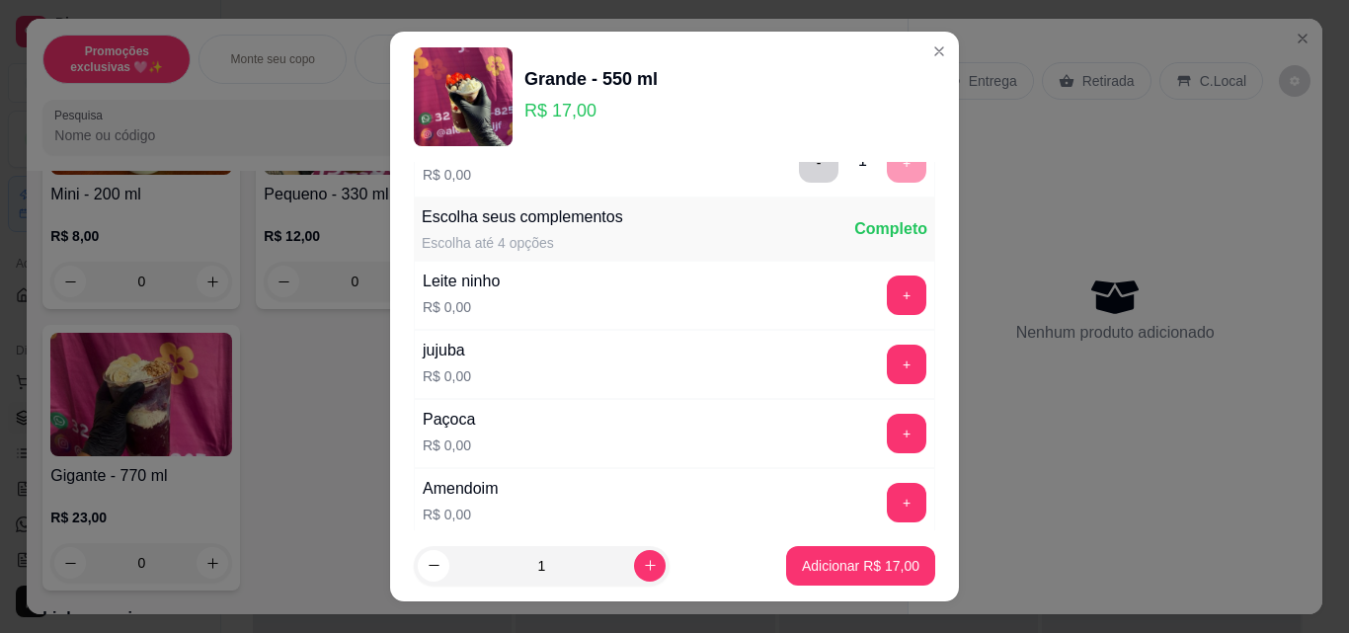
scroll to position [296, 0]
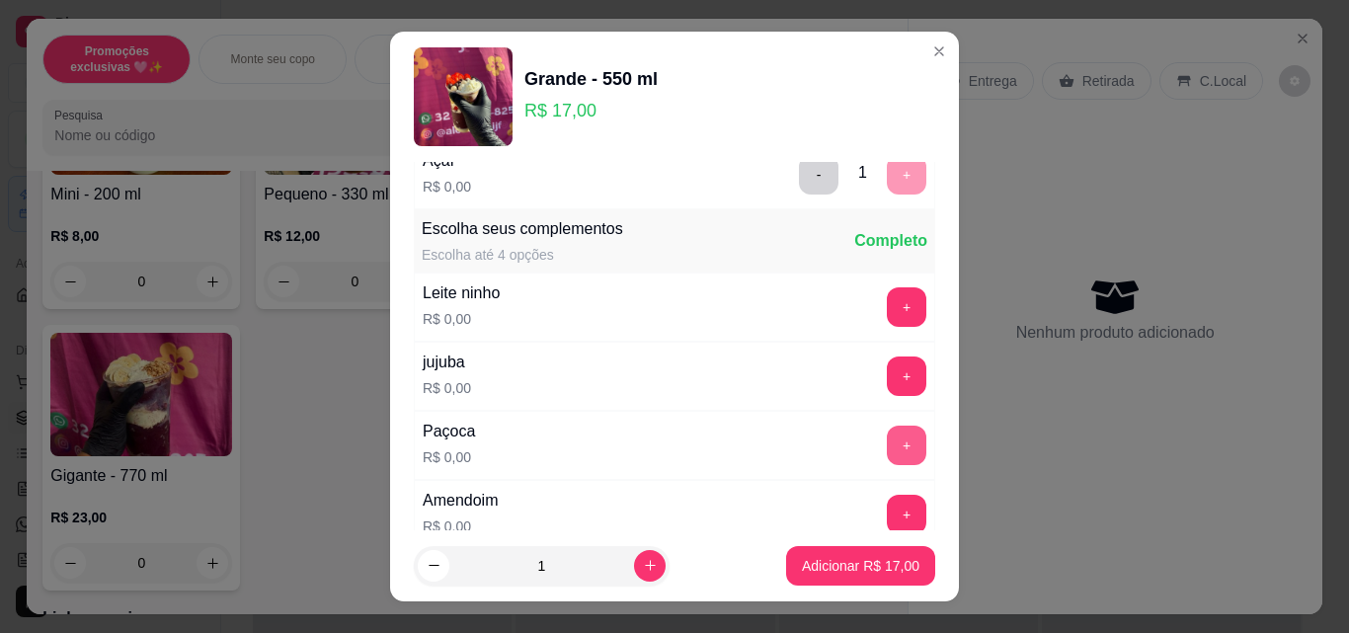
click at [887, 445] on button "+" at bounding box center [907, 446] width 40 height 40
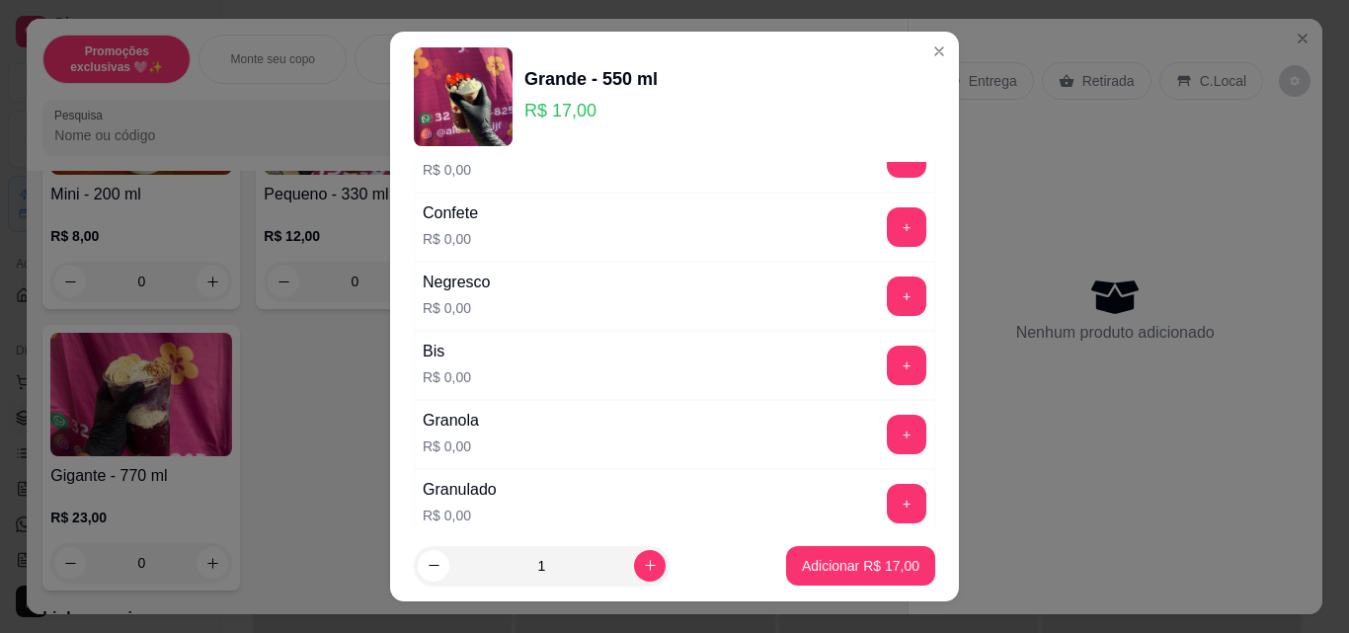
scroll to position [790, 0]
click at [887, 229] on button "+" at bounding box center [907, 228] width 40 height 40
click at [800, 234] on button "-" at bounding box center [819, 228] width 39 height 39
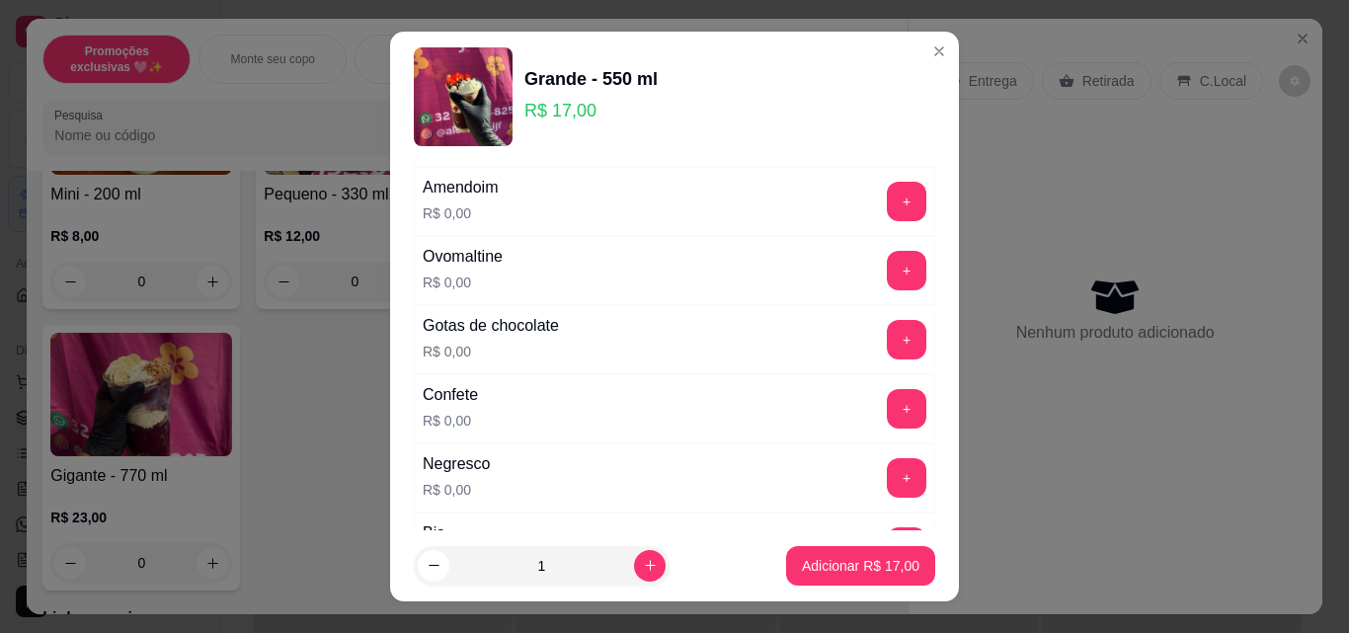
scroll to position [494, 0]
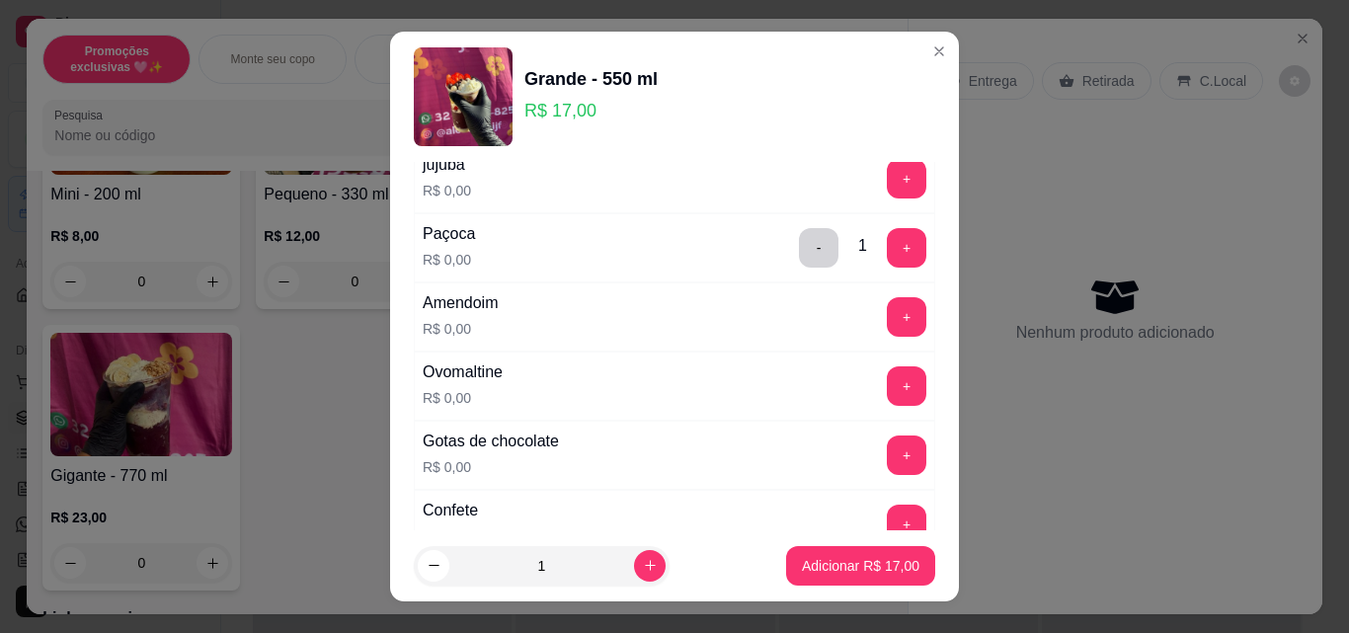
click at [887, 389] on button "+" at bounding box center [907, 386] width 40 height 40
click at [887, 450] on button "+" at bounding box center [907, 456] width 40 height 40
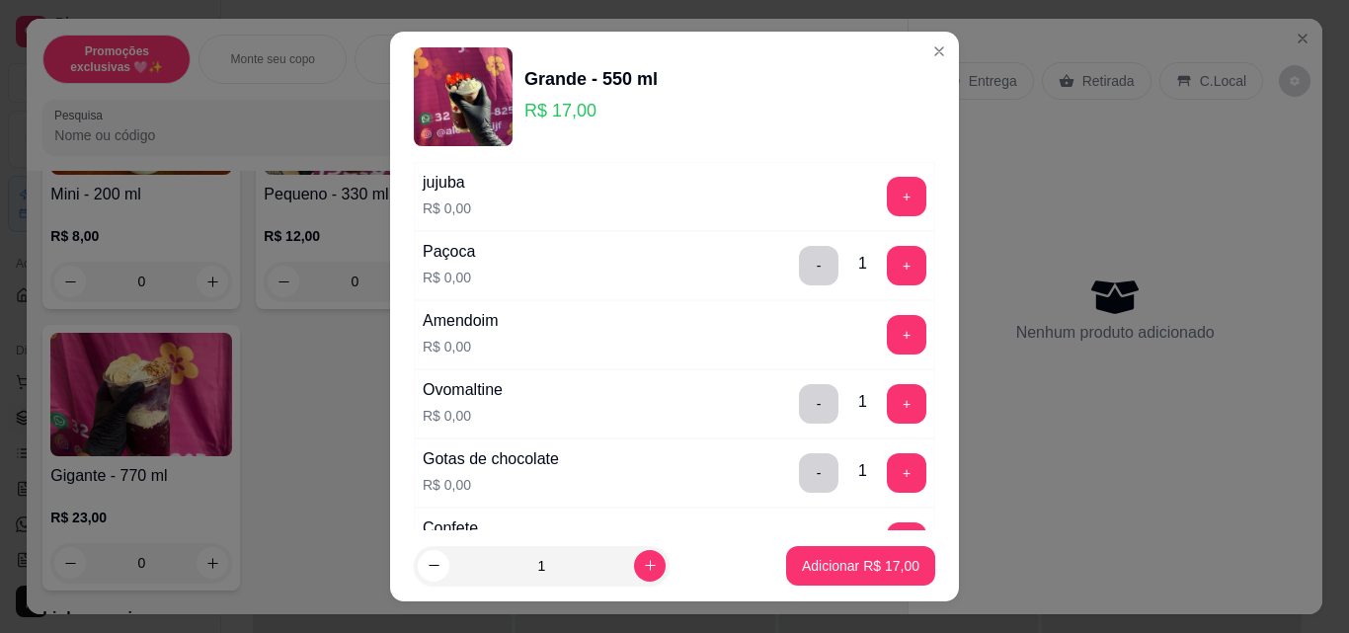
scroll to position [296, 0]
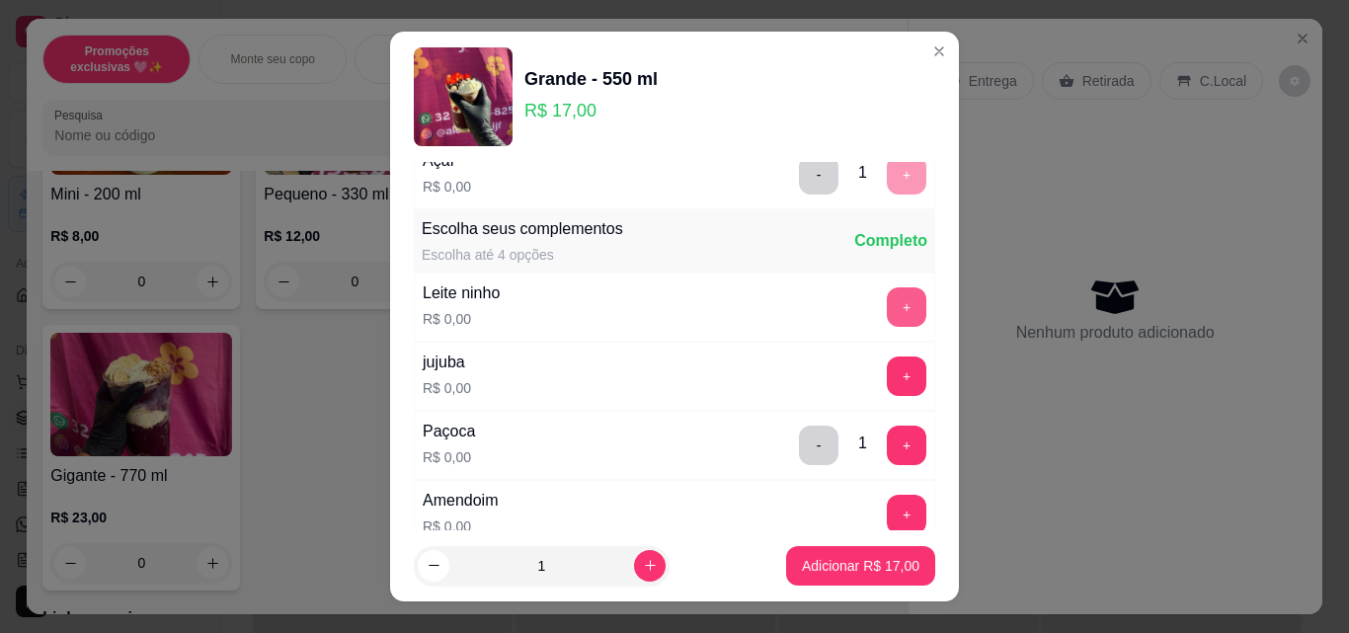
click at [887, 299] on button "+" at bounding box center [907, 307] width 40 height 40
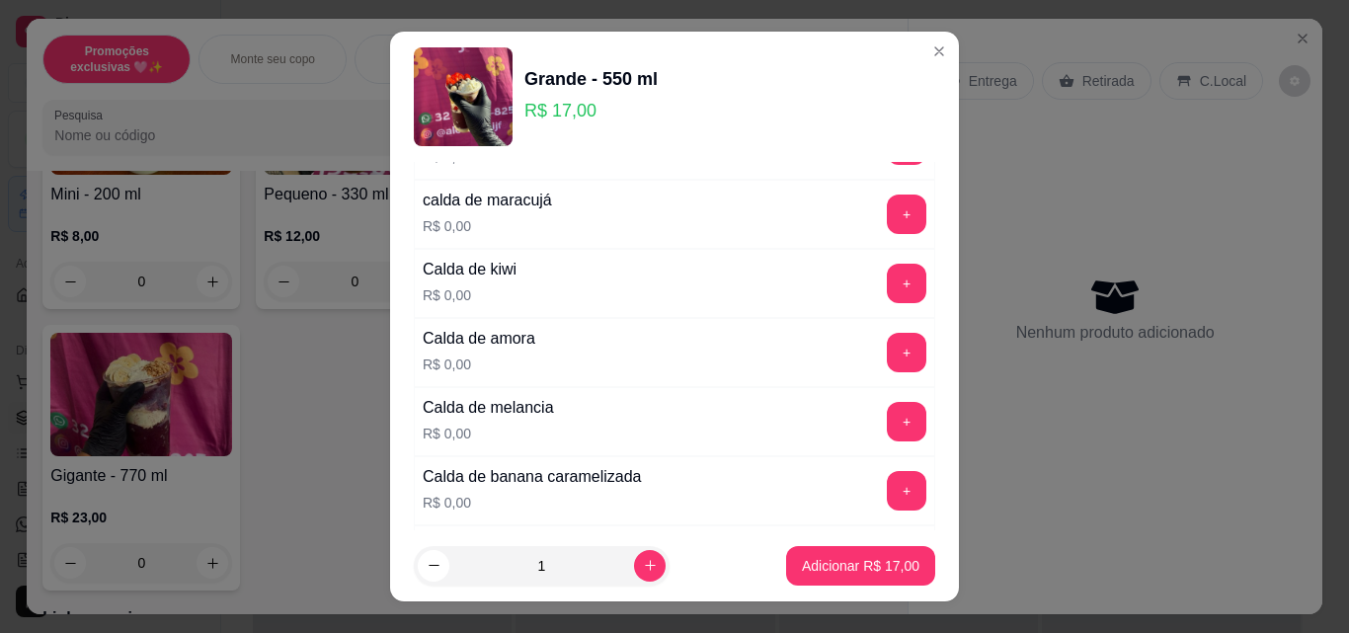
scroll to position [1580, 0]
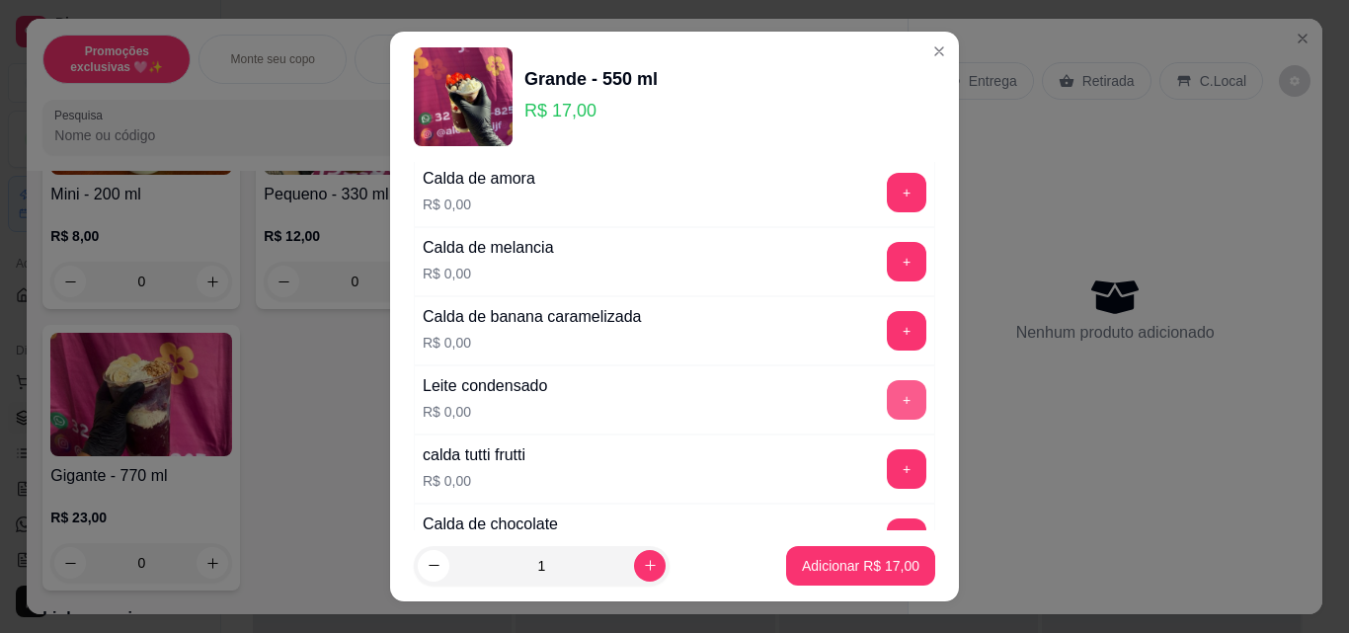
click at [887, 403] on button "+" at bounding box center [907, 400] width 40 height 40
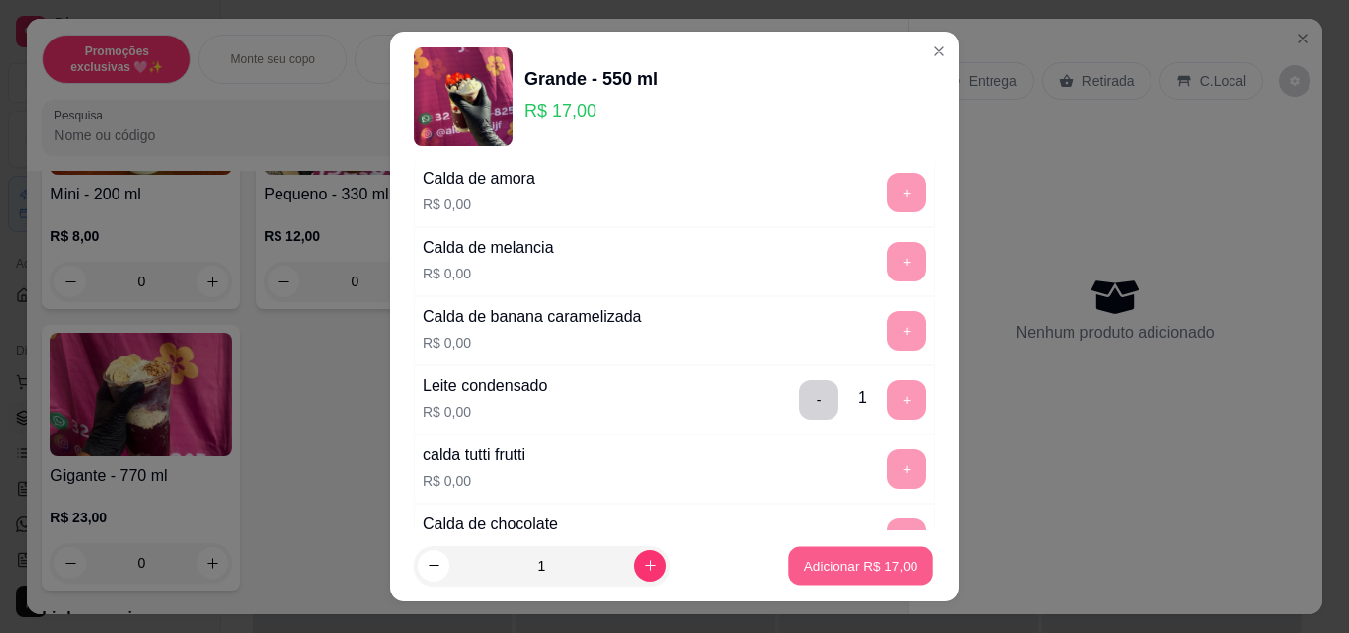
click at [849, 565] on p "Adicionar R$ 17,00" at bounding box center [861, 565] width 115 height 19
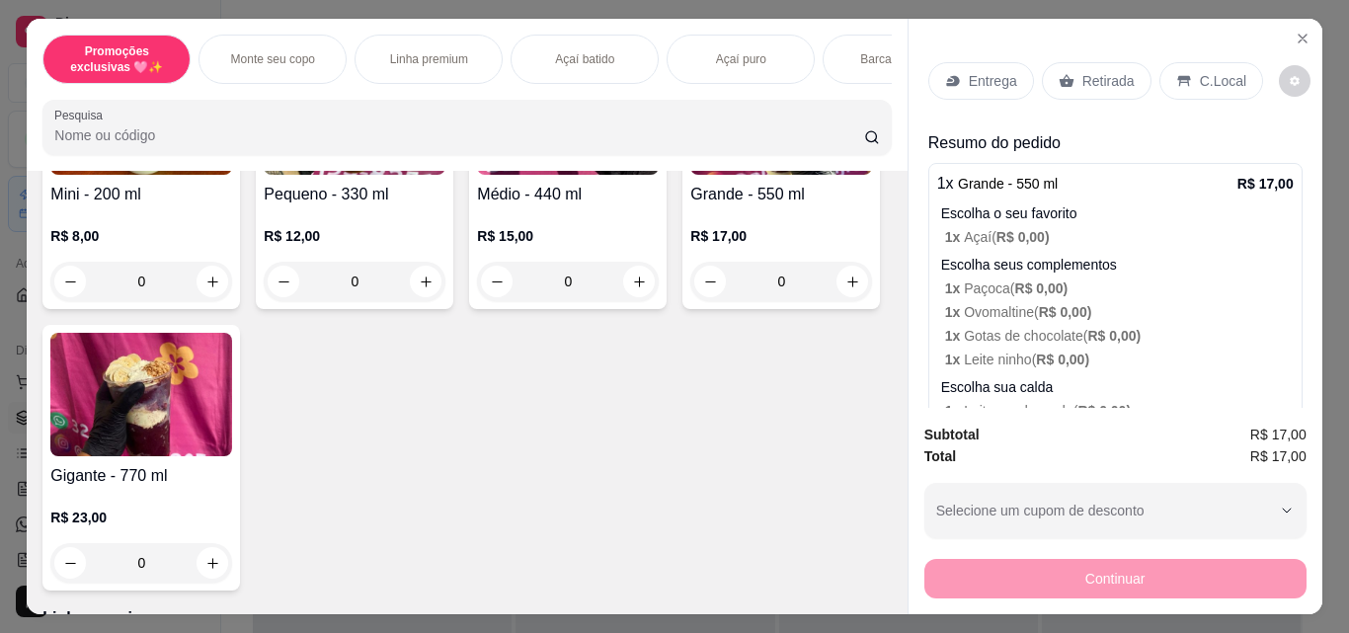
click at [1098, 72] on p "Retirada" at bounding box center [1108, 81] width 52 height 20
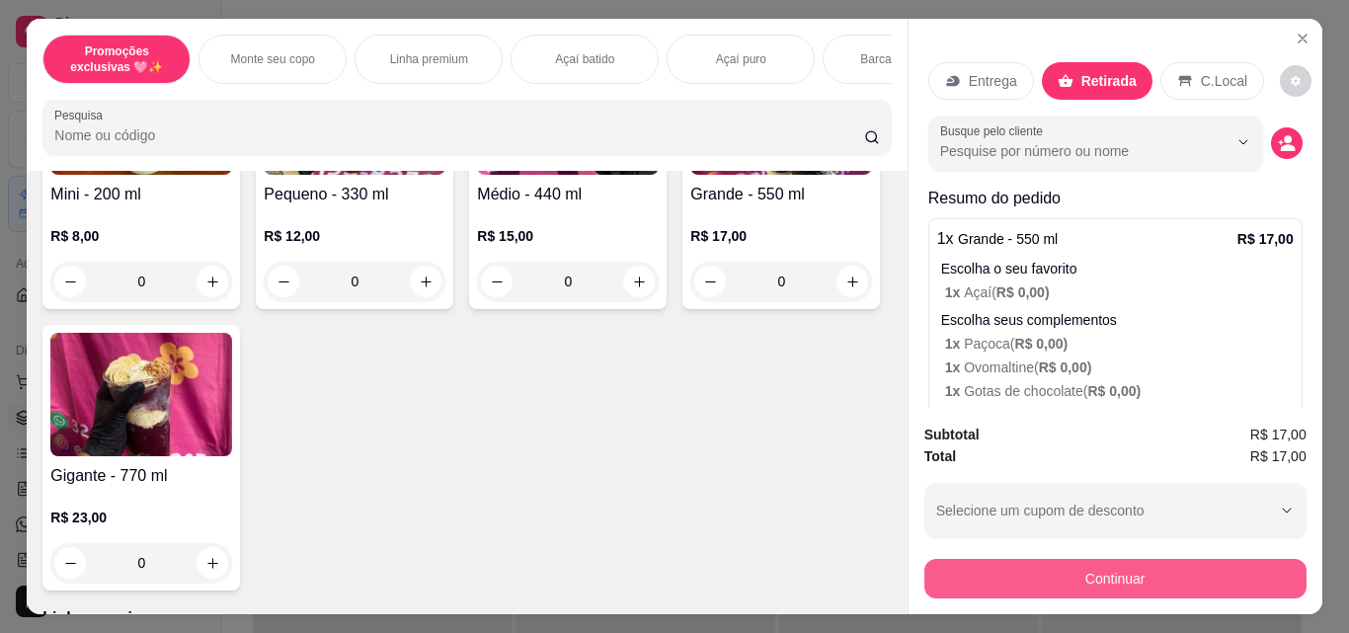
click at [1013, 581] on button "Continuar" at bounding box center [1115, 579] width 382 height 40
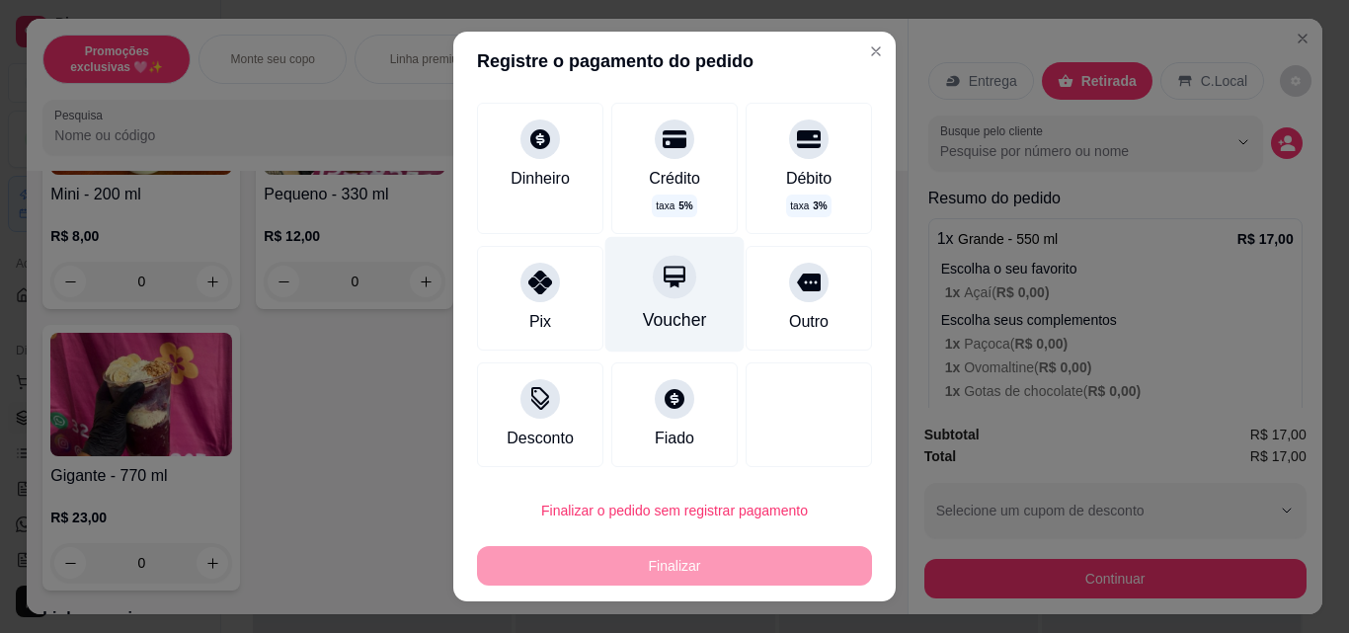
click at [667, 315] on div "Voucher" at bounding box center [675, 320] width 64 height 26
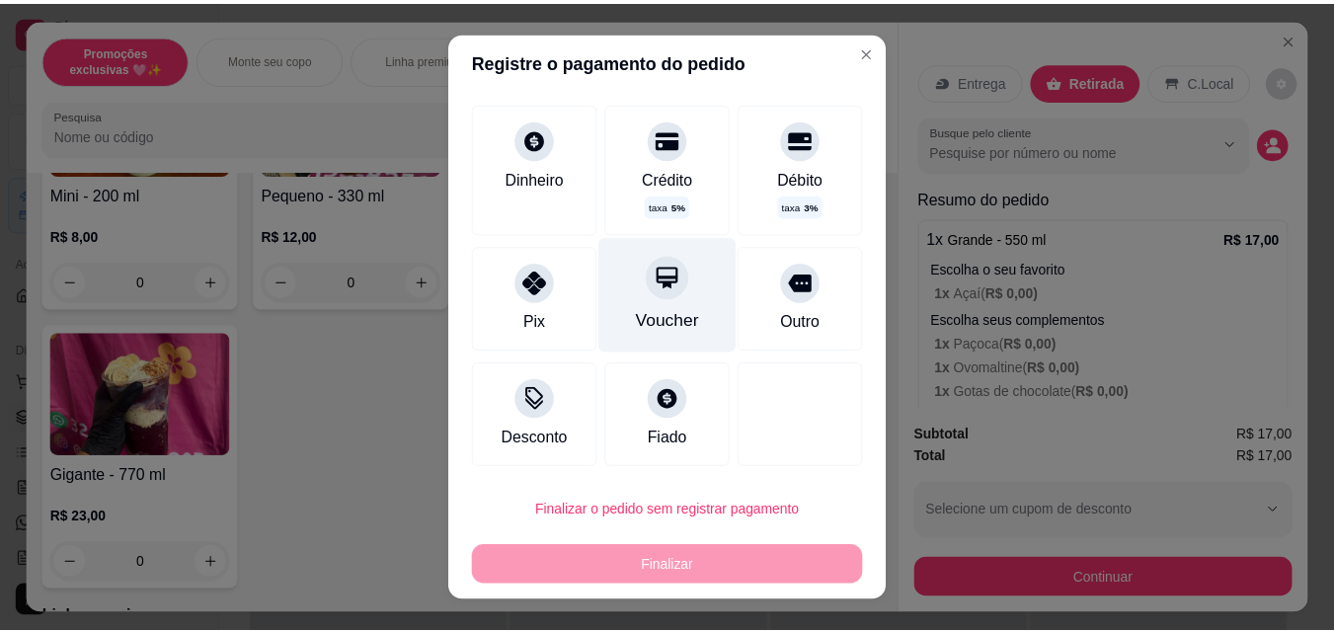
scroll to position [87, 0]
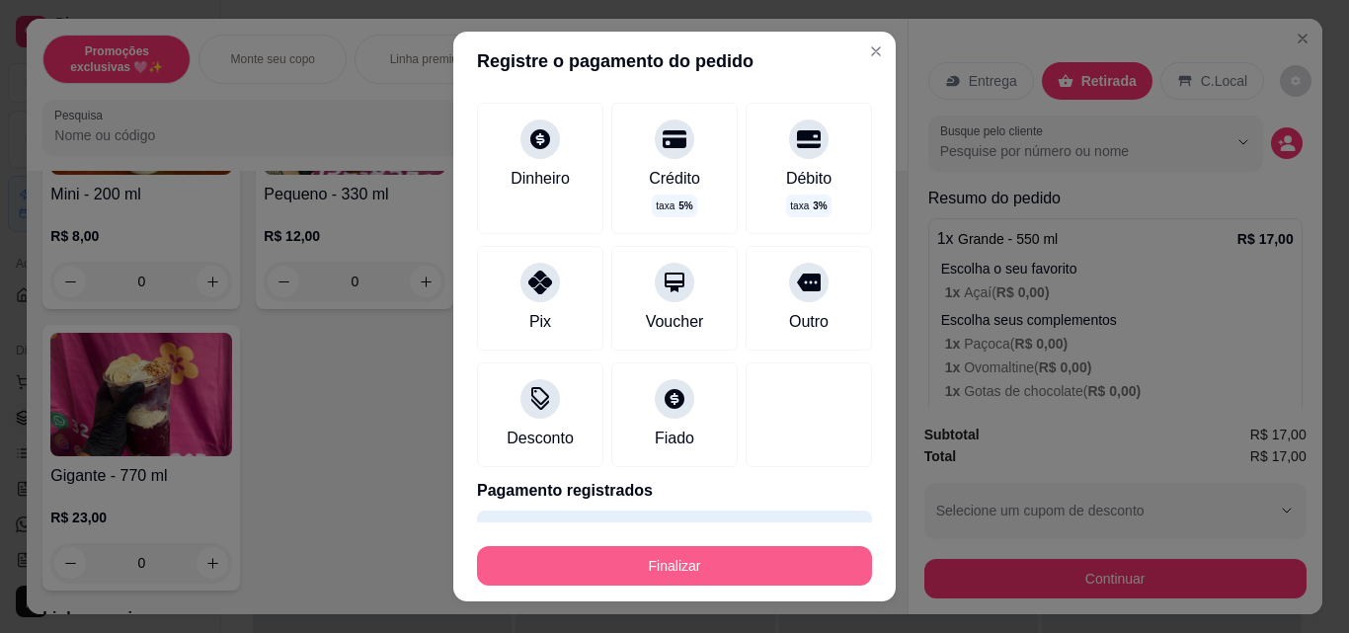
click at [705, 575] on button "Finalizar" at bounding box center [674, 566] width 395 height 40
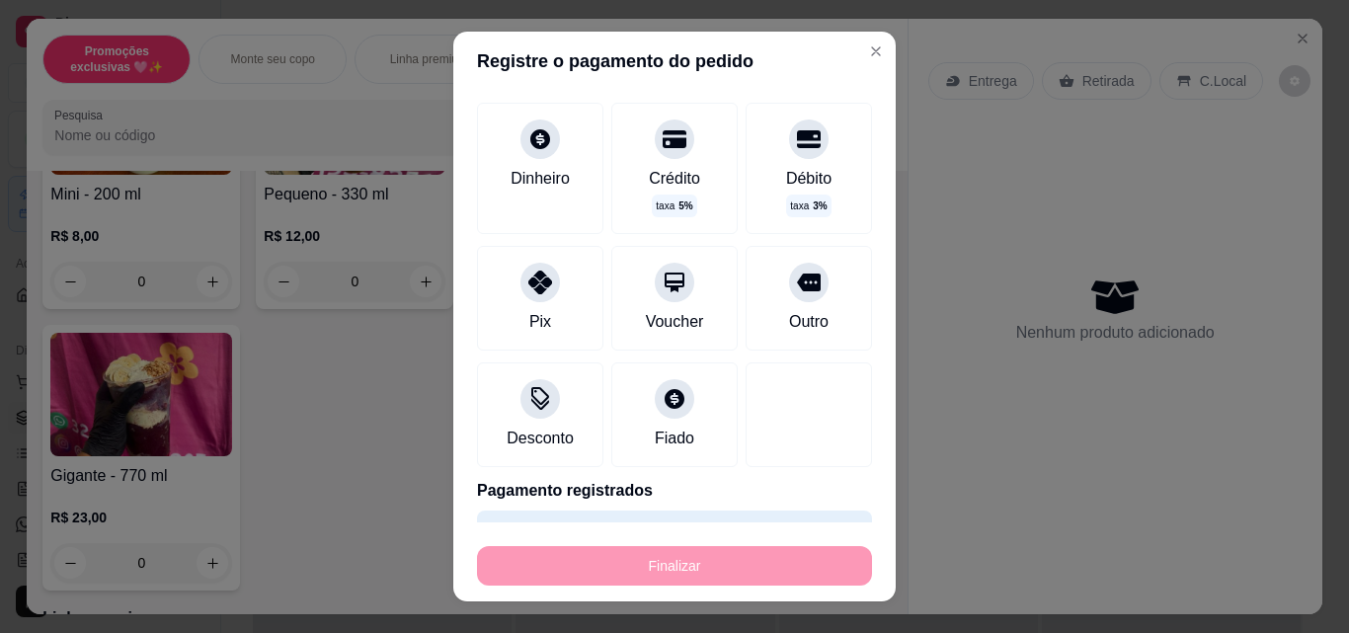
type input "-R$ 17,00"
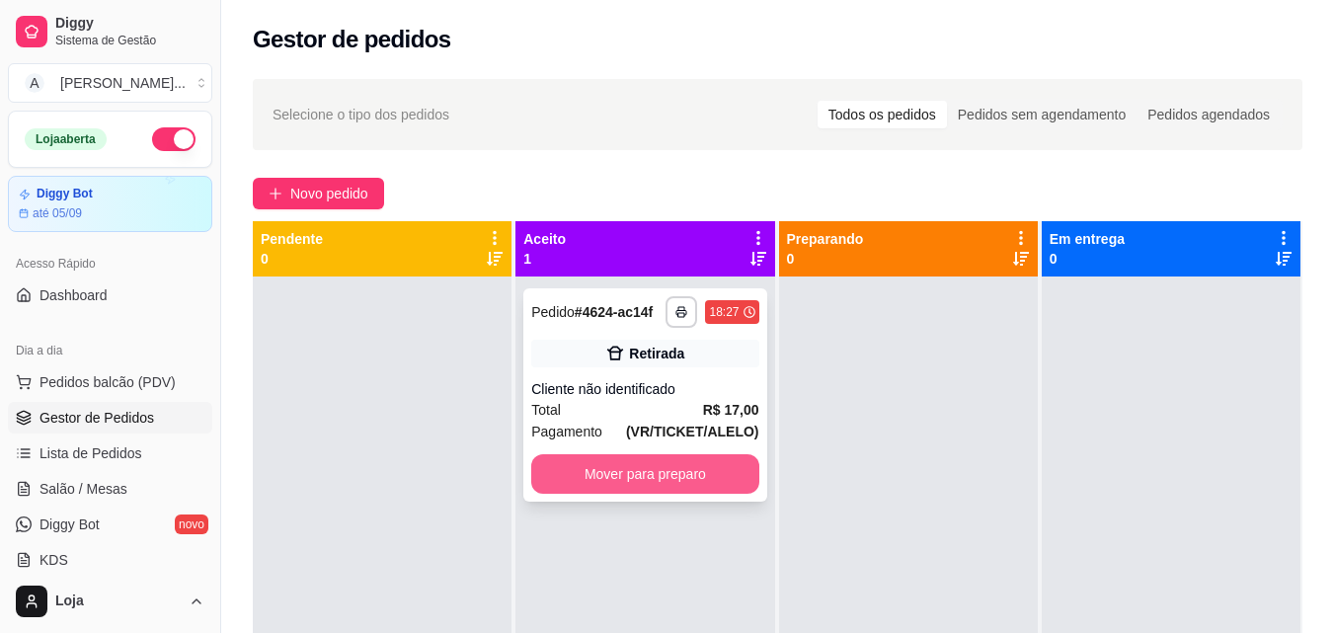
click at [692, 470] on button "Mover para preparo" at bounding box center [644, 474] width 227 height 40
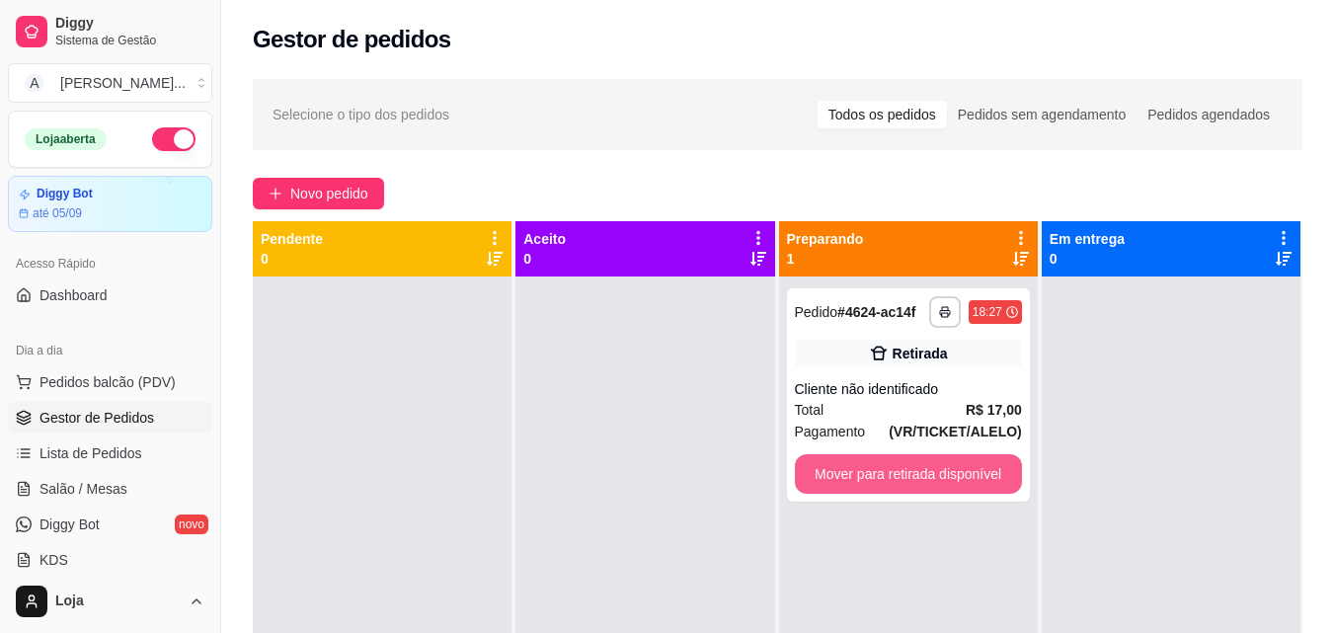
click at [846, 472] on button "Mover para retirada disponível" at bounding box center [908, 474] width 227 height 40
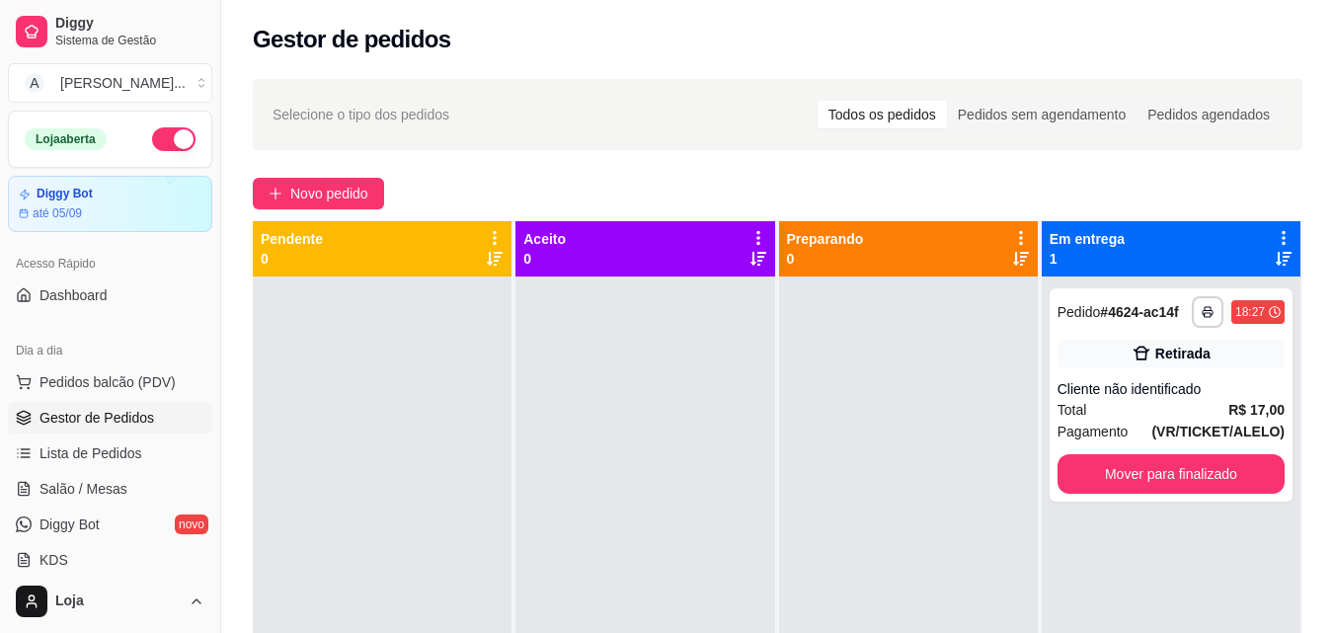
click at [1080, 495] on div "**********" at bounding box center [1171, 394] width 243 height 213
click at [1065, 466] on button "Mover para finalizado" at bounding box center [1171, 474] width 220 height 39
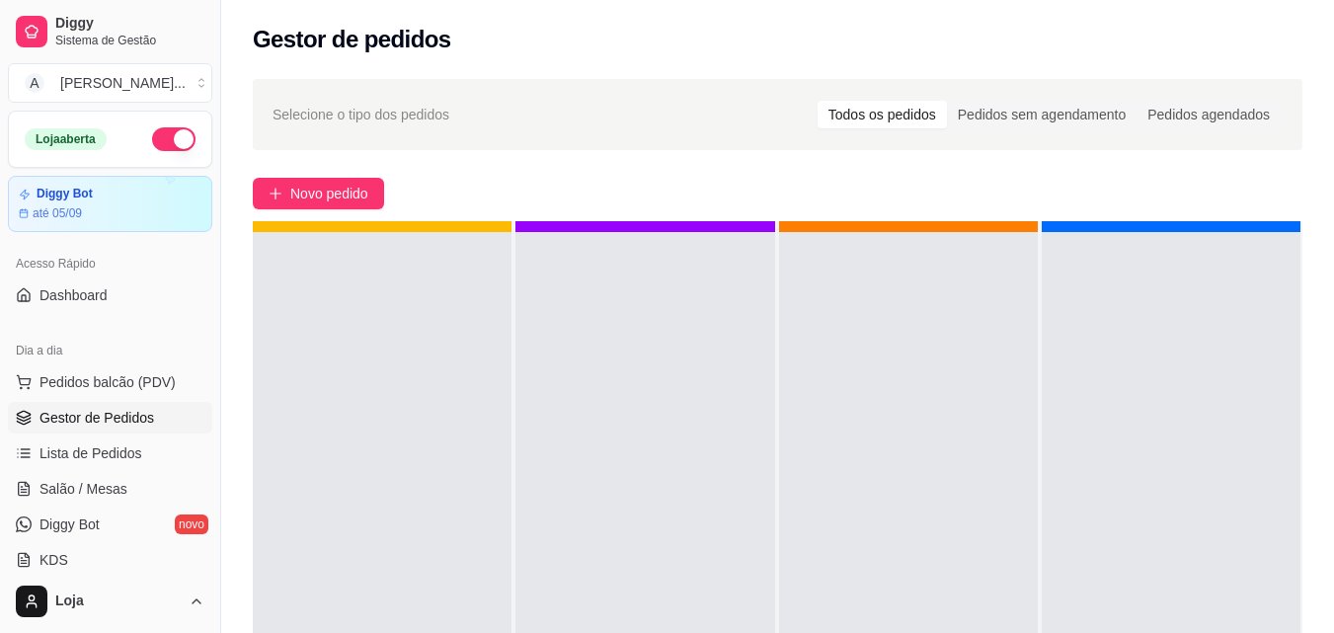
scroll to position [55, 0]
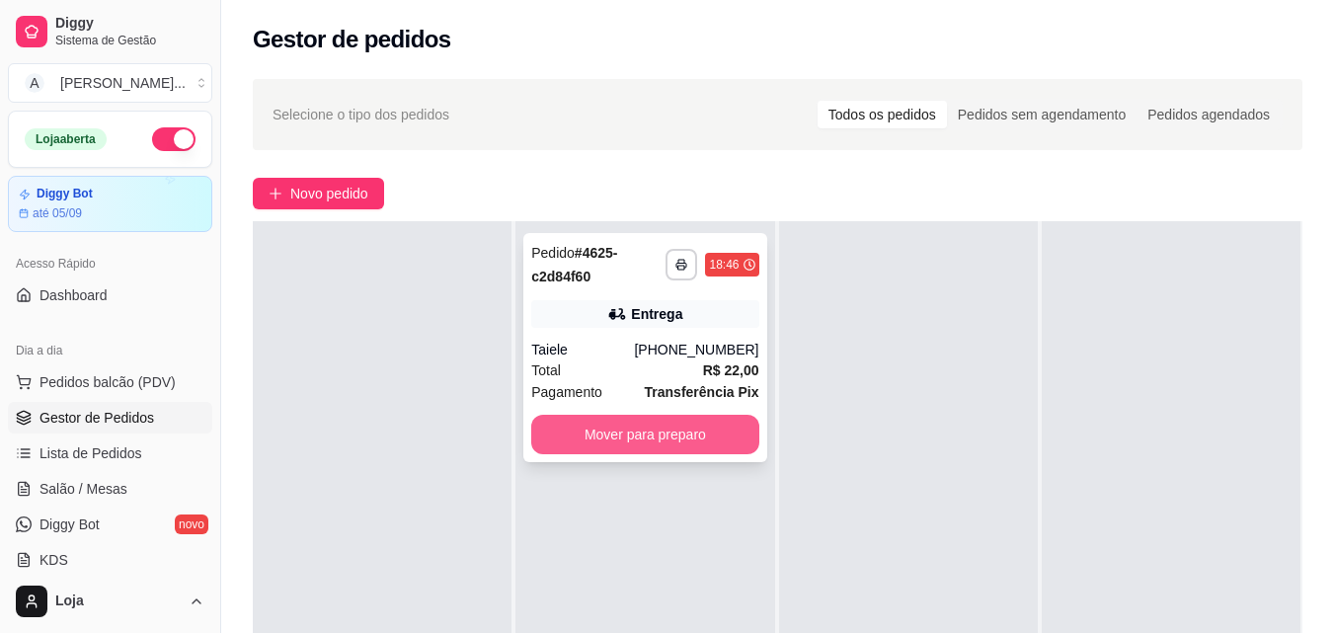
click at [721, 430] on button "Mover para preparo" at bounding box center [644, 435] width 227 height 40
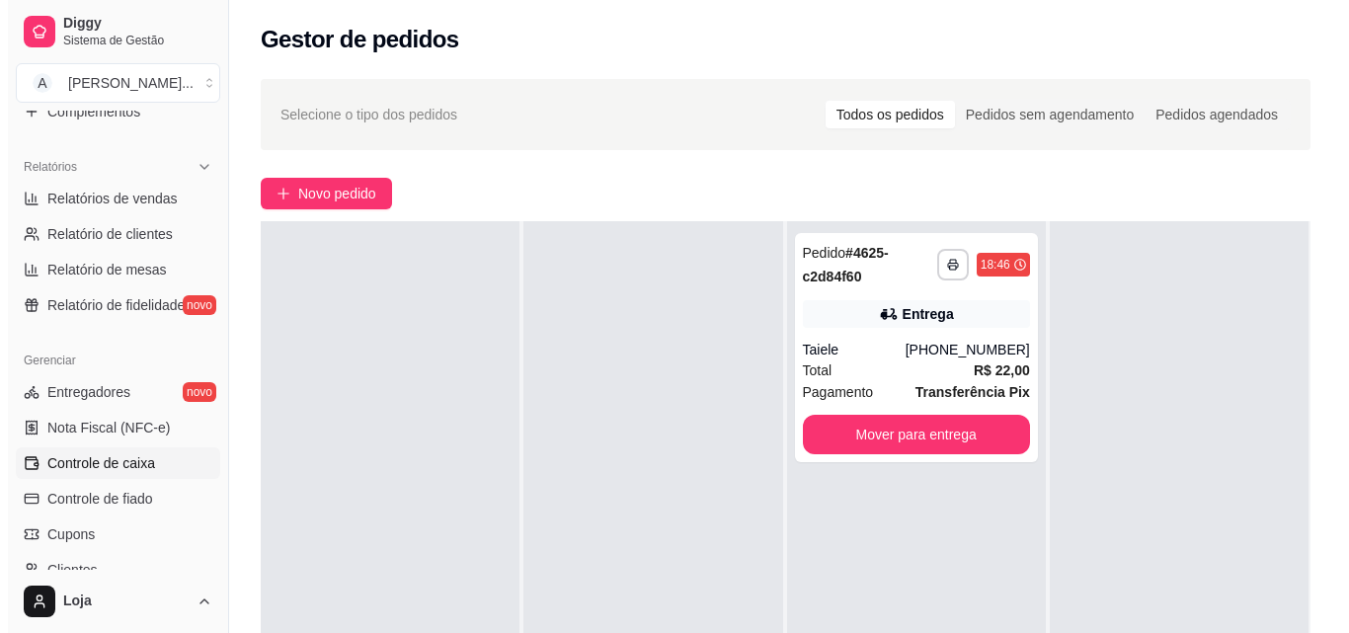
scroll to position [593, 0]
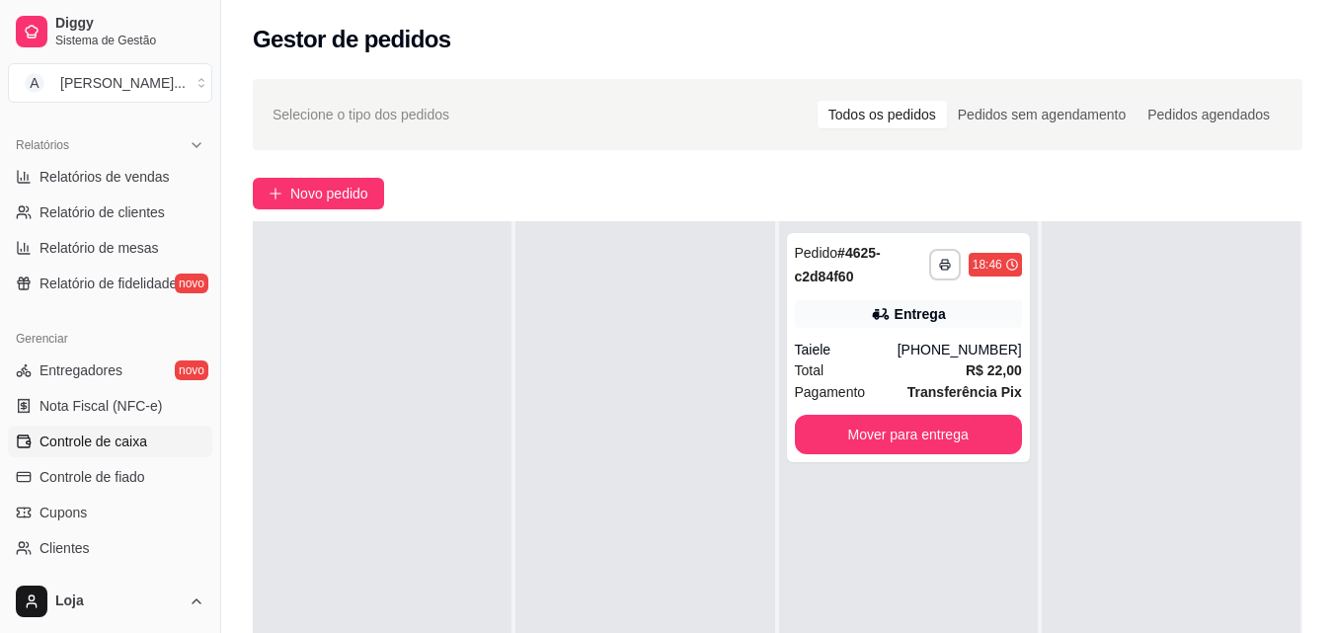
click at [125, 441] on span "Controle de caixa" at bounding box center [94, 442] width 108 height 20
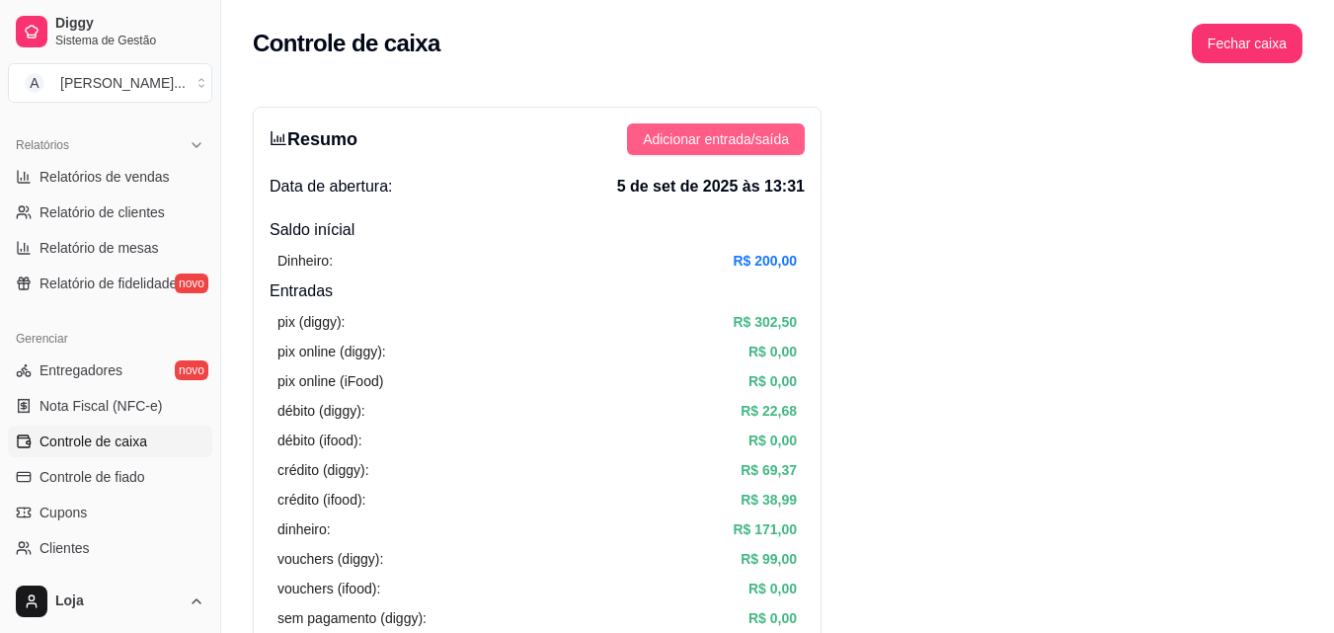
click at [751, 139] on span "Adicionar entrada/saída" at bounding box center [716, 139] width 146 height 22
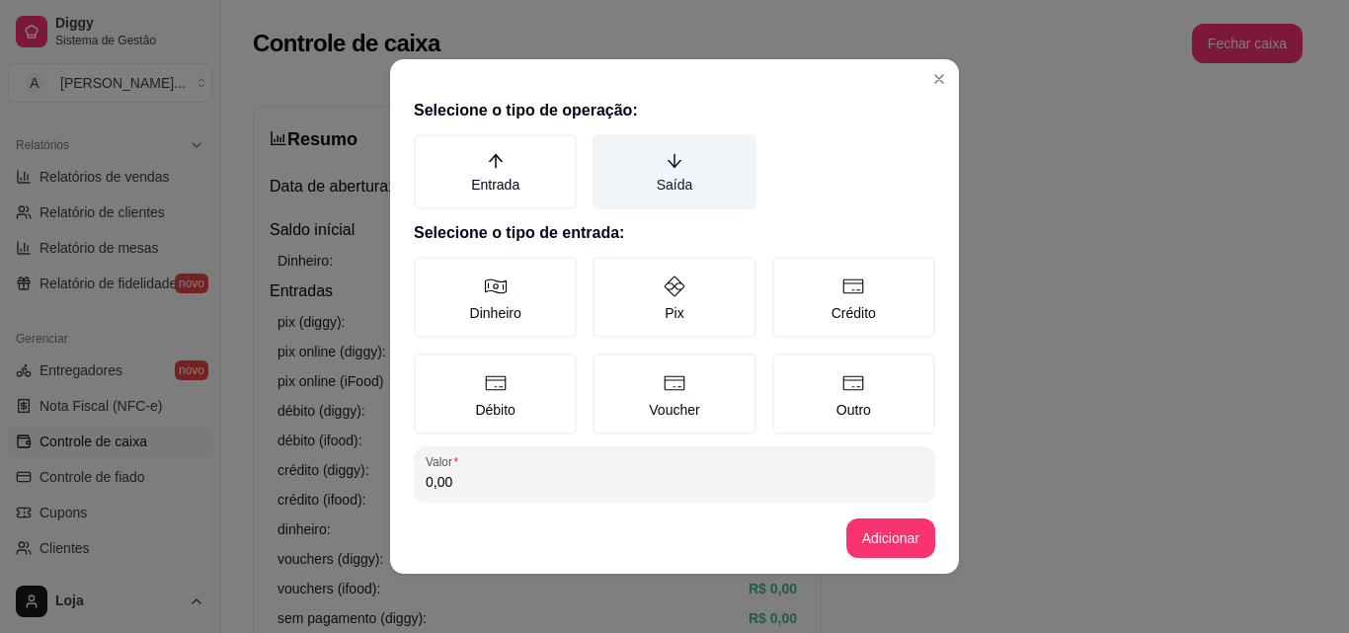
click at [666, 152] on icon "arrow-down" at bounding box center [675, 161] width 18 height 18
click at [607, 149] on button "Saída" at bounding box center [600, 141] width 16 height 16
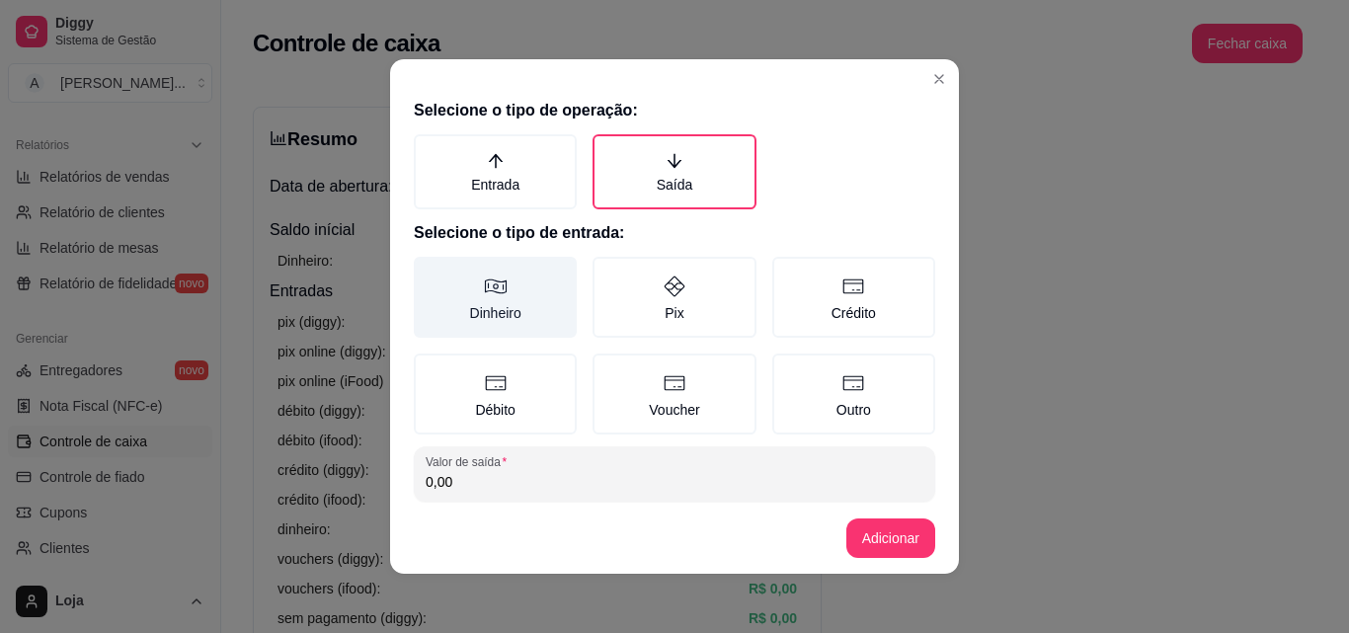
click at [513, 280] on label "Dinheiro" at bounding box center [495, 297] width 163 height 81
click at [429, 272] on button "Dinheiro" at bounding box center [421, 264] width 16 height 16
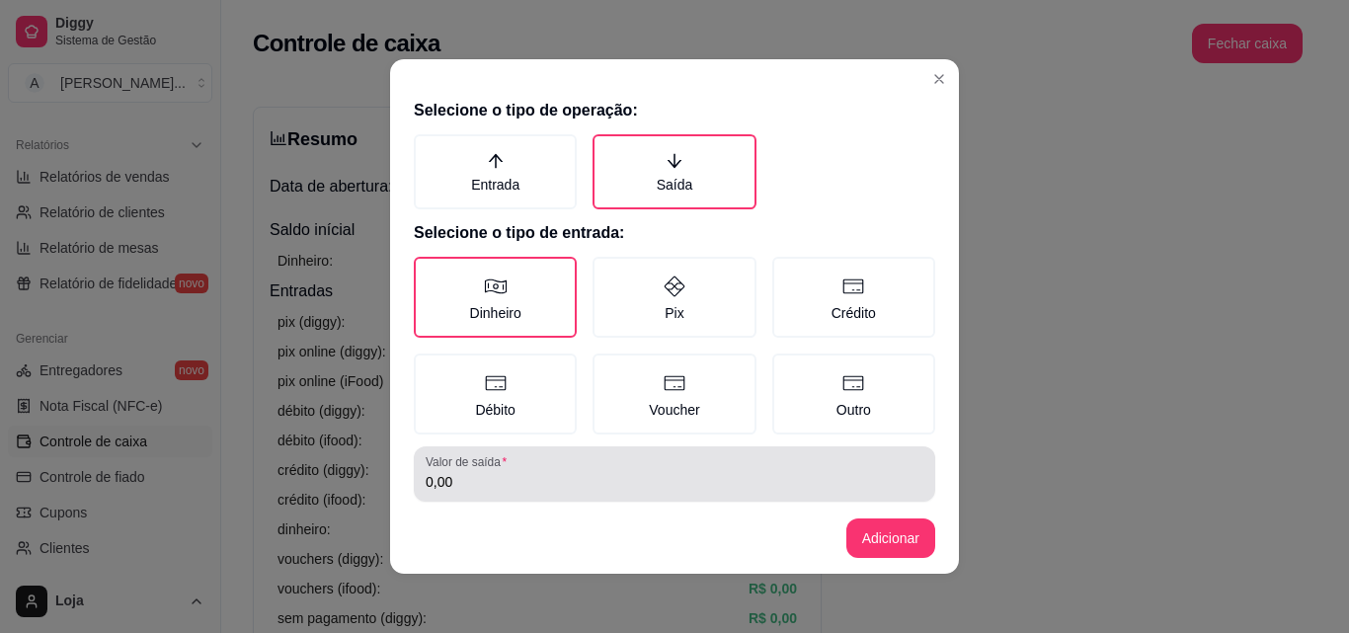
click at [535, 477] on input "0,00" at bounding box center [675, 482] width 498 height 20
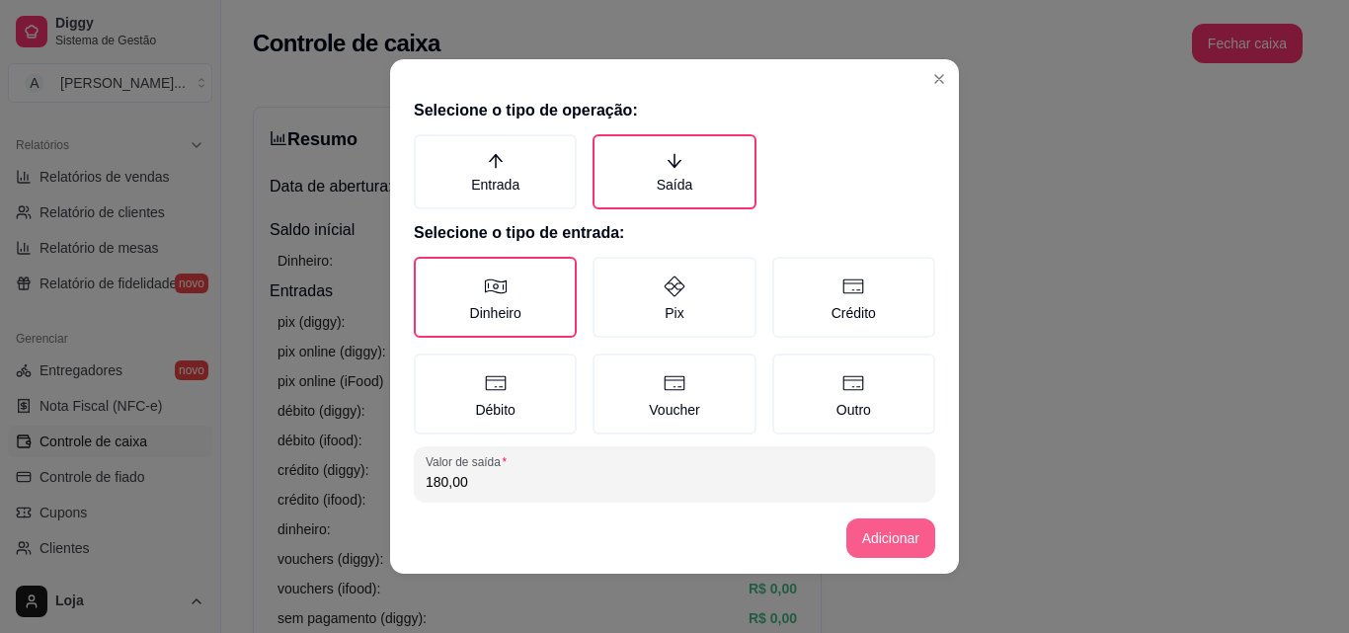
type input "180,00"
click at [875, 544] on button "Adicionar" at bounding box center [890, 539] width 89 height 40
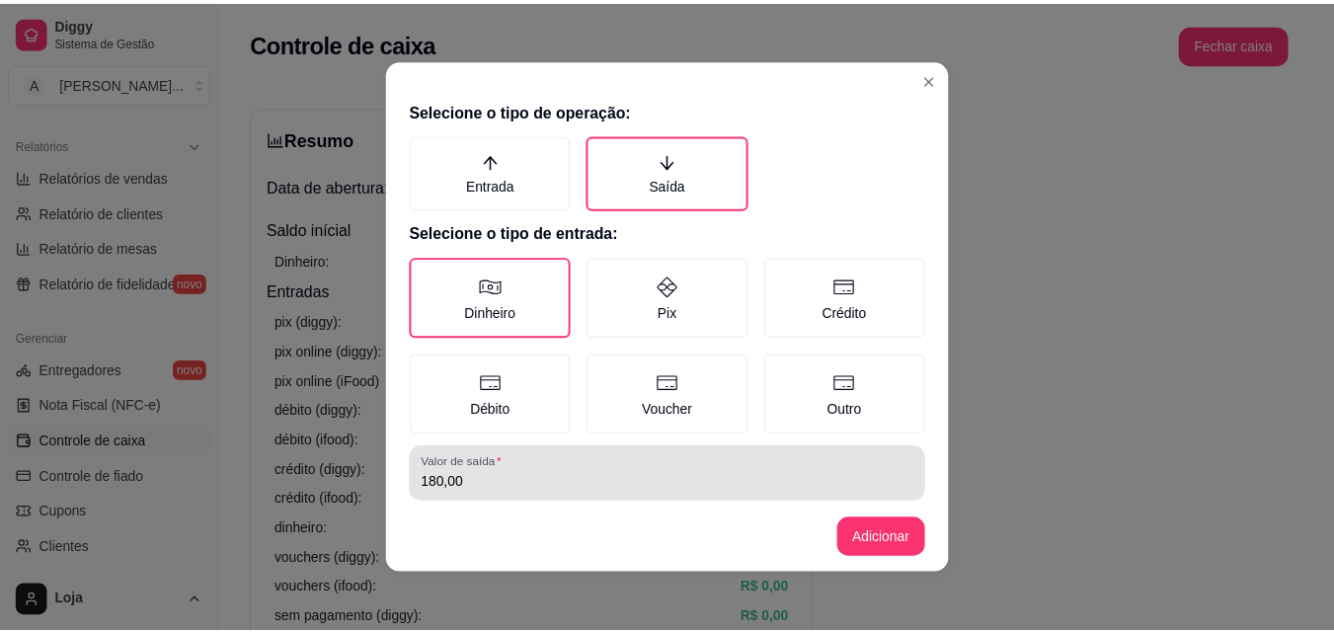
scroll to position [106, 0]
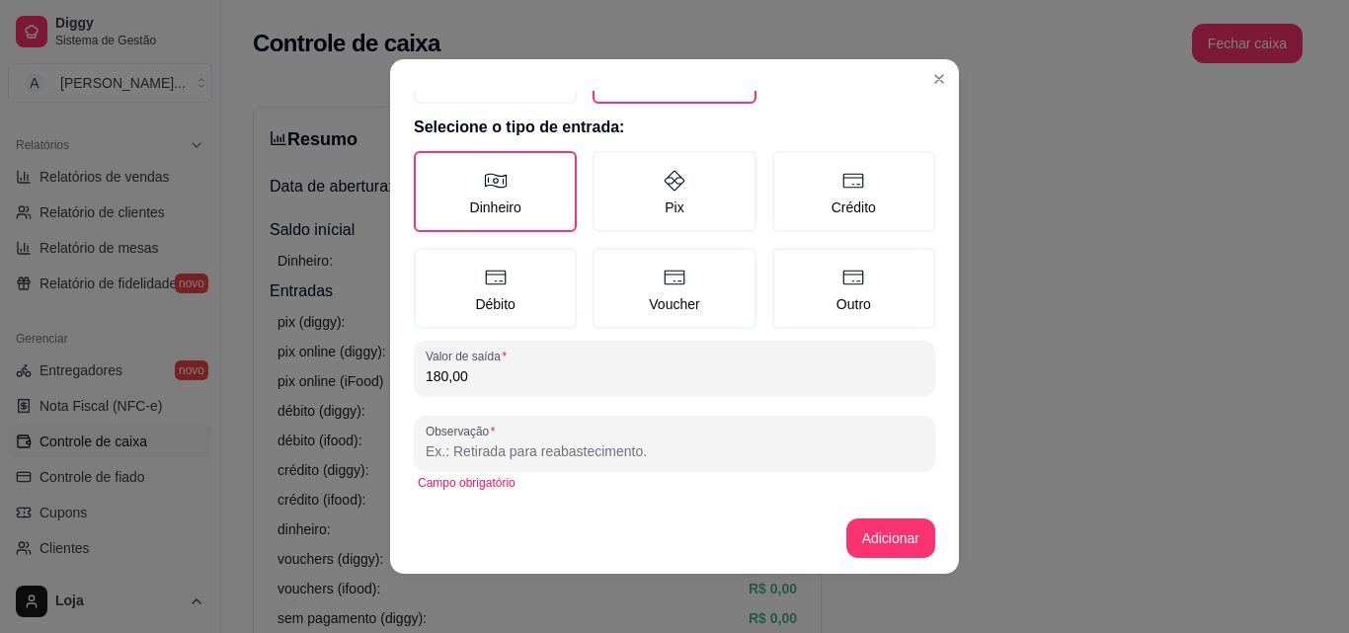
click at [730, 453] on input "Observação" at bounding box center [675, 451] width 498 height 20
type input "fabricio"
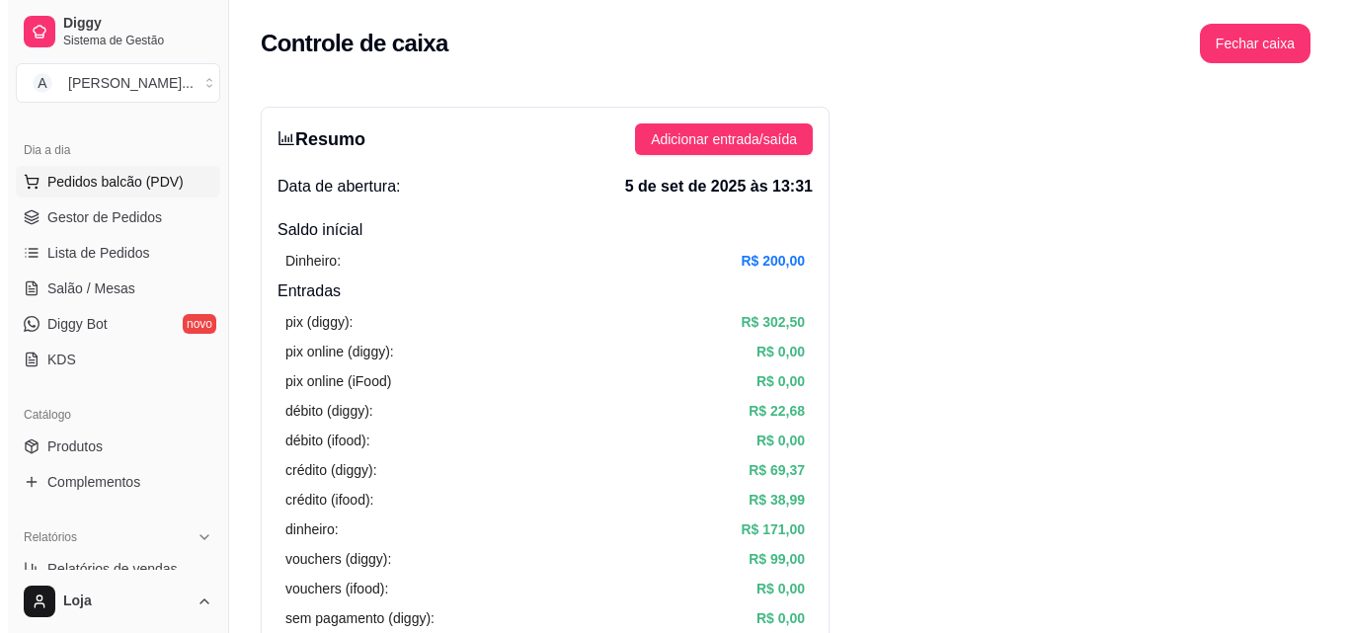
scroll to position [198, 0]
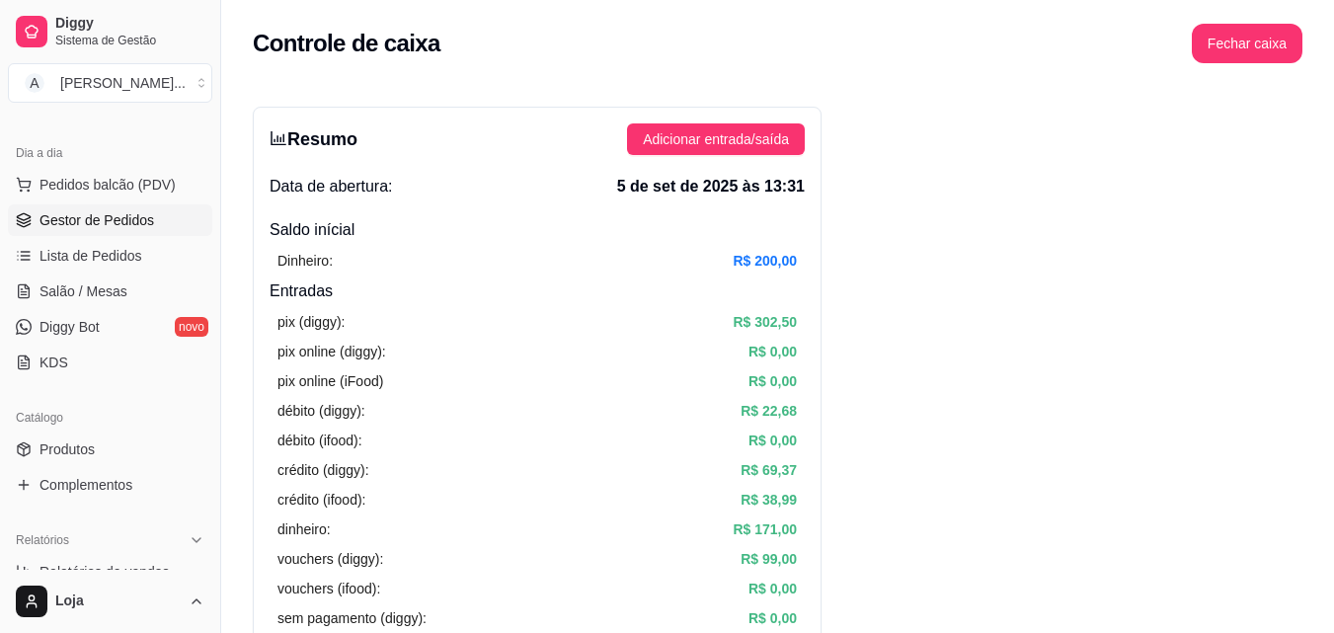
click at [87, 215] on span "Gestor de Pedidos" at bounding box center [97, 220] width 115 height 20
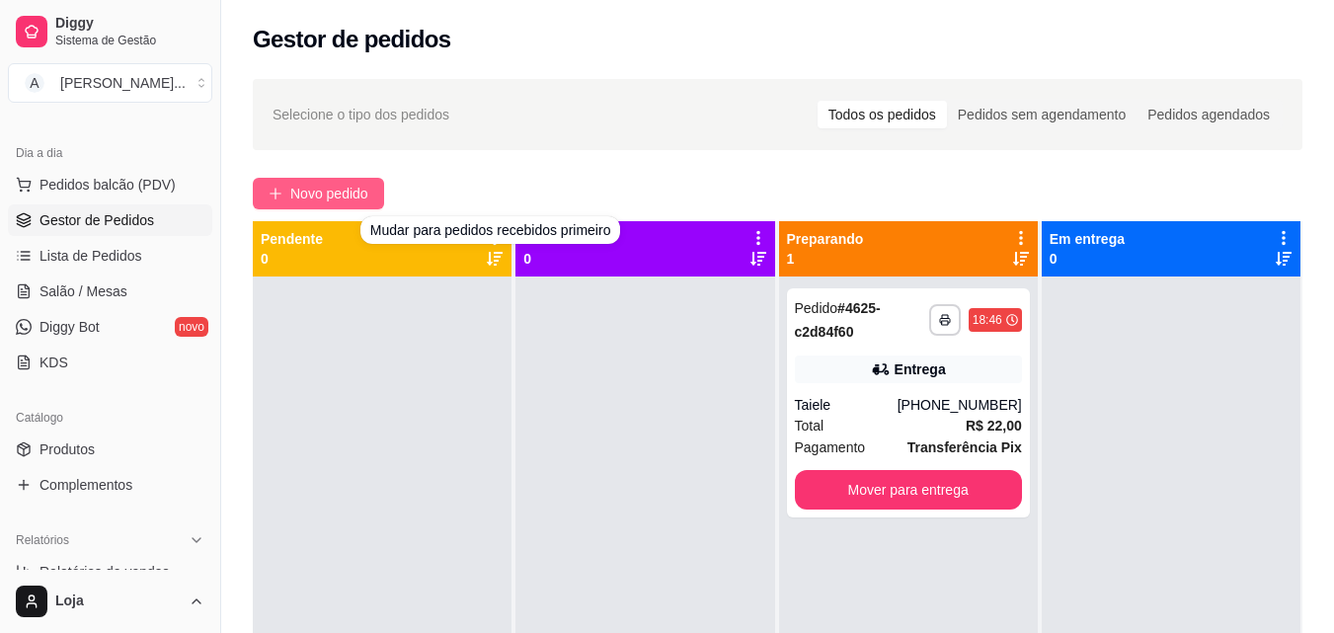
click at [344, 202] on span "Novo pedido" at bounding box center [329, 194] width 78 height 22
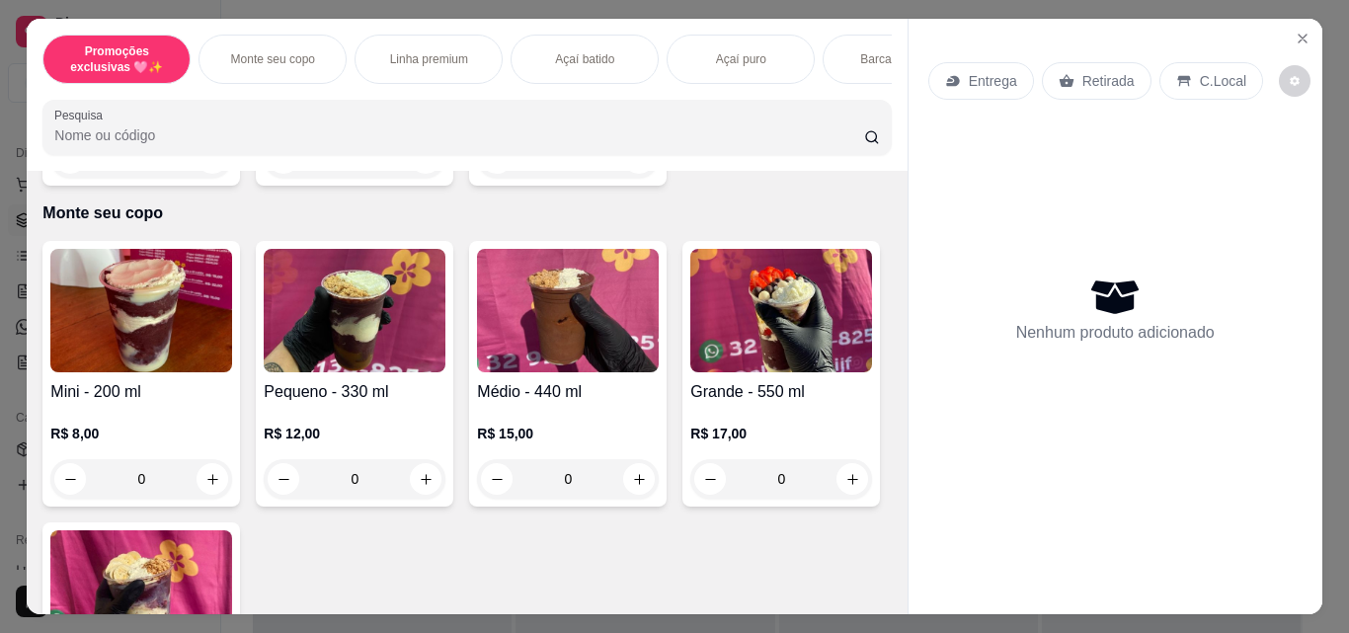
scroll to position [494, 0]
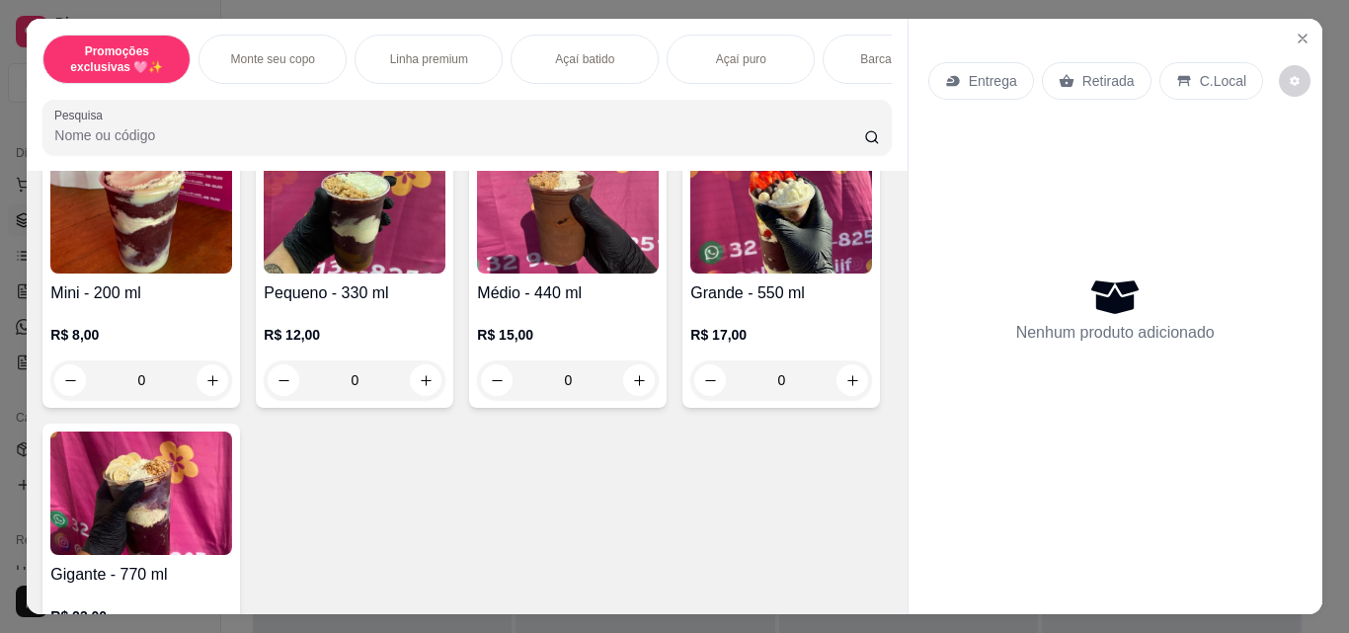
click at [569, 295] on h4 "Médio - 440 ml" at bounding box center [568, 293] width 182 height 24
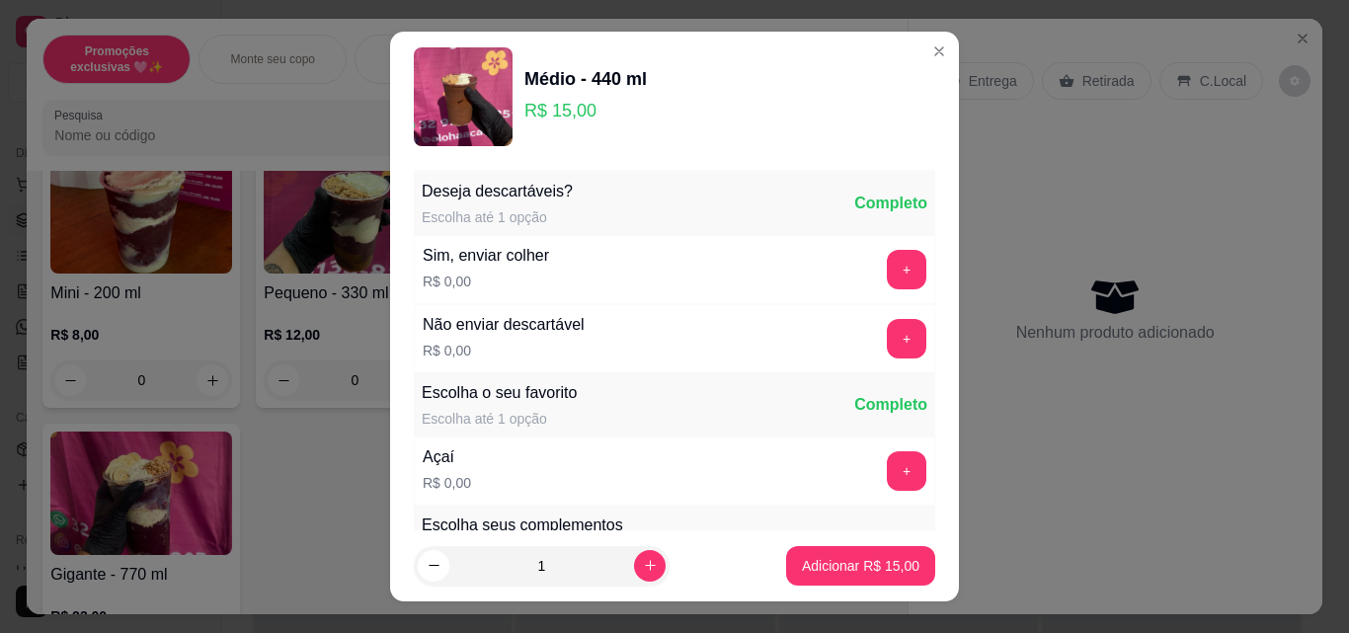
scroll to position [99, 0]
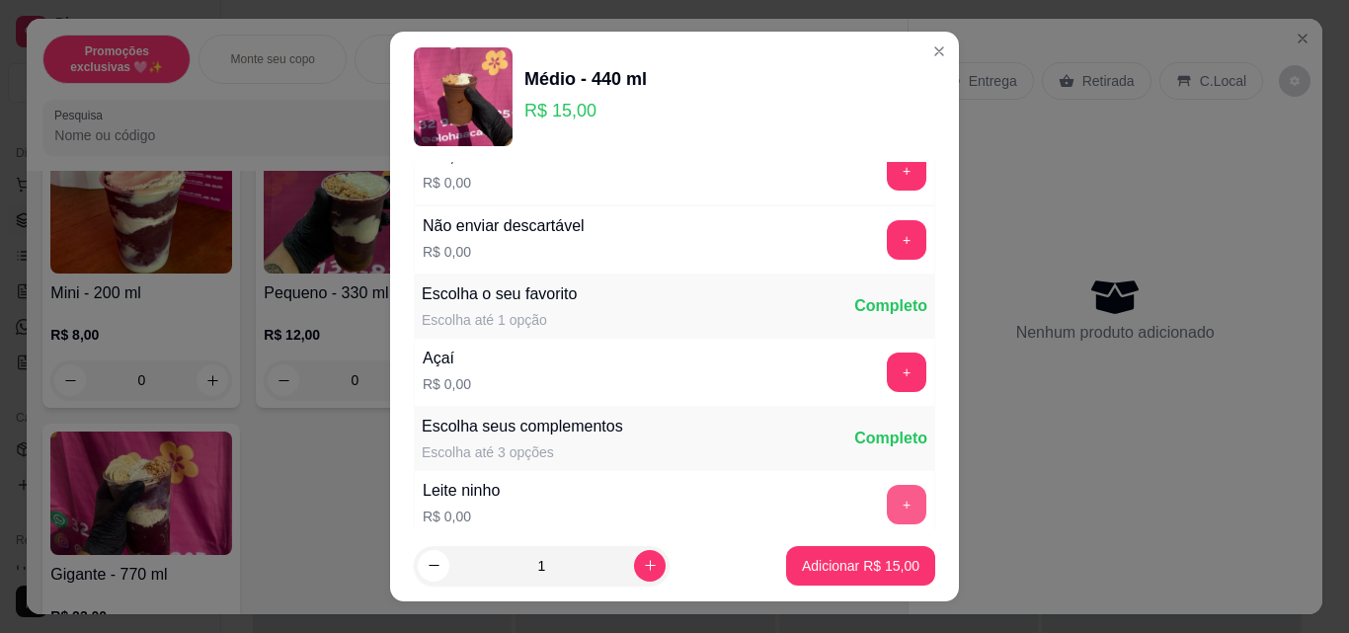
click at [887, 502] on button "+" at bounding box center [907, 505] width 40 height 40
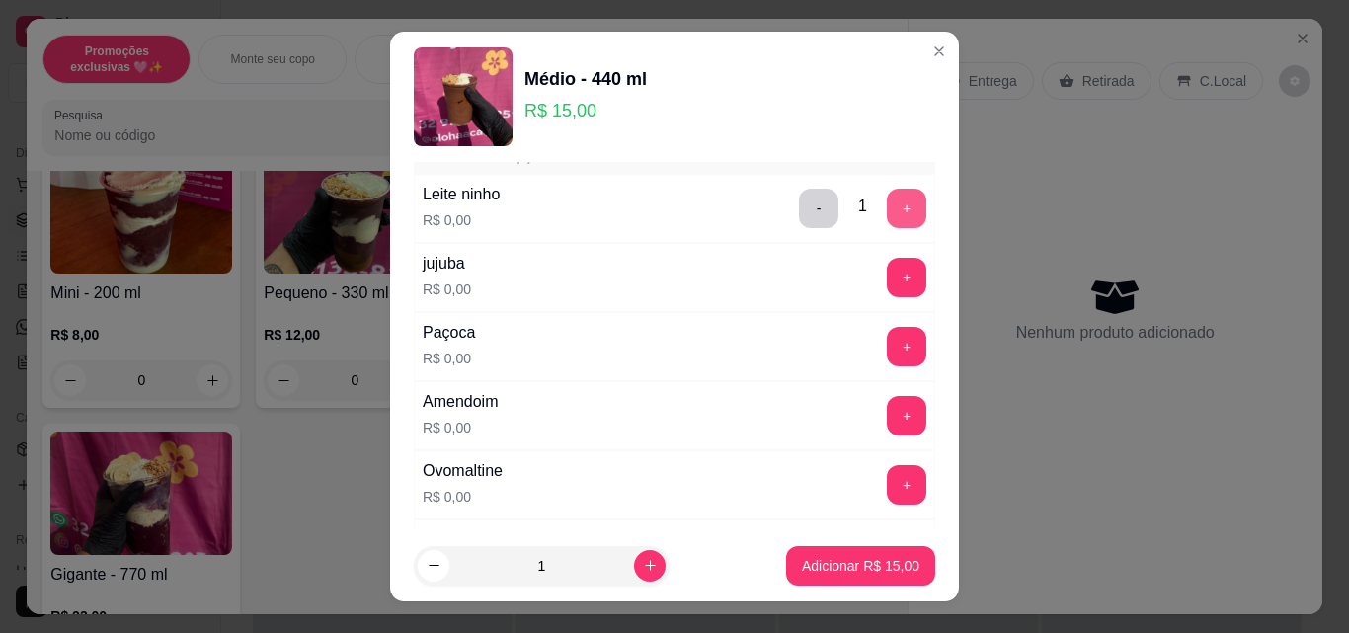
click at [887, 211] on button "+" at bounding box center [907, 209] width 40 height 40
click at [887, 209] on button "+" at bounding box center [907, 209] width 40 height 40
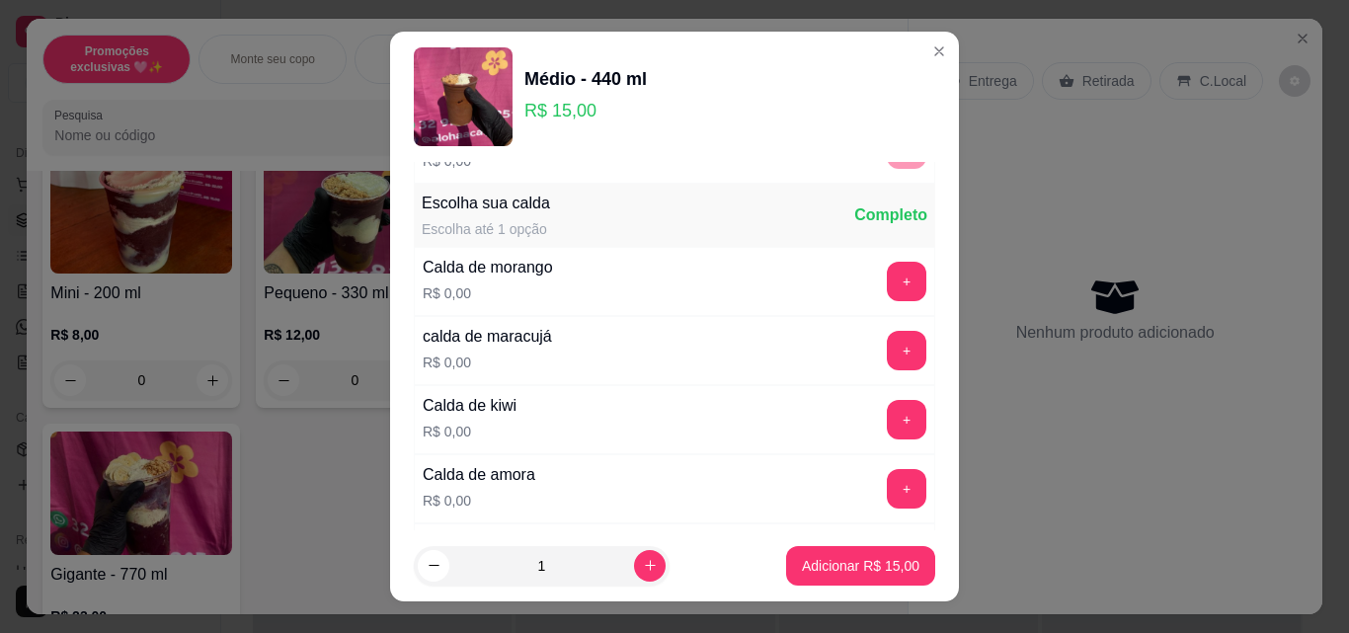
scroll to position [1679, 0]
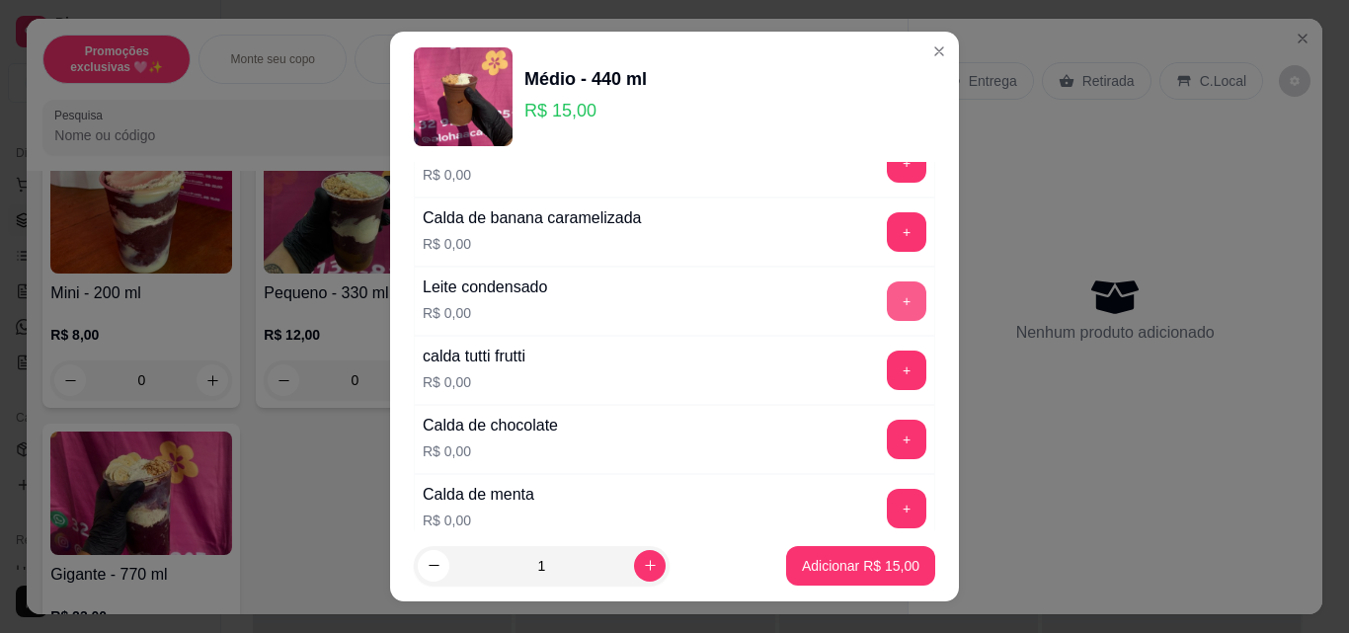
click at [887, 300] on button "+" at bounding box center [907, 301] width 40 height 40
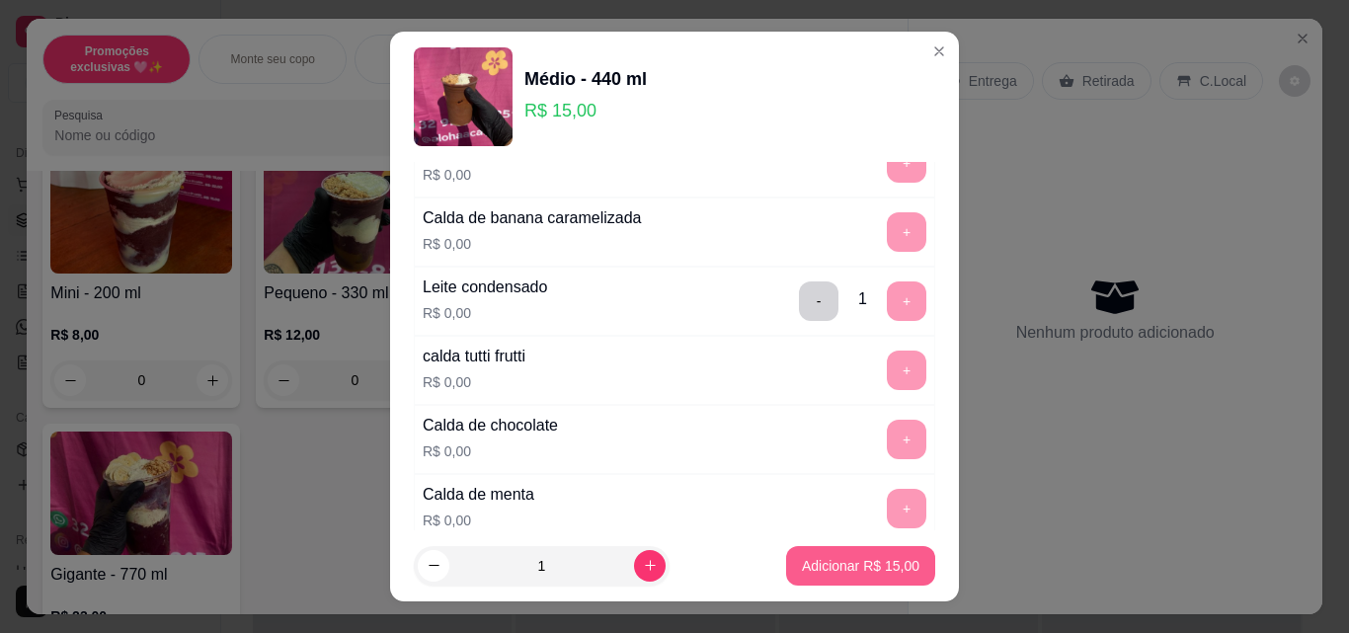
click at [867, 572] on p "Adicionar R$ 15,00" at bounding box center [861, 566] width 118 height 20
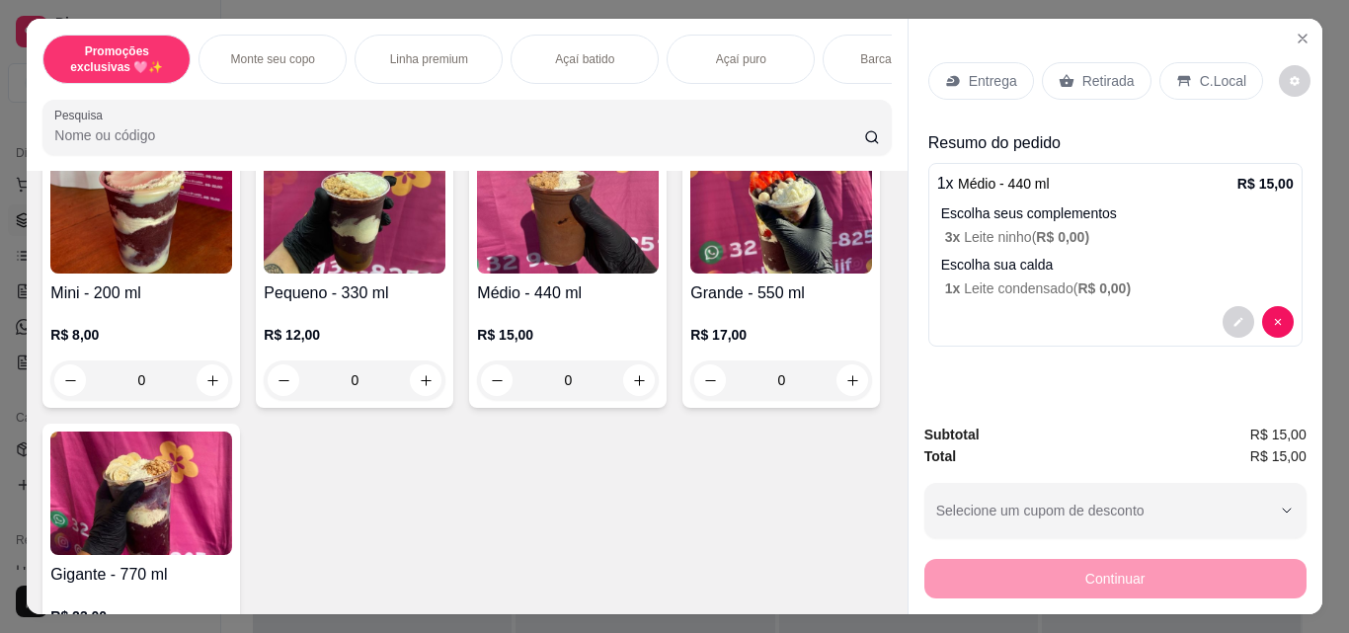
click at [607, 362] on div "R$ 15,00 0" at bounding box center [568, 362] width 182 height 75
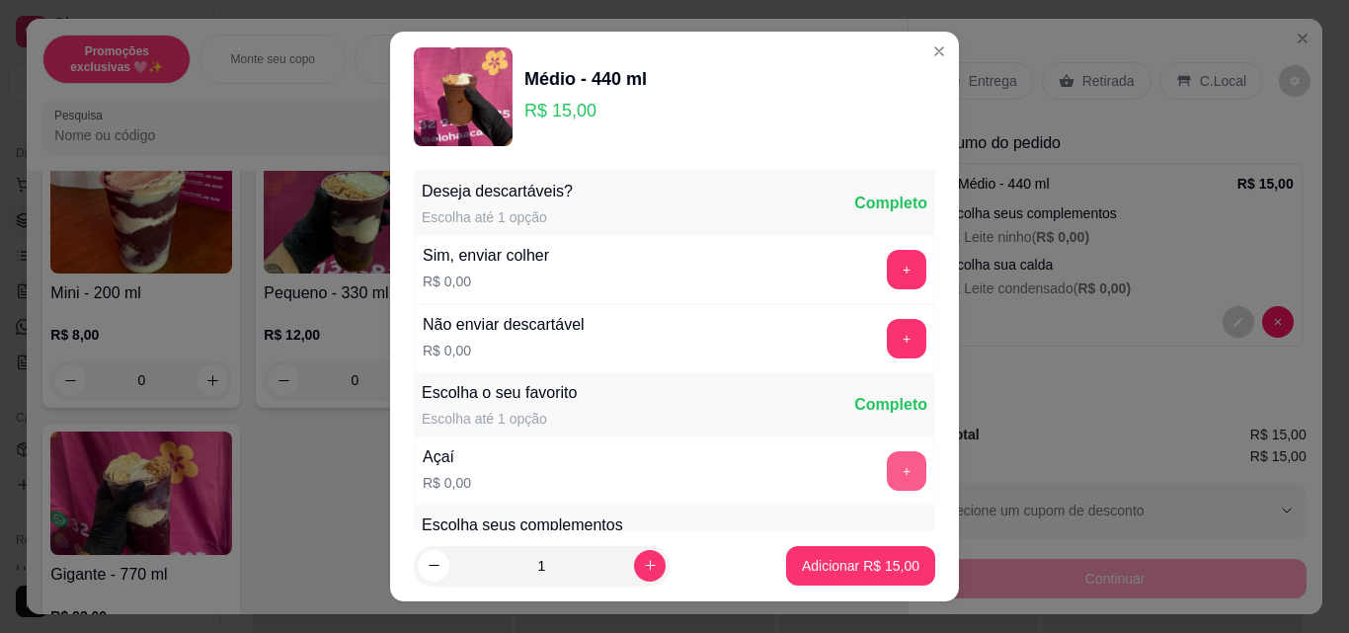
click at [887, 469] on button "+" at bounding box center [907, 471] width 40 height 40
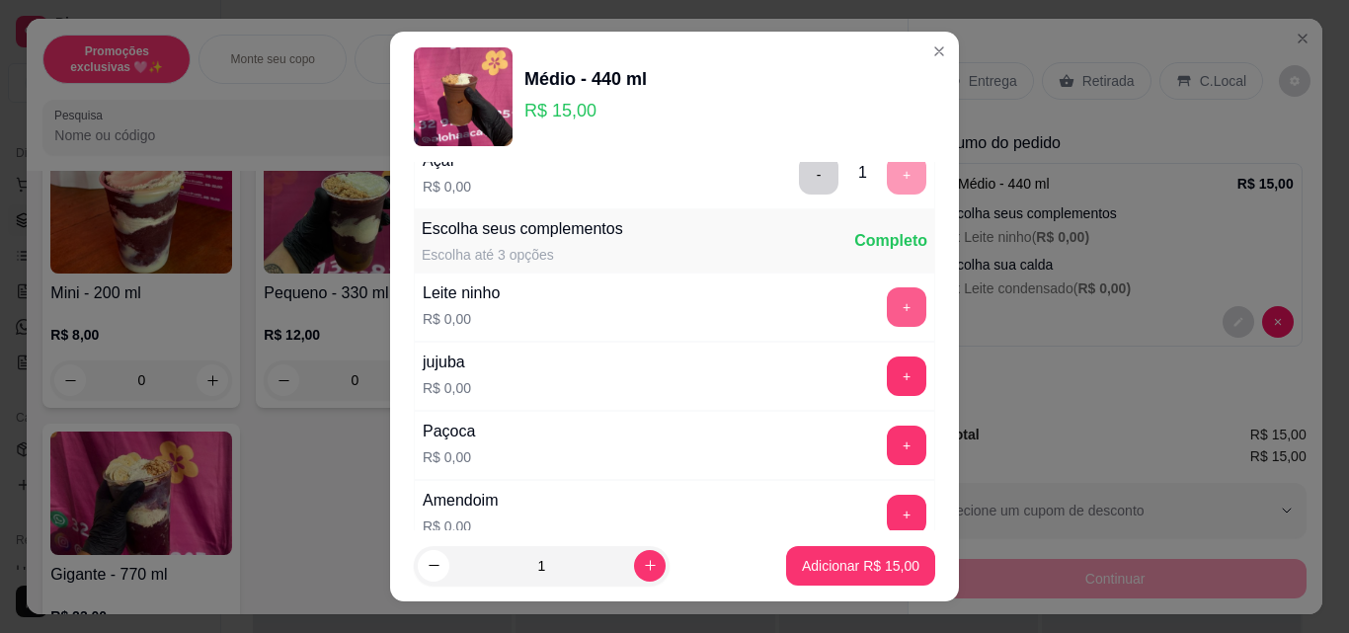
click at [887, 309] on button "+" at bounding box center [907, 307] width 40 height 40
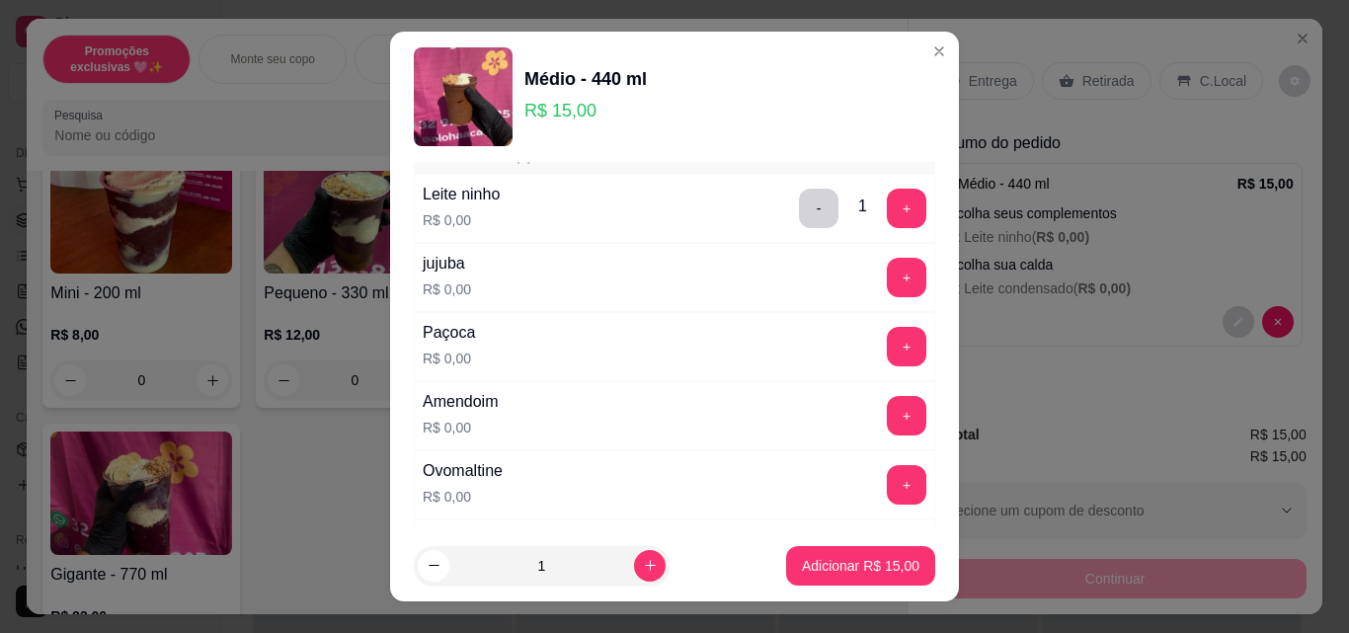
scroll to position [494, 0]
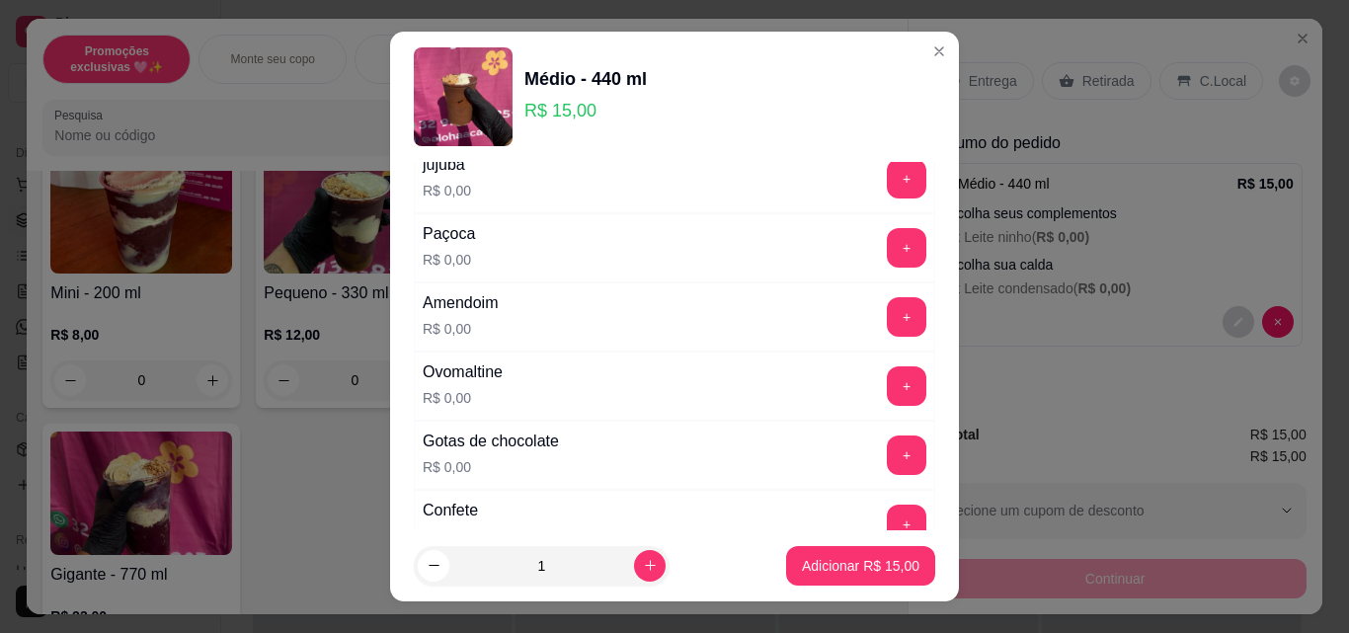
click at [888, 504] on div "Confete R$ 0,00 +" at bounding box center [674, 524] width 521 height 69
click at [887, 518] on button "+" at bounding box center [907, 525] width 40 height 40
click at [888, 245] on button "+" at bounding box center [907, 248] width 39 height 39
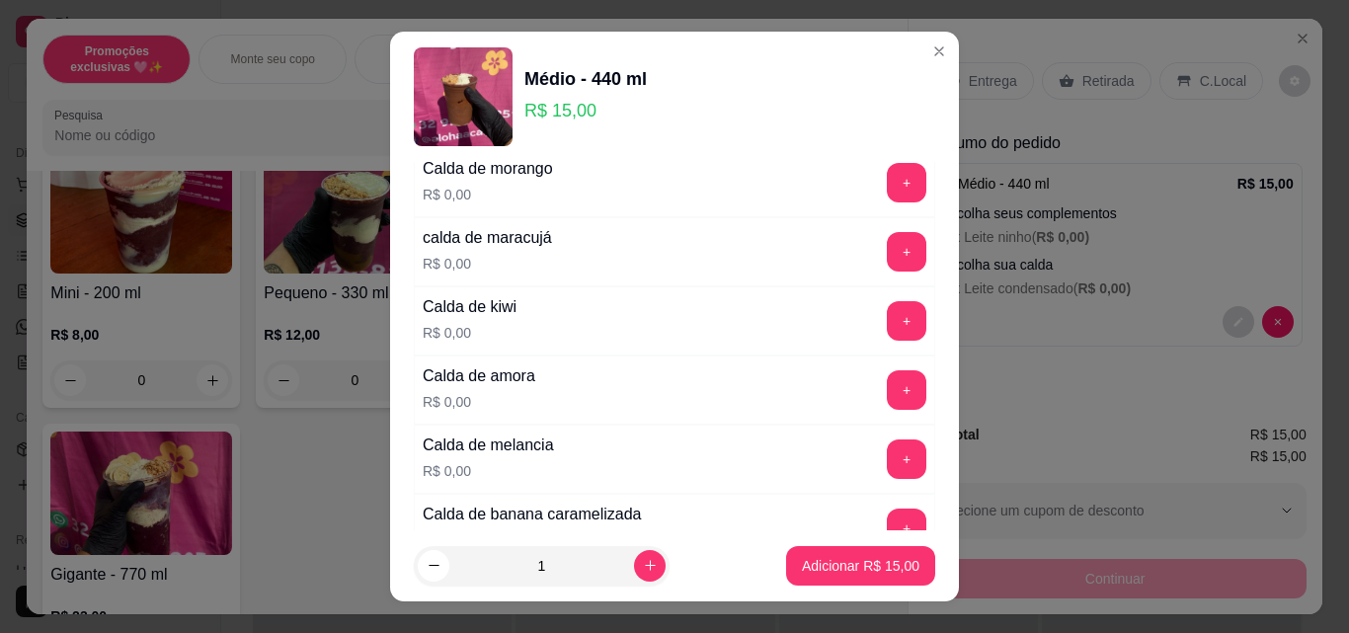
scroll to position [1580, 0]
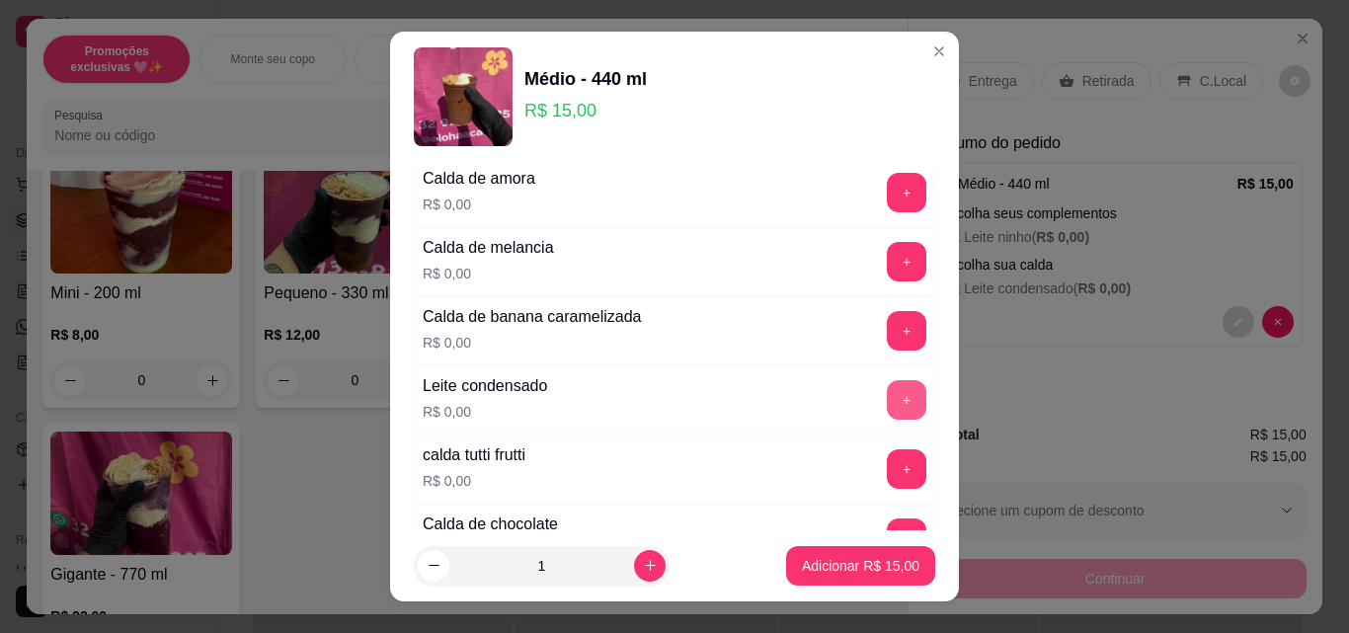
click at [887, 397] on button "+" at bounding box center [907, 400] width 40 height 40
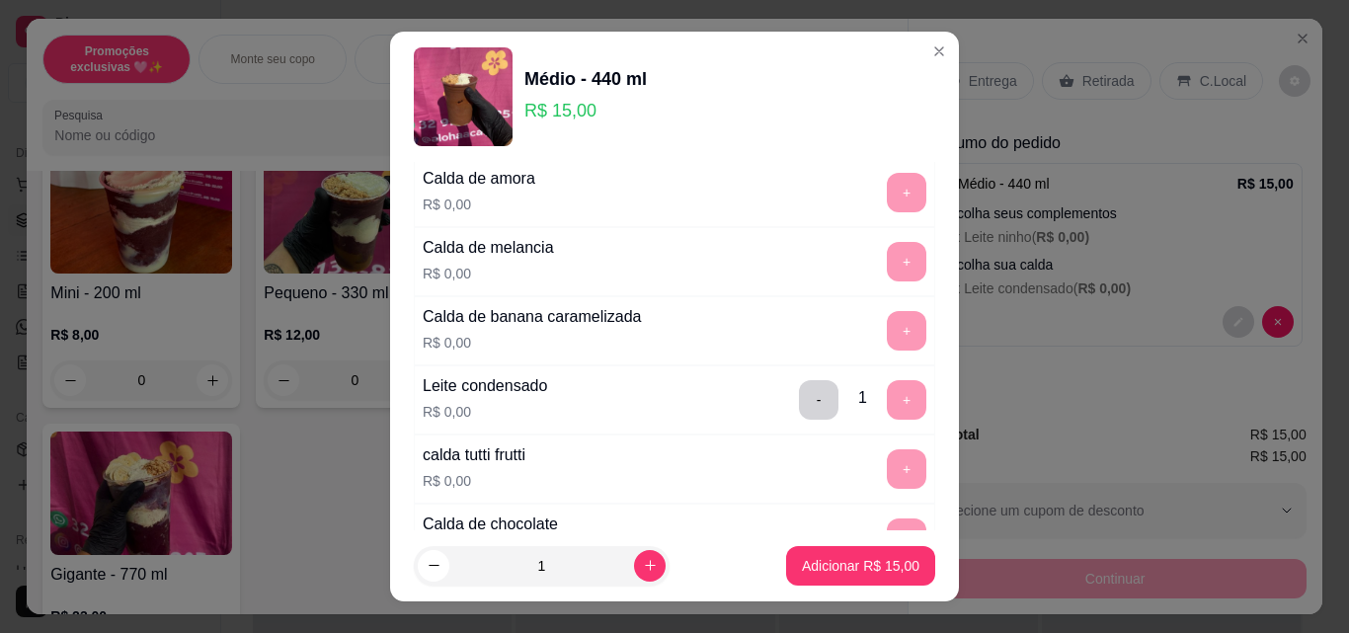
click at [859, 562] on p "Adicionar R$ 15,00" at bounding box center [861, 566] width 118 height 20
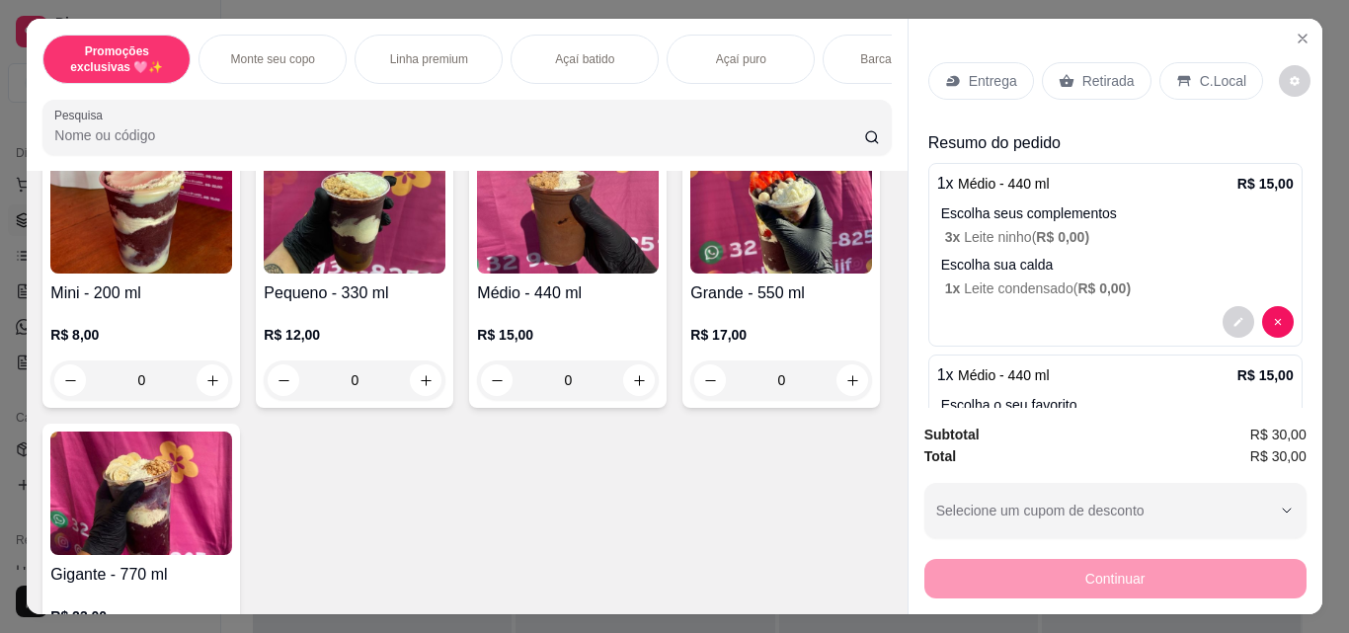
click at [1086, 71] on p "Retirada" at bounding box center [1108, 81] width 52 height 20
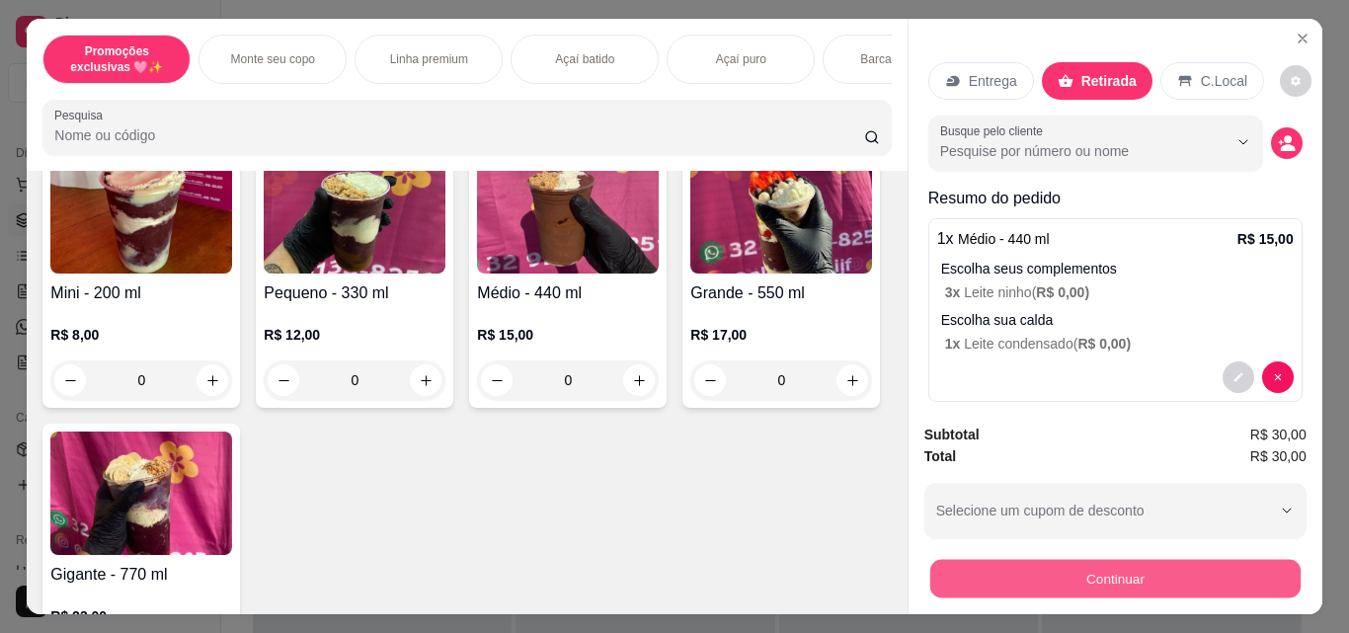
click at [1059, 578] on button "Continuar" at bounding box center [1114, 578] width 370 height 39
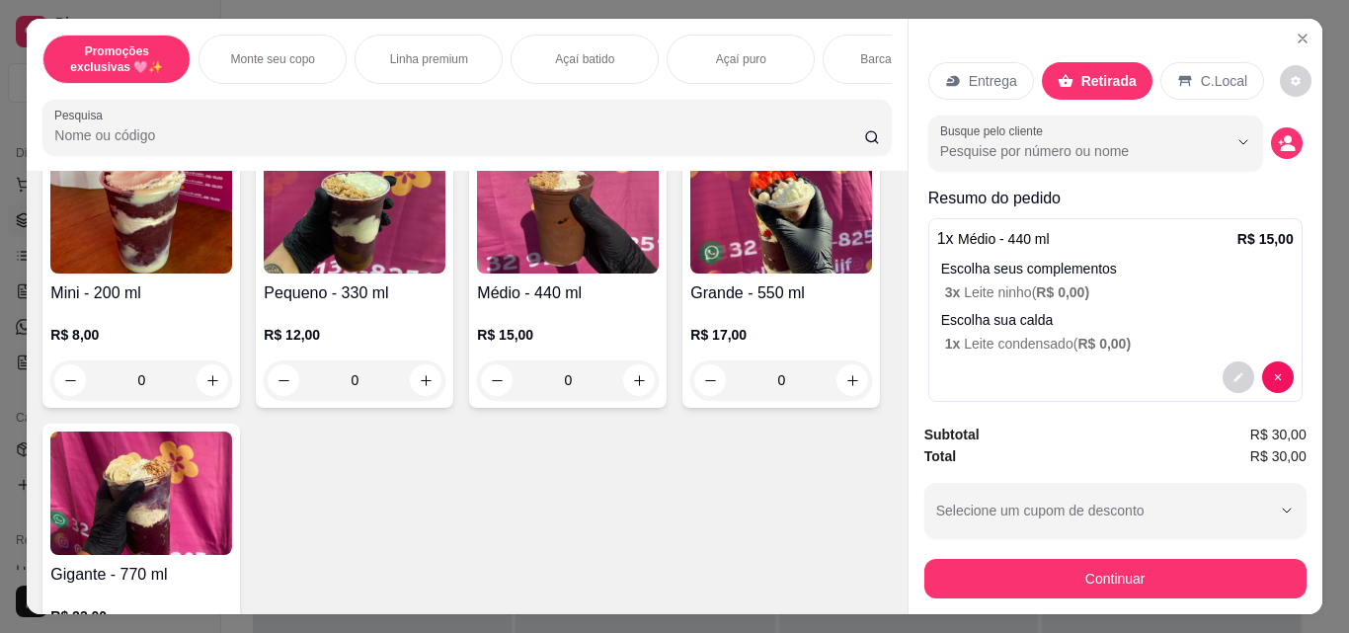
click at [648, 416] on div "Voucher" at bounding box center [674, 402] width 139 height 116
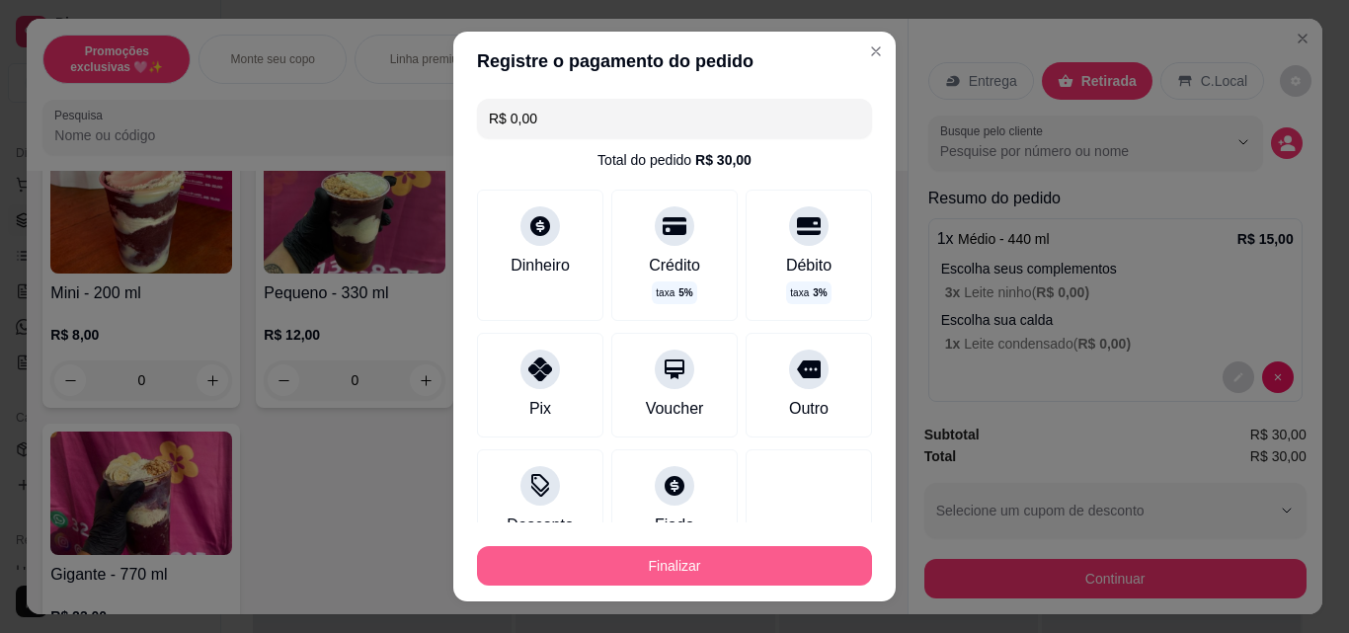
click at [651, 565] on button "Finalizar" at bounding box center [674, 566] width 395 height 40
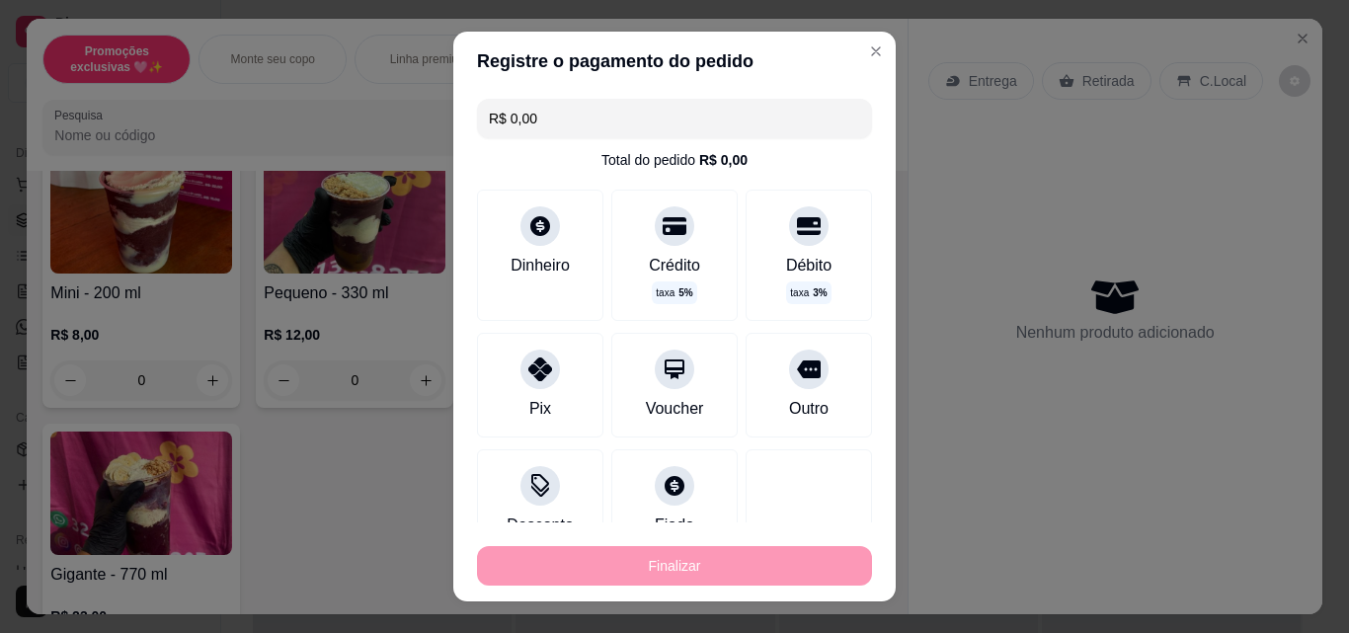
type input "-R$ 30,00"
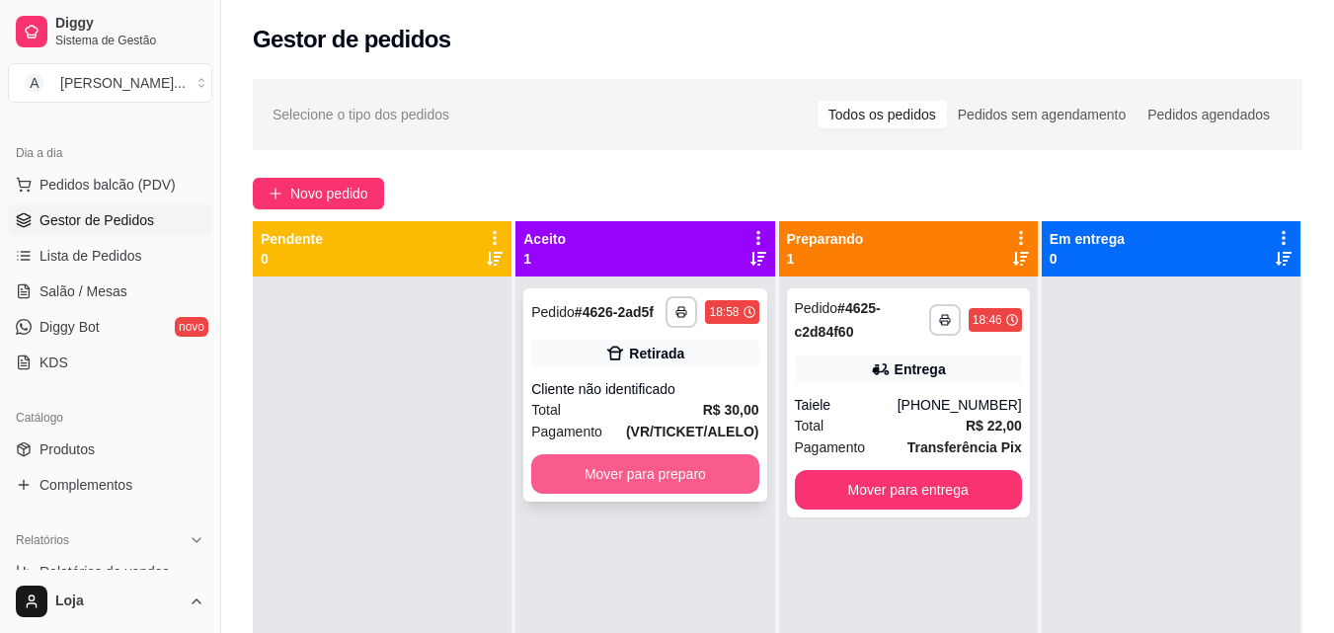
click at [677, 483] on button "Mover para preparo" at bounding box center [644, 474] width 227 height 40
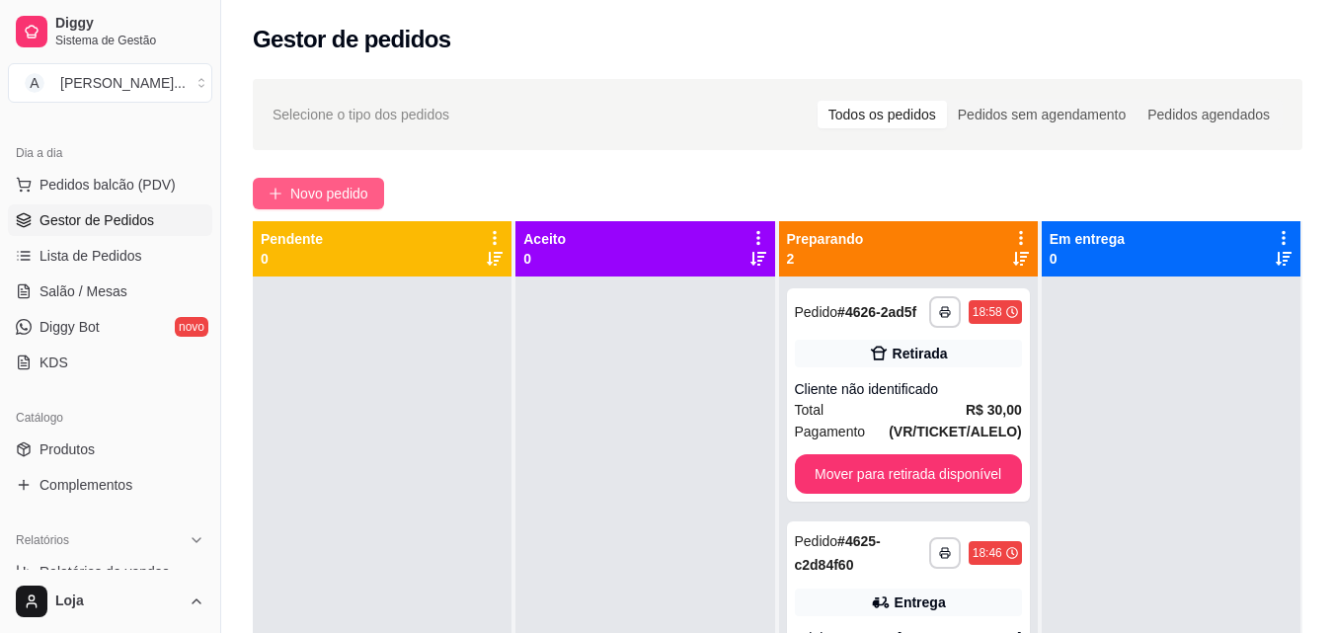
click at [351, 198] on span "Novo pedido" at bounding box center [329, 194] width 78 height 22
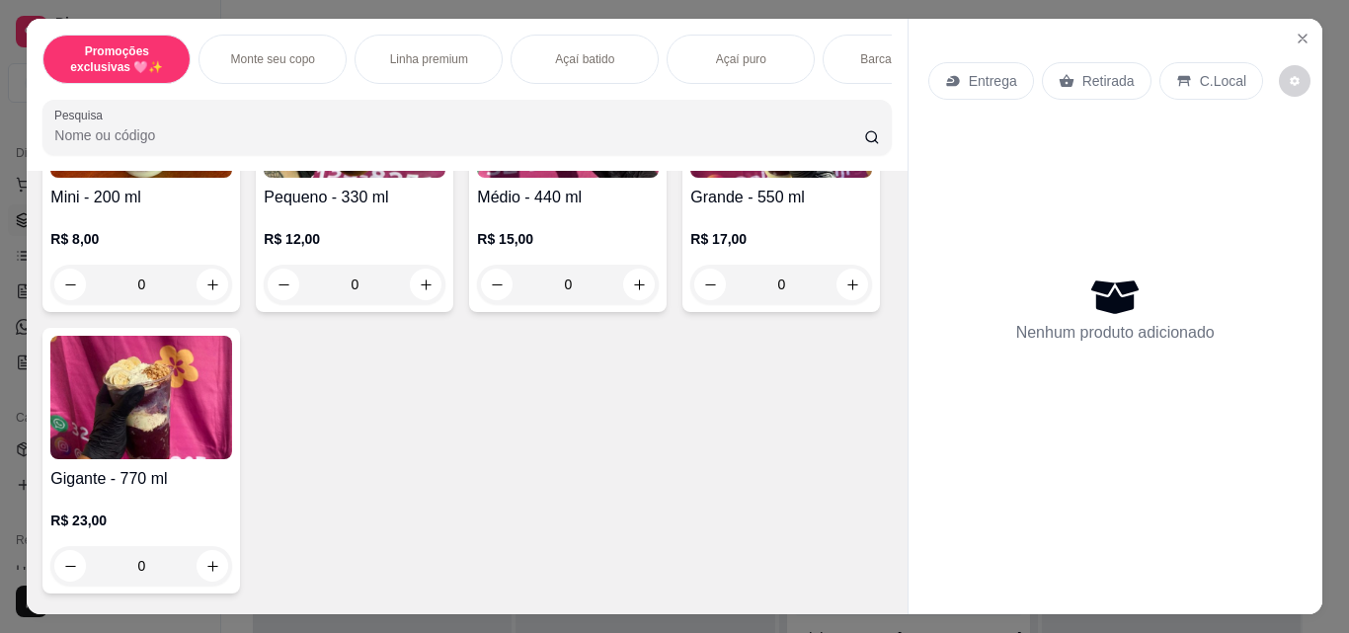
scroll to position [593, 0]
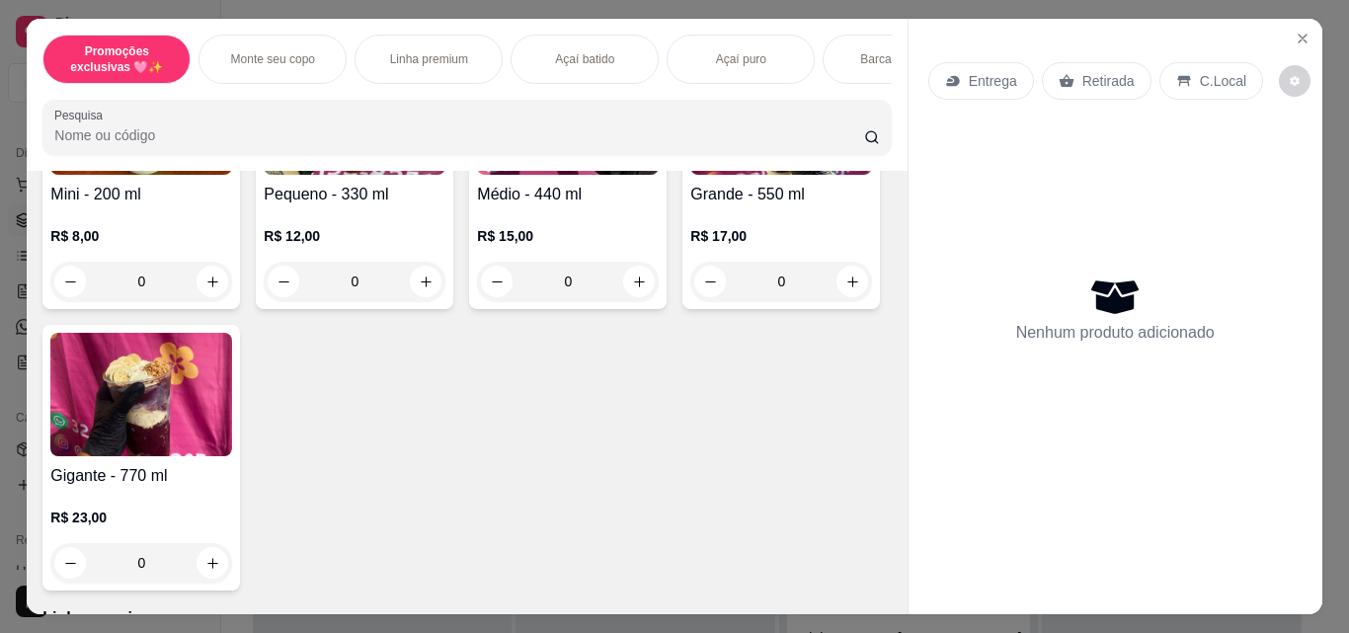
click at [232, 448] on img at bounding box center [141, 394] width 182 height 123
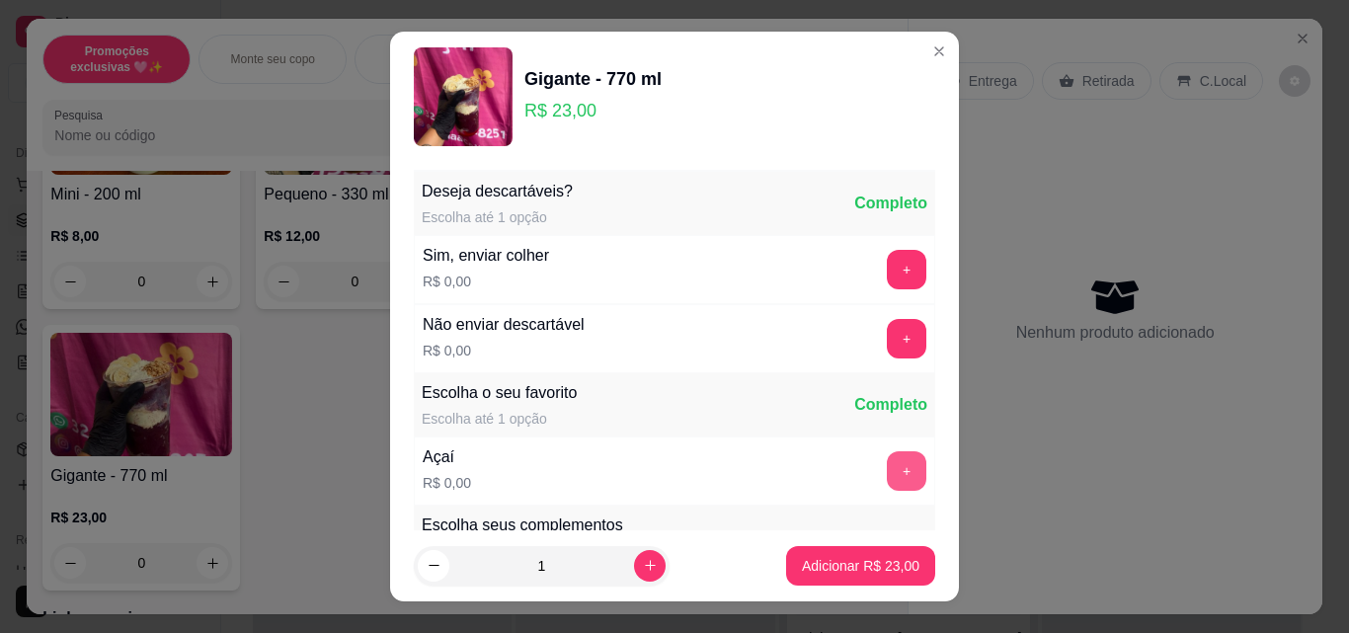
click at [887, 473] on button "+" at bounding box center [907, 471] width 40 height 40
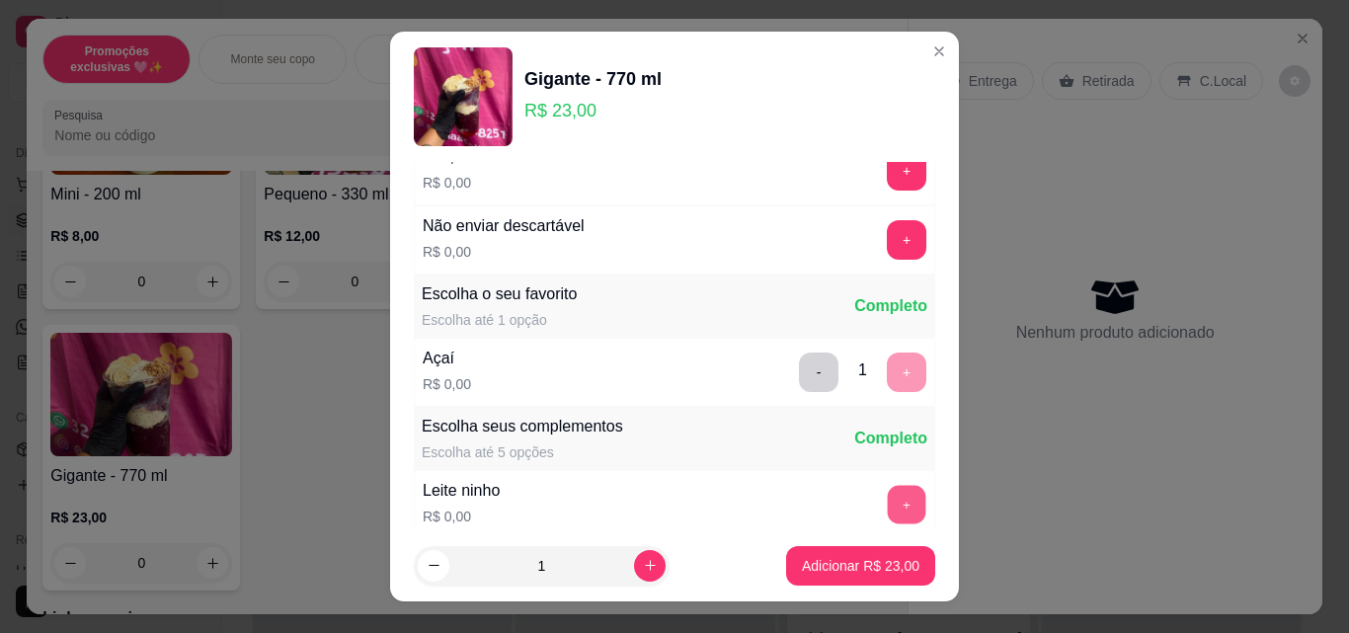
click at [888, 493] on button "+" at bounding box center [907, 505] width 39 height 39
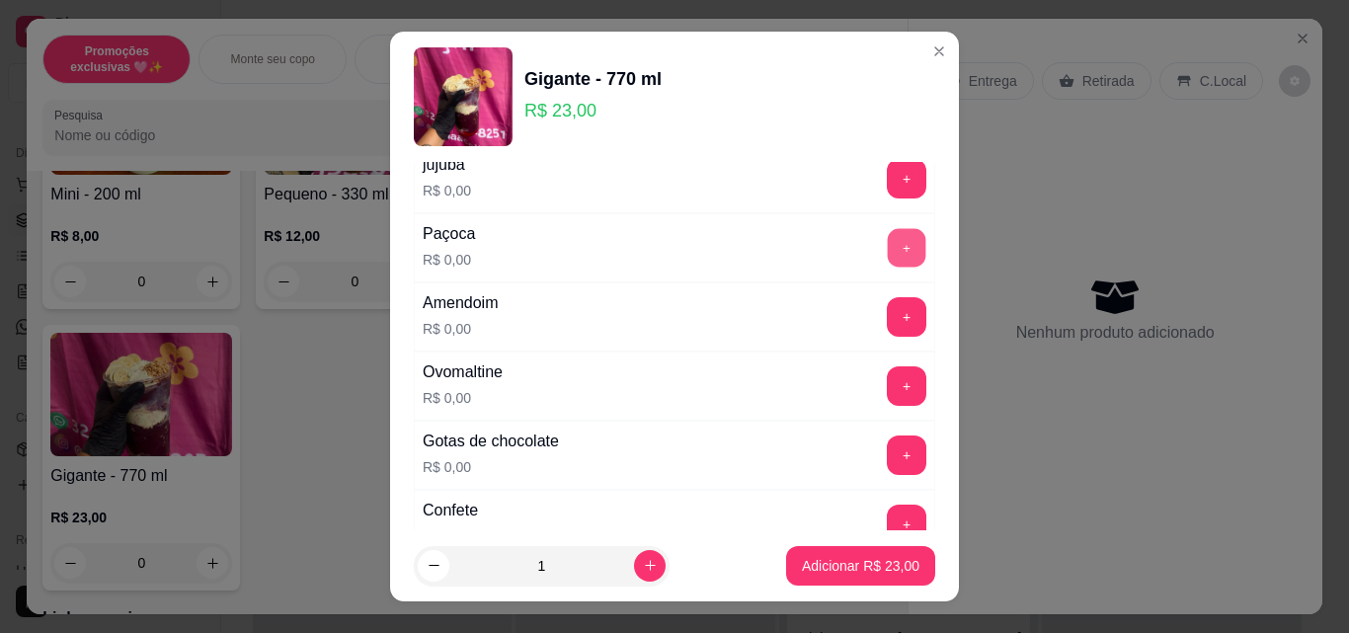
click at [888, 247] on button "+" at bounding box center [907, 248] width 39 height 39
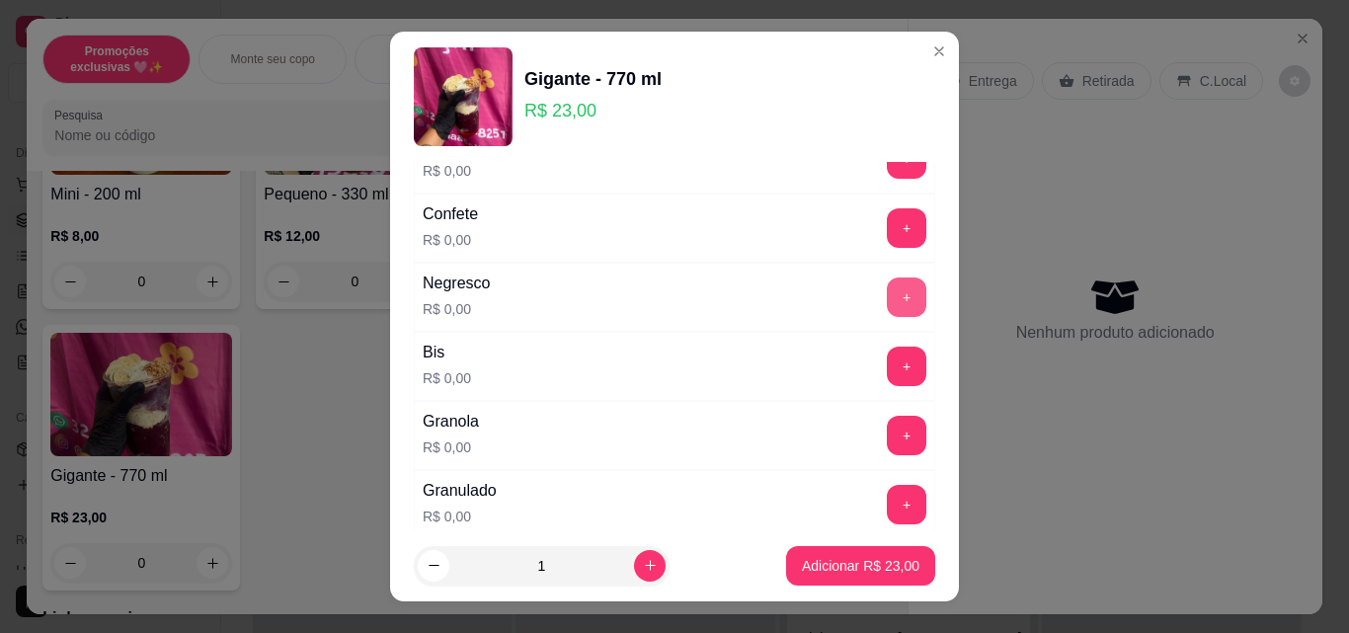
scroll to position [889, 0]
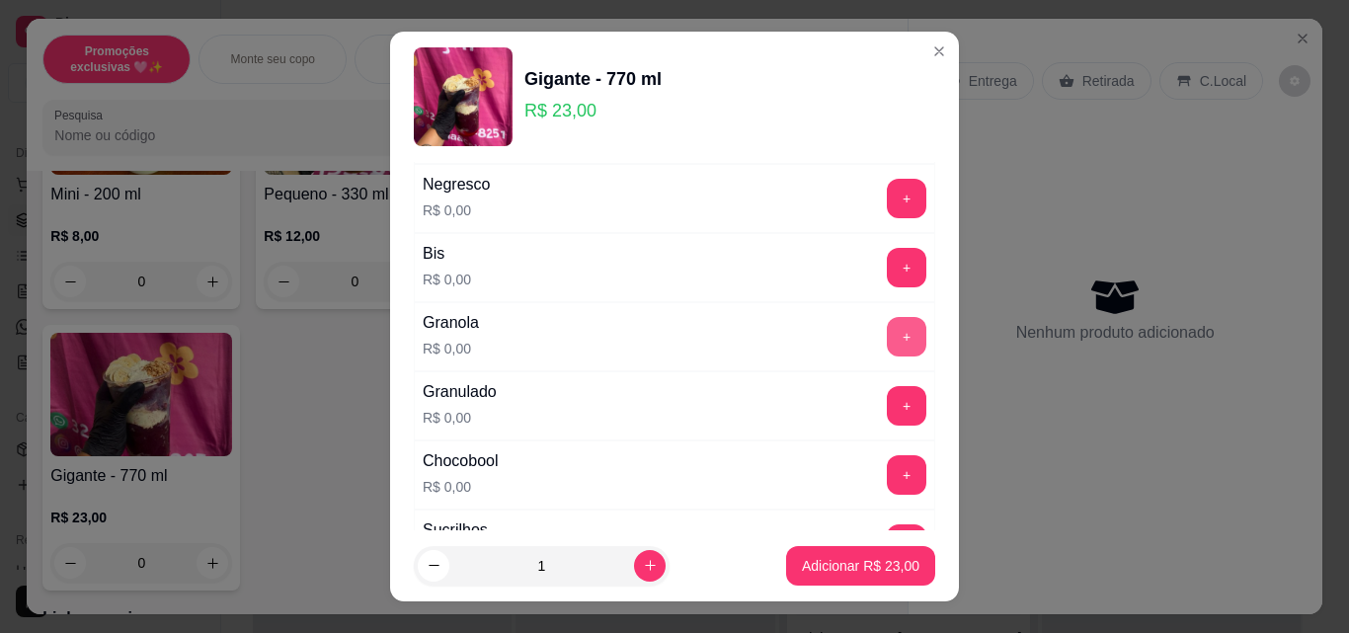
click at [887, 334] on button "+" at bounding box center [907, 337] width 40 height 40
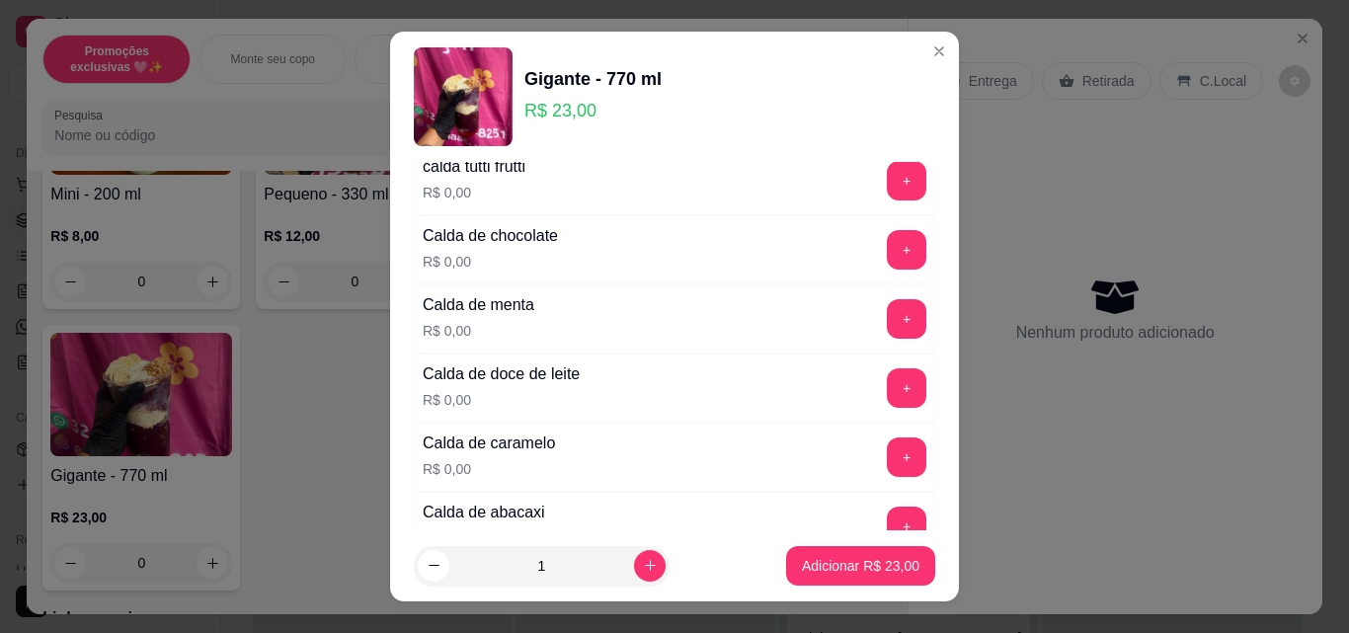
scroll to position [1877, 0]
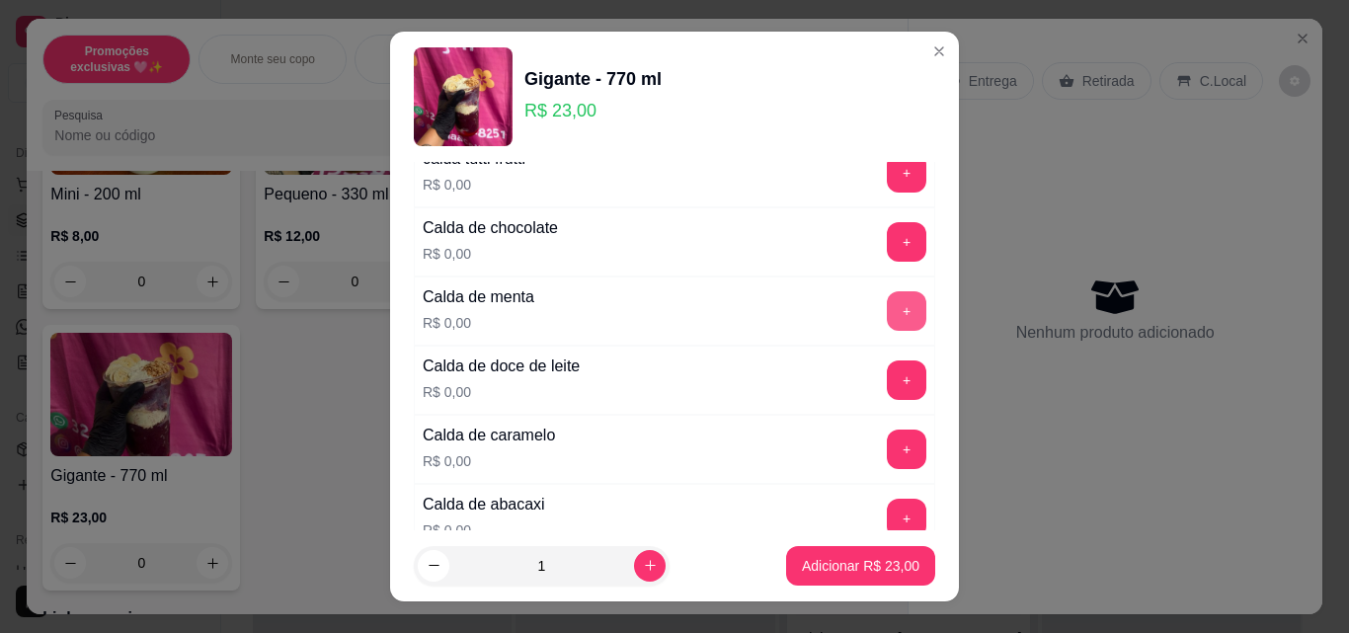
click at [887, 325] on button "+" at bounding box center [907, 311] width 40 height 40
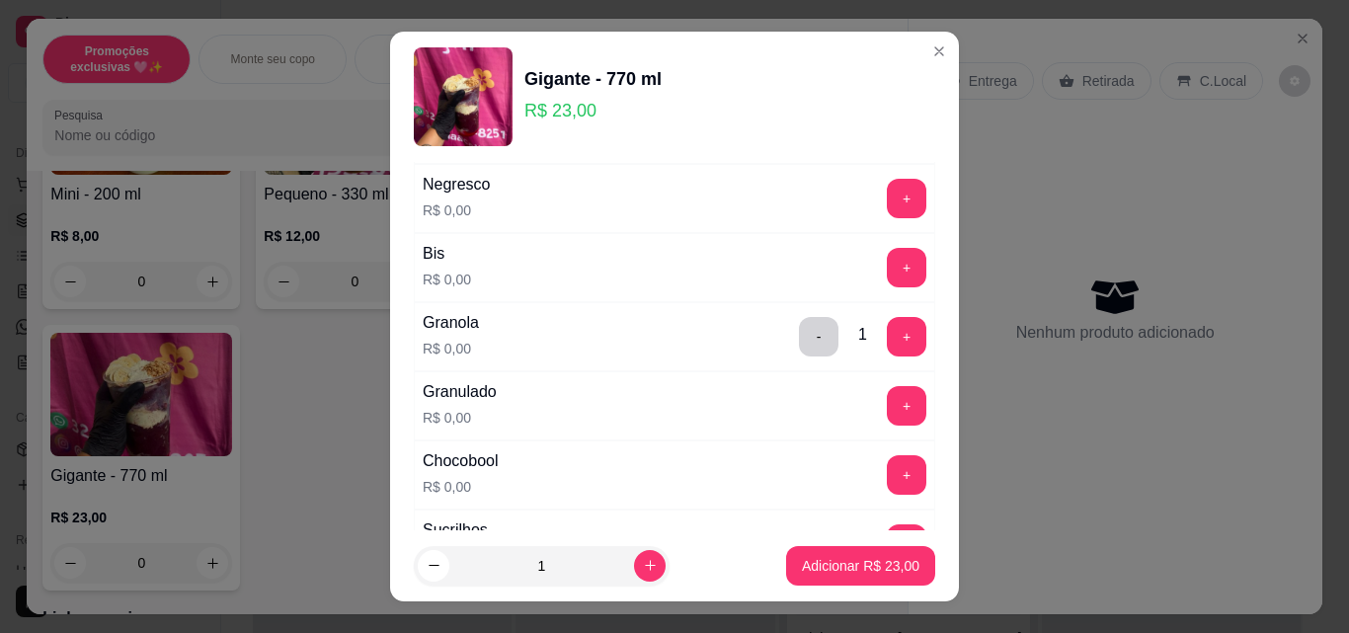
scroll to position [790, 0]
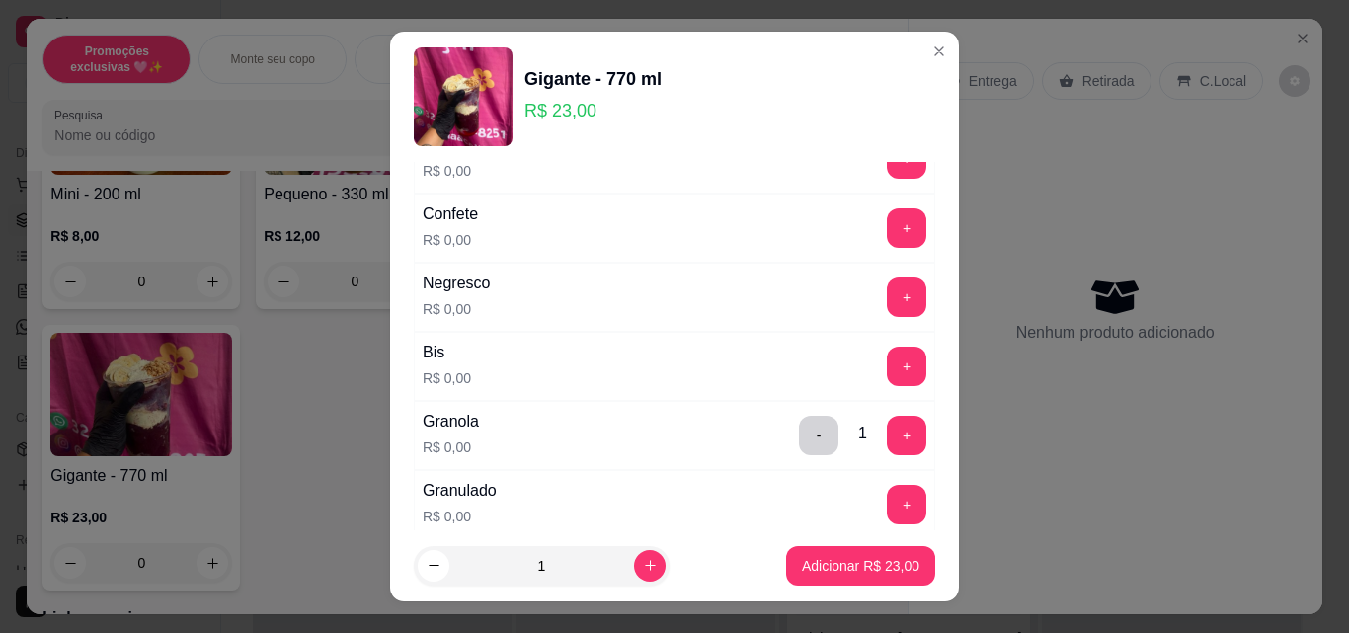
click at [879, 229] on div "+" at bounding box center [906, 228] width 55 height 40
click at [887, 229] on button "+" at bounding box center [907, 228] width 40 height 40
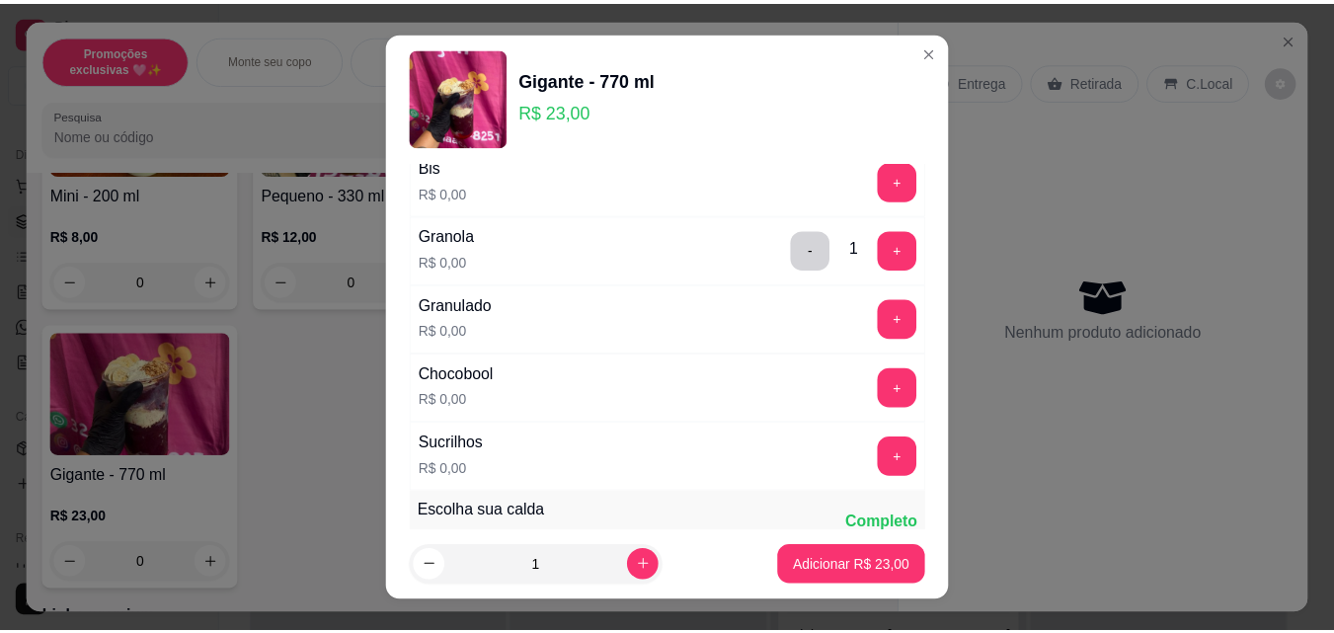
scroll to position [988, 0]
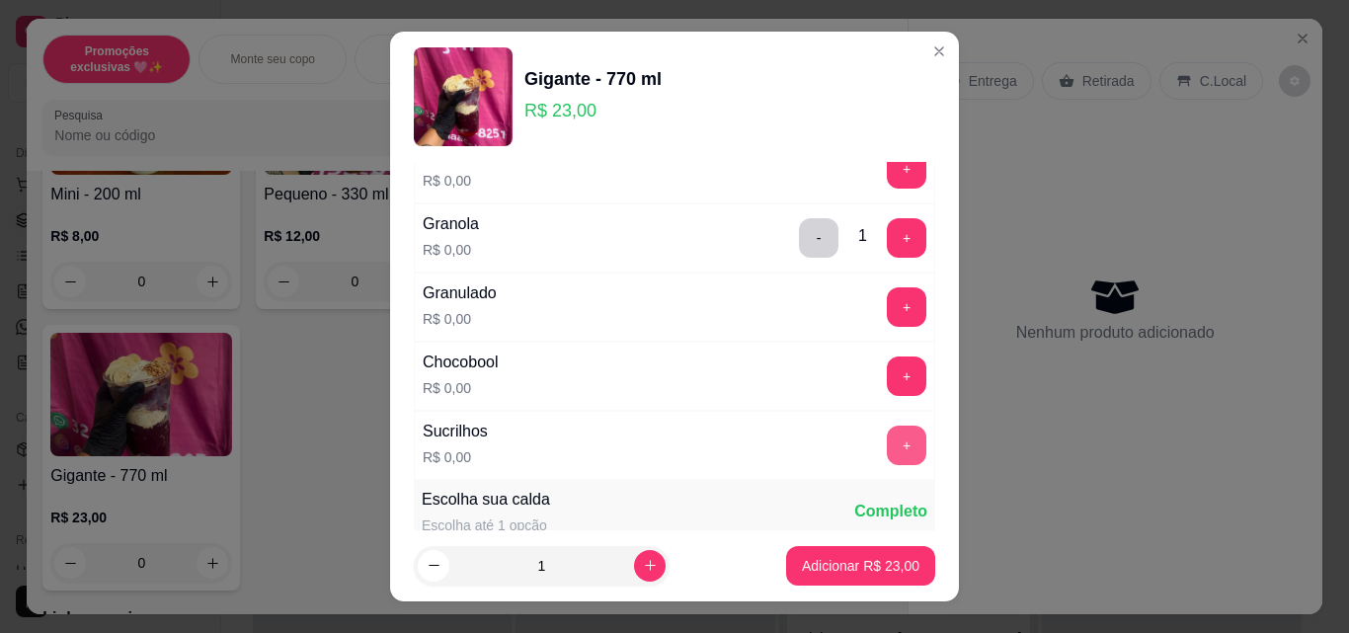
click at [887, 447] on button "+" at bounding box center [907, 446] width 40 height 40
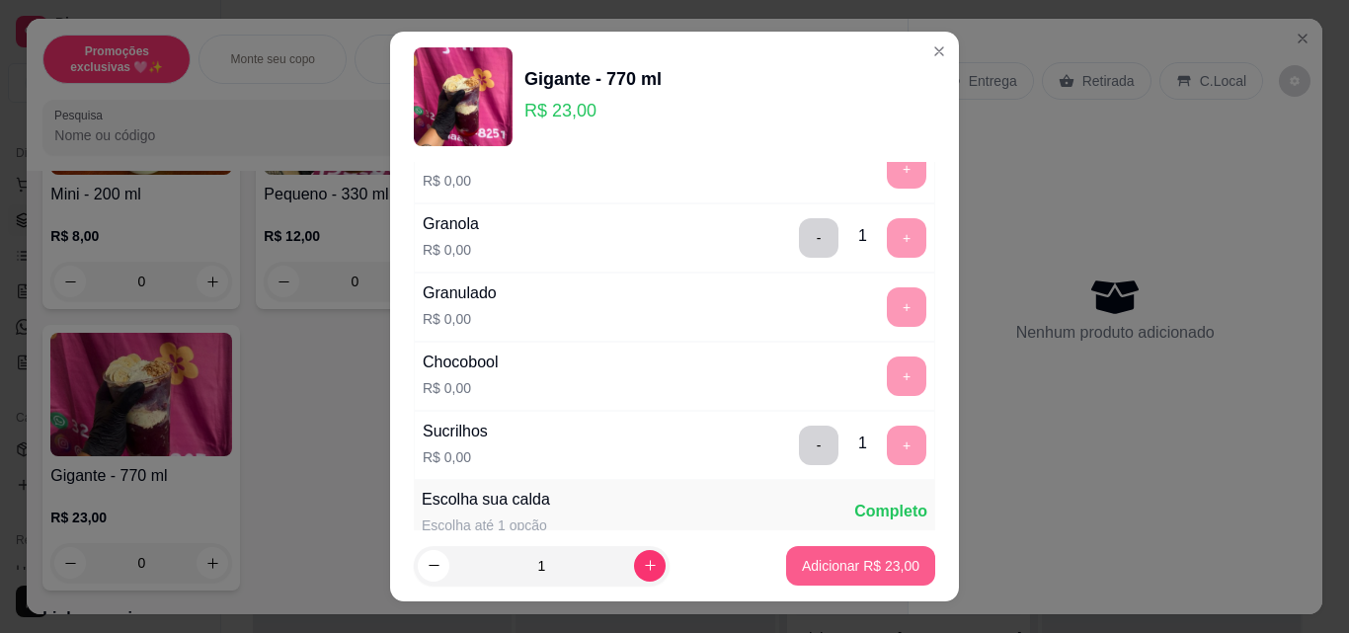
click at [884, 554] on button "Adicionar R$ 23,00" at bounding box center [860, 566] width 149 height 40
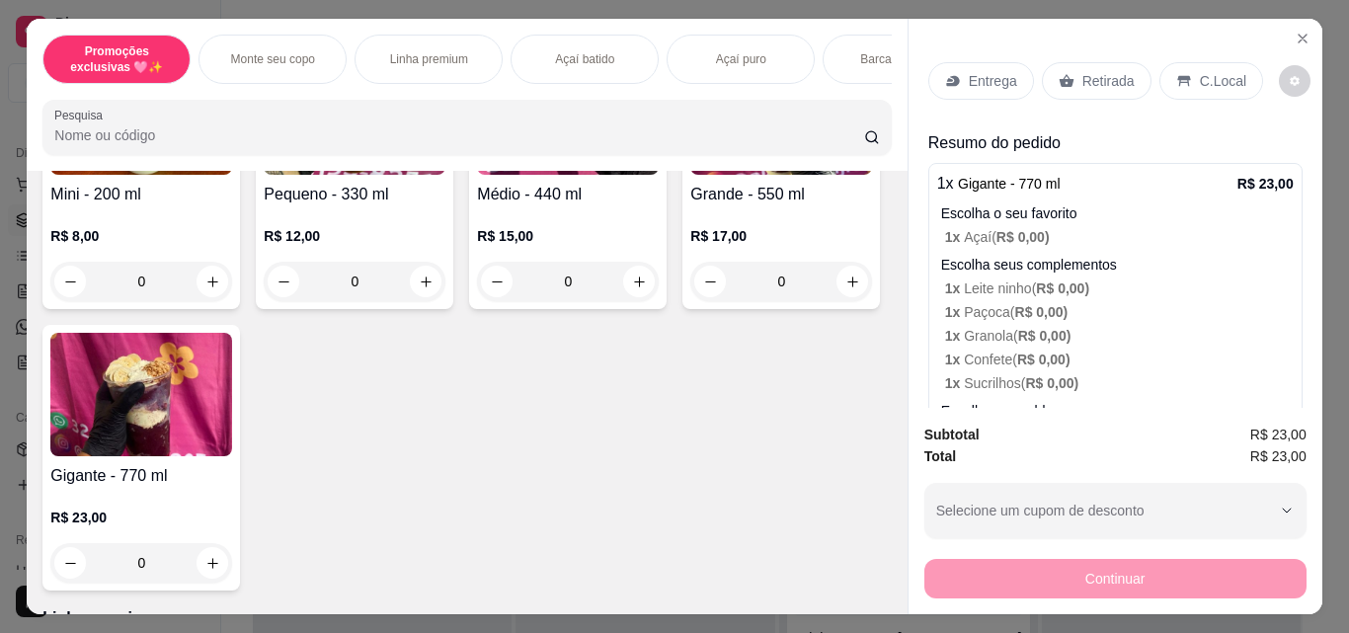
click at [1098, 79] on p "Retirada" at bounding box center [1108, 81] width 52 height 20
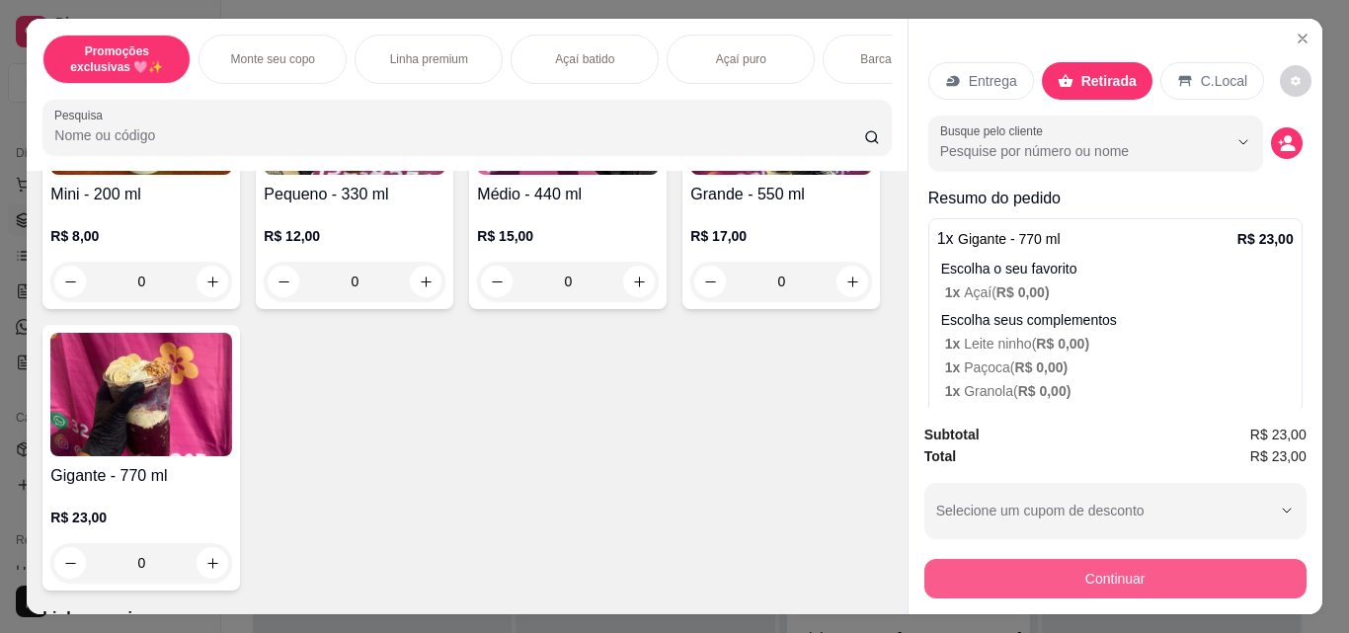
click at [1142, 580] on button "Continuar" at bounding box center [1115, 579] width 382 height 40
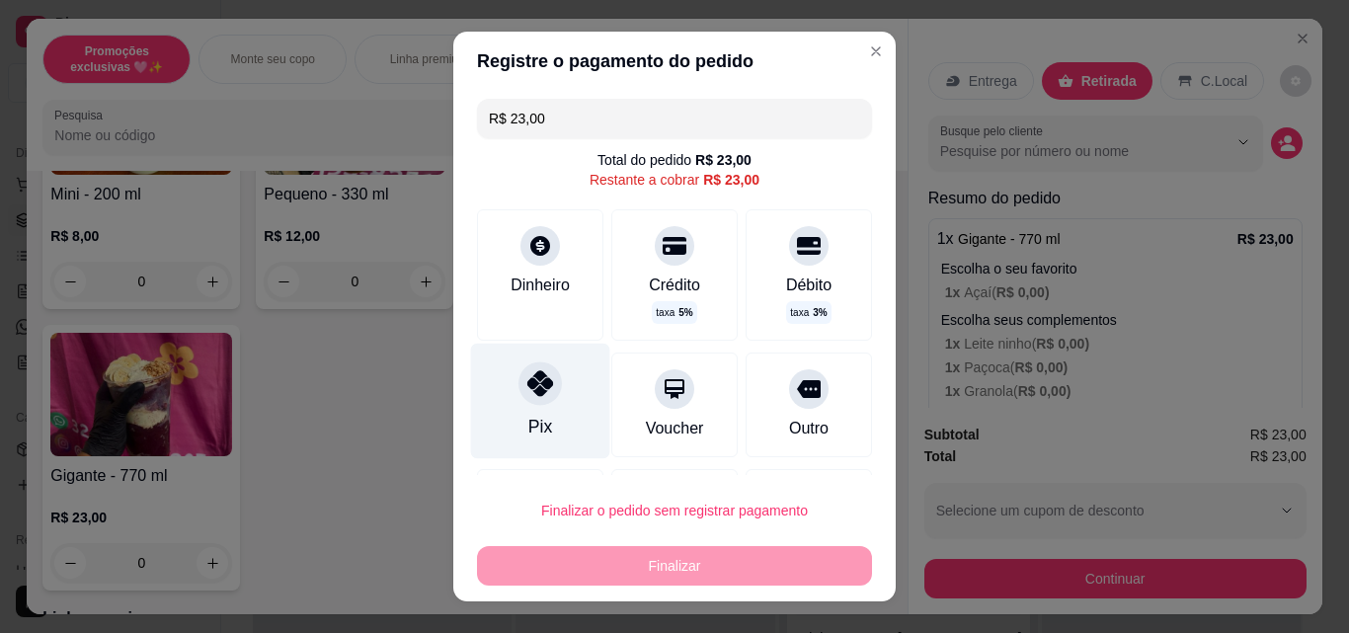
click at [527, 379] on icon at bounding box center [540, 383] width 26 height 26
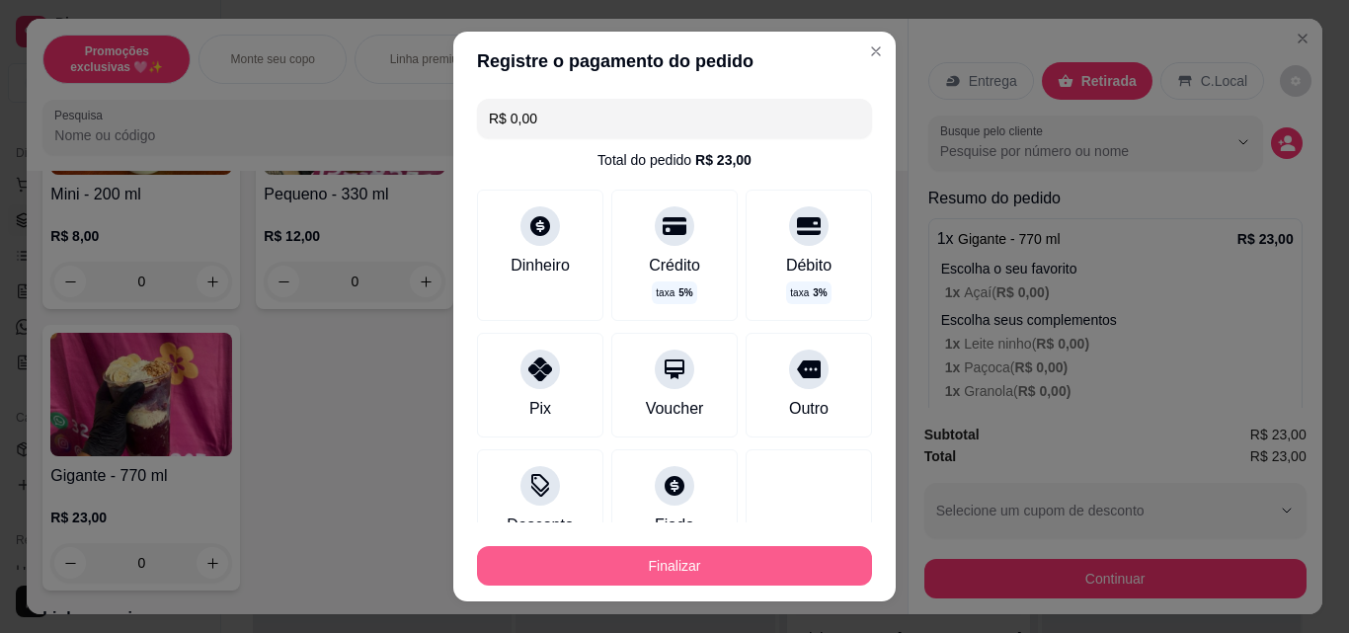
click at [587, 566] on button "Finalizar" at bounding box center [674, 566] width 395 height 40
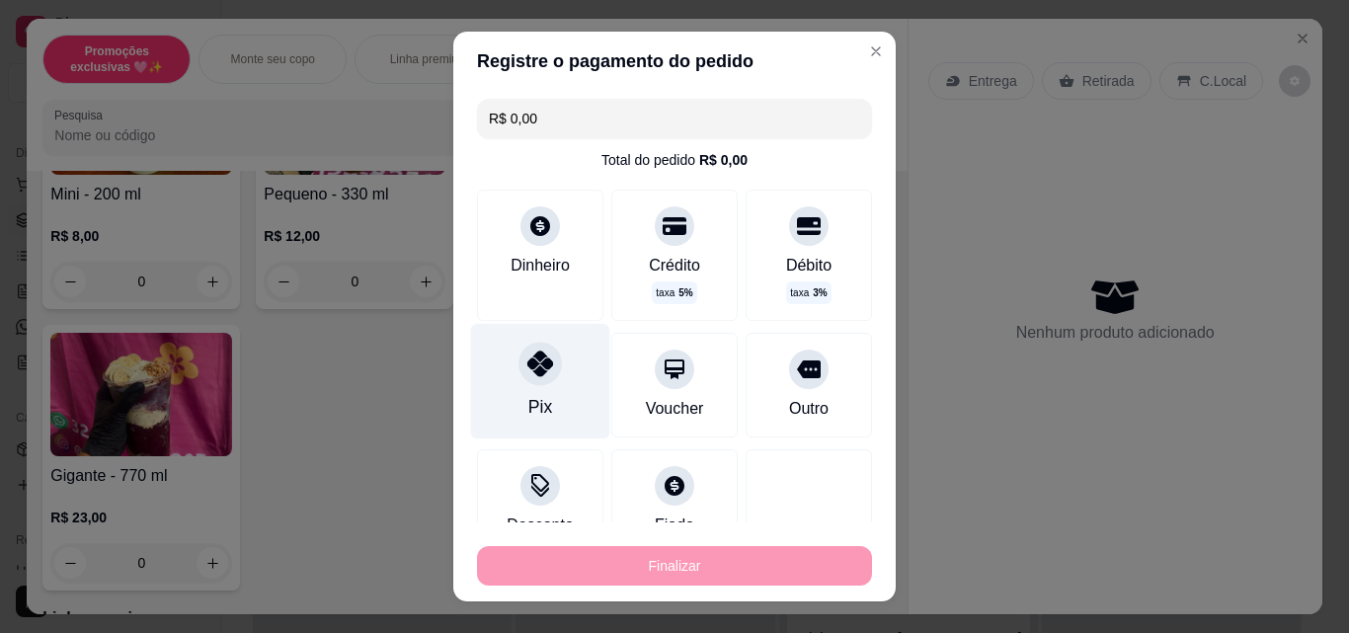
type input "-R$ 23,00"
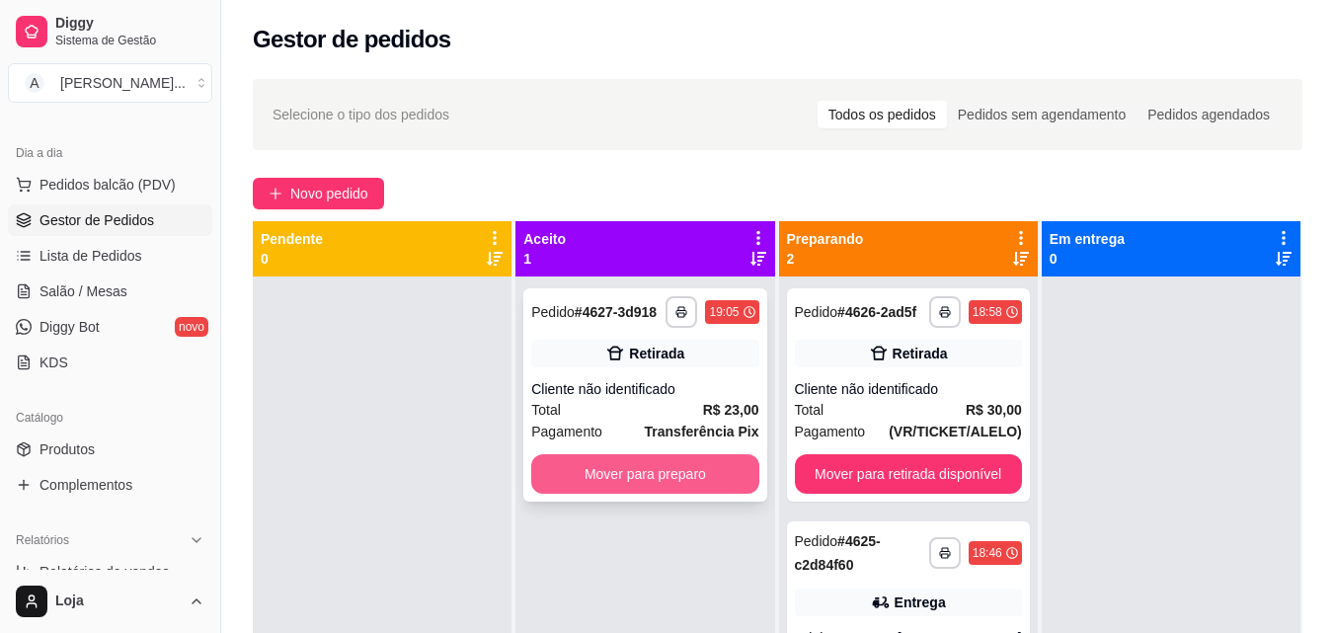
click at [631, 461] on button "Mover para preparo" at bounding box center [644, 474] width 227 height 40
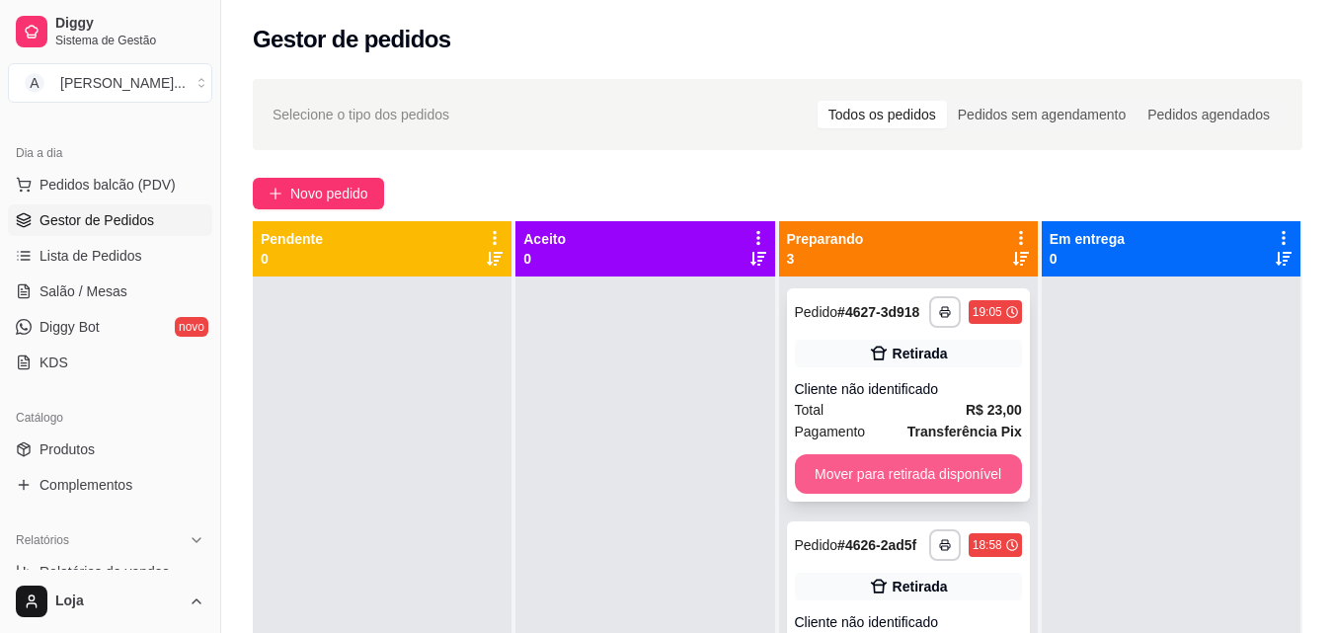
click at [853, 474] on button "Mover para retirada disponível" at bounding box center [908, 474] width 227 height 40
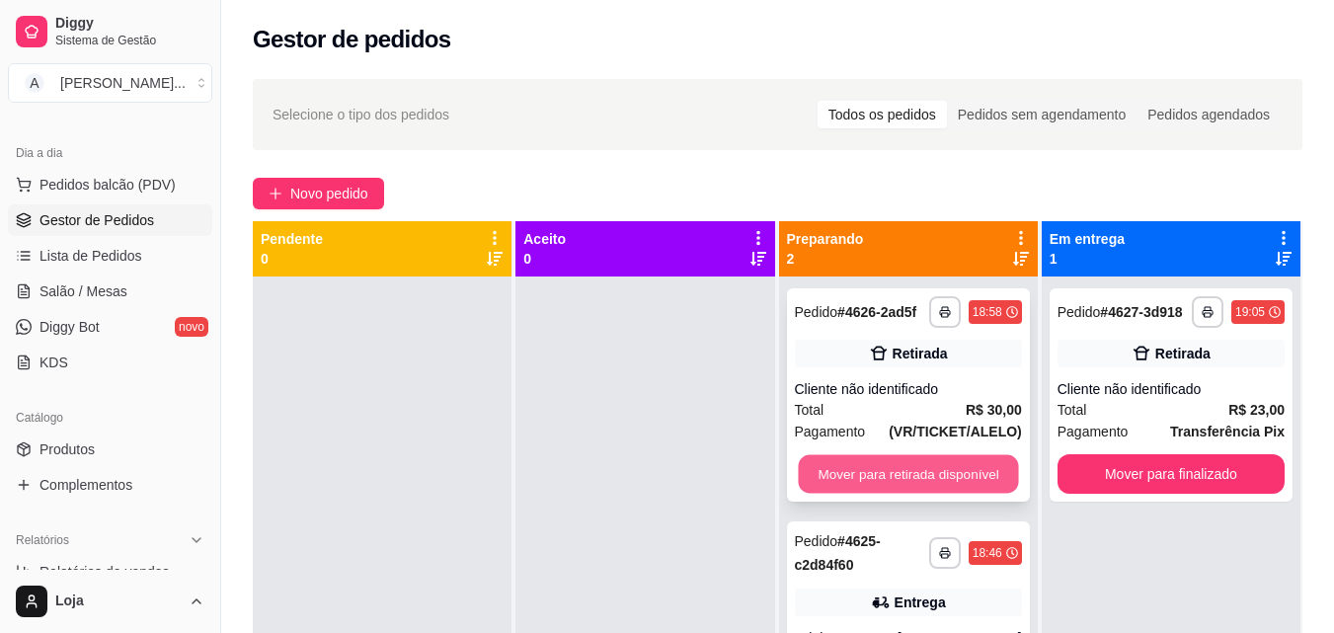
click at [858, 474] on button "Mover para retirada disponível" at bounding box center [908, 474] width 220 height 39
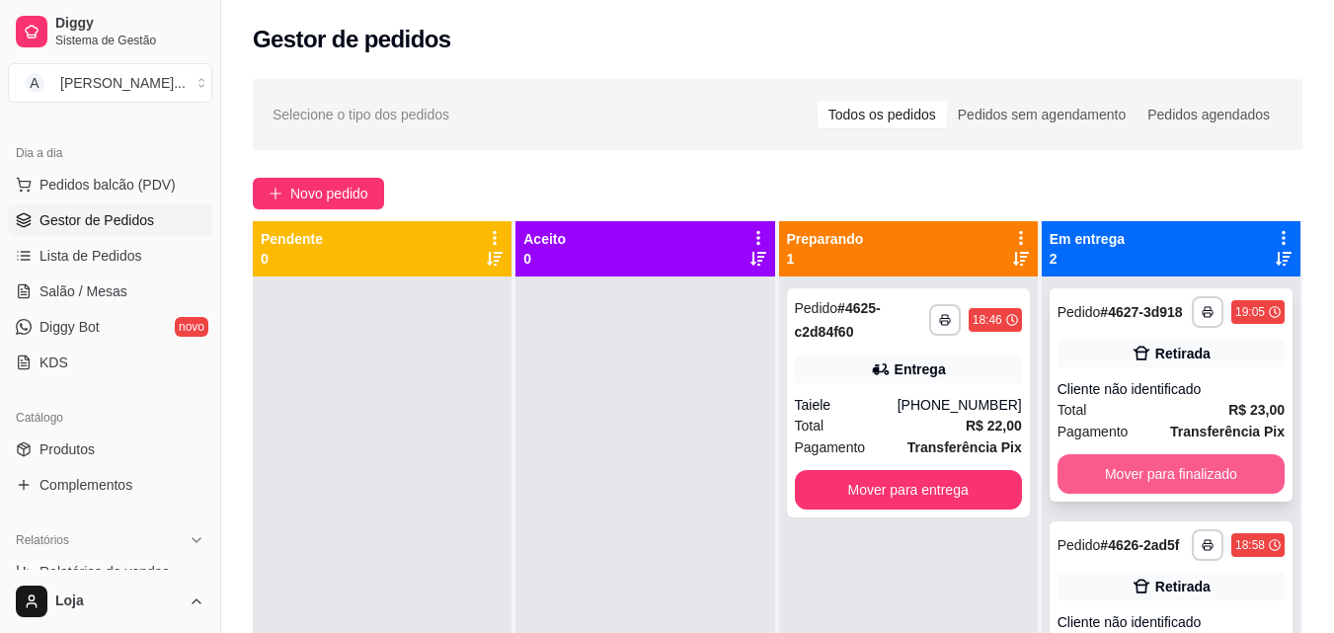
click at [1080, 476] on button "Mover para finalizado" at bounding box center [1171, 474] width 227 height 40
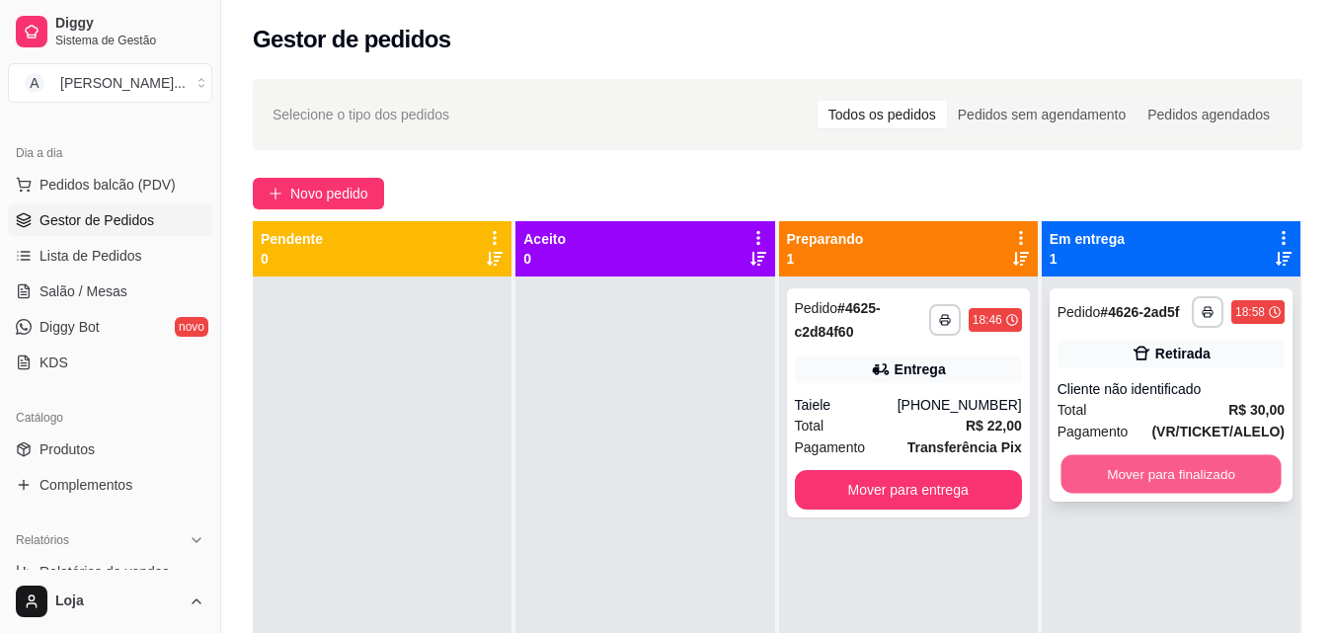
click at [1089, 476] on button "Mover para finalizado" at bounding box center [1171, 474] width 220 height 39
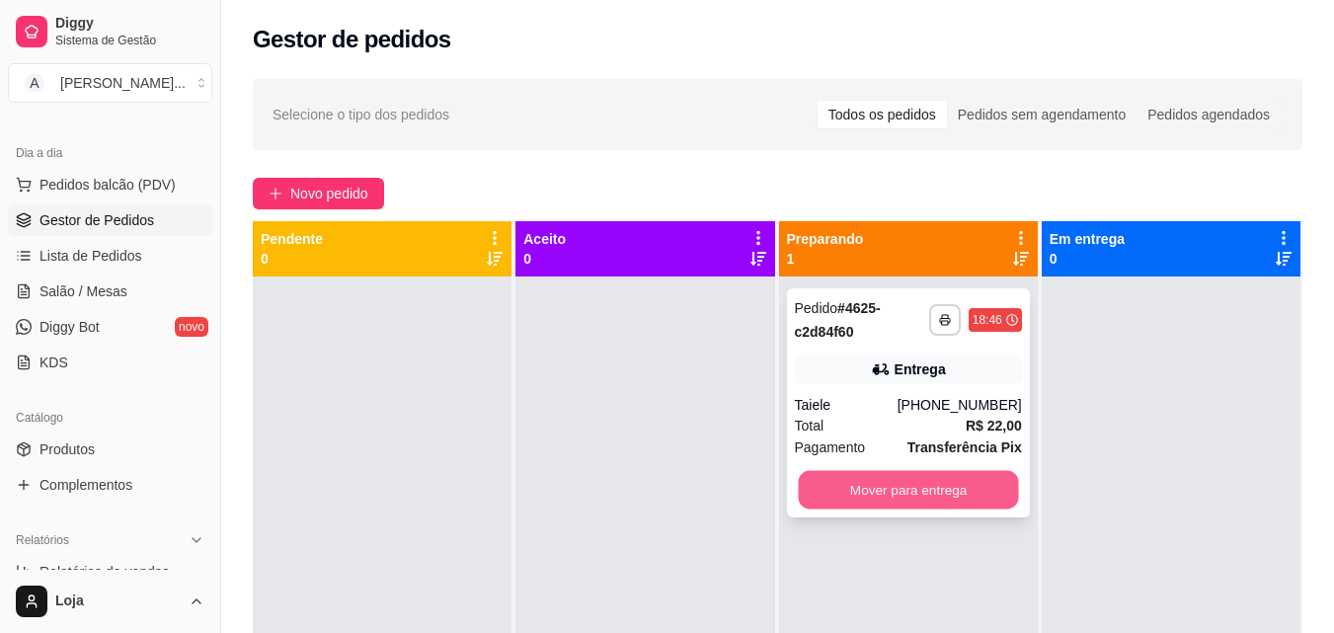
click at [848, 509] on button "Mover para entrega" at bounding box center [908, 490] width 220 height 39
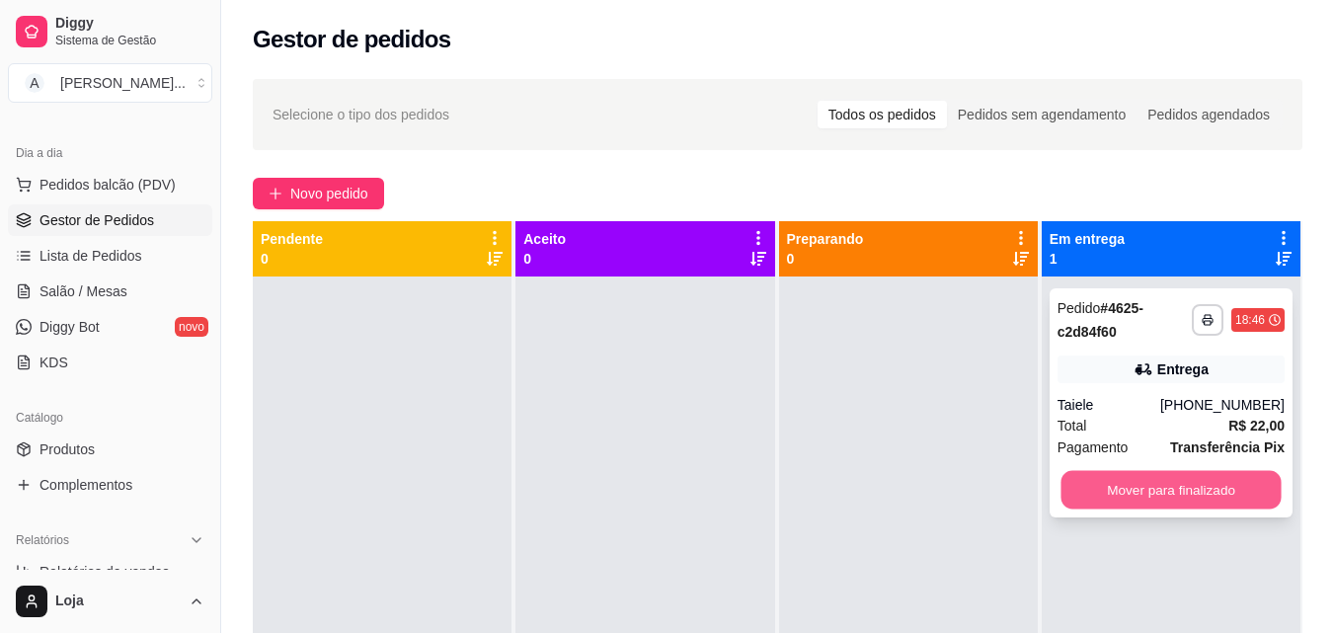
click at [1152, 483] on button "Mover para finalizado" at bounding box center [1171, 490] width 220 height 39
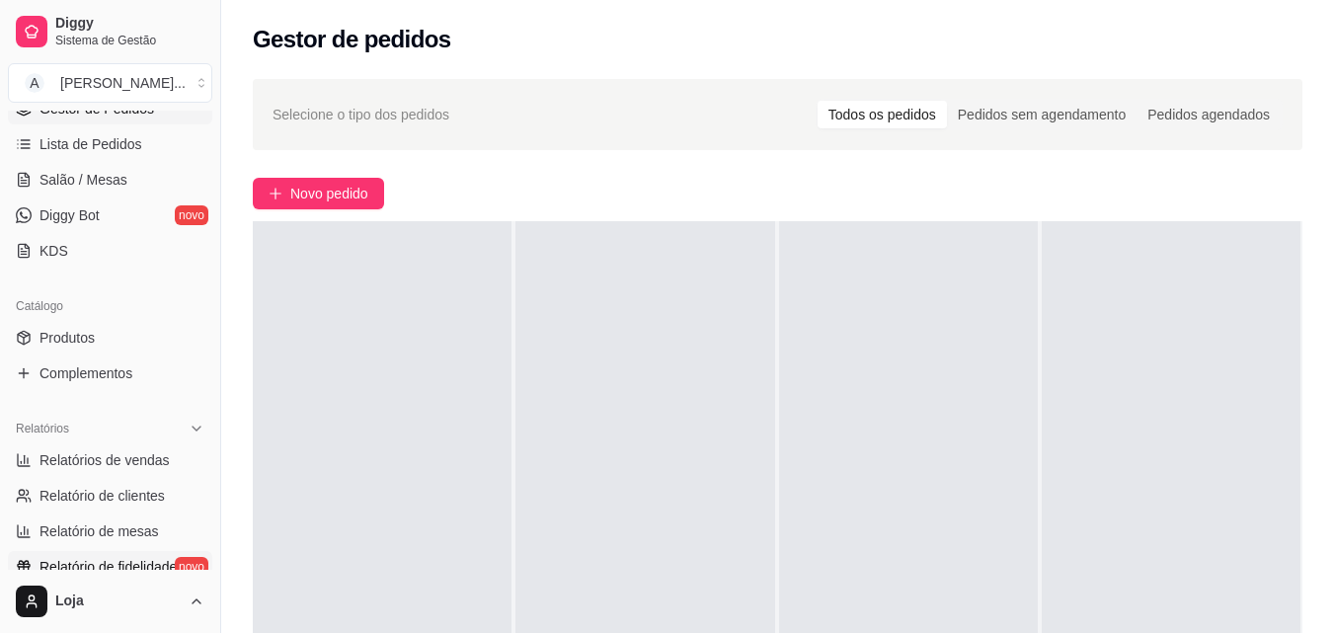
scroll to position [395, 0]
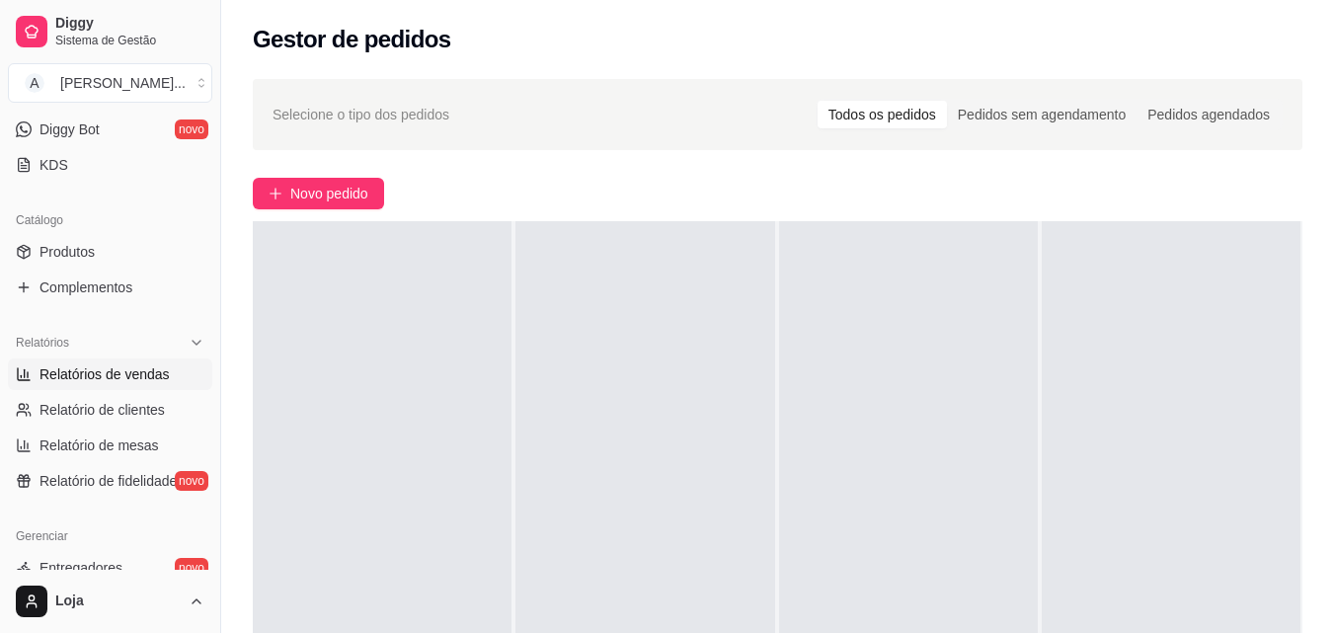
click at [149, 381] on span "Relatórios de vendas" at bounding box center [105, 374] width 130 height 20
select select "ALL"
select select "0"
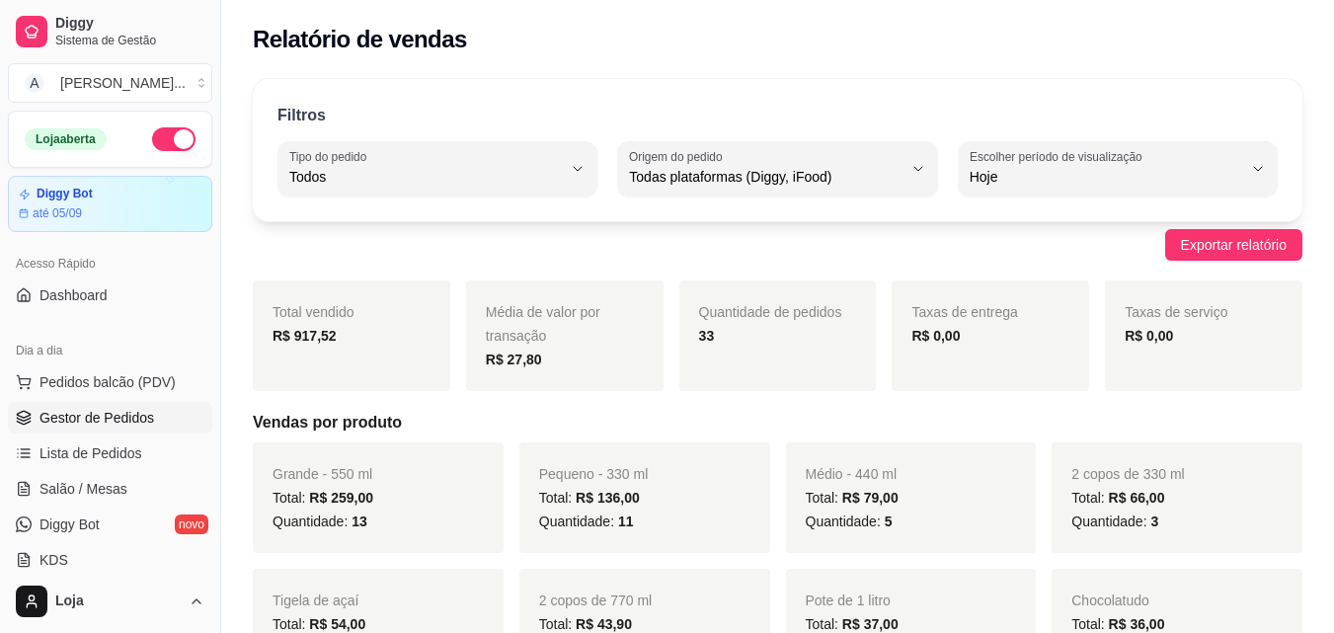
click at [126, 419] on span "Gestor de Pedidos" at bounding box center [97, 418] width 115 height 20
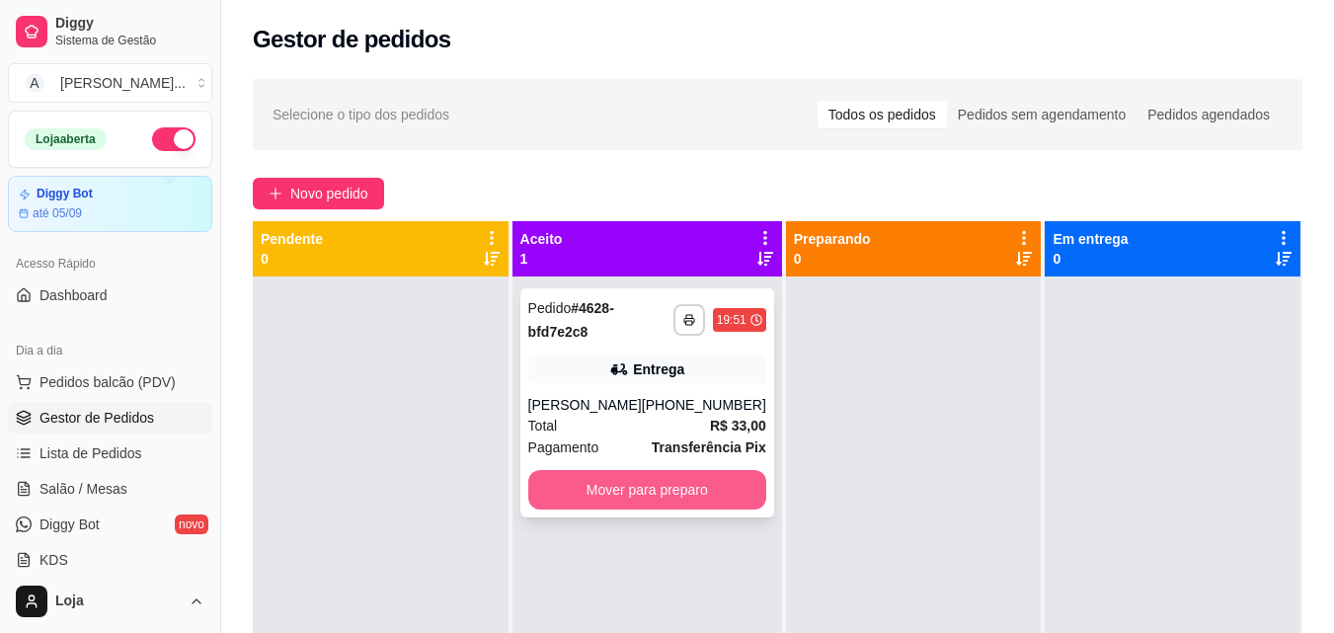
click at [581, 496] on button "Mover para preparo" at bounding box center [647, 490] width 238 height 40
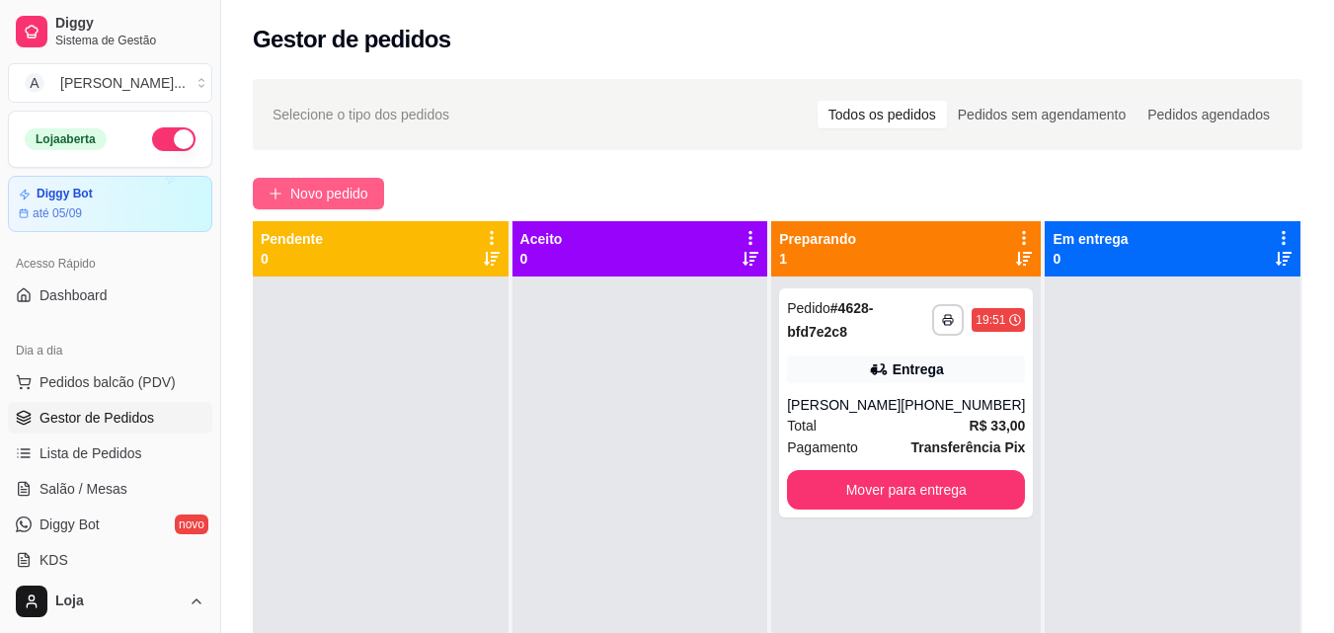
click at [350, 188] on span "Novo pedido" at bounding box center [329, 194] width 78 height 22
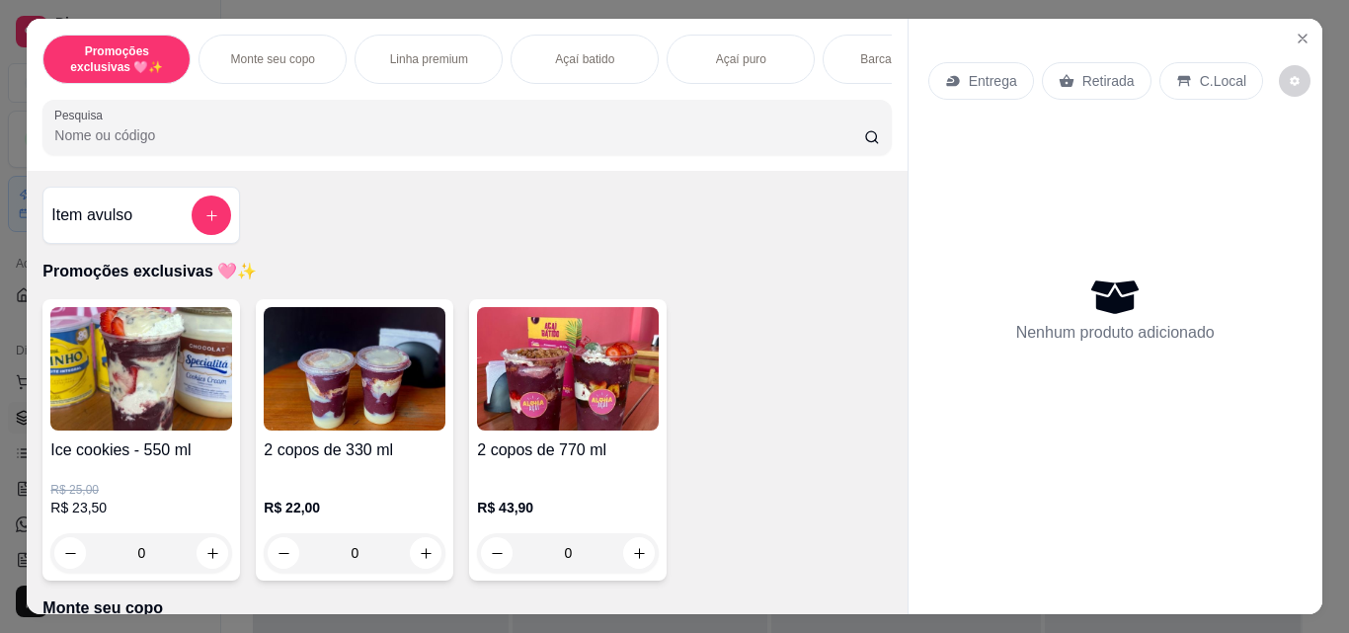
click at [541, 57] on div "Açaí batido" at bounding box center [585, 59] width 148 height 49
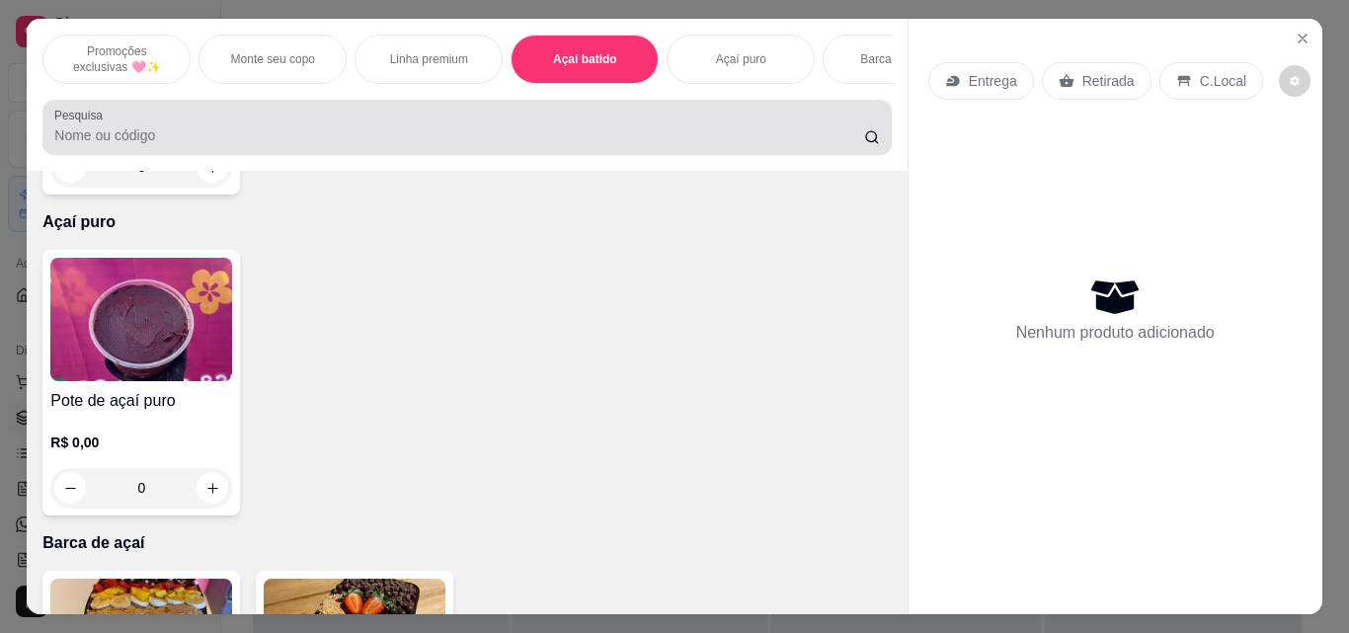
scroll to position [51, 0]
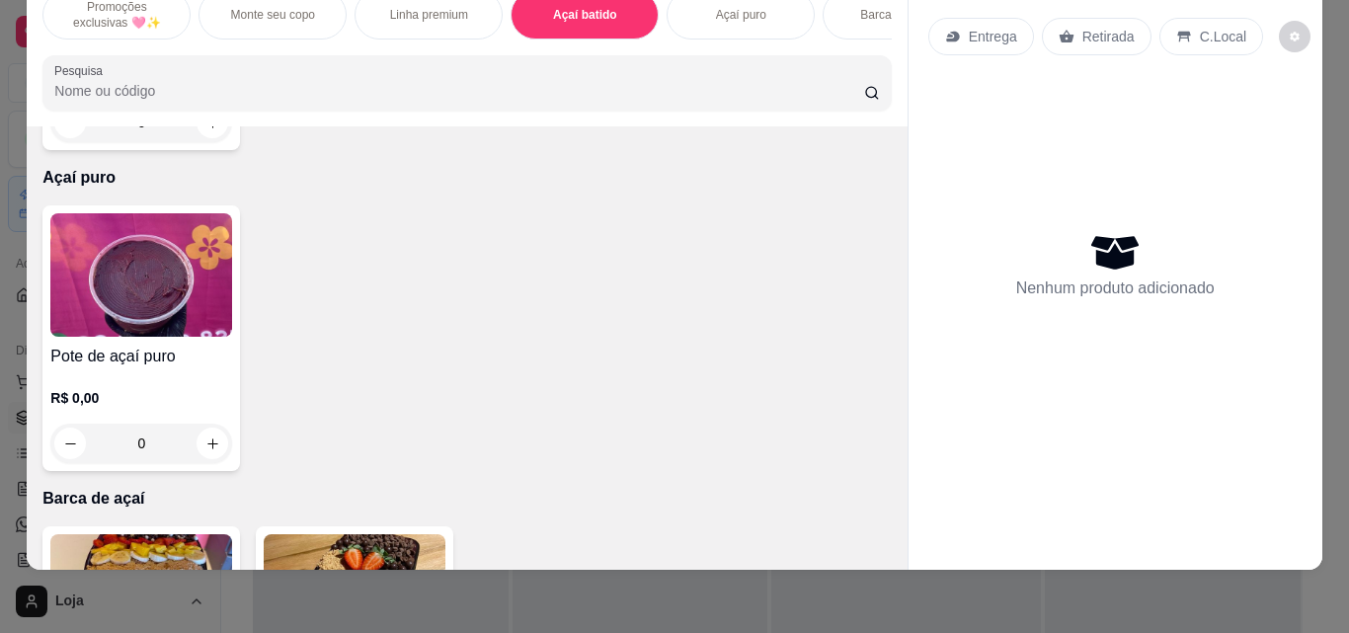
click at [141, 47] on h4 "Açaí batido" at bounding box center [141, 36] width 182 height 24
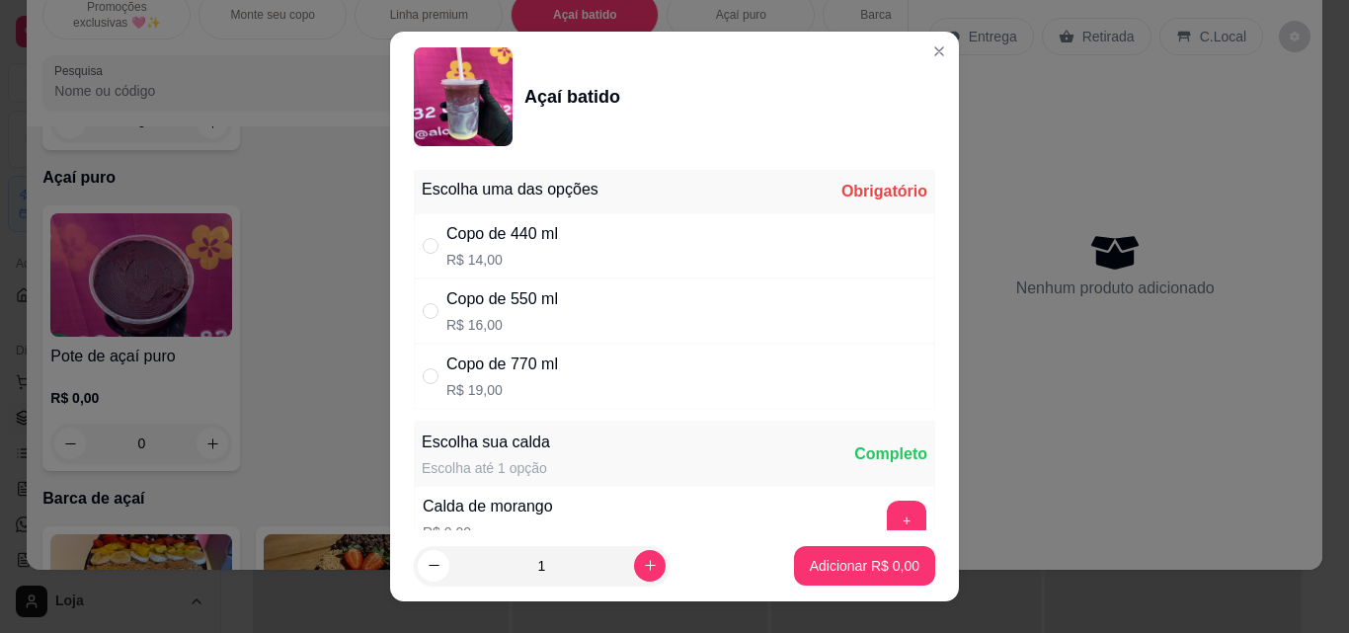
click at [463, 393] on p "R$ 19,00" at bounding box center [502, 390] width 112 height 20
radio input "true"
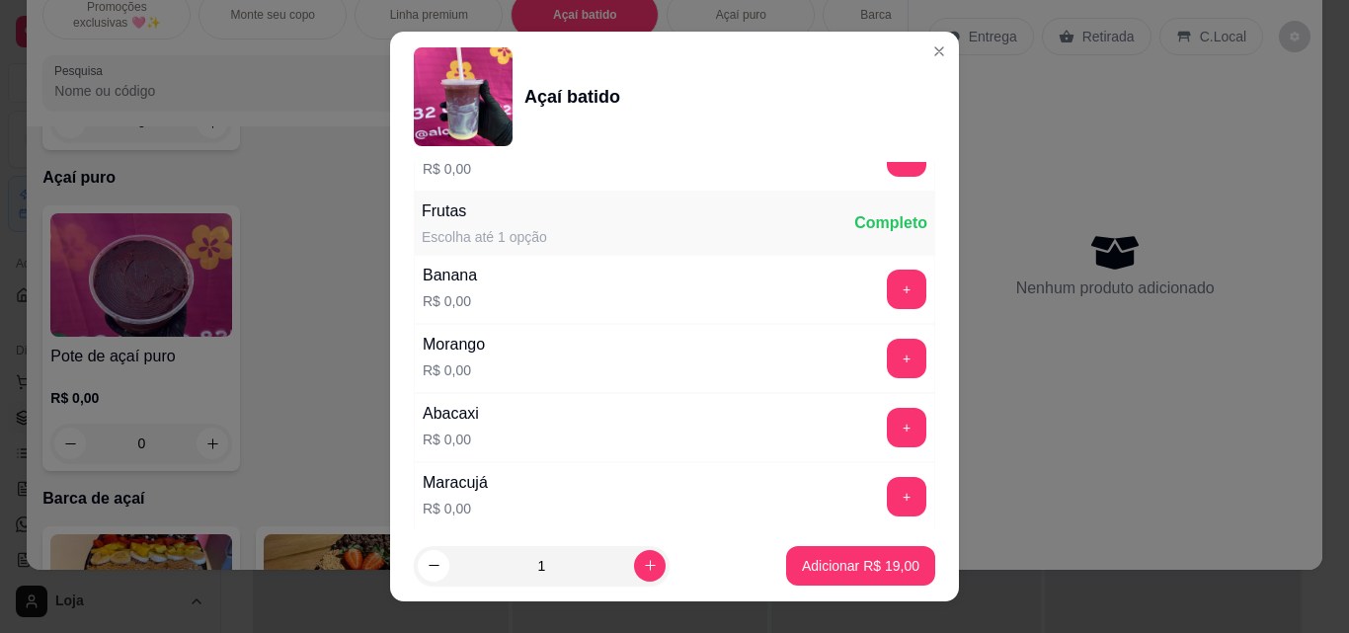
scroll to position [1185, 0]
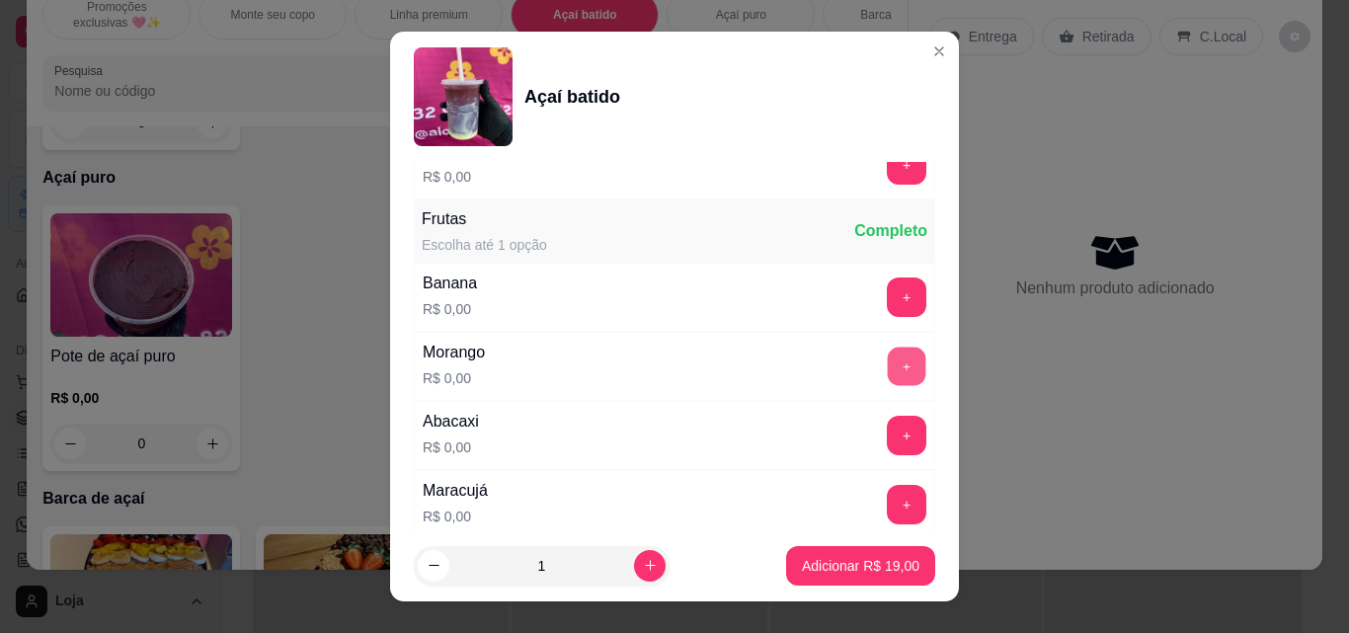
click at [888, 363] on button "+" at bounding box center [907, 367] width 39 height 39
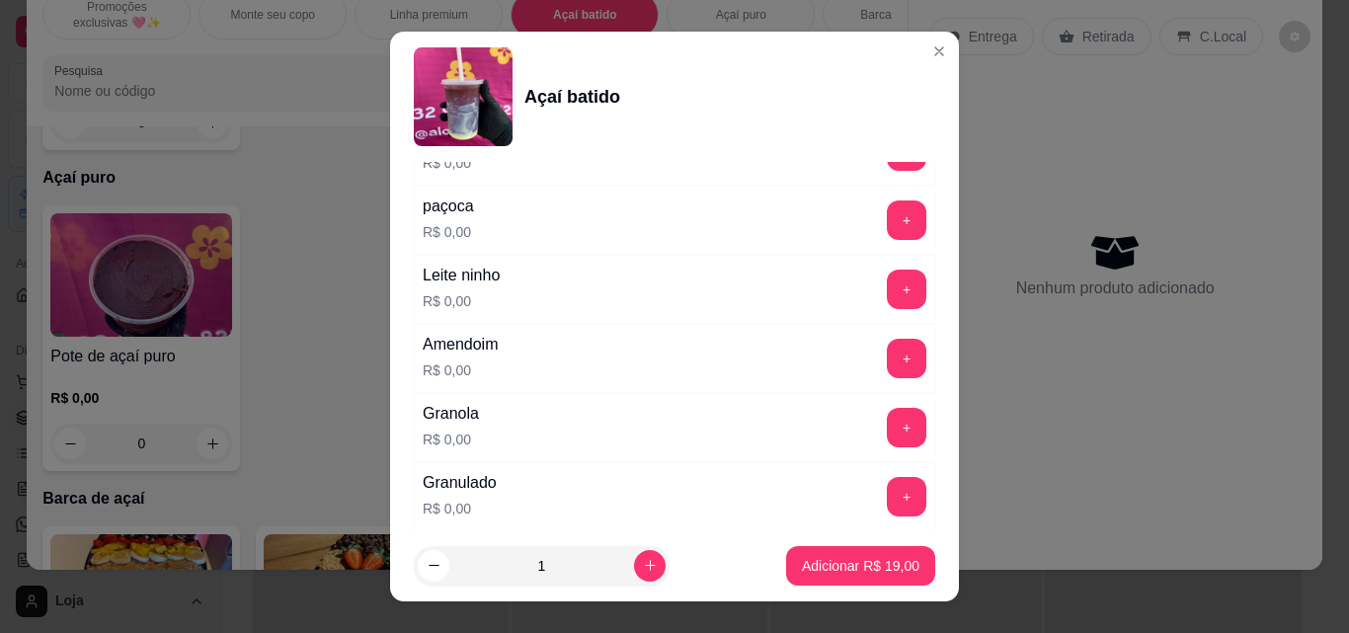
scroll to position [1679, 0]
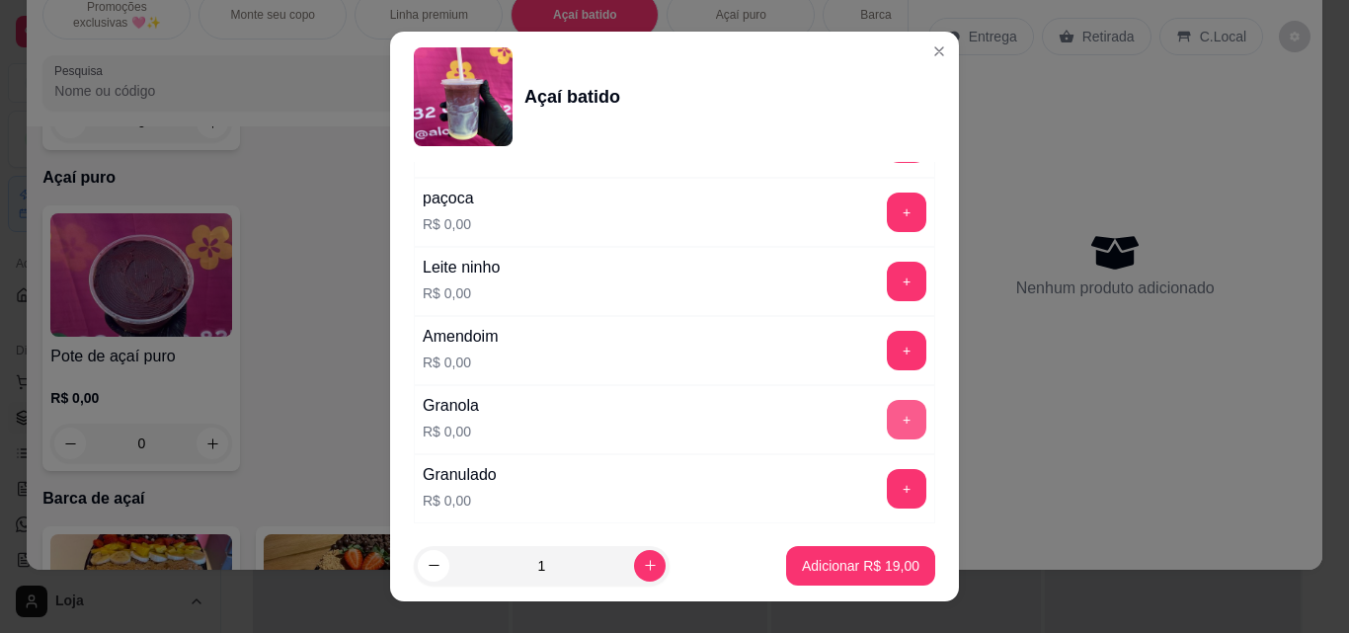
click at [887, 429] on button "+" at bounding box center [907, 420] width 40 height 40
click at [887, 294] on button "+" at bounding box center [907, 282] width 40 height 40
click at [888, 212] on button "+" at bounding box center [907, 213] width 39 height 39
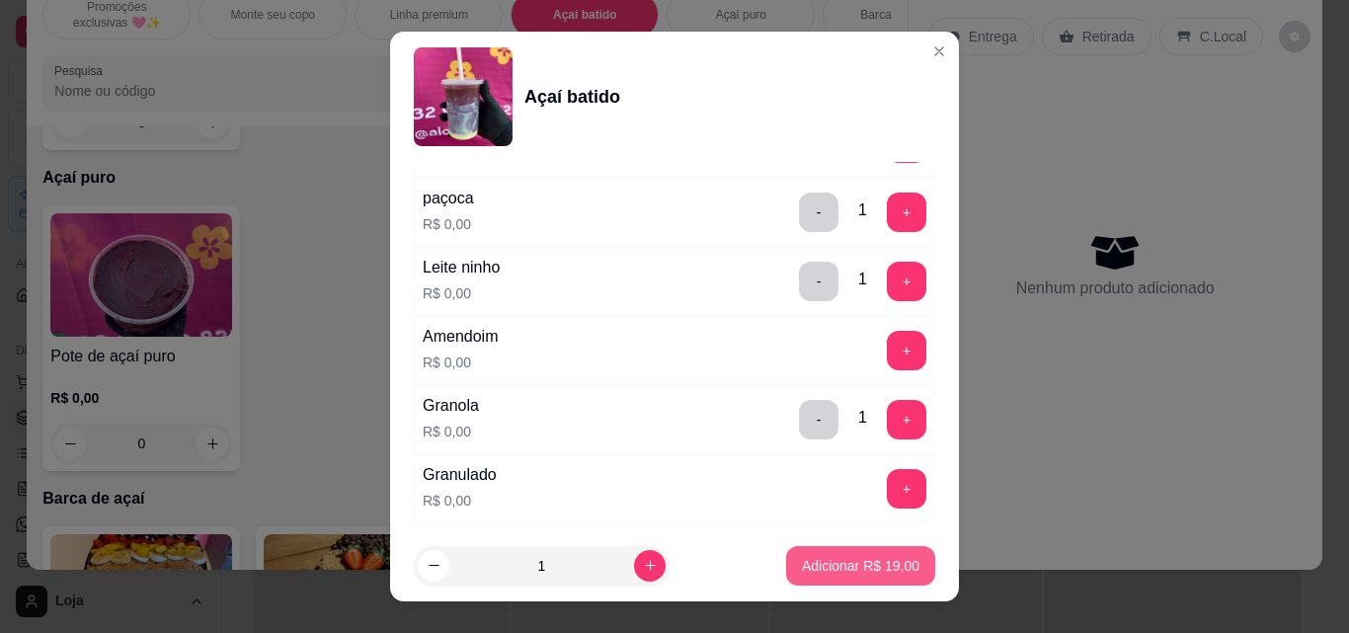
click at [876, 556] on p "Adicionar R$ 19,00" at bounding box center [861, 566] width 118 height 20
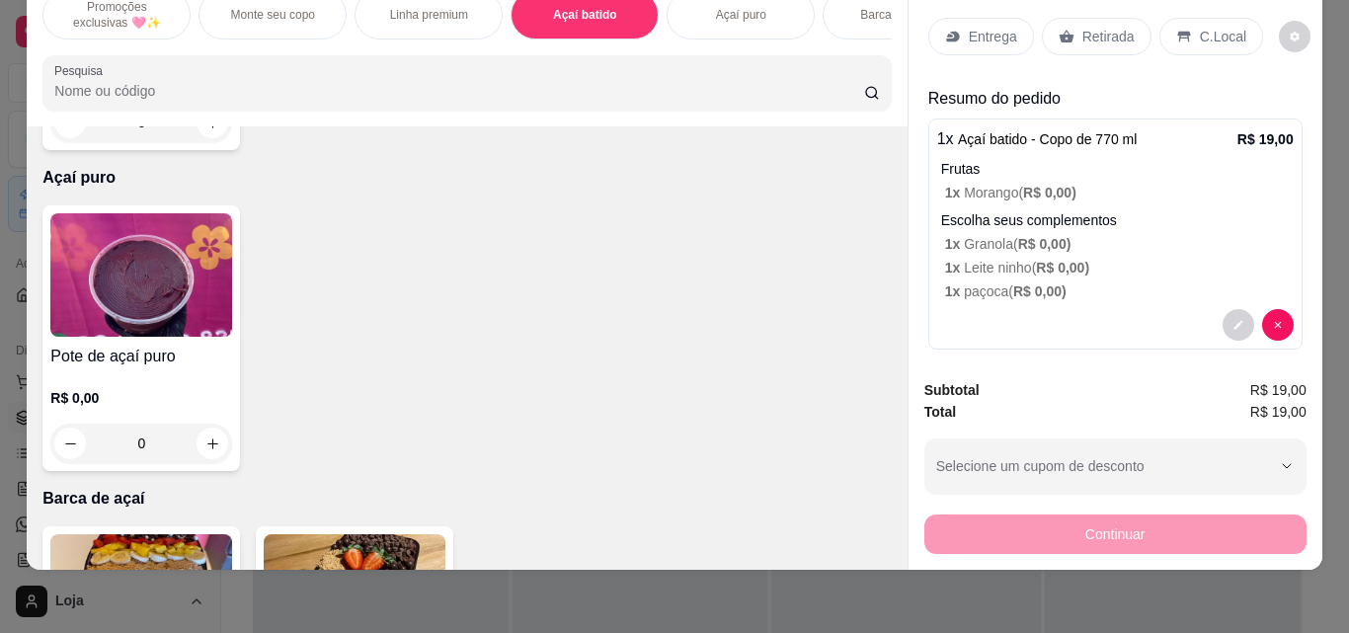
scroll to position [14, 0]
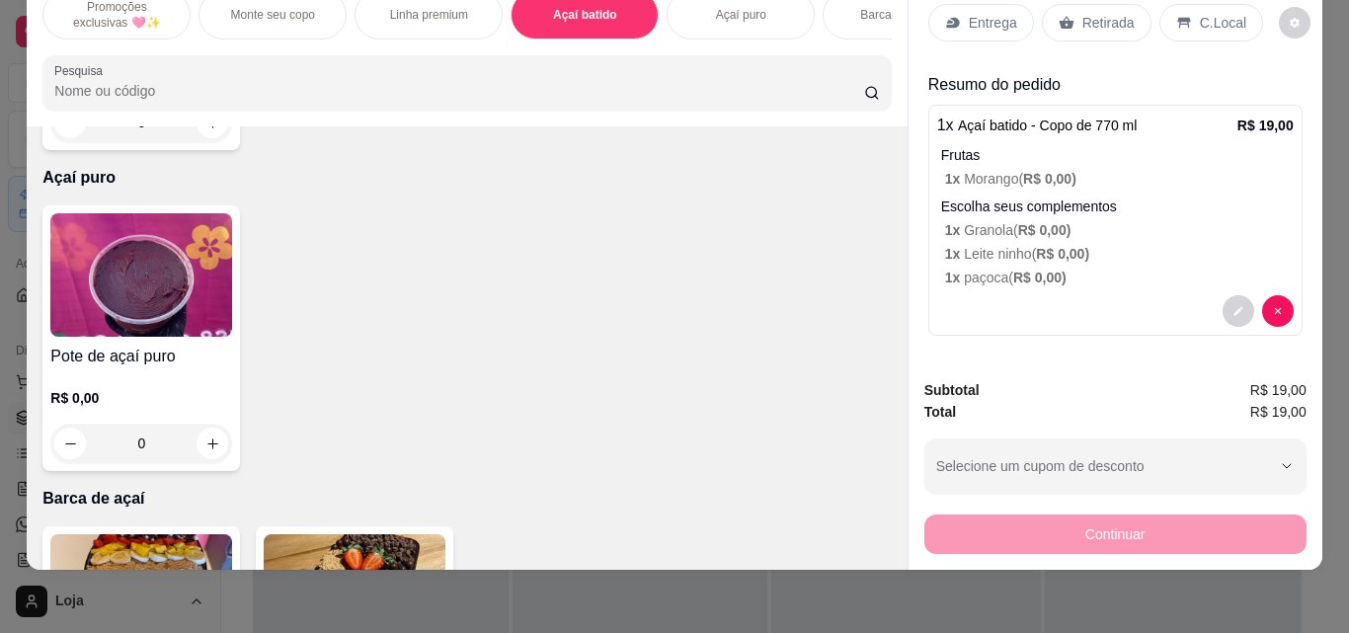
click at [186, 47] on h4 "Açaí batido" at bounding box center [141, 36] width 182 height 24
click at [195, 47] on h4 "Açaí batido" at bounding box center [141, 36] width 182 height 24
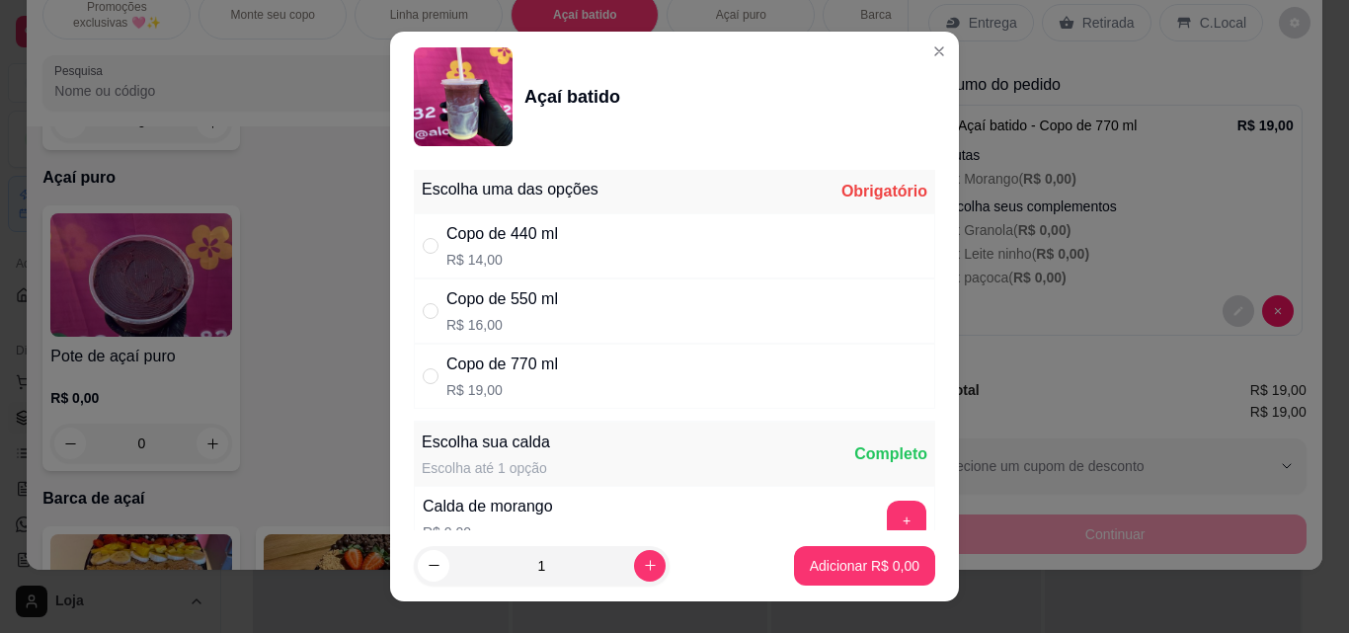
click at [734, 368] on div "Copo de 770 ml R$ 19,00" at bounding box center [674, 376] width 521 height 65
radio input "true"
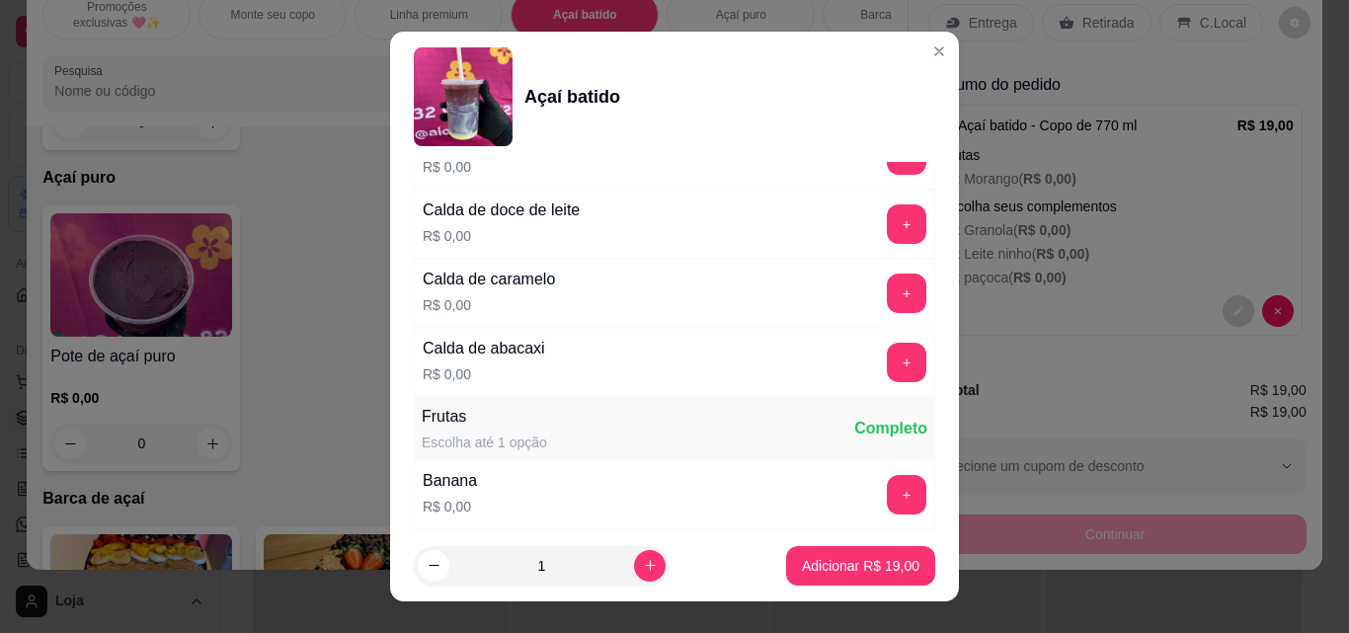
scroll to position [1086, 0]
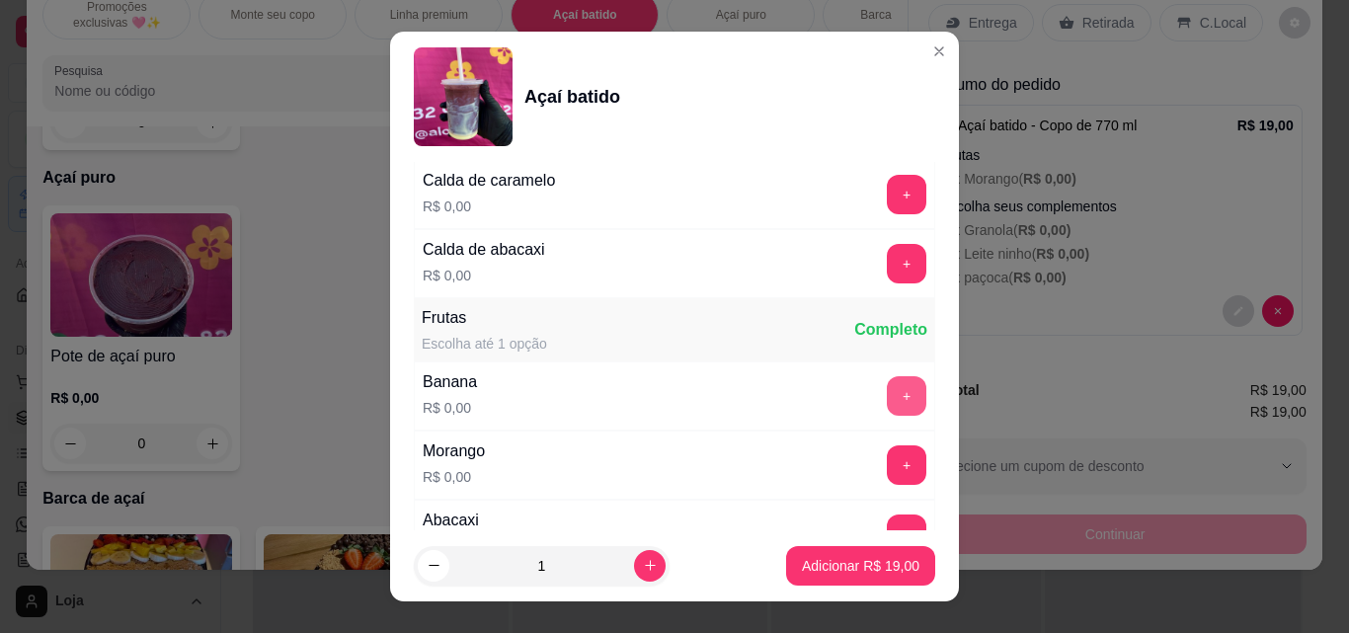
click at [887, 403] on button "+" at bounding box center [907, 396] width 40 height 40
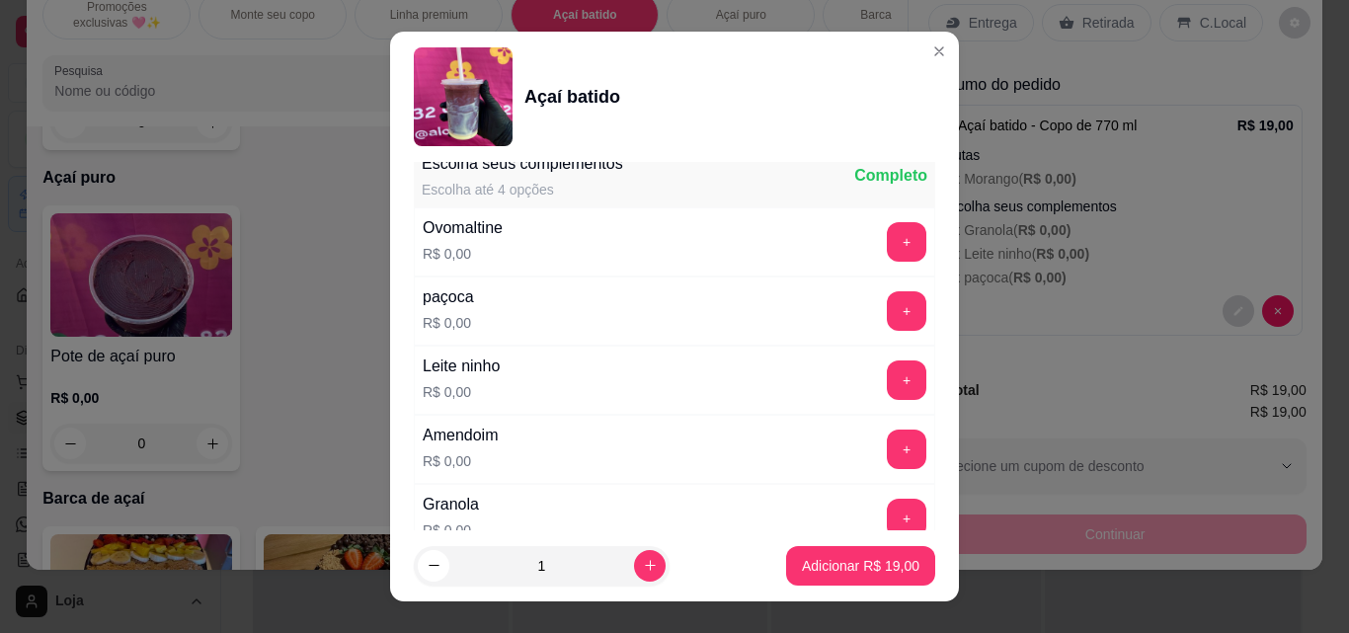
click at [887, 377] on button "+" at bounding box center [907, 380] width 40 height 40
click at [887, 311] on button "+" at bounding box center [907, 311] width 40 height 40
click at [888, 514] on button "+" at bounding box center [907, 519] width 39 height 39
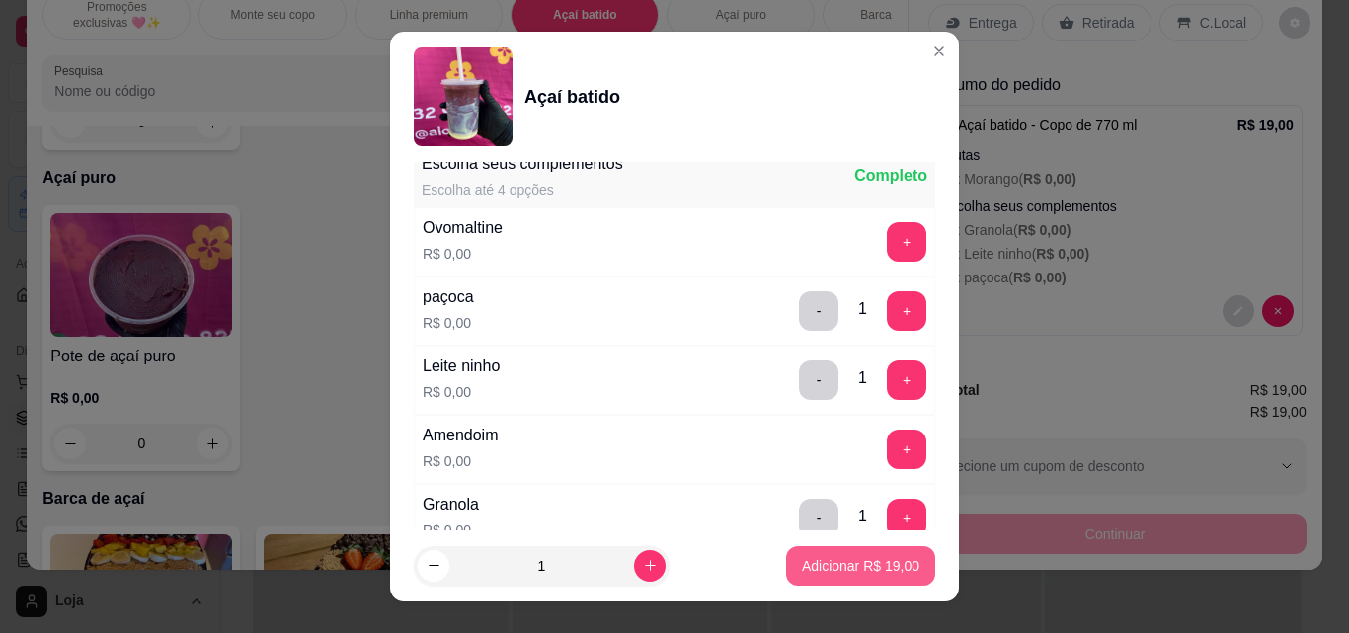
click at [887, 556] on p "Adicionar R$ 19,00" at bounding box center [861, 566] width 118 height 20
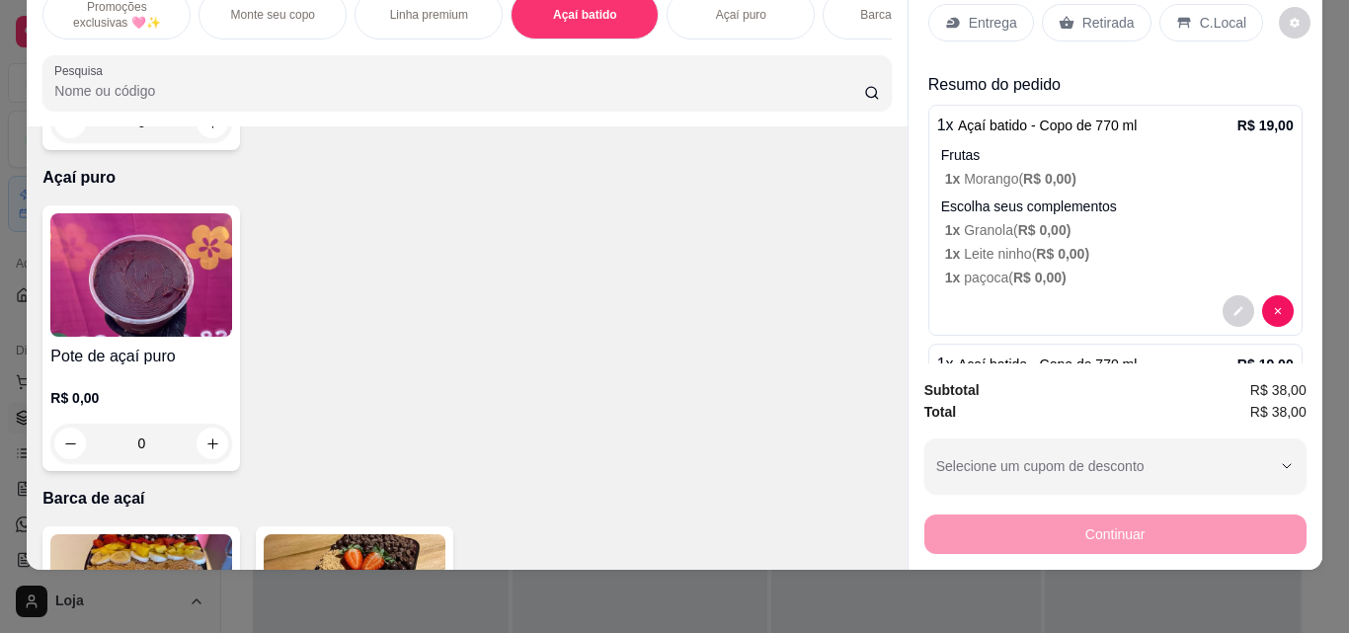
scroll to position [253, 0]
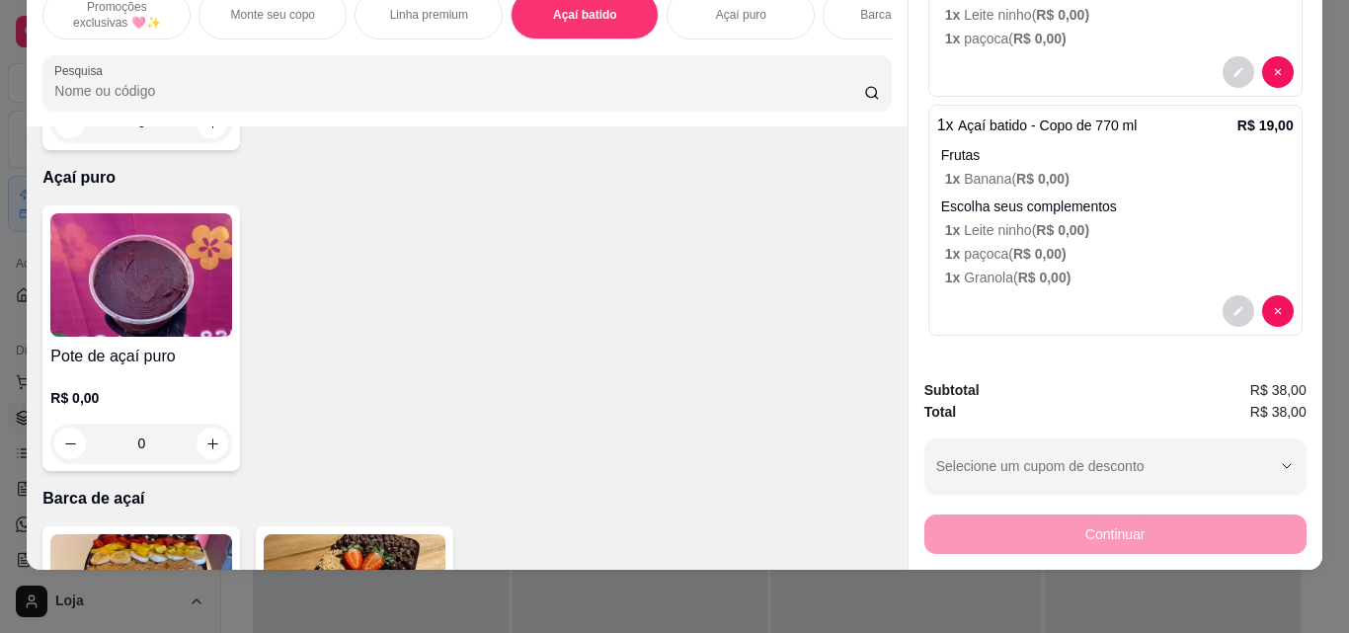
click at [159, 87] on p "R$ 0,00" at bounding box center [141, 77] width 182 height 20
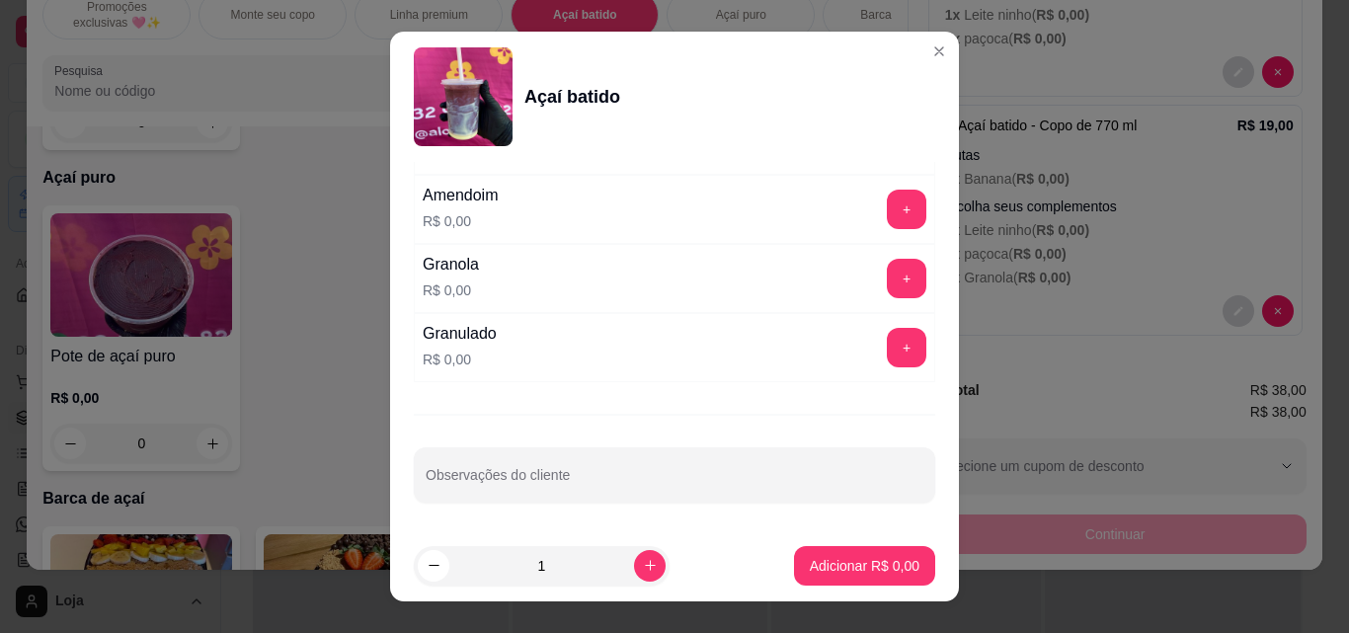
scroll to position [32, 0]
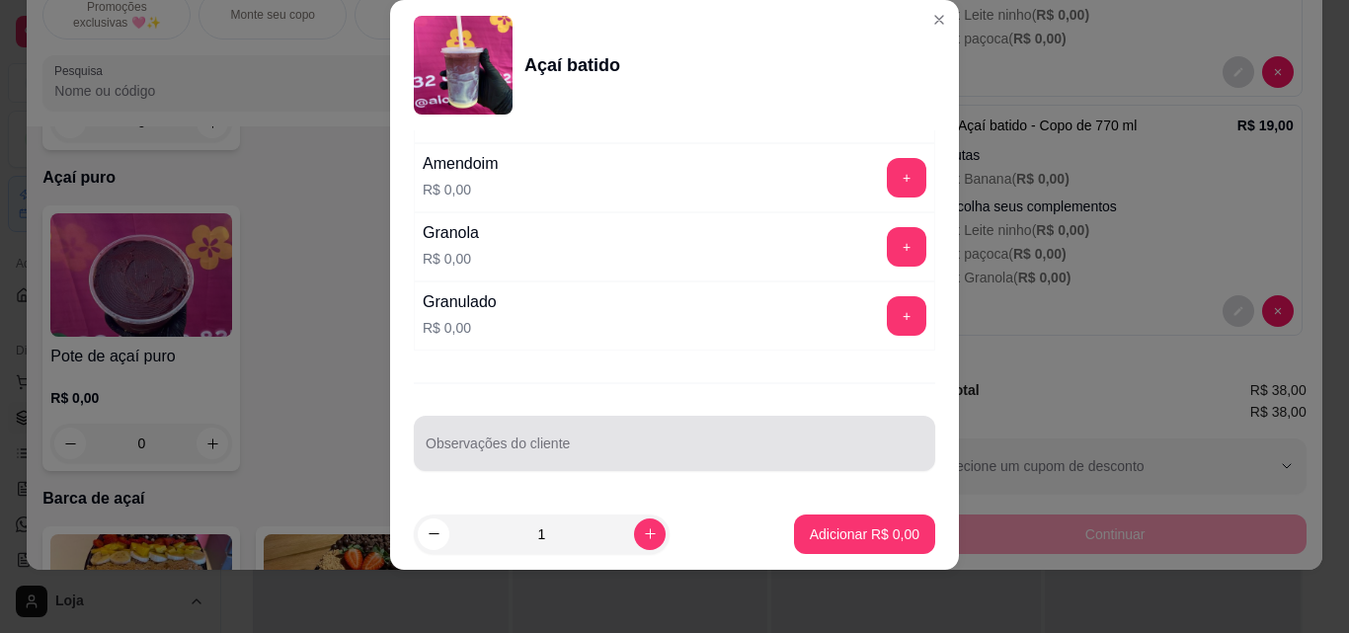
click at [600, 447] on input "Observações do cliente" at bounding box center [675, 451] width 498 height 20
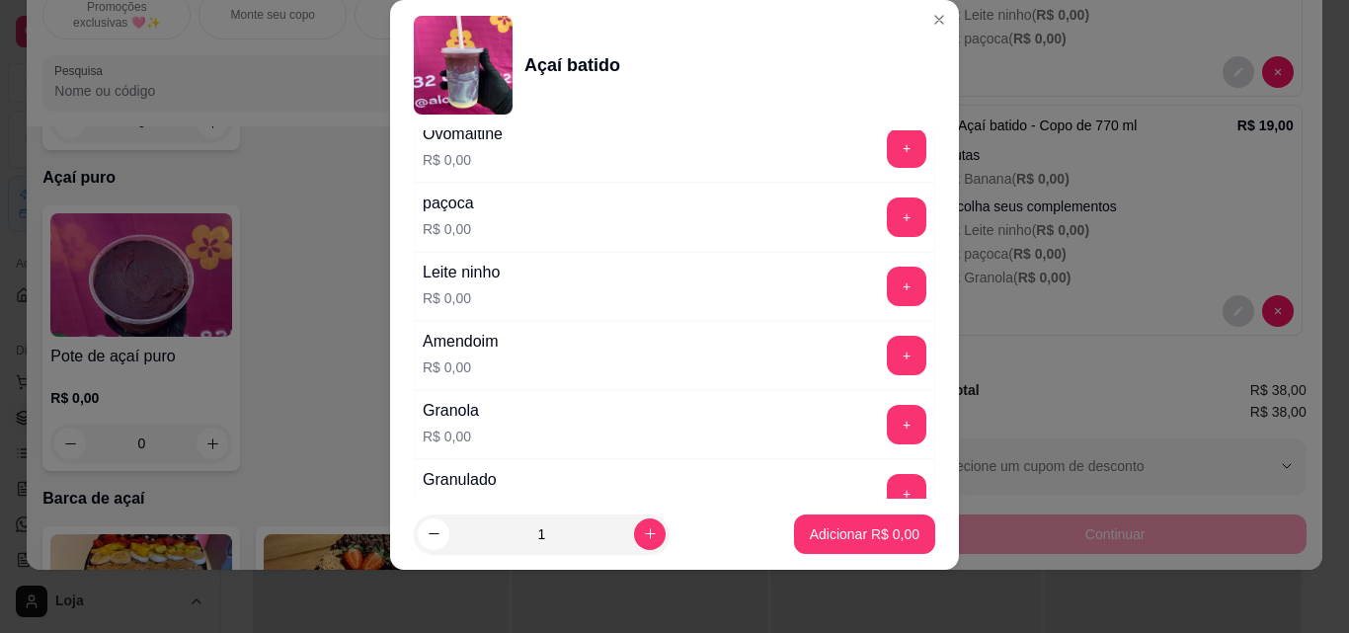
scroll to position [1623, 0]
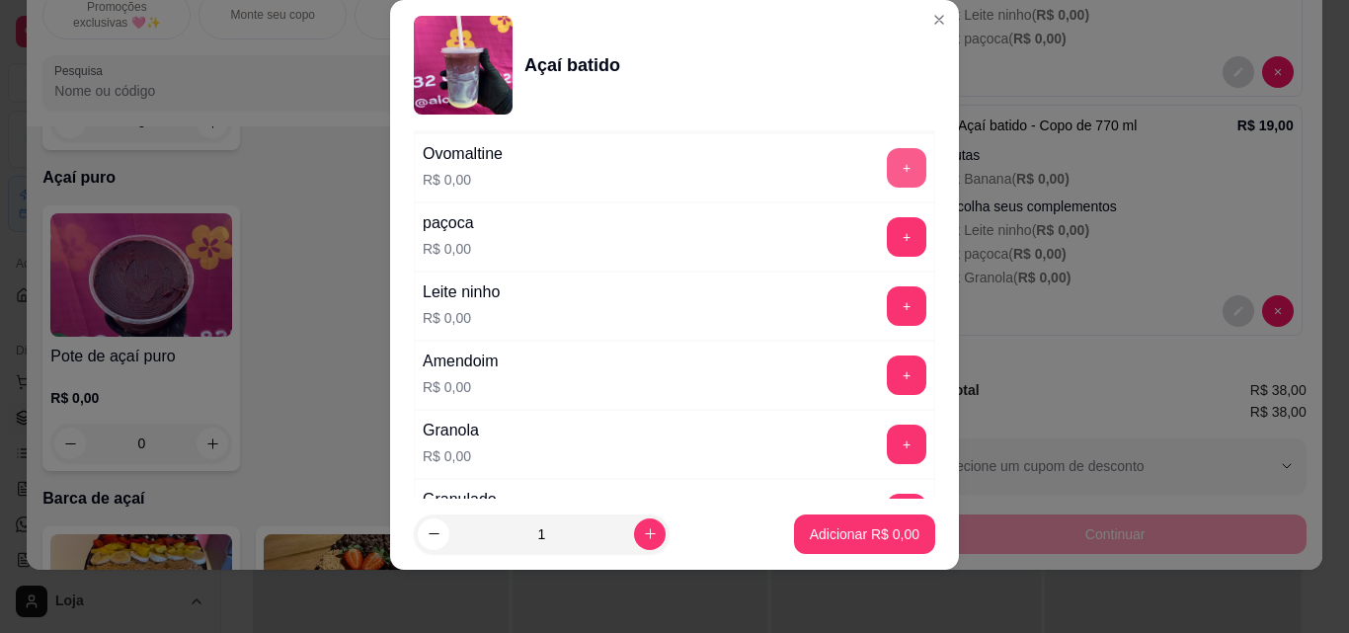
type input "kiwi"
click at [888, 180] on button "+" at bounding box center [907, 168] width 39 height 39
click at [887, 378] on button "+" at bounding box center [907, 376] width 40 height 40
click at [888, 248] on button "+" at bounding box center [907, 237] width 39 height 39
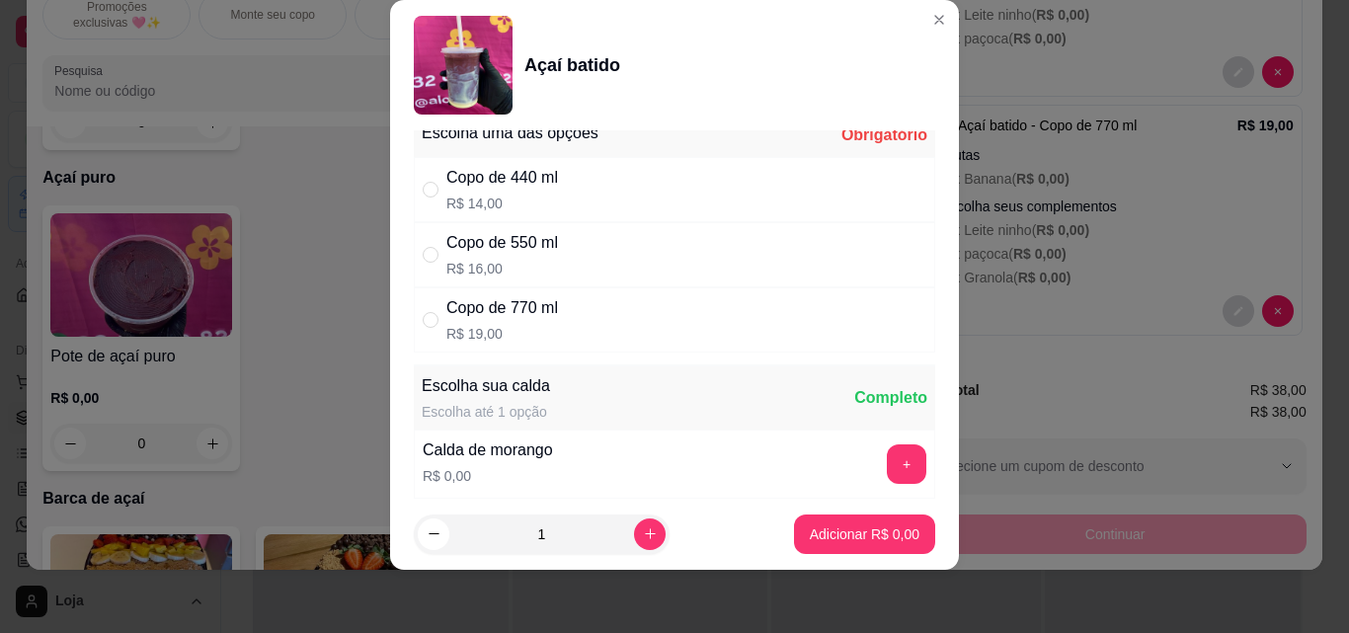
scroll to position [0, 0]
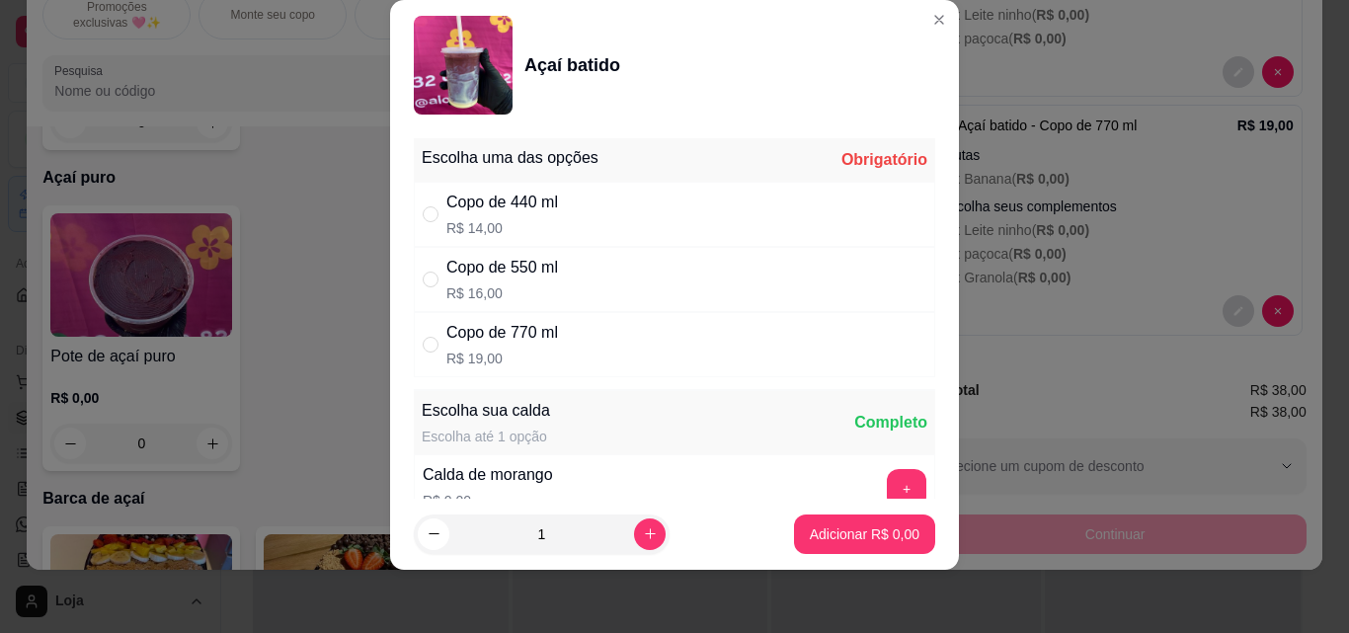
click at [752, 230] on div "Copo de 440 ml R$ 14,00" at bounding box center [674, 214] width 521 height 65
radio input "true"
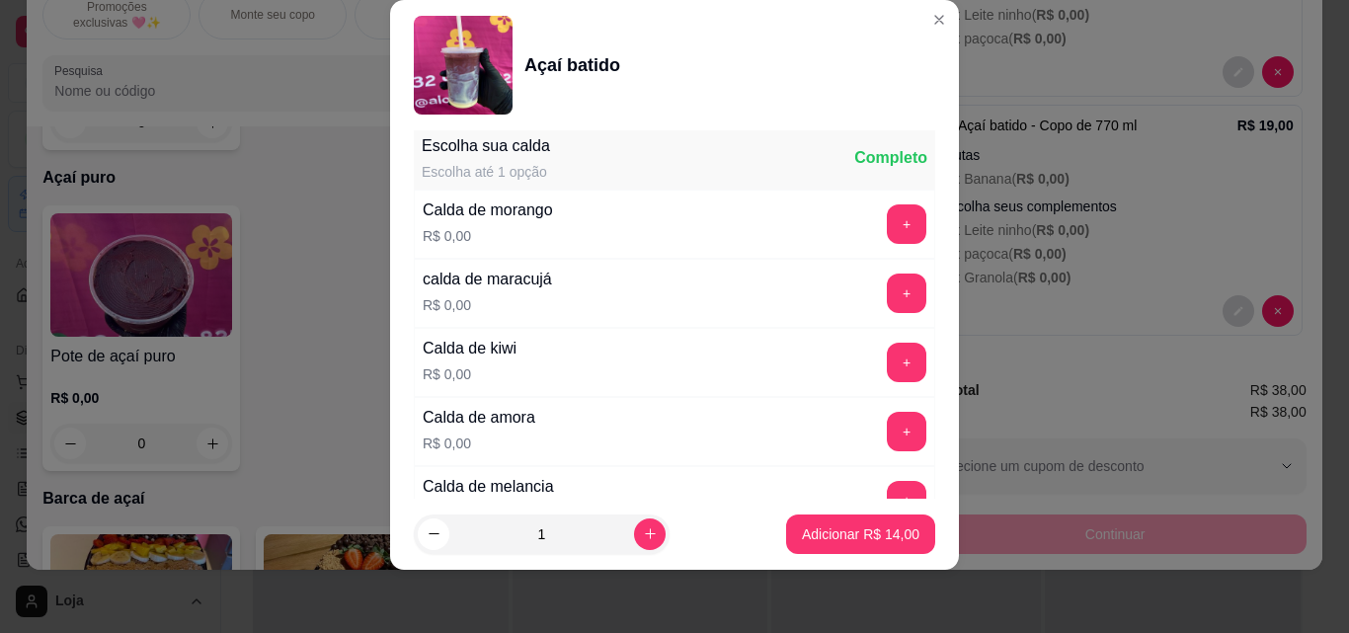
scroll to position [198, 0]
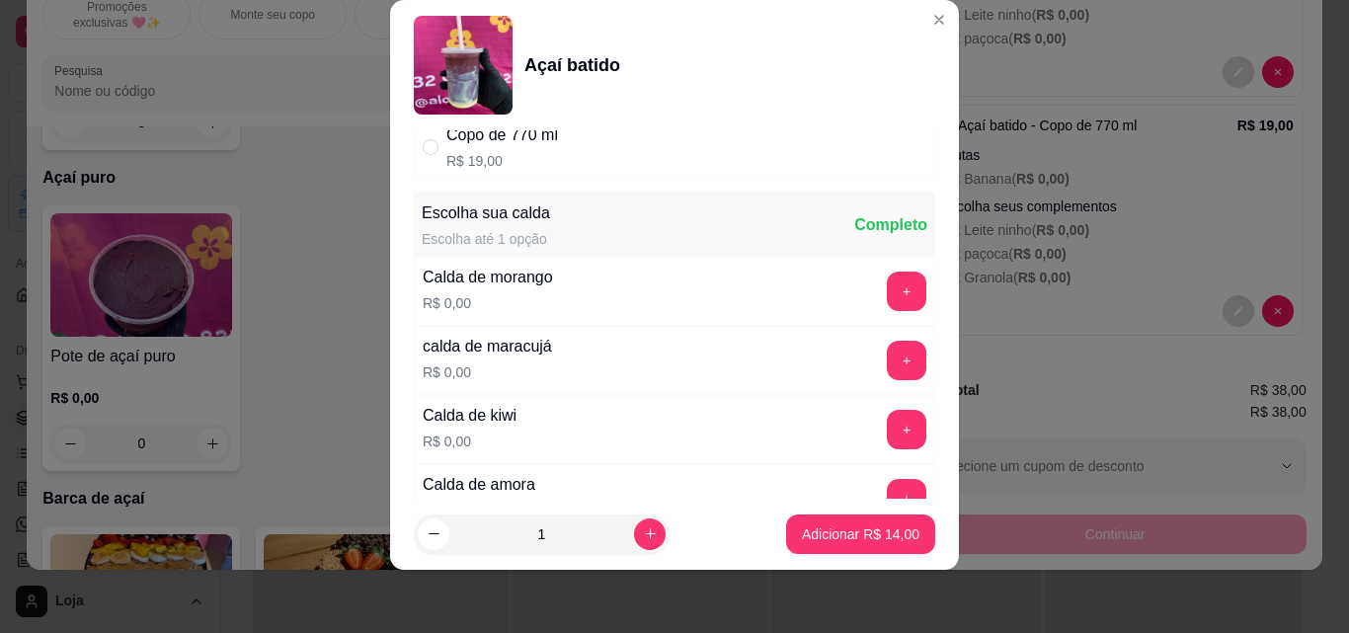
click at [879, 299] on div "+" at bounding box center [906, 292] width 55 height 40
click at [888, 299] on button "+" at bounding box center [907, 292] width 39 height 39
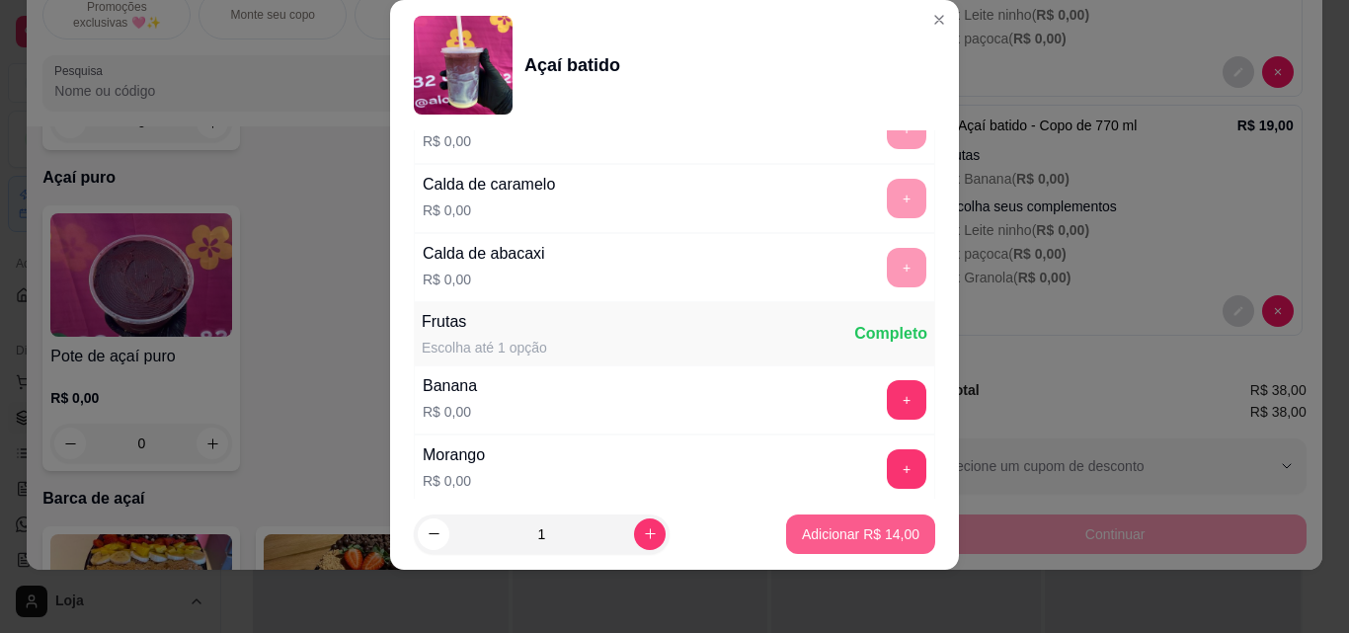
scroll to position [1223, 0]
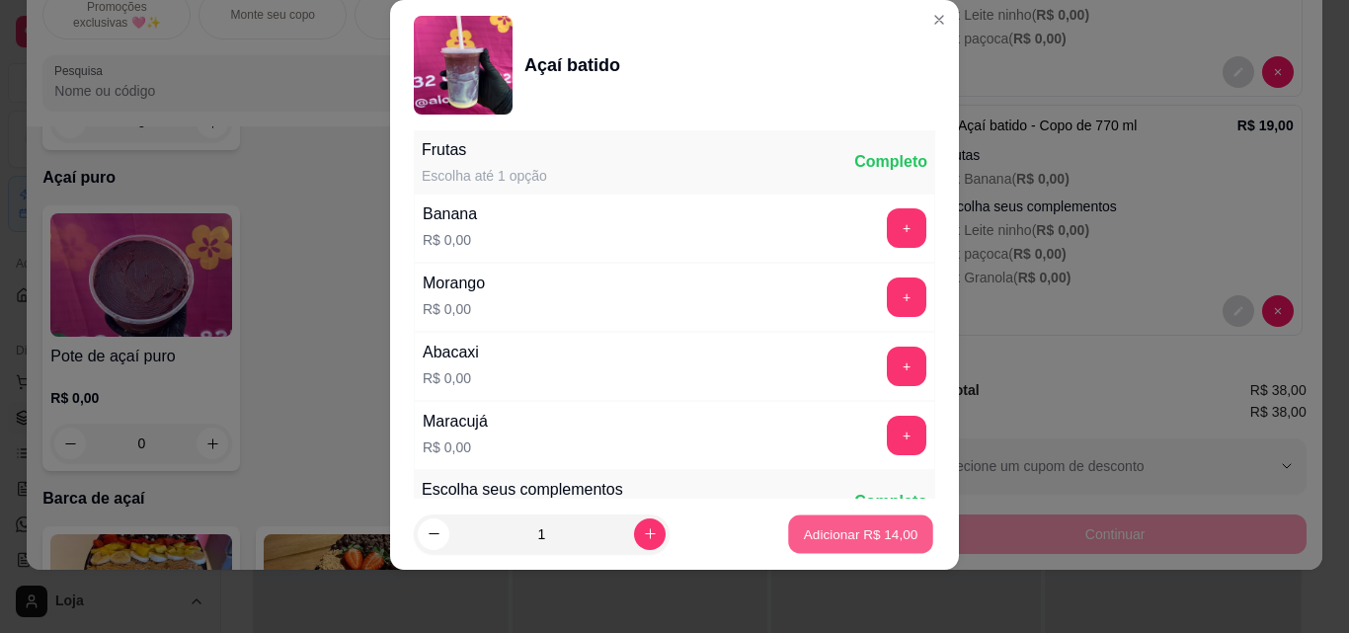
click at [874, 530] on p "Adicionar R$ 14,00" at bounding box center [861, 533] width 115 height 19
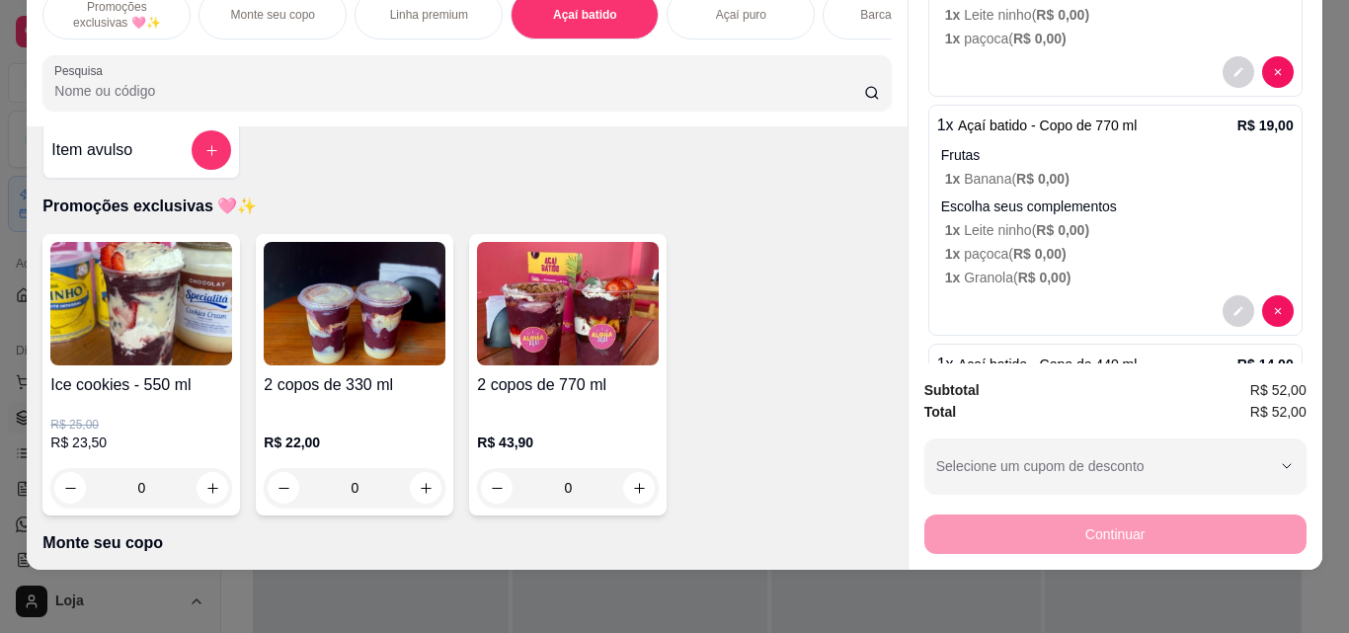
scroll to position [515, 0]
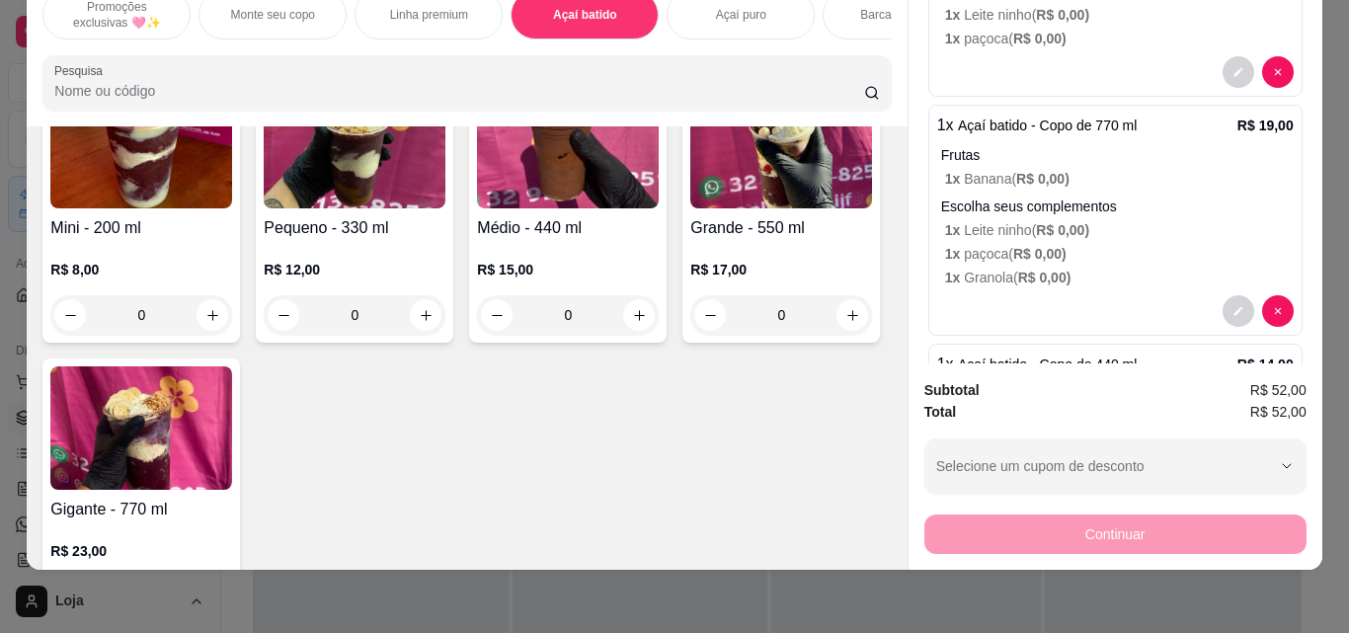
click at [370, 258] on div "R$ 12,00 0" at bounding box center [355, 287] width 182 height 95
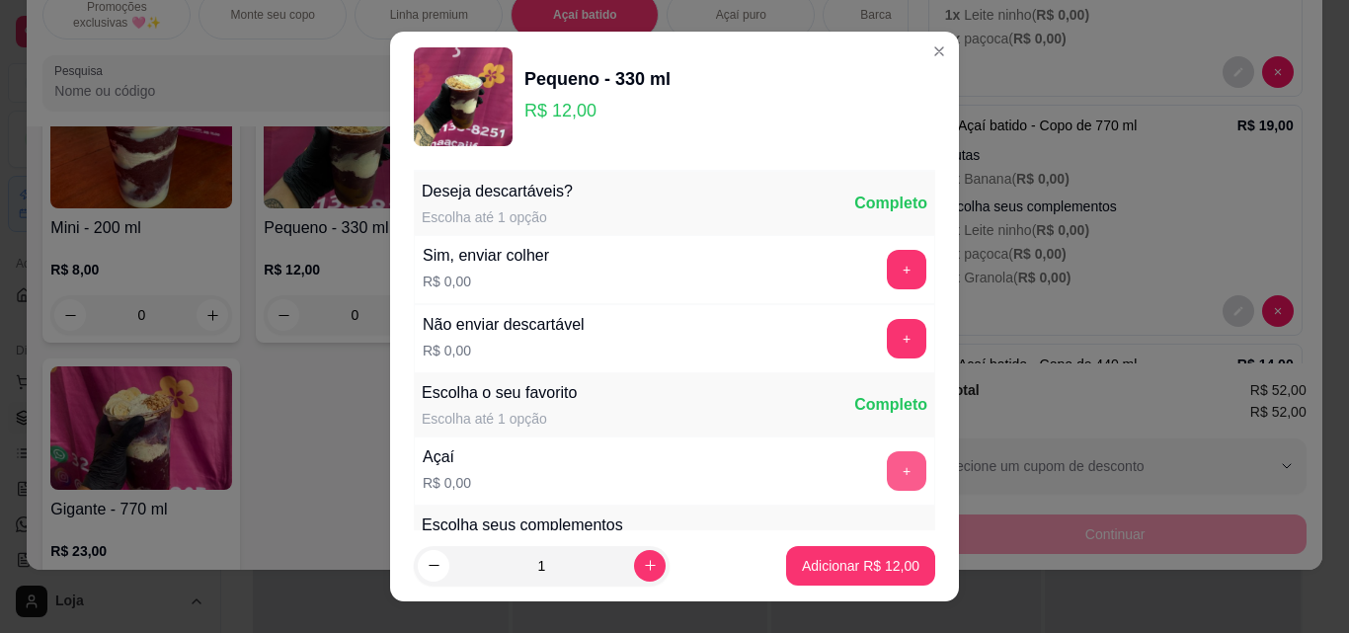
click at [887, 463] on button "+" at bounding box center [907, 471] width 40 height 40
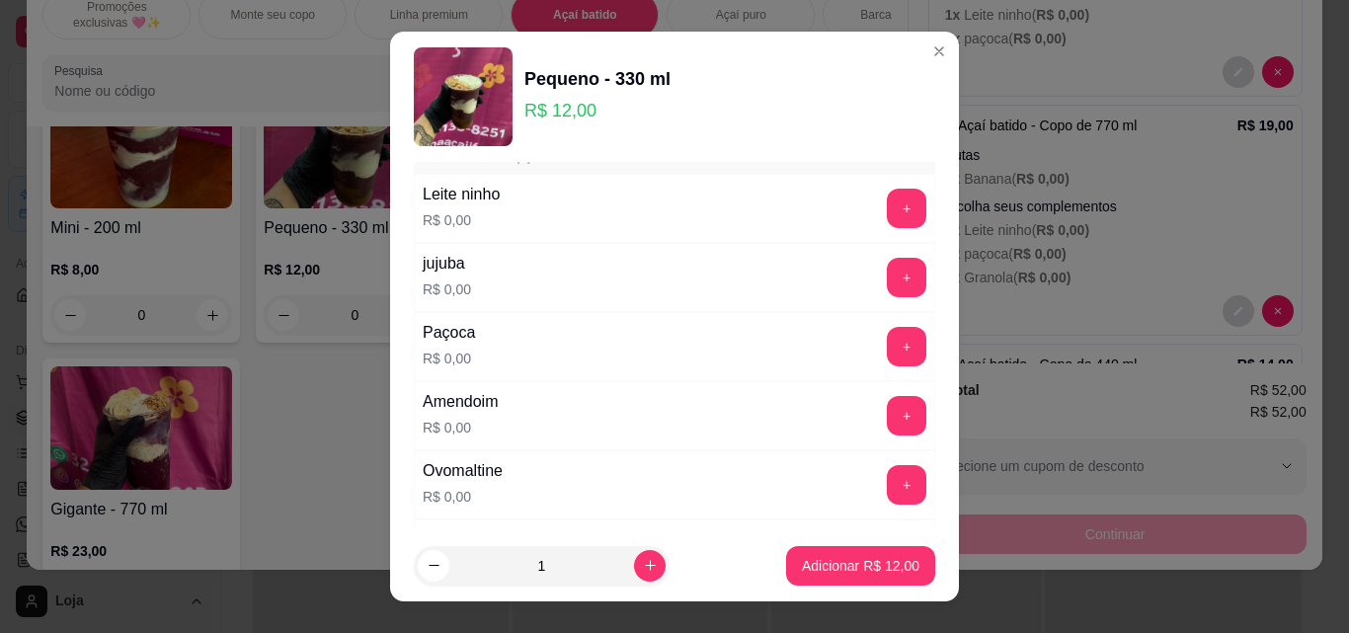
scroll to position [593, 0]
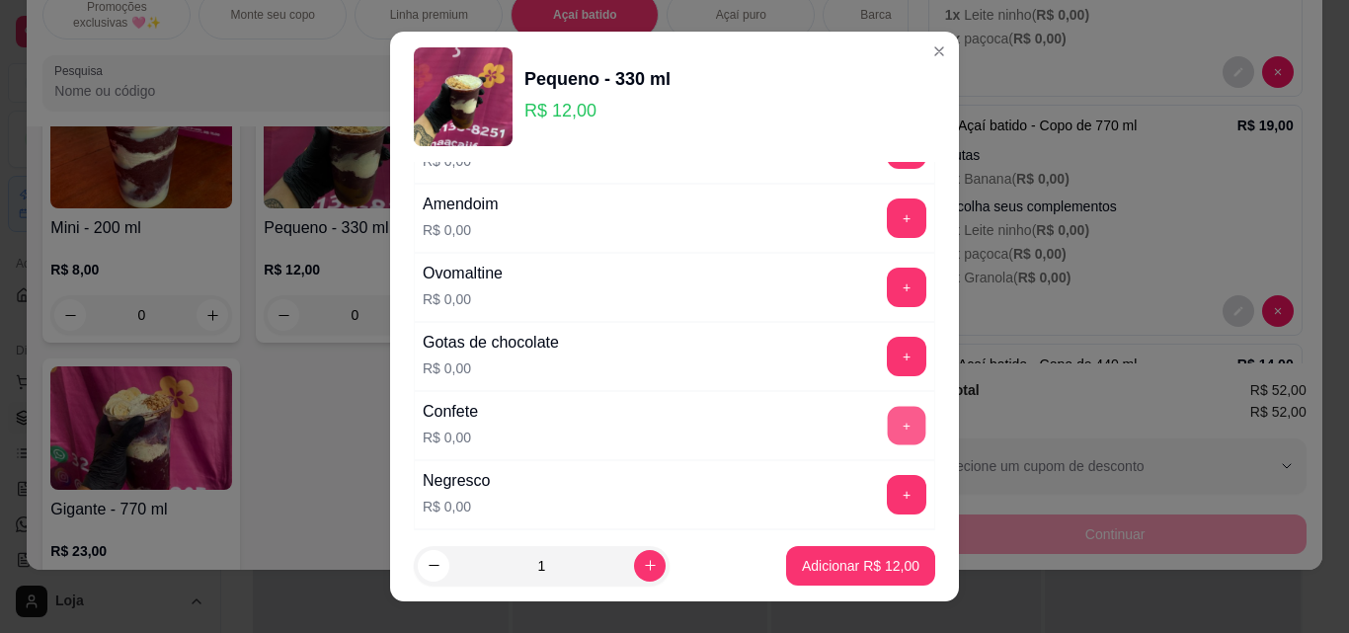
click at [888, 417] on button "+" at bounding box center [907, 426] width 39 height 39
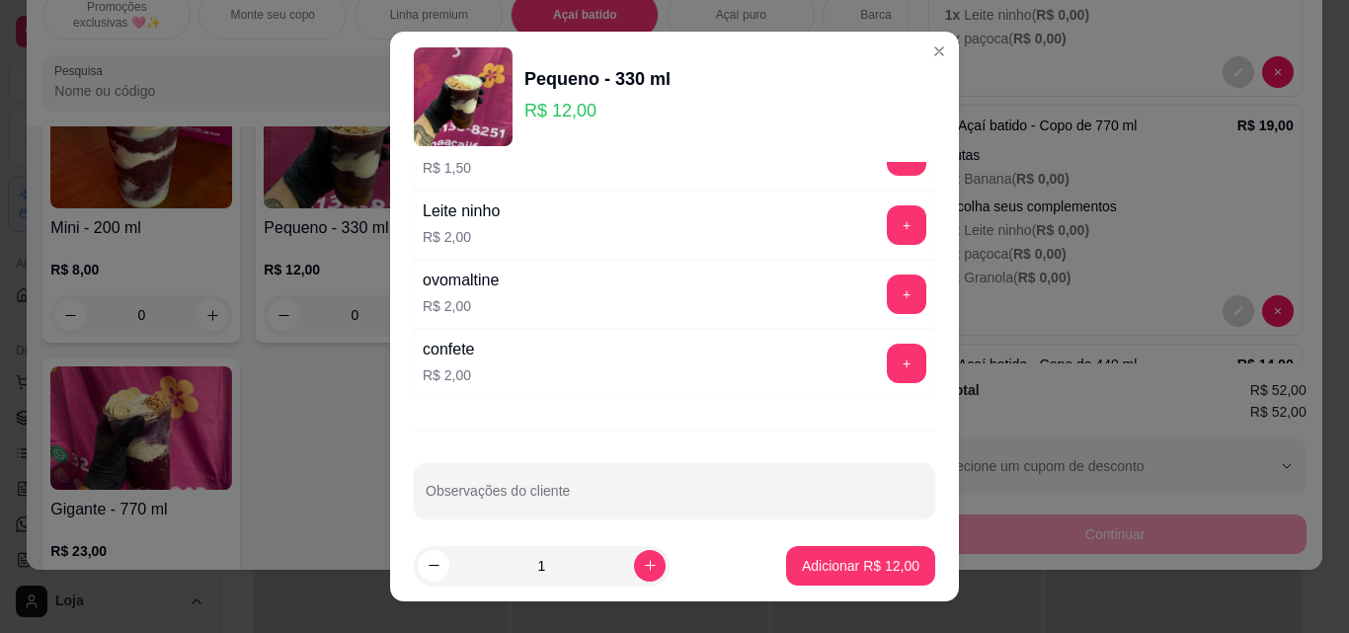
scroll to position [4444, 0]
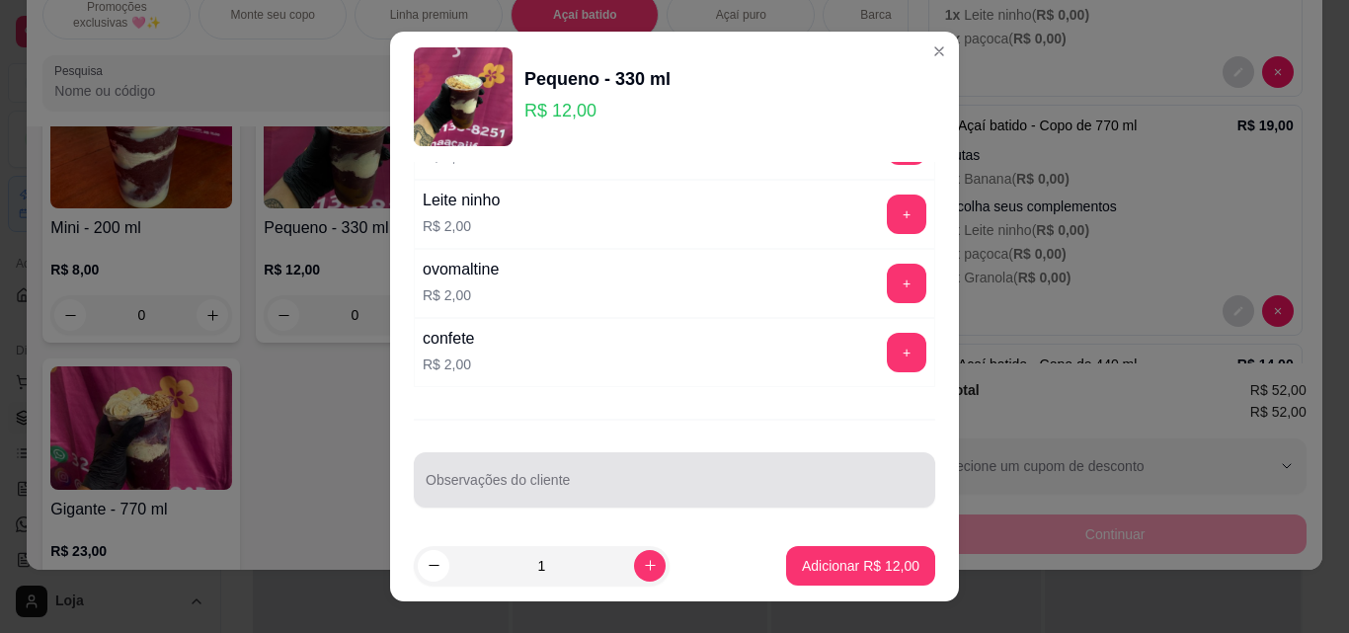
click at [619, 493] on input "Observações do cliente" at bounding box center [675, 488] width 498 height 20
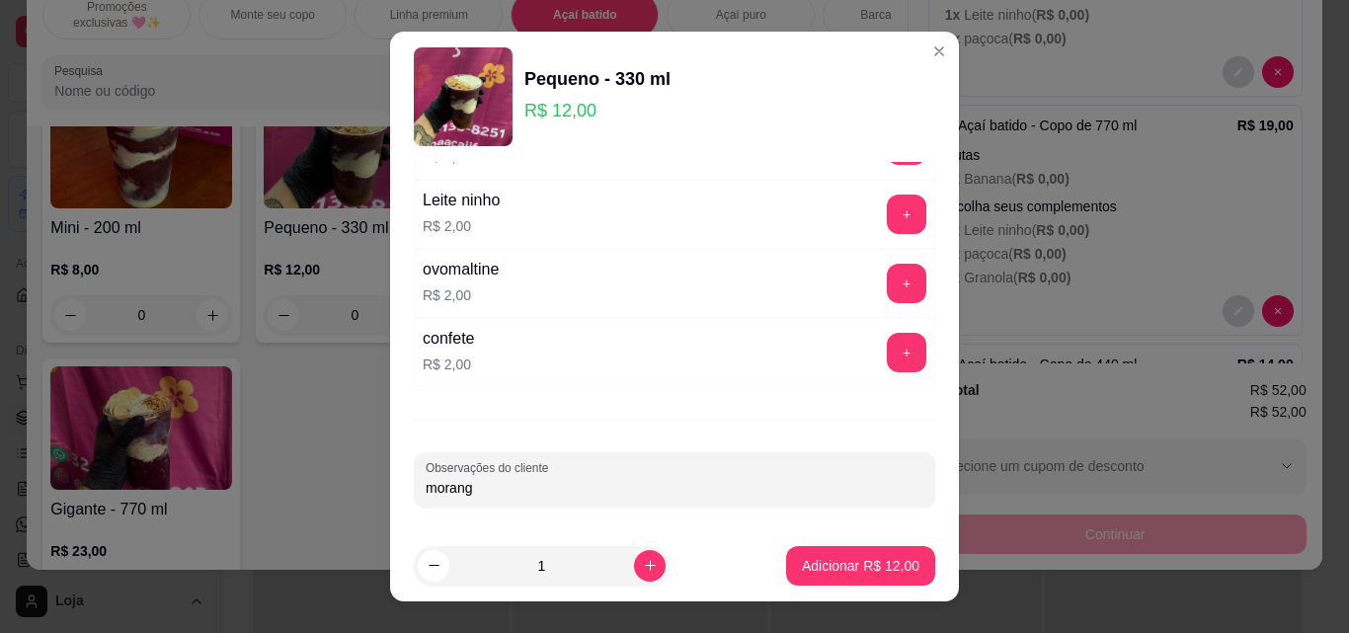
type input "morango"
click at [821, 566] on p "Adicionar R$ 12,00" at bounding box center [861, 566] width 118 height 20
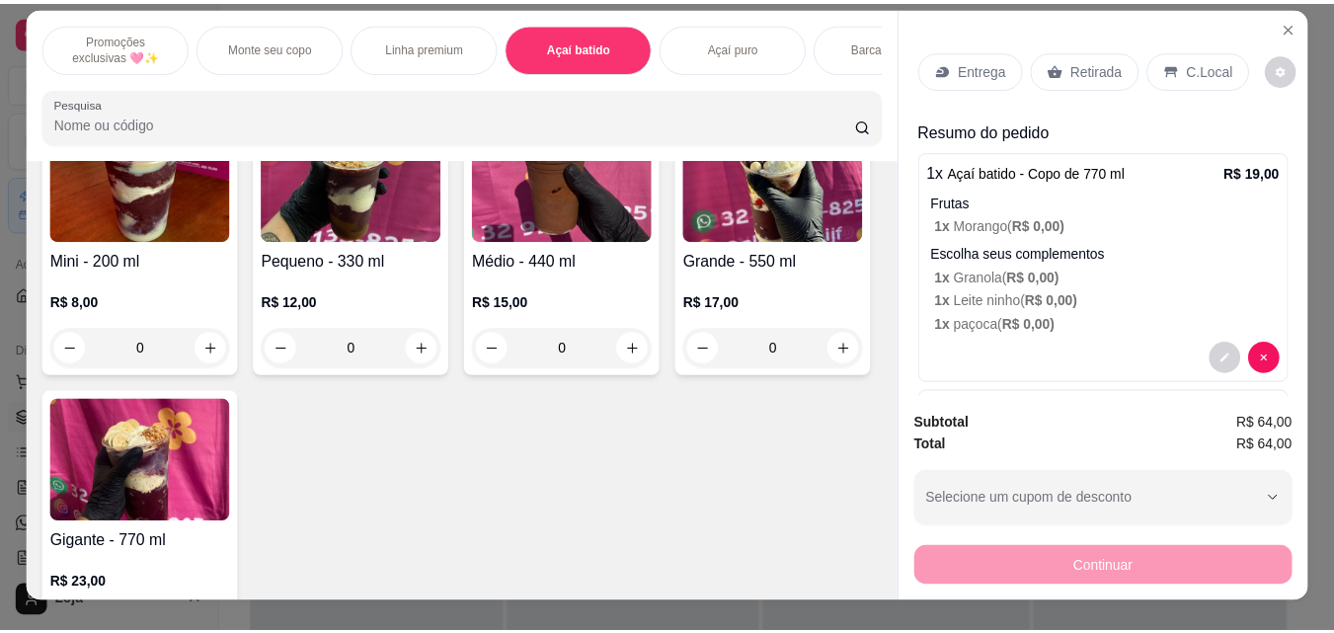
scroll to position [0, 0]
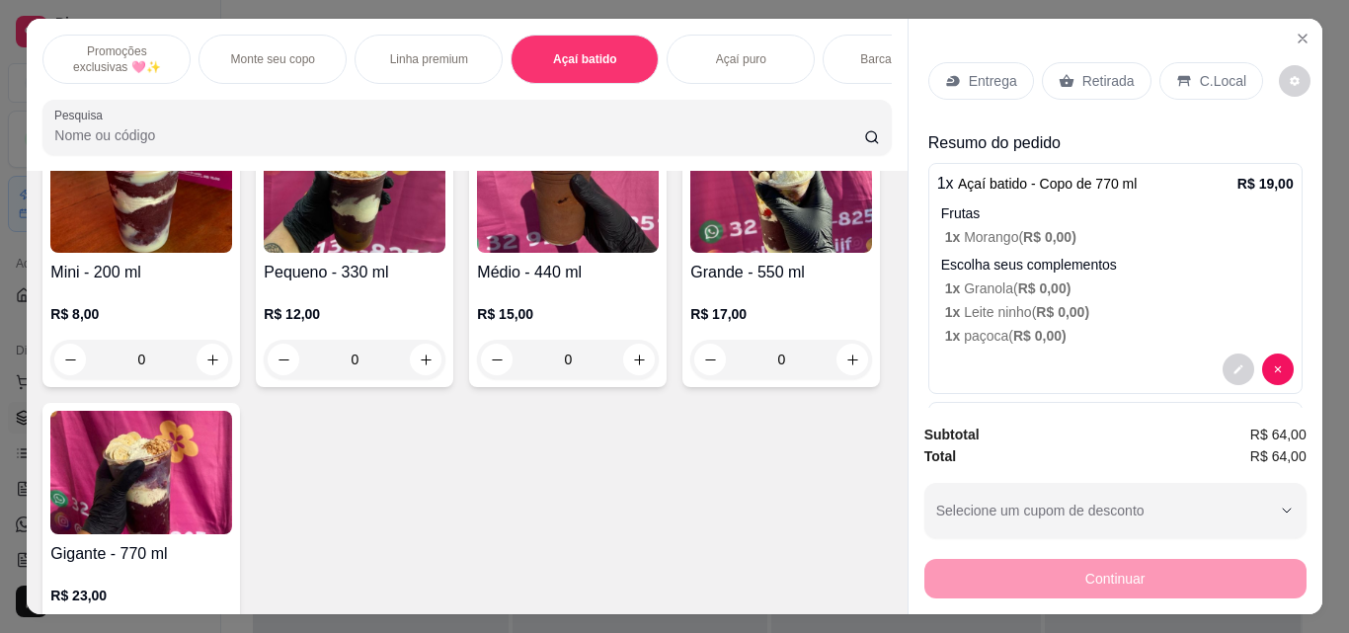
click at [1084, 71] on p "Retirada" at bounding box center [1108, 81] width 52 height 20
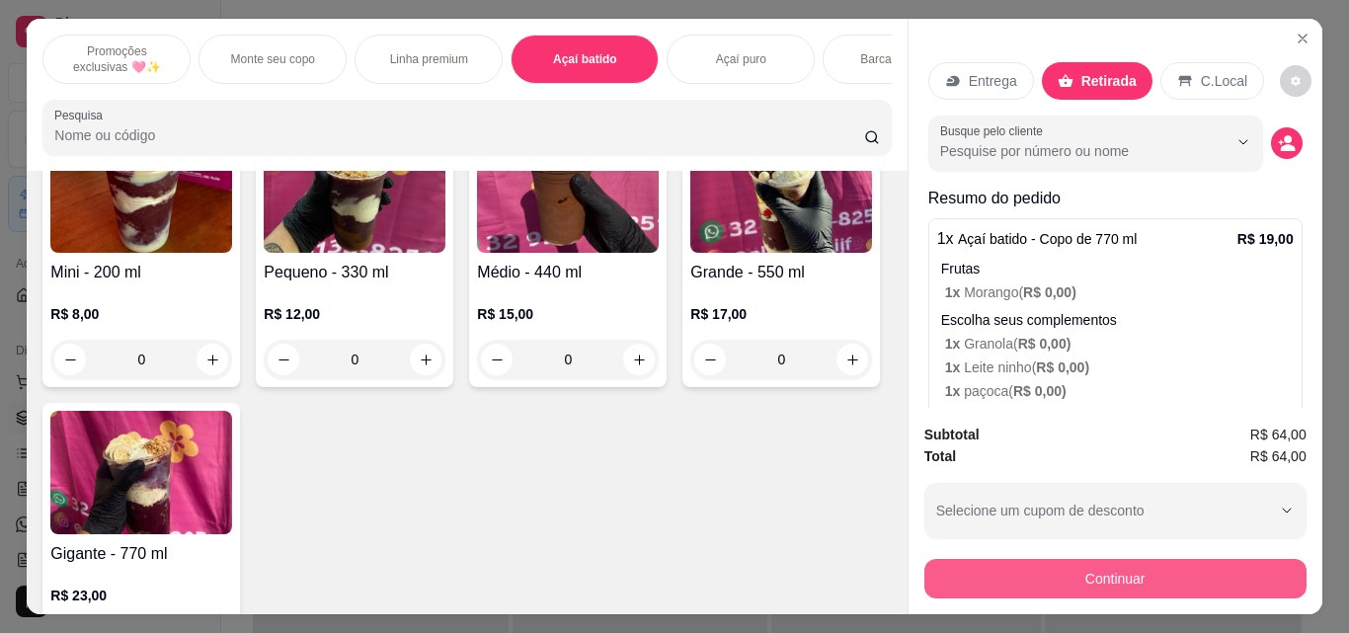
click at [1074, 569] on button "Continuar" at bounding box center [1115, 579] width 382 height 40
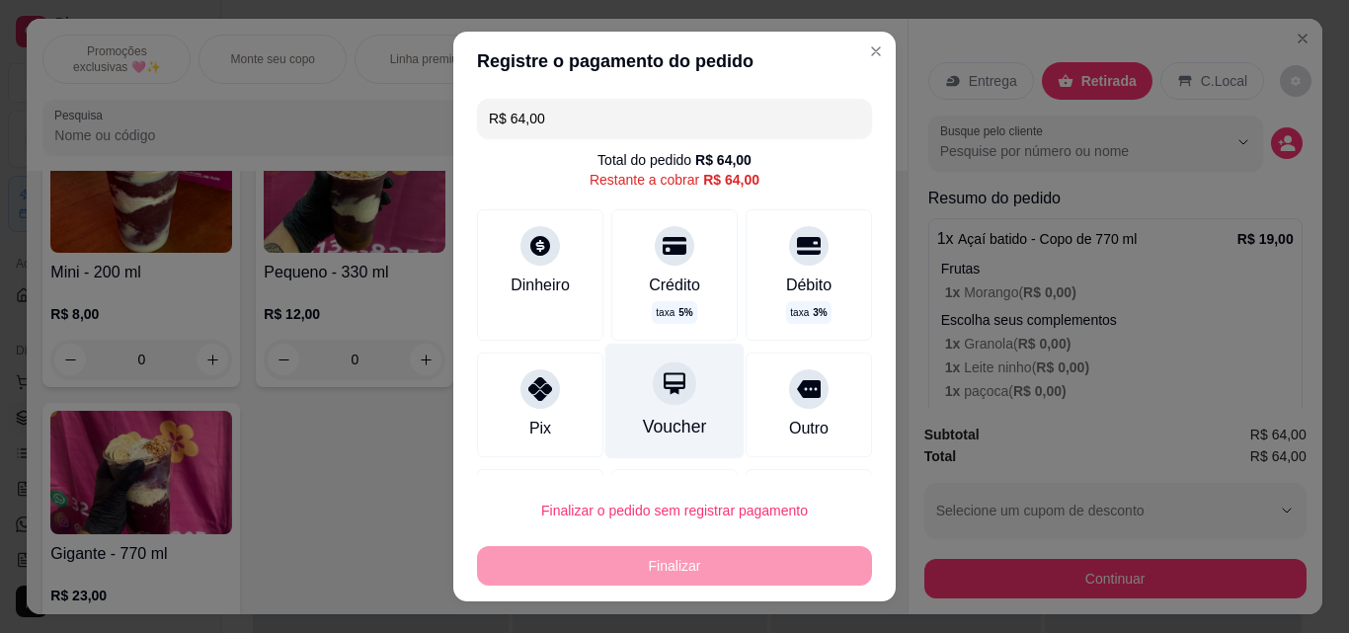
click at [643, 424] on div "Voucher" at bounding box center [675, 427] width 64 height 26
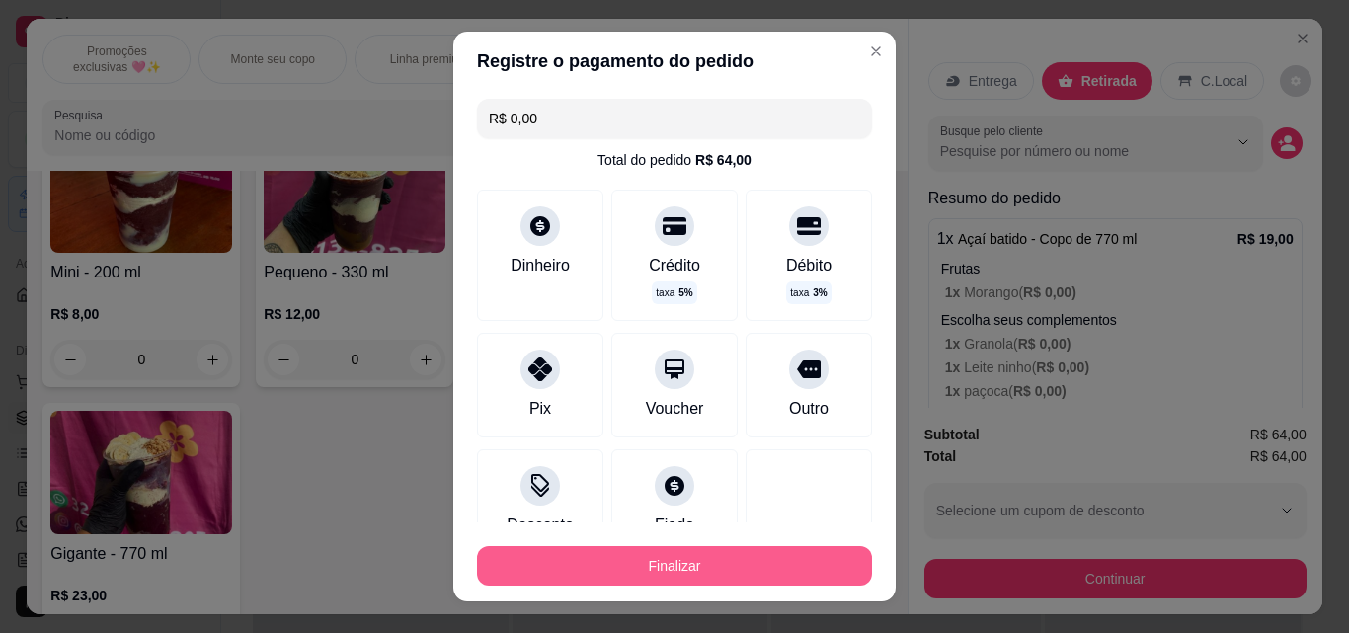
click at [671, 564] on button "Finalizar" at bounding box center [674, 566] width 395 height 40
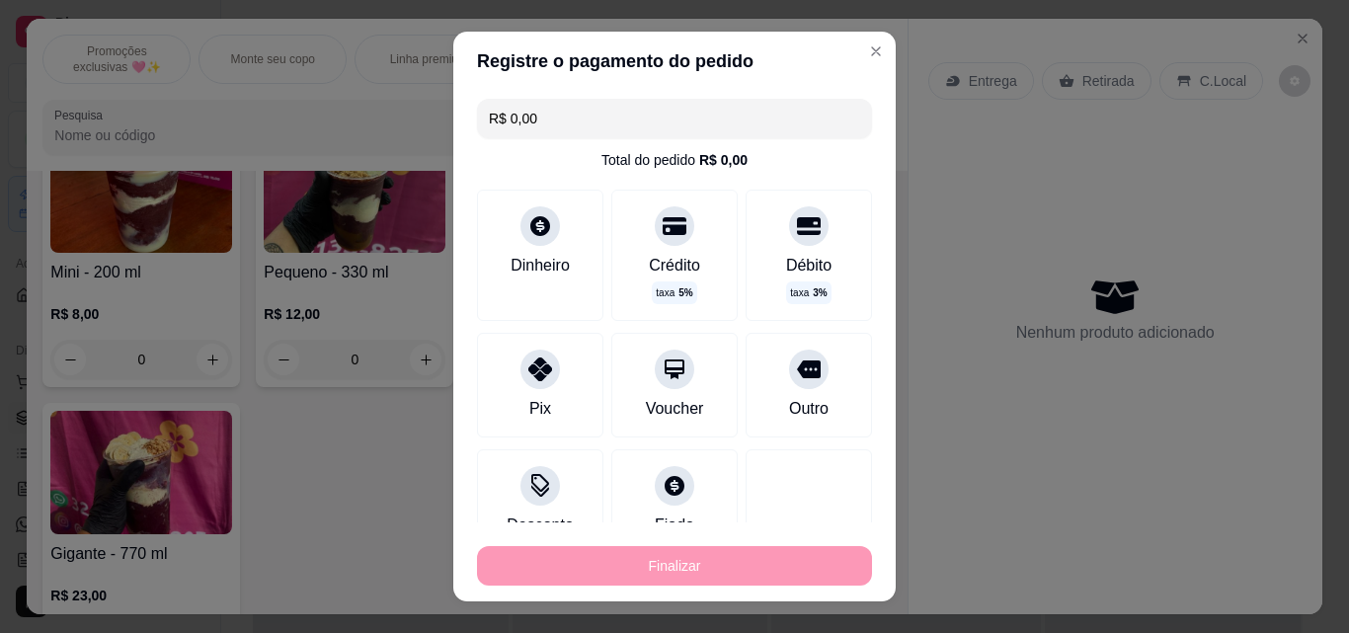
type input "-R$ 64,00"
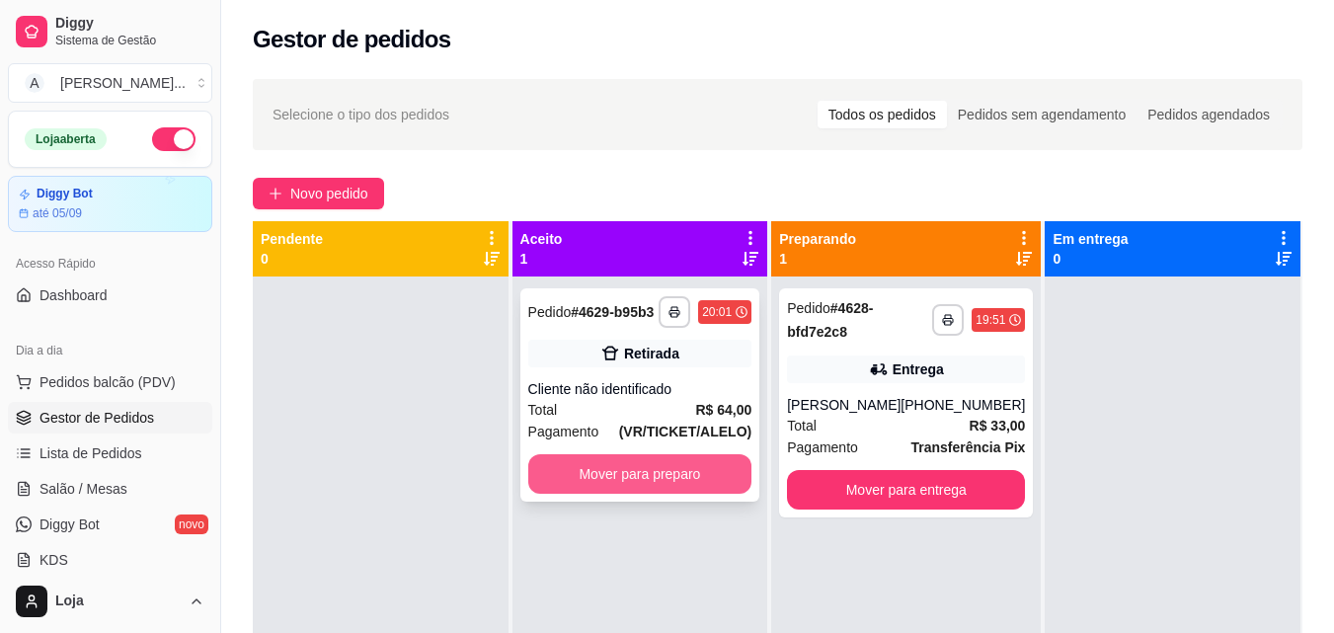
click at [717, 478] on button "Mover para preparo" at bounding box center [640, 474] width 224 height 40
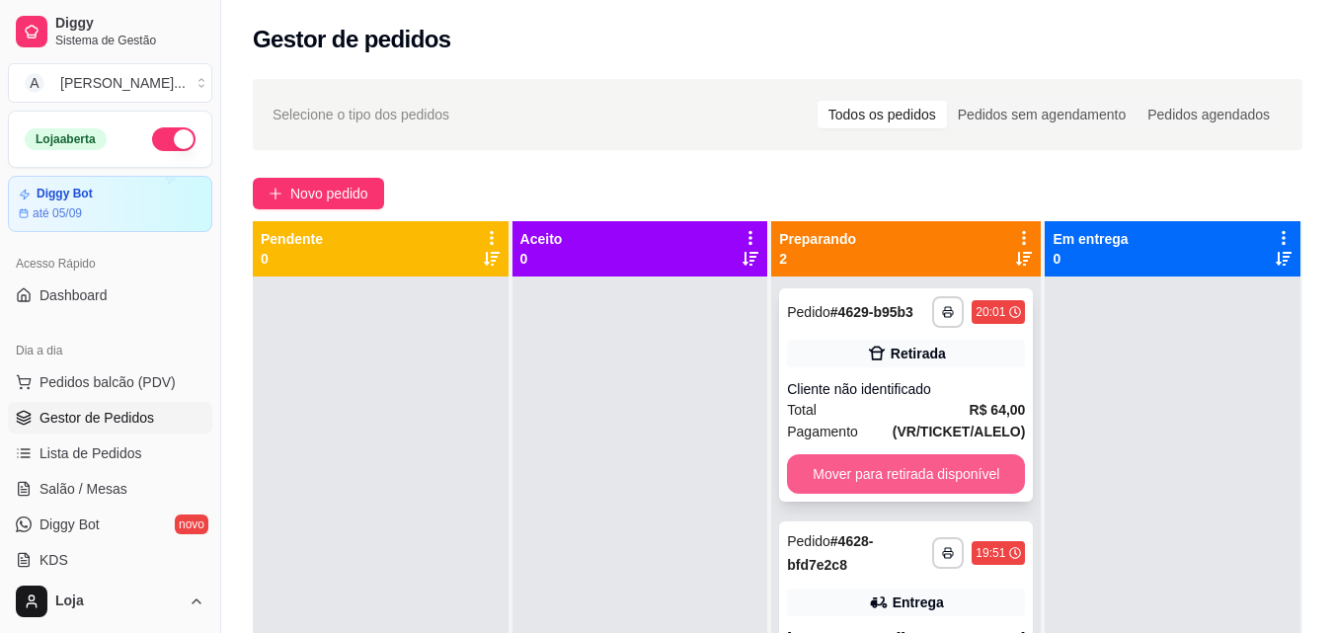
click at [900, 468] on button "Mover para retirada disponível" at bounding box center [906, 474] width 238 height 40
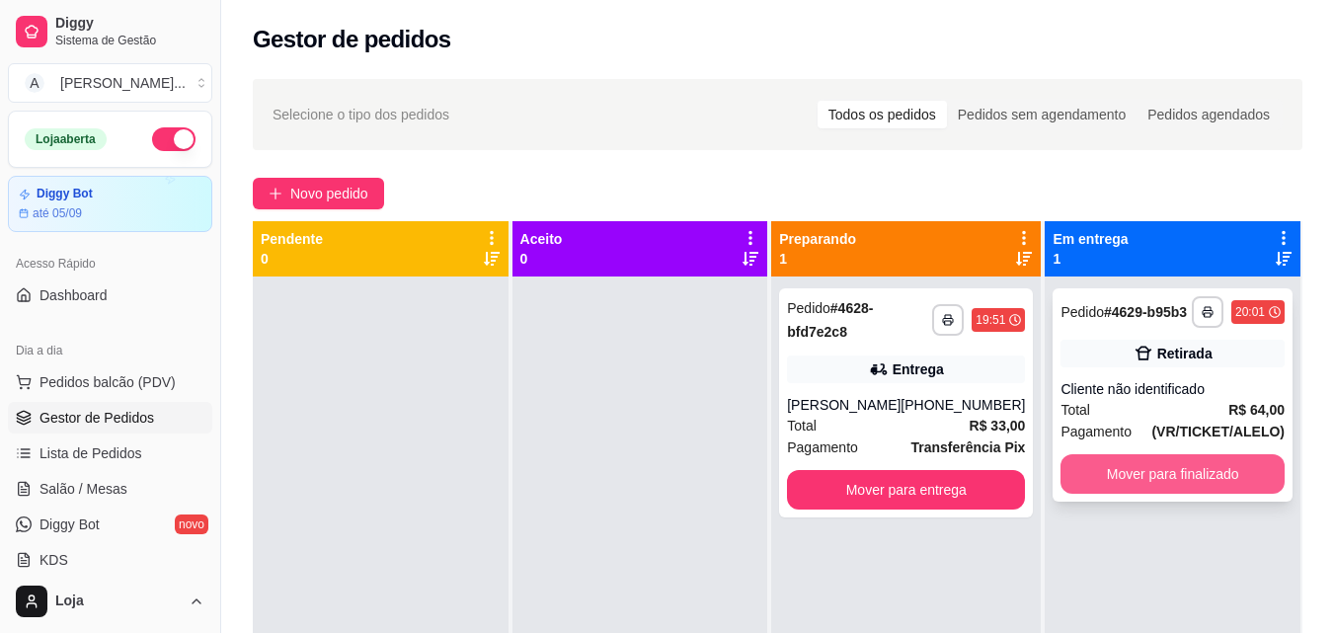
click at [1097, 482] on button "Mover para finalizado" at bounding box center [1173, 474] width 224 height 40
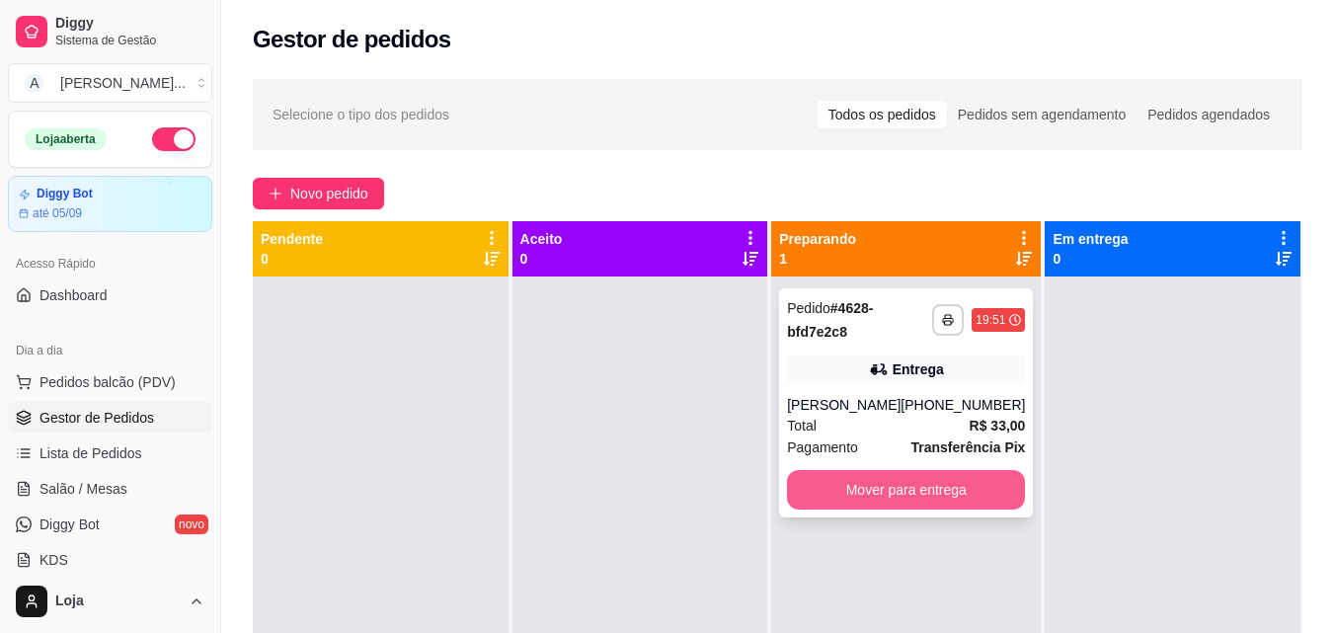
click at [812, 502] on button "Mover para entrega" at bounding box center [906, 490] width 238 height 40
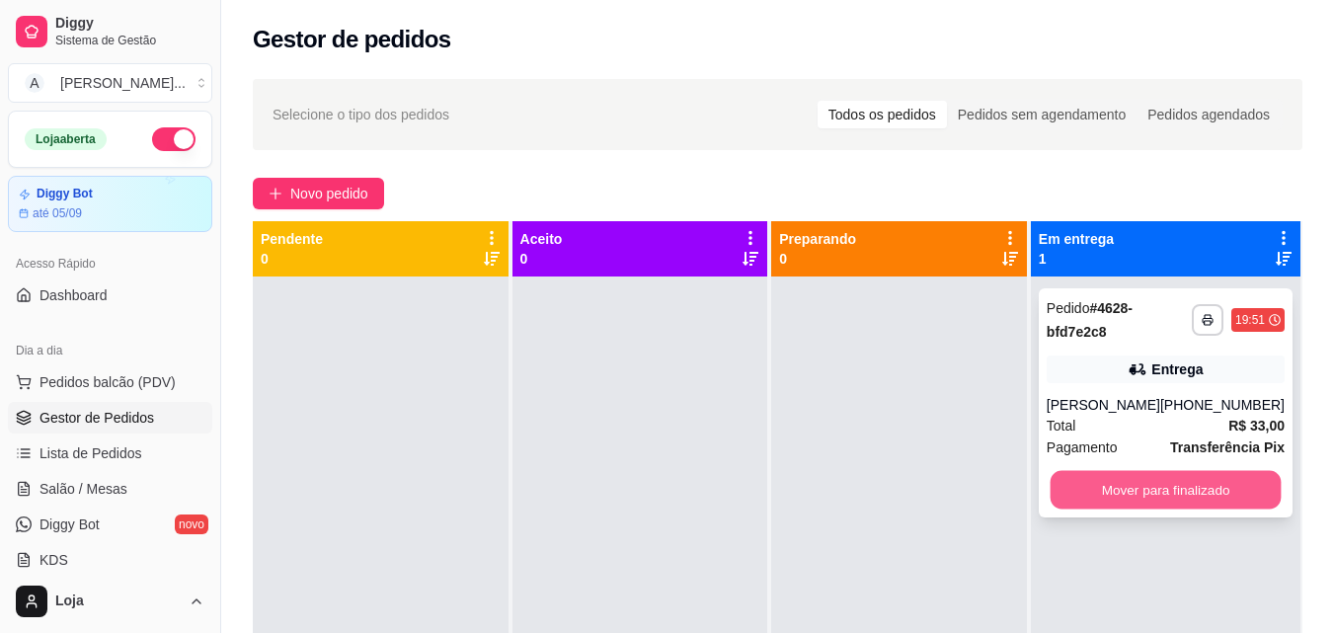
click at [1073, 480] on button "Mover para finalizado" at bounding box center [1165, 490] width 231 height 39
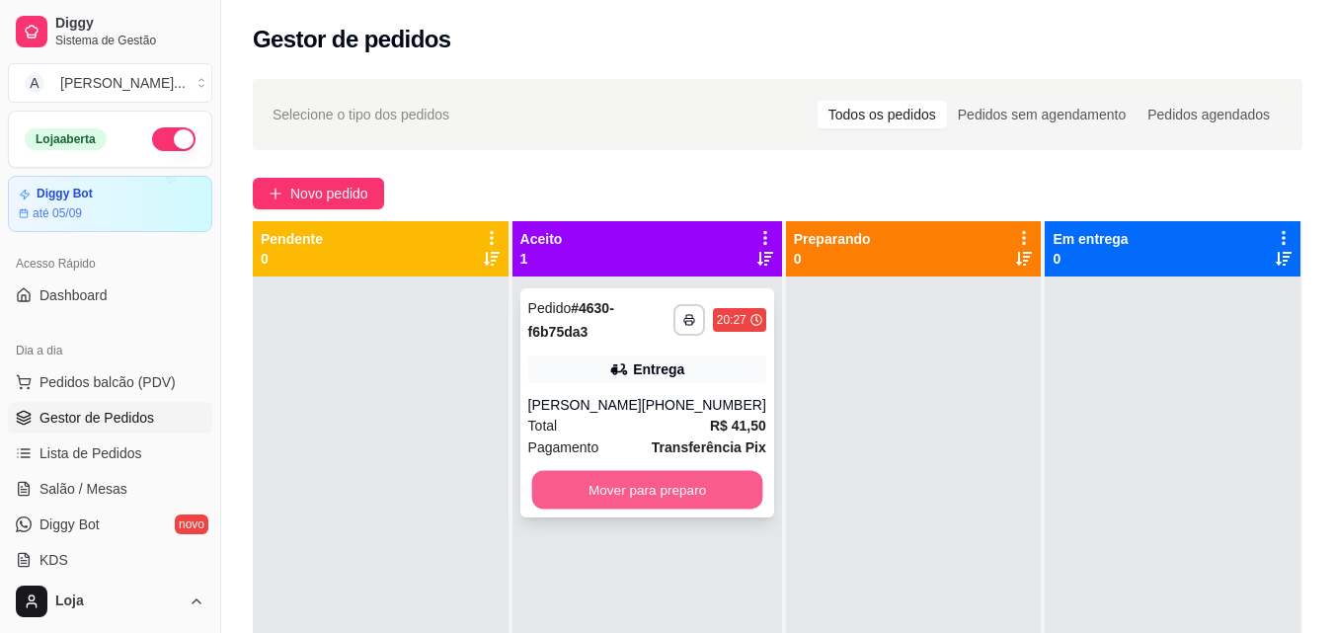
click at [587, 497] on button "Mover para preparo" at bounding box center [646, 490] width 231 height 39
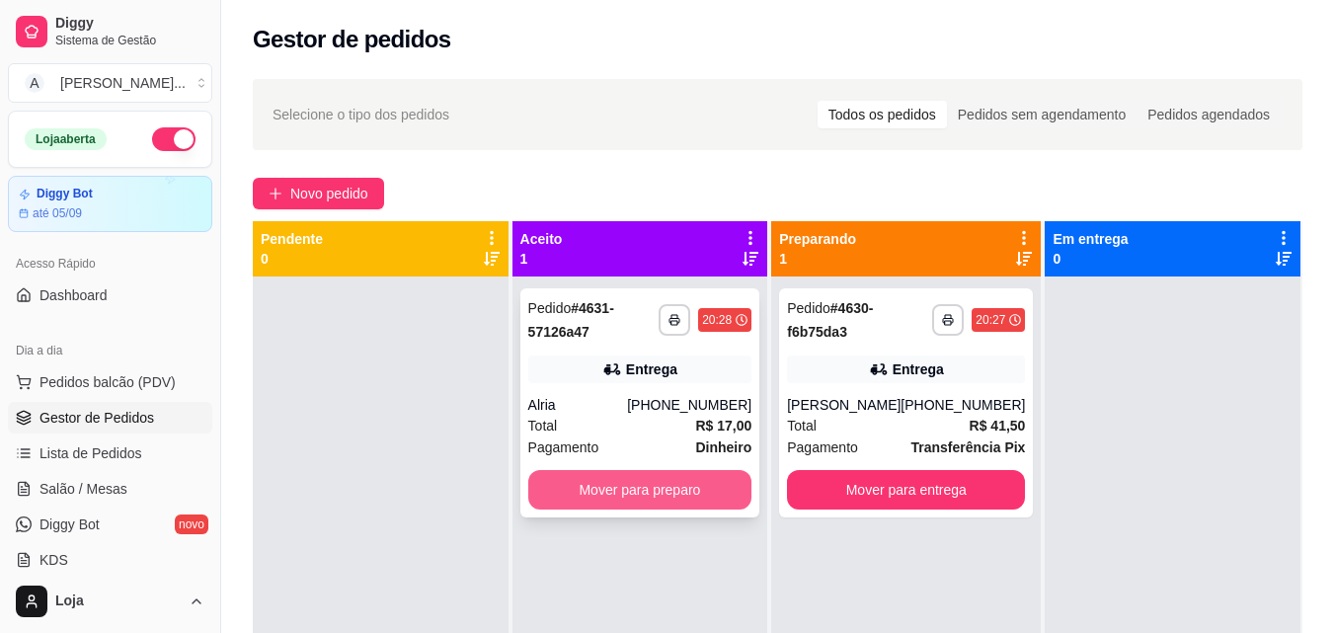
click at [667, 496] on button "Mover para preparo" at bounding box center [640, 490] width 224 height 40
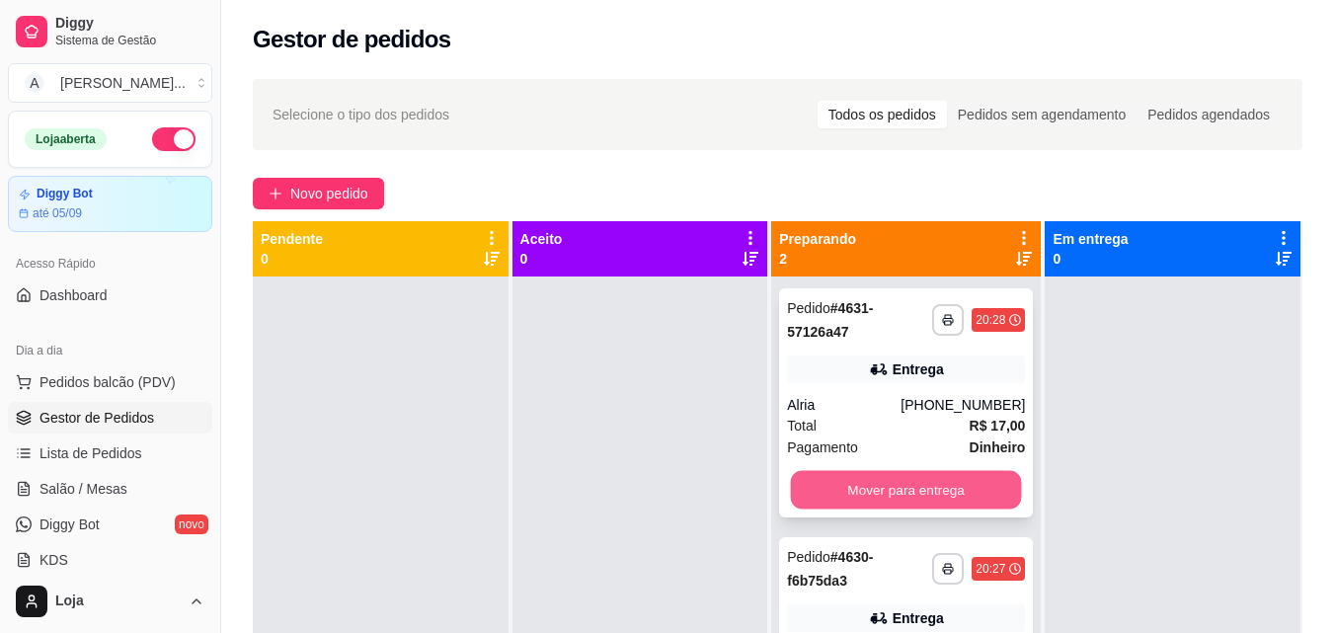
click at [853, 492] on button "Mover para entrega" at bounding box center [906, 490] width 231 height 39
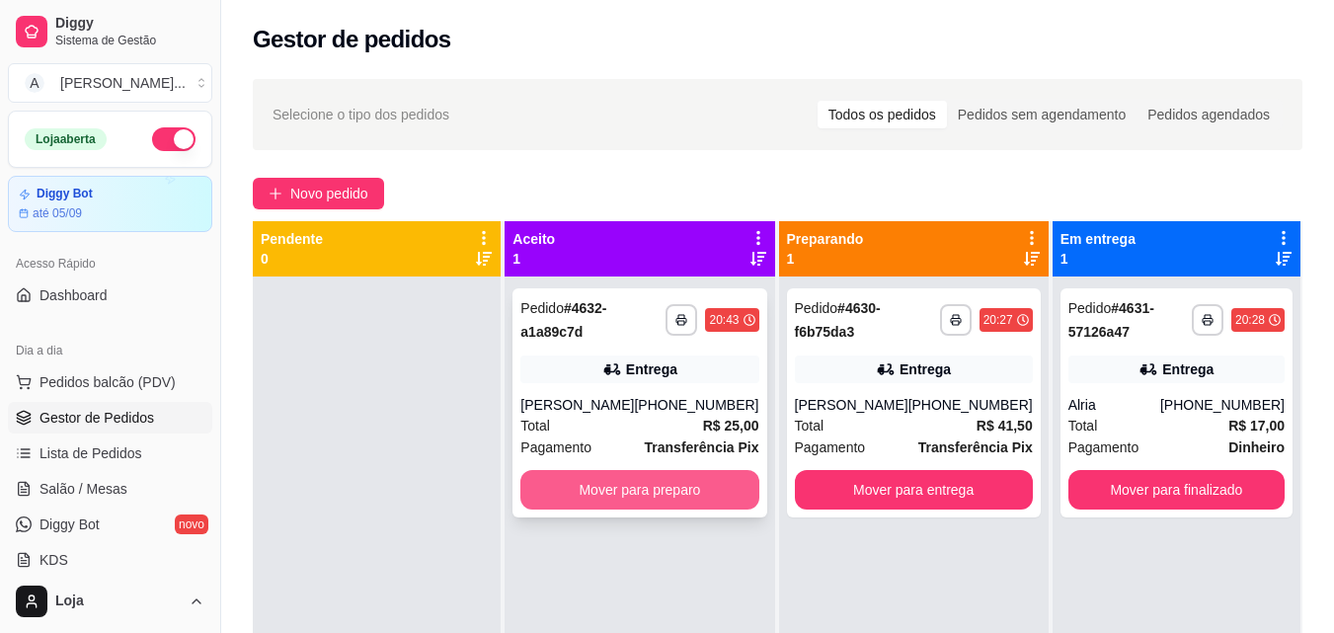
click at [735, 488] on button "Mover para preparo" at bounding box center [639, 490] width 238 height 40
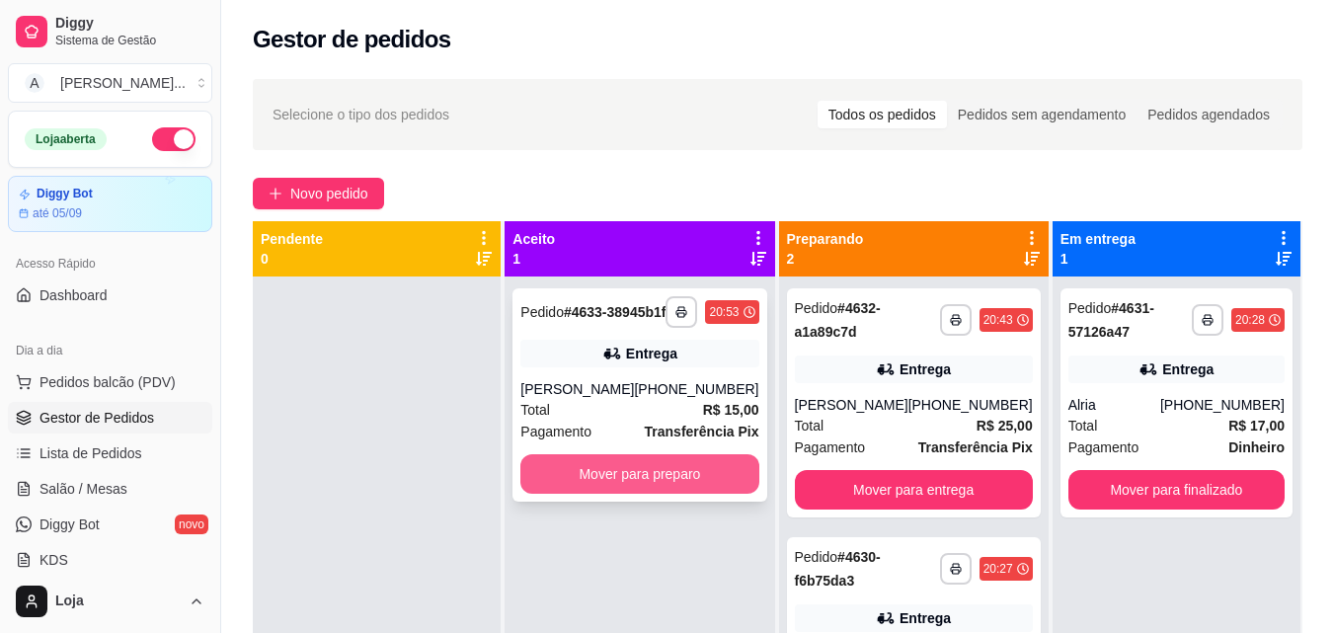
click at [654, 480] on button "Mover para preparo" at bounding box center [639, 474] width 238 height 40
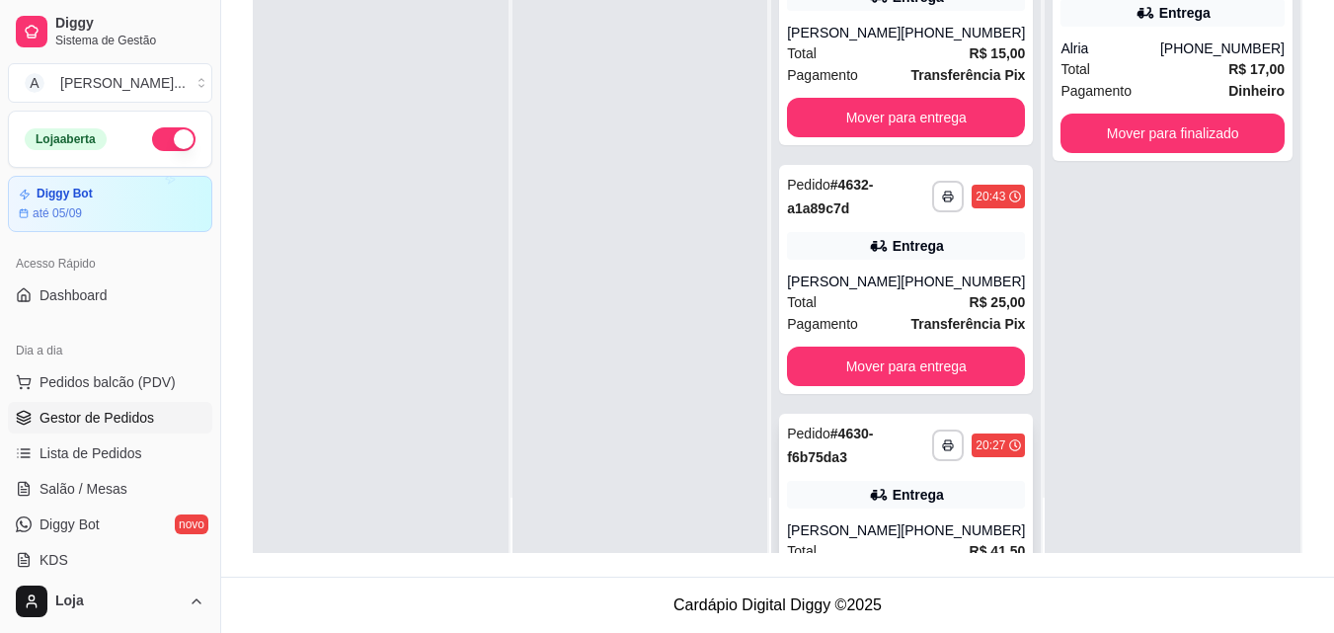
click at [890, 488] on div "**********" at bounding box center [906, 528] width 254 height 229
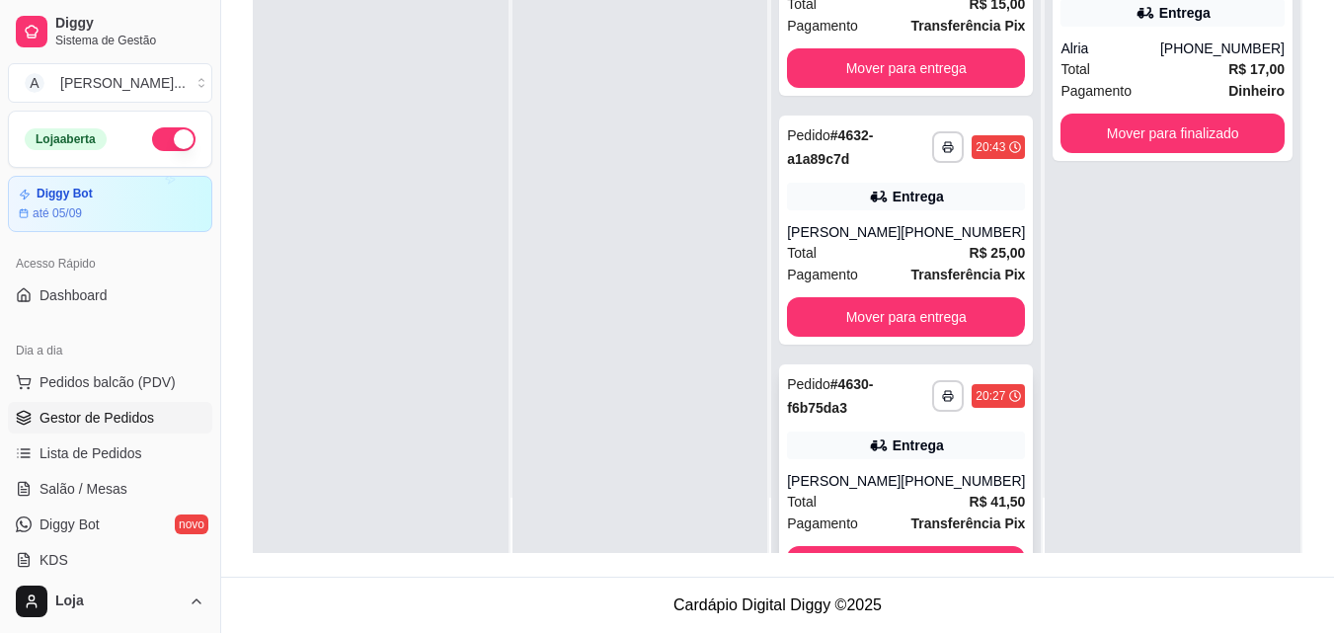
scroll to position [133, 0]
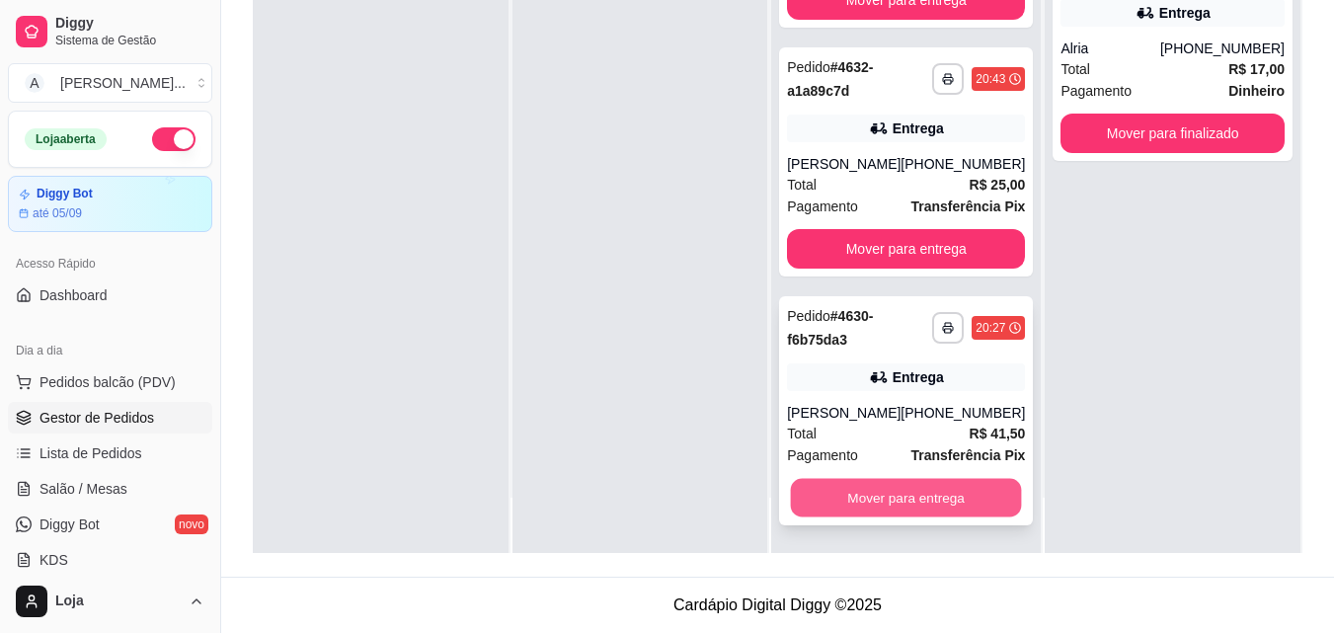
click at [954, 488] on button "Mover para entrega" at bounding box center [906, 498] width 231 height 39
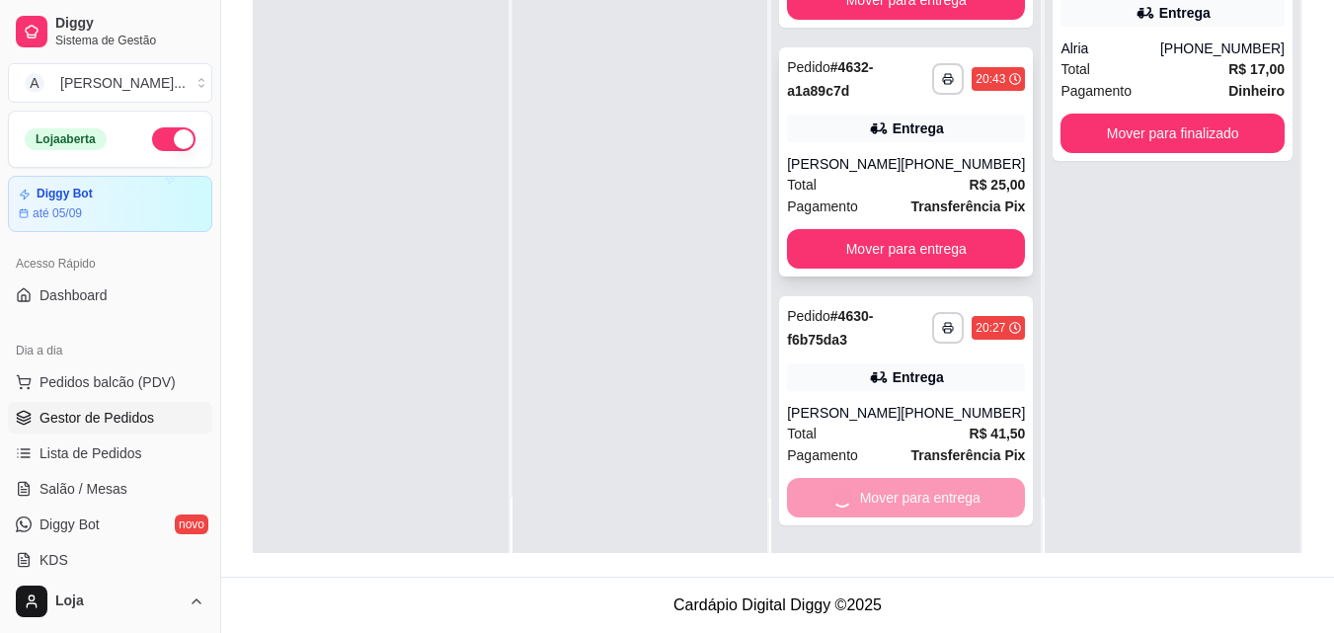
scroll to position [0, 0]
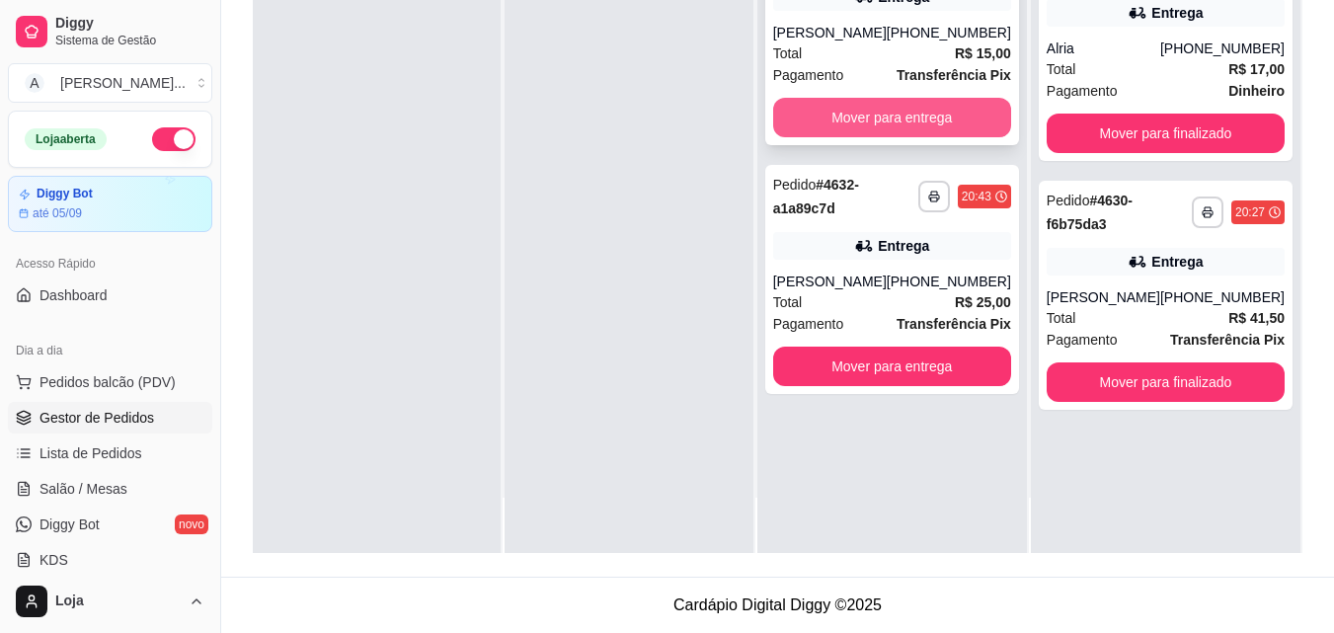
click at [861, 131] on button "Mover para entrega" at bounding box center [892, 118] width 238 height 40
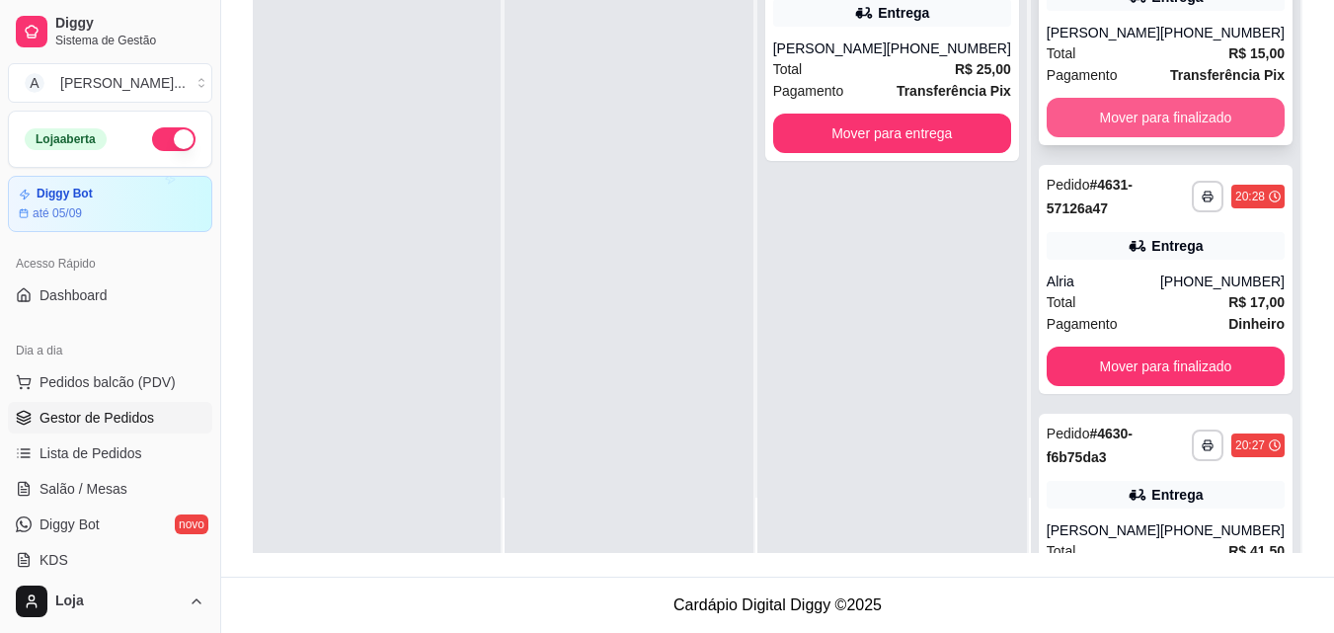
click at [1114, 123] on button "Mover para finalizado" at bounding box center [1166, 118] width 238 height 40
click at [1114, 123] on button "Mover para finalizado" at bounding box center [1165, 118] width 231 height 39
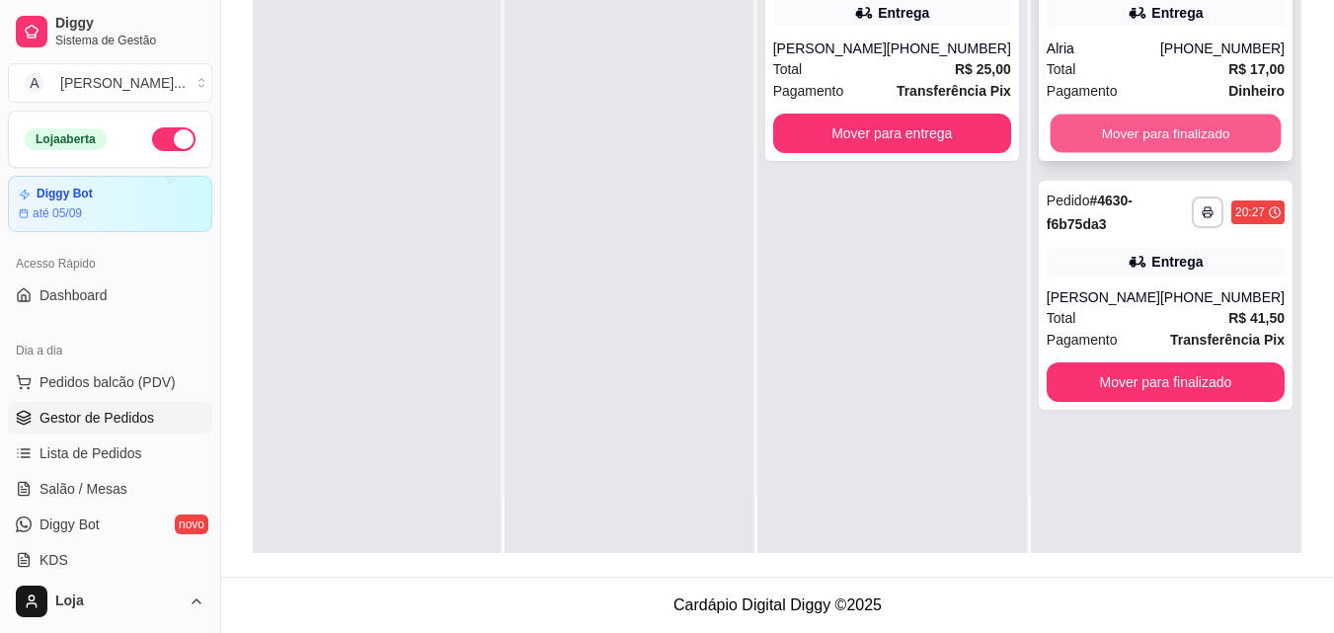
click at [1120, 126] on button "Mover para finalizado" at bounding box center [1165, 134] width 231 height 39
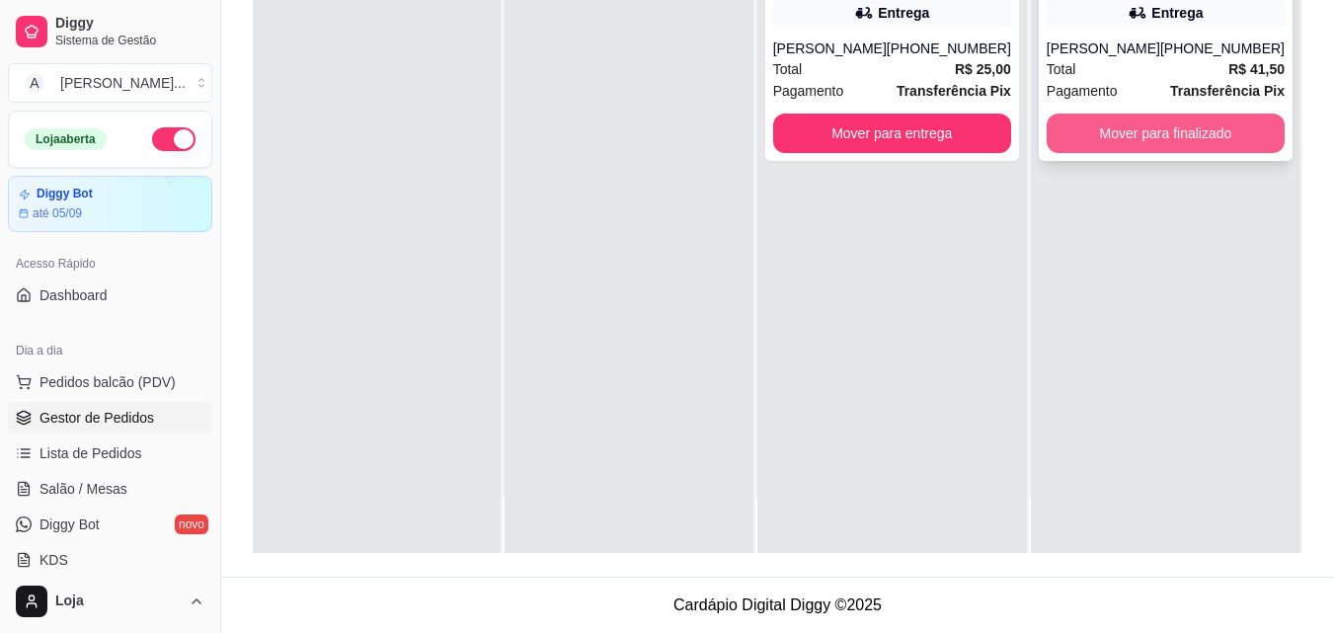
click at [1121, 126] on button "Mover para finalizado" at bounding box center [1166, 134] width 238 height 40
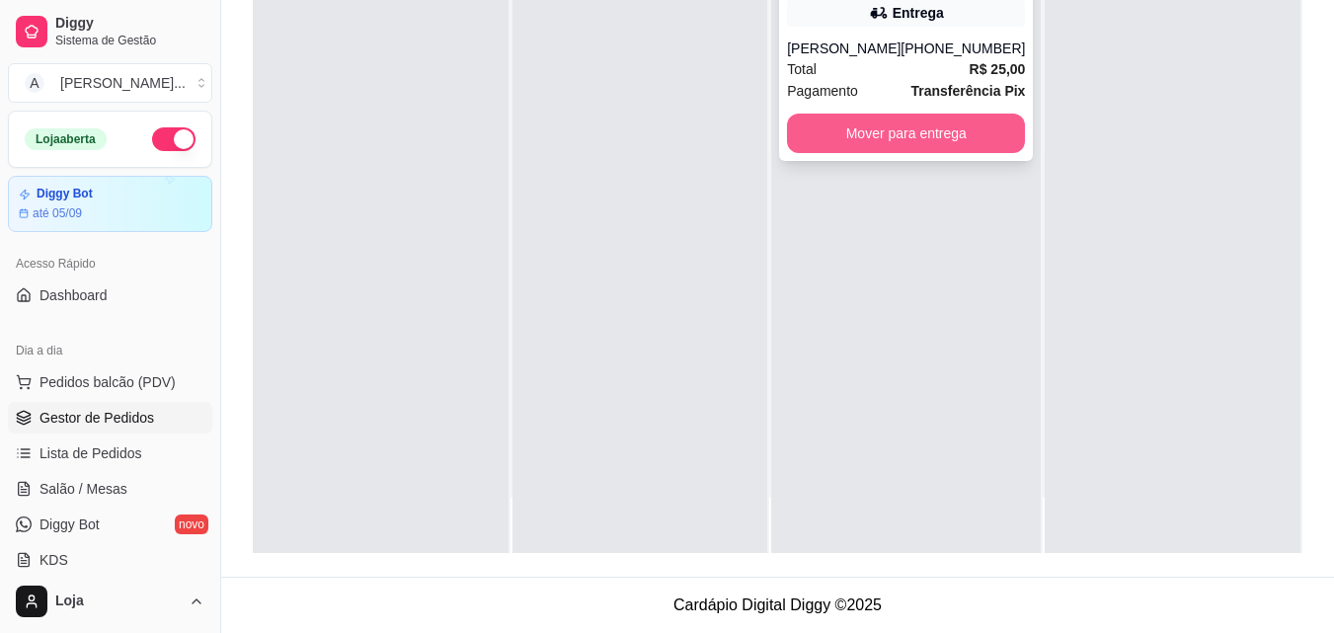
click at [894, 135] on button "Mover para entrega" at bounding box center [906, 134] width 238 height 40
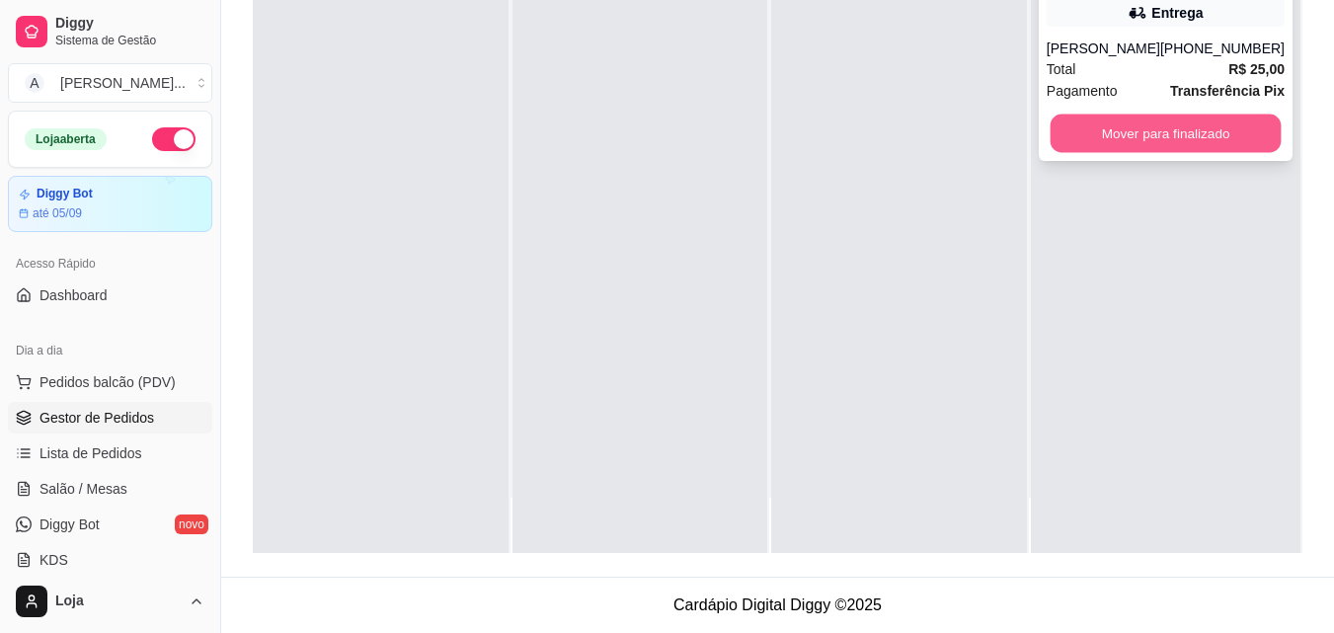
click at [1185, 118] on button "Mover para finalizado" at bounding box center [1165, 134] width 231 height 39
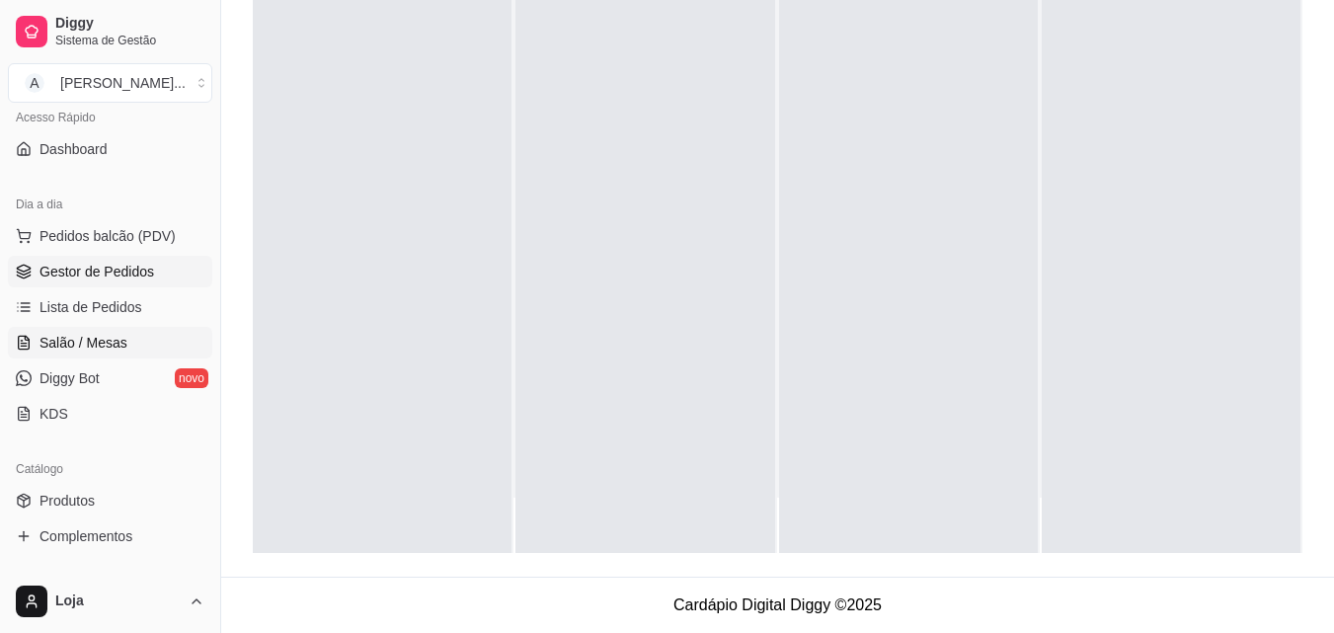
scroll to position [395, 0]
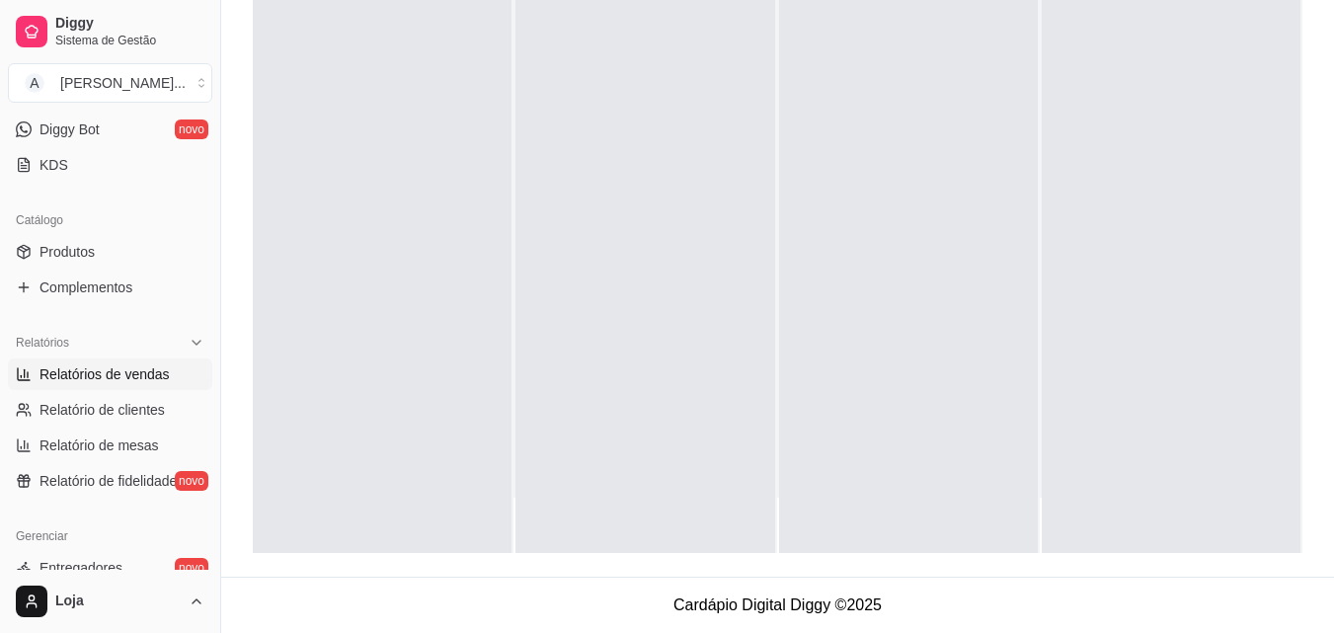
click at [78, 380] on span "Relatórios de vendas" at bounding box center [105, 374] width 130 height 20
select select "ALL"
select select "0"
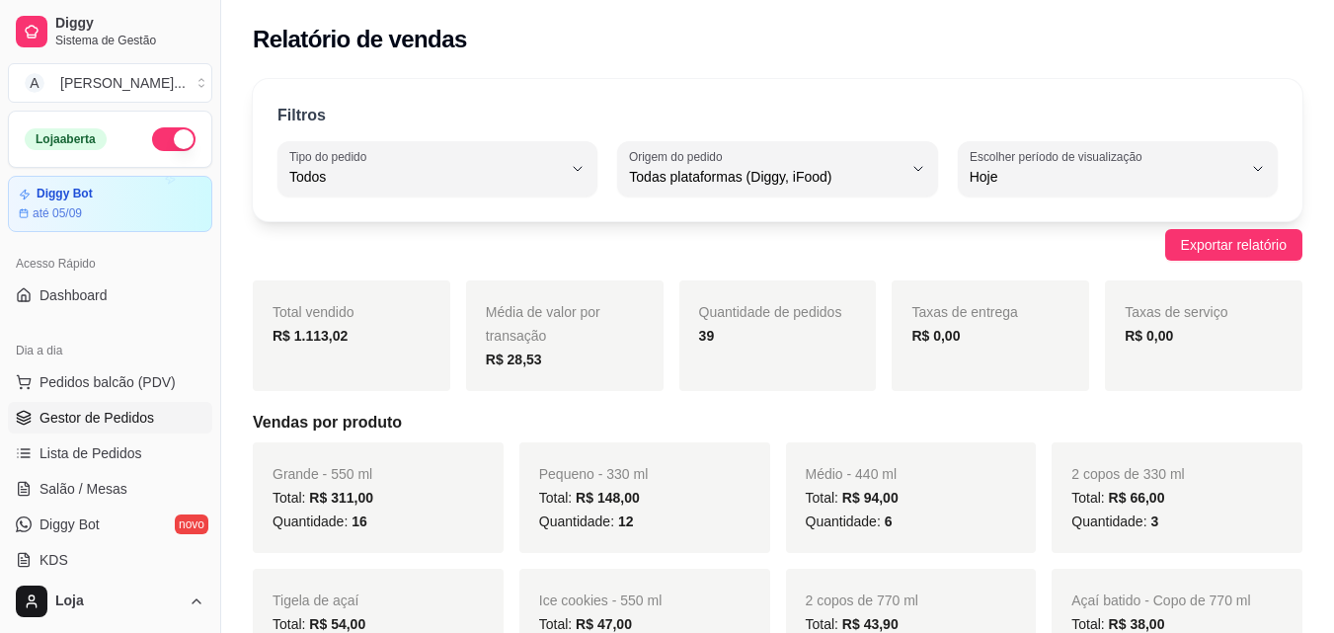
click at [88, 405] on link "Gestor de Pedidos" at bounding box center [110, 418] width 204 height 32
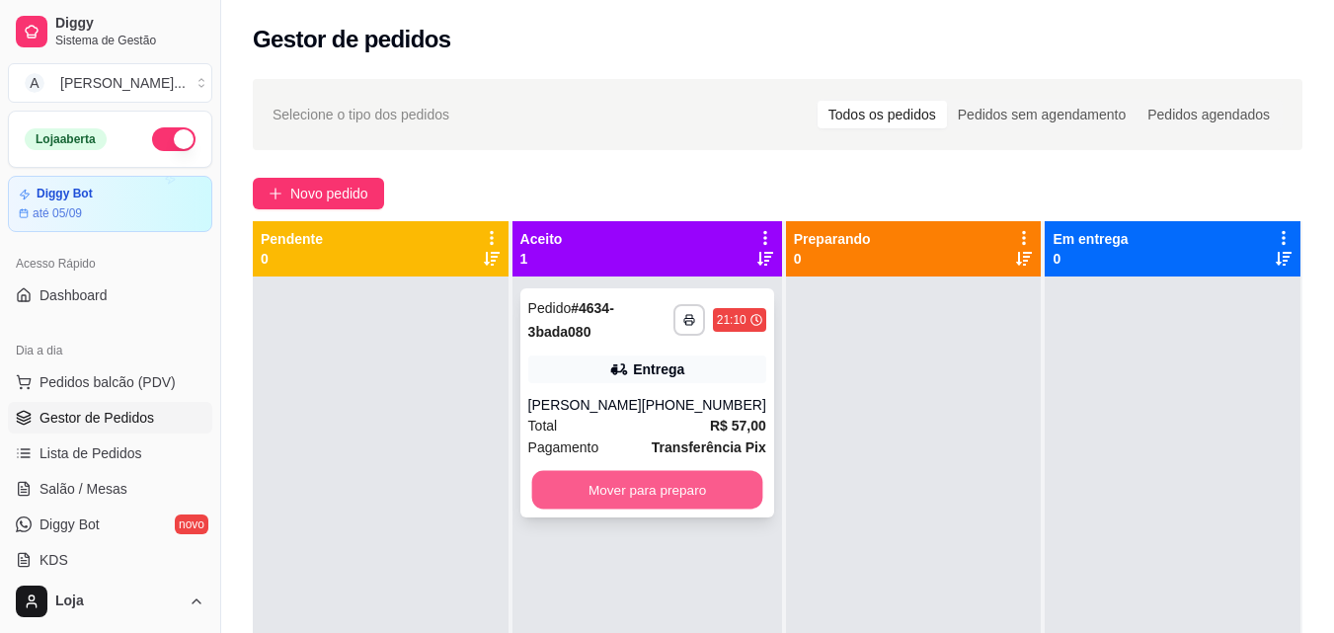
click at [699, 510] on button "Mover para preparo" at bounding box center [646, 490] width 231 height 39
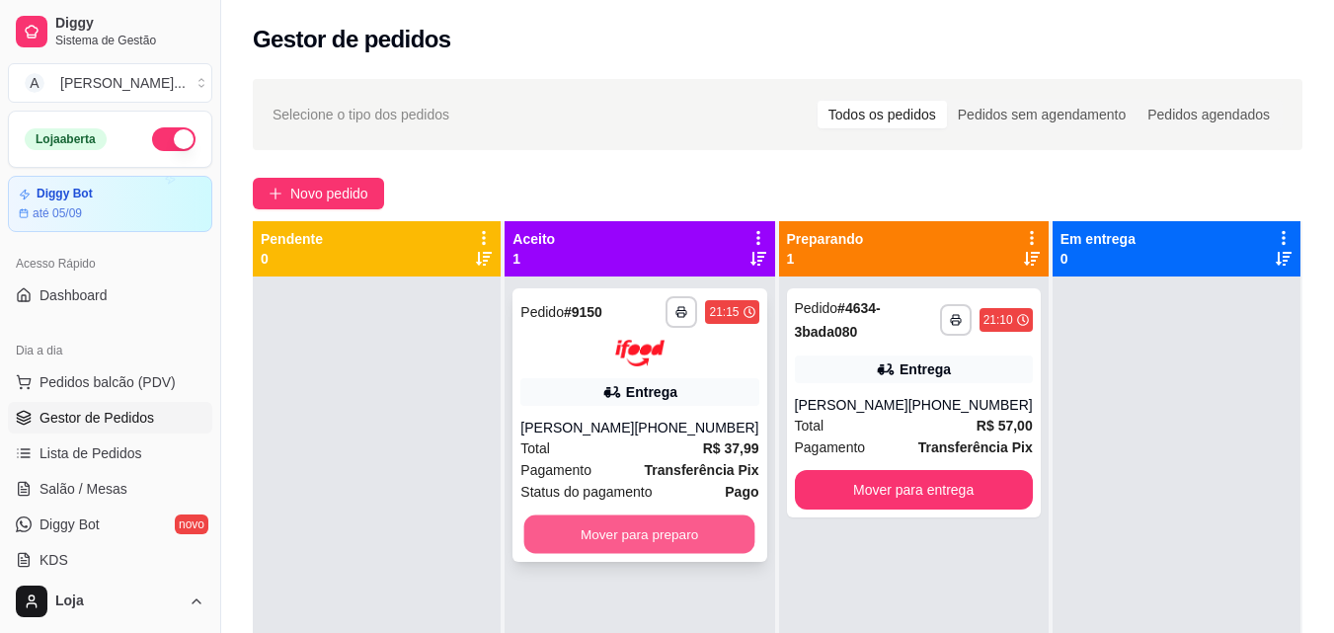
click at [619, 523] on button "Mover para preparo" at bounding box center [639, 534] width 231 height 39
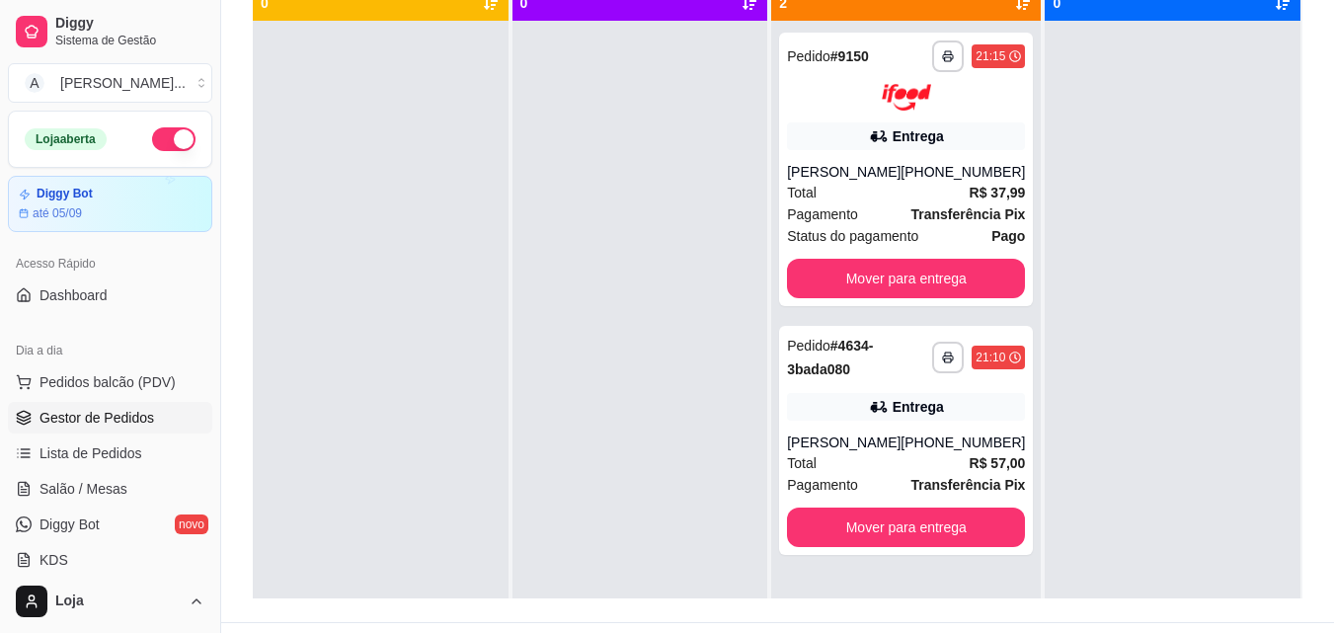
scroll to position [301, 0]
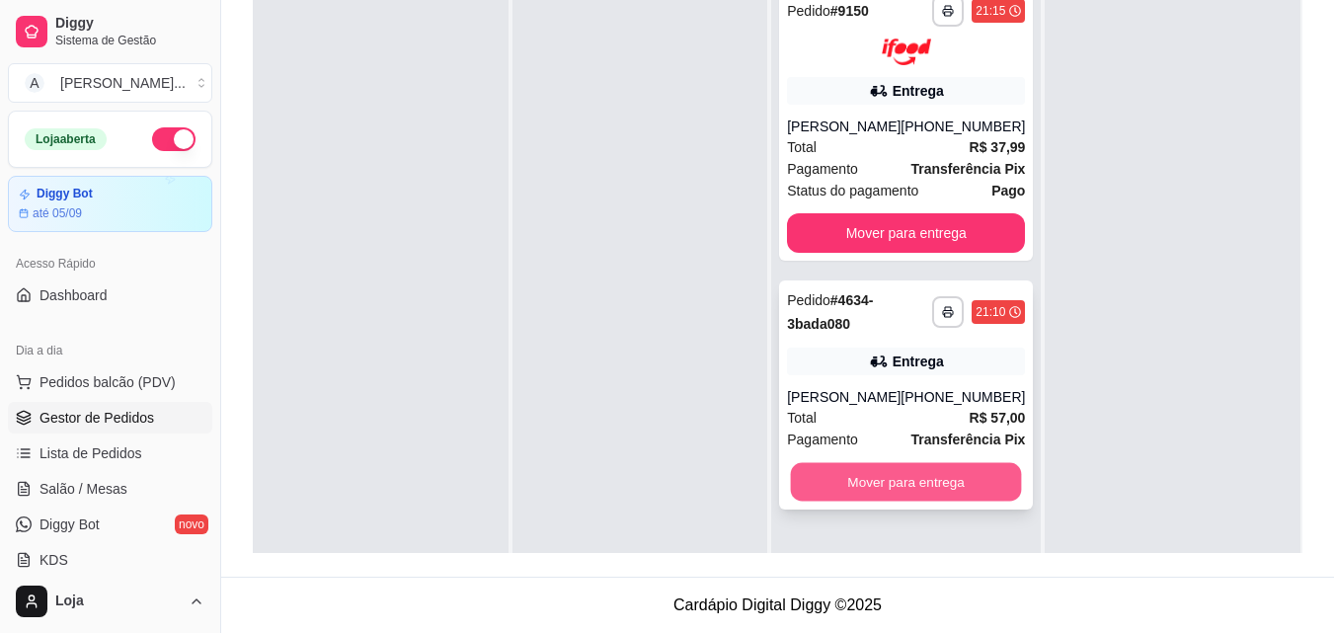
click at [970, 501] on button "Mover para entrega" at bounding box center [906, 481] width 231 height 39
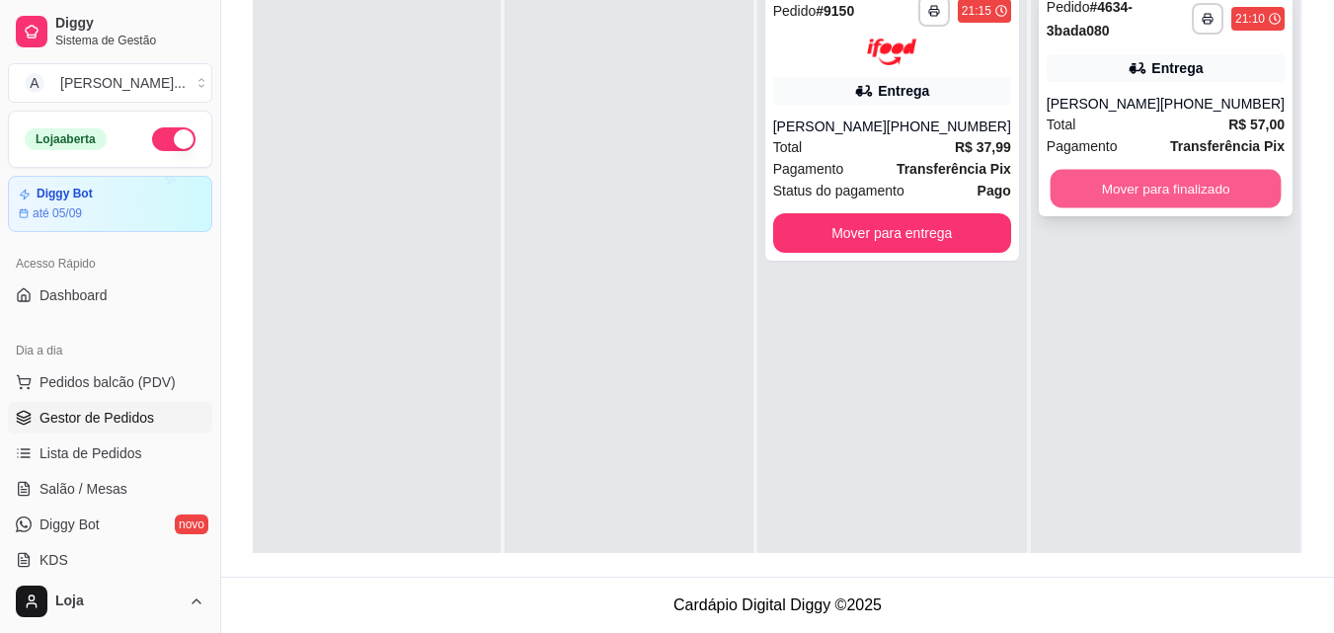
click at [1232, 208] on button "Mover para finalizado" at bounding box center [1165, 189] width 231 height 39
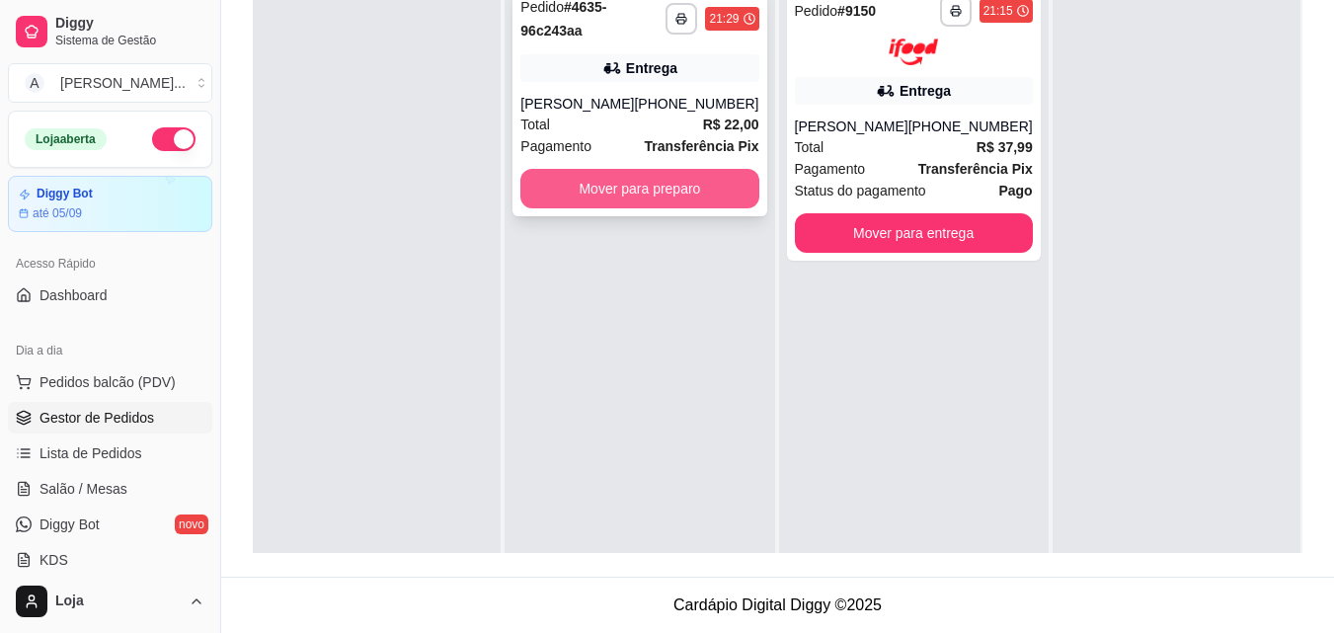
click at [601, 206] on button "Mover para preparo" at bounding box center [639, 189] width 238 height 40
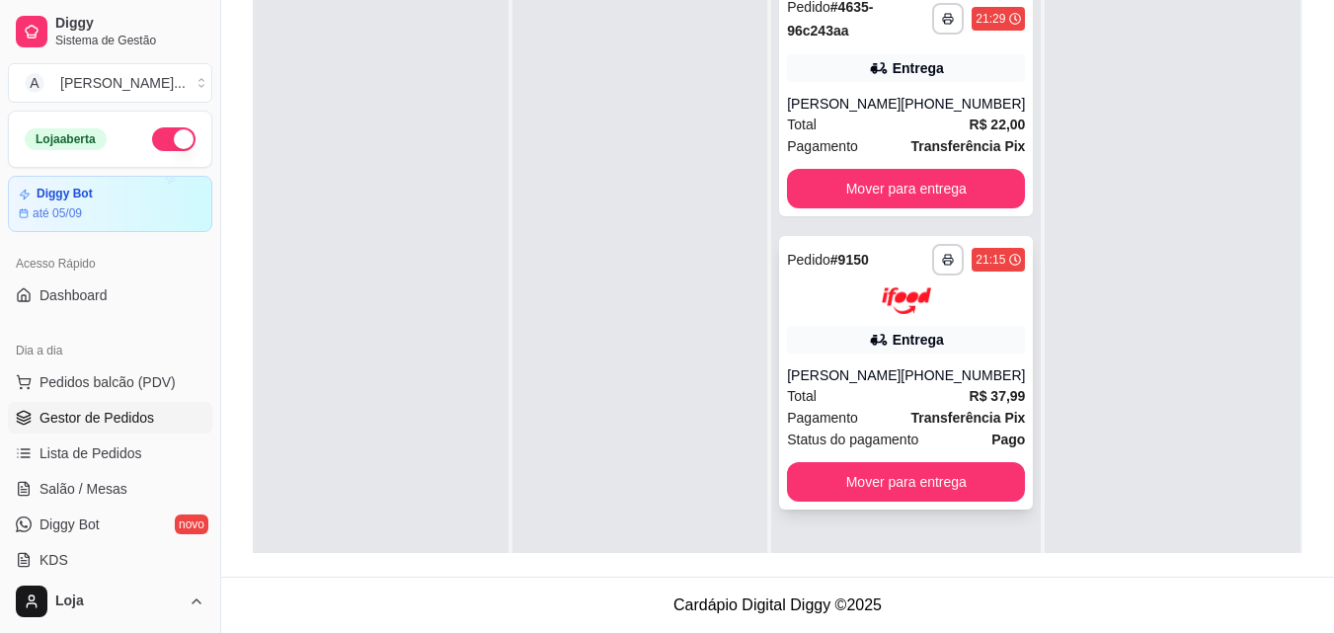
click at [935, 498] on button "Mover para entrega" at bounding box center [906, 482] width 238 height 40
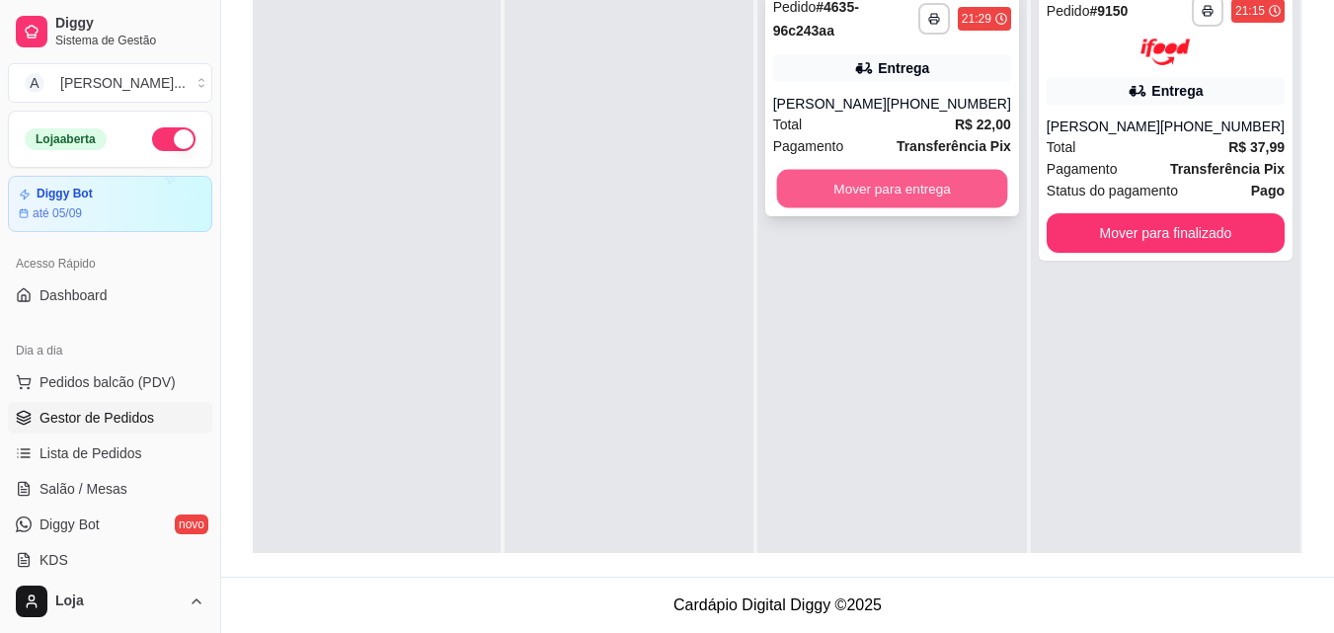
click at [898, 198] on button "Mover para entrega" at bounding box center [891, 189] width 231 height 39
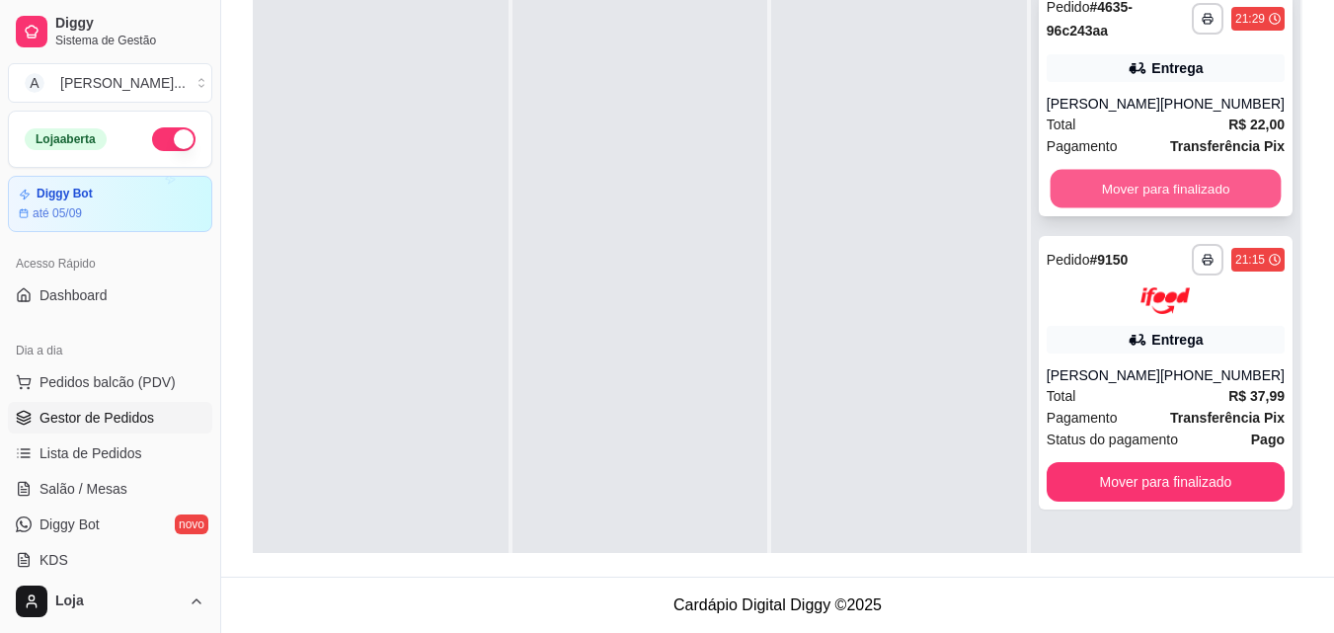
click at [1078, 187] on button "Mover para finalizado" at bounding box center [1165, 189] width 231 height 39
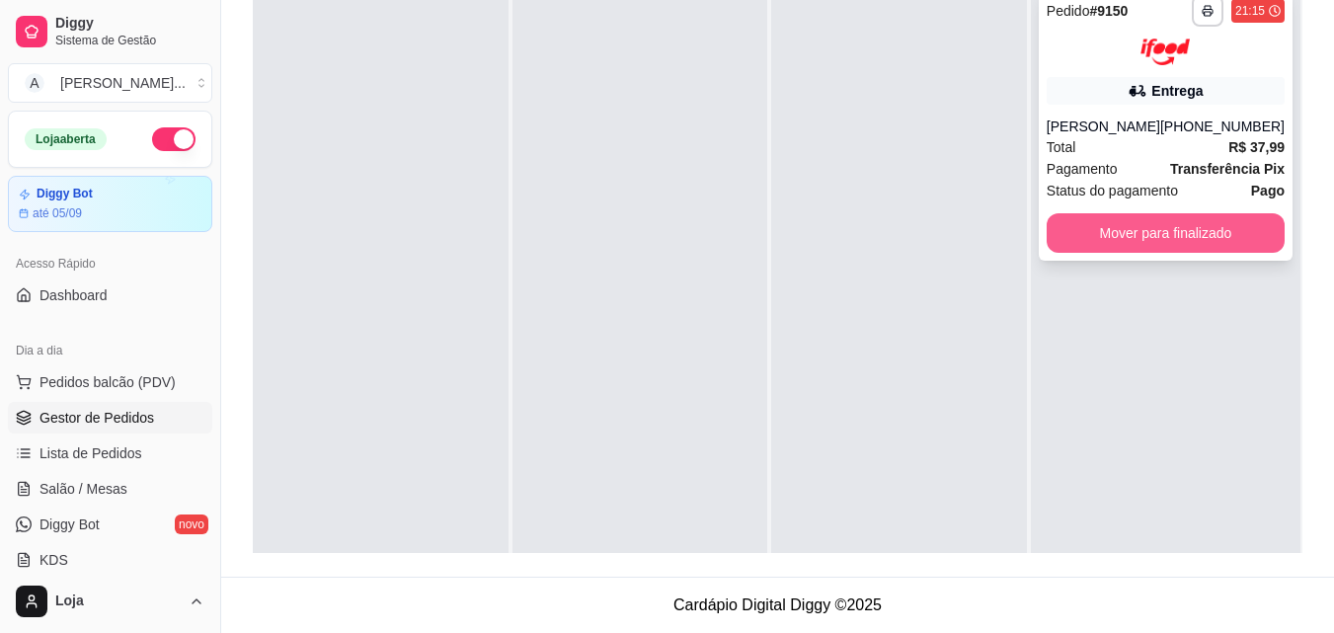
click at [1107, 238] on button "Mover para finalizado" at bounding box center [1166, 233] width 238 height 40
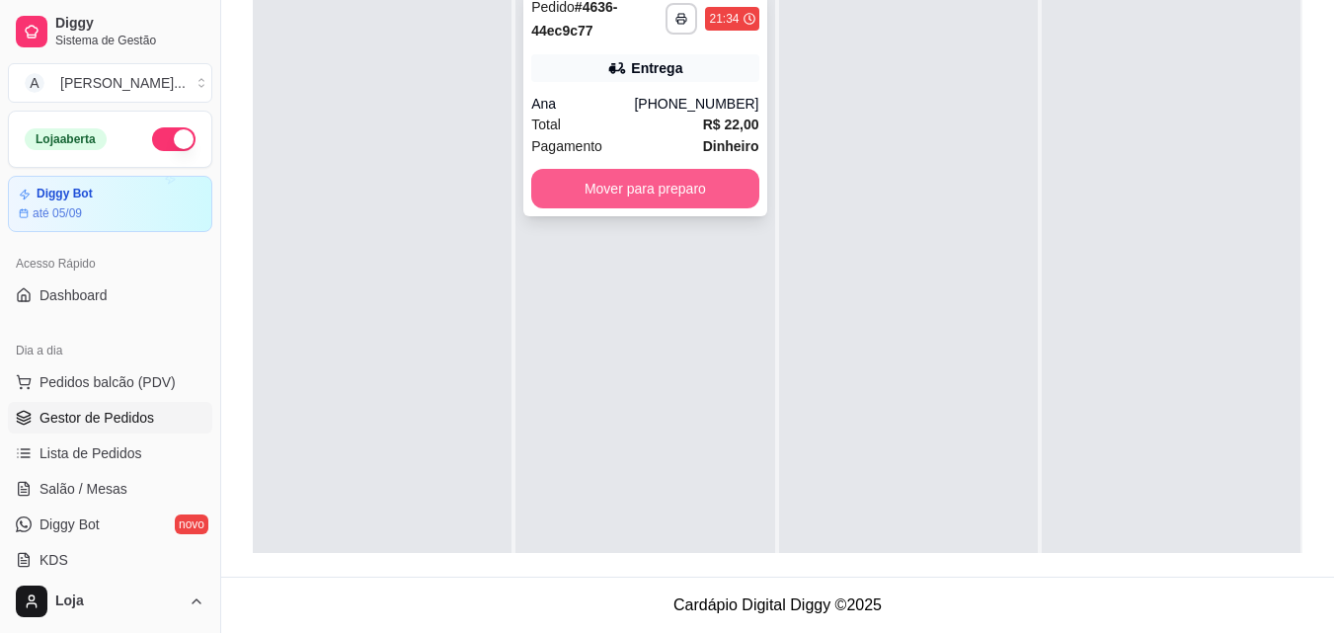
click at [658, 195] on button "Mover para preparo" at bounding box center [644, 189] width 227 height 40
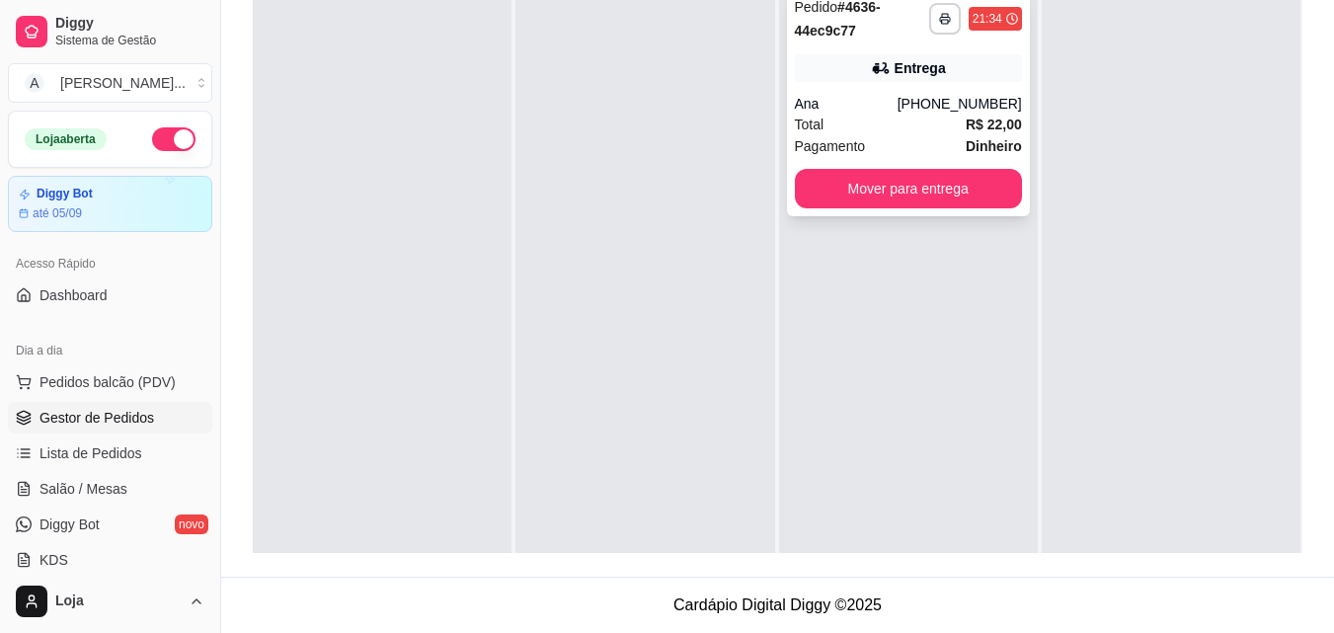
click at [909, 129] on div "Total R$ 22,00" at bounding box center [908, 125] width 227 height 22
click at [851, 195] on button "Mover para entrega" at bounding box center [908, 189] width 227 height 40
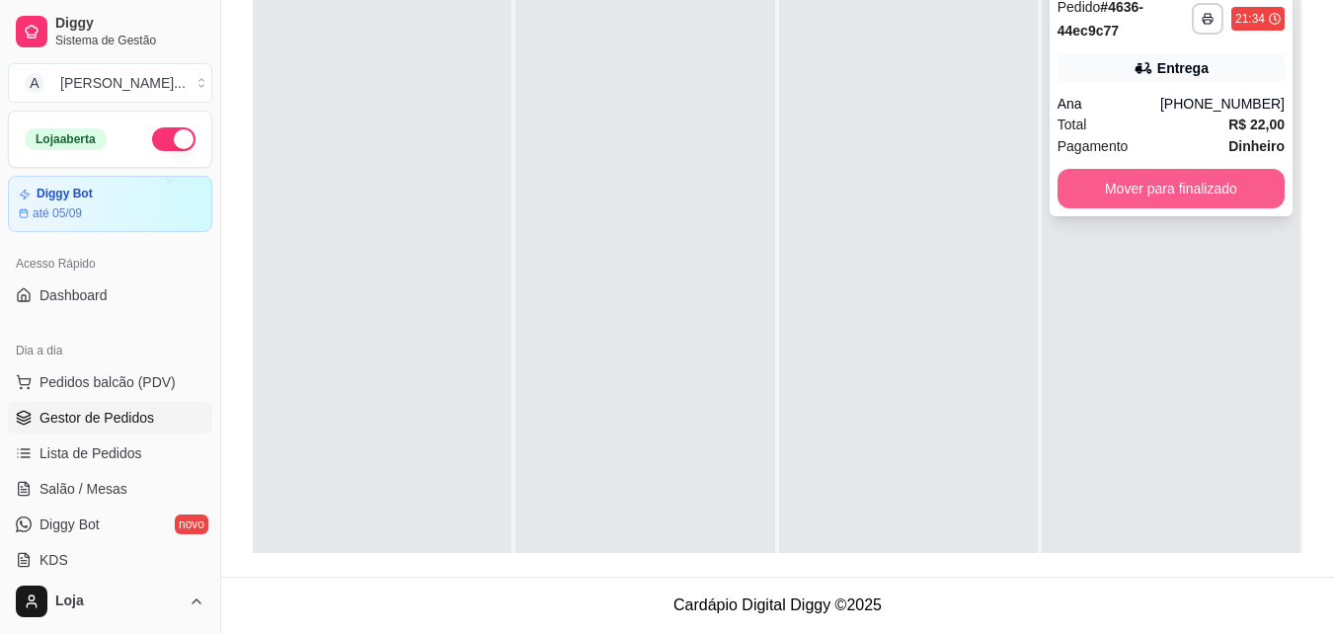
click at [1131, 200] on button "Mover para finalizado" at bounding box center [1171, 189] width 227 height 40
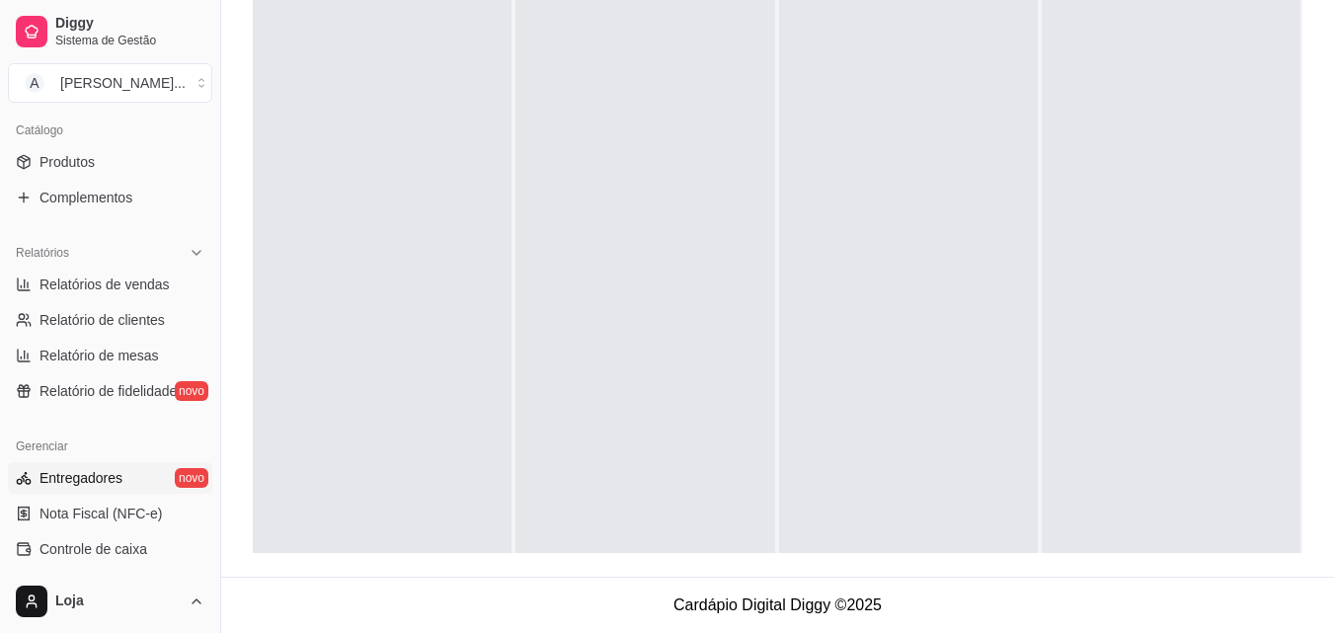
scroll to position [494, 0]
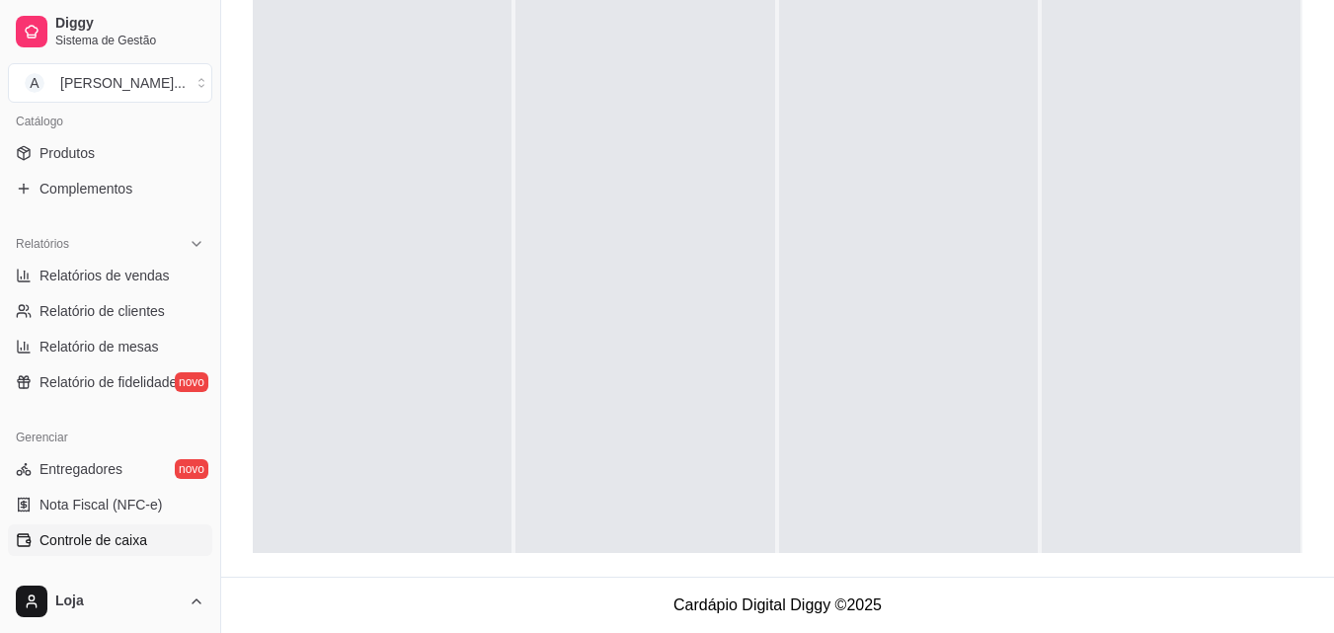
click at [107, 534] on span "Controle de caixa" at bounding box center [94, 540] width 108 height 20
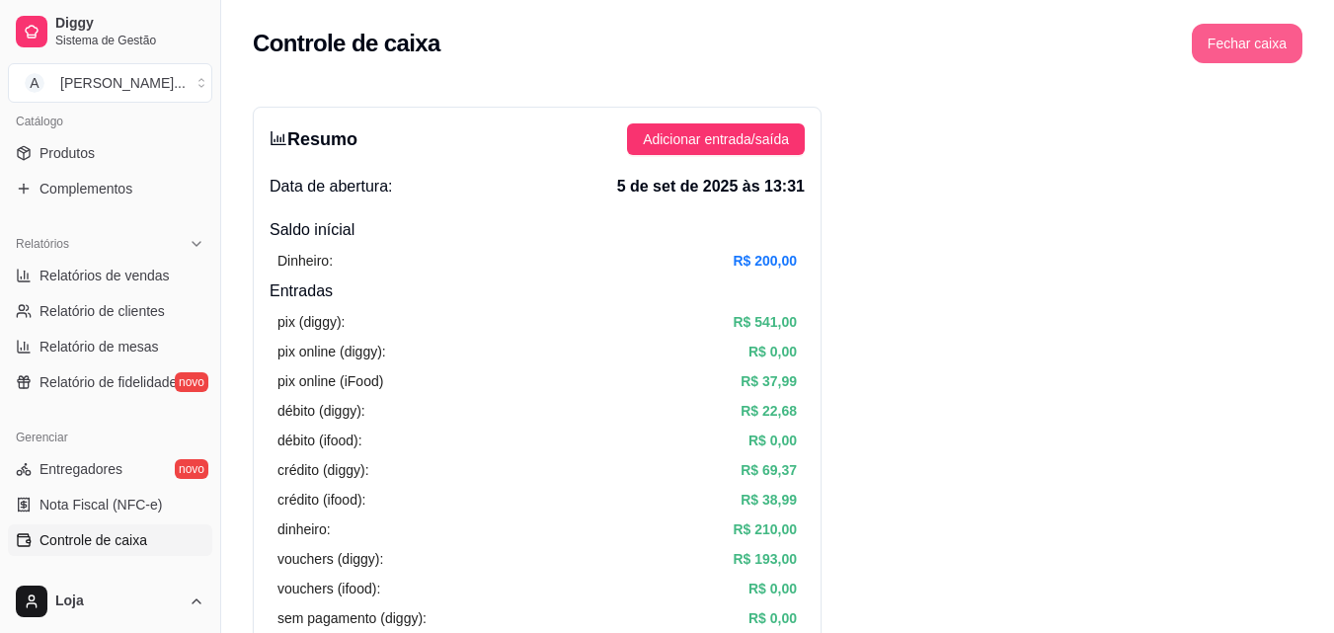
click at [1290, 25] on button "Fechar caixa" at bounding box center [1247, 44] width 111 height 40
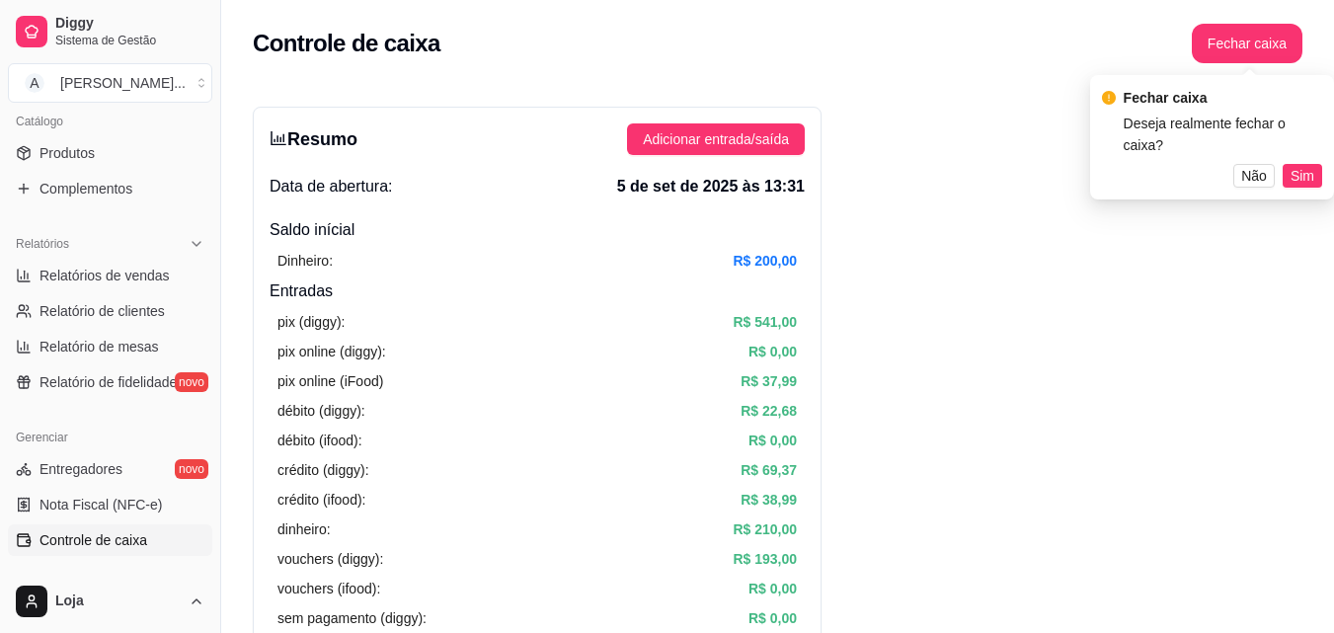
click at [1308, 165] on span "Sim" at bounding box center [1303, 176] width 24 height 22
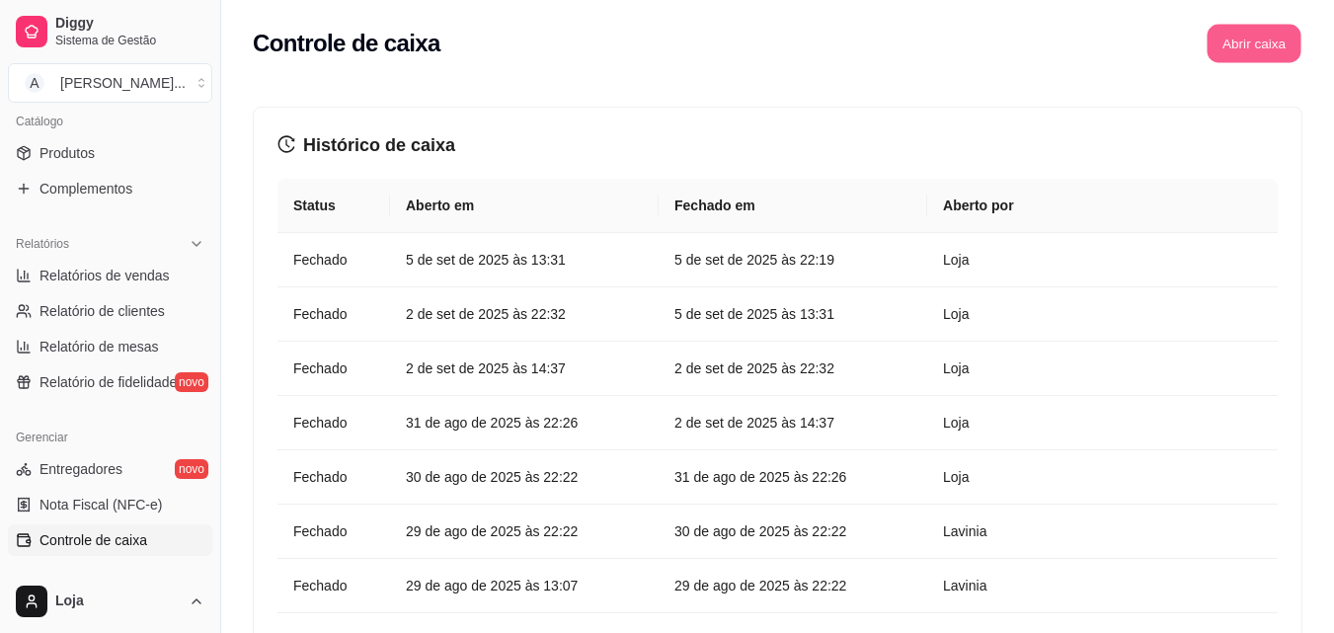
click at [1289, 49] on button "Abrir caixa" at bounding box center [1254, 44] width 94 height 39
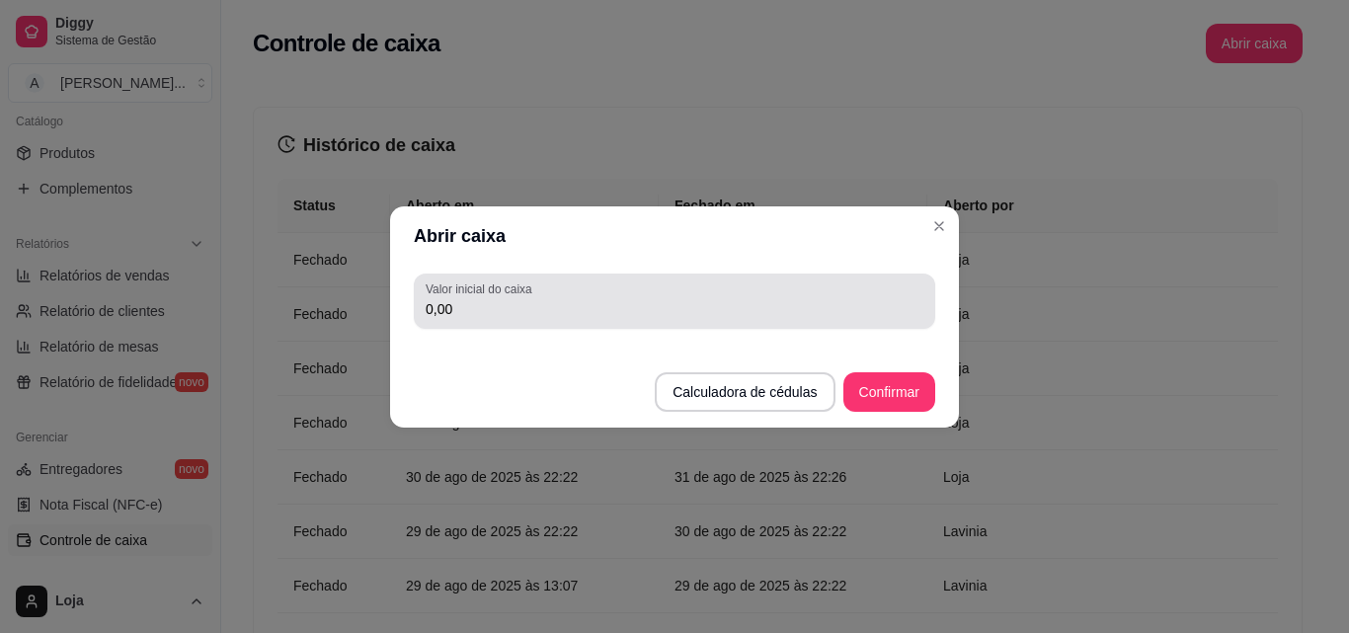
click at [839, 315] on input "0,00" at bounding box center [675, 309] width 498 height 20
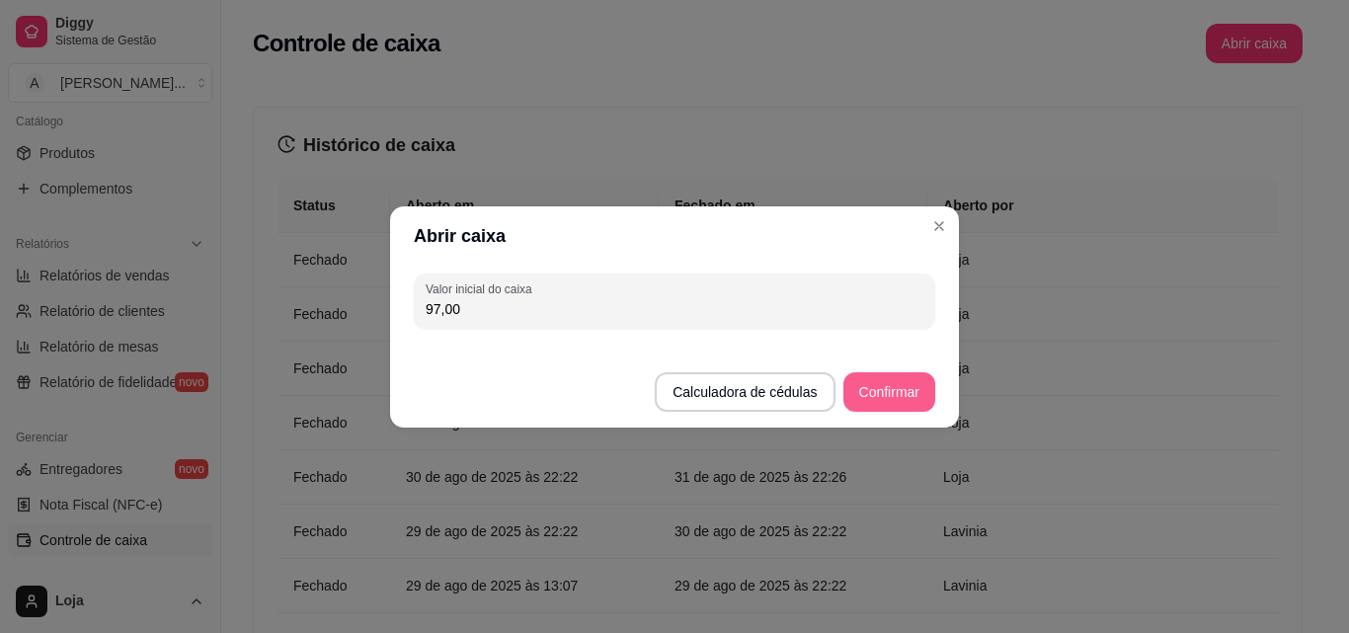
type input "97,00"
click at [884, 385] on button "Confirmar" at bounding box center [889, 392] width 92 height 40
